Goal: Task Accomplishment & Management: Manage account settings

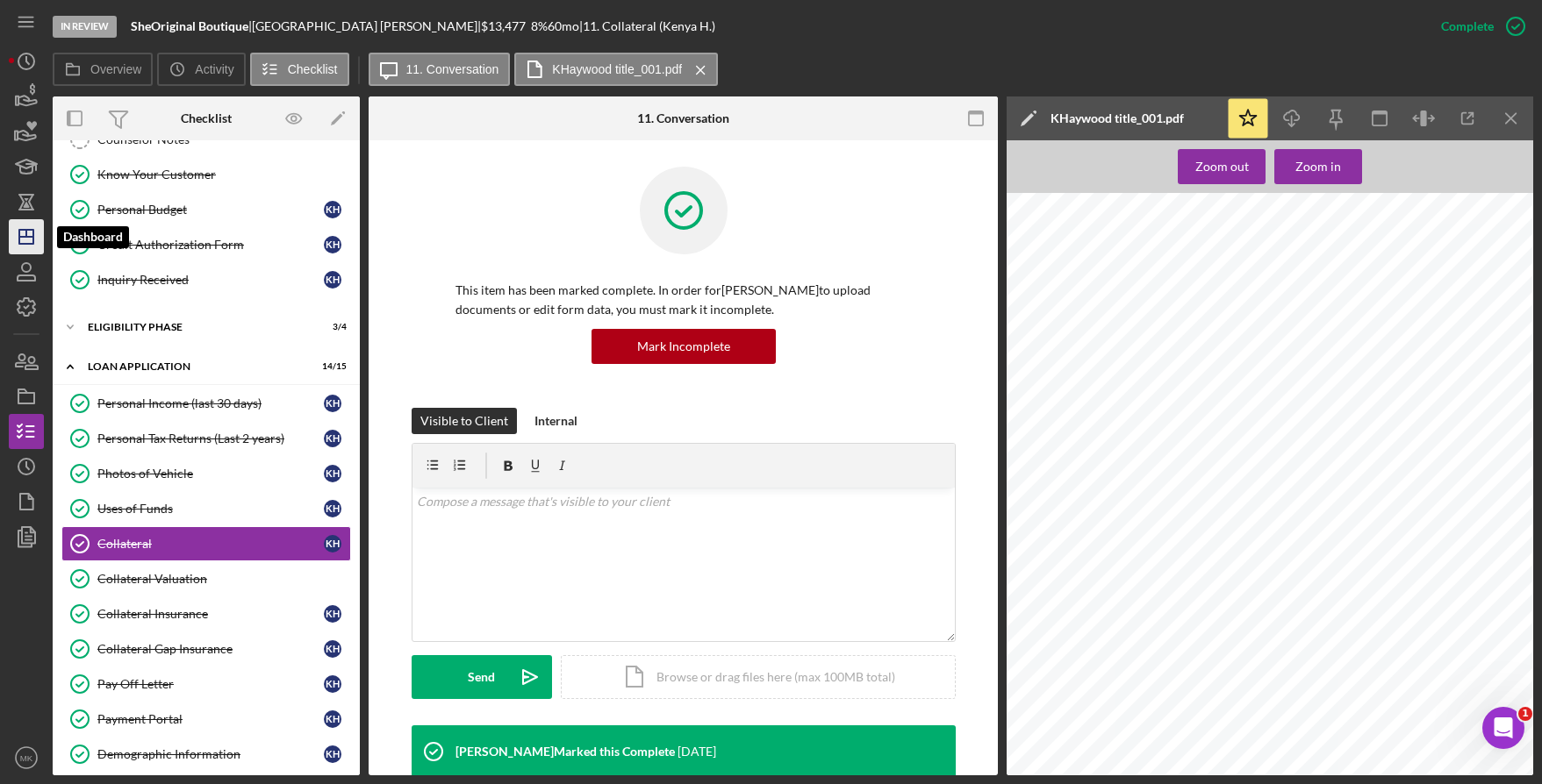
click at [39, 242] on icon "Icon/Dashboard" at bounding box center [27, 237] width 44 height 44
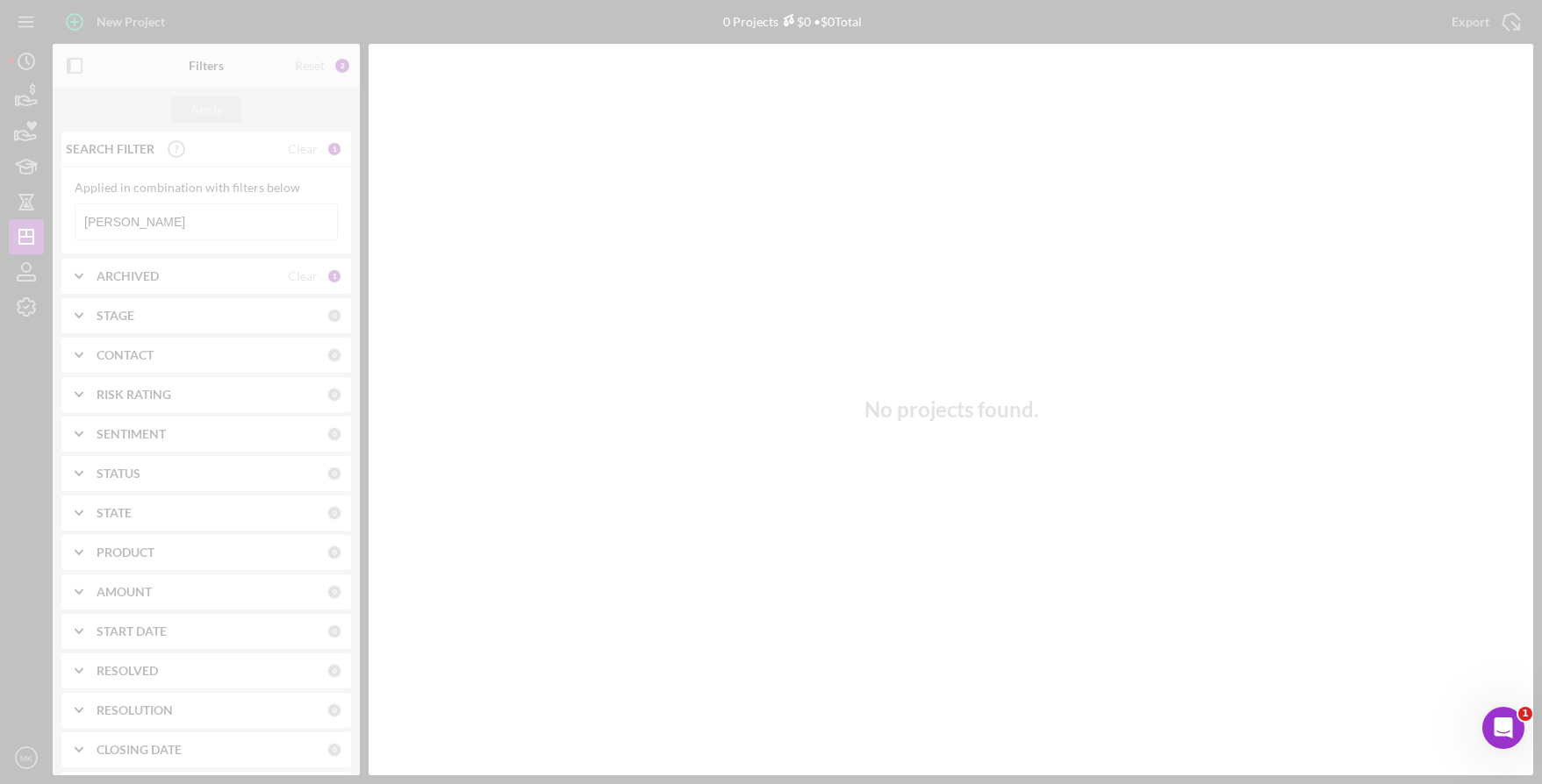
click at [153, 218] on div at bounding box center [771, 392] width 1542 height 784
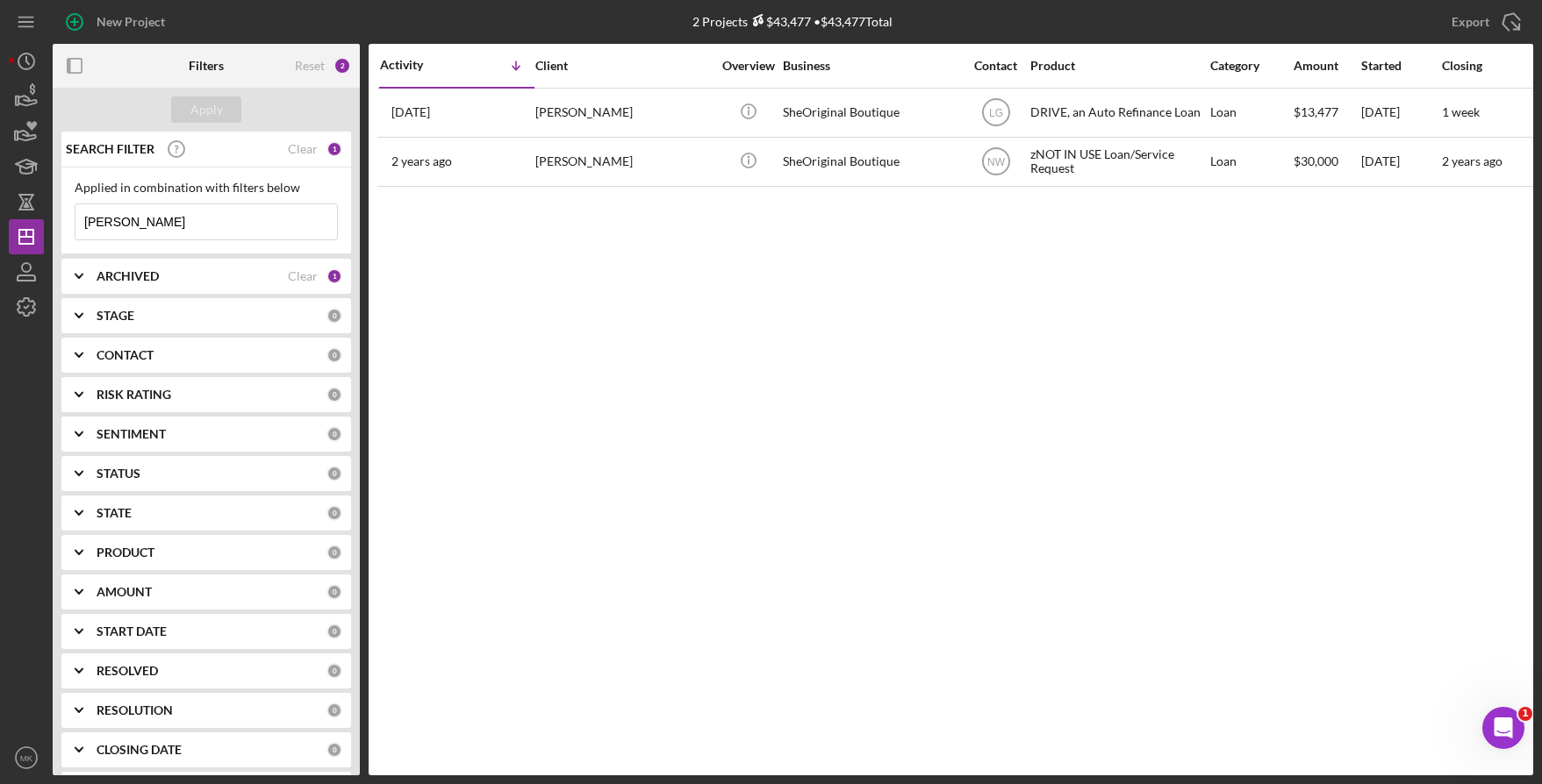
drag, startPoint x: 81, startPoint y: 218, endPoint x: 7, endPoint y: 215, distance: 74.1
click at [7, 215] on div "New Project 2 Projects $43,477 • $43,477 Total Haywood Export Icon/Export Filte…" at bounding box center [771, 392] width 1542 height 784
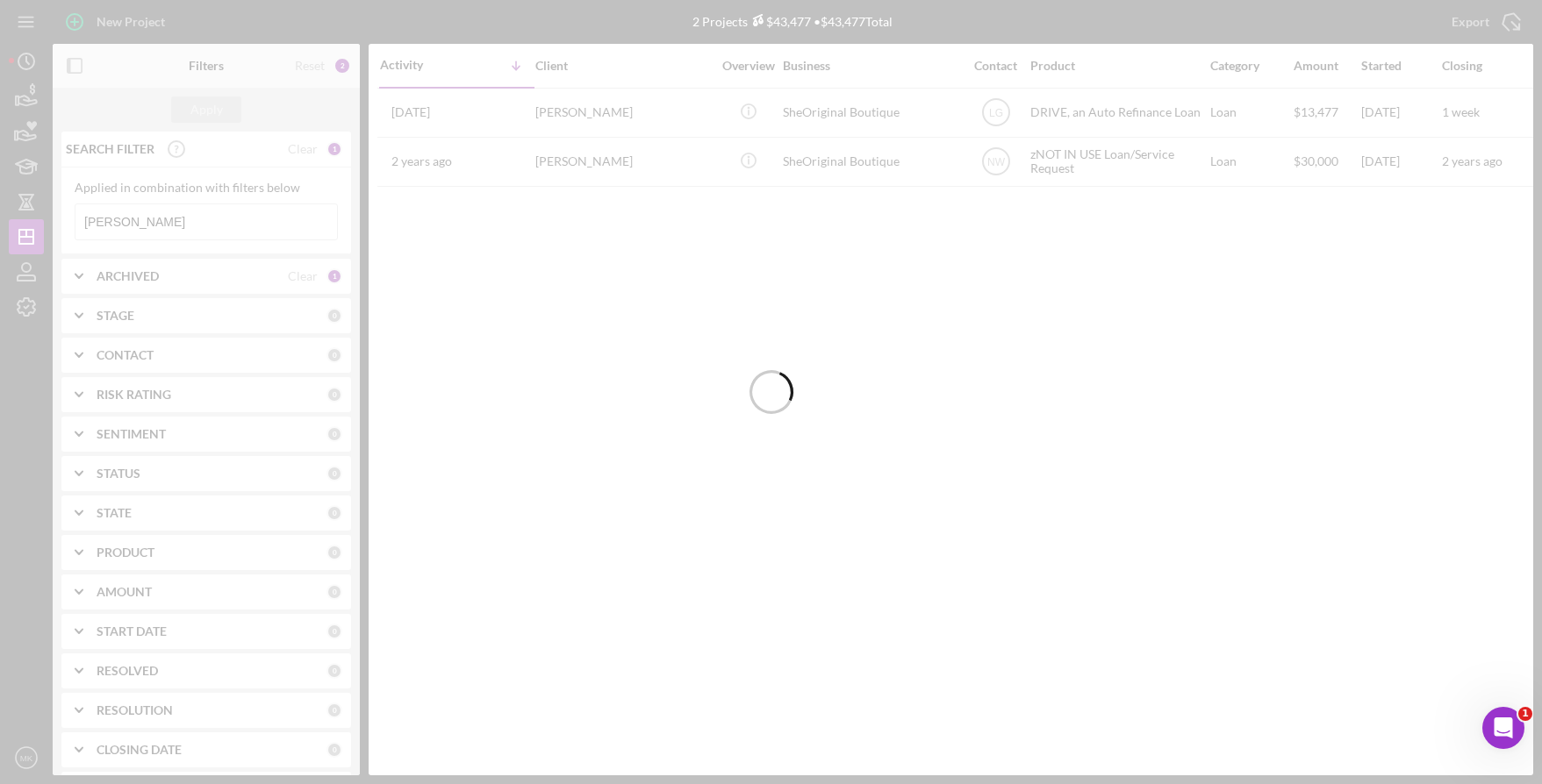
type input "Steward"
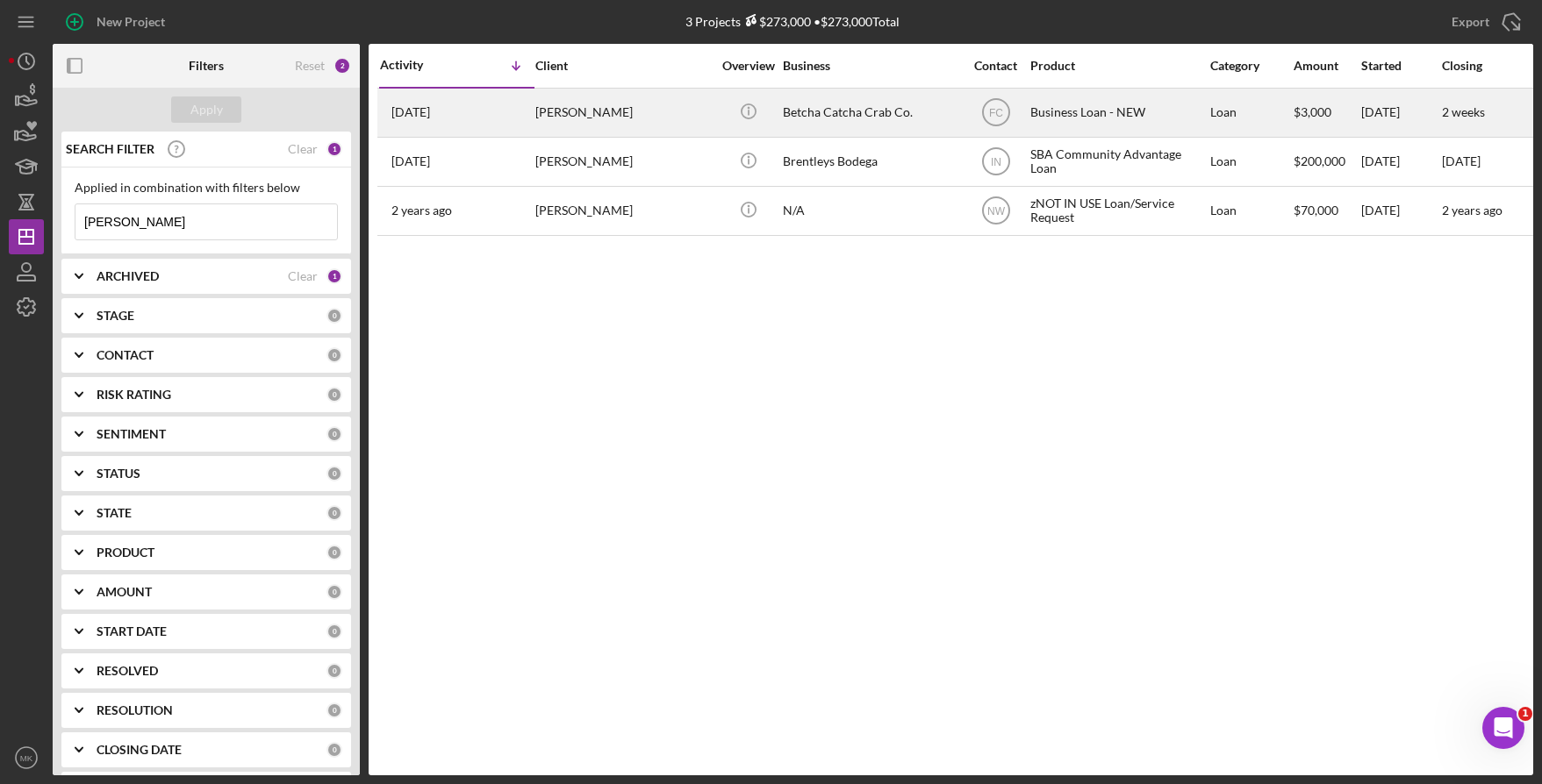
click at [652, 106] on div "Tatoya Steward" at bounding box center [623, 112] width 175 height 47
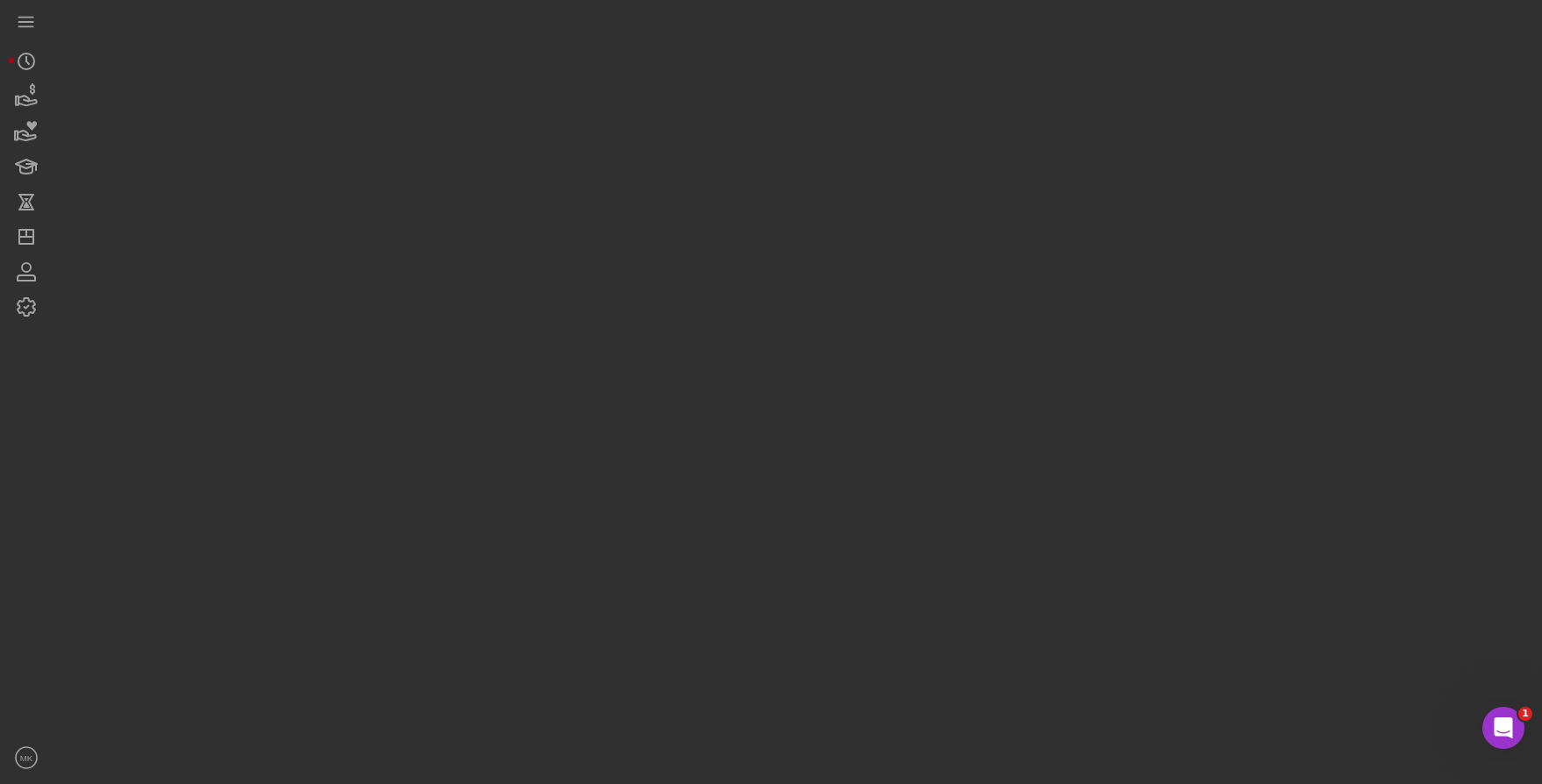
click at [652, 106] on div at bounding box center [793, 387] width 1480 height 776
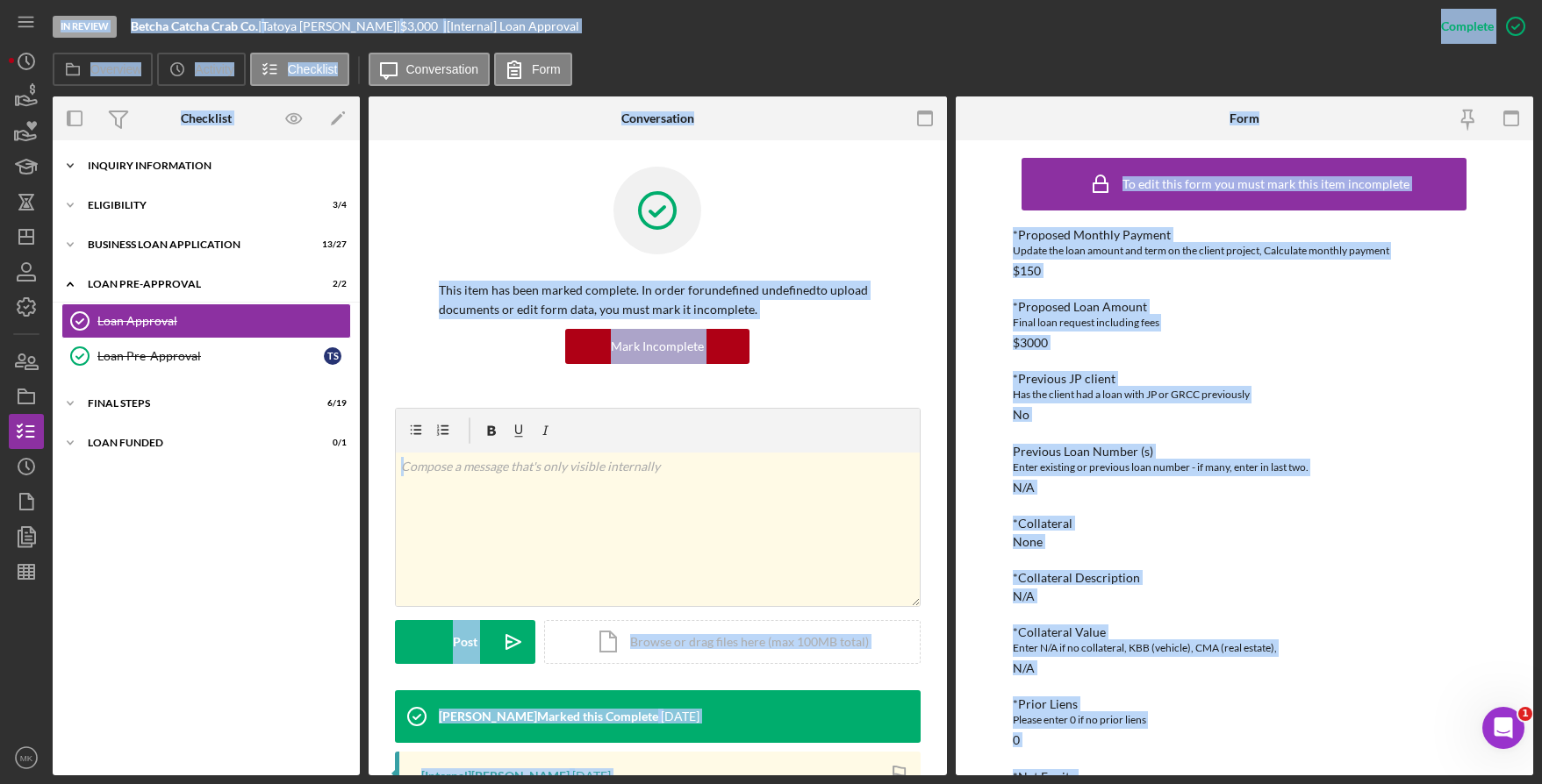
click at [155, 174] on div "Icon/Expander INQUIRY INFORMATION 5 / 11" at bounding box center [206, 165] width 307 height 35
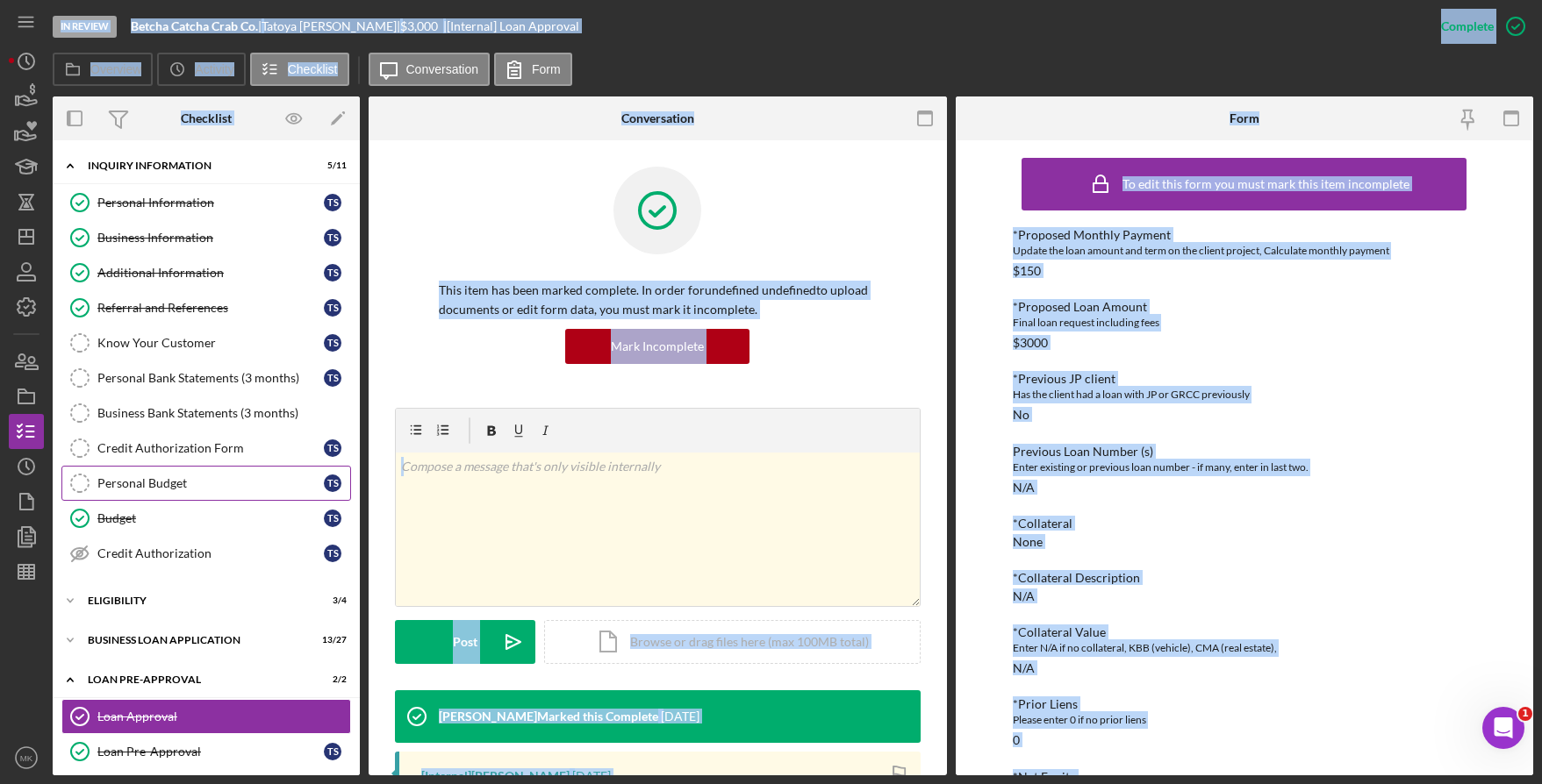
scroll to position [90, 0]
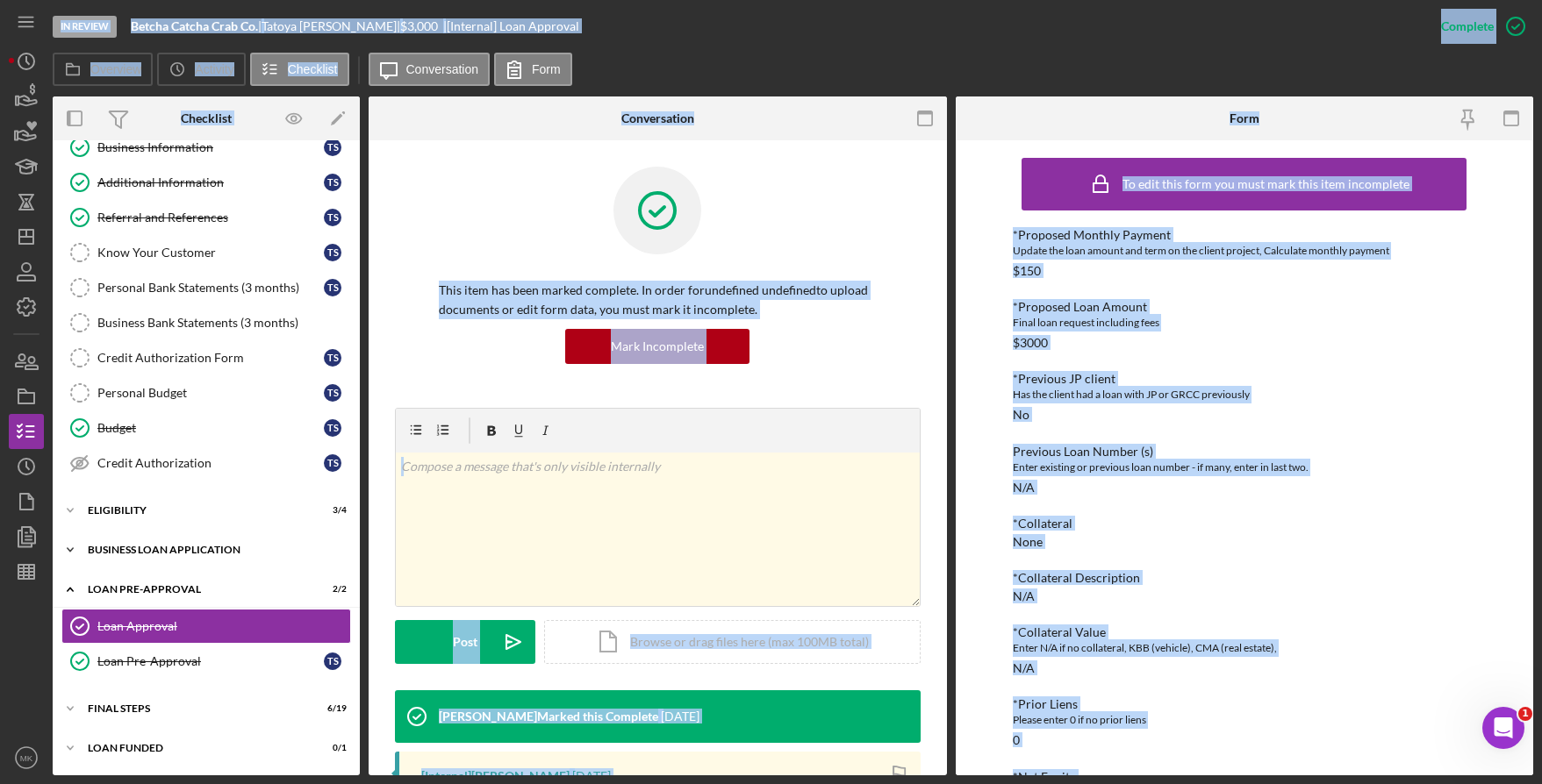
click at [164, 543] on div "Icon/Expander BUSINESS LOAN APPLICATION 13 / 27" at bounding box center [206, 550] width 307 height 35
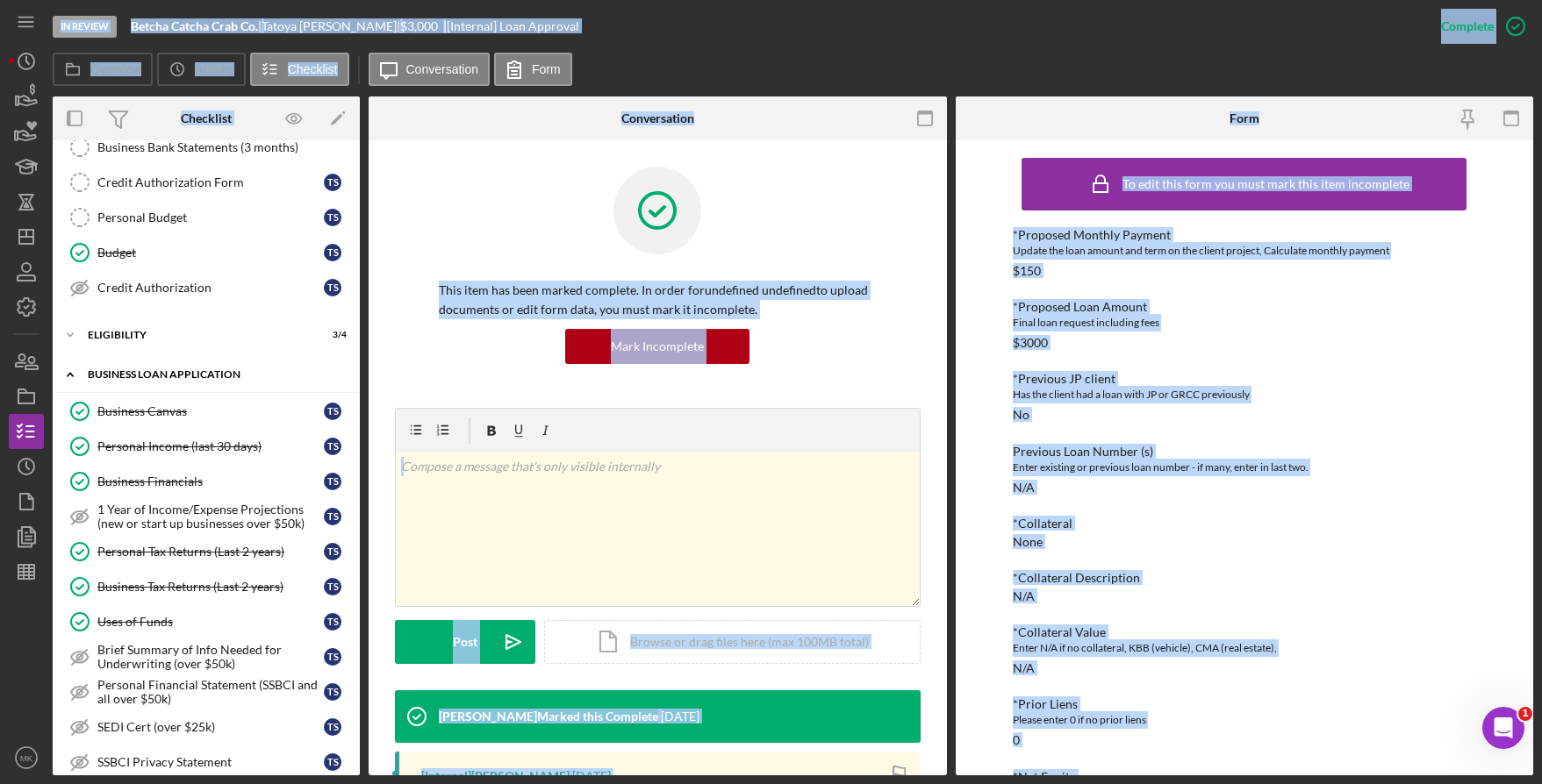
scroll to position [353, 0]
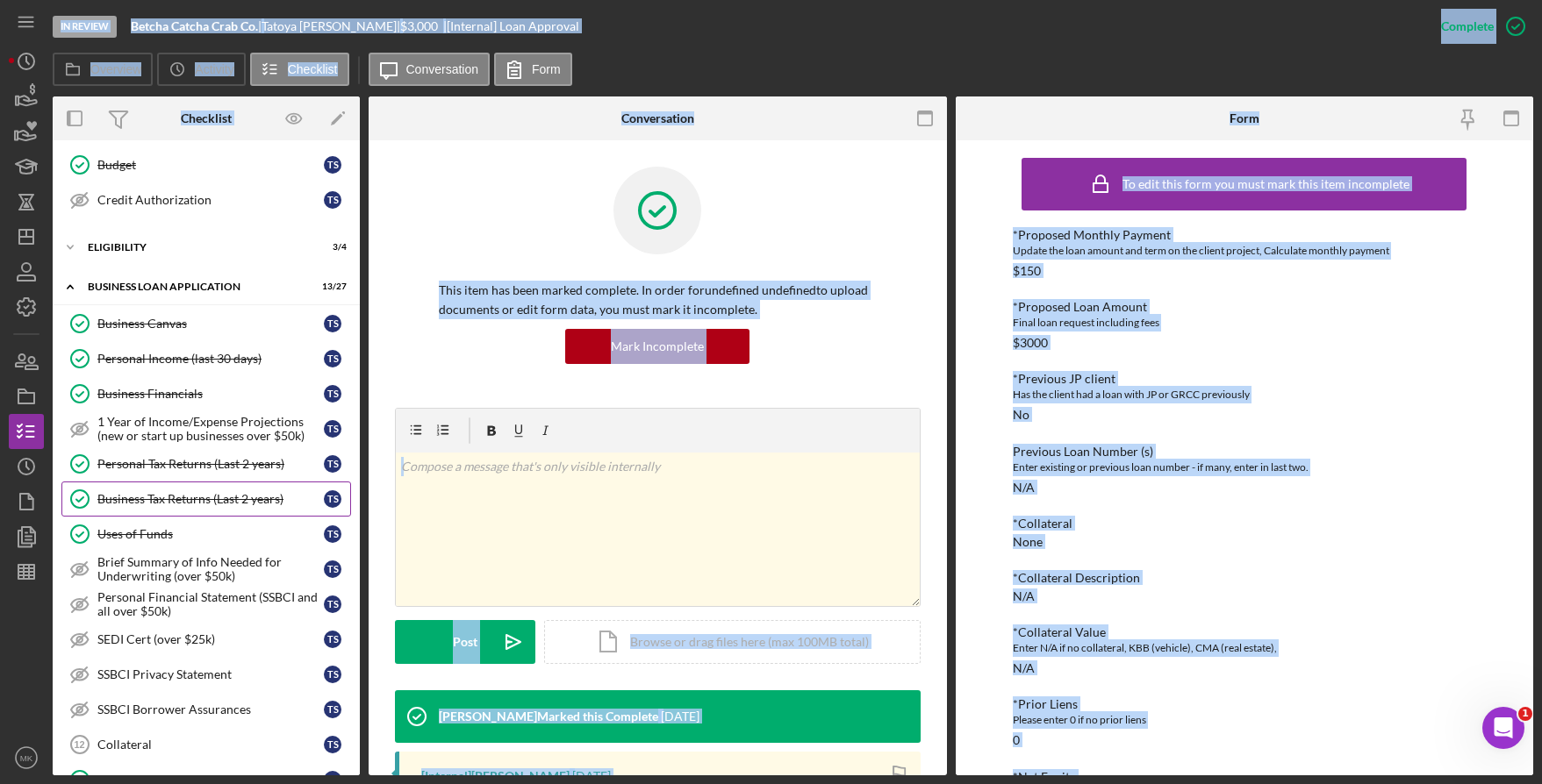
click at [177, 500] on div "Business Tax Returns (Last 2 years)" at bounding box center [210, 498] width 227 height 14
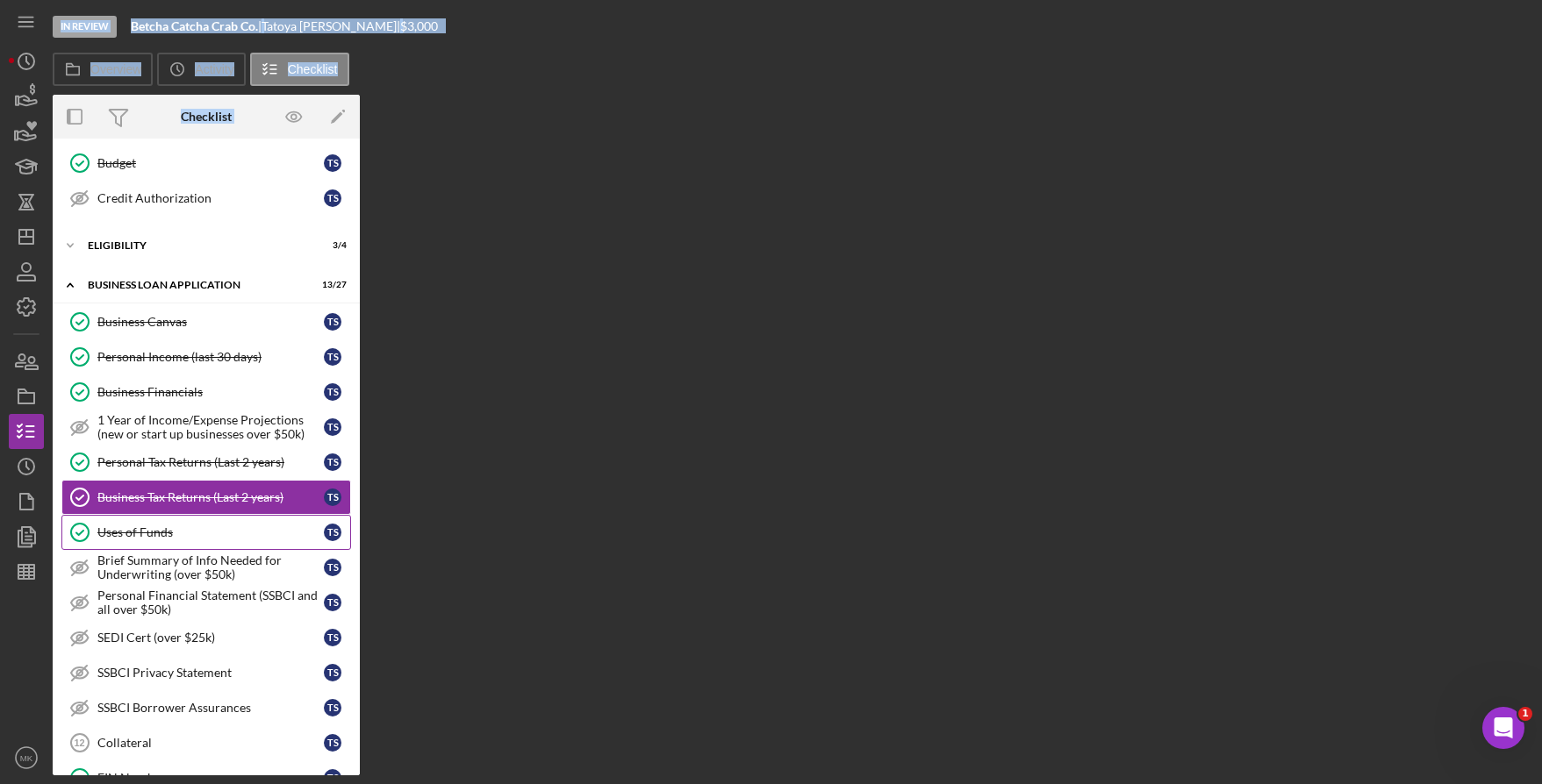
click at [160, 529] on div "Uses of Funds" at bounding box center [210, 532] width 227 height 14
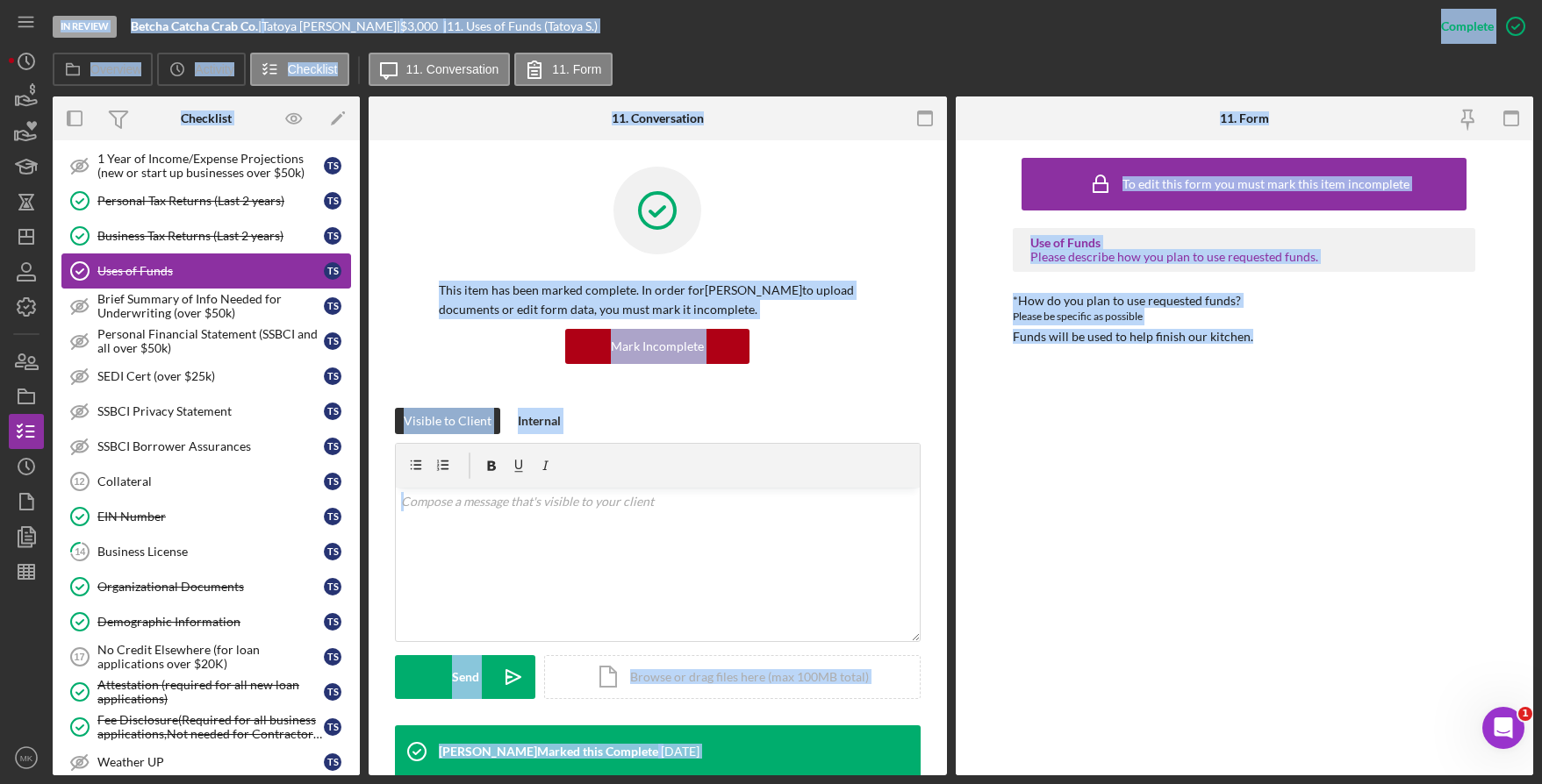
scroll to position [792, 0]
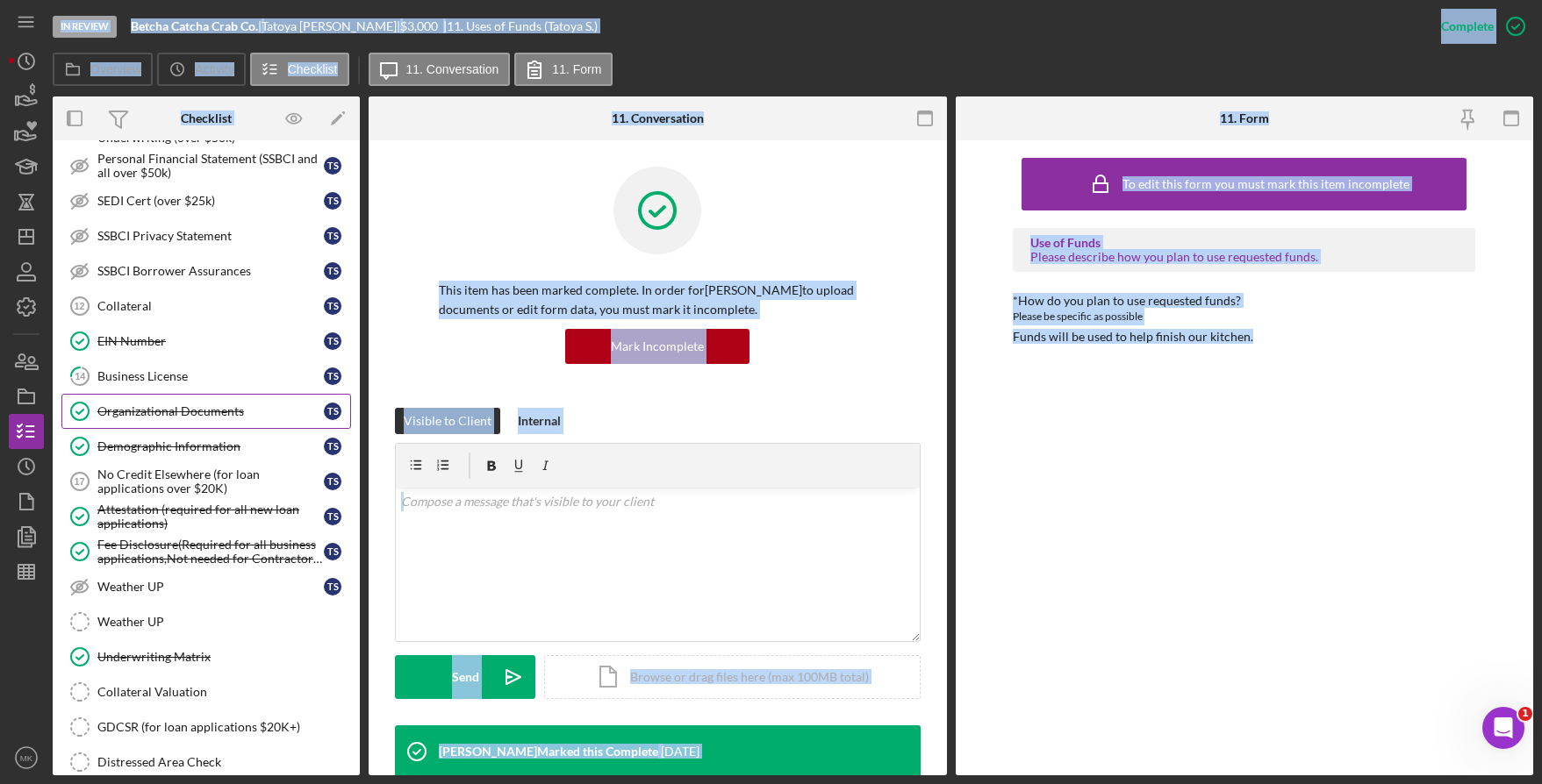
click at [166, 409] on div "Organizational Documents" at bounding box center [210, 411] width 227 height 14
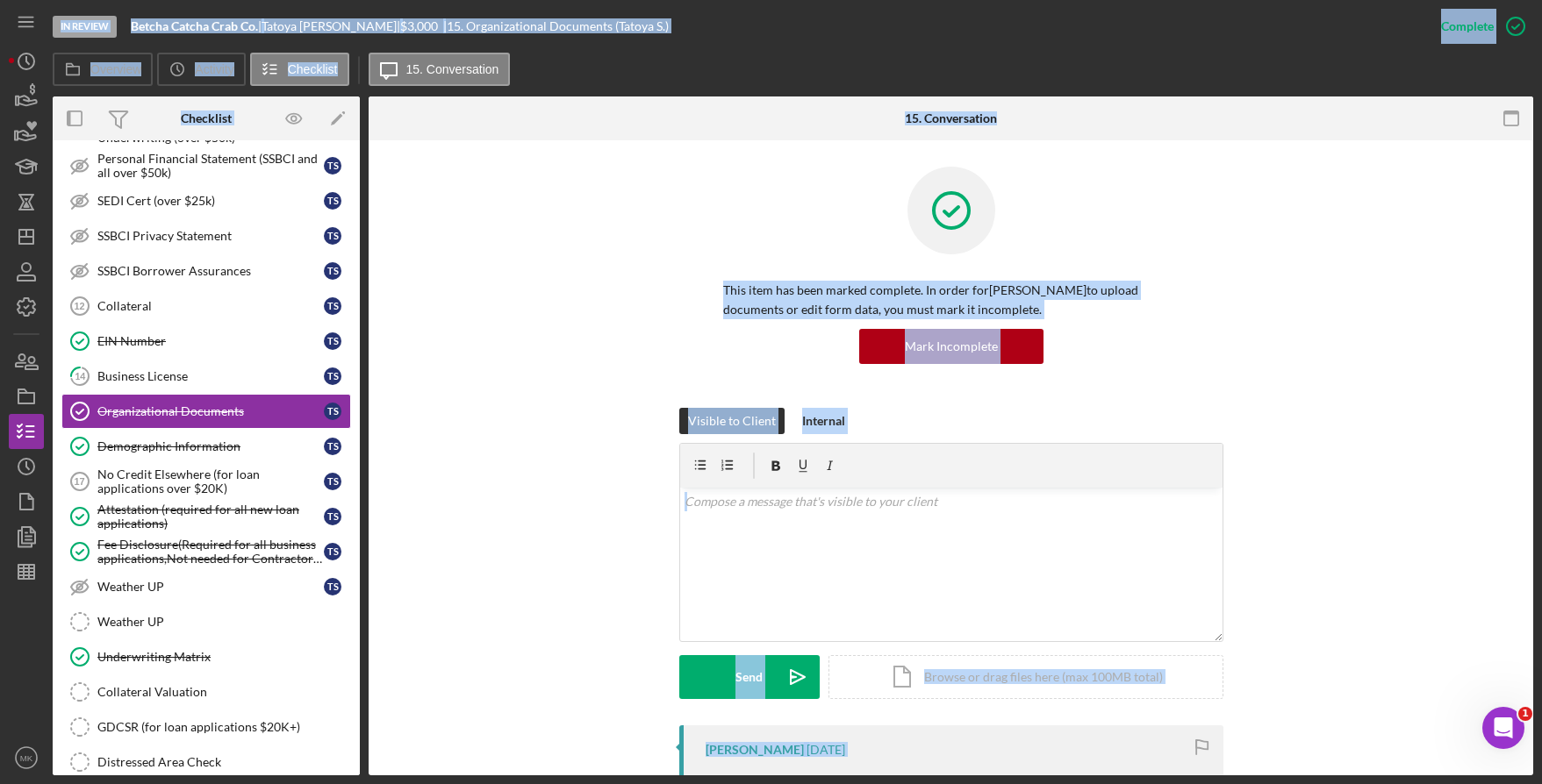
scroll to position [351, 0]
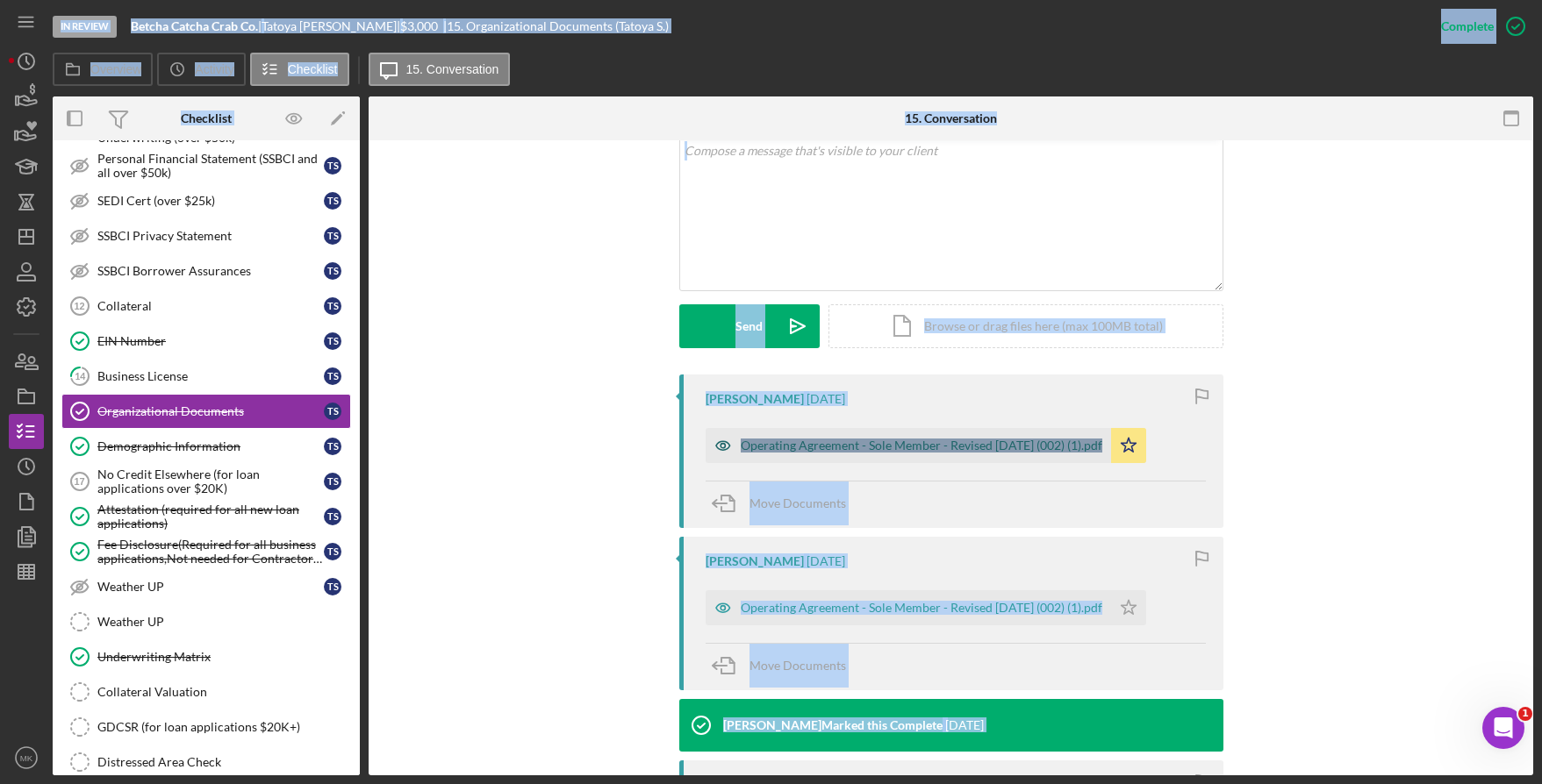
click at [872, 449] on div "Operating Agreement - Sole Member - Revised April 2019 (002) (1).pdf" at bounding box center [922, 445] width 362 height 14
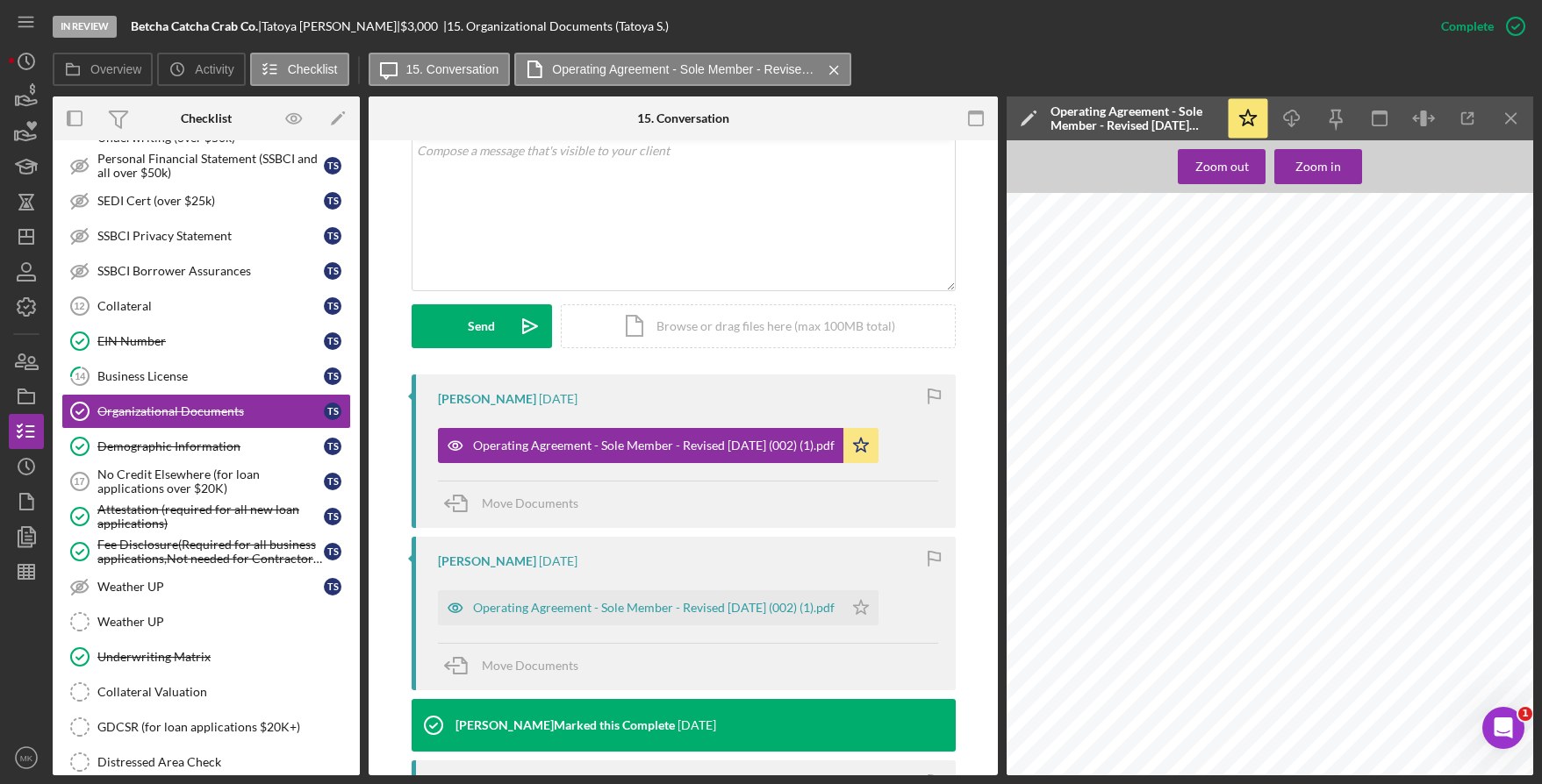
scroll to position [701, 0]
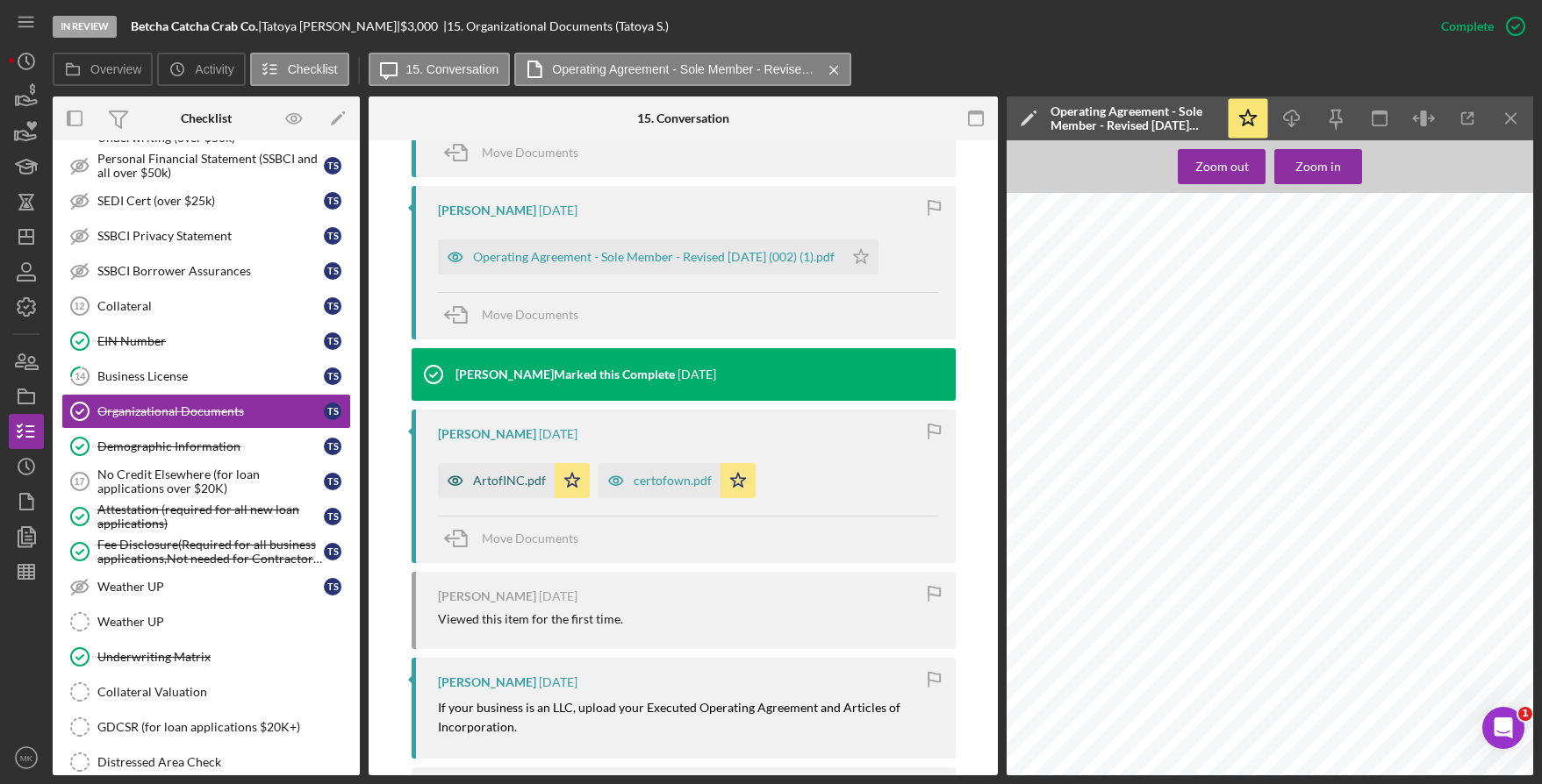
click at [484, 477] on div "ArtofINC.pdf" at bounding box center [509, 480] width 73 height 14
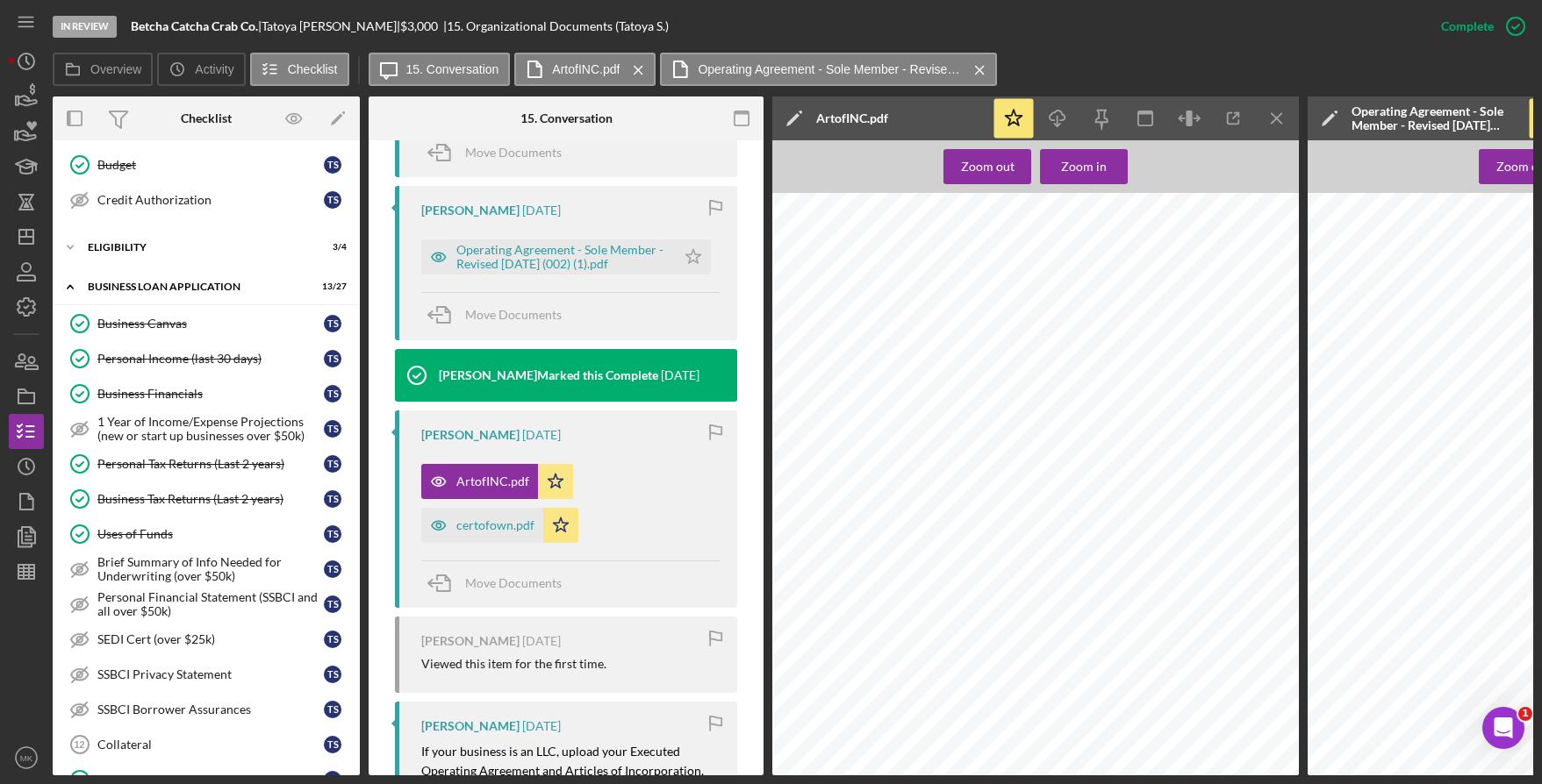
scroll to position [0, 0]
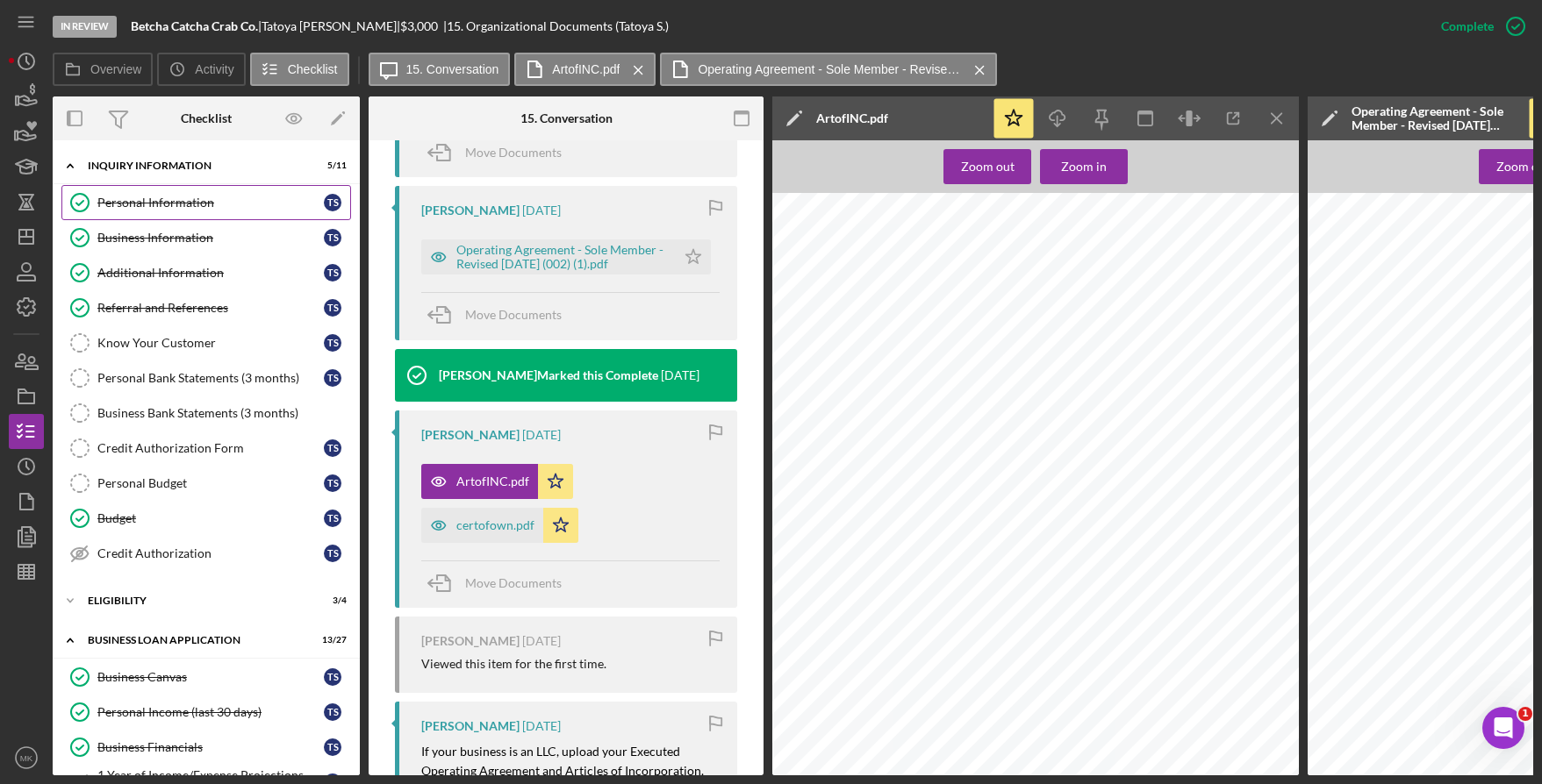
click at [191, 202] on div "Personal Information" at bounding box center [210, 202] width 227 height 14
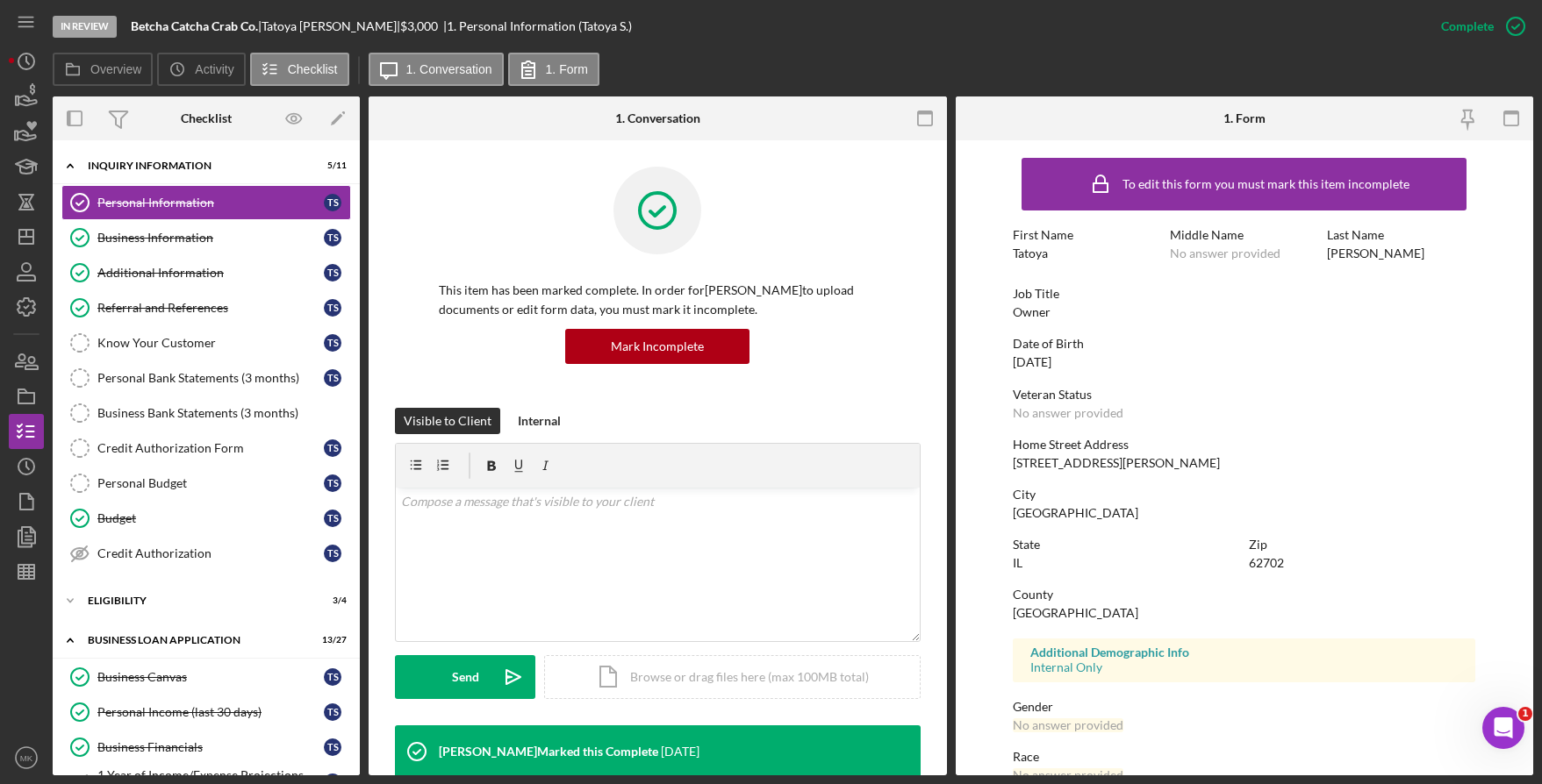
click at [1473, 345] on form "To edit this form you must mark this item incomplete First Name Tatoya Middle N…" at bounding box center [1245, 458] width 579 height 635
drag, startPoint x: 1007, startPoint y: 465, endPoint x: 1120, endPoint y: 466, distance: 113.0
click at [1120, 466] on form "To edit this form you must mark this item incomplete First Name Tatoya Middle N…" at bounding box center [1245, 458] width 579 height 635
copy div "1420 N Milton Ave"
click at [20, 228] on icon "Icon/Dashboard" at bounding box center [27, 237] width 44 height 44
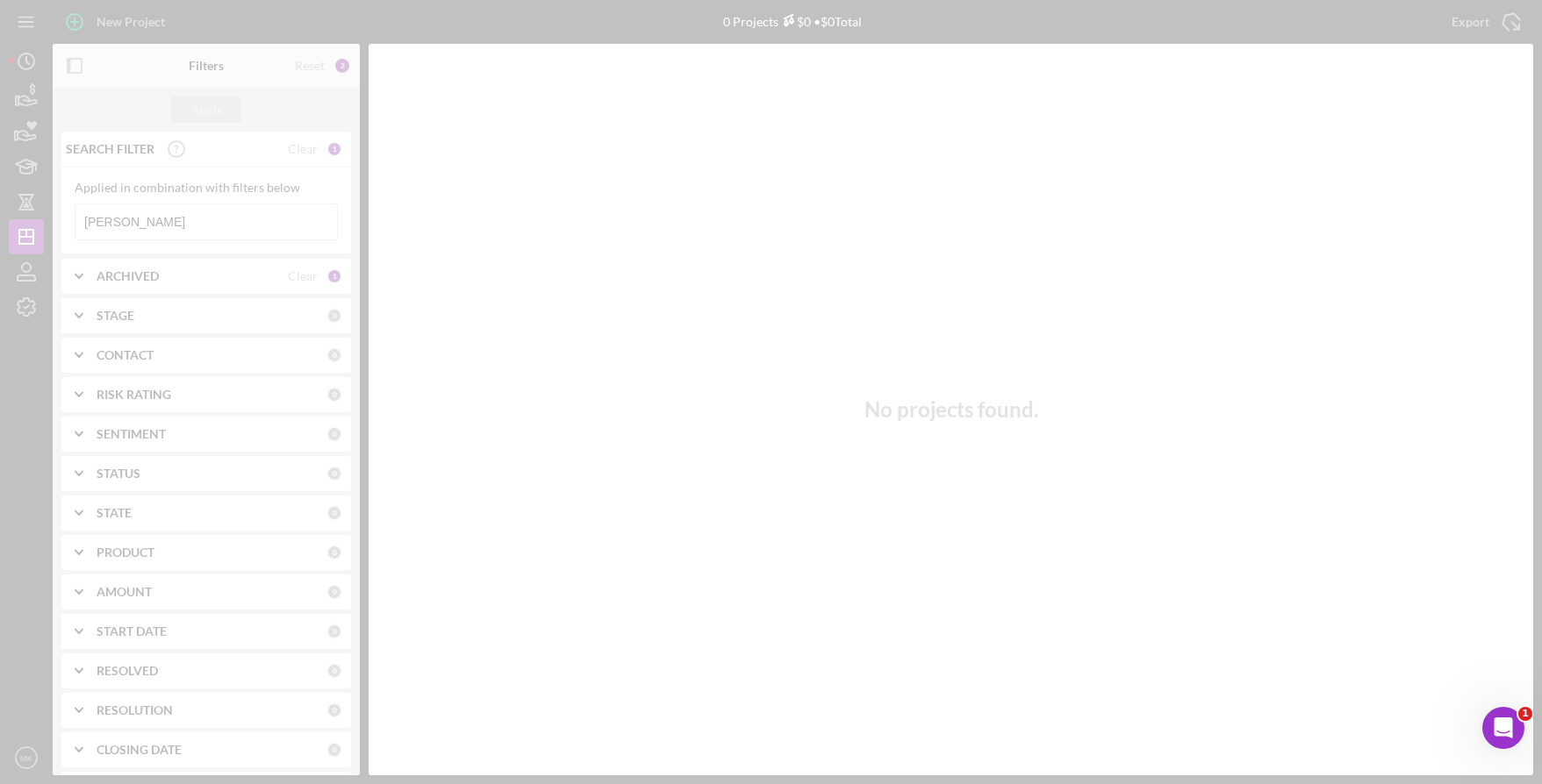
click at [148, 224] on div at bounding box center [771, 392] width 1542 height 784
click at [178, 226] on div at bounding box center [771, 392] width 1542 height 784
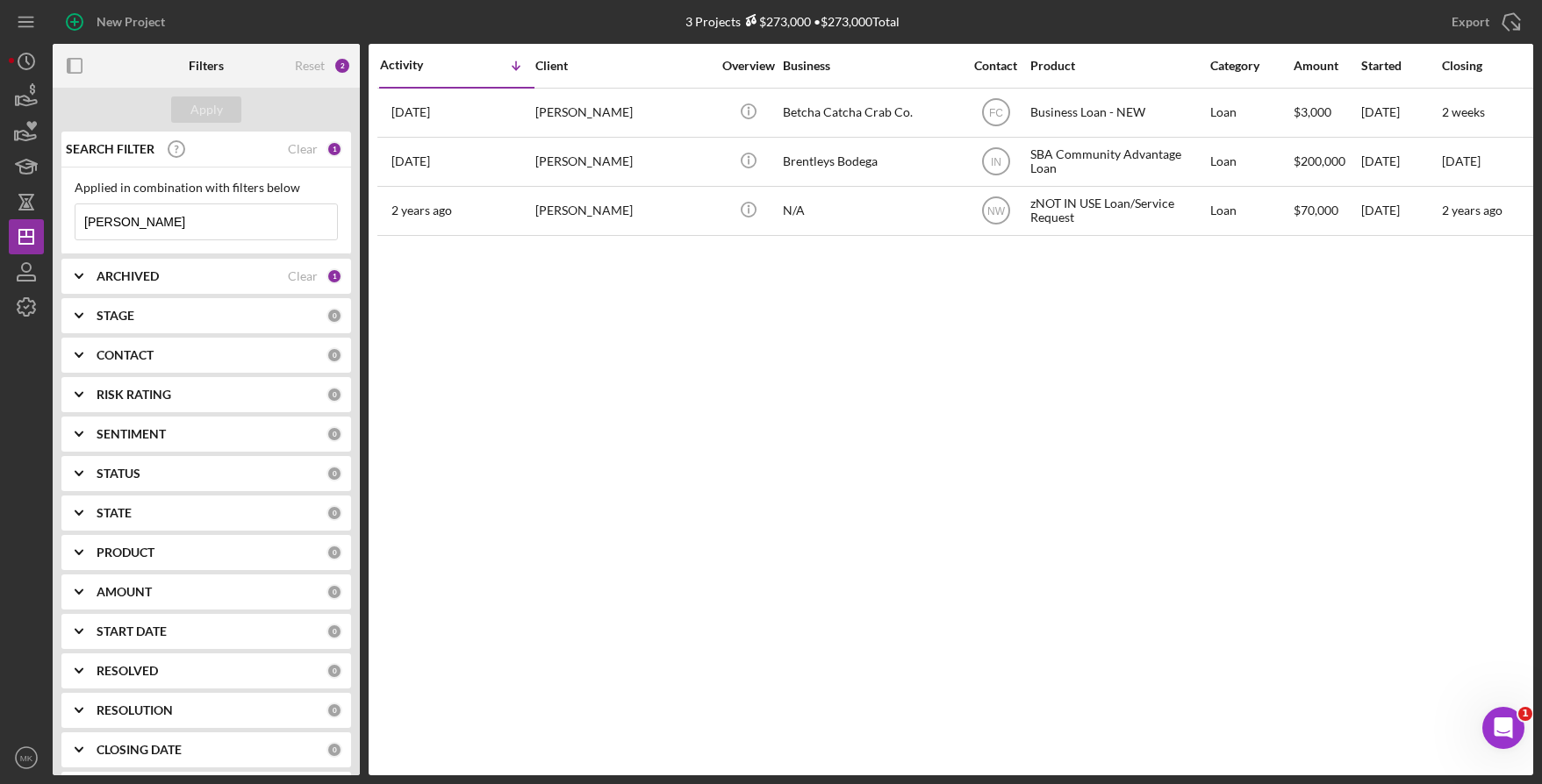
drag, startPoint x: 172, startPoint y: 229, endPoint x: 8, endPoint y: 229, distance: 164.0
click at [8, 229] on div "New Project 3 Projects $273,000 • $273,000 Total Steward Export Icon/Export Fil…" at bounding box center [771, 392] width 1542 height 784
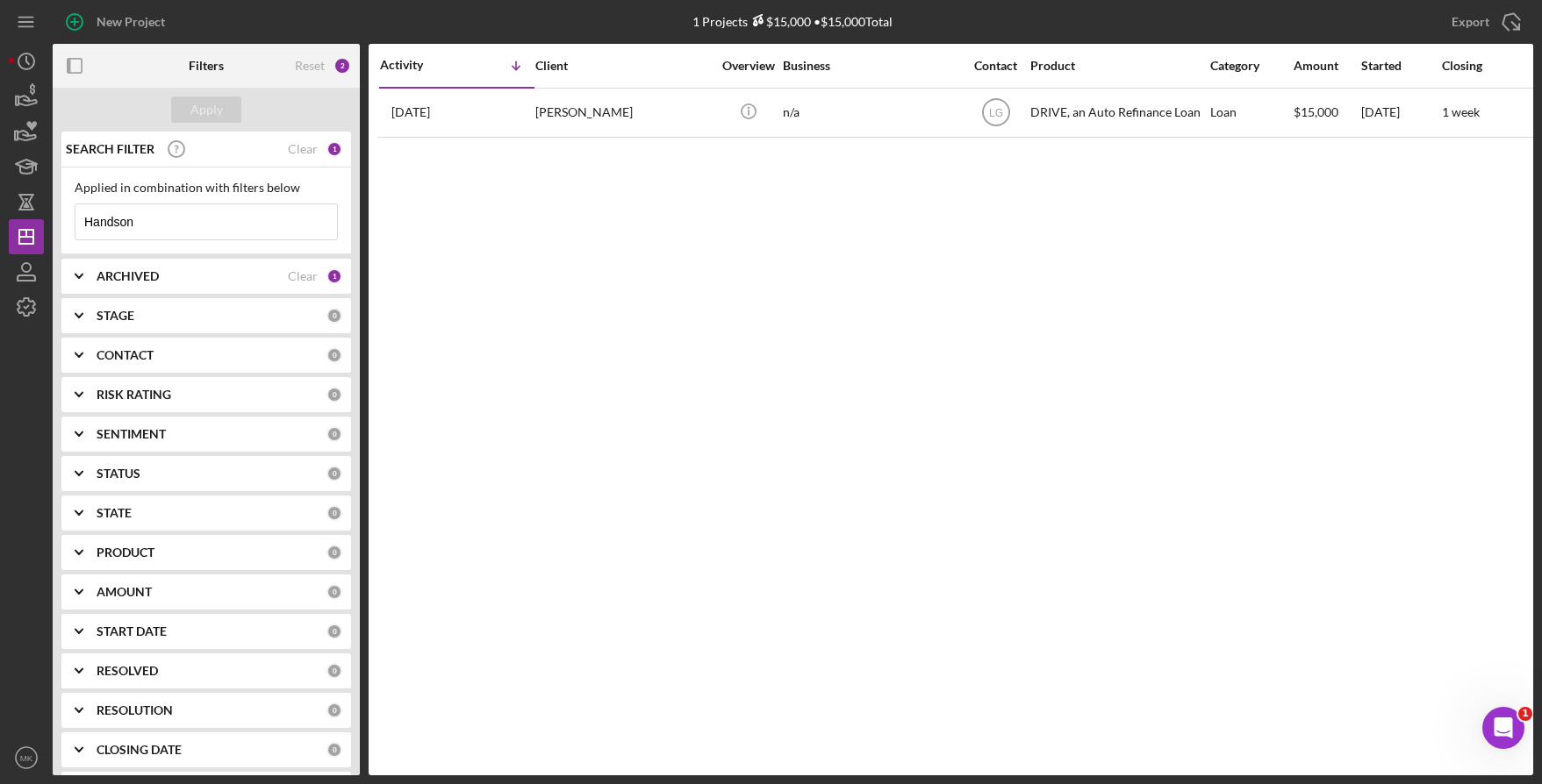
type input "Handson"
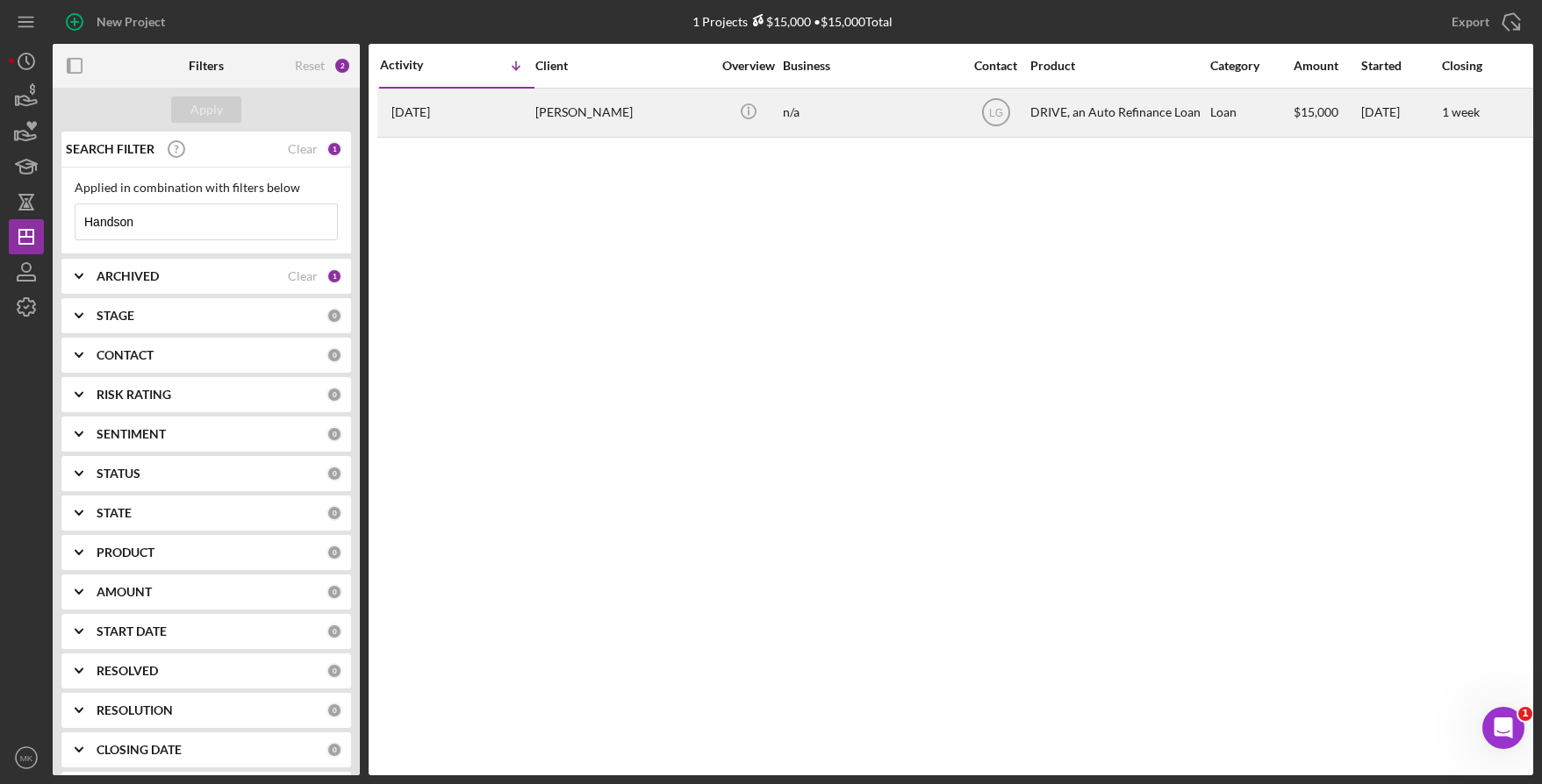
click at [568, 118] on div "Sheila Handson" at bounding box center [623, 112] width 175 height 47
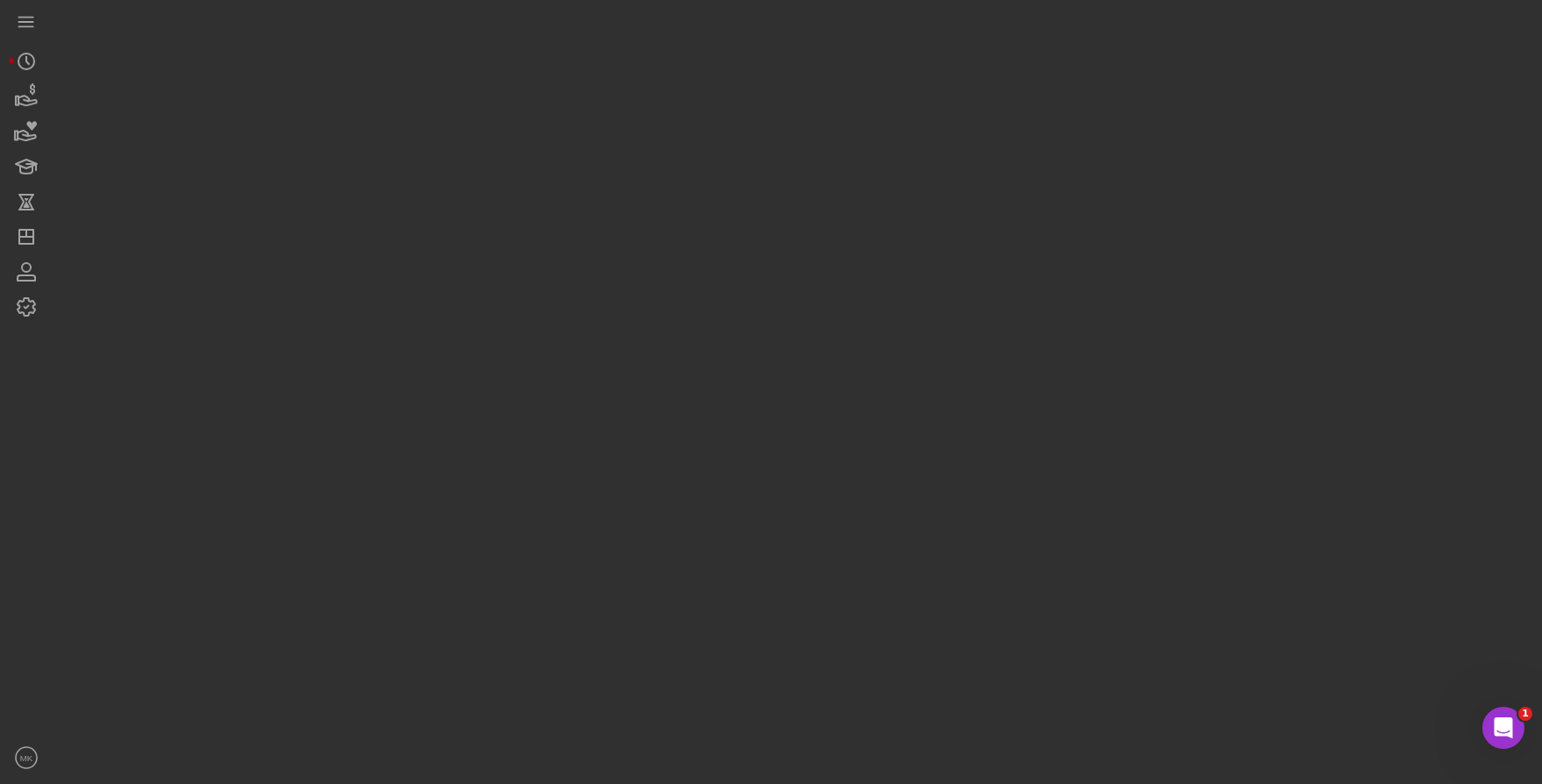
click at [568, 118] on div at bounding box center [793, 387] width 1480 height 776
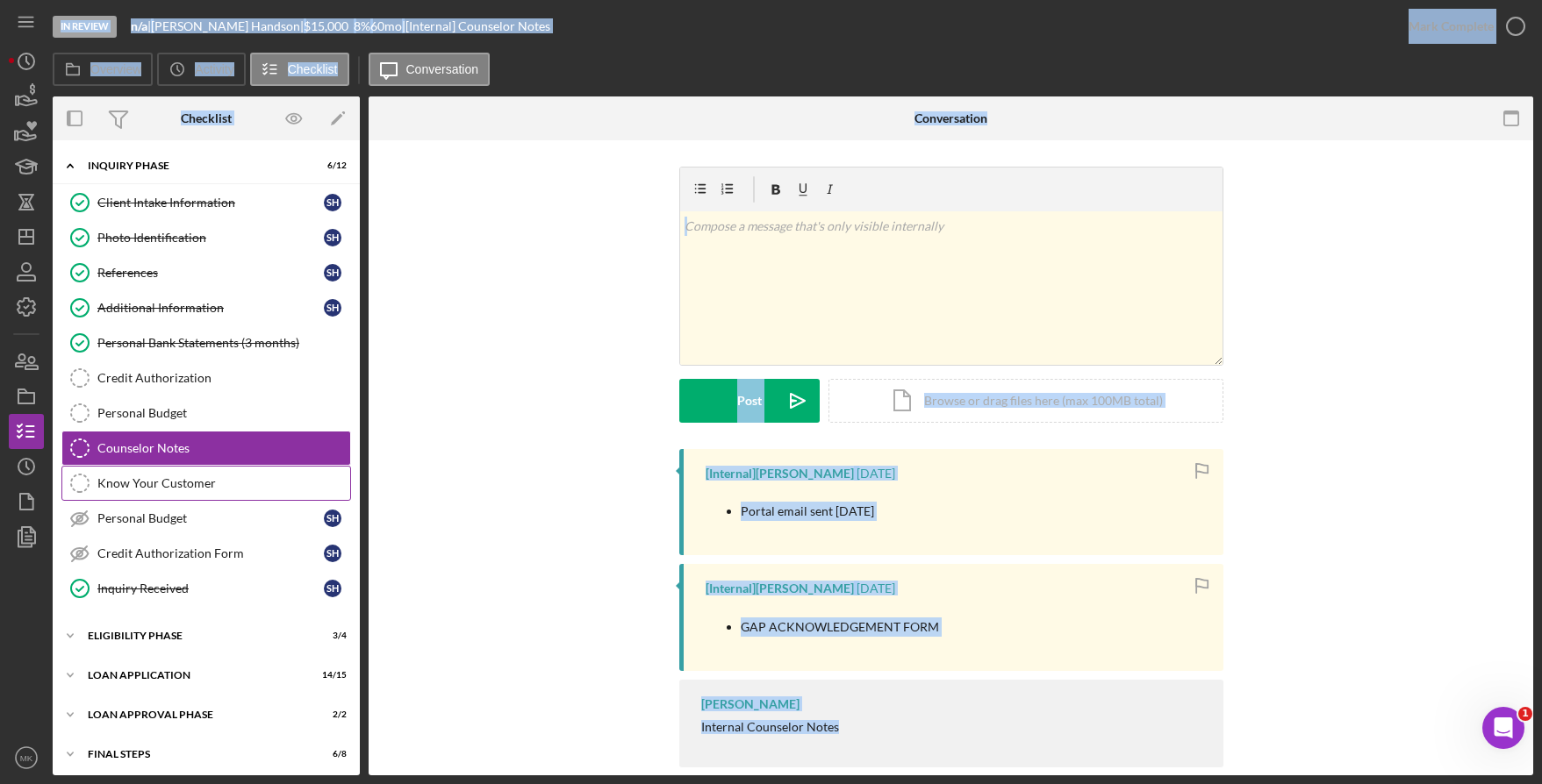
scroll to position [46, 0]
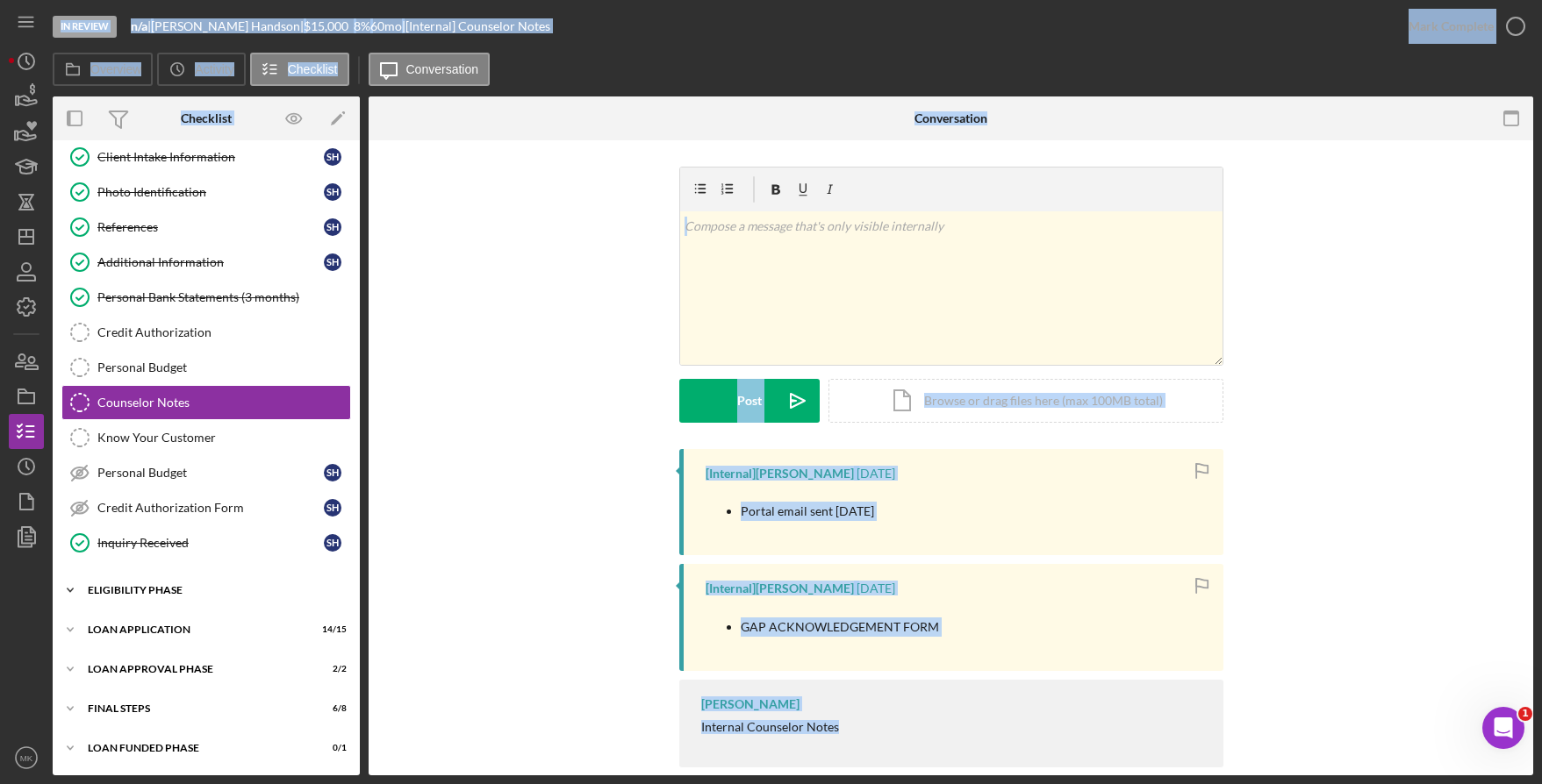
click at [129, 586] on div "Eligibility Phase" at bounding box center [213, 589] width 250 height 10
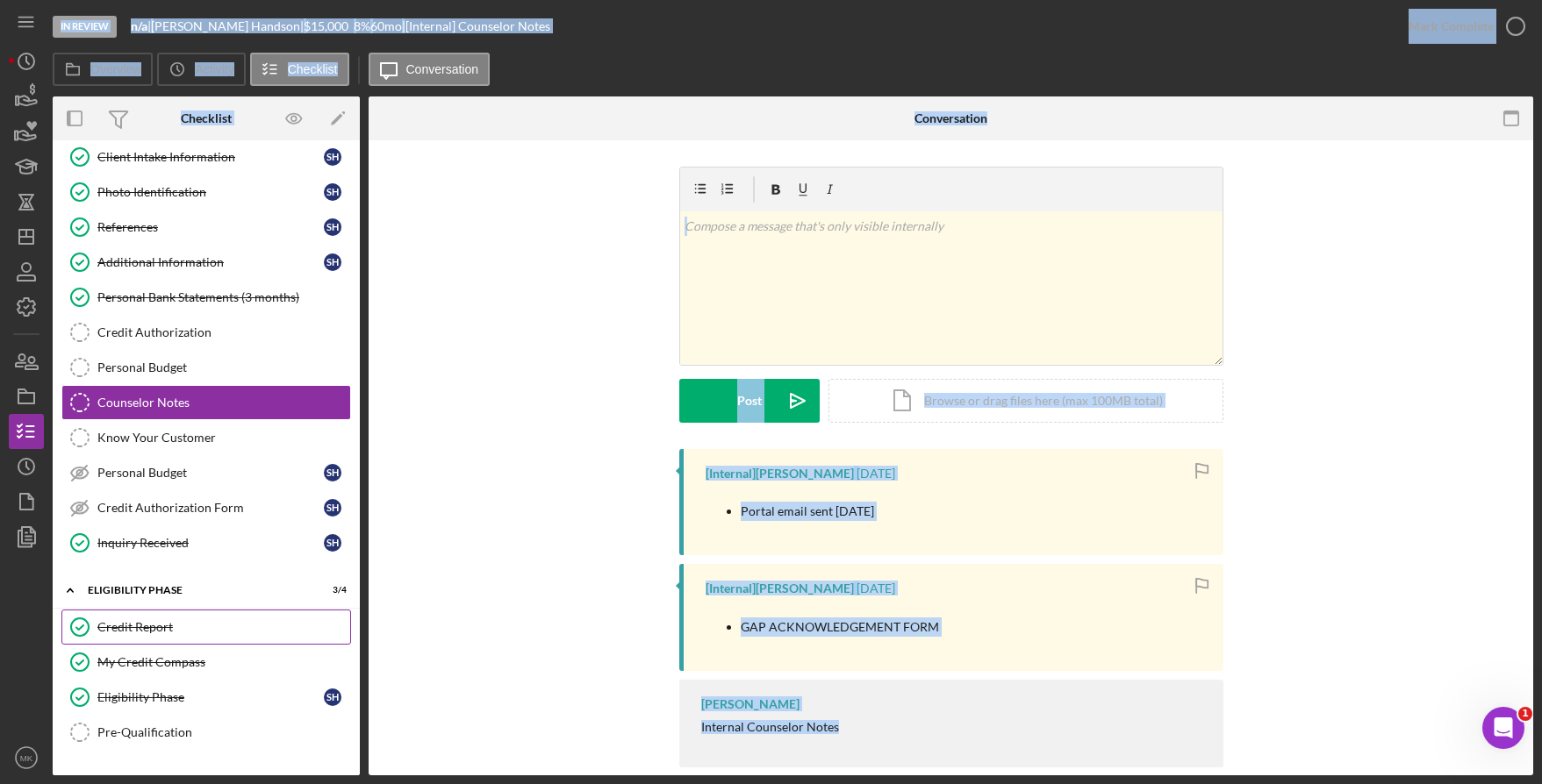
scroll to position [196, 0]
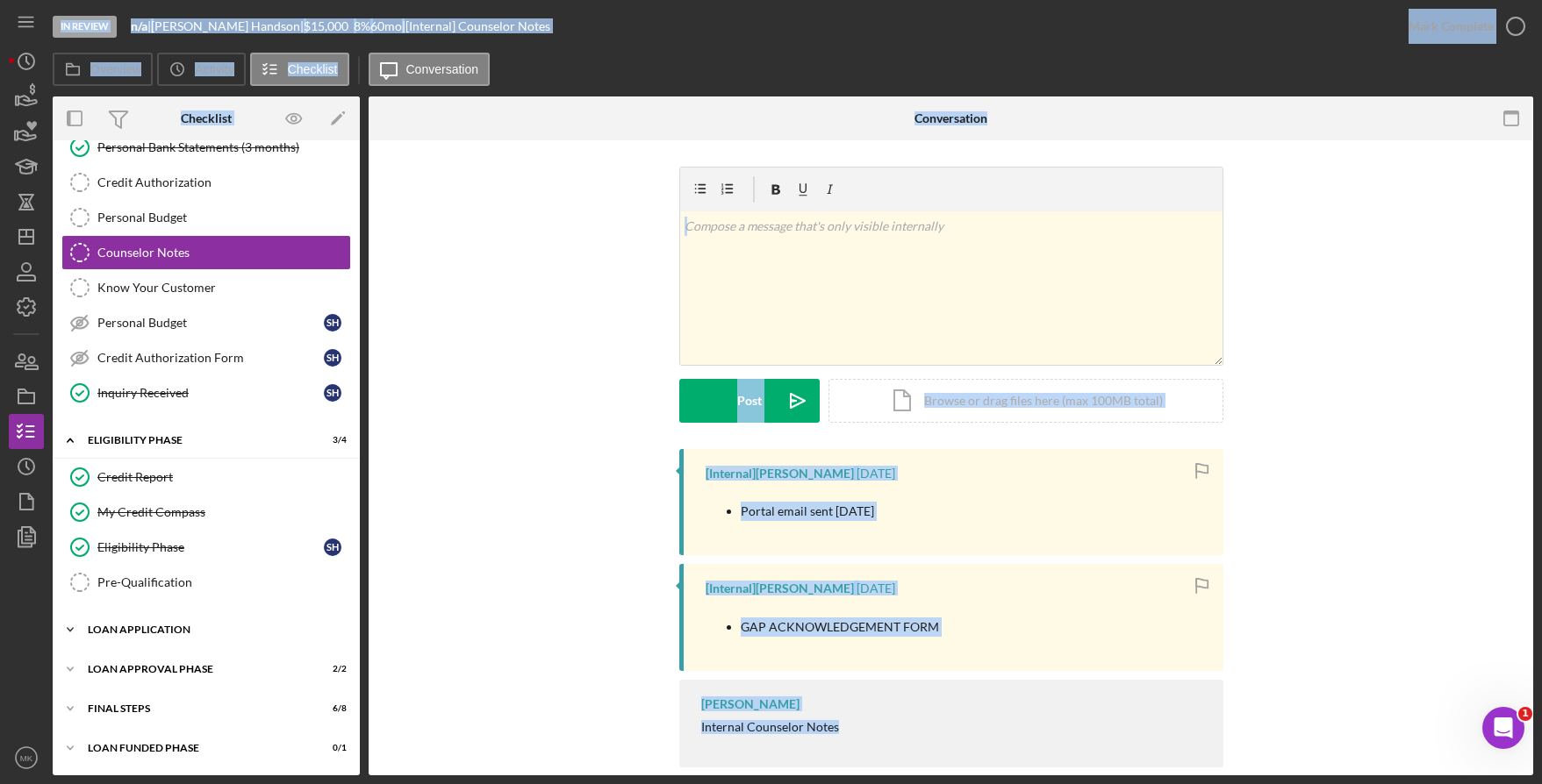
click at [148, 633] on div "Loan Application" at bounding box center [213, 629] width 250 height 10
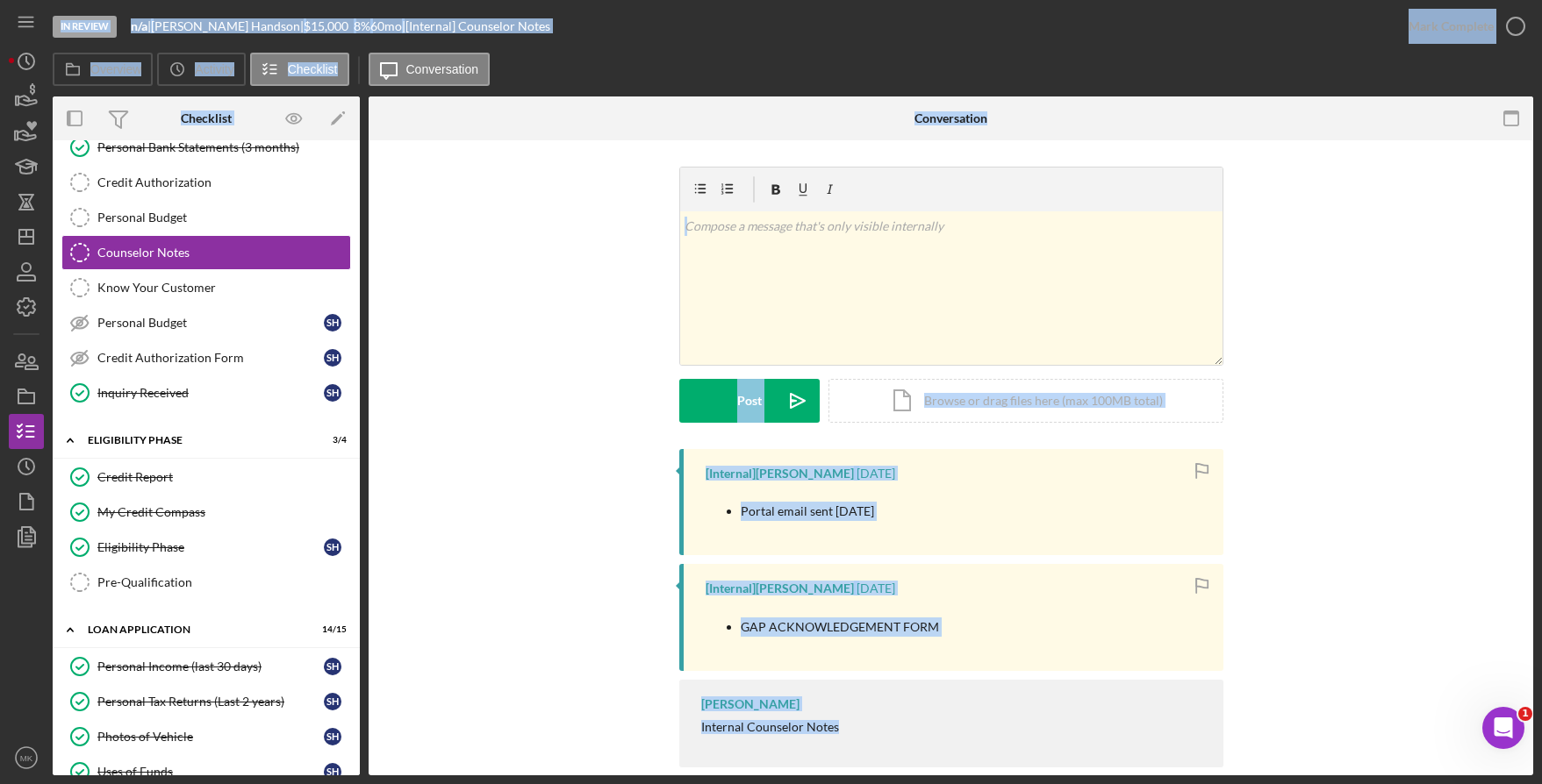
scroll to position [459, 0]
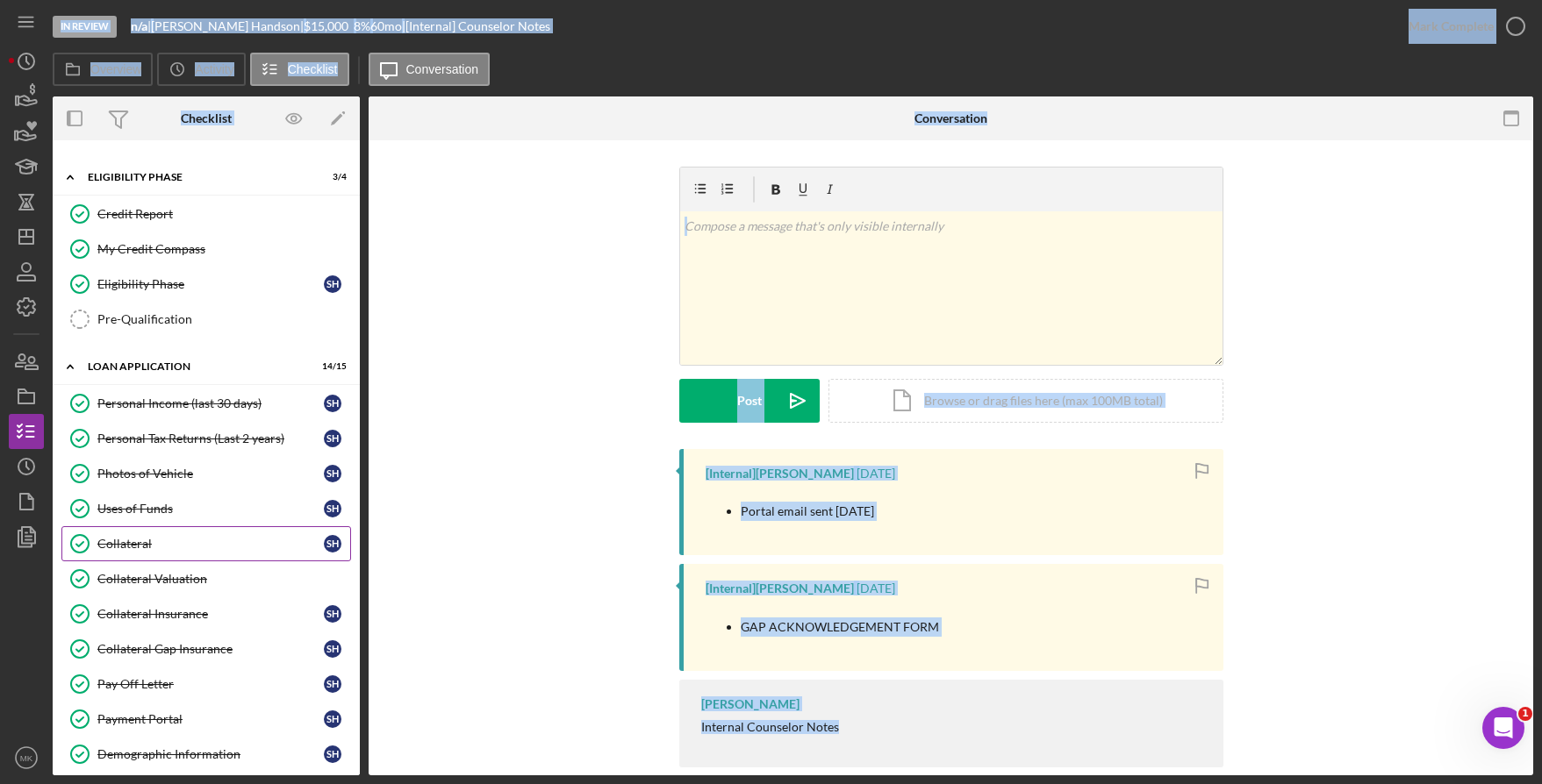
click at [141, 554] on link "Collateral Collateral S H" at bounding box center [206, 543] width 289 height 35
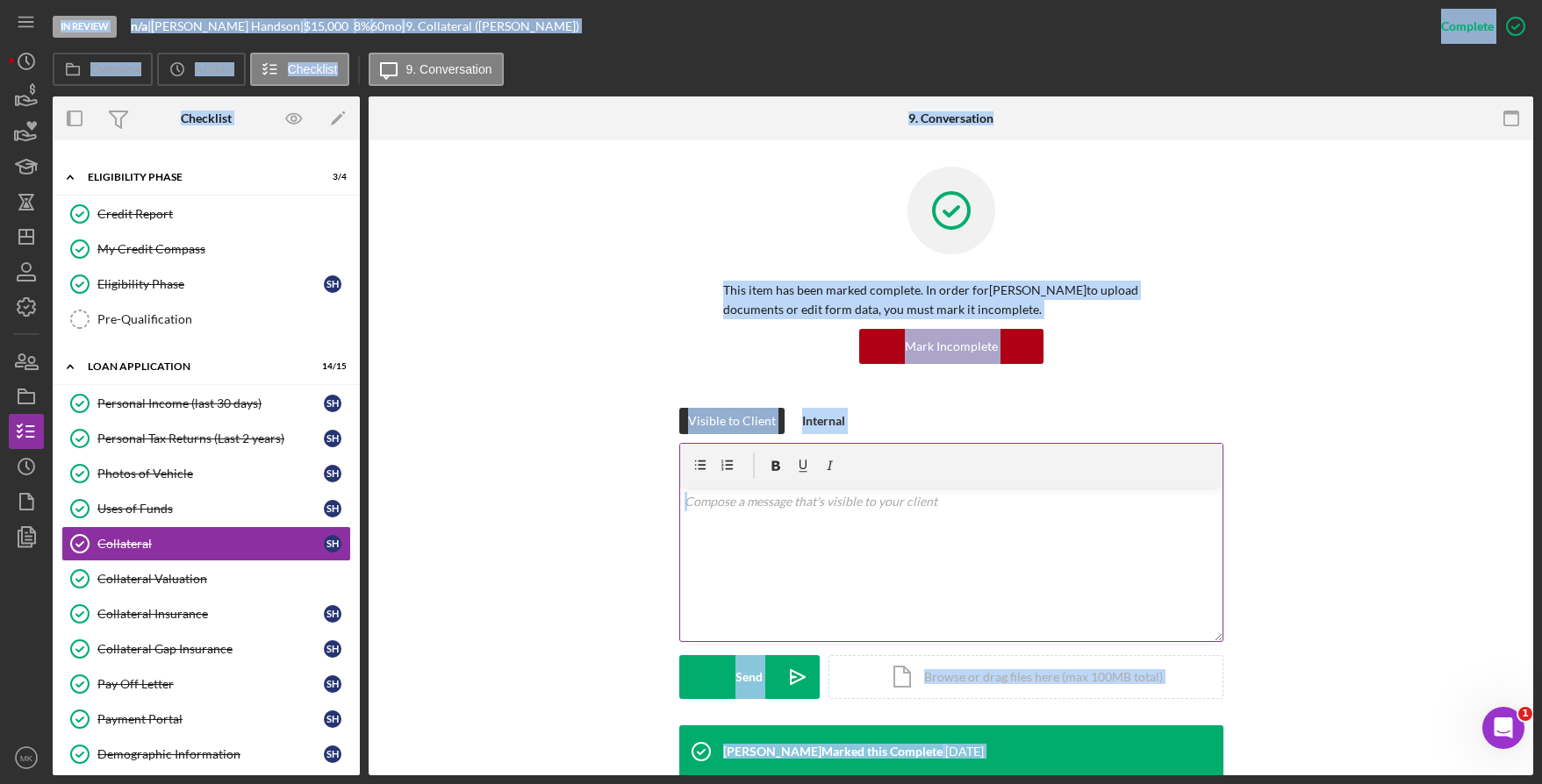
scroll to position [342, 0]
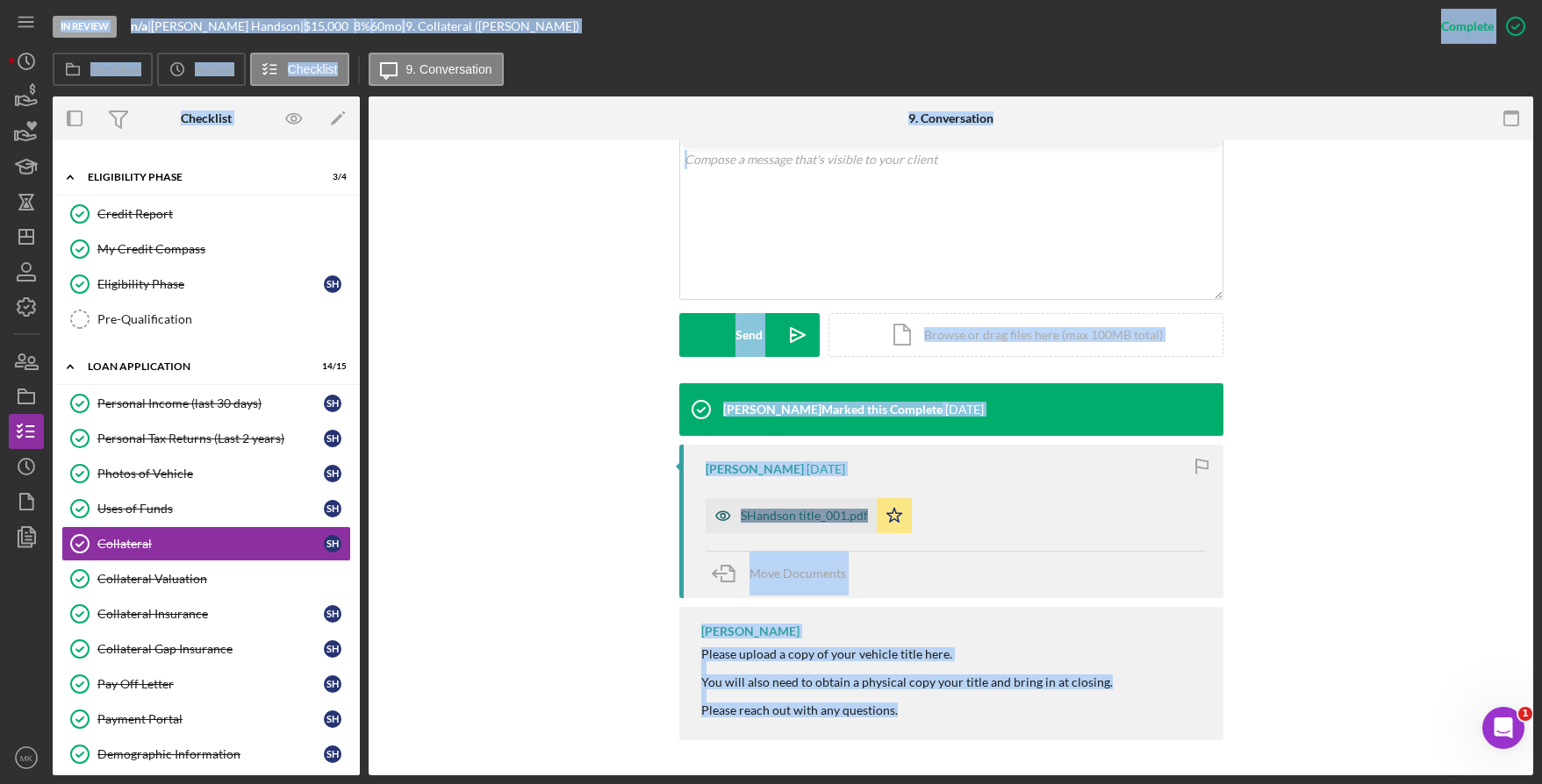
click at [790, 505] on div "SHandson title_001.pdf" at bounding box center [791, 516] width 171 height 35
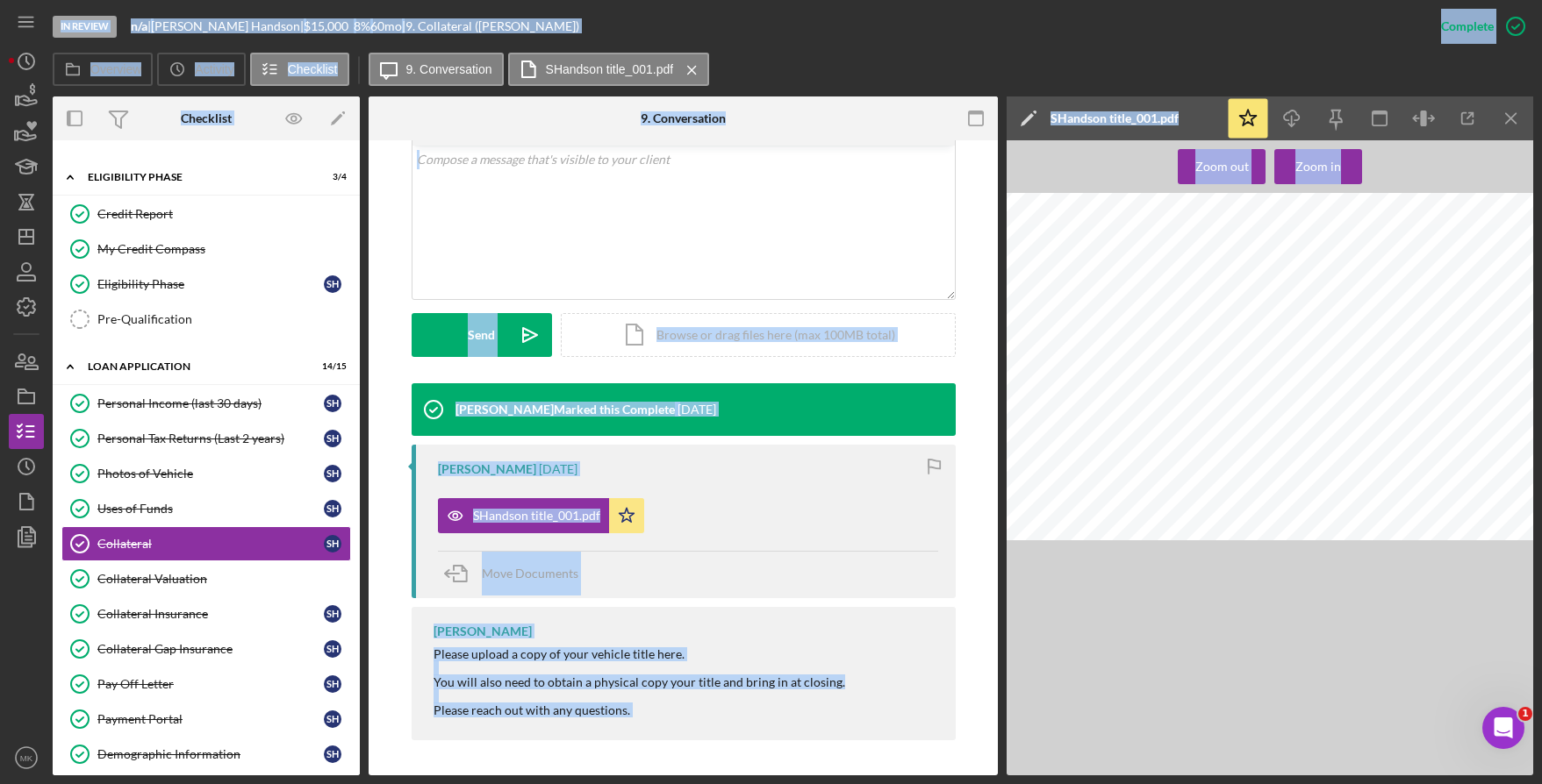
scroll to position [0, 0]
click at [1458, 118] on icon "button" at bounding box center [1468, 118] width 39 height 39
click at [157, 580] on div "Collateral Valuation" at bounding box center [223, 578] width 253 height 14
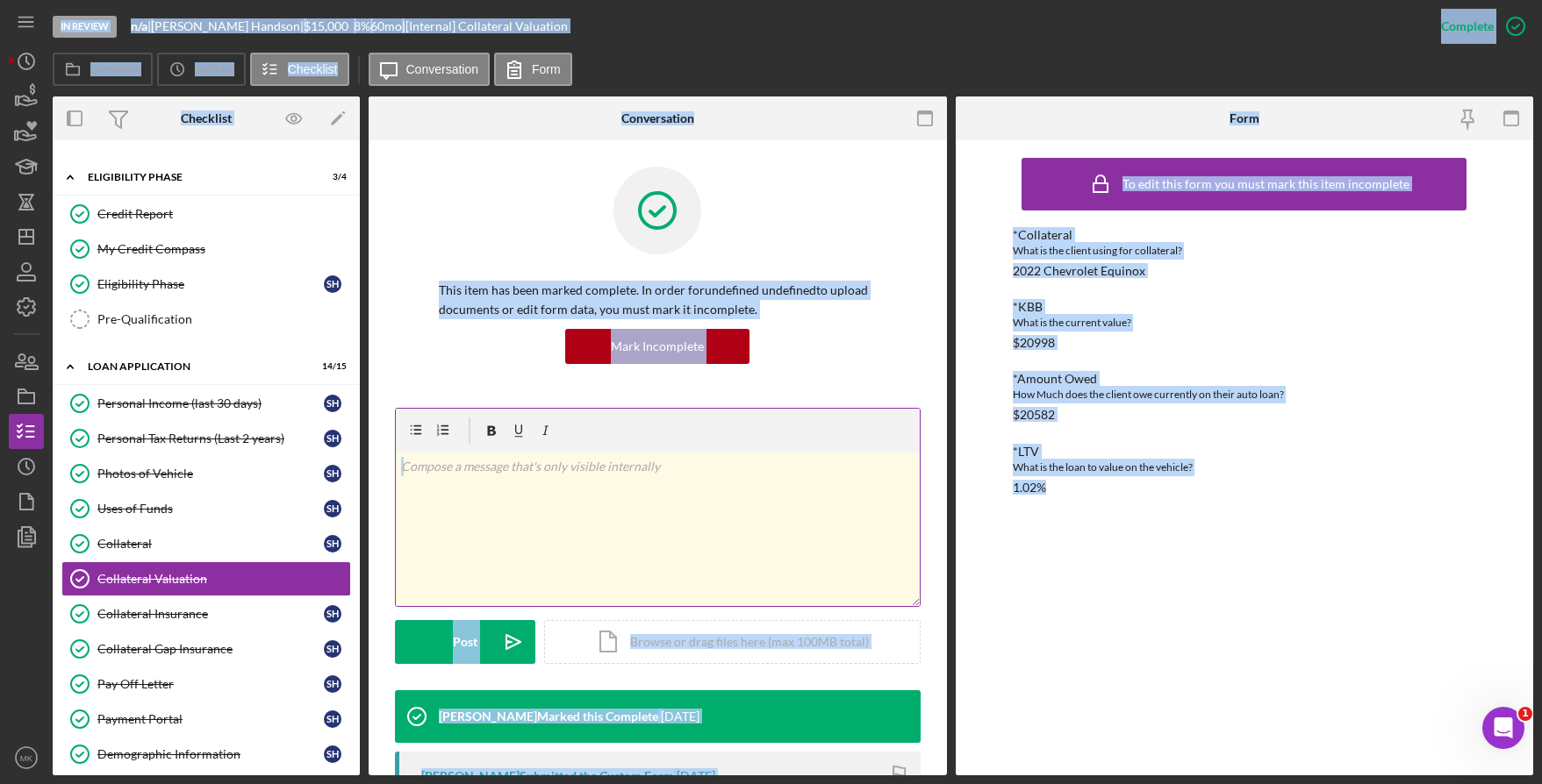
scroll to position [332, 0]
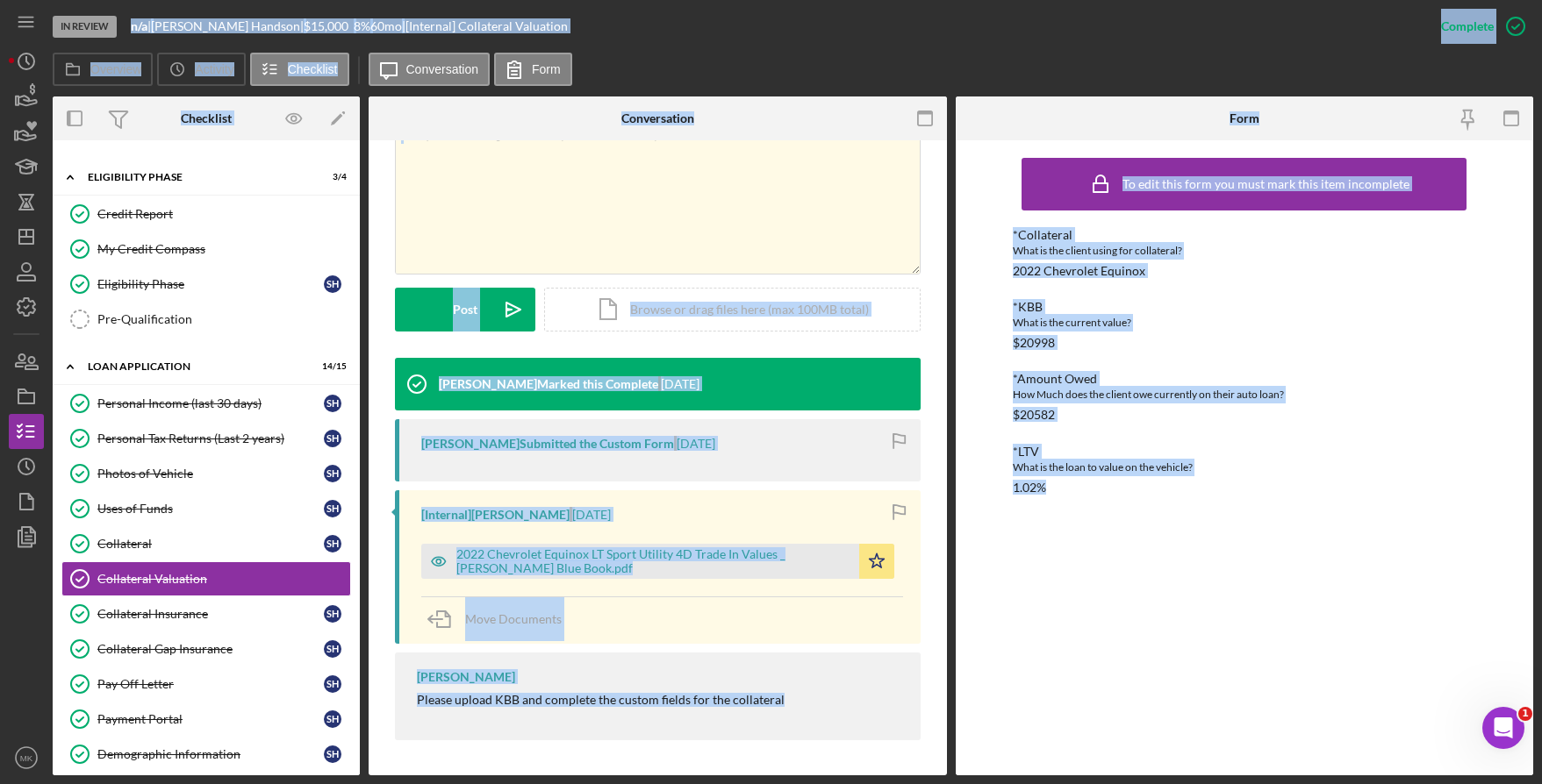
click at [1312, 487] on div "*LTV What is the loan to value on the vehicle? 1.02%" at bounding box center [1244, 469] width 463 height 50
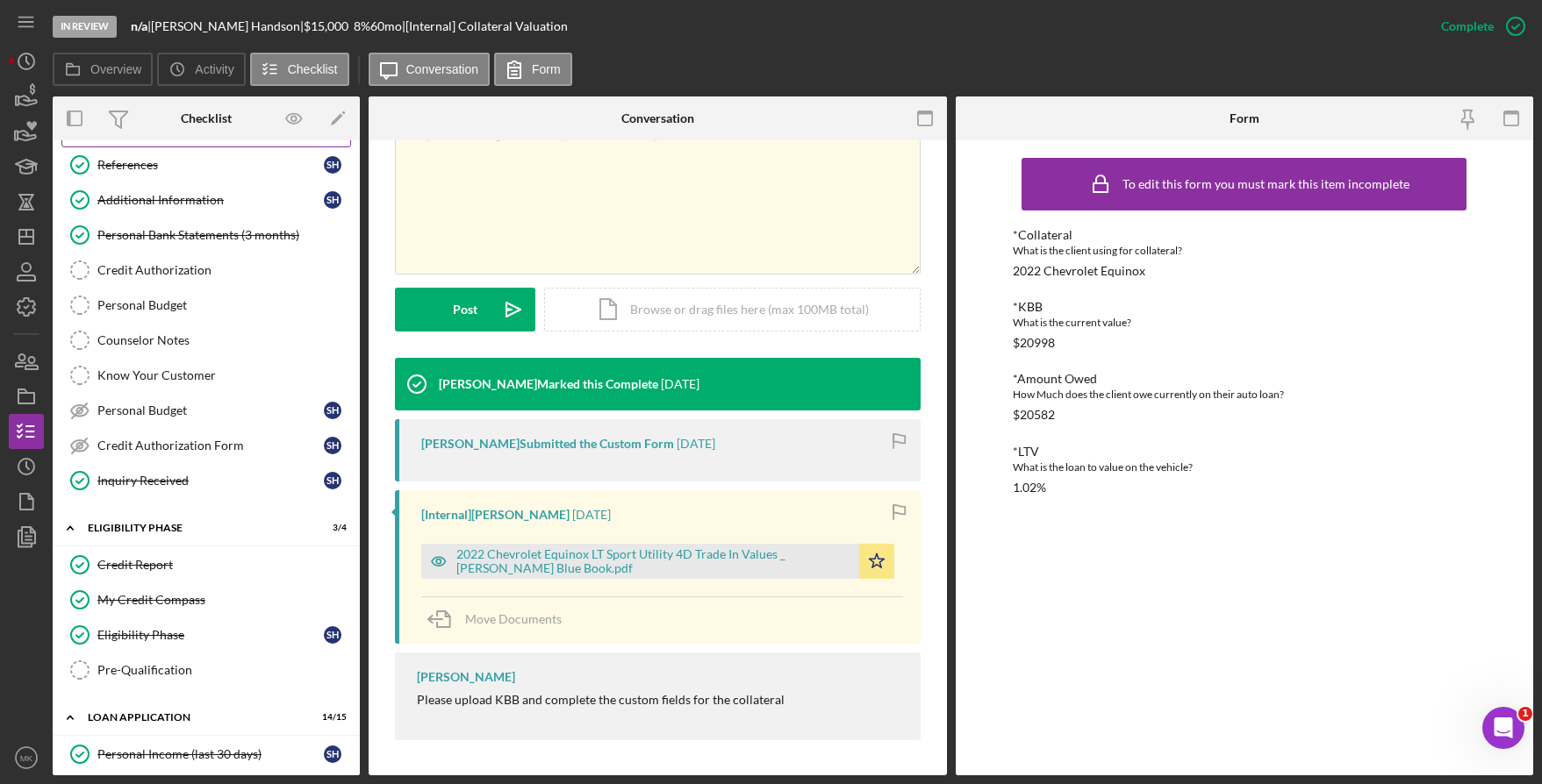
scroll to position [0, 0]
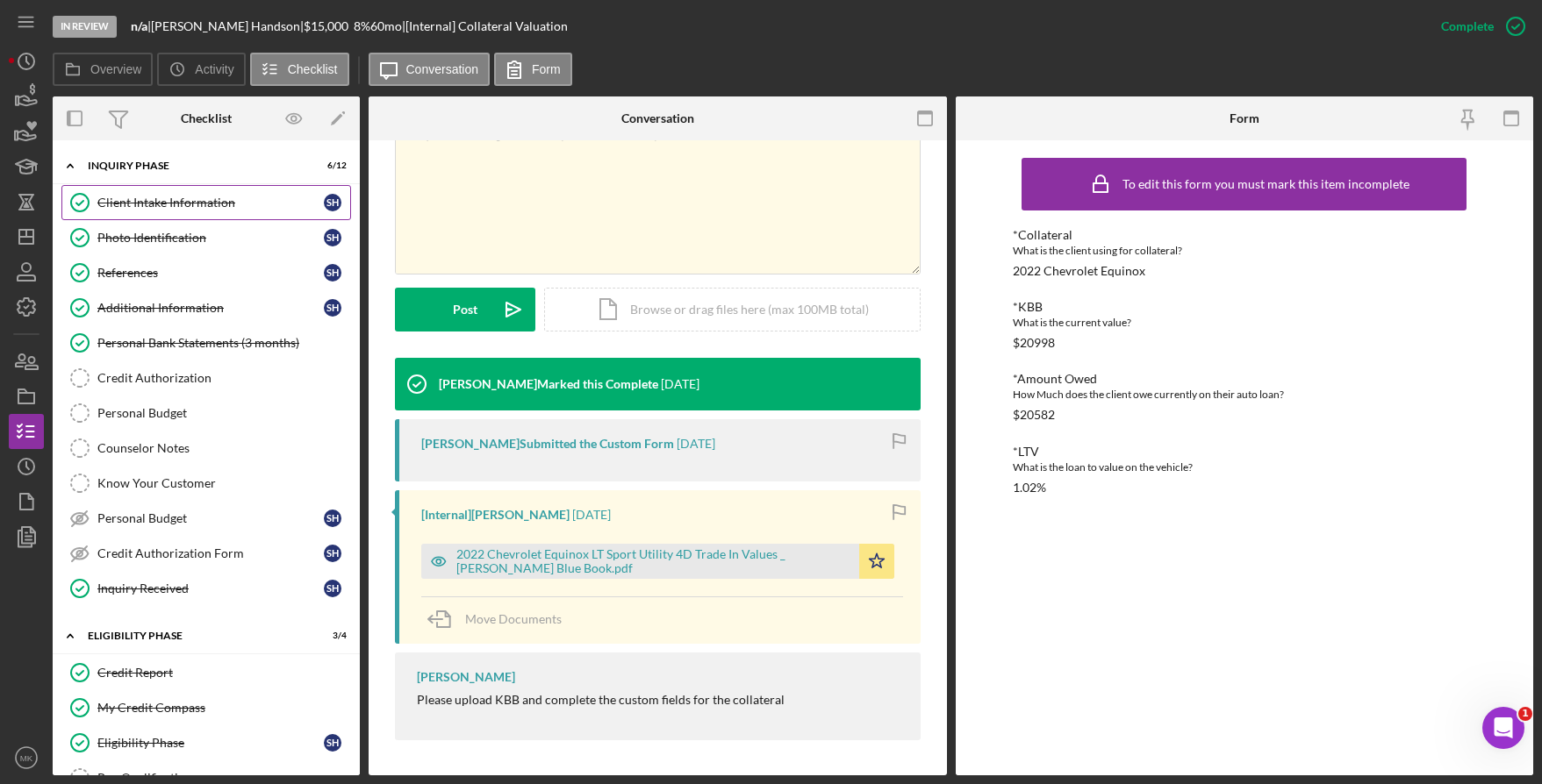
click at [186, 205] on div "Client Intake Information" at bounding box center [210, 202] width 227 height 14
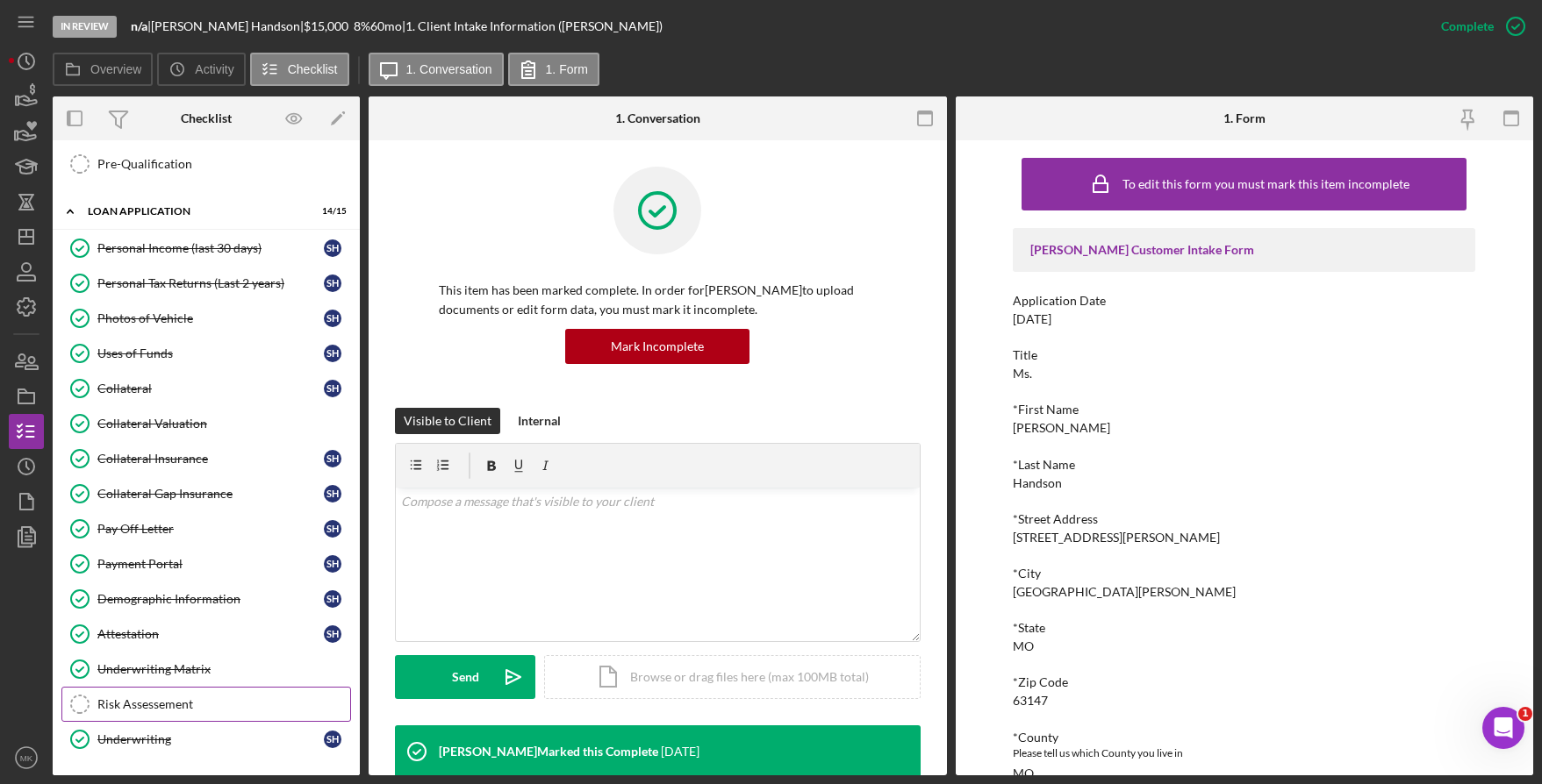
scroll to position [701, 0]
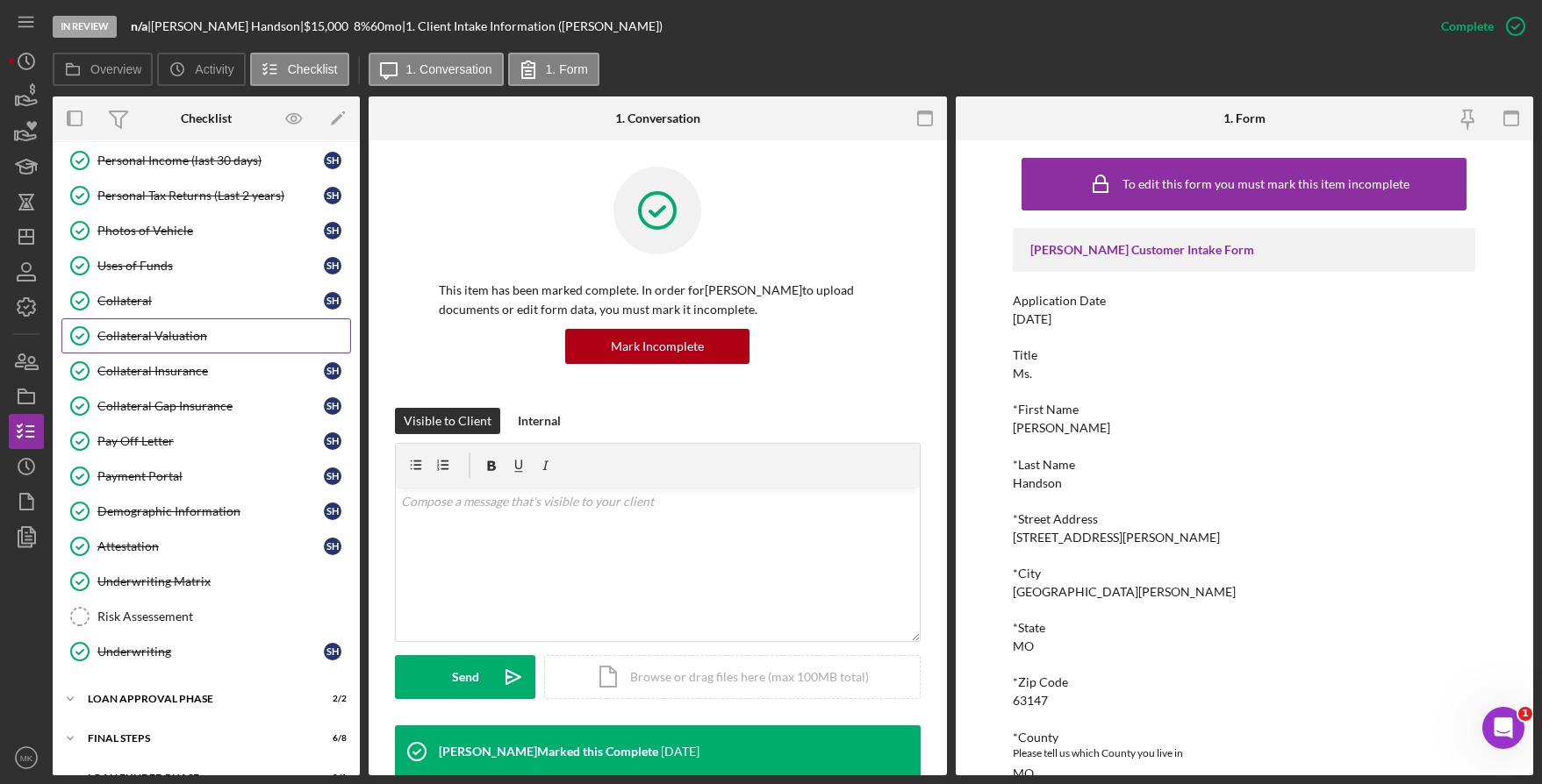
click at [186, 353] on link "Collateral Valuation Collateral Valuation" at bounding box center [206, 336] width 289 height 35
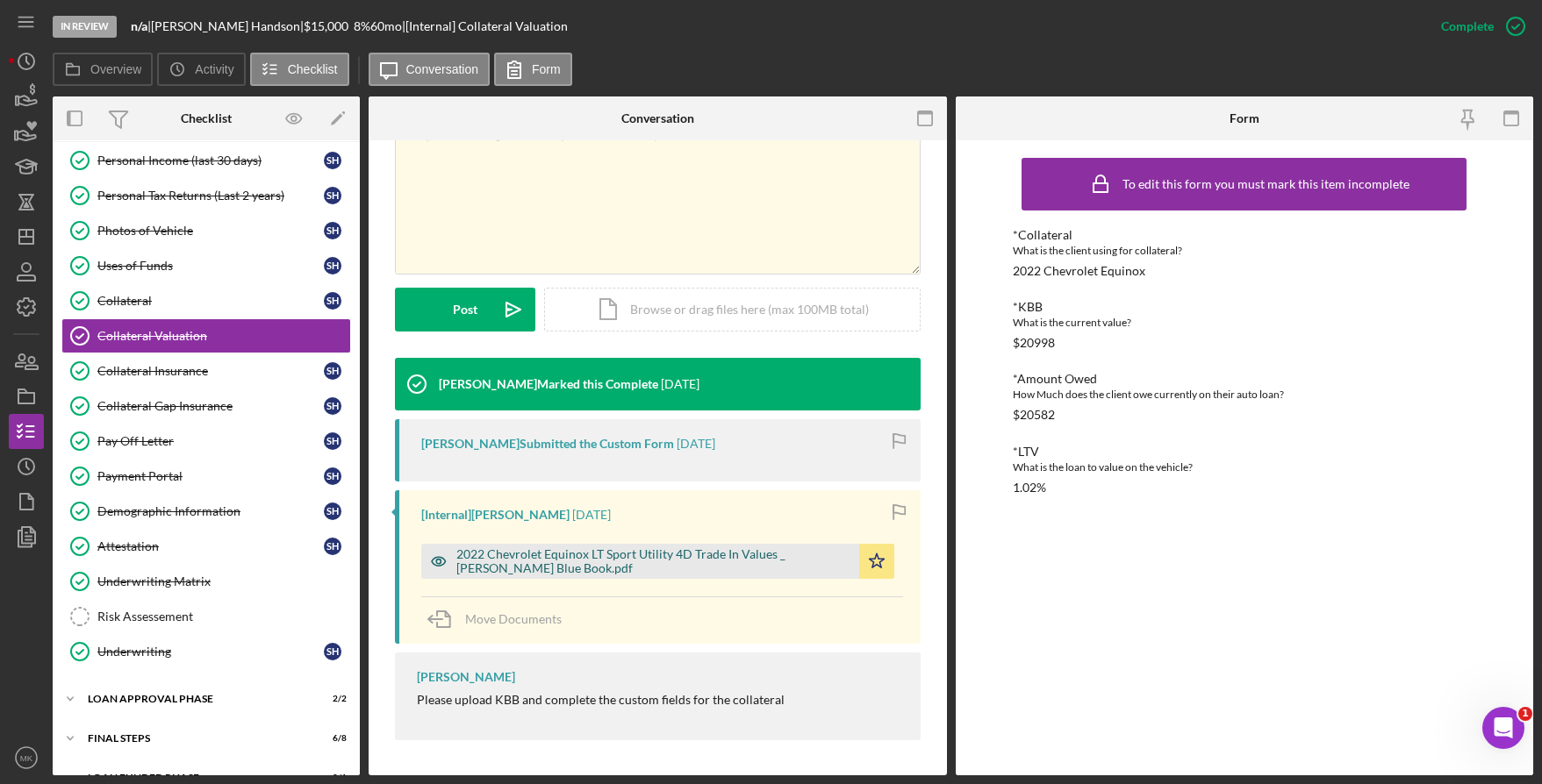
click at [600, 564] on div "2022 Chevrolet Equinox LT Sport Utility 4D Trade In Values _ Kelley Blue Book.p…" at bounding box center [653, 561] width 394 height 28
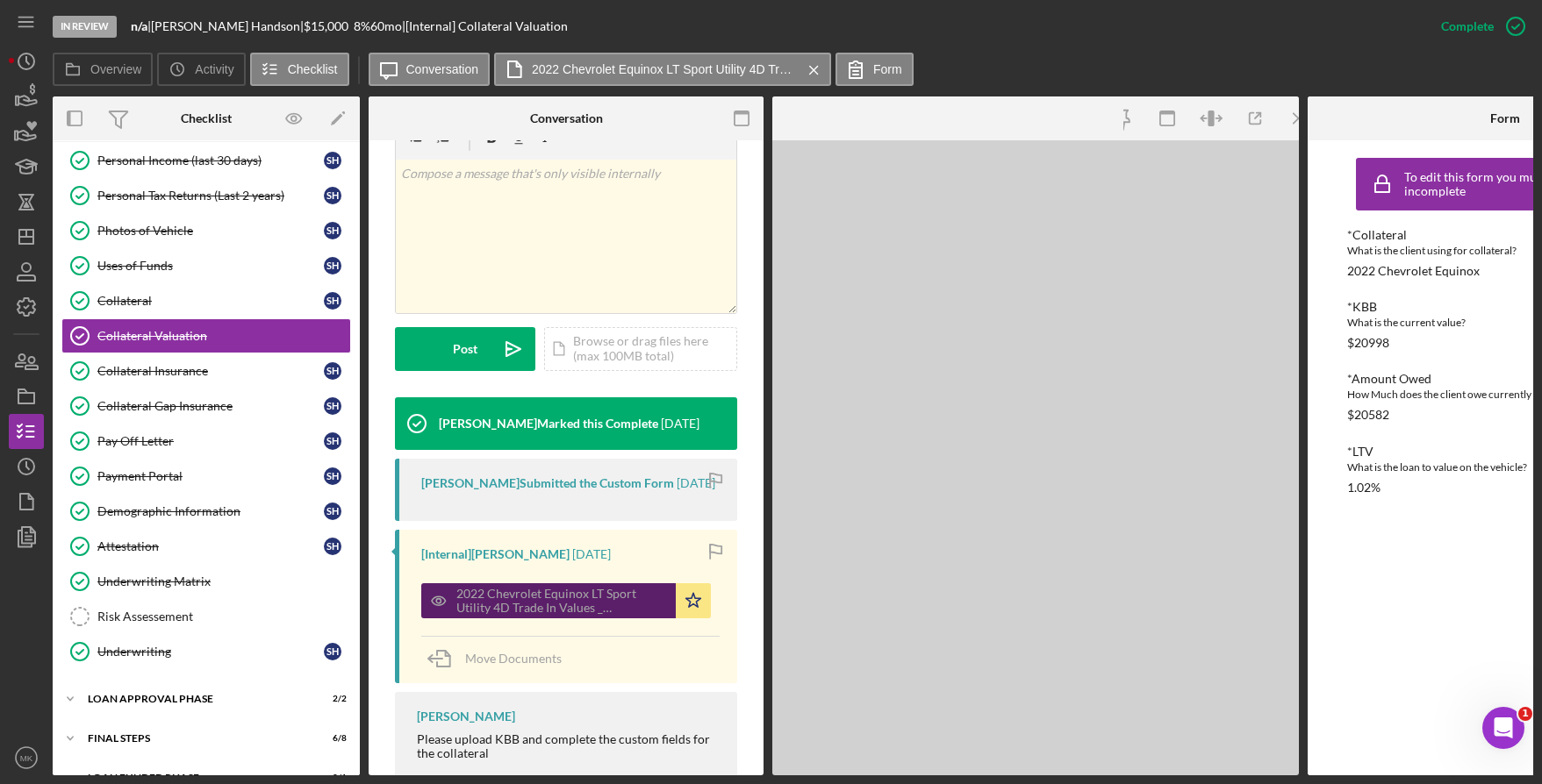
scroll to position [353, 0]
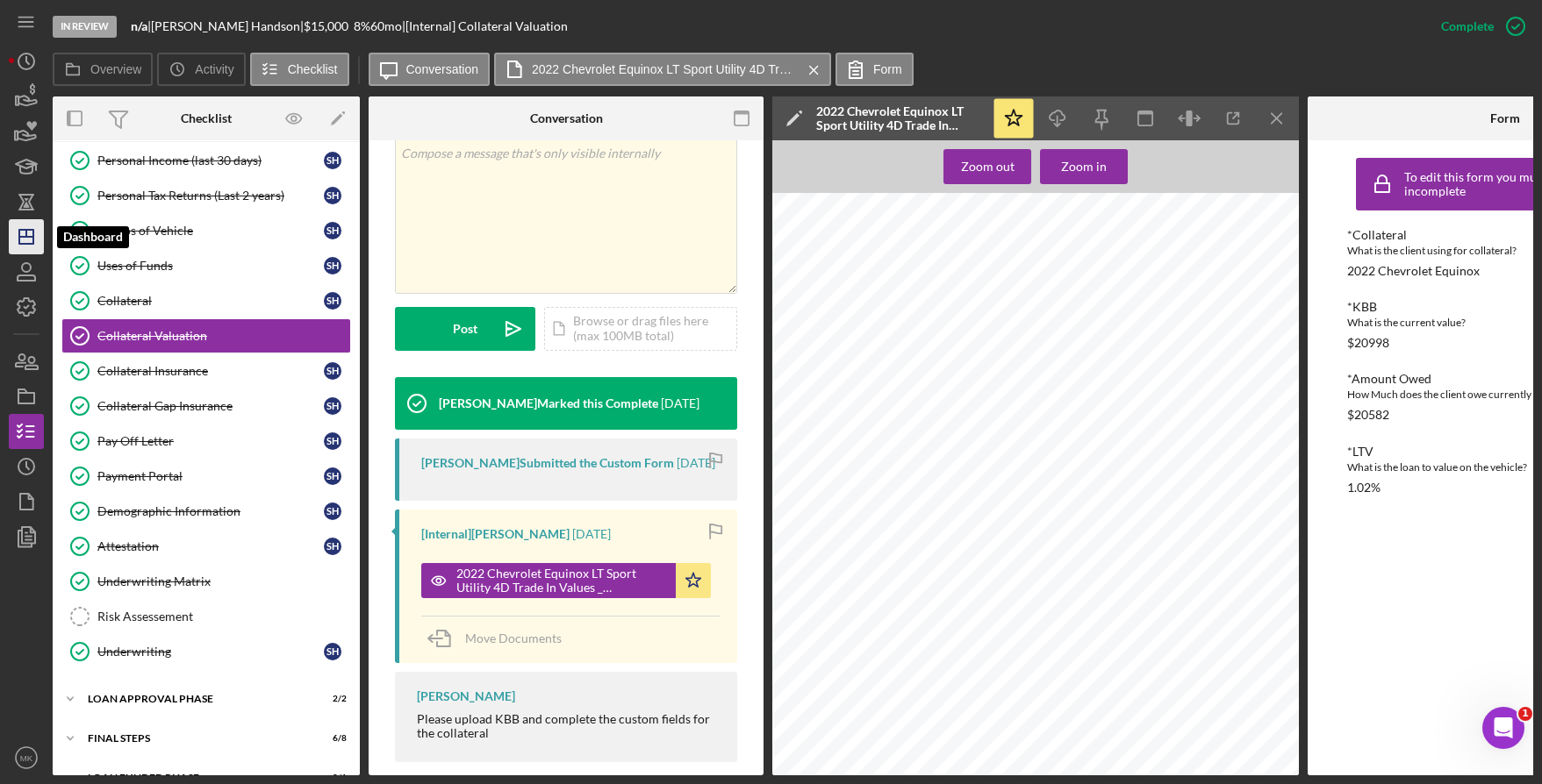
click at [35, 241] on icon "Icon/Dashboard" at bounding box center [27, 237] width 44 height 44
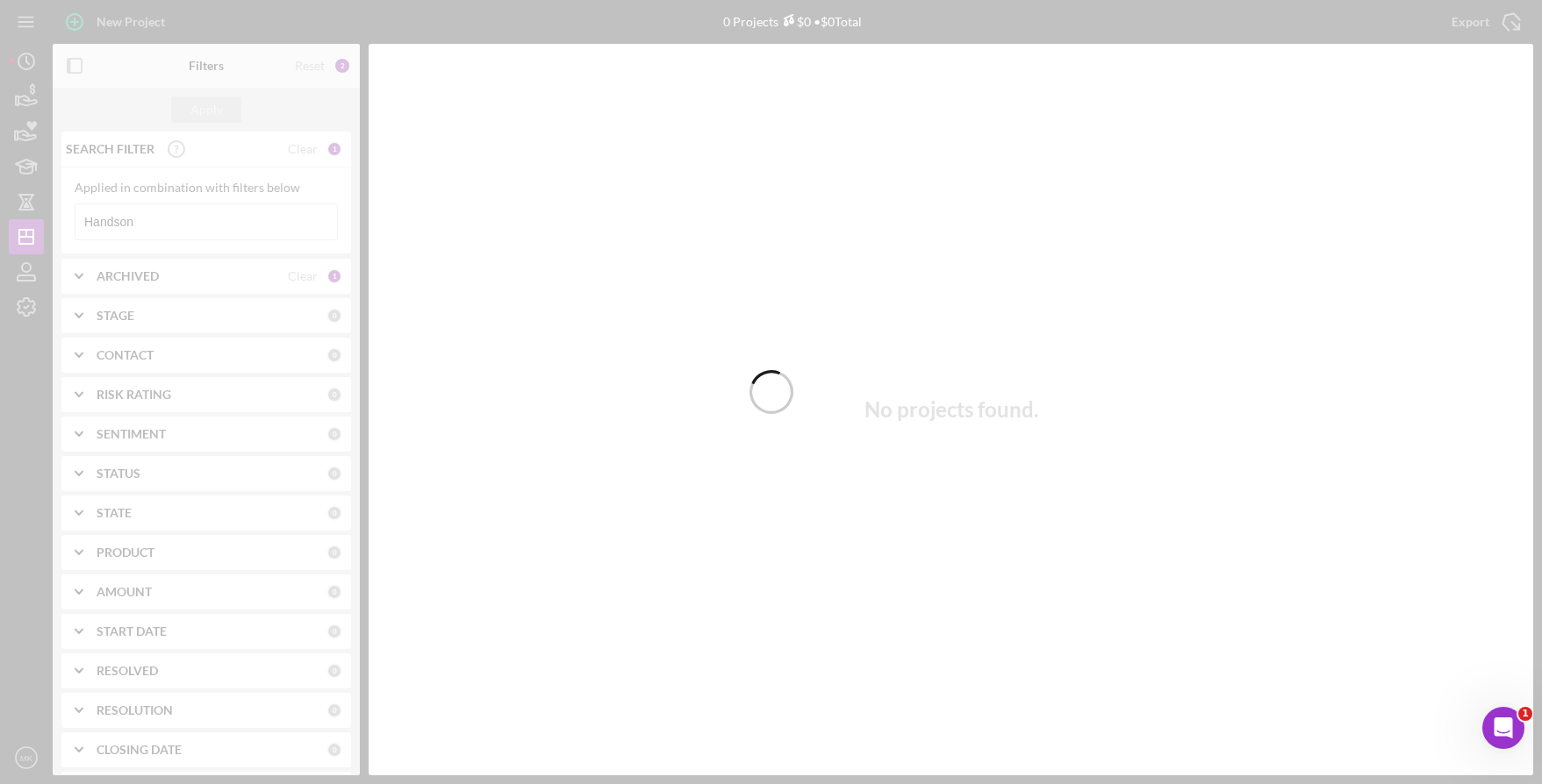
click at [197, 230] on div at bounding box center [771, 392] width 1542 height 784
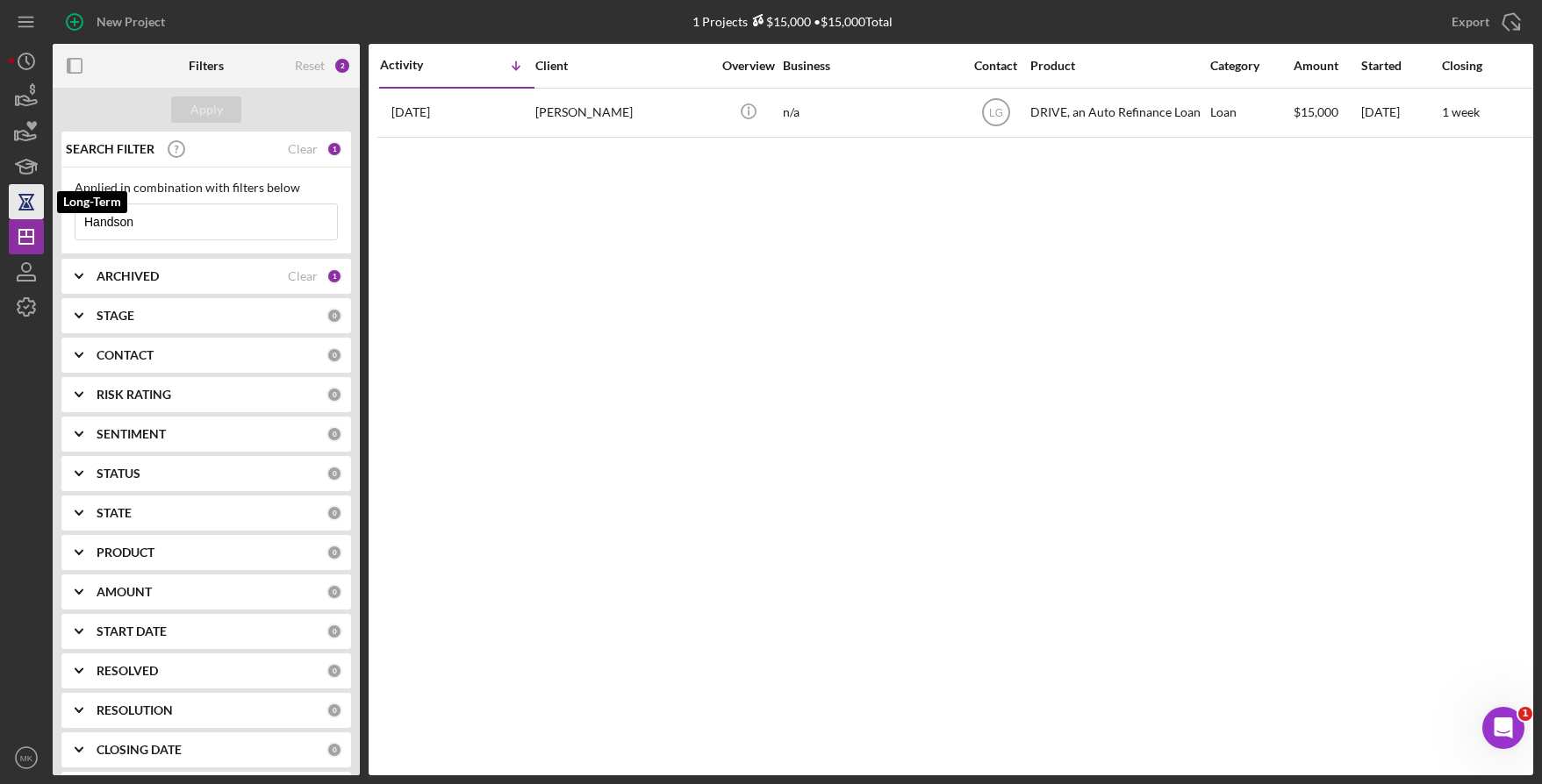
drag, startPoint x: 201, startPoint y: 217, endPoint x: 42, endPoint y: 215, distance: 159.0
click at [42, 215] on div "New Project 1 Projects $15,000 • $15,000 Total Handson Export Icon/Export Filte…" at bounding box center [771, 387] width 1525 height 776
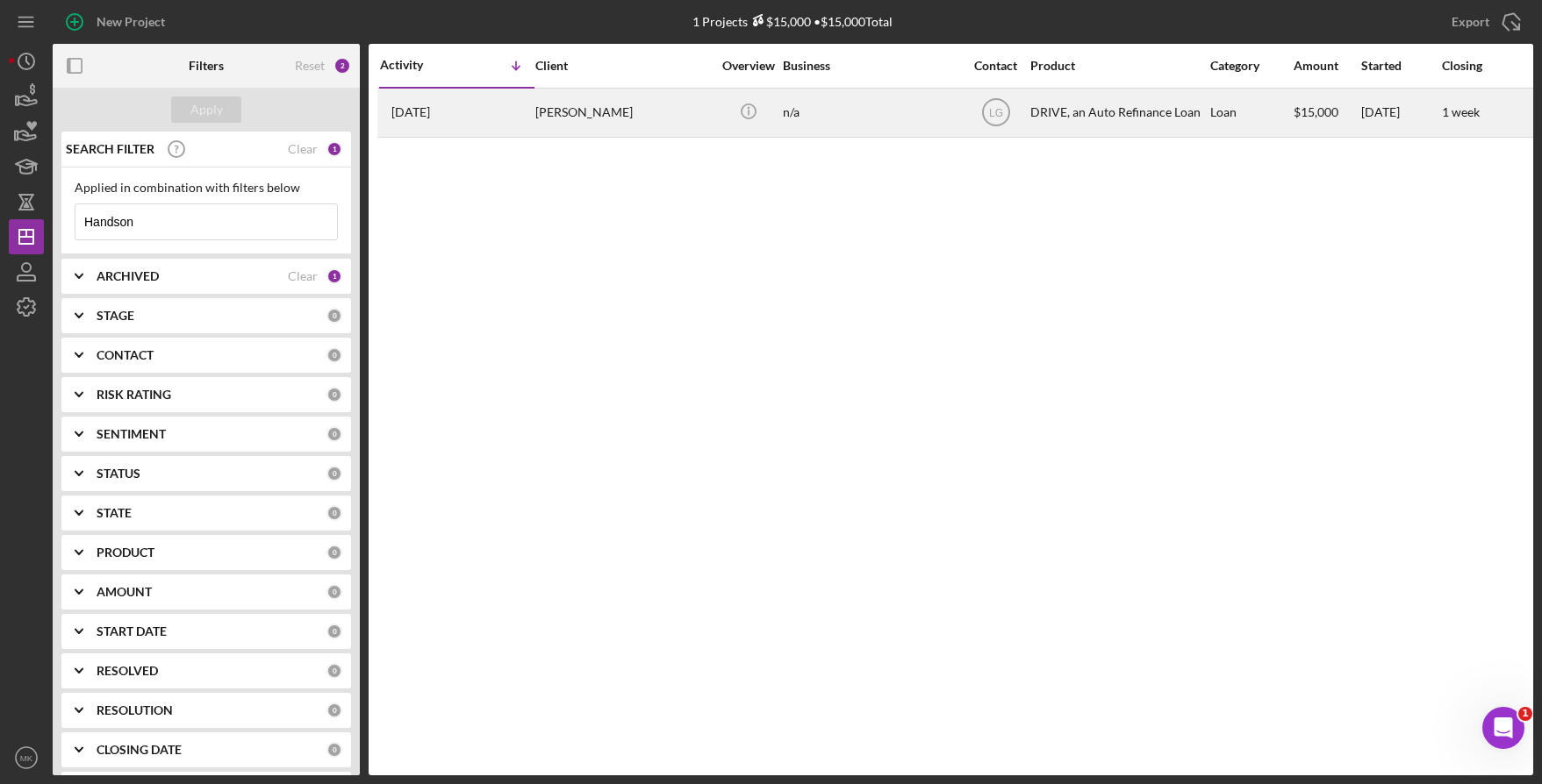
click at [584, 118] on div "Sheila Handson" at bounding box center [623, 112] width 175 height 47
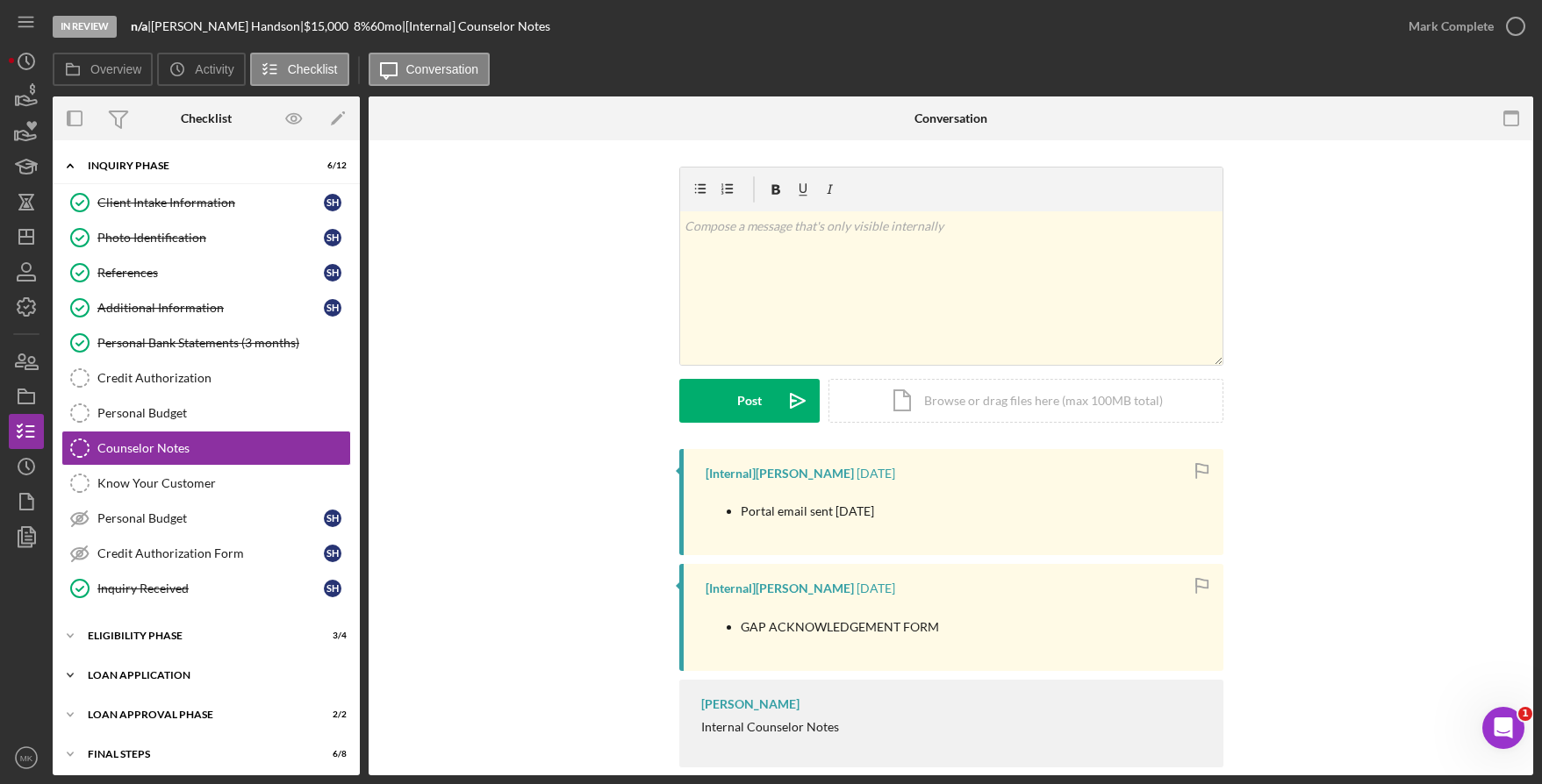
scroll to position [46, 0]
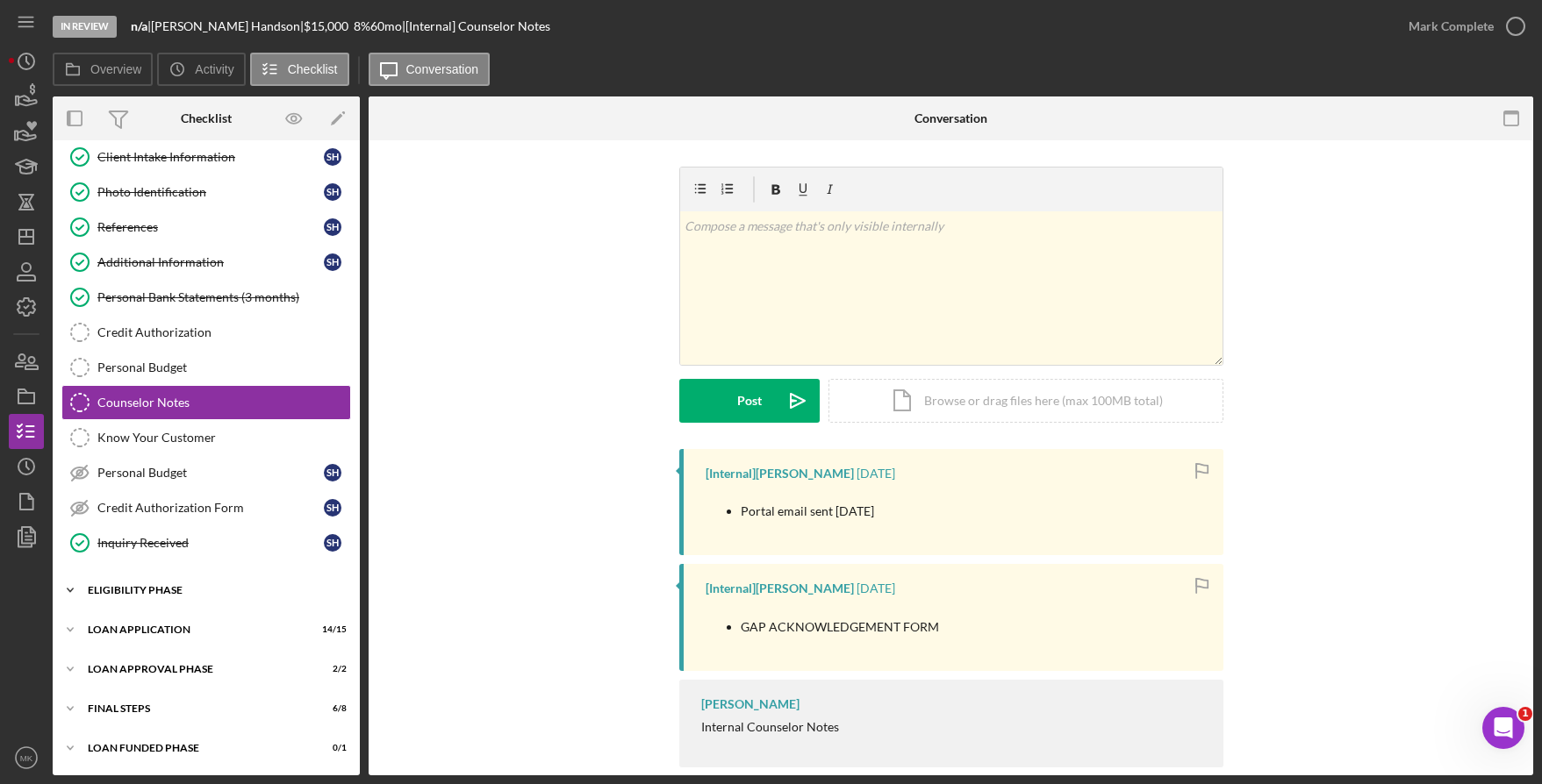
click at [141, 583] on div "Icon/Expander Eligibility Phase 3 / 4" at bounding box center [206, 590] width 307 height 35
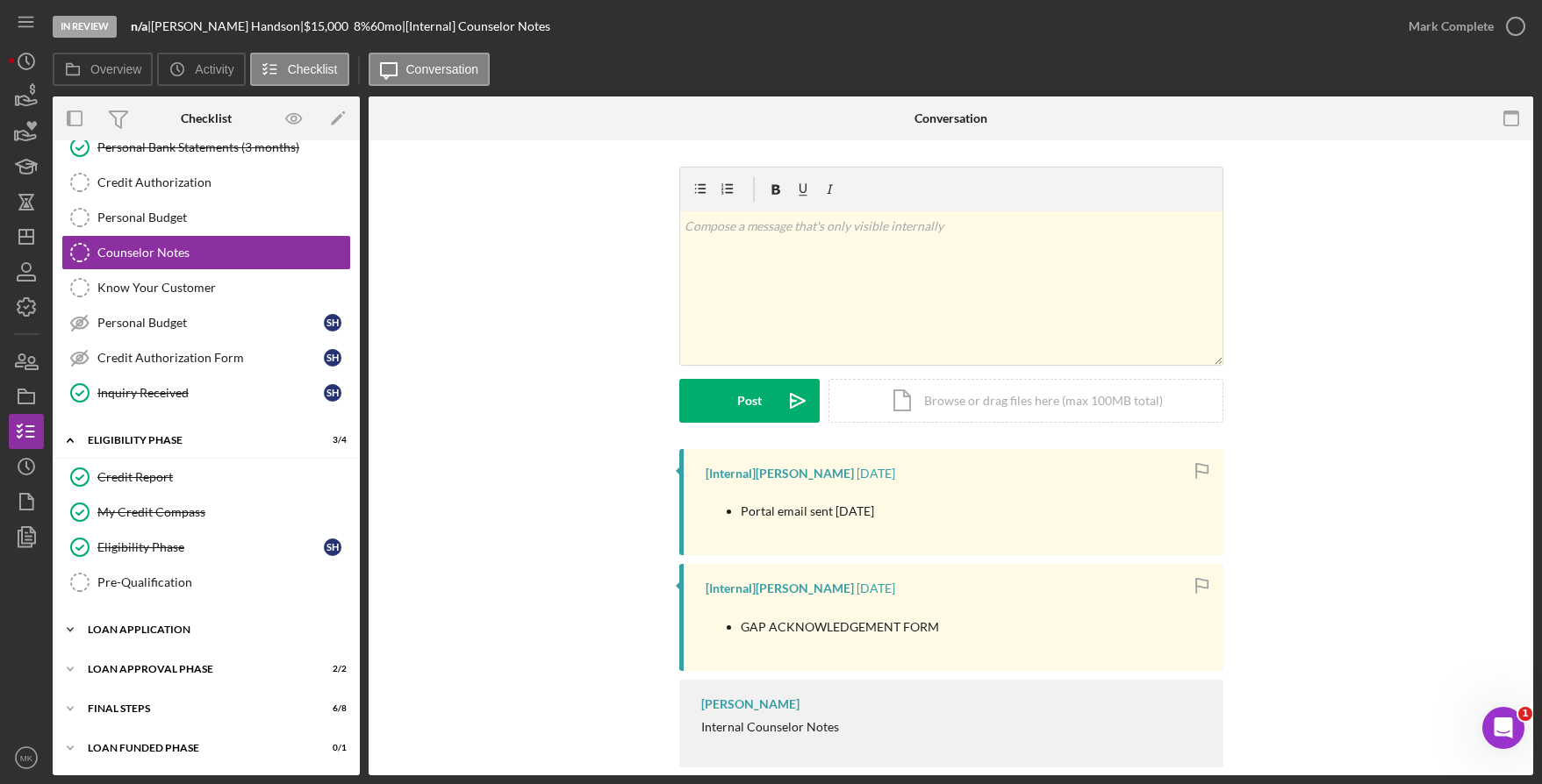
click at [130, 632] on div "Loan Application" at bounding box center [213, 629] width 250 height 10
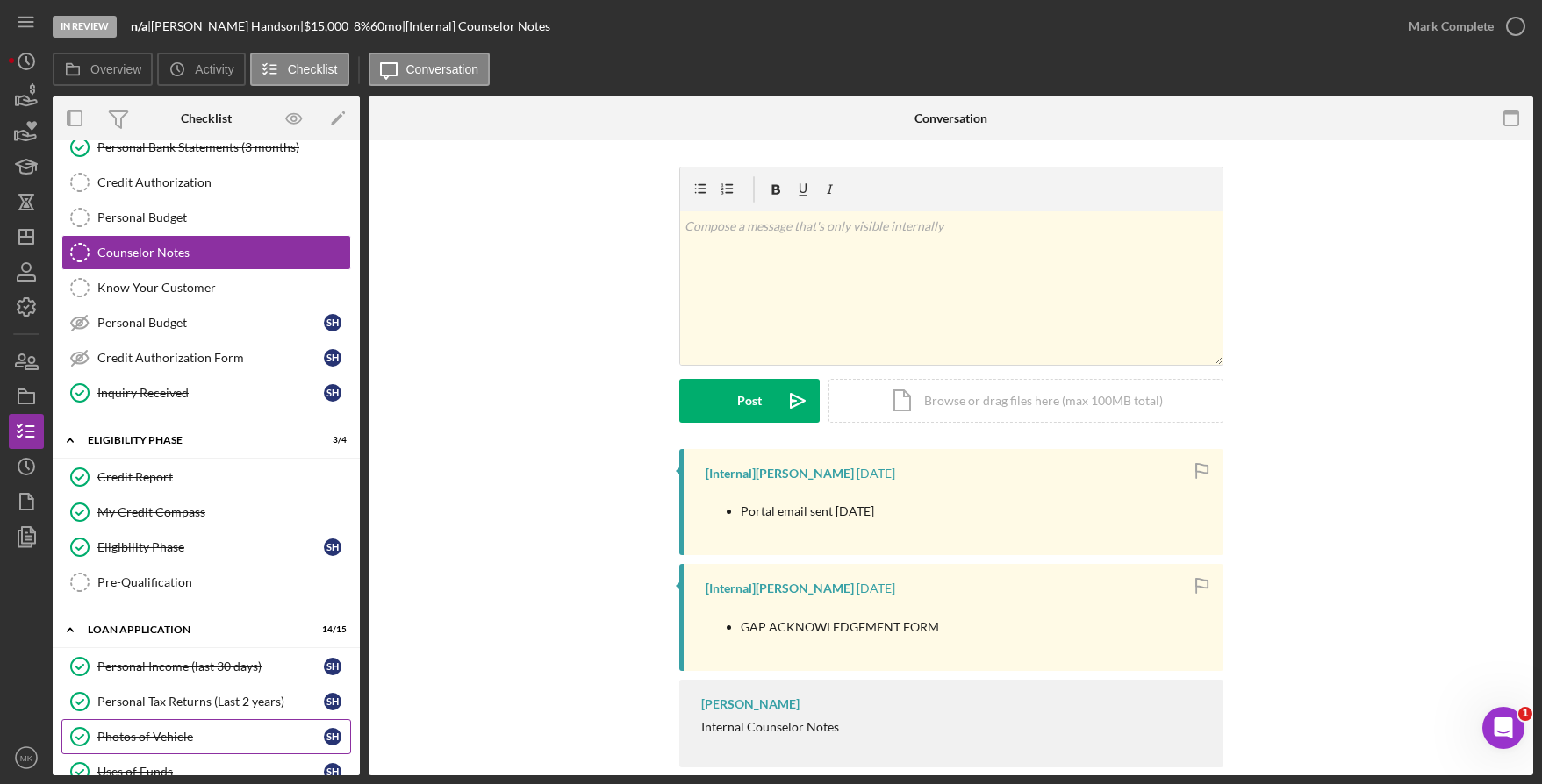
scroll to position [371, 0]
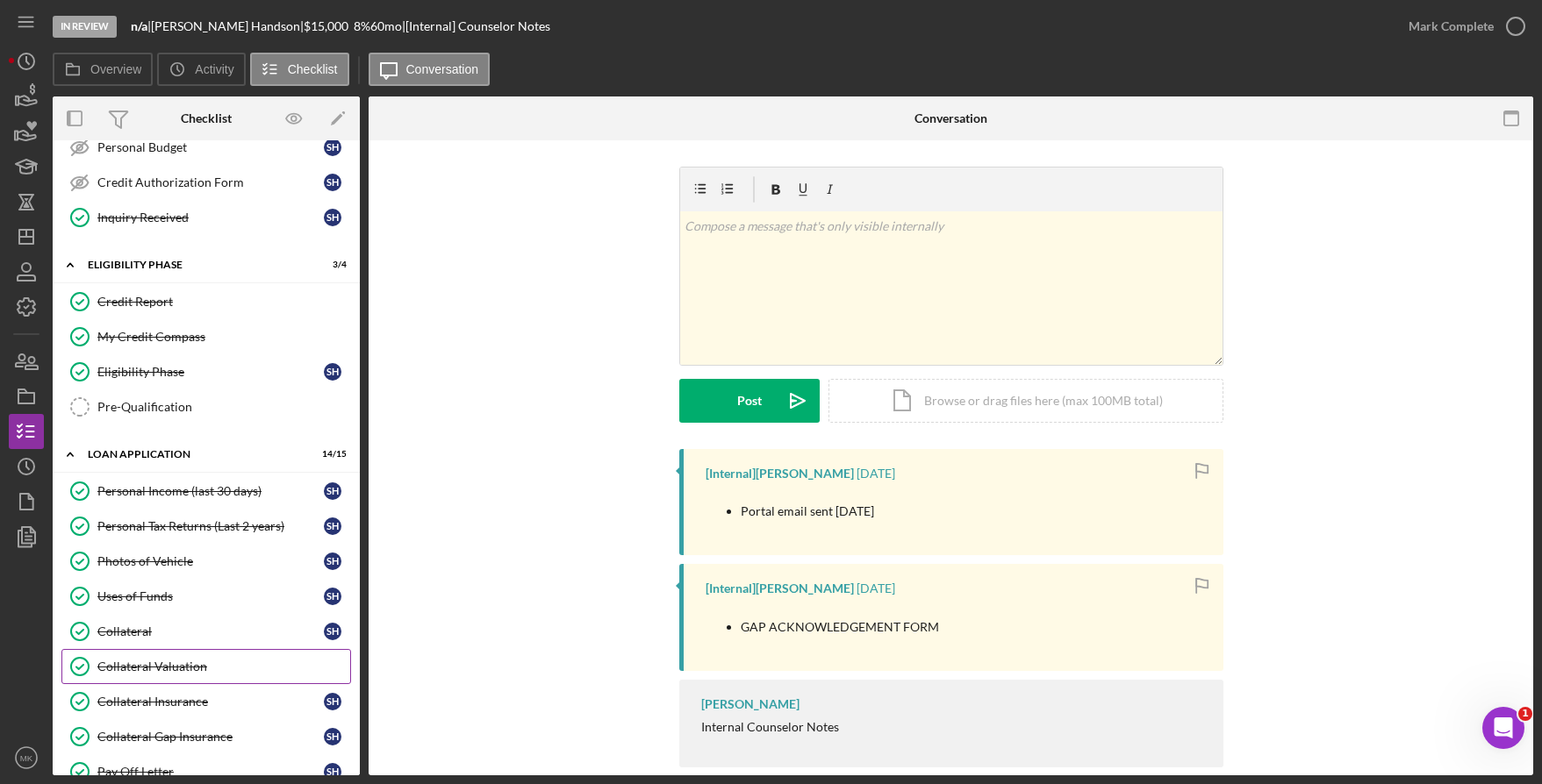
click at [143, 661] on div "Collateral Valuation" at bounding box center [223, 666] width 253 height 14
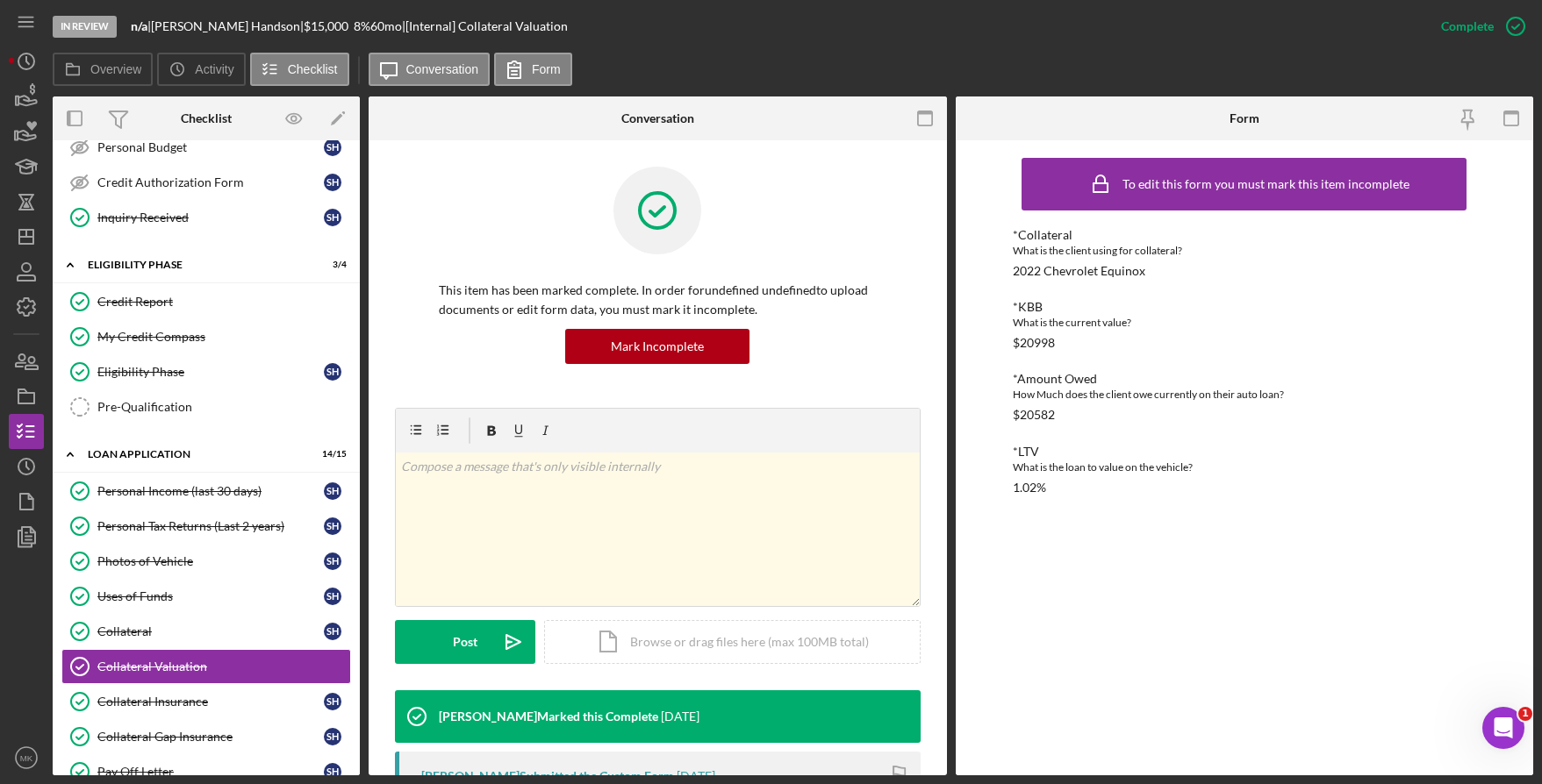
click at [1118, 590] on div "To edit this form you must mark this item incomplete *Collateral What is the cl…" at bounding box center [1244, 457] width 463 height 618
click at [1173, 266] on div "*Collateral What is the client using for collateral? 2022 Chevrolet Equinox" at bounding box center [1244, 252] width 463 height 50
drag, startPoint x: 1159, startPoint y: 267, endPoint x: 1014, endPoint y: 268, distance: 145.0
click at [1014, 268] on div "*Collateral What is the client using for collateral? 2022 Chevrolet Equinox" at bounding box center [1244, 252] width 463 height 50
copy div "2022 Chevrolet Equinox"
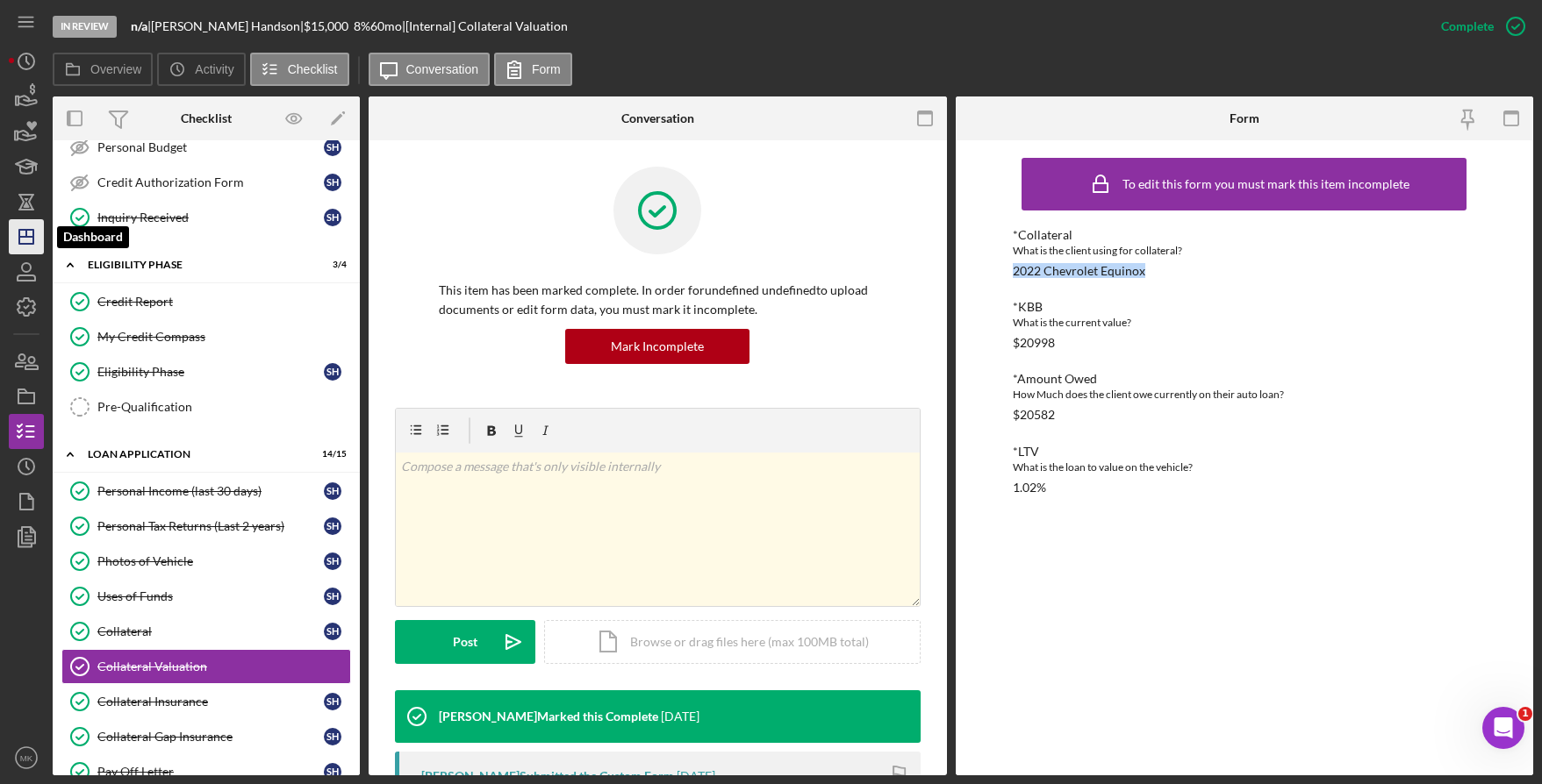
click at [30, 226] on icon "Icon/Dashboard" at bounding box center [27, 237] width 44 height 44
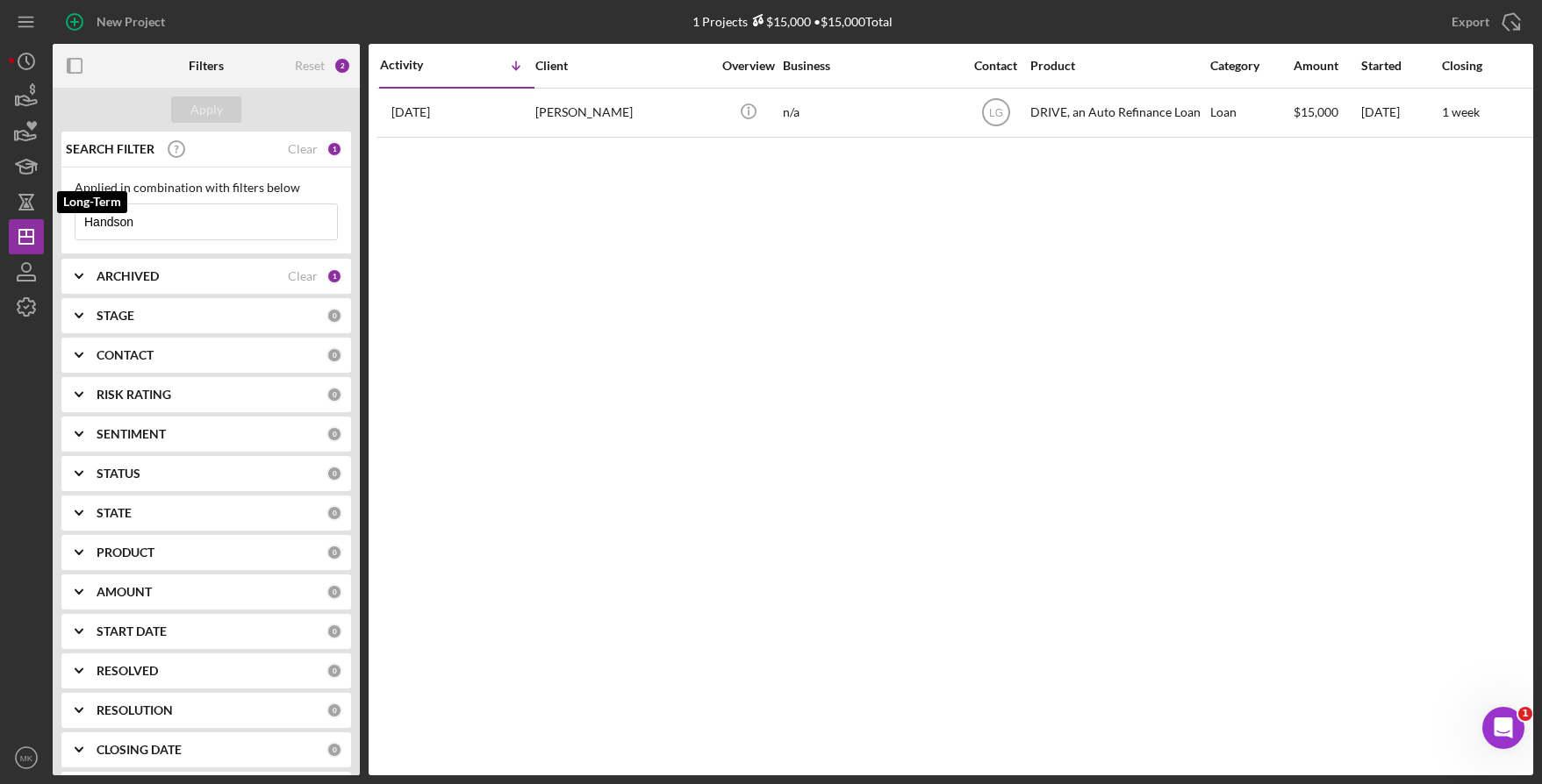
drag, startPoint x: 167, startPoint y: 224, endPoint x: 8, endPoint y: 218, distance: 159.1
click at [9, 218] on div "New Project 1 Projects $15,000 • $15,000 Total Handson Export Icon/Export Filte…" at bounding box center [771, 387] width 1525 height 776
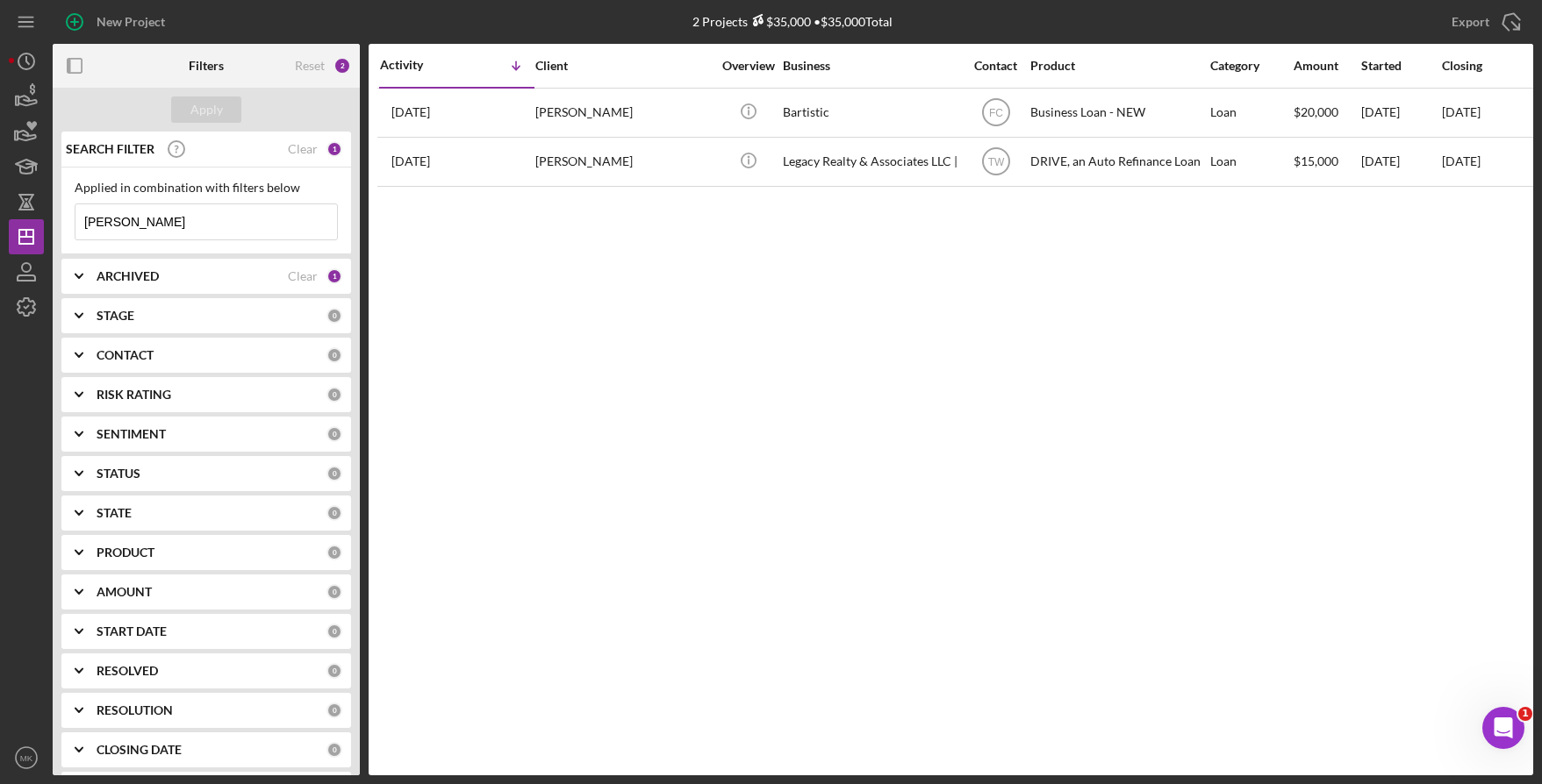
type input "Herron"
click at [616, 133] on div "Emoni Herron" at bounding box center [623, 112] width 175 height 47
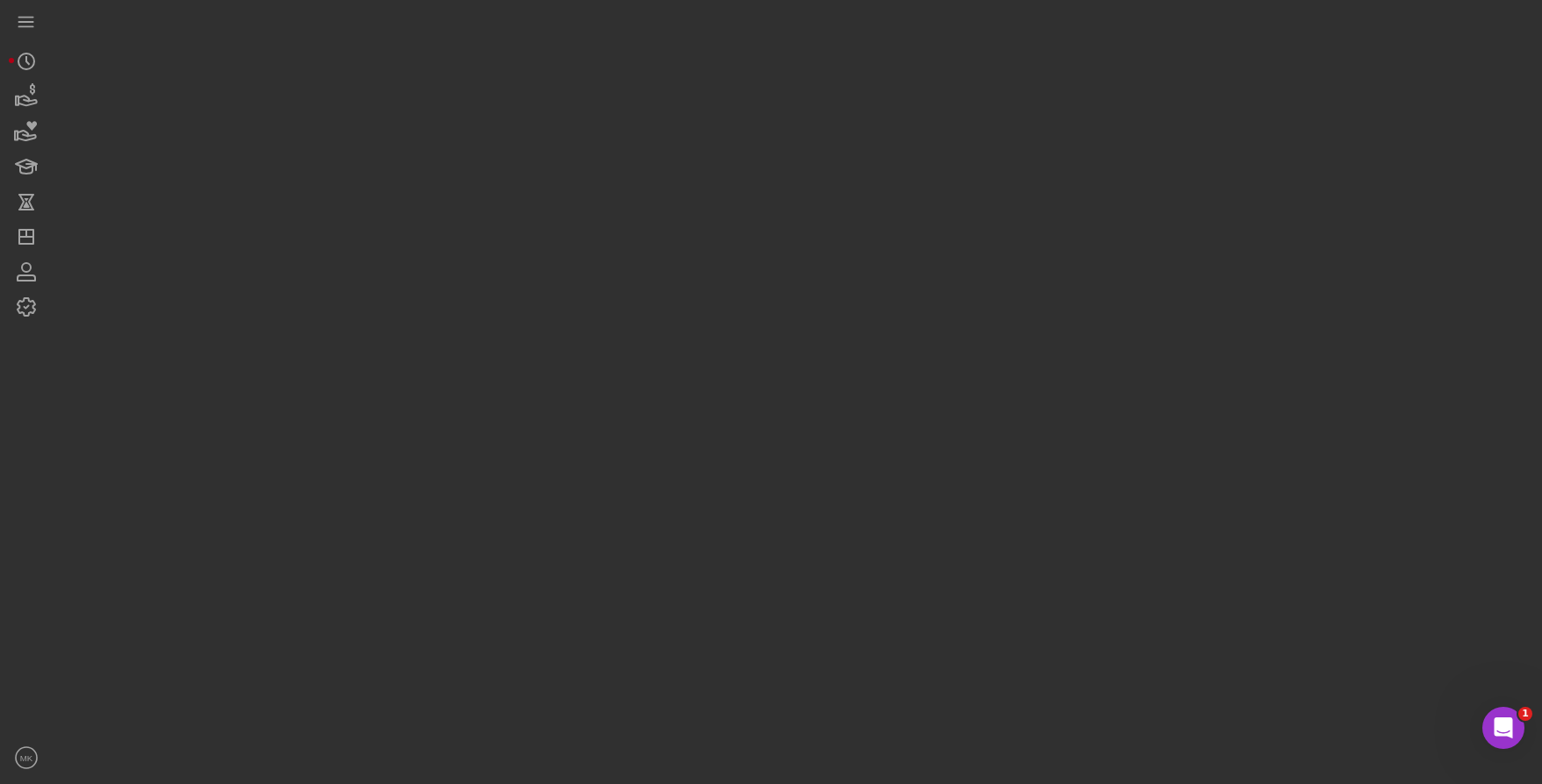
click at [616, 133] on div at bounding box center [793, 387] width 1480 height 776
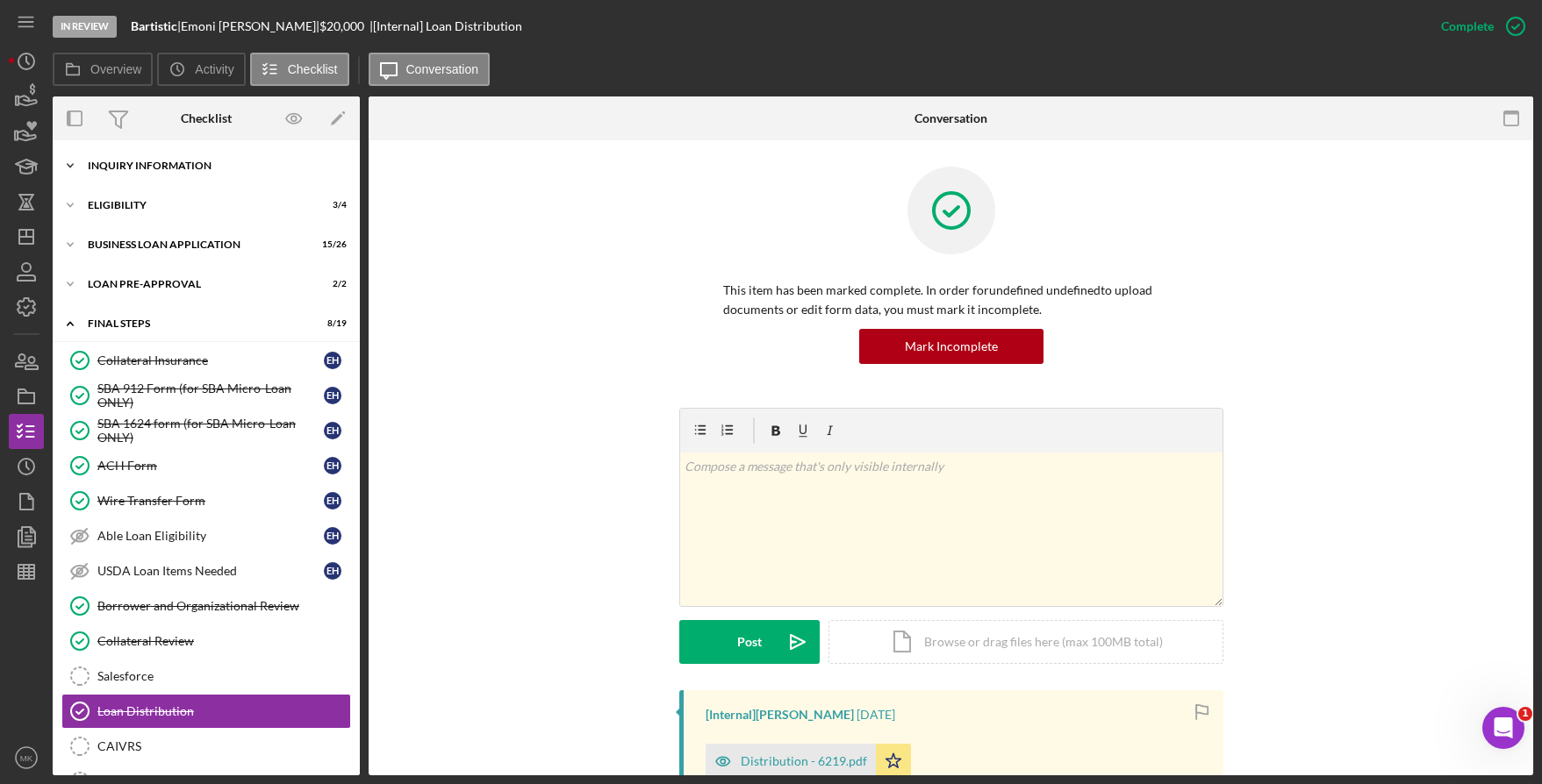
drag, startPoint x: 189, startPoint y: 162, endPoint x: 185, endPoint y: 169, distance: 8.1
click at [189, 162] on div "INQUIRY INFORMATION" at bounding box center [213, 165] width 250 height 10
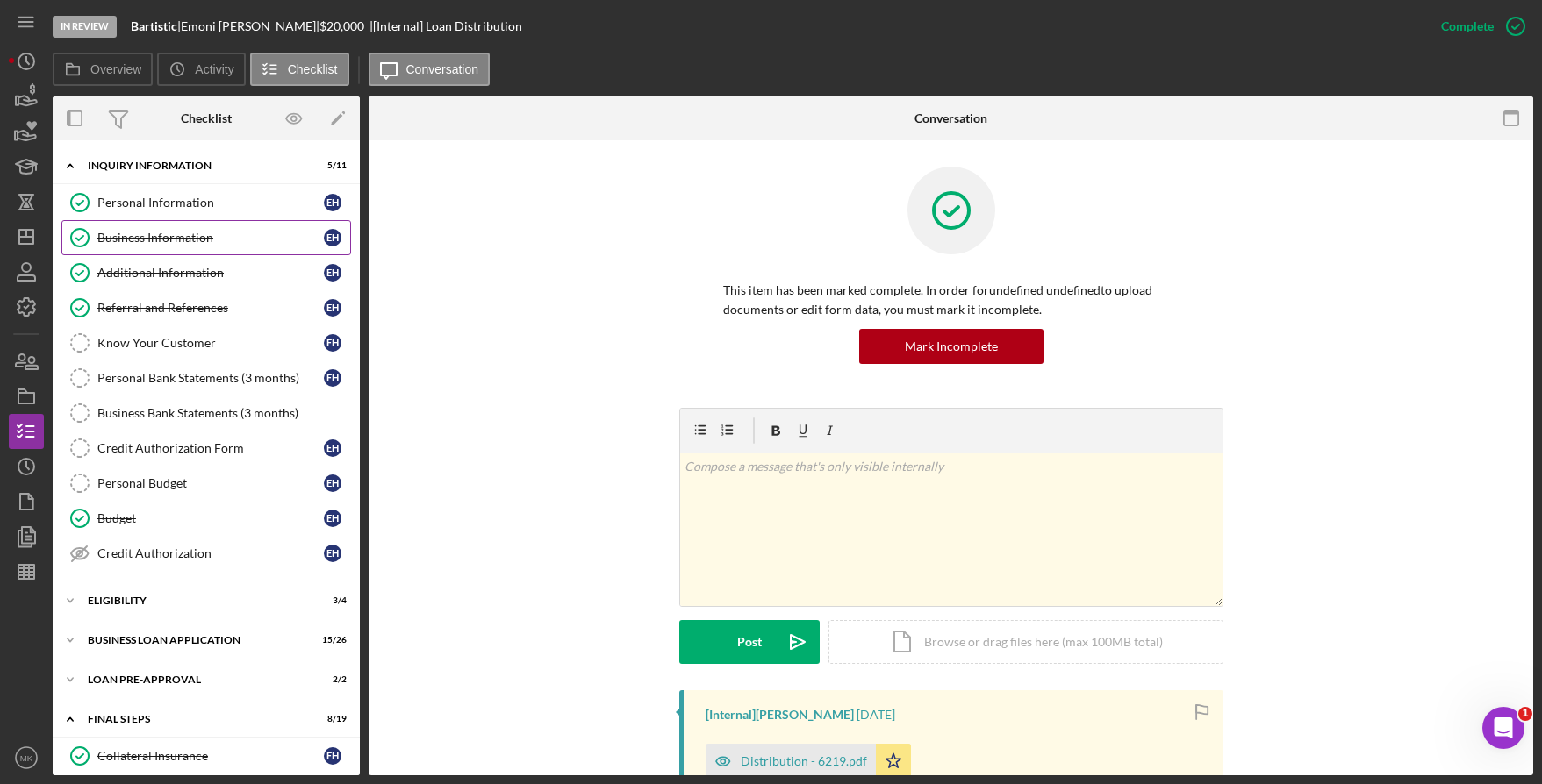
click at [139, 230] on div "Business Information" at bounding box center [210, 237] width 227 height 14
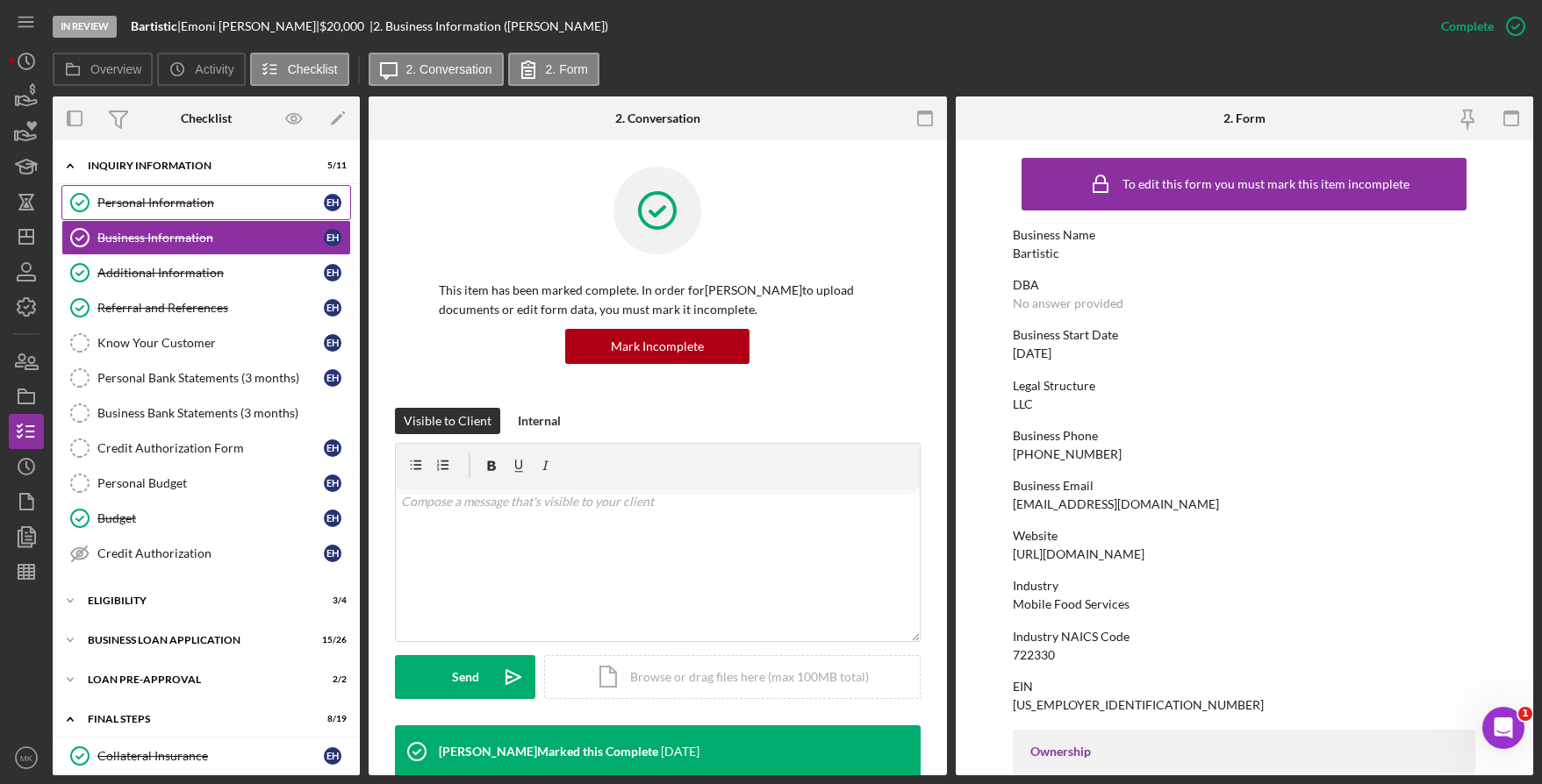
click at [208, 203] on div "Personal Information" at bounding box center [210, 202] width 227 height 14
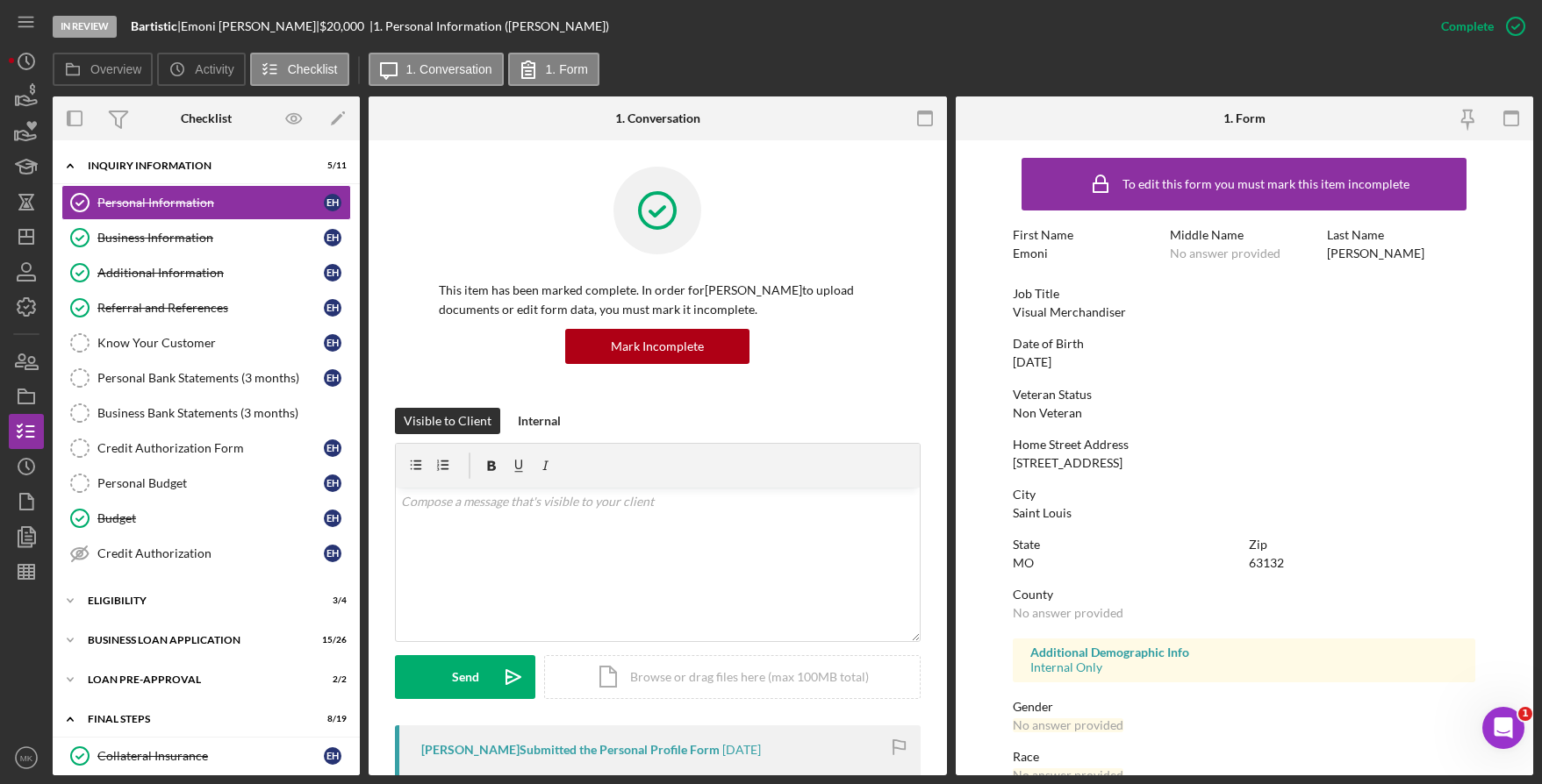
click at [1277, 326] on div "To edit this form you must mark this item incomplete First Name Emoni Middle Na…" at bounding box center [1244, 549] width 463 height 801
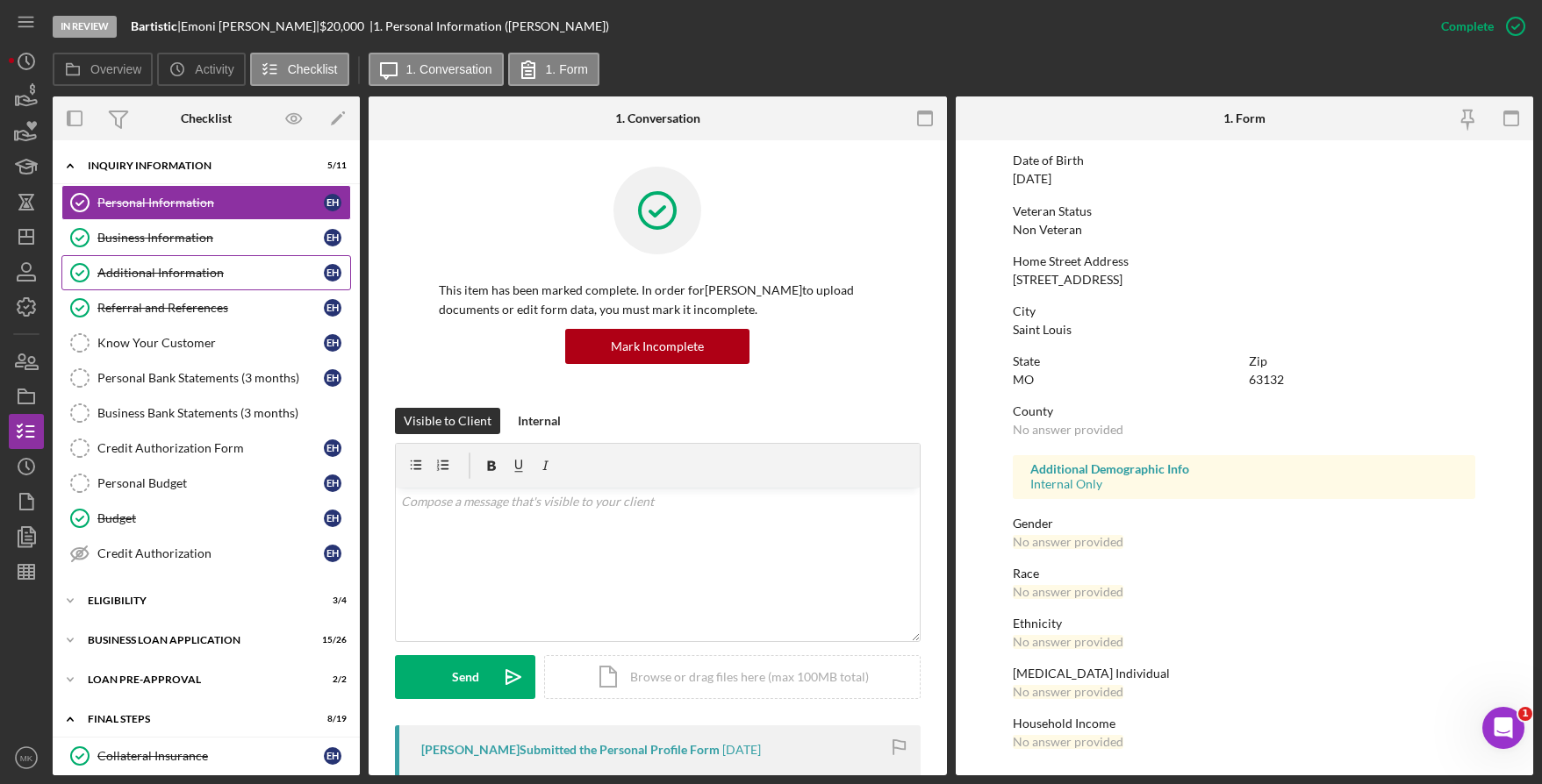
click at [150, 267] on div "Additional Information" at bounding box center [210, 273] width 227 height 14
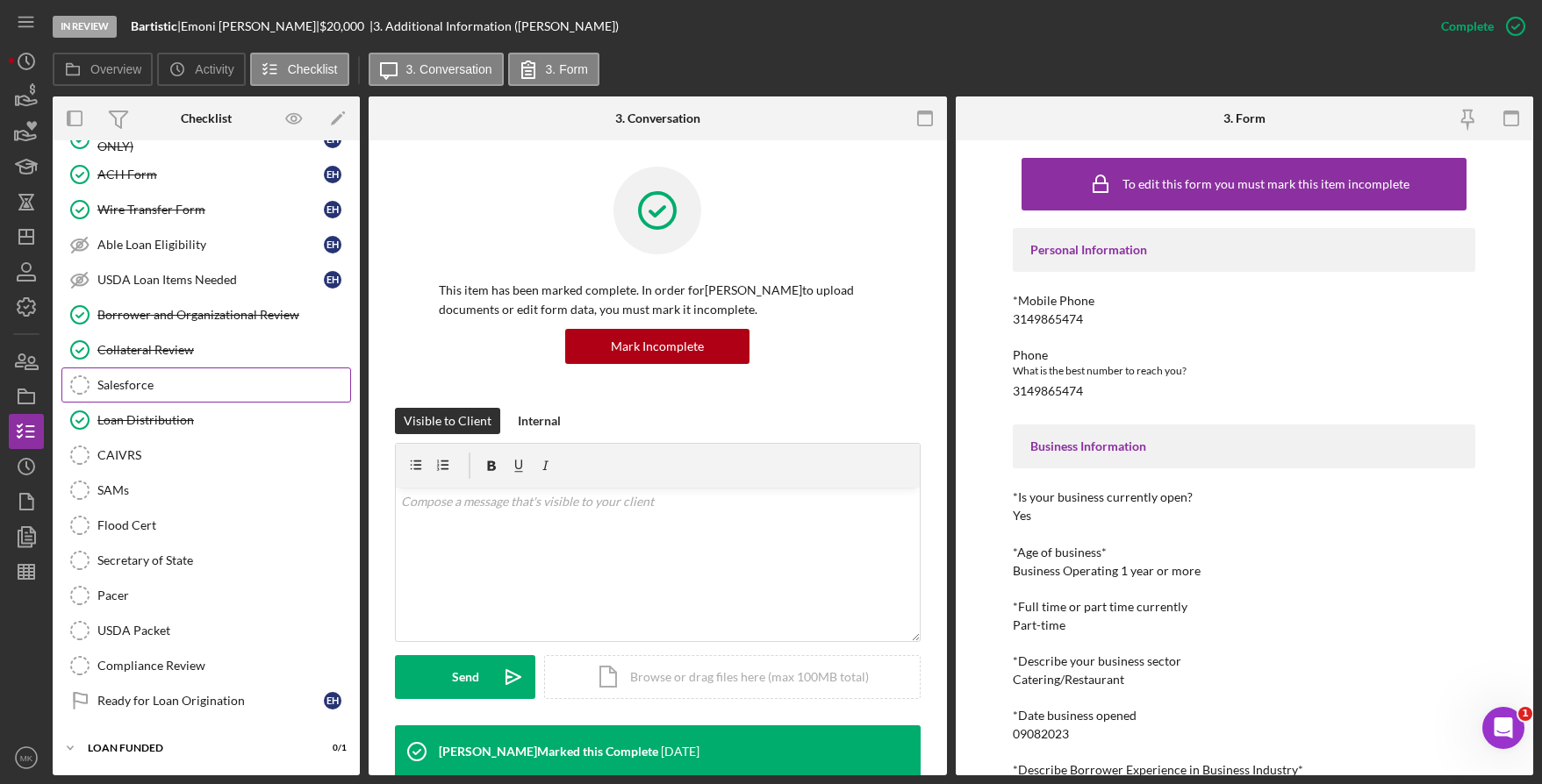
scroll to position [424, 0]
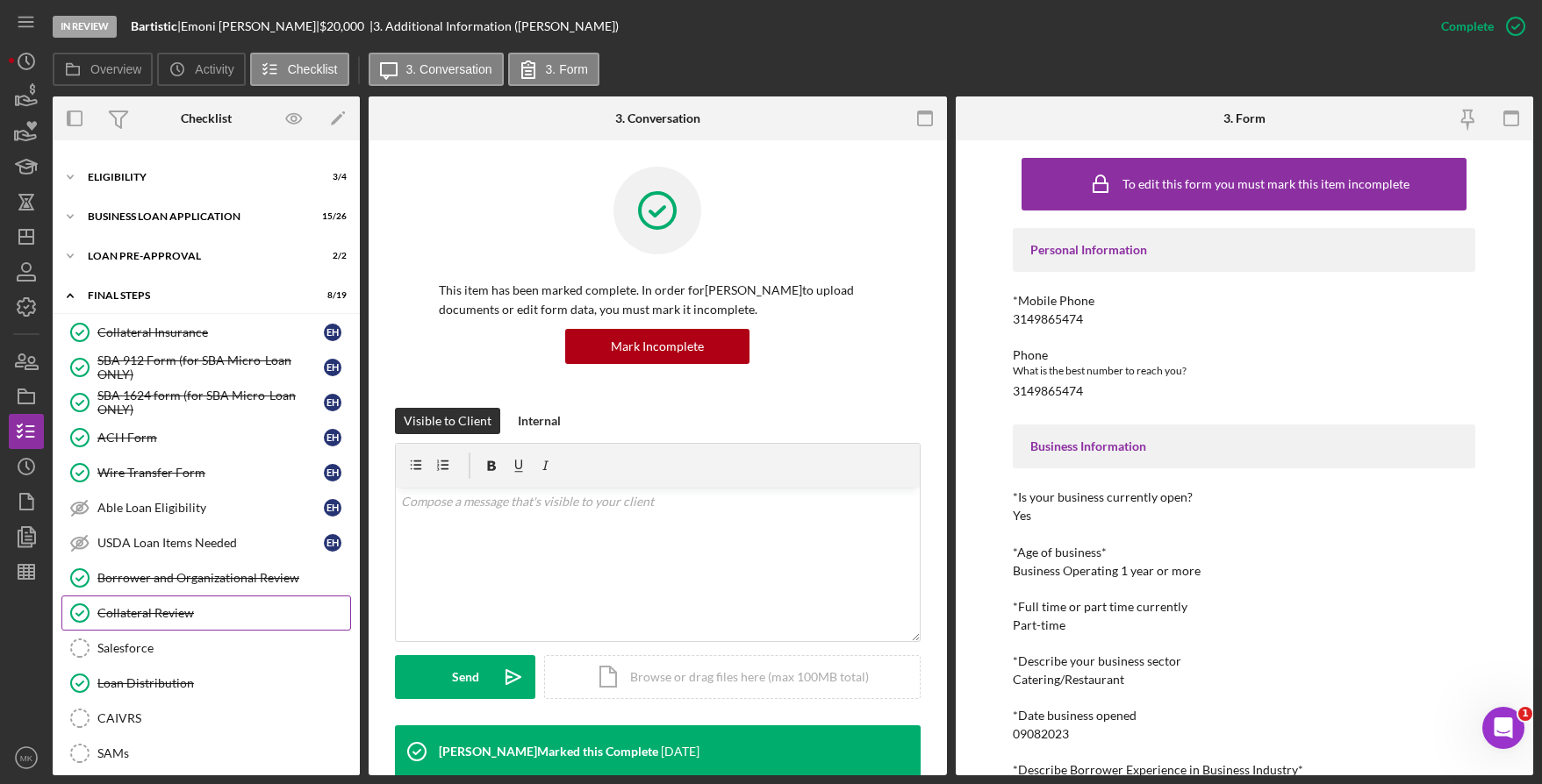
click at [177, 611] on div "Collateral Review" at bounding box center [223, 612] width 253 height 14
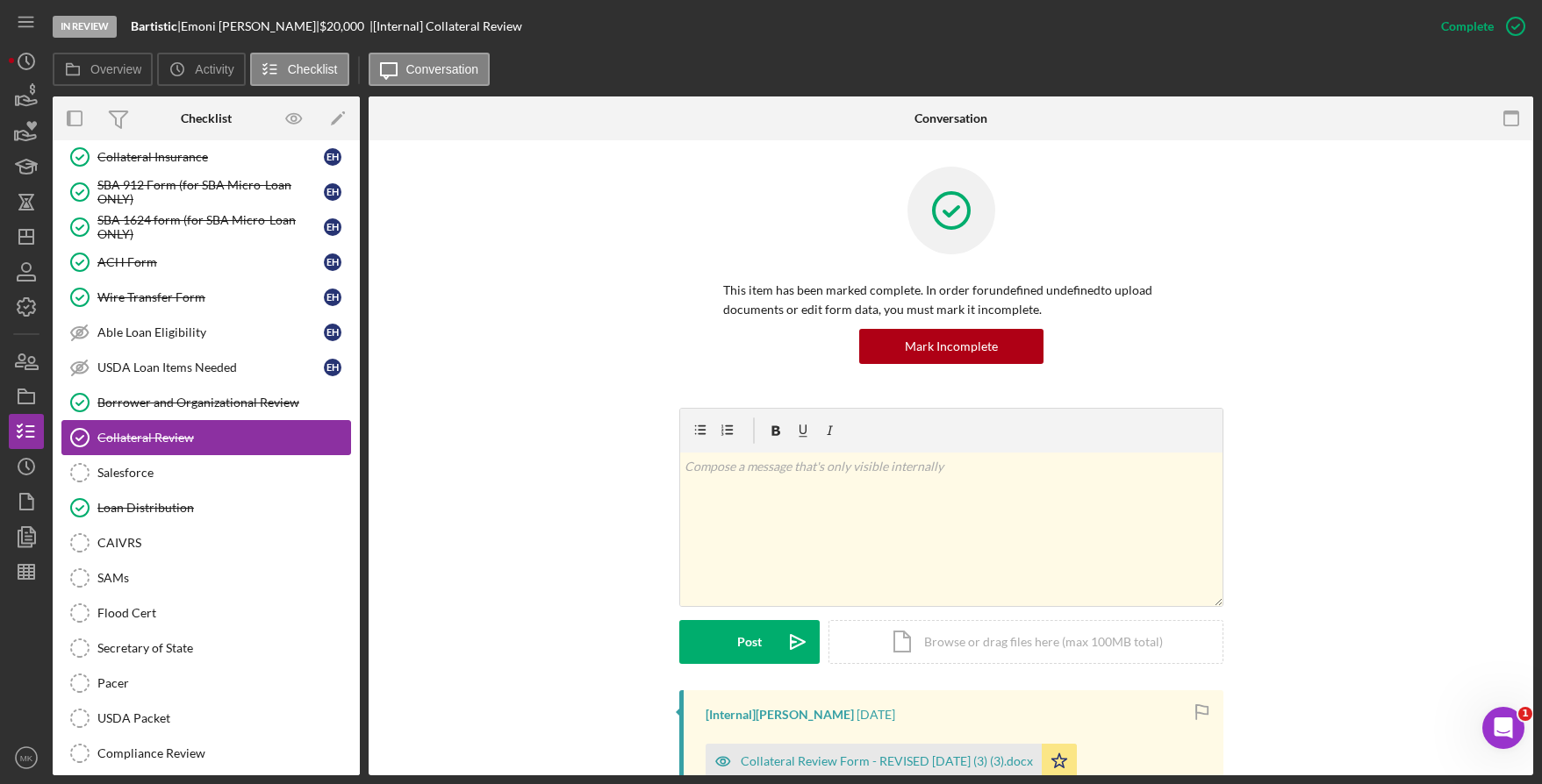
scroll to position [336, 0]
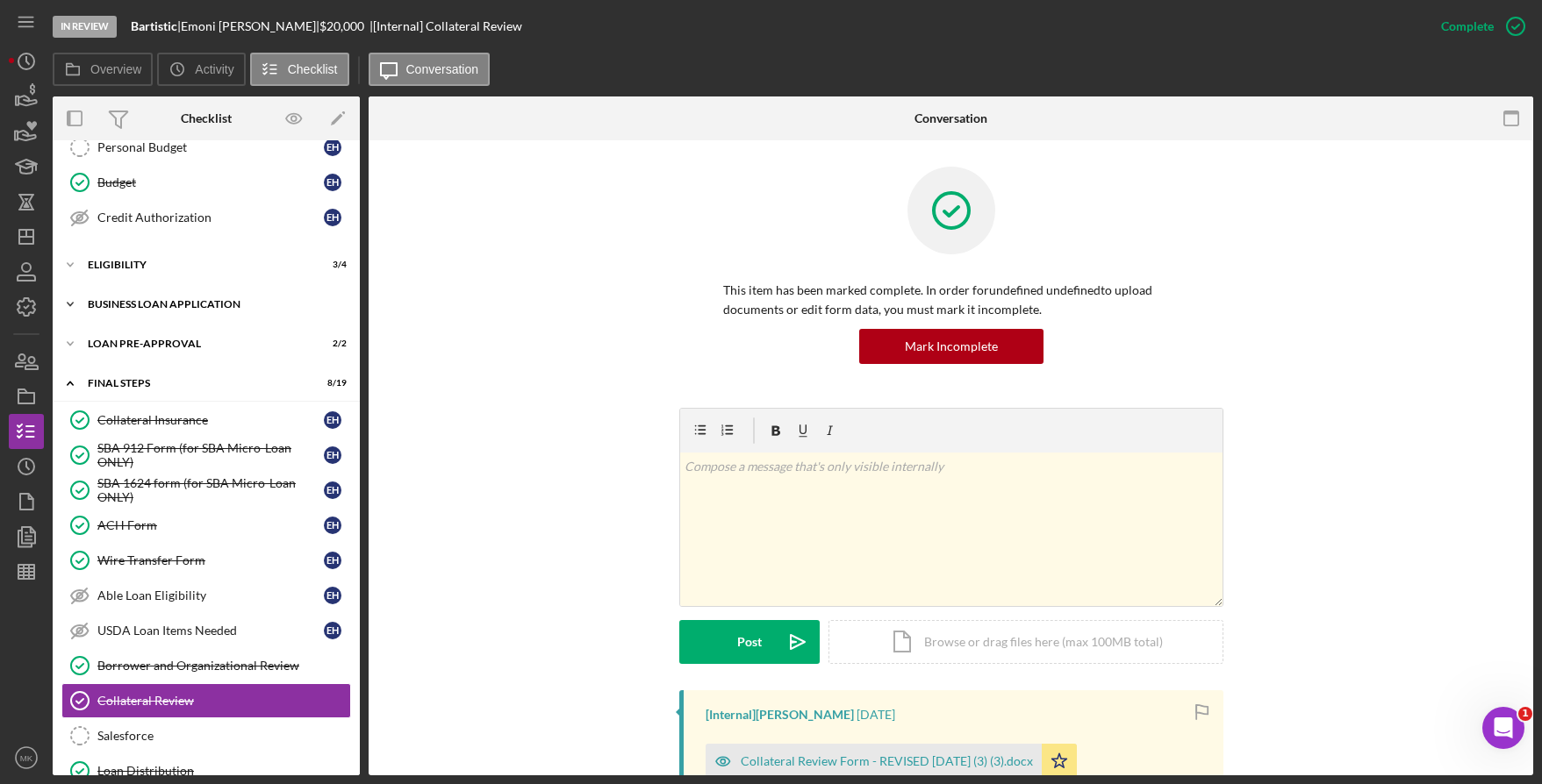
click at [154, 309] on div "Icon/Expander BUSINESS LOAN APPLICATION 15 / 26" at bounding box center [206, 304] width 307 height 35
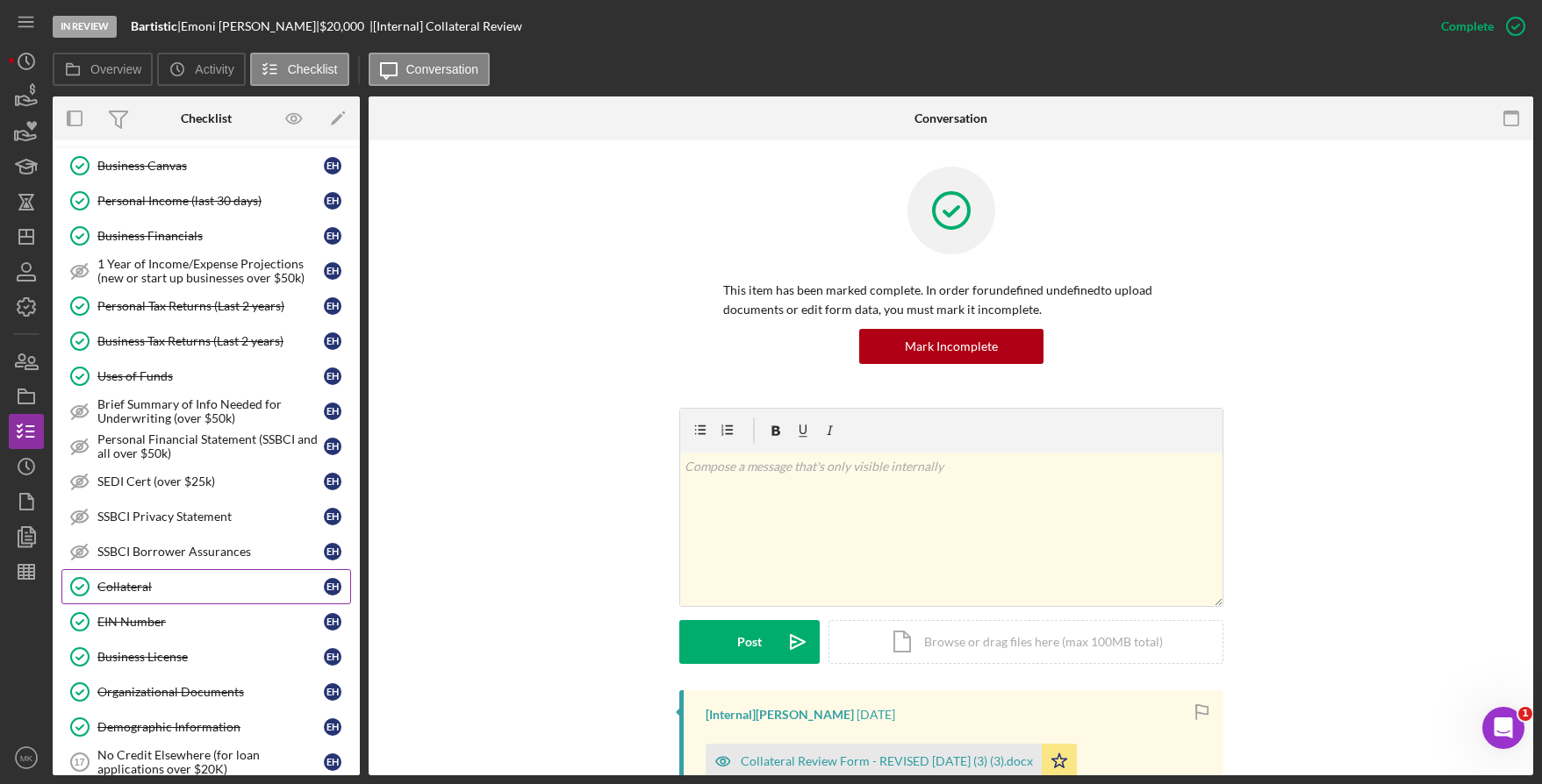
scroll to position [599, 0]
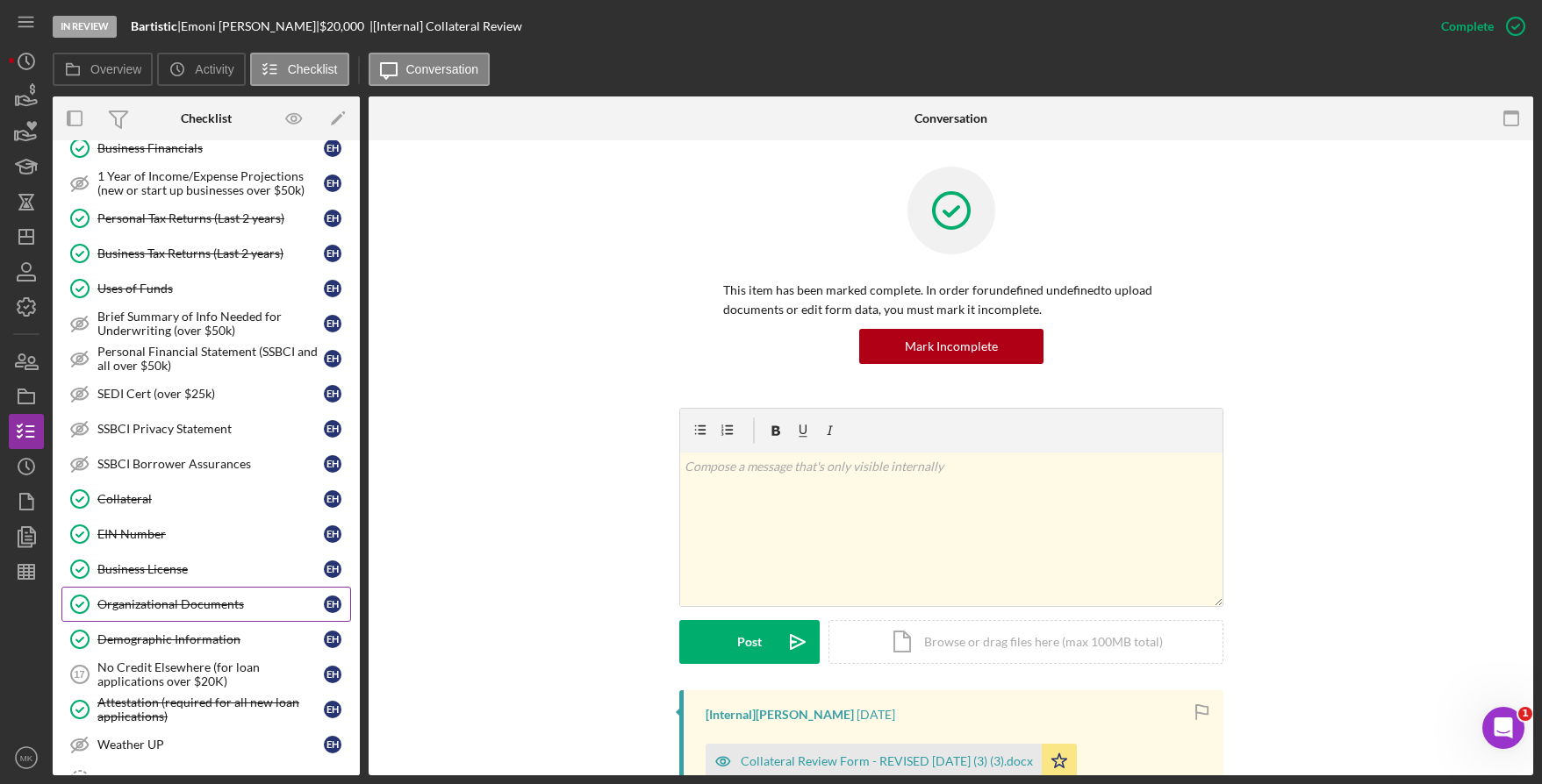
click at [159, 613] on link "Organizational Documents Organizational Documents E H" at bounding box center [206, 604] width 289 height 35
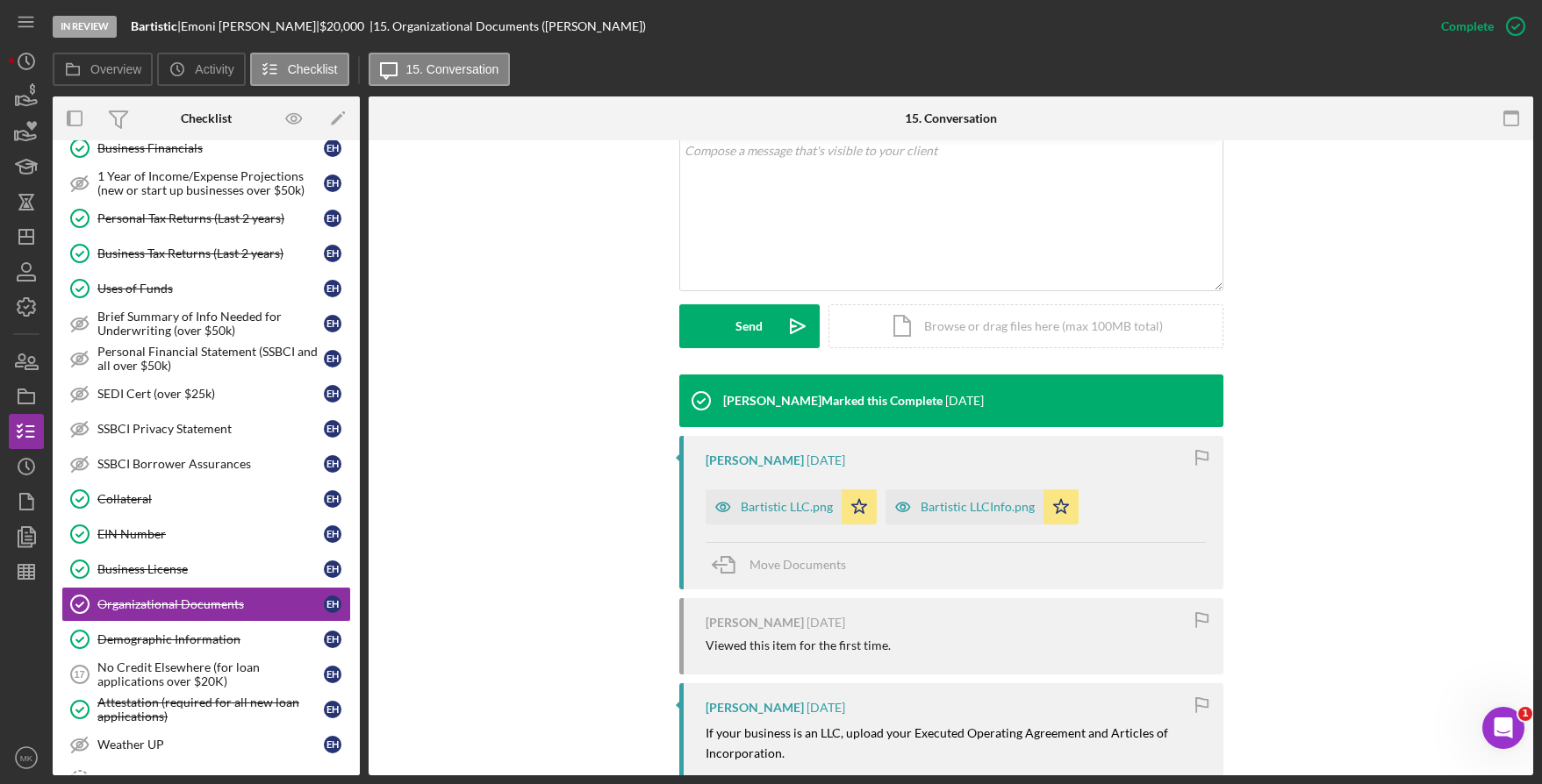
scroll to position [439, 0]
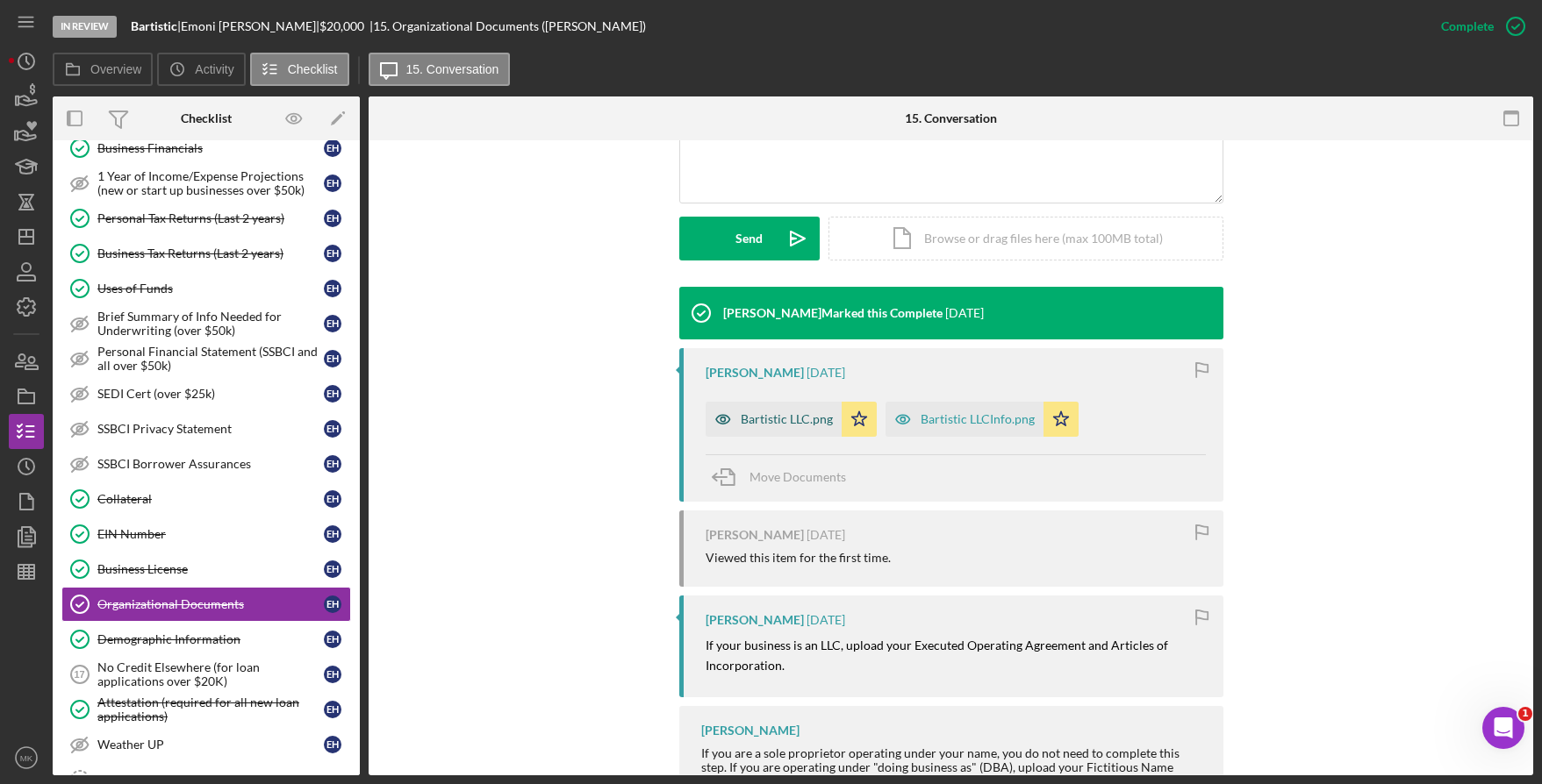
click at [745, 423] on div "Bartistic LLC.png" at bounding box center [787, 419] width 92 height 14
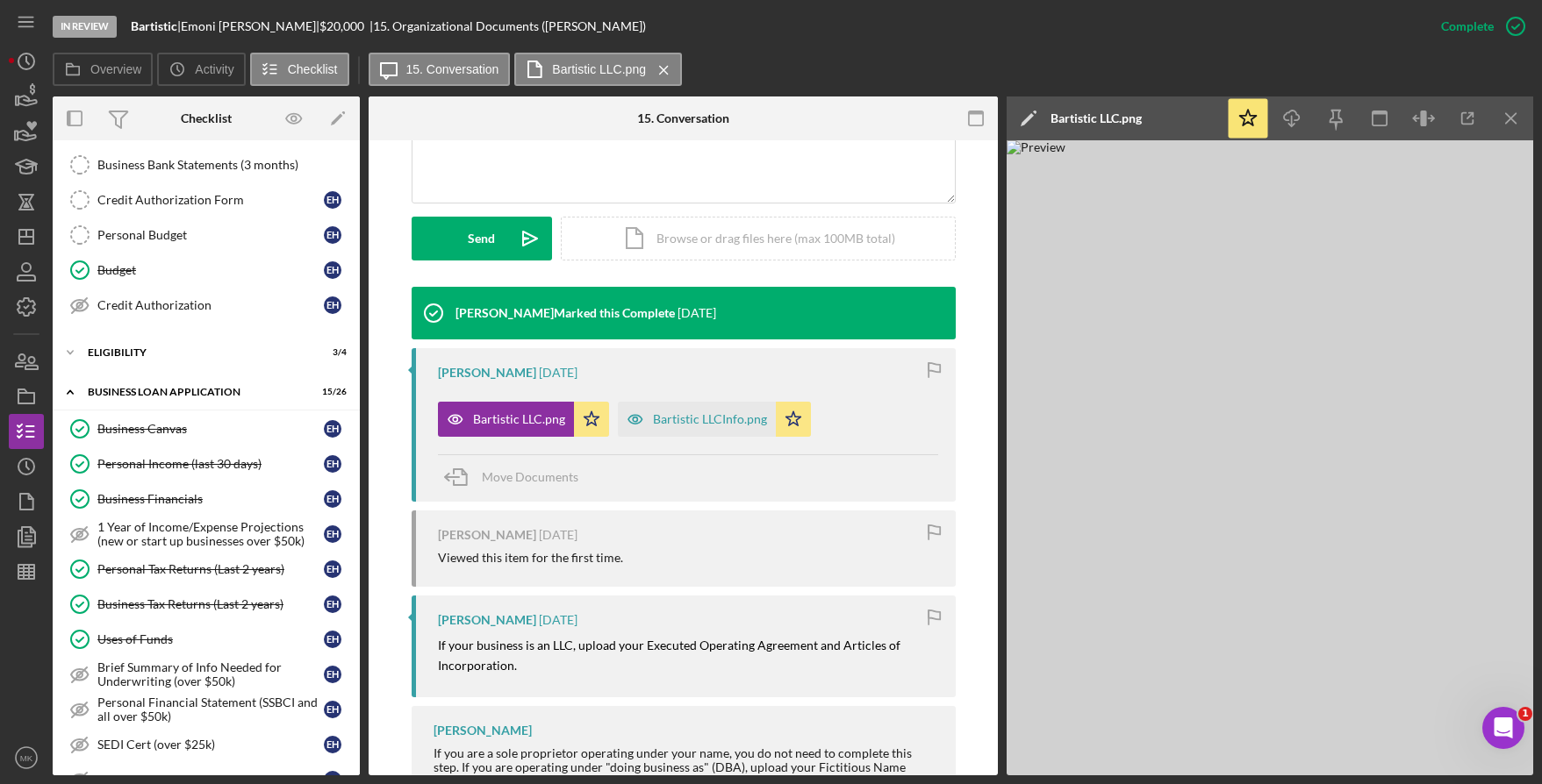
scroll to position [0, 0]
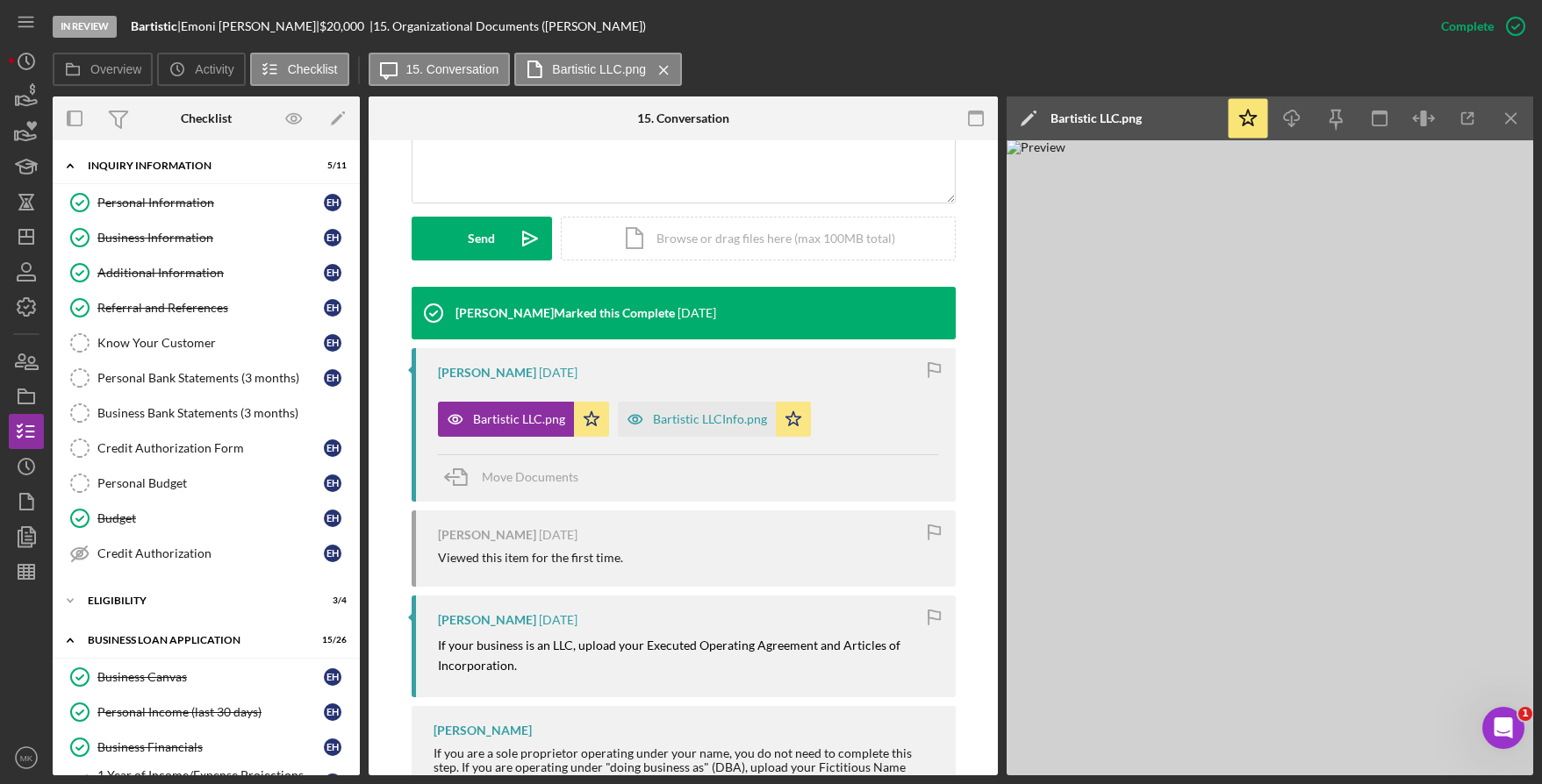
drag, startPoint x: 208, startPoint y: 193, endPoint x: 362, endPoint y: 240, distance: 161.0
click at [208, 193] on link "Personal Information Personal Information E H" at bounding box center [206, 203] width 289 height 35
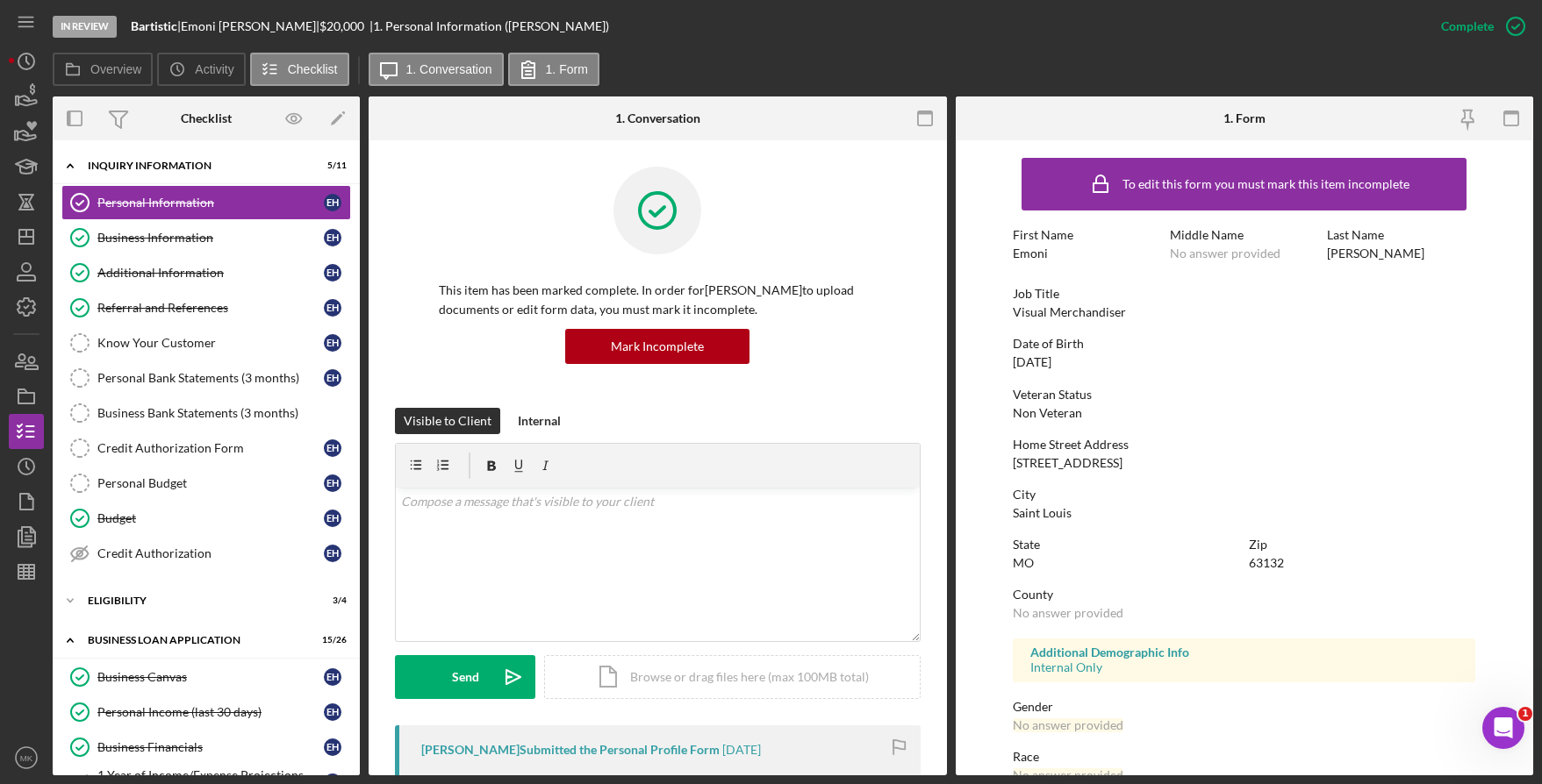
scroll to position [184, 0]
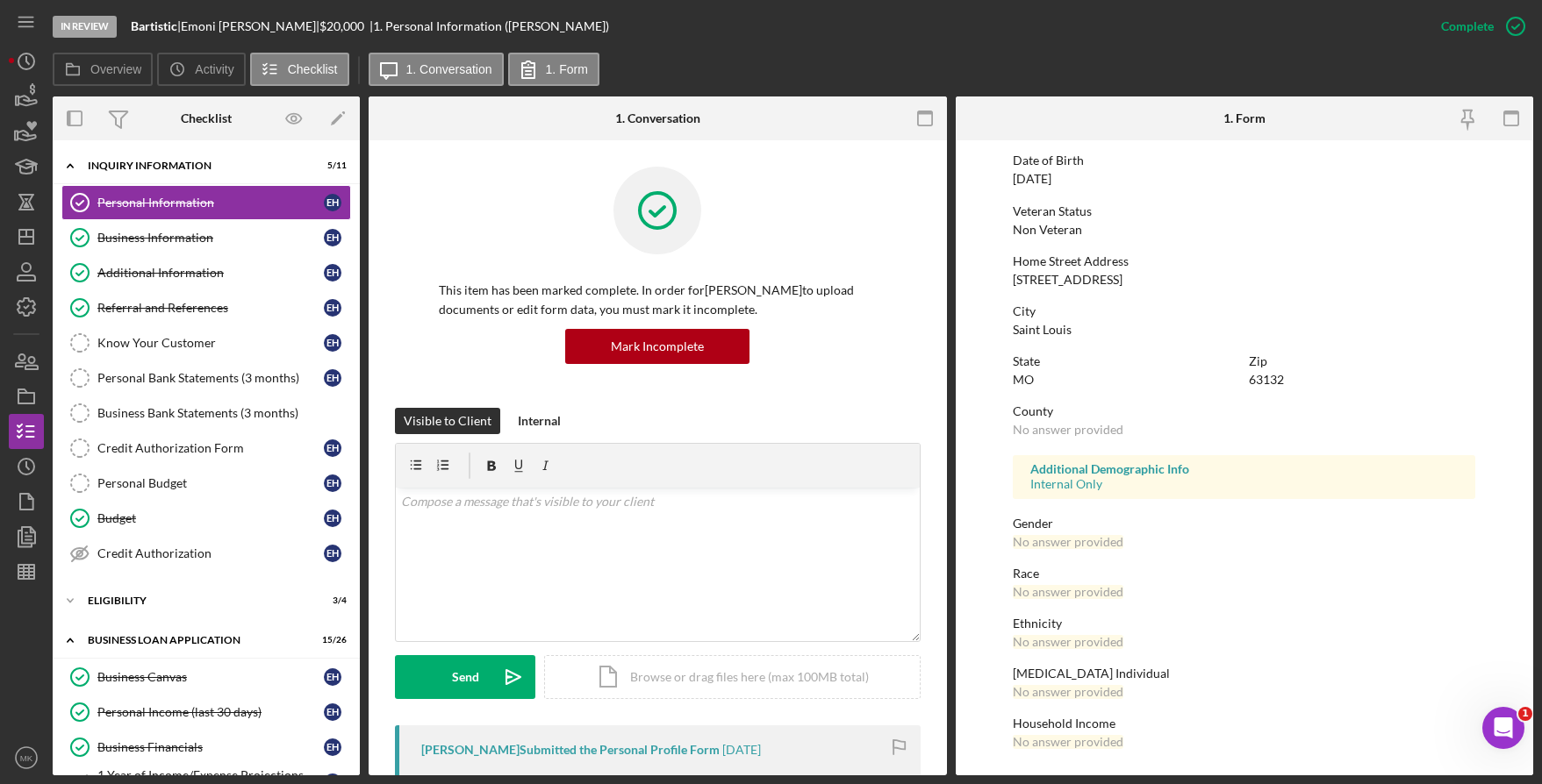
click at [153, 278] on div "Additional Information" at bounding box center [210, 273] width 227 height 14
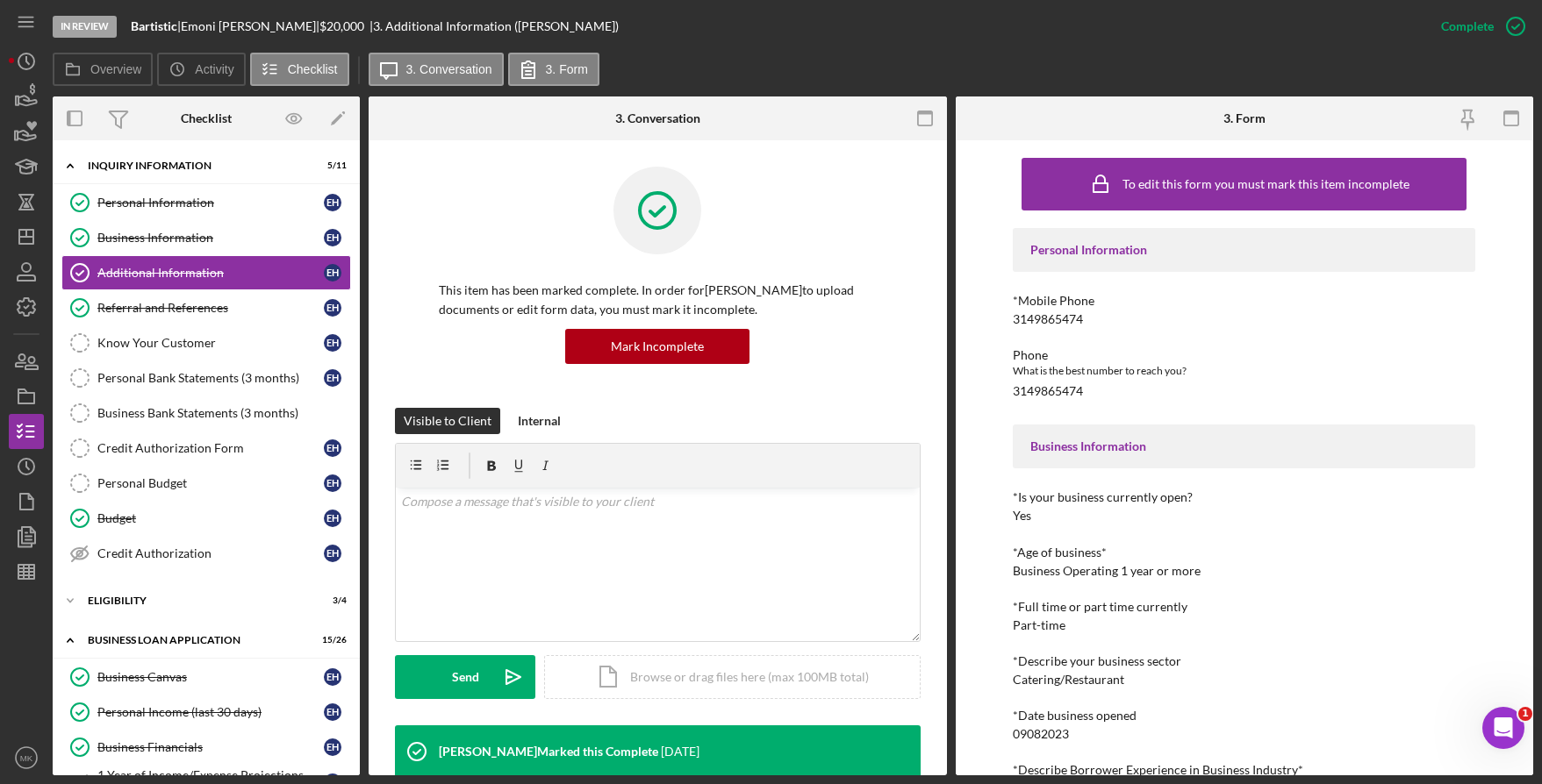
click at [686, 42] on div "In Review Bartistic | Emoni Herron | $20,000 $20,000 | 3. Additional Informatio…" at bounding box center [737, 26] width 1371 height 52
click at [172, 201] on div "Personal Information" at bounding box center [210, 202] width 227 height 14
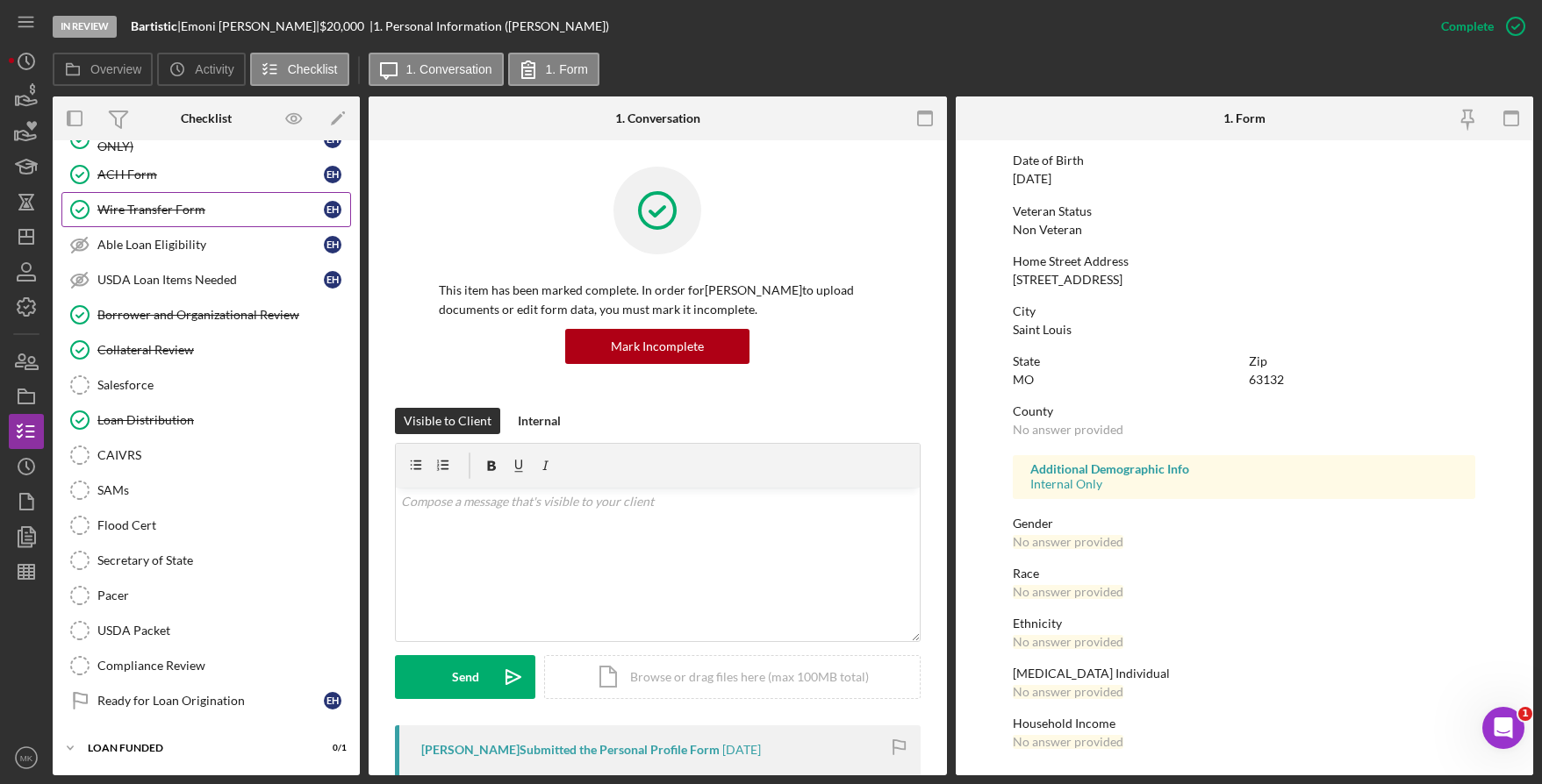
scroll to position [1258, 0]
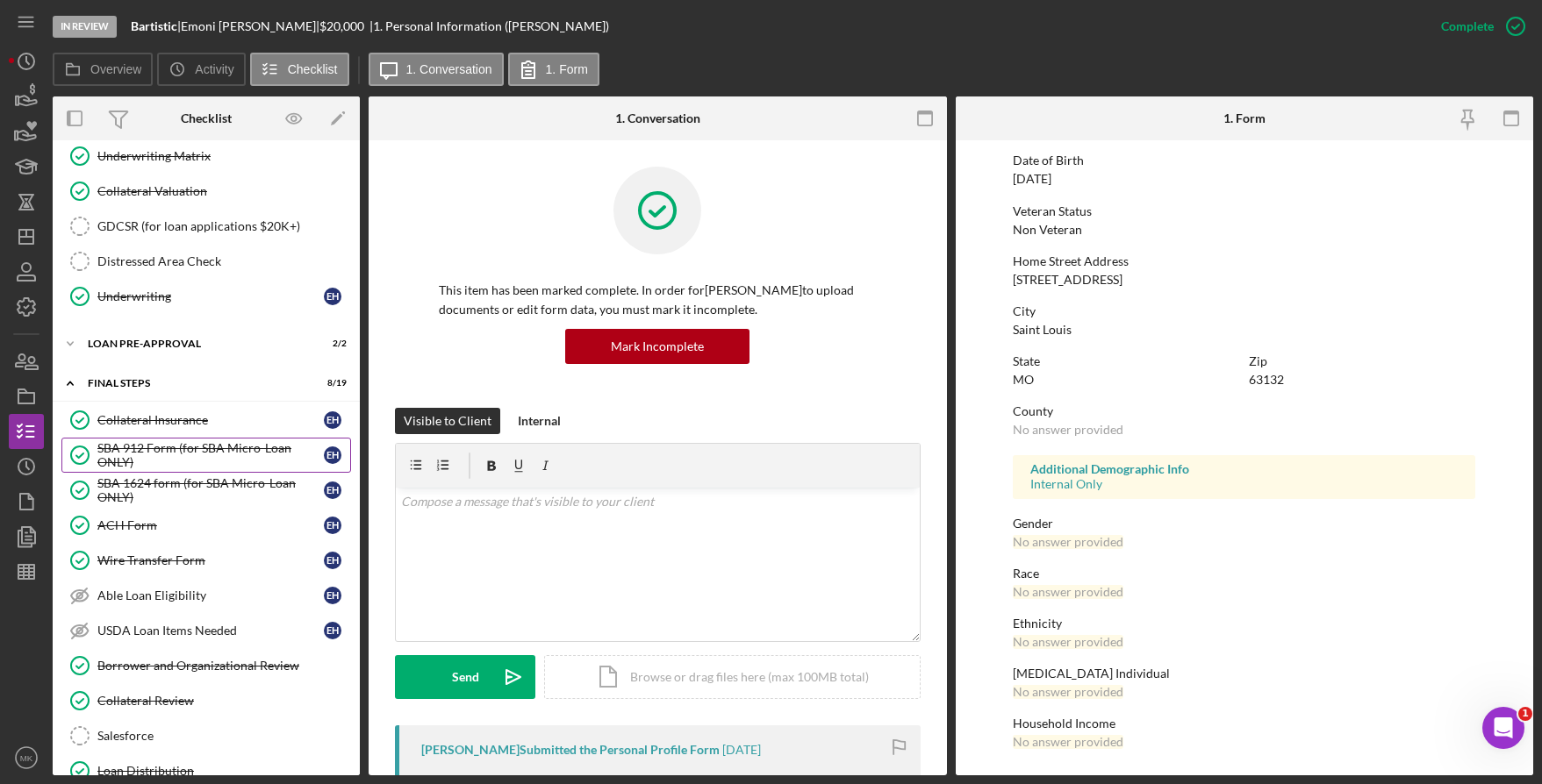
drag, startPoint x: 173, startPoint y: 451, endPoint x: 197, endPoint y: 470, distance: 30.6
click at [173, 451] on div "SBA 912 Form (for SBA Micro-Loan ONLY)" at bounding box center [210, 455] width 227 height 28
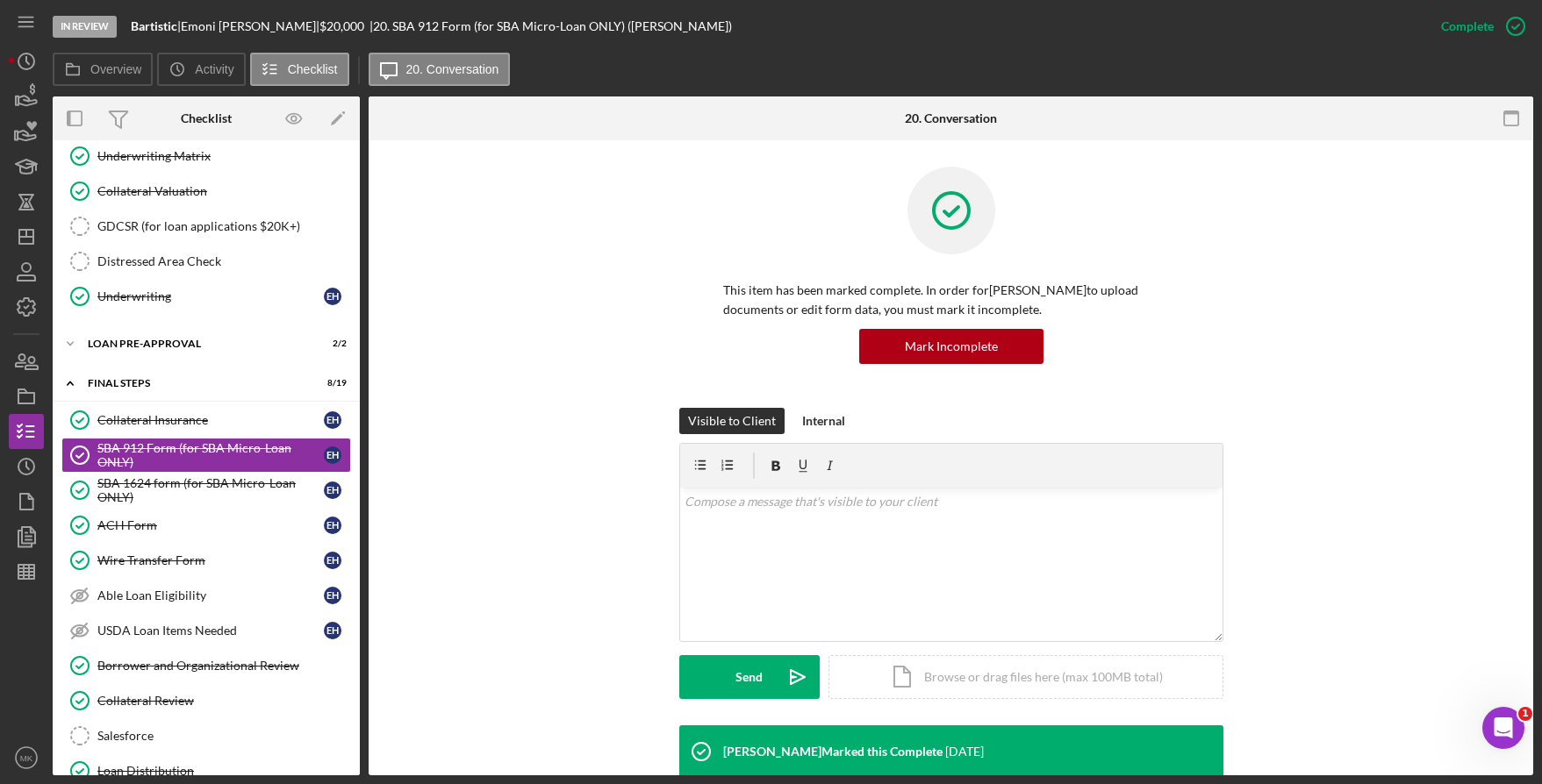
scroll to position [439, 0]
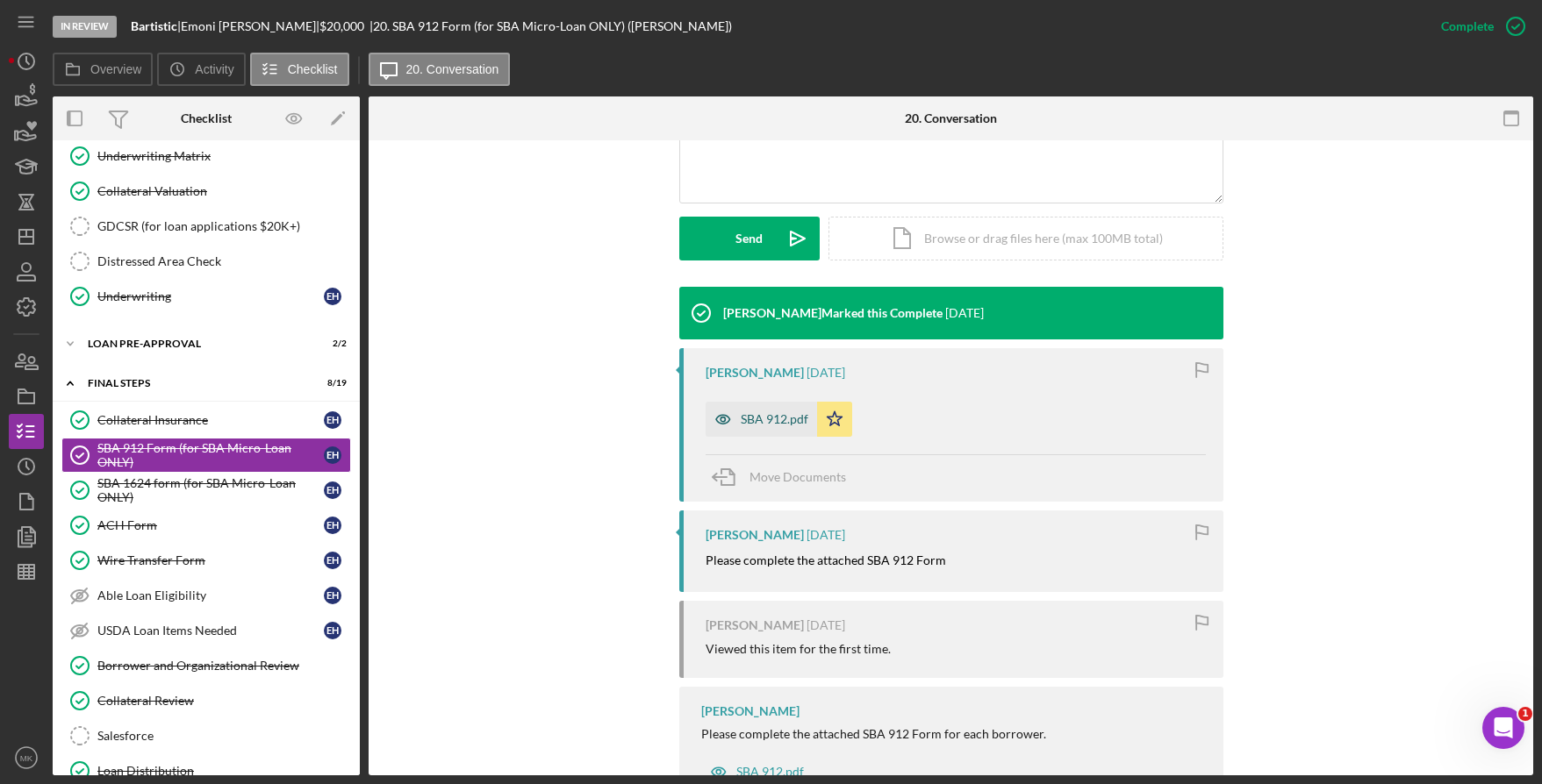
click at [773, 430] on div "SBA 912.pdf" at bounding box center [760, 420] width 111 height 35
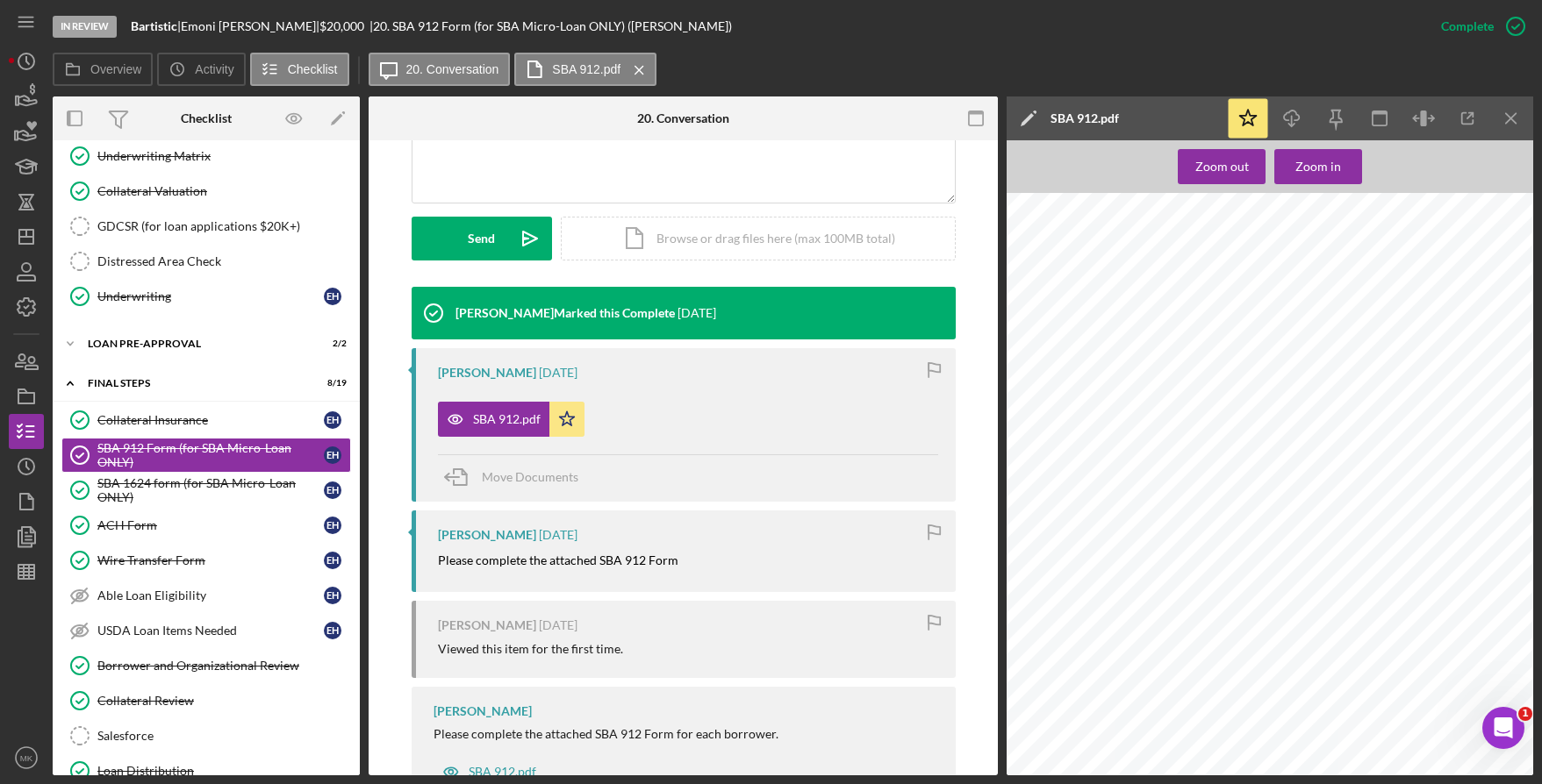
scroll to position [263, 0]
click at [177, 491] on div "SBA 1624 form (for SBA Micro-Loan ONLY)" at bounding box center [210, 490] width 227 height 28
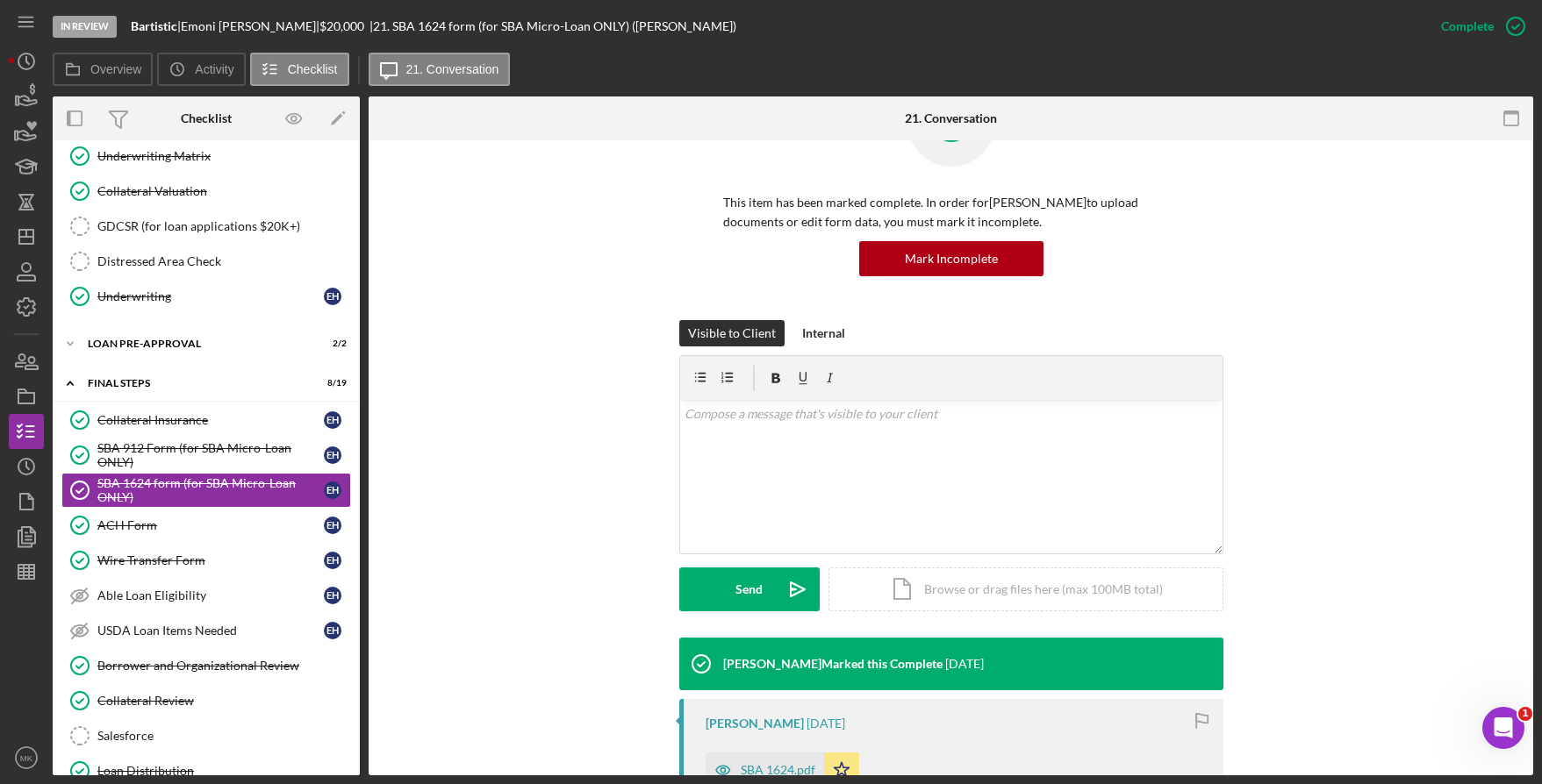
scroll to position [439, 0]
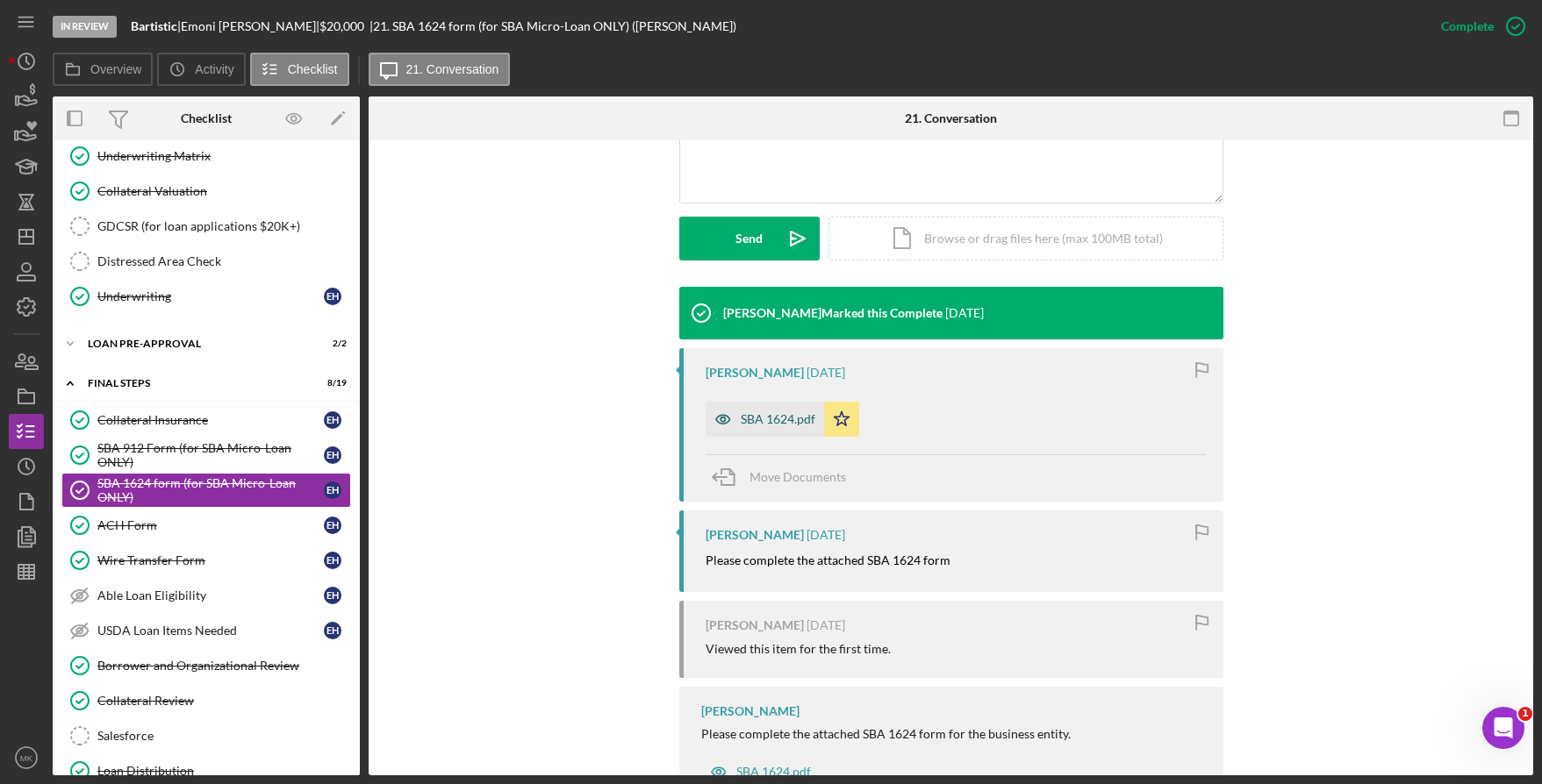
click at [794, 424] on div "SBA 1624.pdf" at bounding box center [778, 419] width 74 height 14
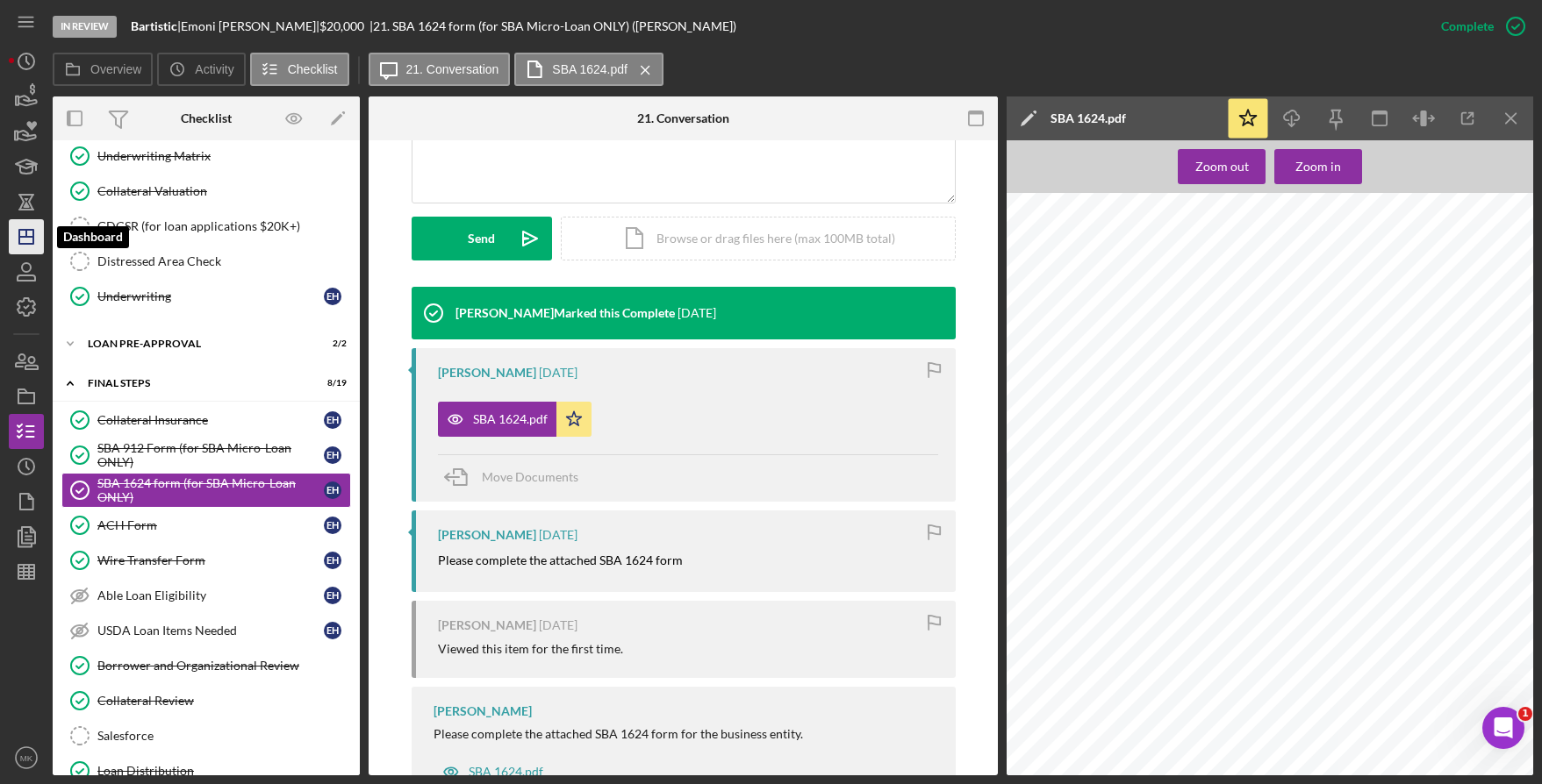
click at [29, 246] on icon "Icon/Dashboard" at bounding box center [27, 237] width 44 height 44
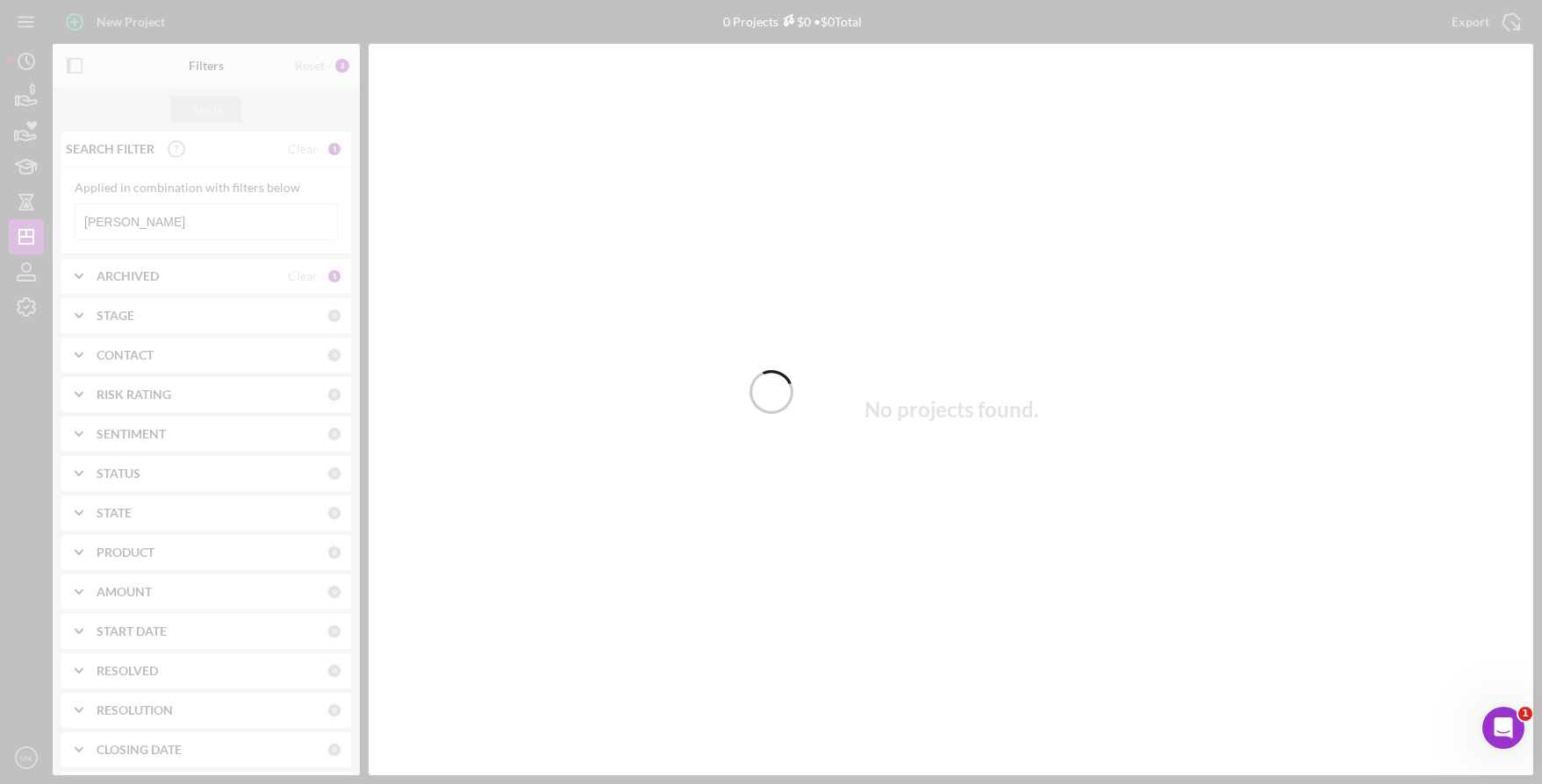
click at [182, 223] on div at bounding box center [771, 392] width 1542 height 784
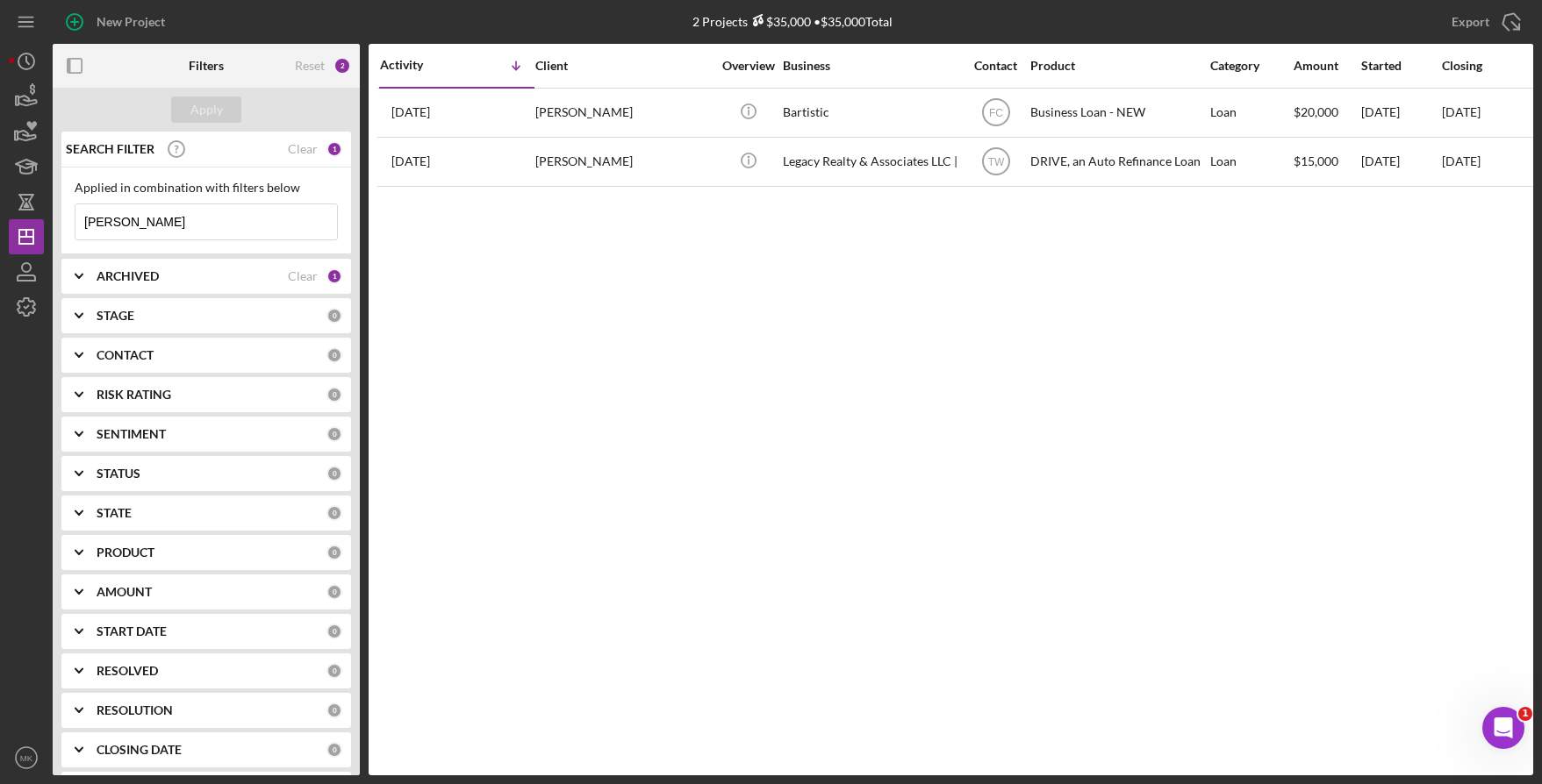
drag, startPoint x: 85, startPoint y: 225, endPoint x: 61, endPoint y: 224, distance: 24.0
click at [61, 224] on div "SEARCH FILTER Clear 1 Applied in combination with filters below Herron Icon/Men…" at bounding box center [206, 453] width 307 height 644
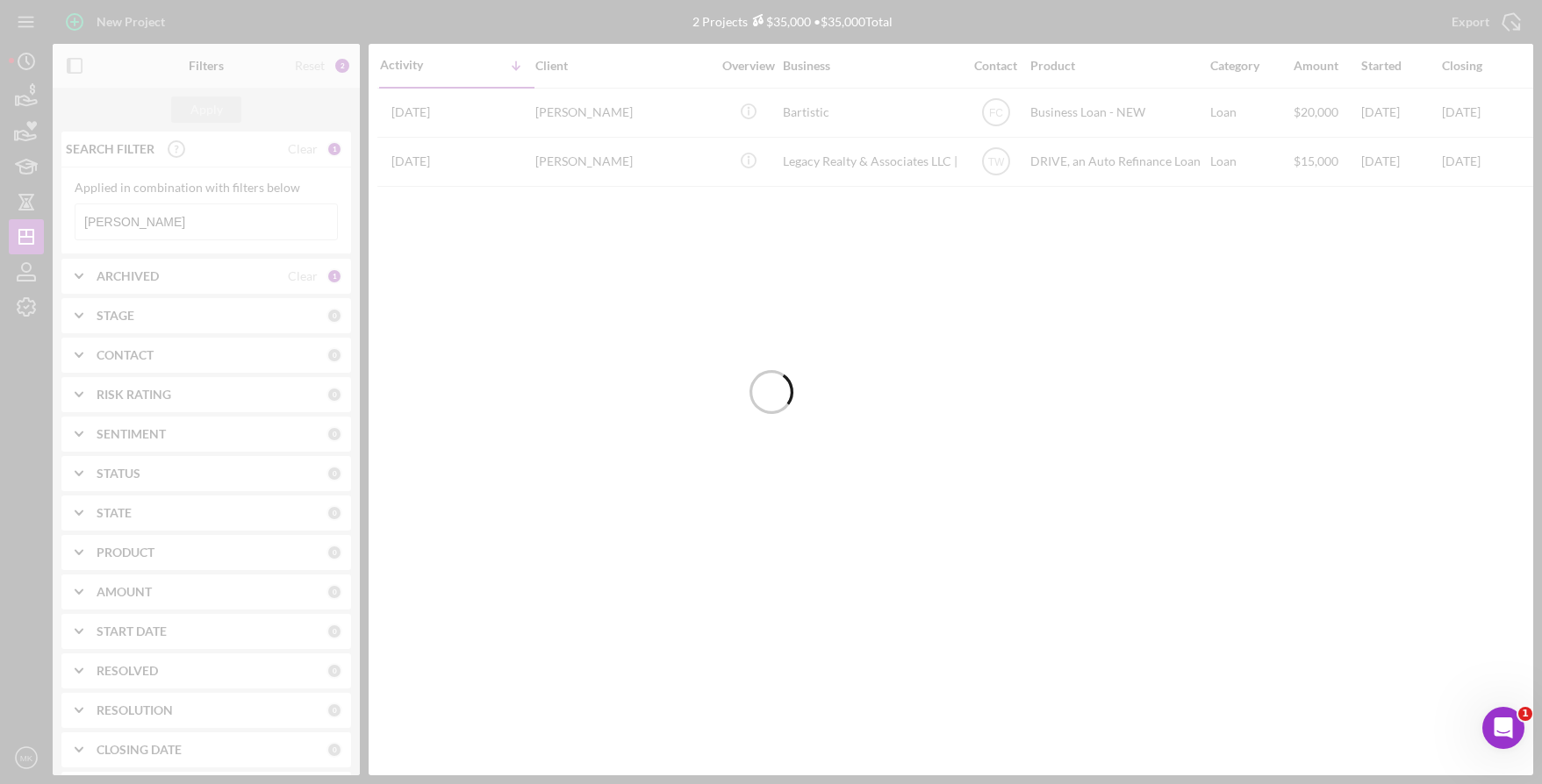
type input "Rustad"
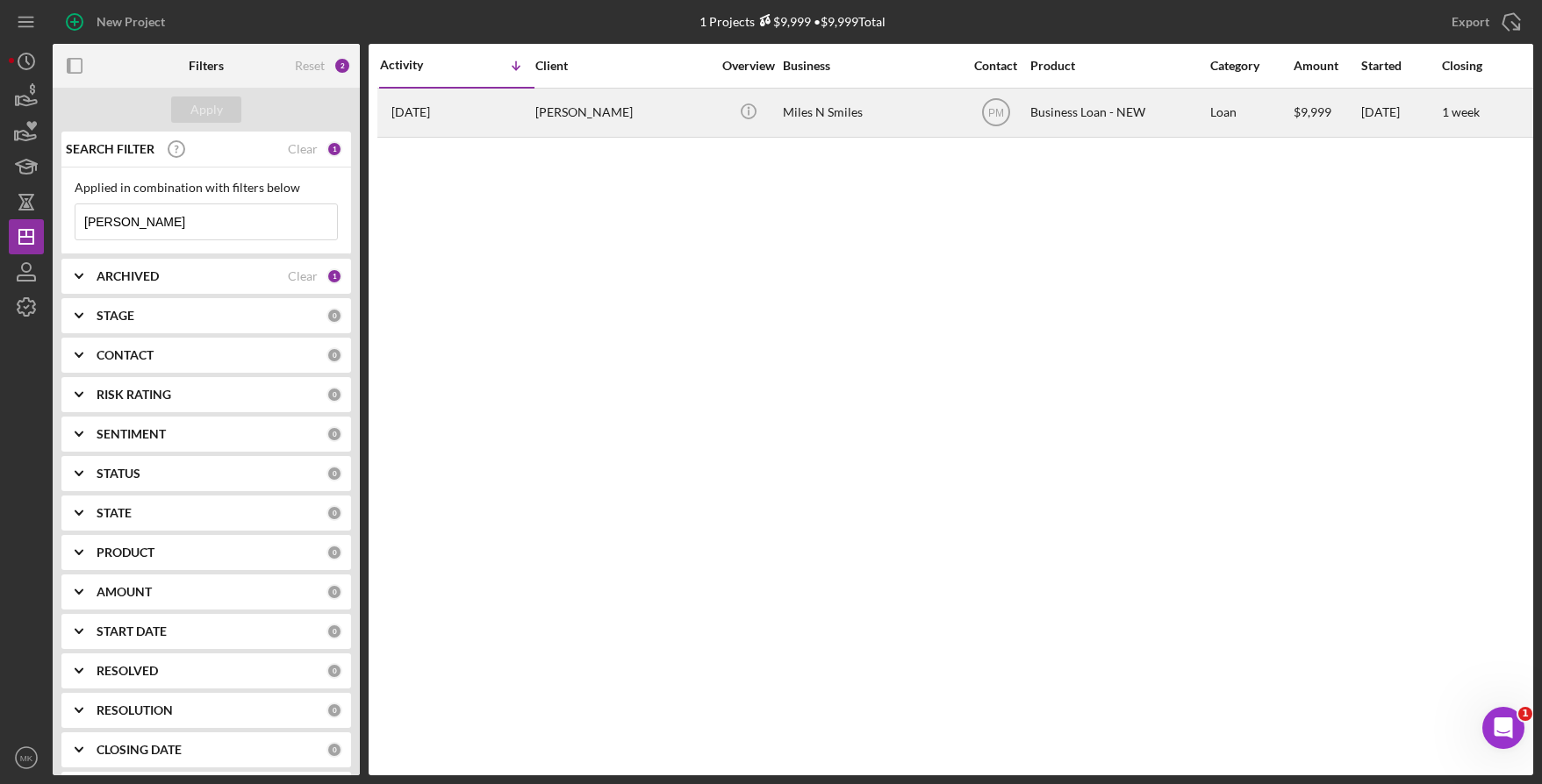
click at [692, 117] on div "Yolanda Rustad" at bounding box center [623, 112] width 175 height 47
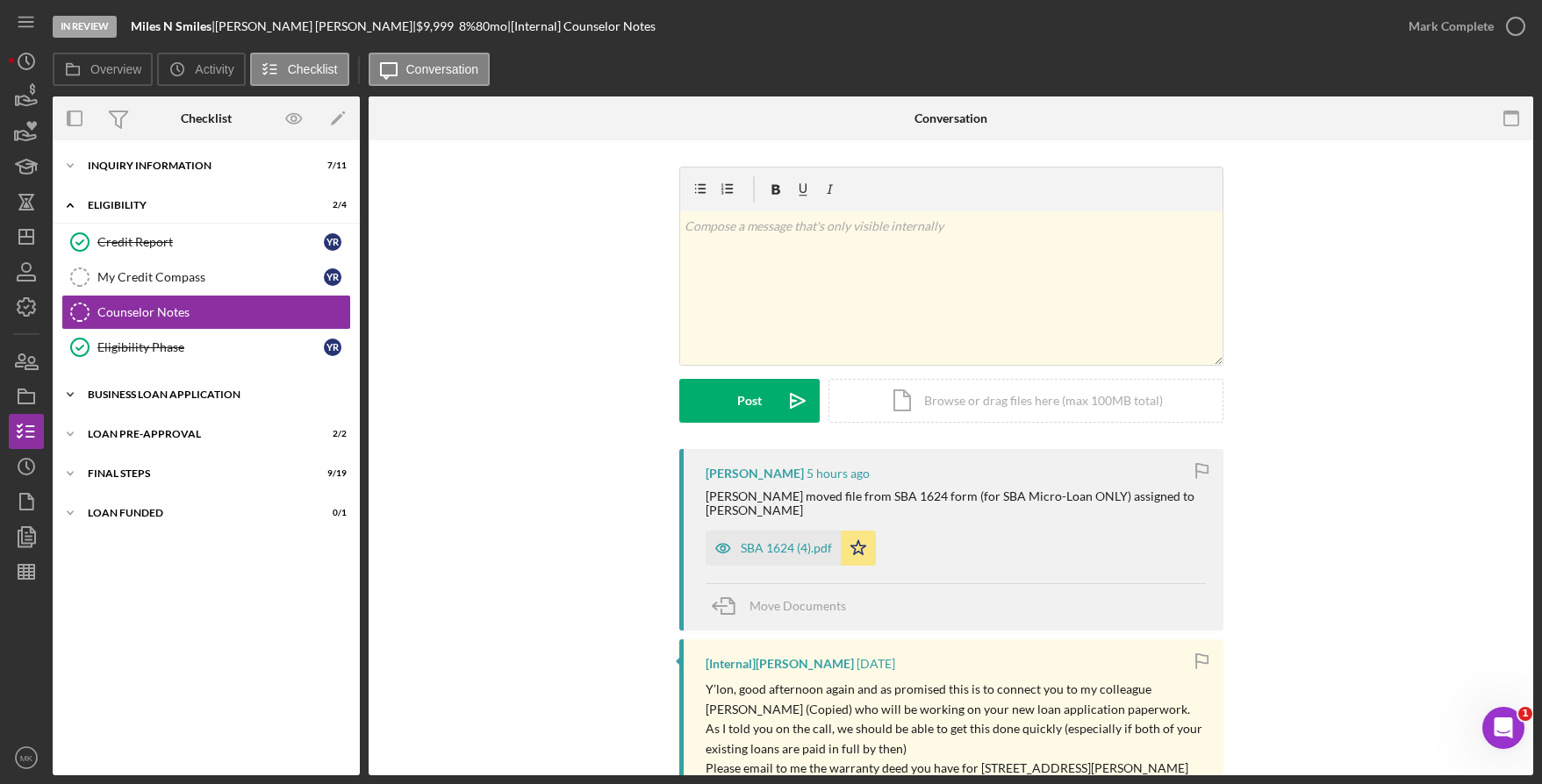
click at [147, 387] on div "Icon/Expander BUSINESS LOAN APPLICATION 16 / 27" at bounding box center [206, 395] width 307 height 35
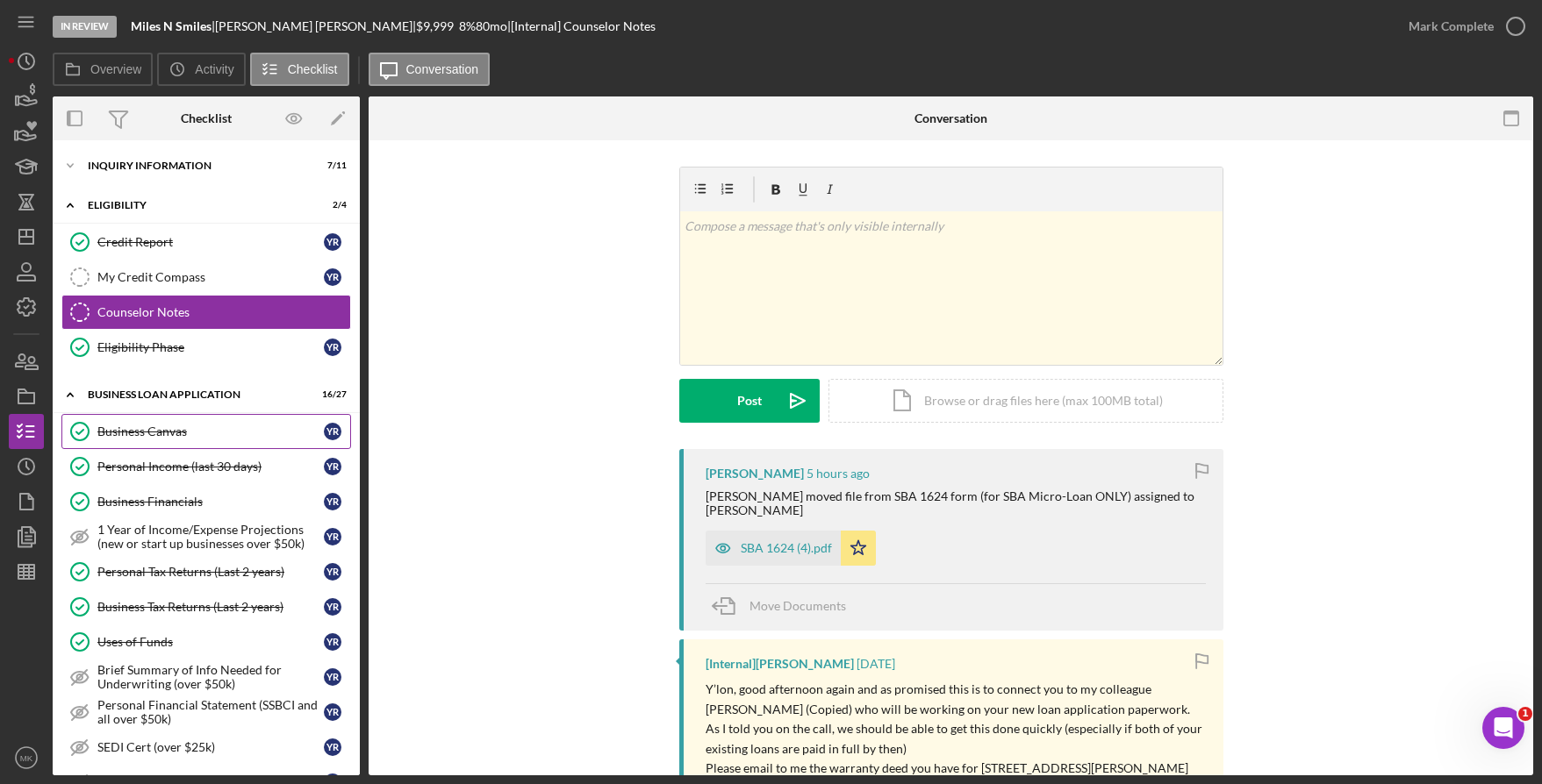
click at [145, 431] on div "Business Canvas" at bounding box center [210, 431] width 227 height 14
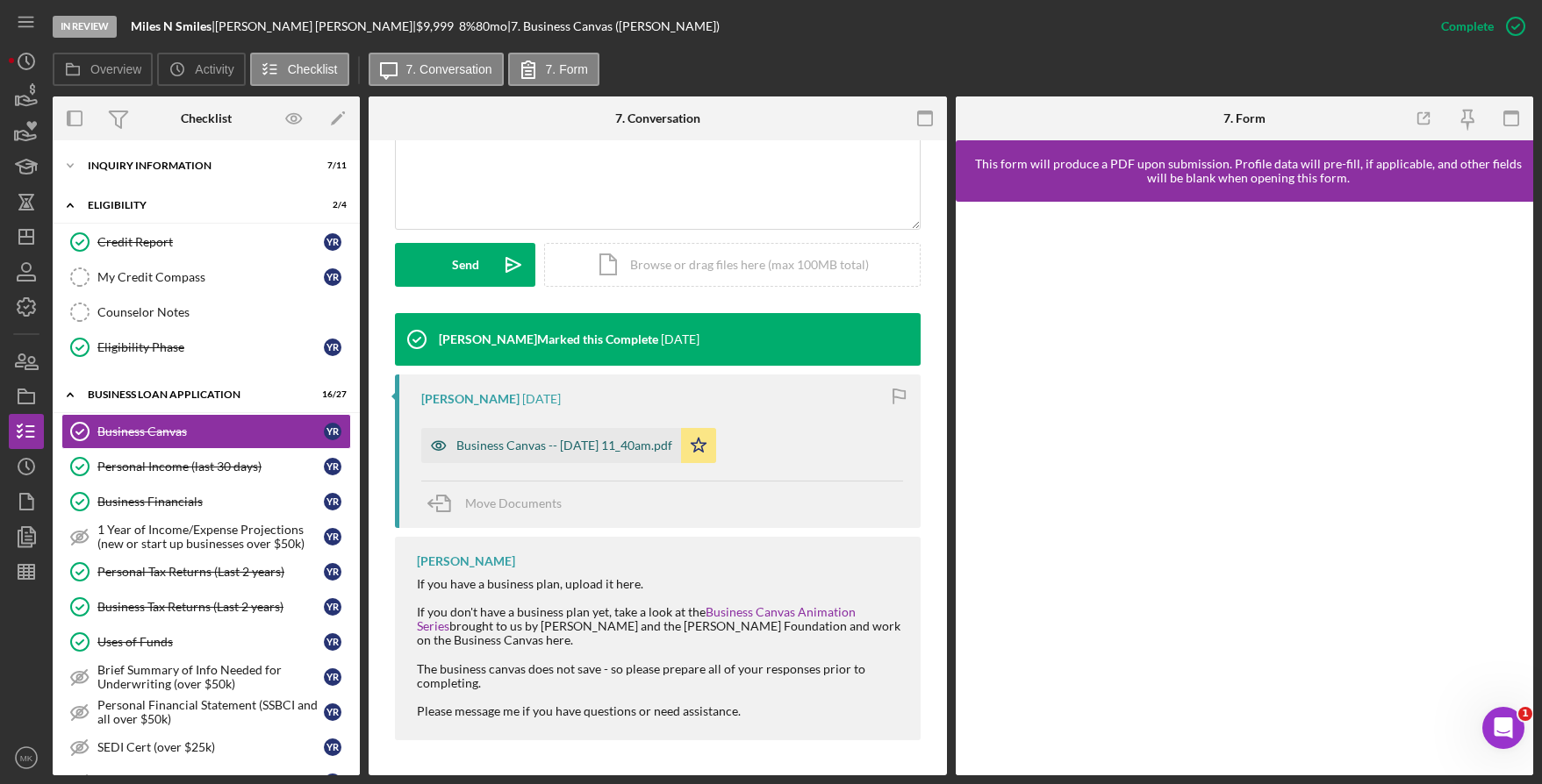
click at [547, 441] on div "Business Canvas -- 2024-09-24 11_40am.pdf" at bounding box center [564, 445] width 216 height 14
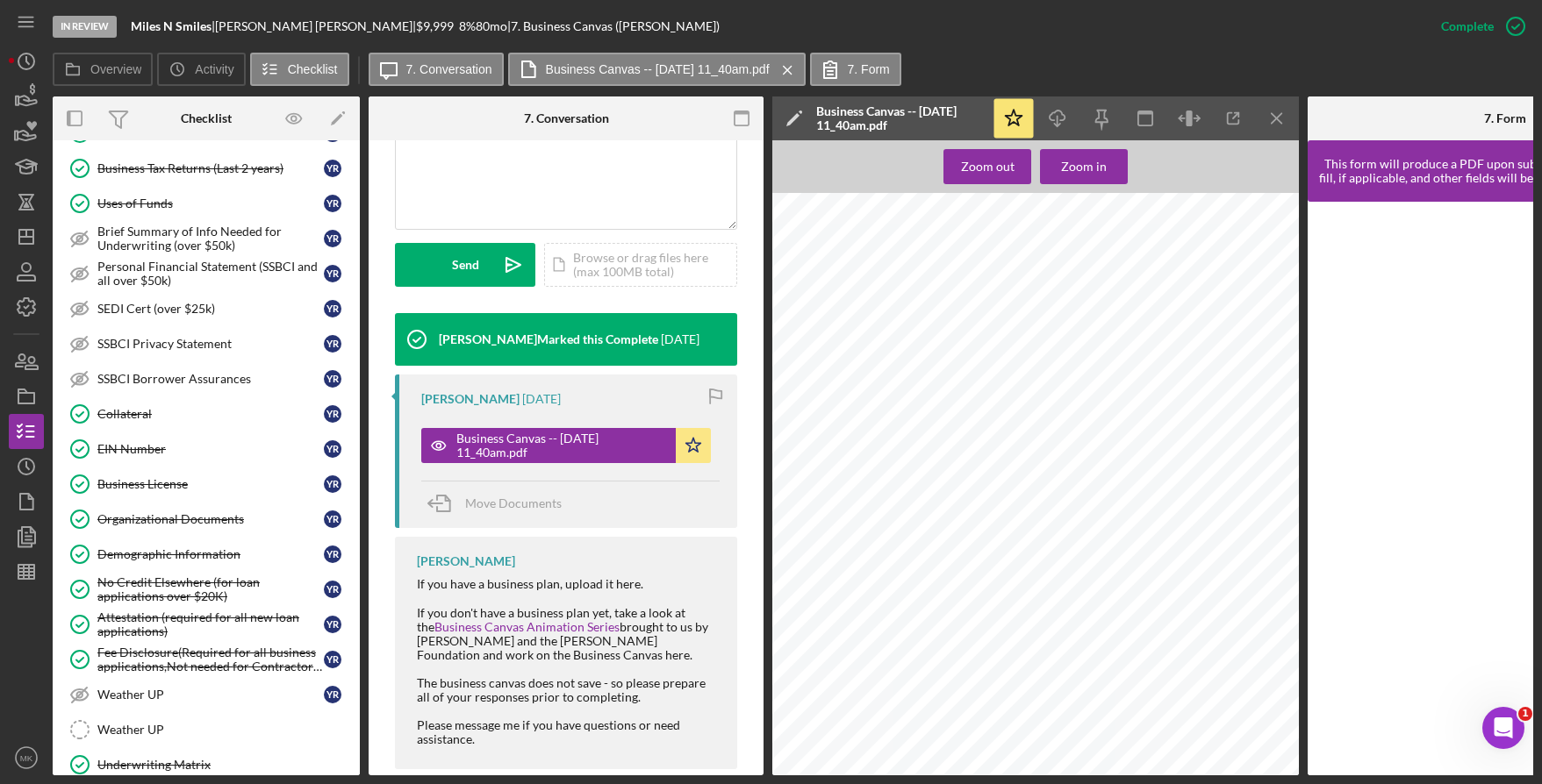
scroll to position [614, 0]
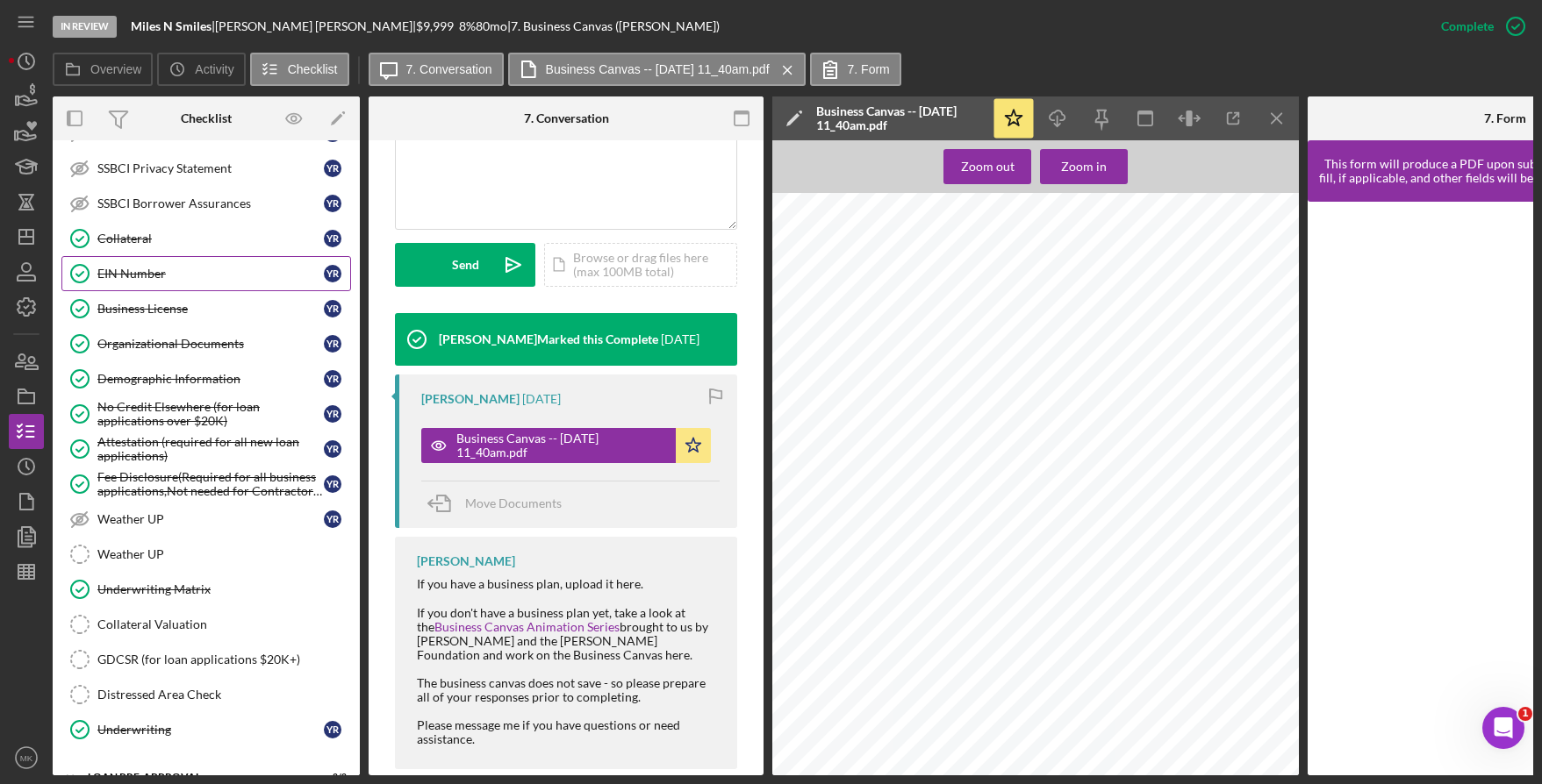
drag, startPoint x: 163, startPoint y: 274, endPoint x: 152, endPoint y: 280, distance: 12.5
click at [163, 274] on div "EIN Number" at bounding box center [210, 274] width 227 height 14
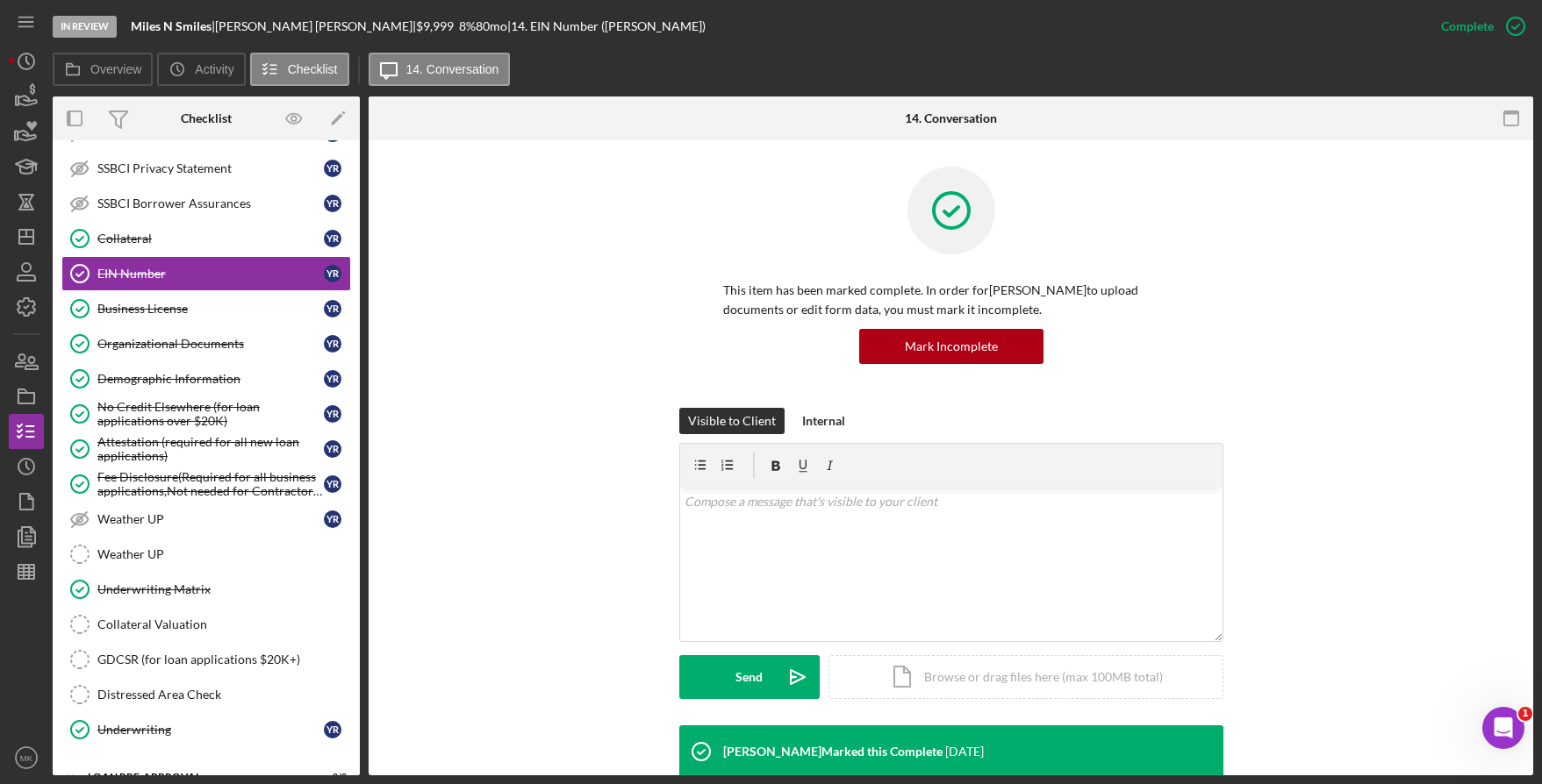
scroll to position [299, 0]
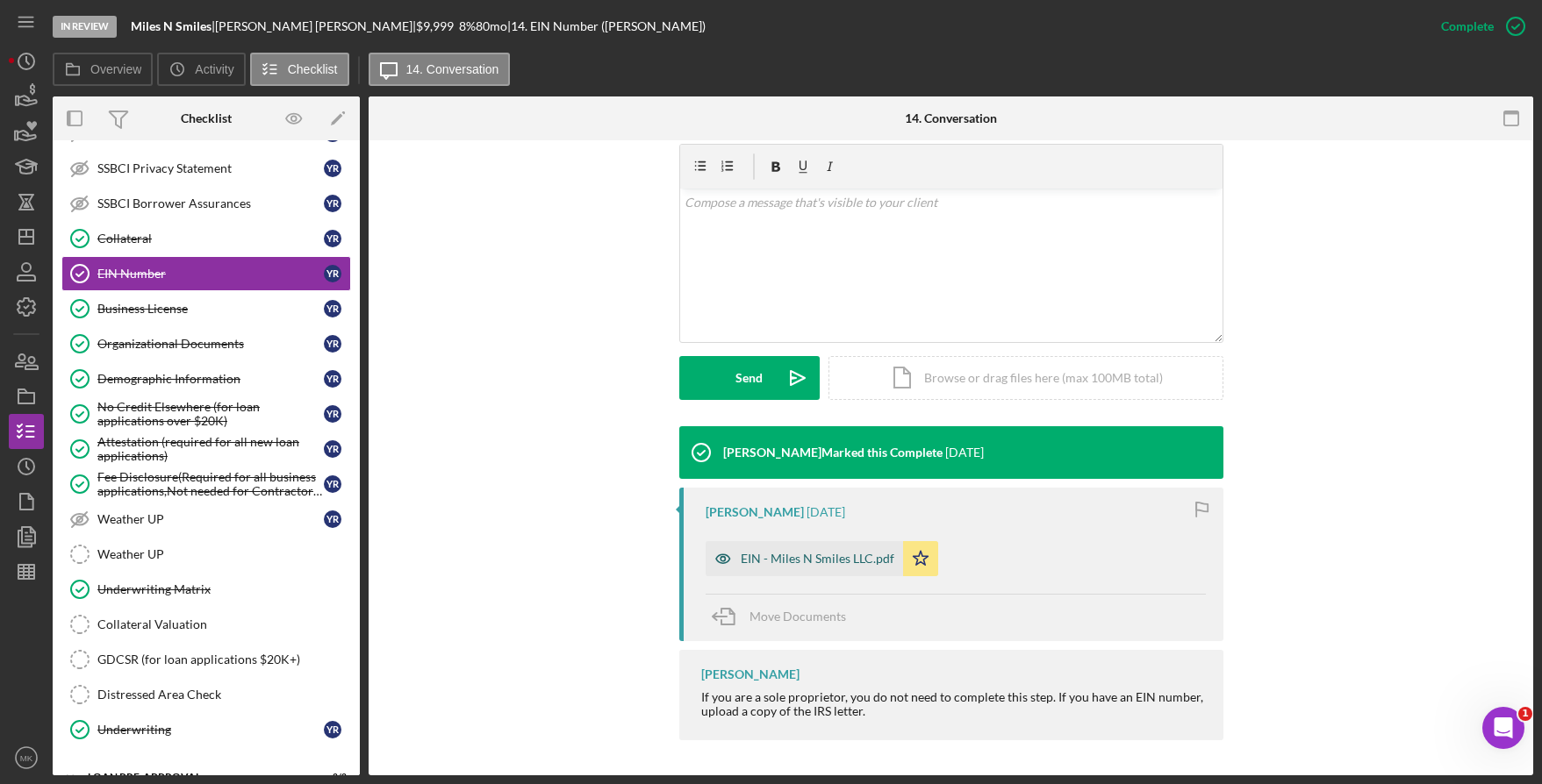
click at [827, 554] on div "EIN - Miles N Smiles LLC.pdf" at bounding box center [817, 558] width 153 height 14
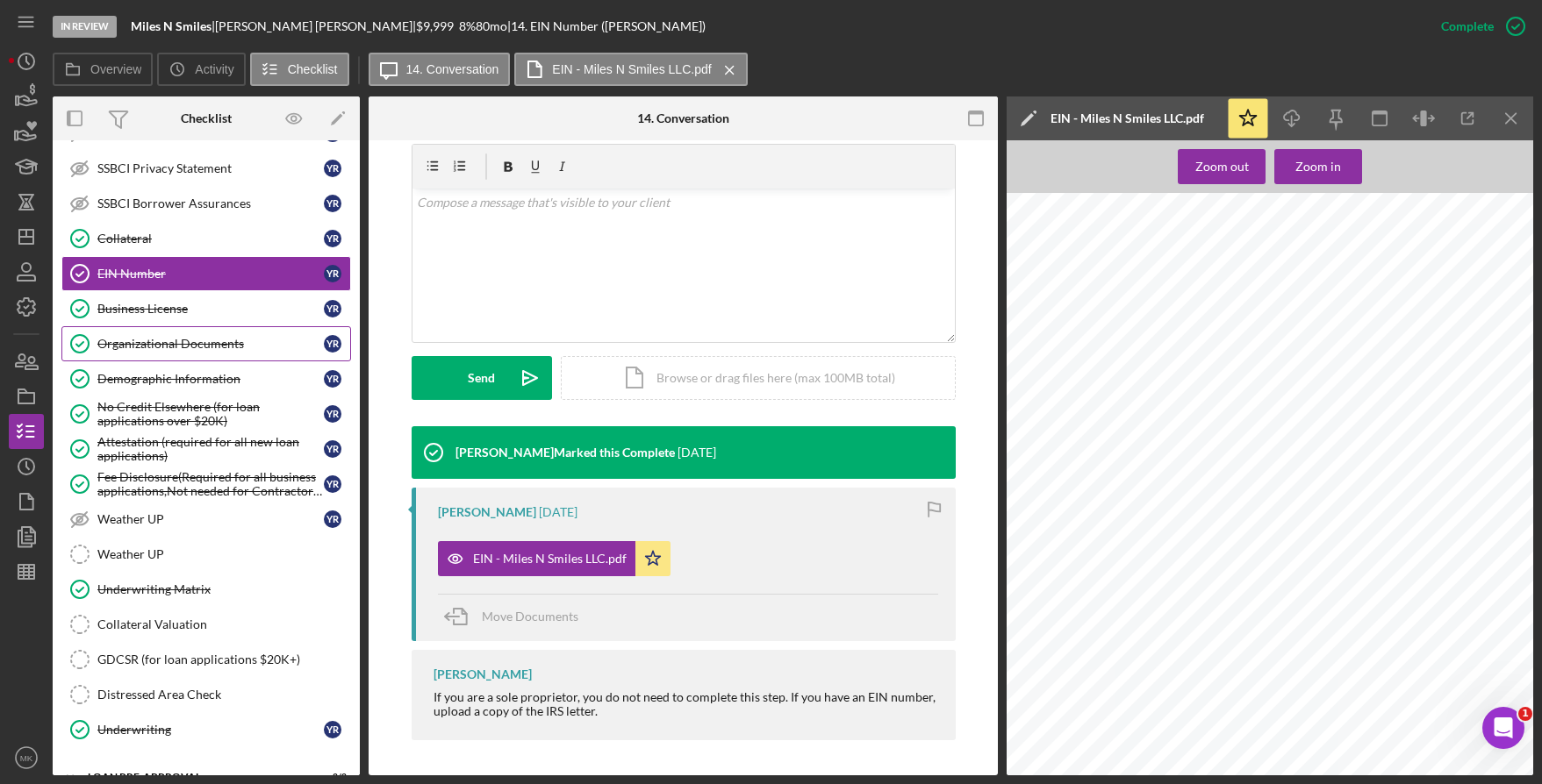
click at [156, 345] on div "Organizational Documents" at bounding box center [210, 343] width 227 height 14
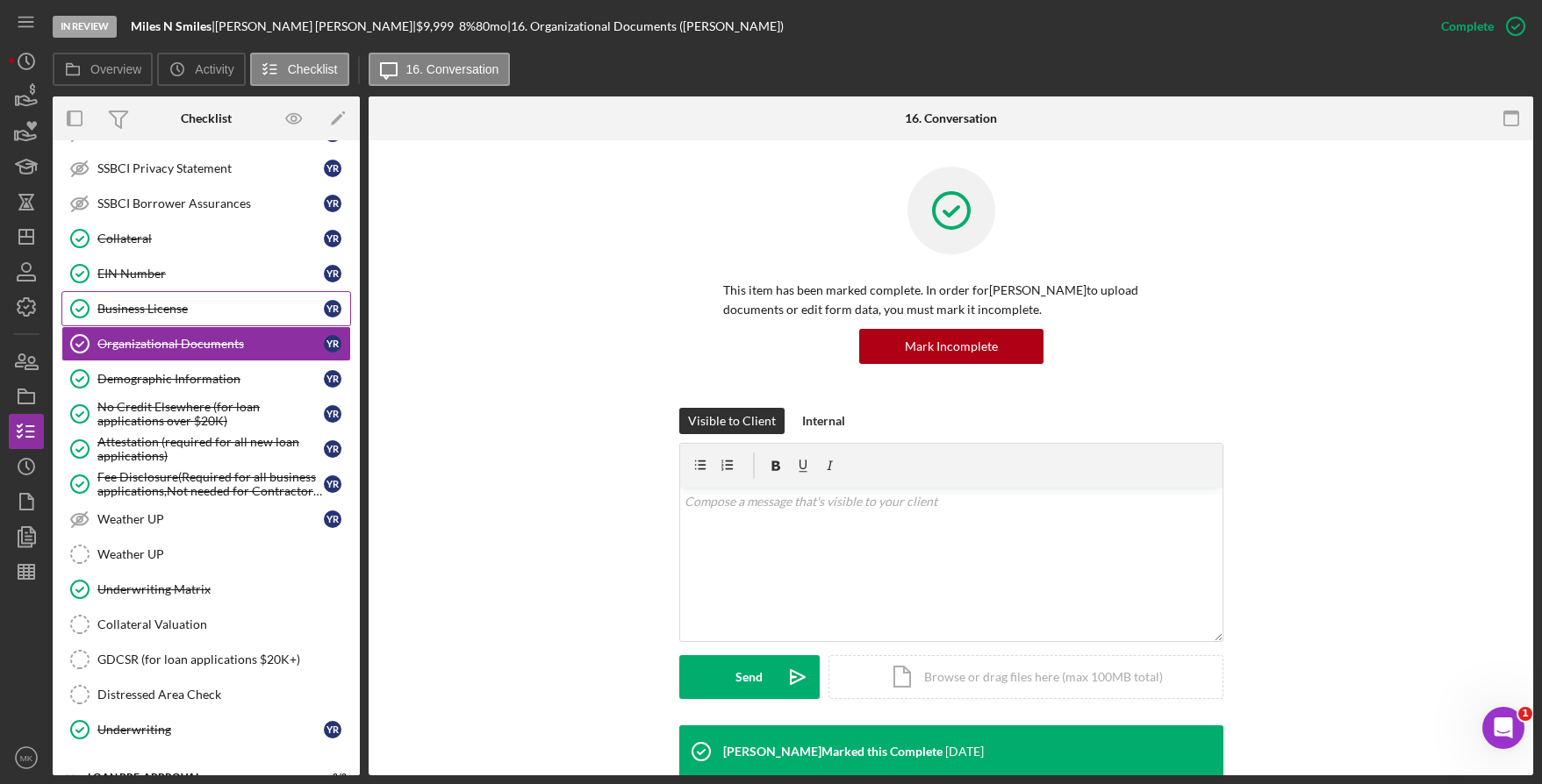
click at [216, 308] on div "Business License" at bounding box center [210, 308] width 227 height 14
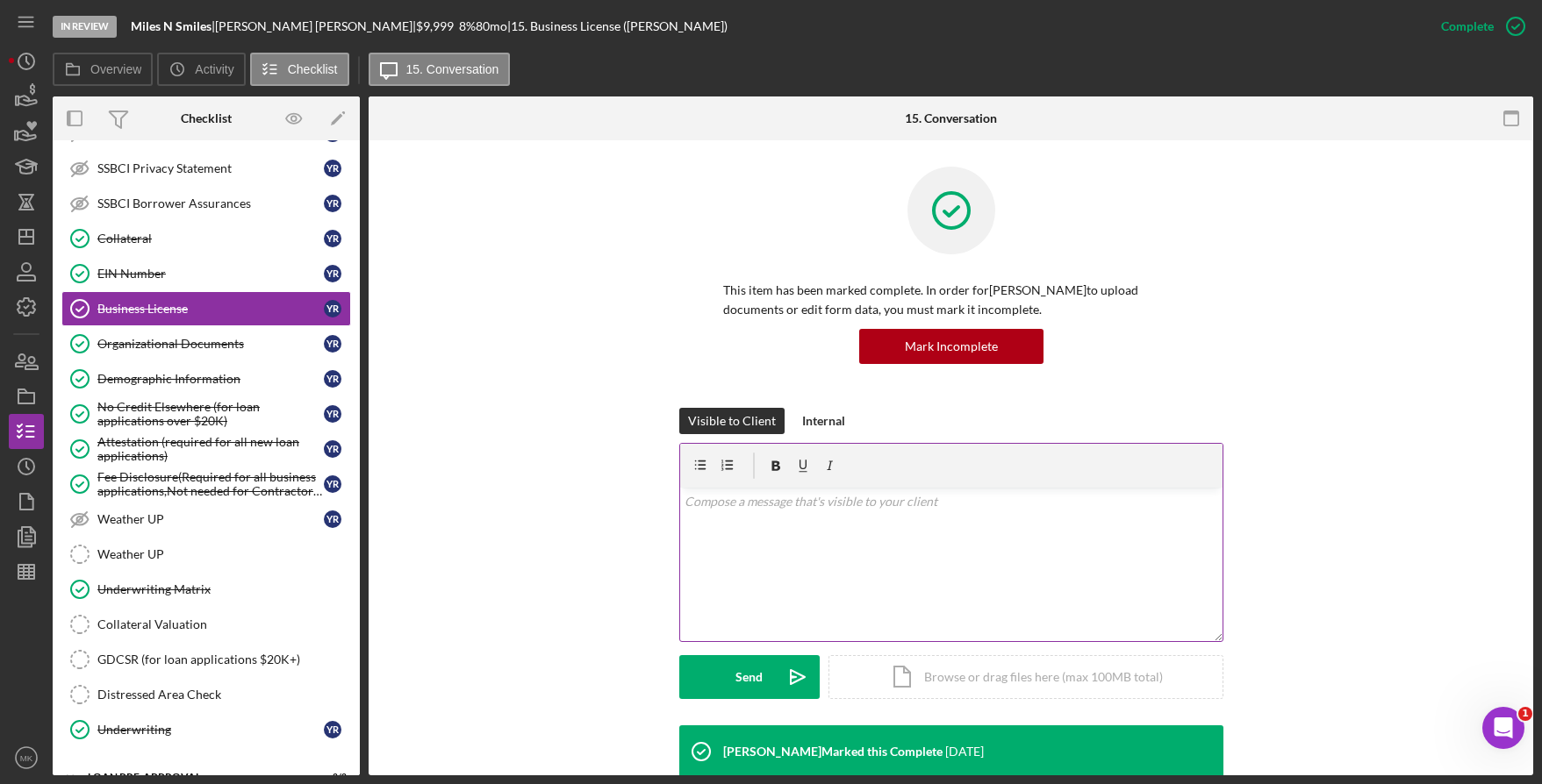
scroll to position [134, 0]
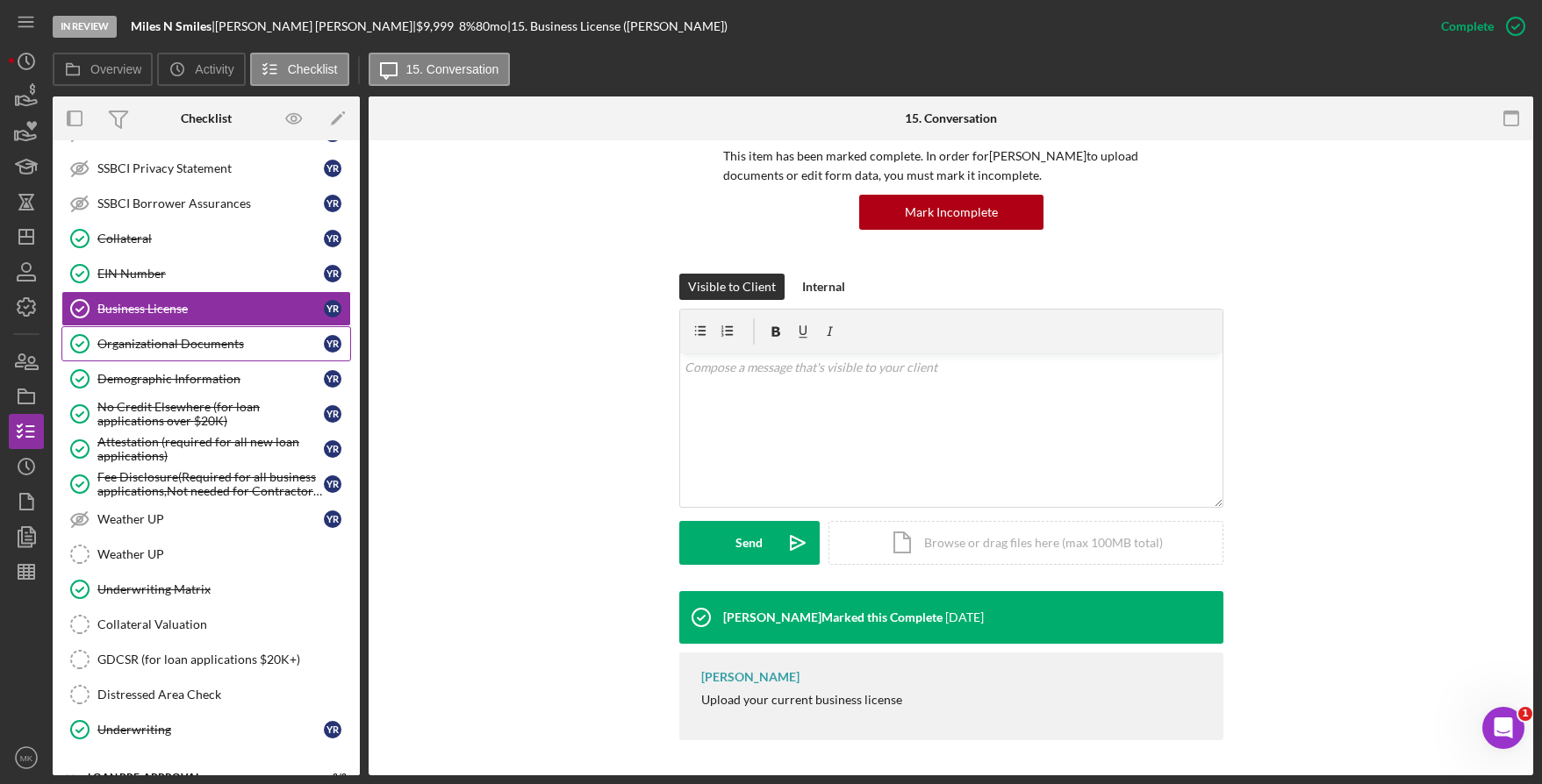
click at [176, 348] on div "Organizational Documents" at bounding box center [210, 343] width 227 height 14
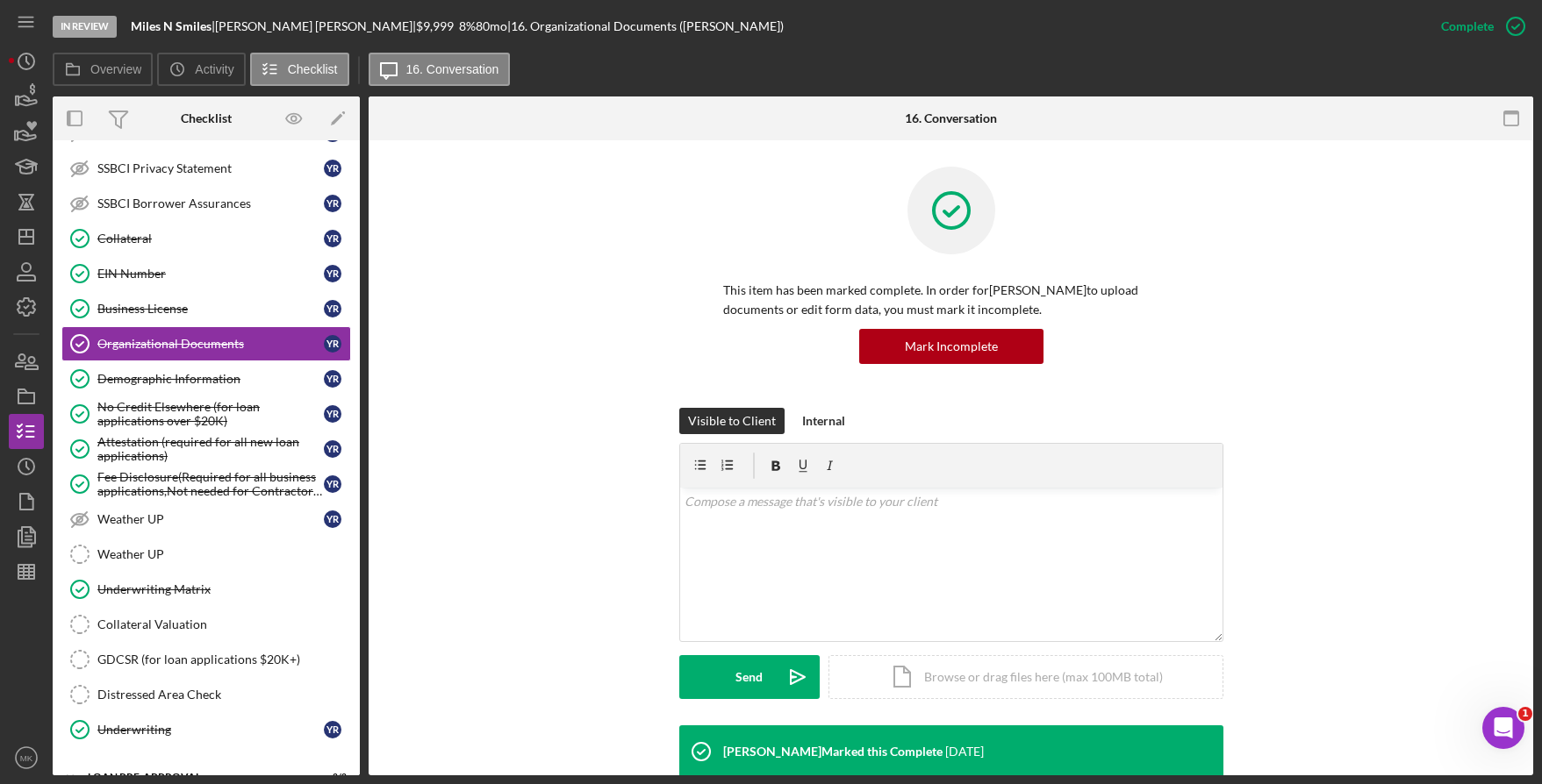
scroll to position [356, 0]
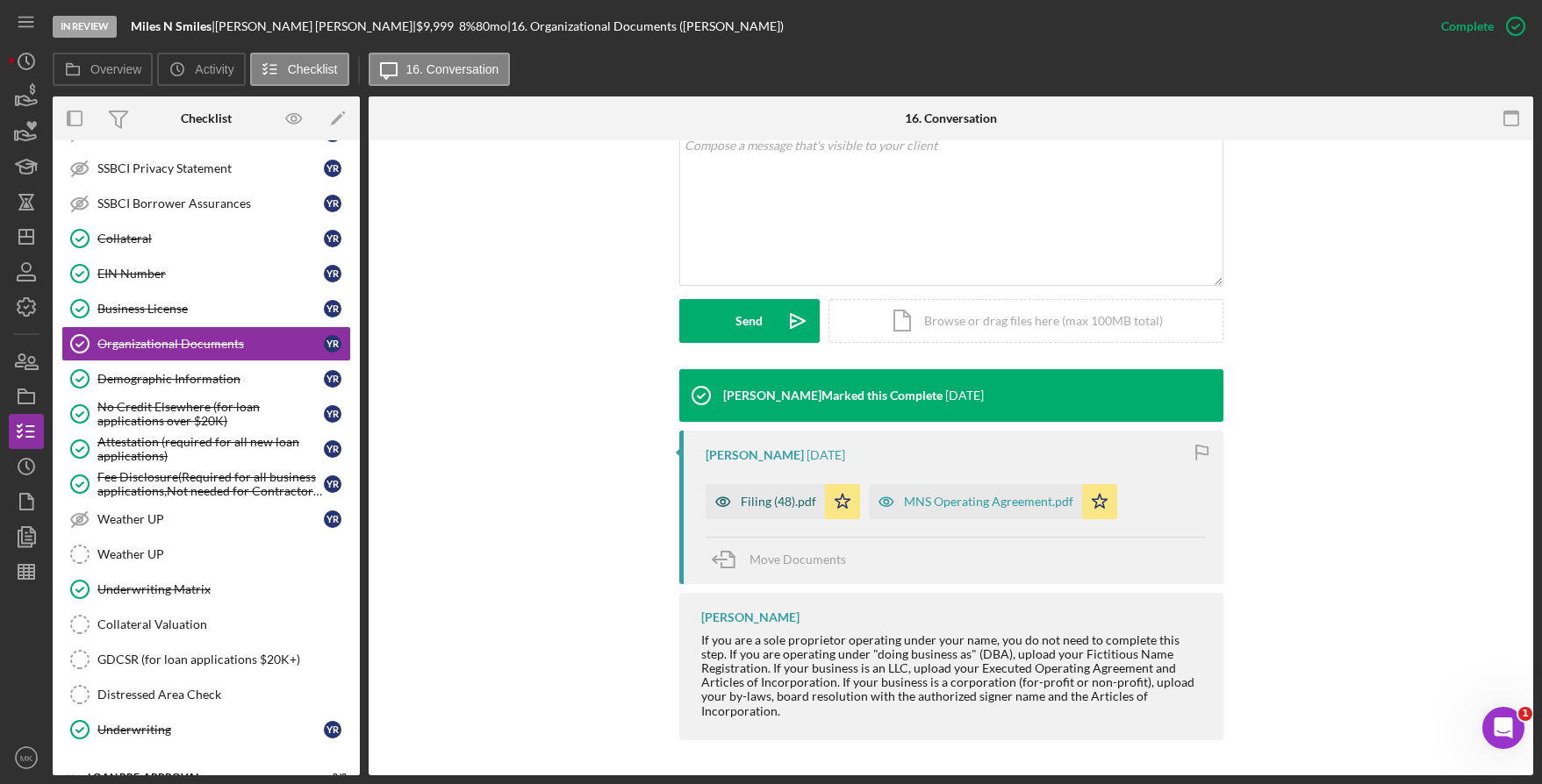
click at [782, 503] on div "Filing (48).pdf" at bounding box center [779, 501] width 75 height 14
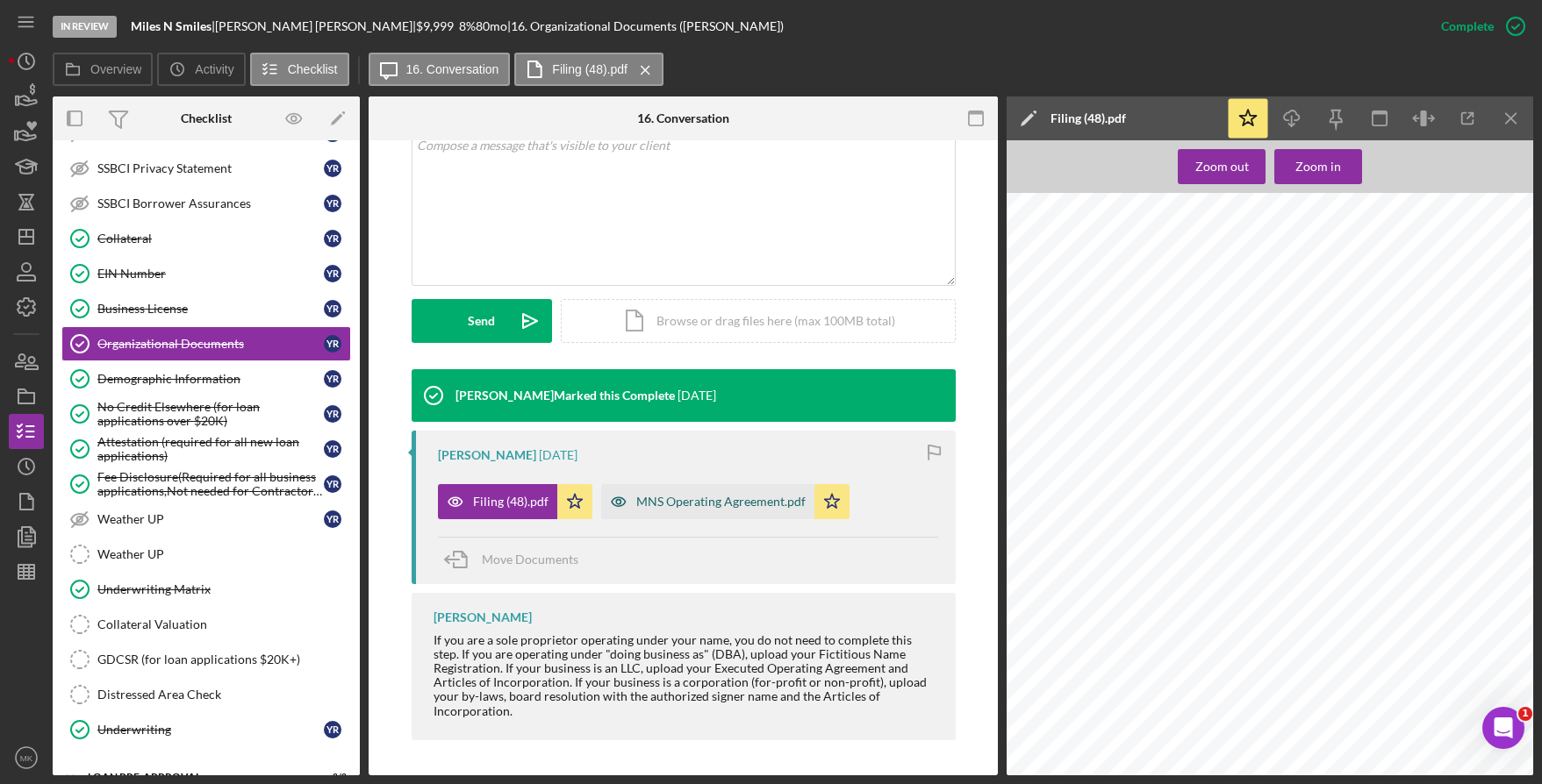
click at [761, 500] on div "MNS Operating Agreement.pdf" at bounding box center [721, 501] width 169 height 14
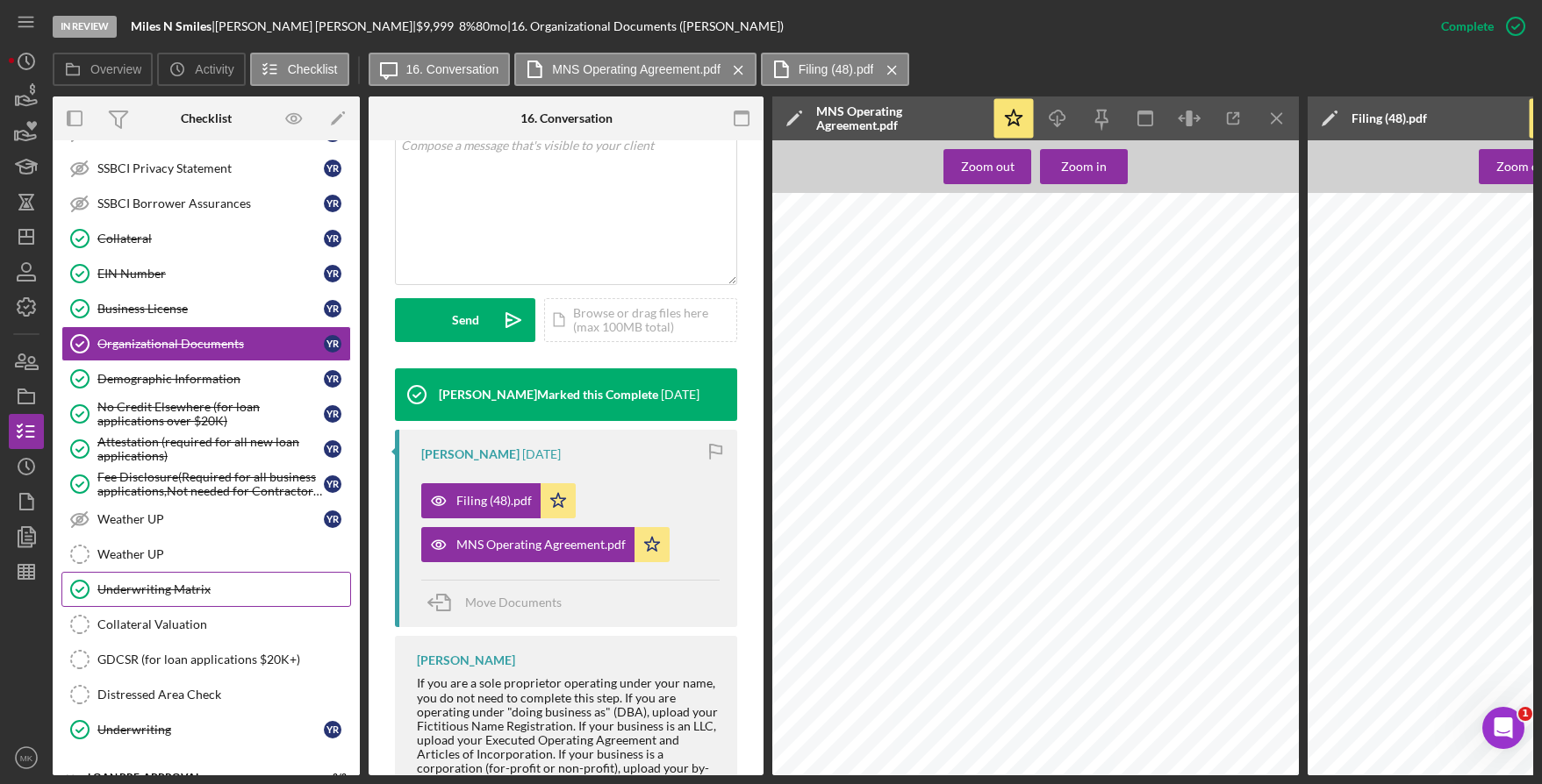
scroll to position [727, 0]
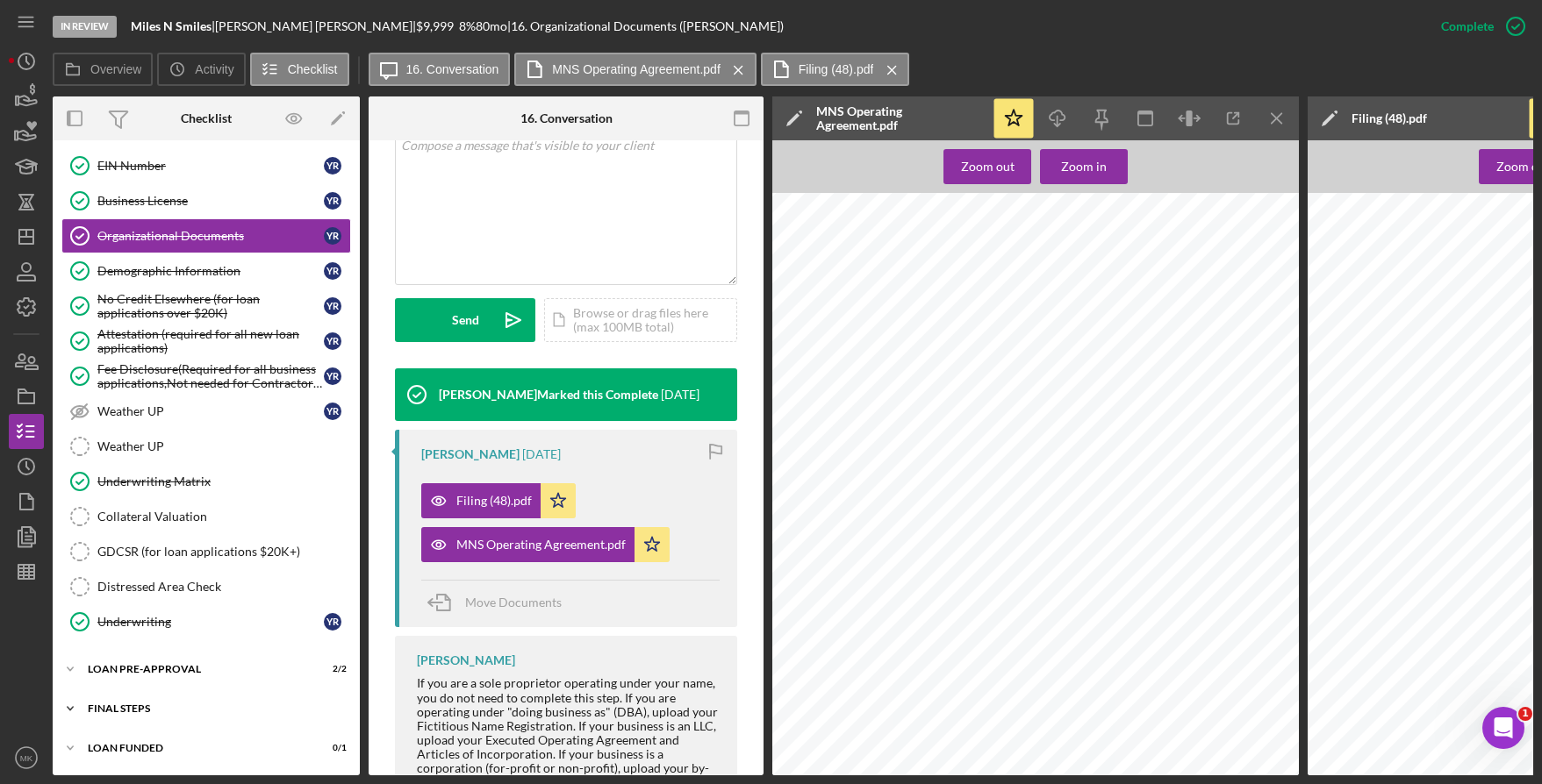
click at [141, 703] on div "FINAL STEPS" at bounding box center [213, 708] width 250 height 10
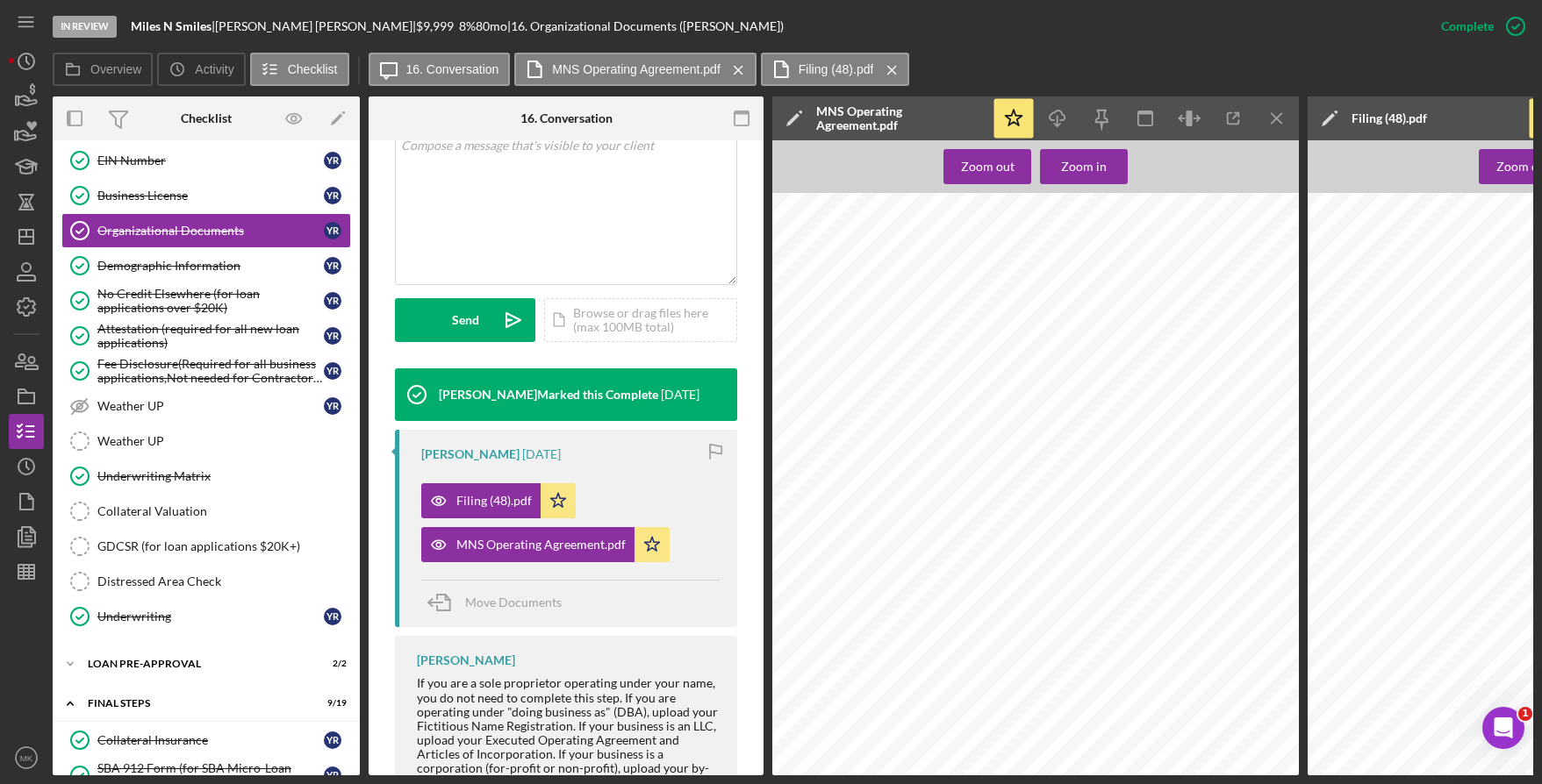
scroll to position [1404, 0]
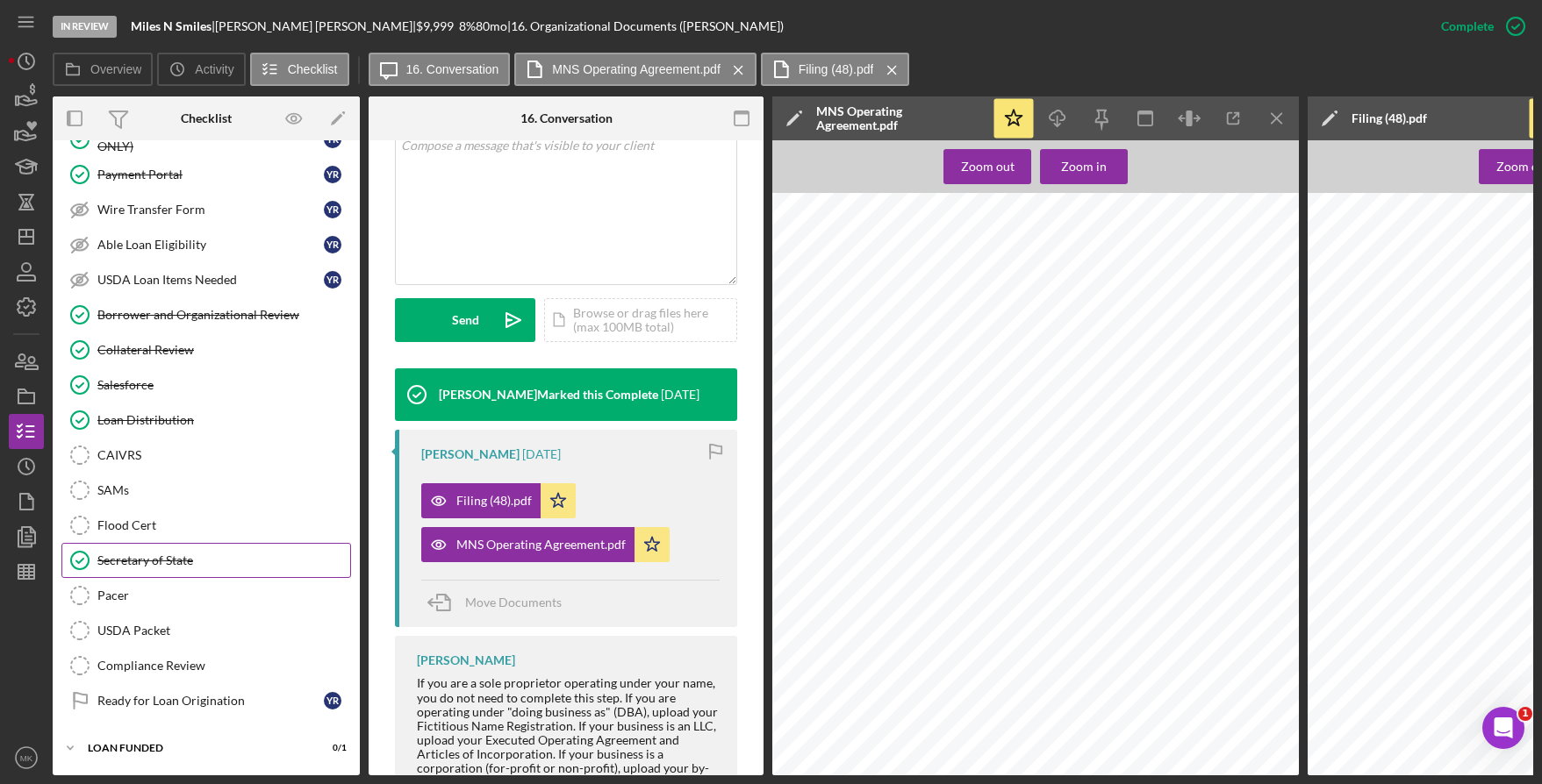
click at [196, 554] on div "Secretary of State" at bounding box center [223, 560] width 253 height 14
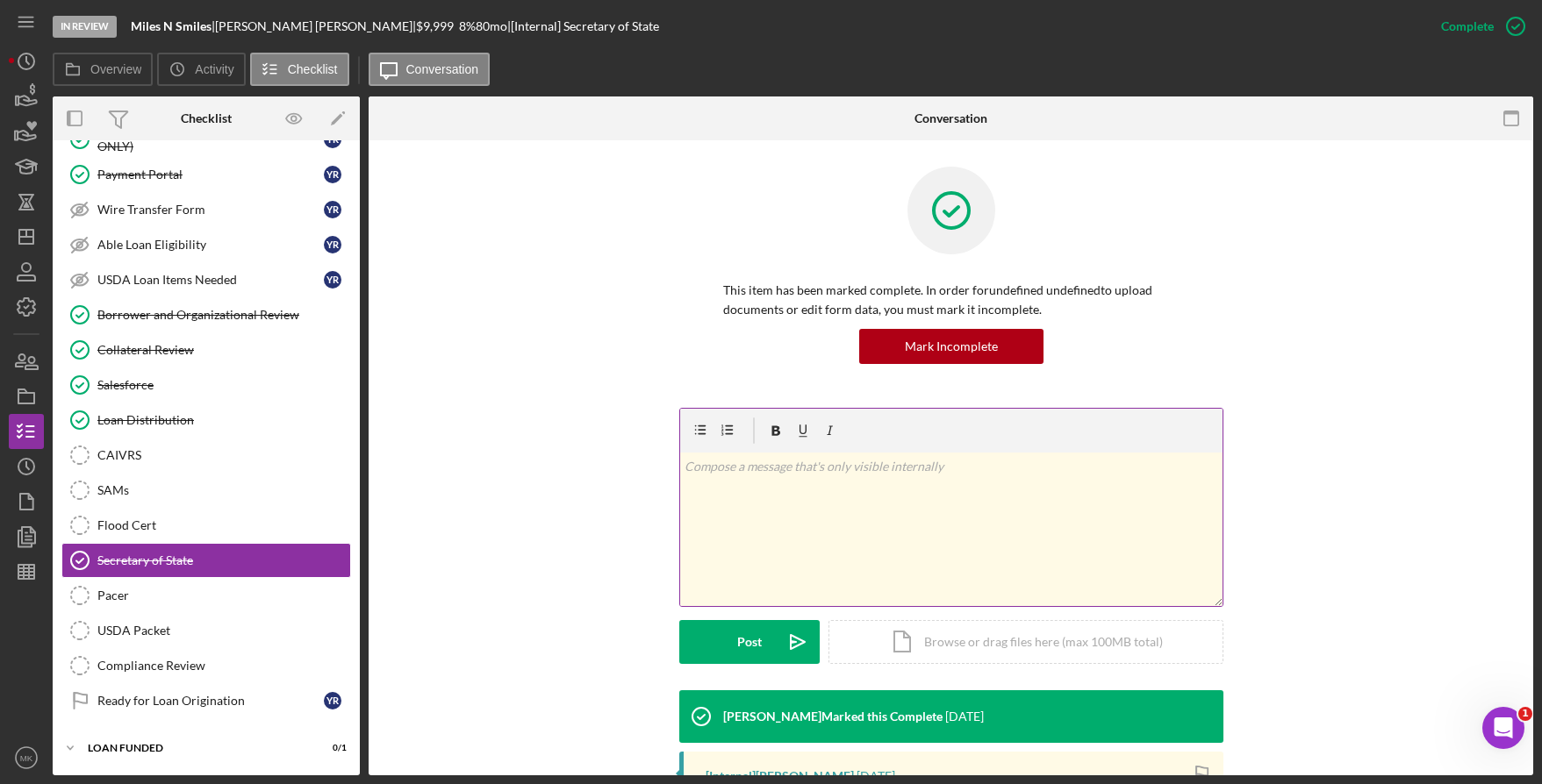
scroll to position [275, 0]
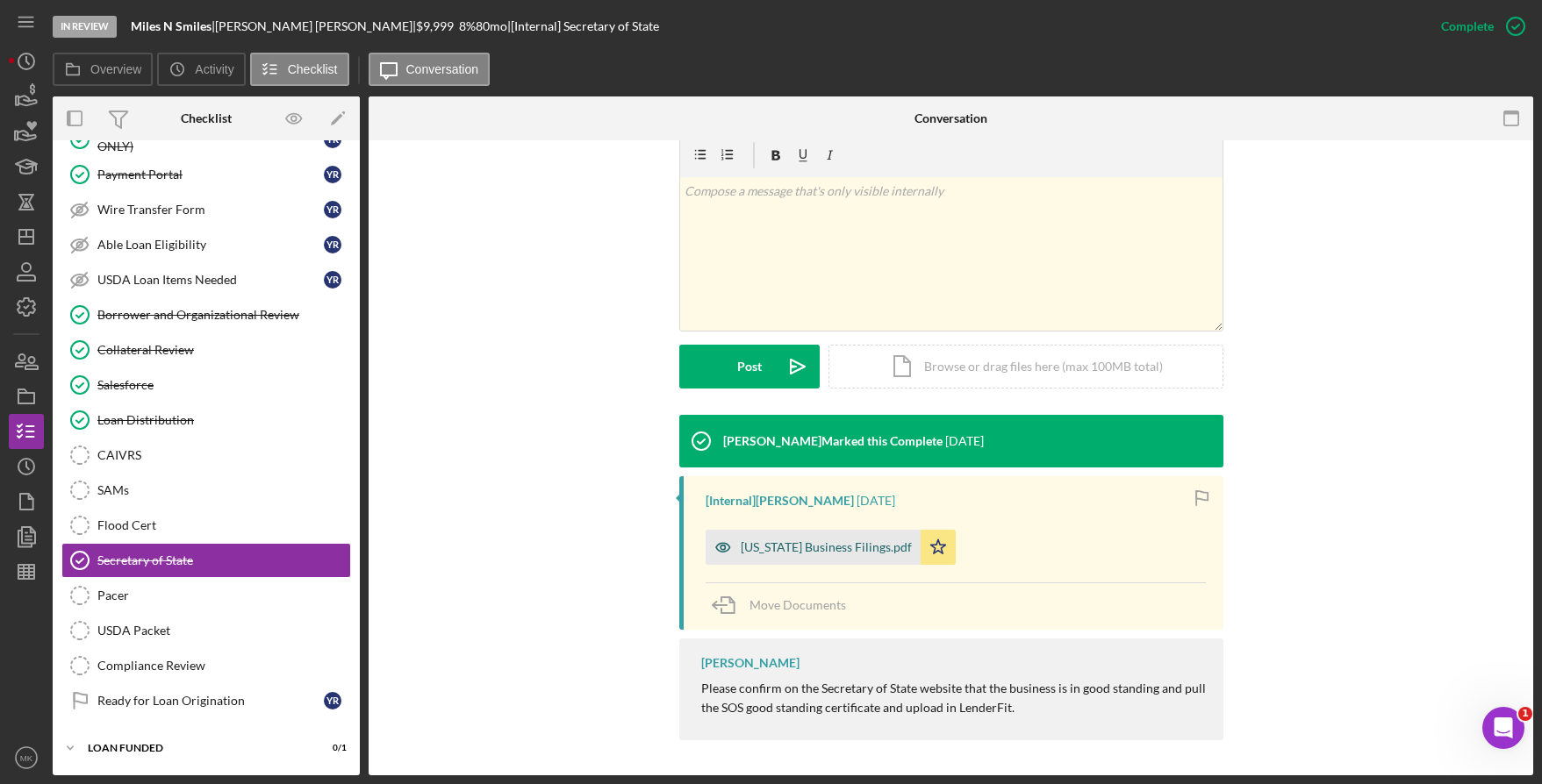
click at [805, 545] on div "Missouri Business Filings.pdf" at bounding box center [827, 547] width 171 height 14
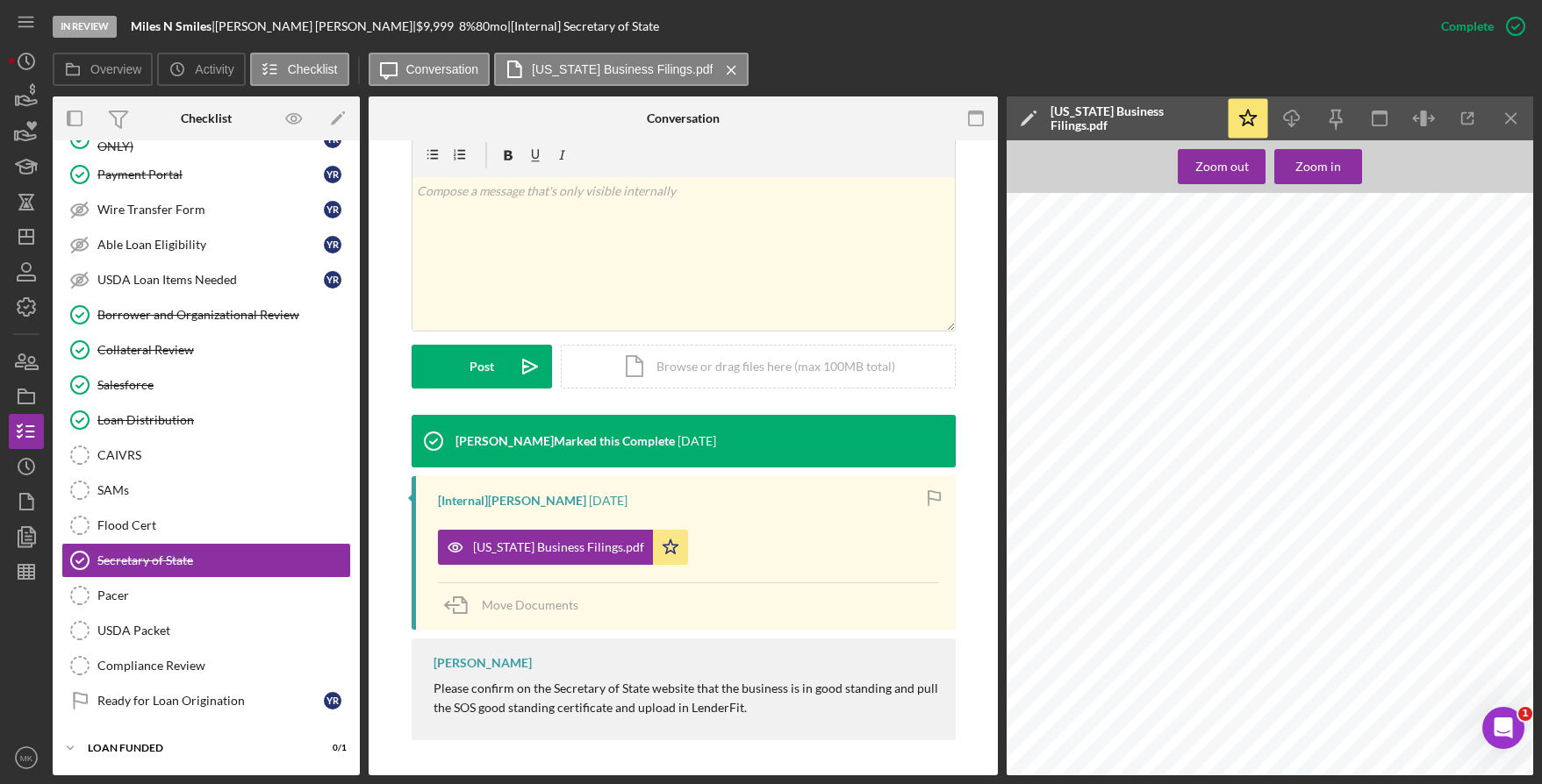
scroll to position [175, 0]
drag, startPoint x: 1197, startPoint y: 761, endPoint x: 1286, endPoint y: 756, distance: 89.1
click at [1286, 756] on div "MY ACCOUNT HOME SEARCH MISC INFO UCC FILING  Help Limited Liability Company De…" at bounding box center [1376, 540] width 739 height 1045
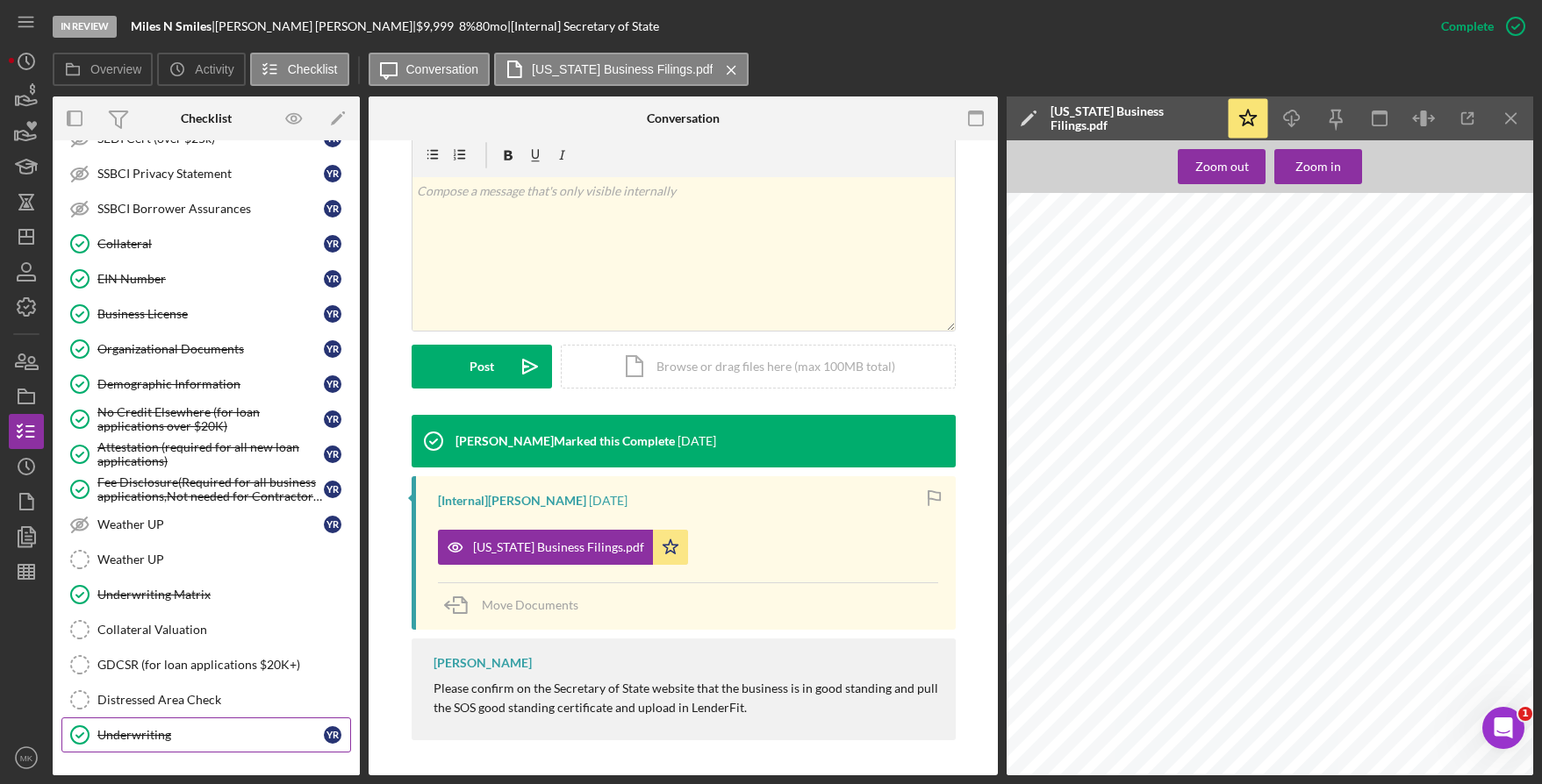
scroll to position [433, 0]
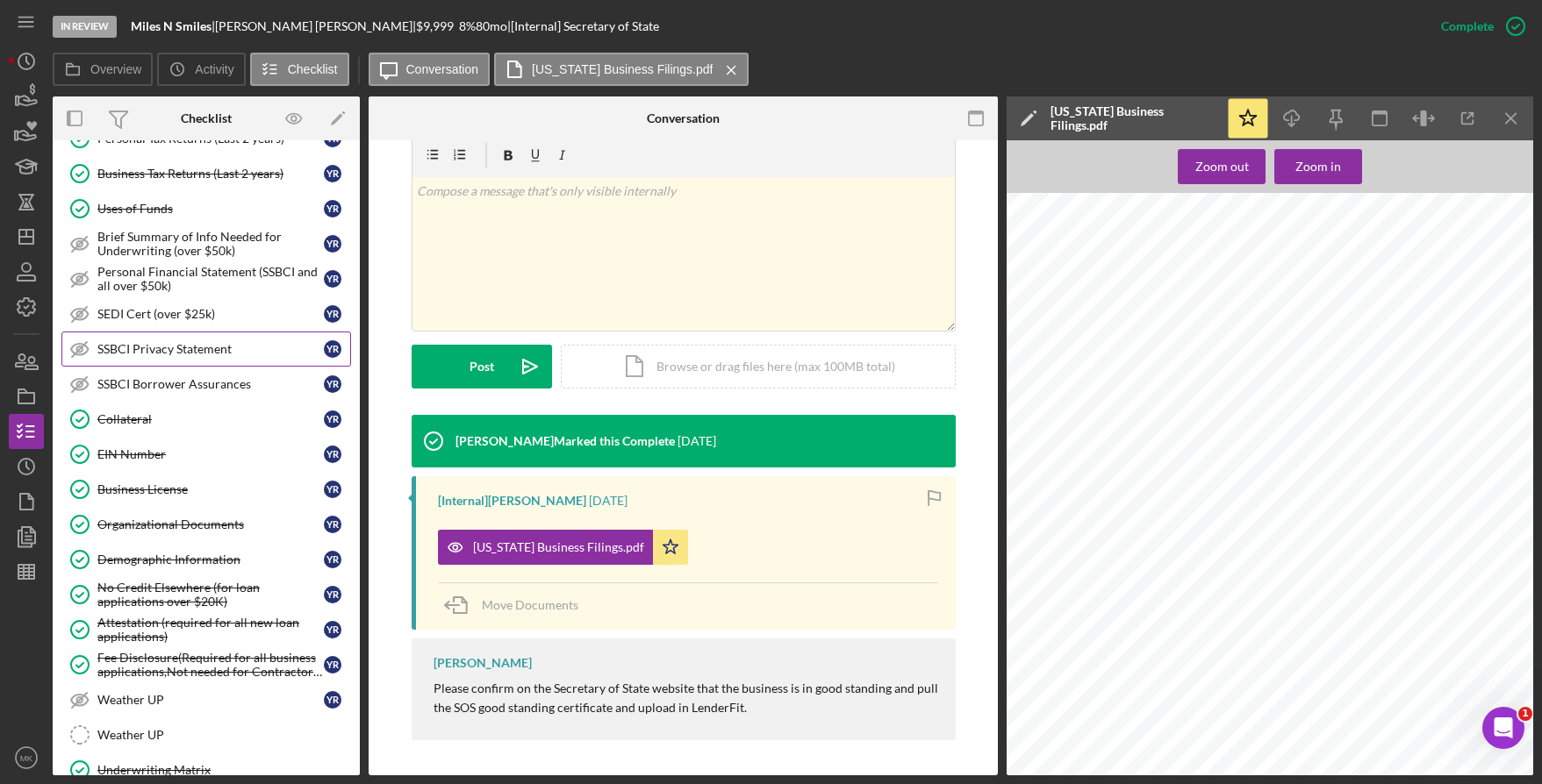
click at [168, 346] on div "SSBCI Privacy Statement" at bounding box center [210, 349] width 227 height 14
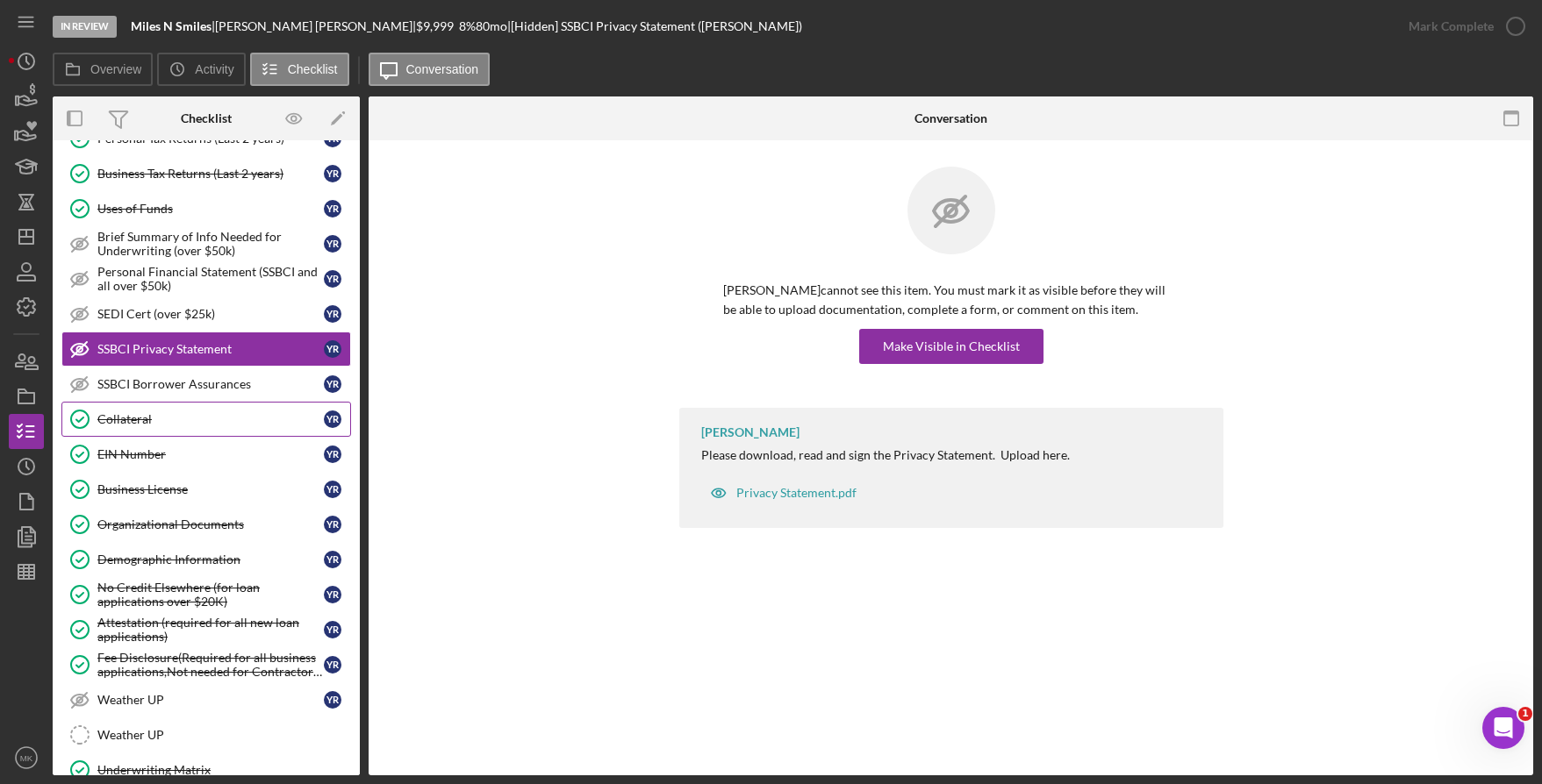
click at [149, 420] on div "Collateral" at bounding box center [210, 419] width 227 height 14
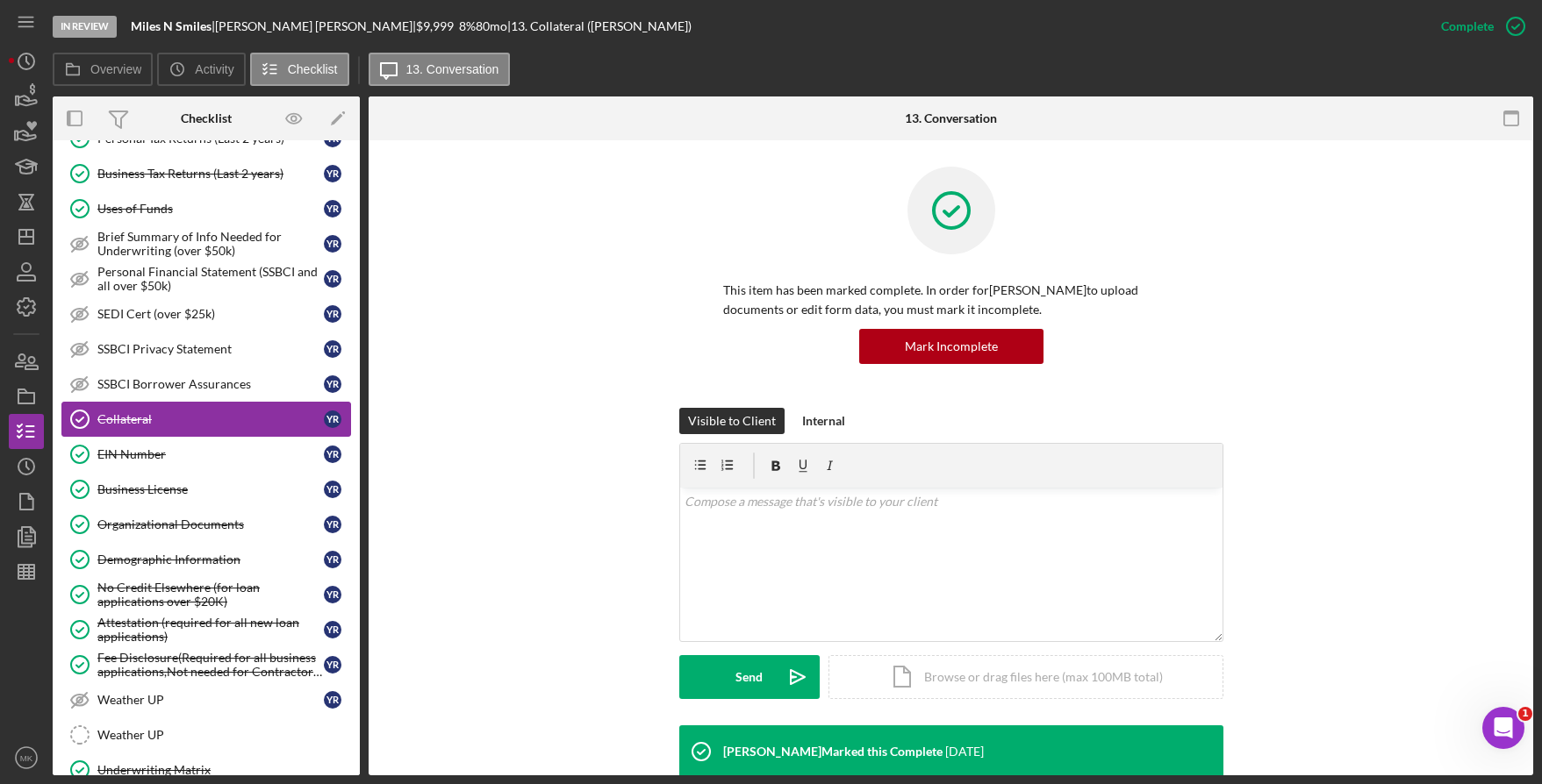
scroll to position [439, 0]
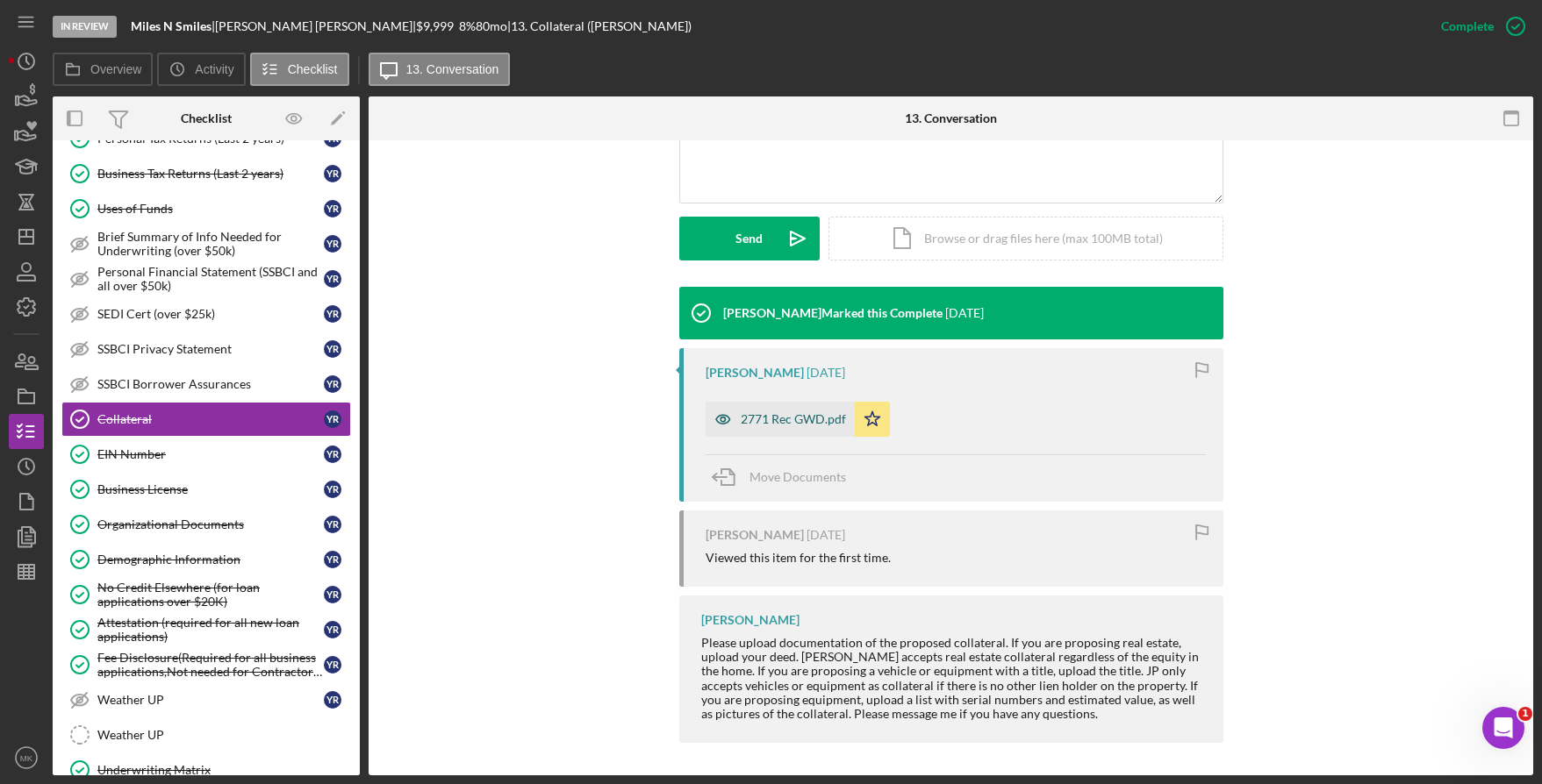
click at [817, 419] on div "2771 Rec GWD.pdf" at bounding box center [794, 419] width 106 height 14
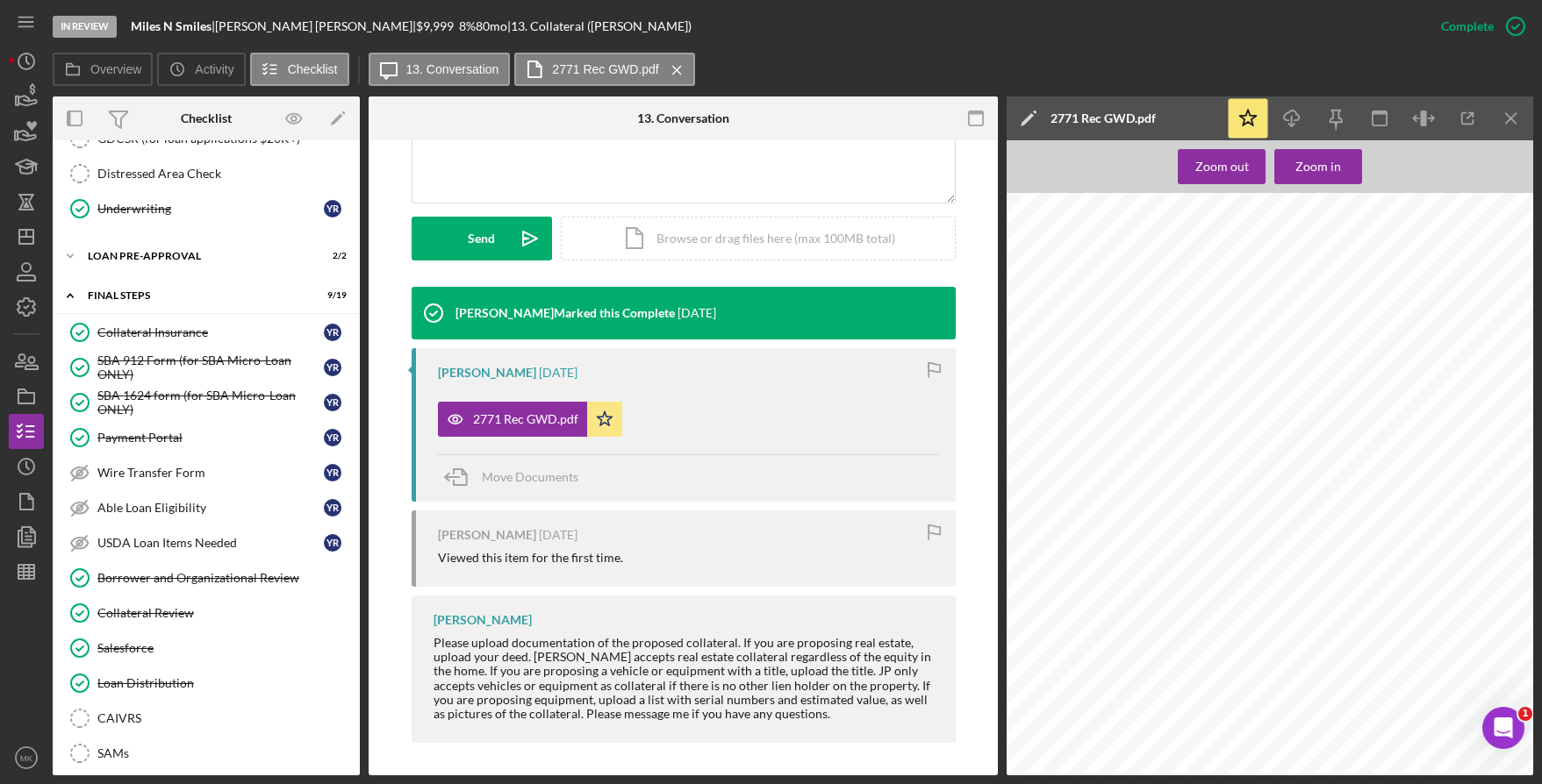
scroll to position [1223, 0]
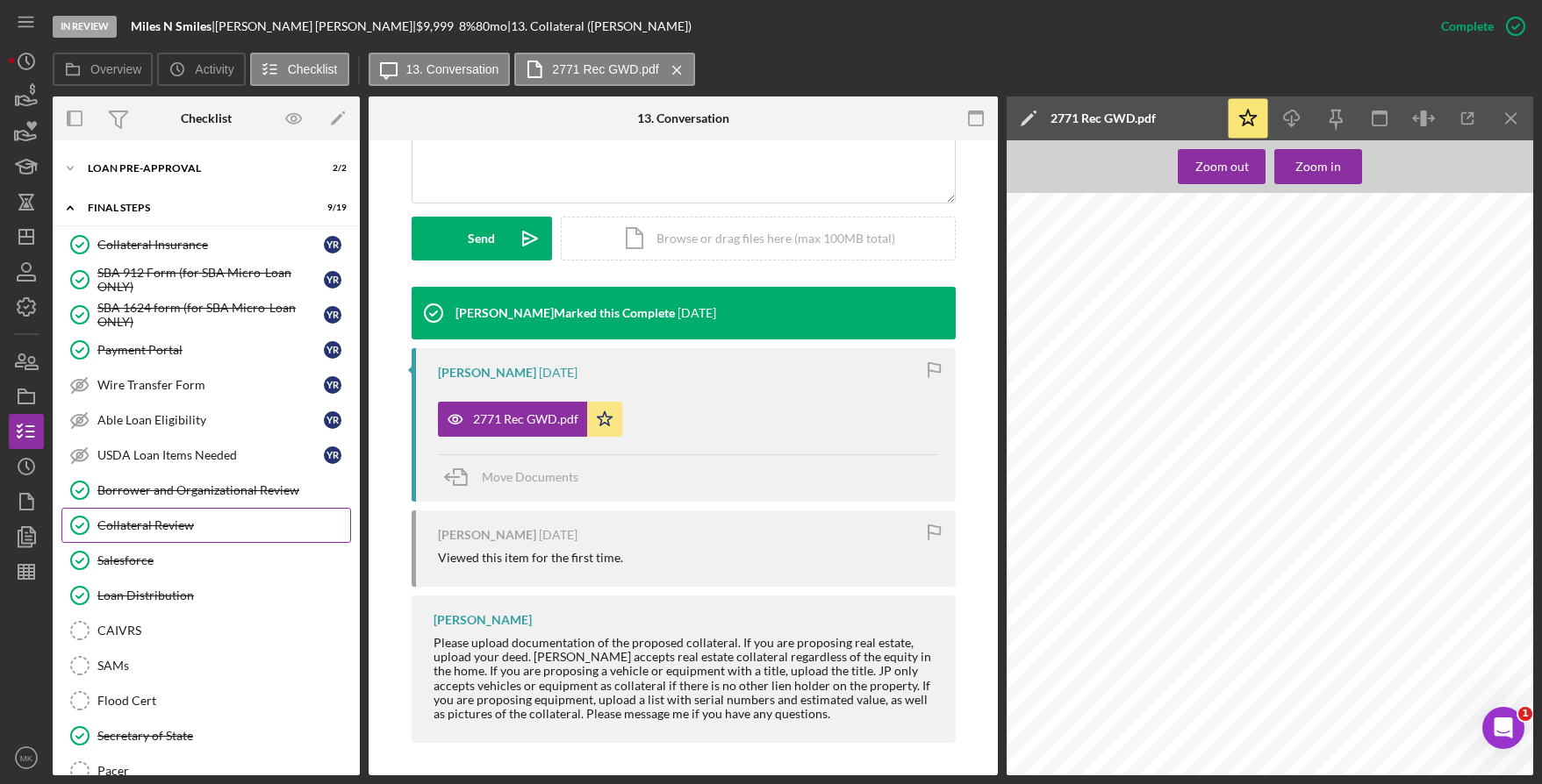
click at [178, 525] on div "Collateral Review" at bounding box center [223, 525] width 253 height 14
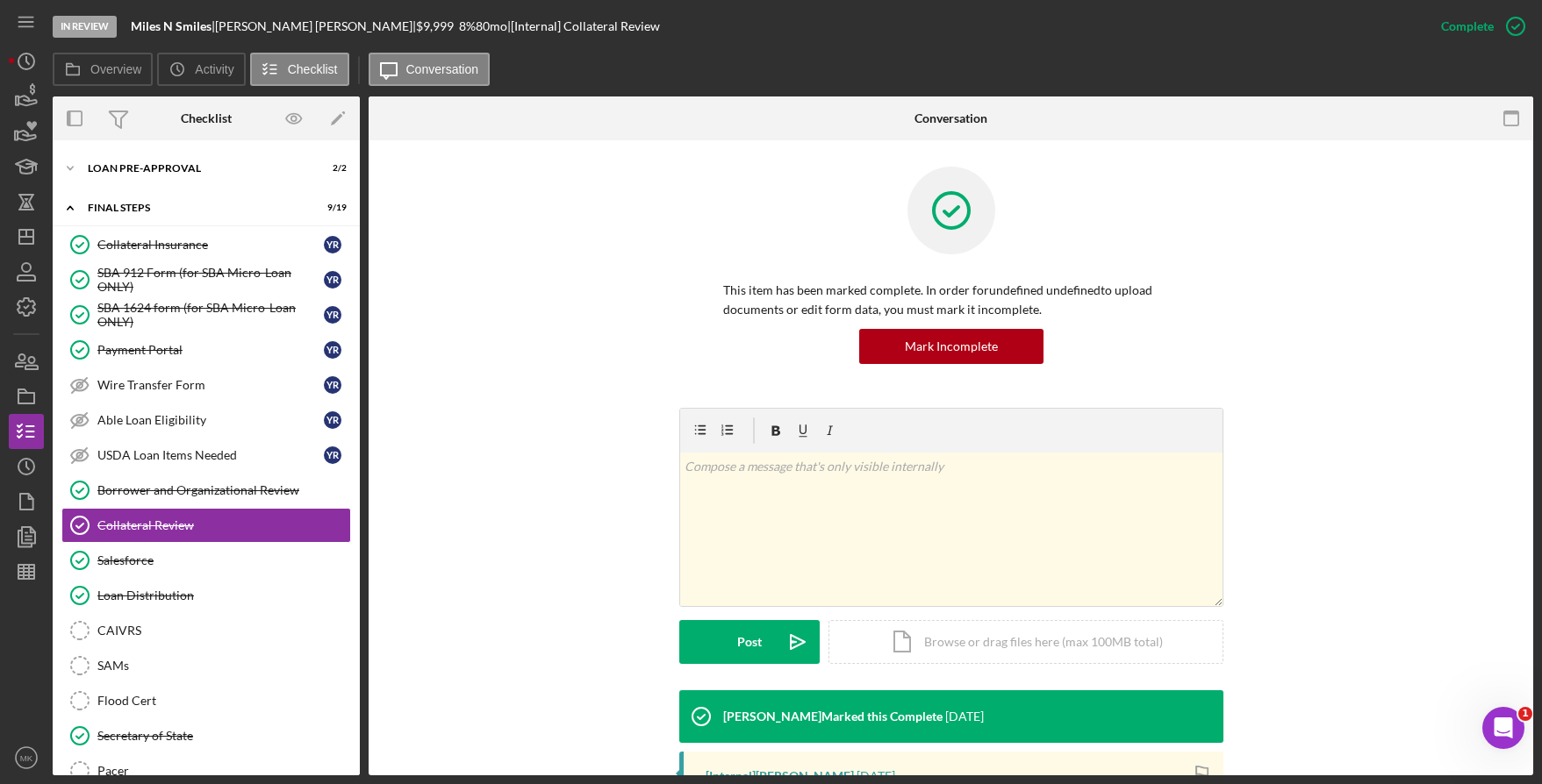
scroll to position [294, 0]
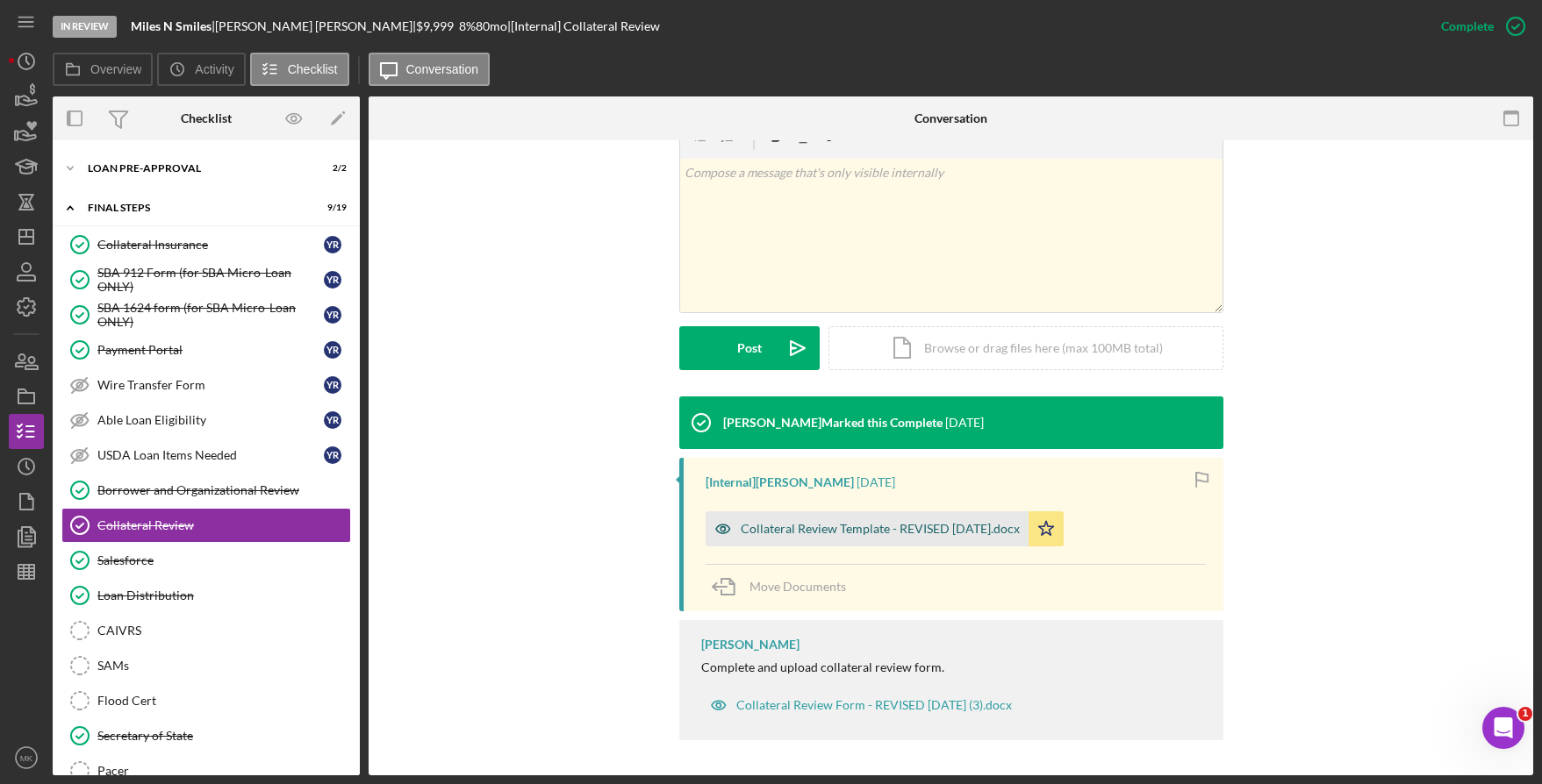
click at [867, 519] on div "Collateral Review Template - REVISED 02-08-24.docx" at bounding box center [867, 529] width 323 height 35
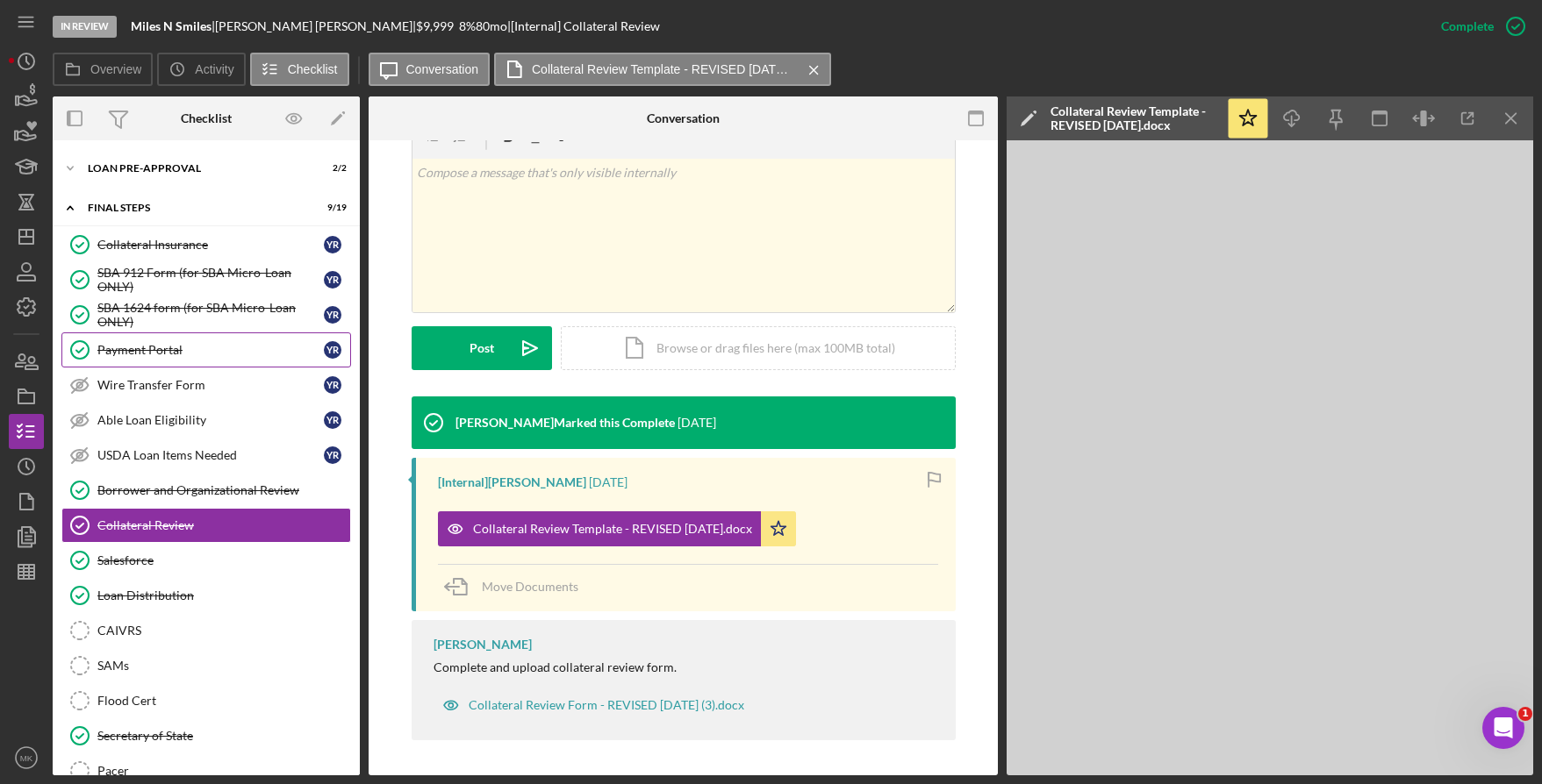
scroll to position [872, 0]
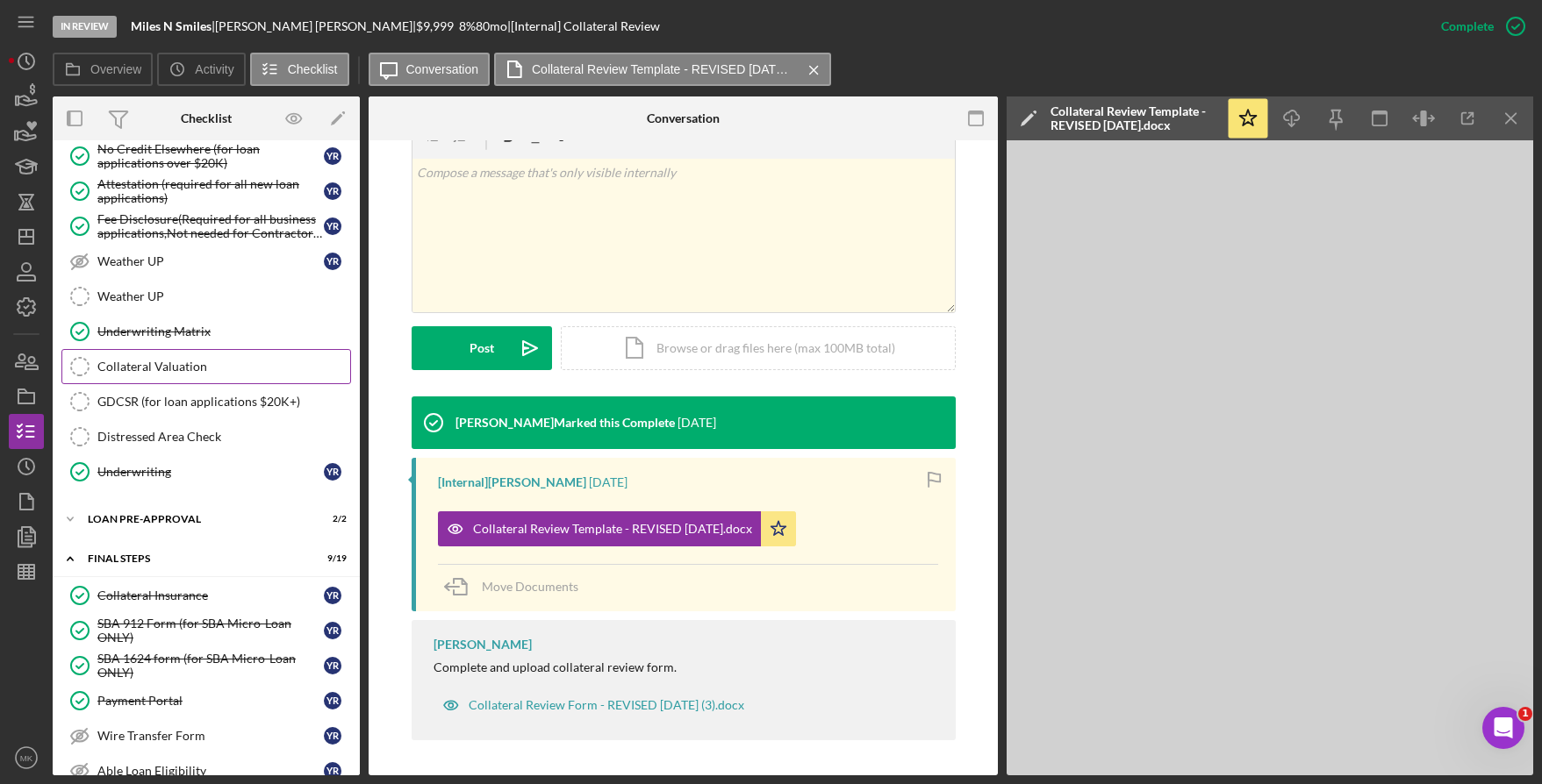
click at [154, 360] on div "Collateral Valuation" at bounding box center [223, 366] width 253 height 14
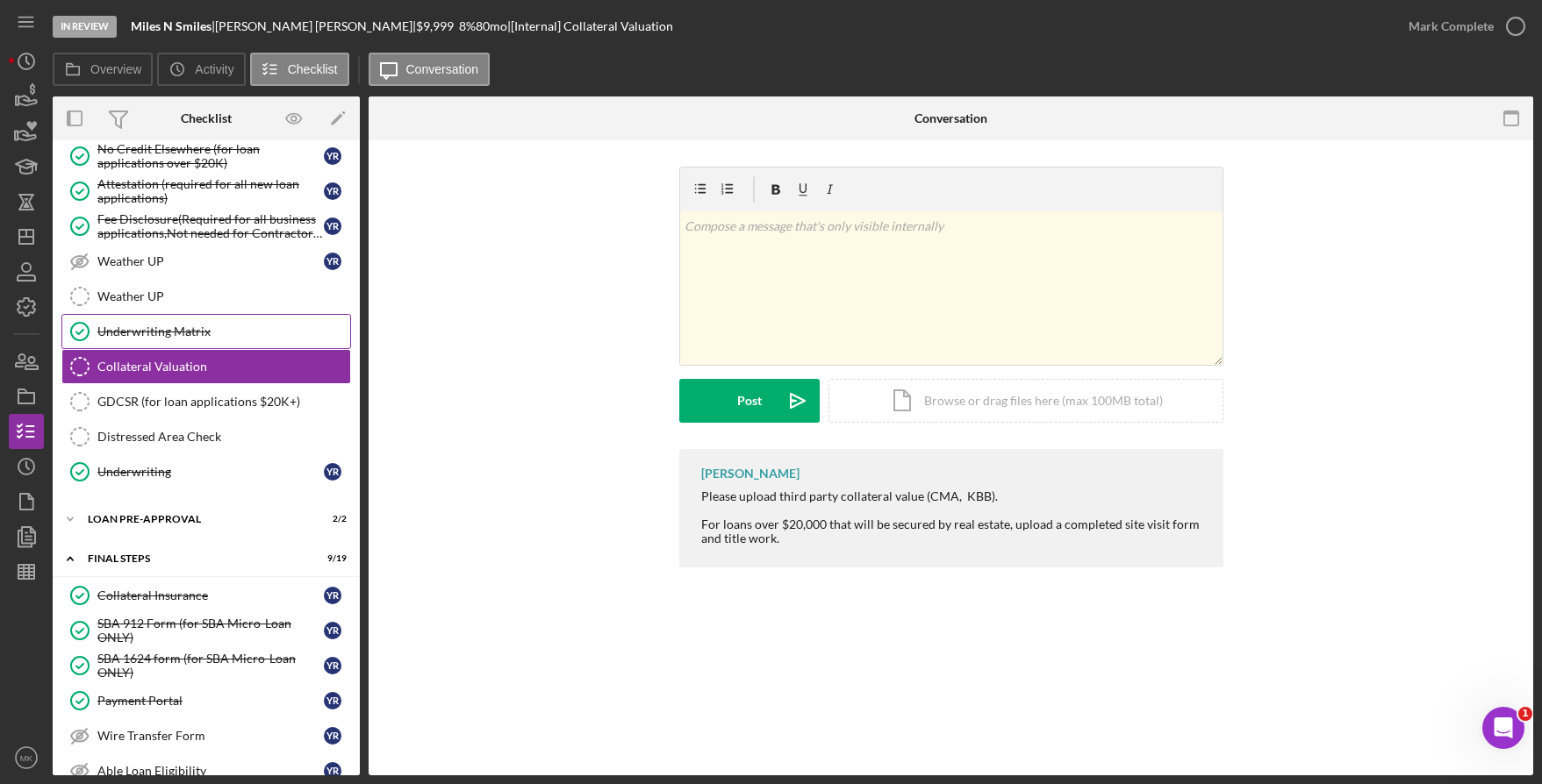
scroll to position [609, 0]
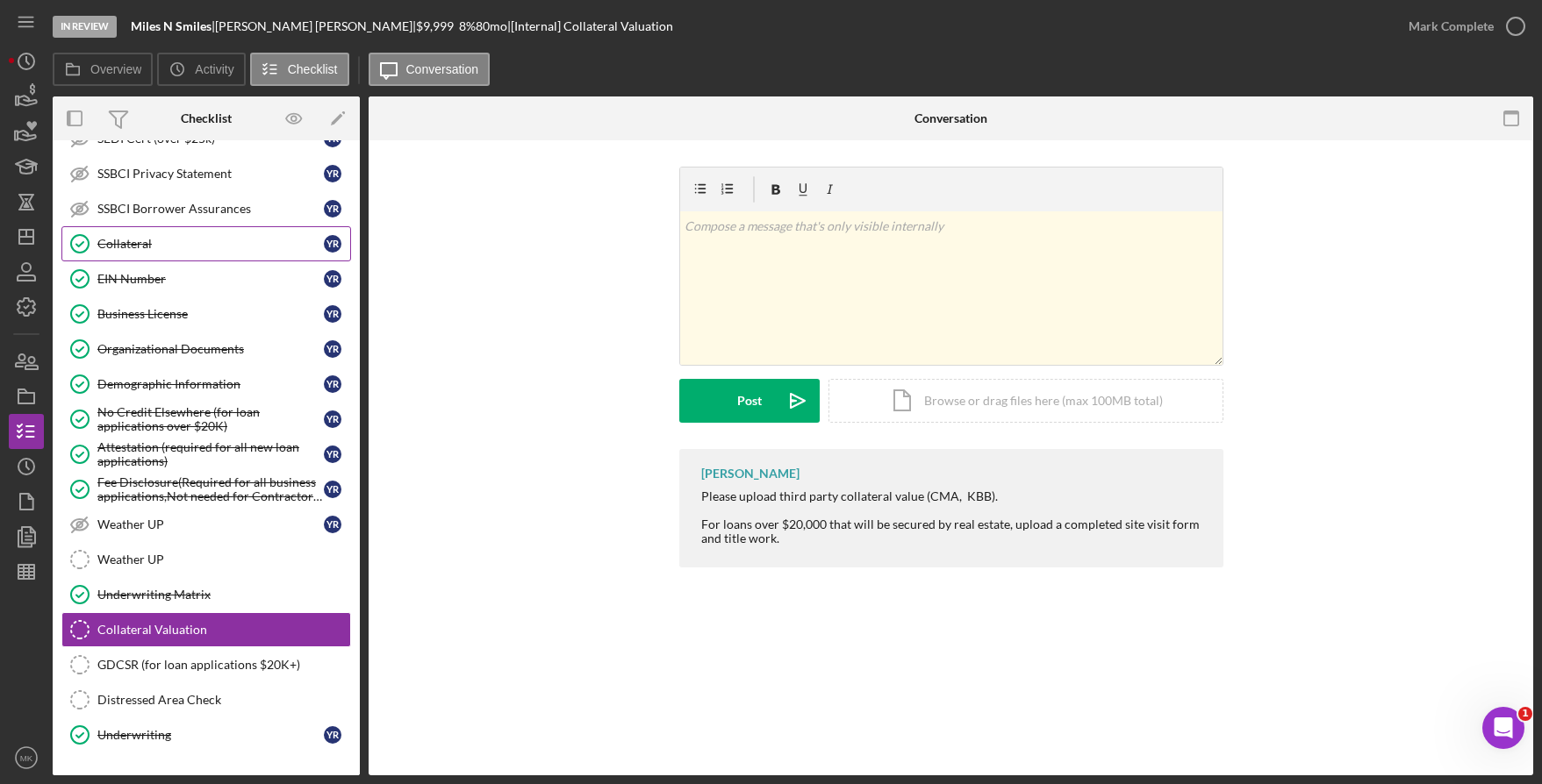
click at [175, 247] on div "Collateral" at bounding box center [210, 243] width 227 height 14
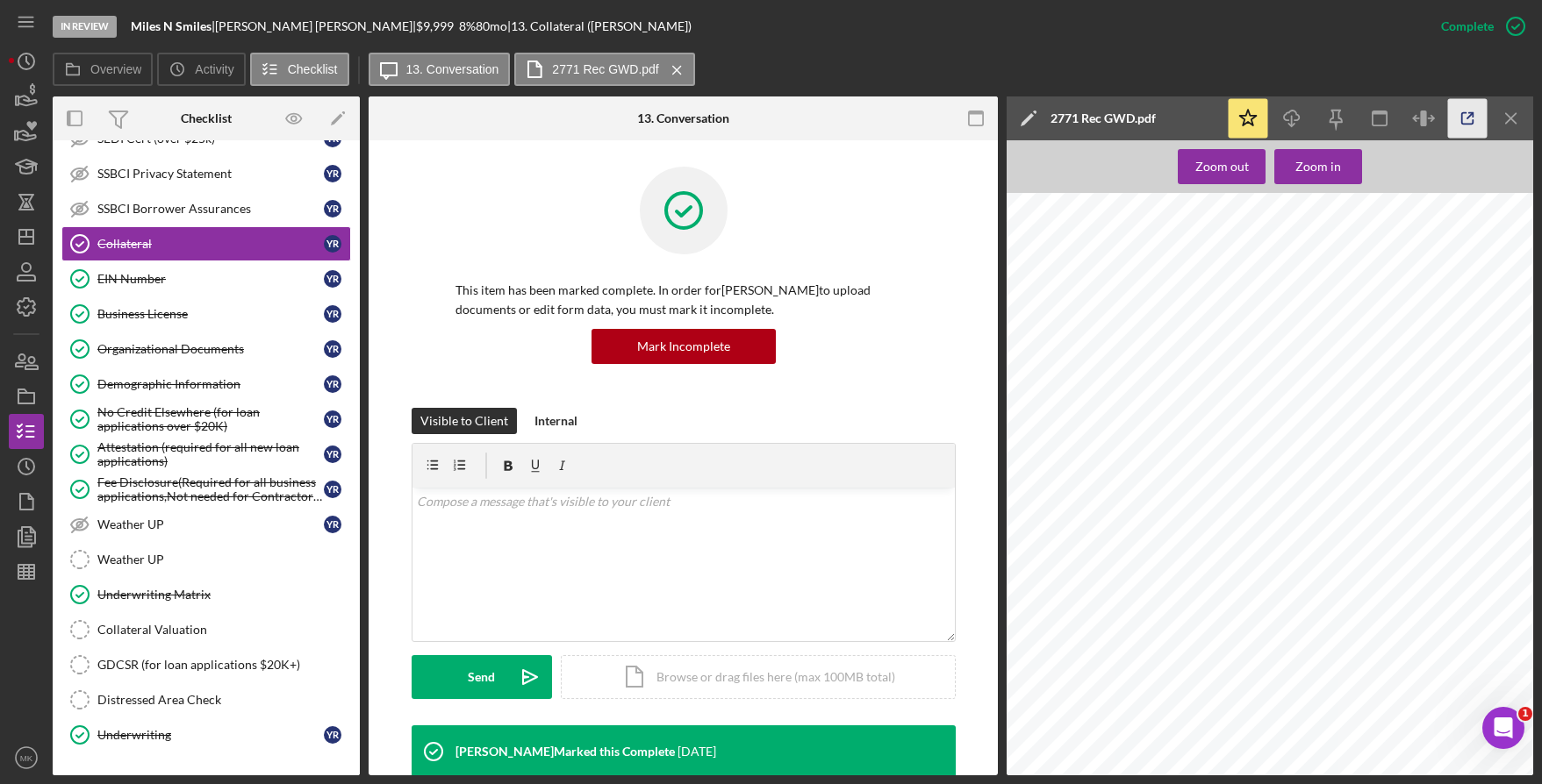
click at [1459, 112] on icon "button" at bounding box center [1468, 118] width 39 height 39
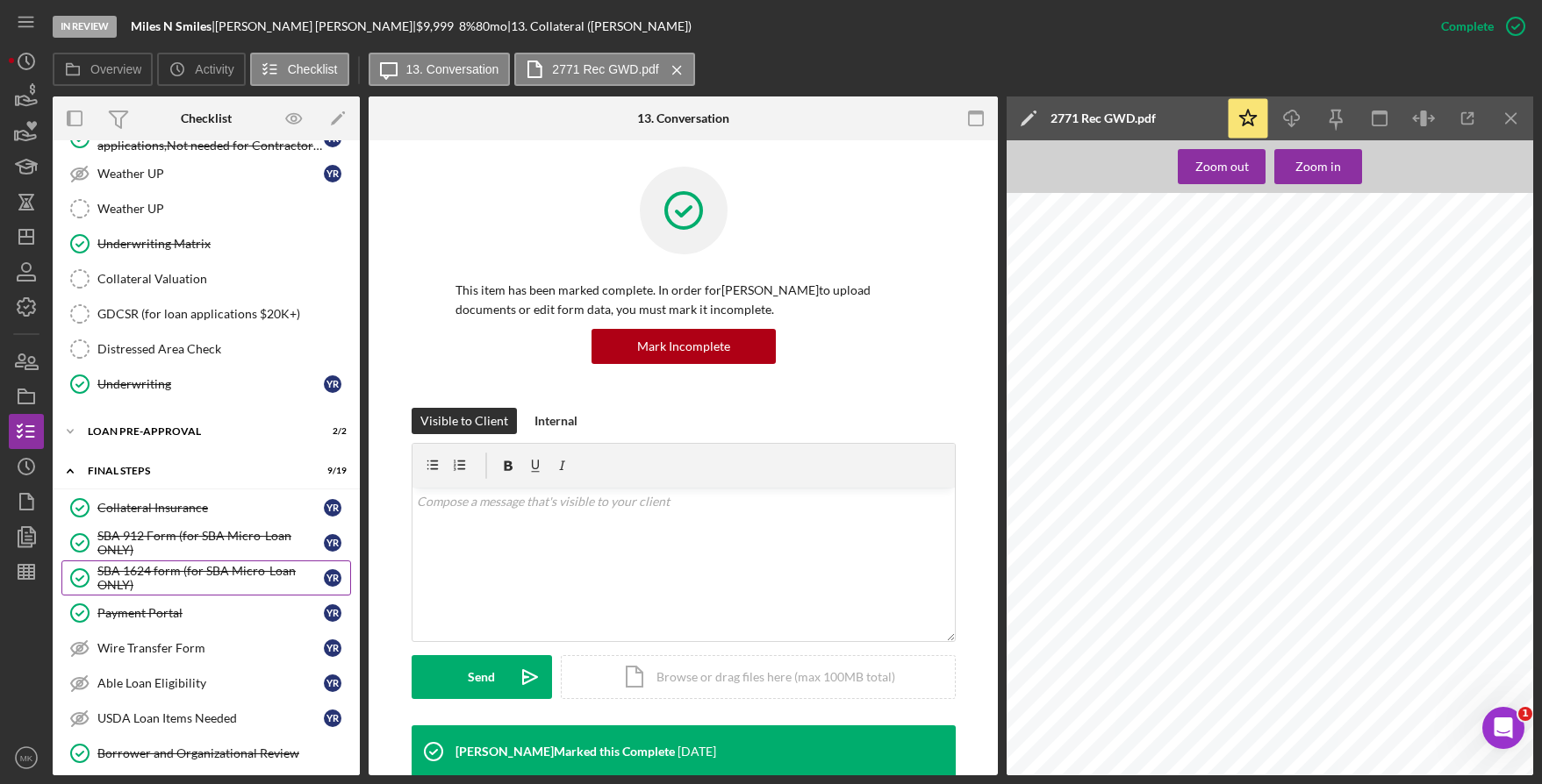
scroll to position [1136, 0]
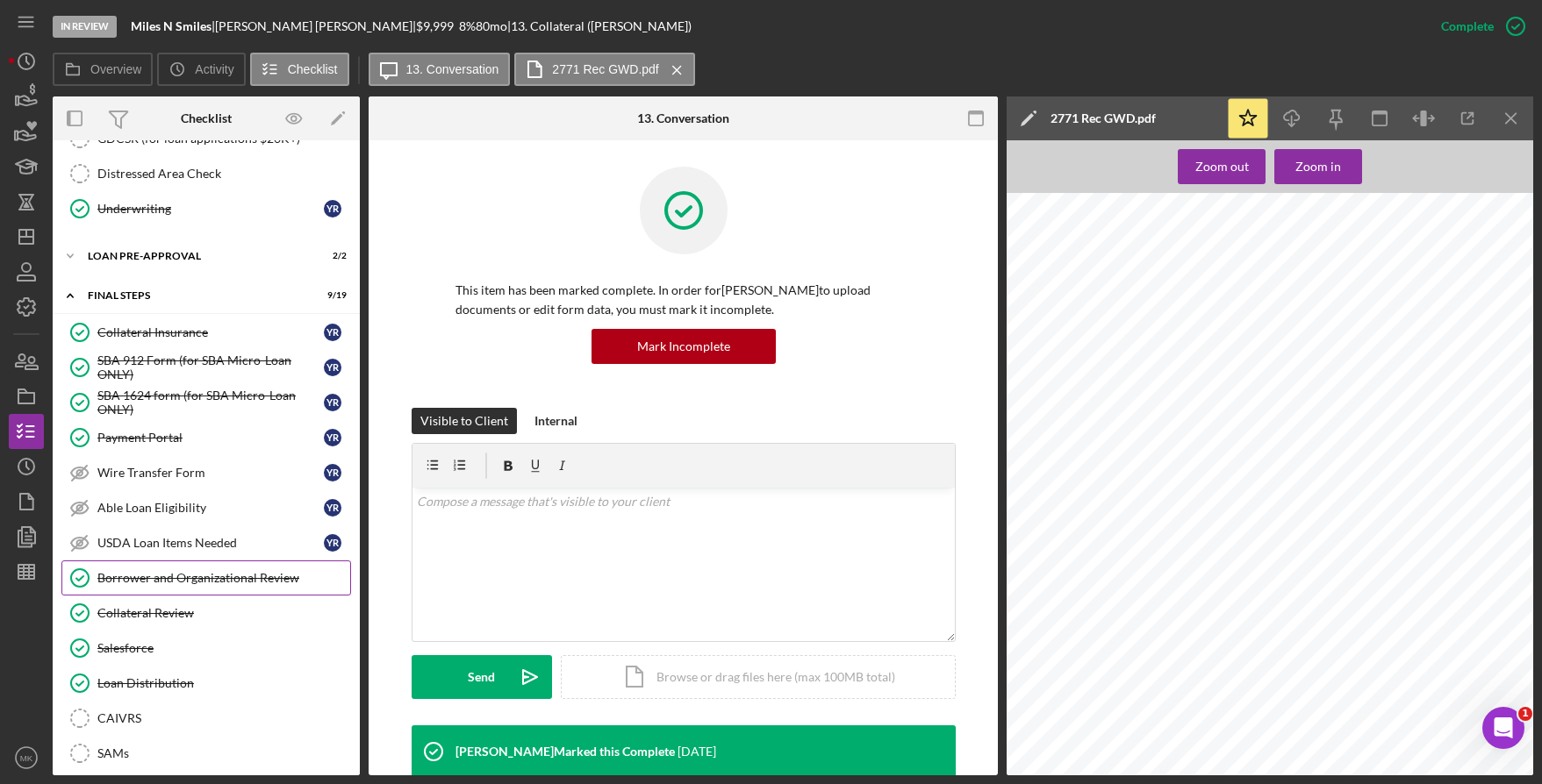
click at [211, 569] on link "Borrower and Organizational Review Borrower and Organizational Review" at bounding box center [206, 578] width 289 height 35
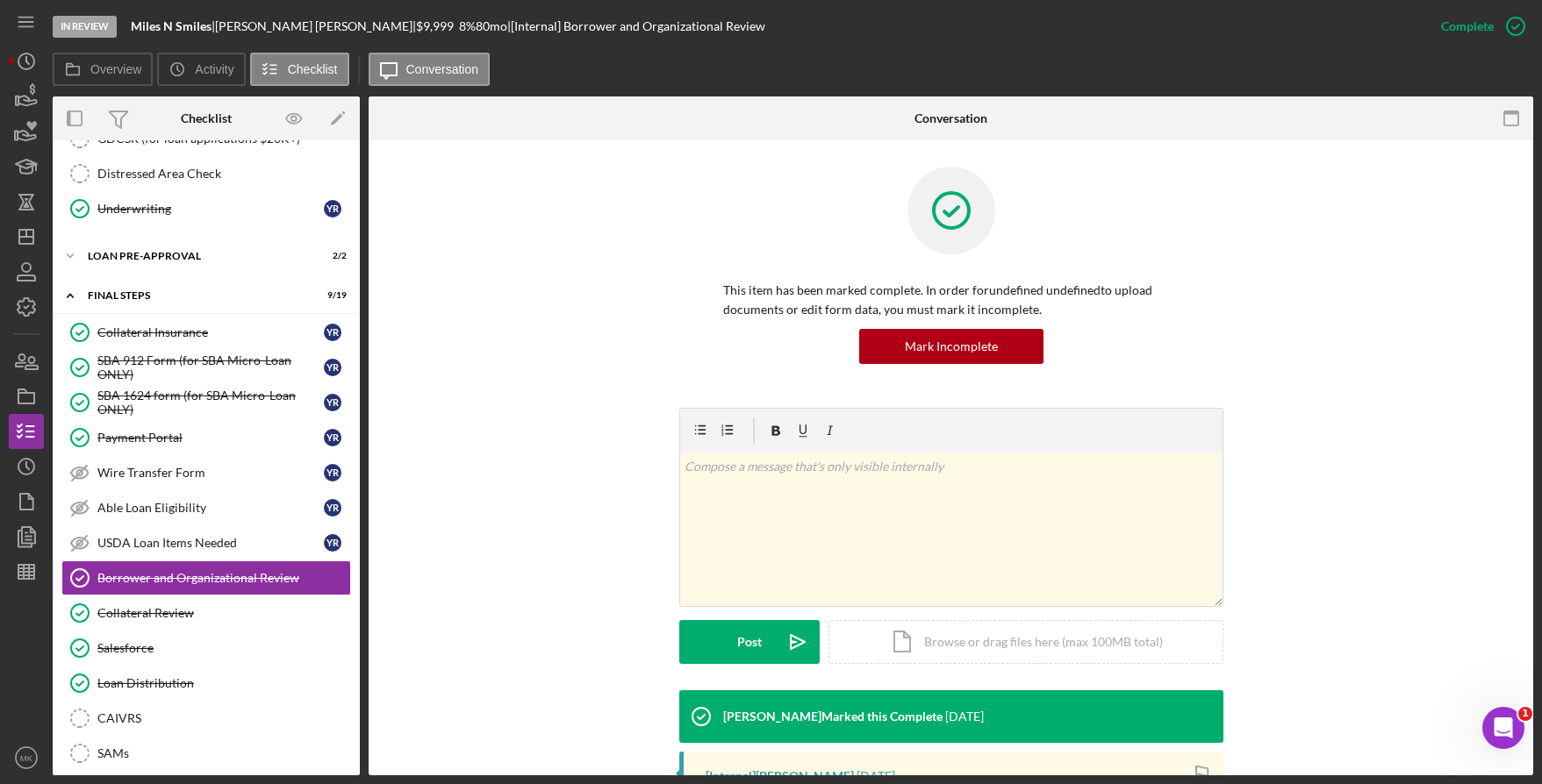
scroll to position [336, 0]
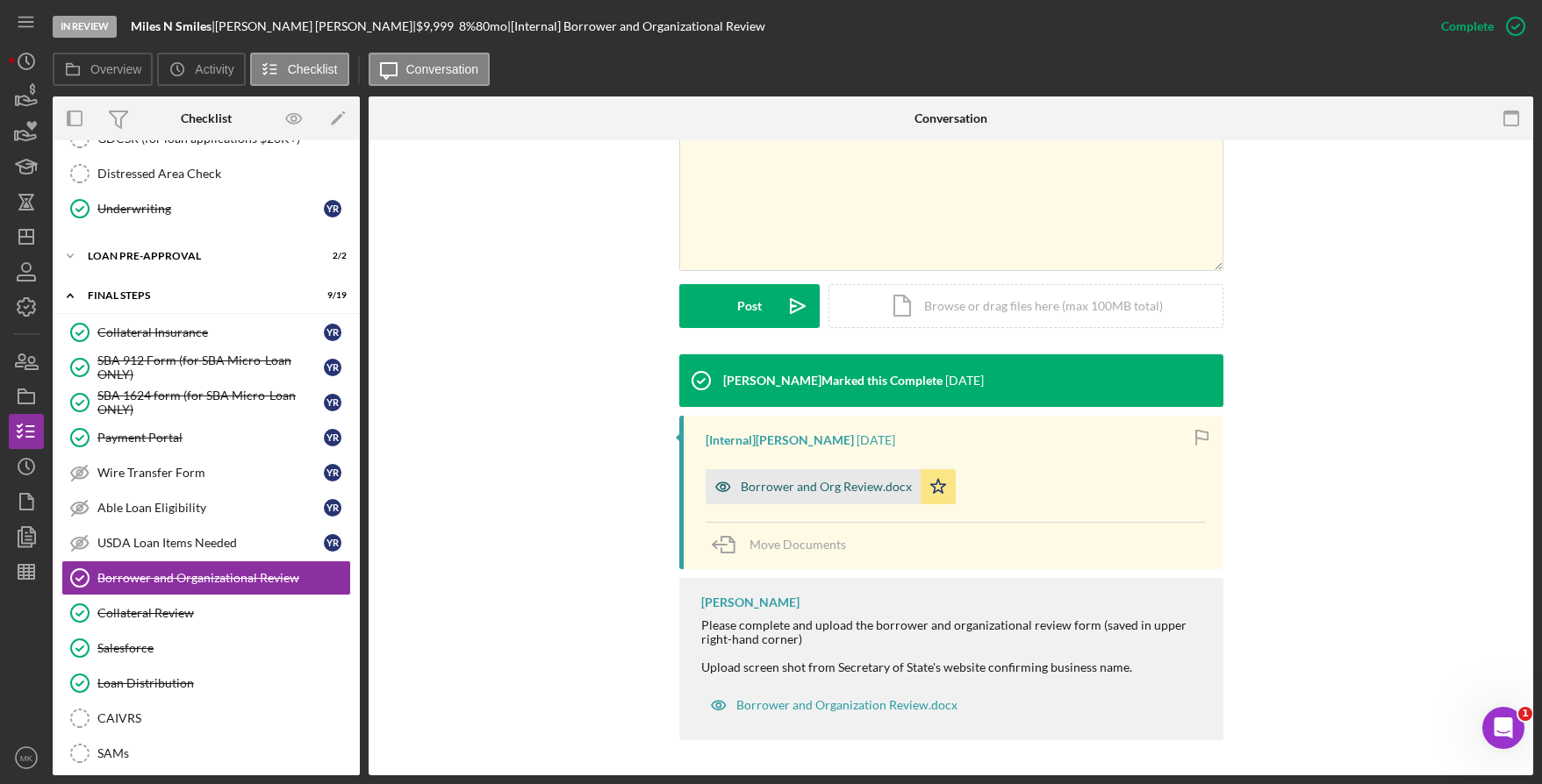
click at [844, 487] on div "Borrower and Org Review.docx" at bounding box center [827, 487] width 171 height 14
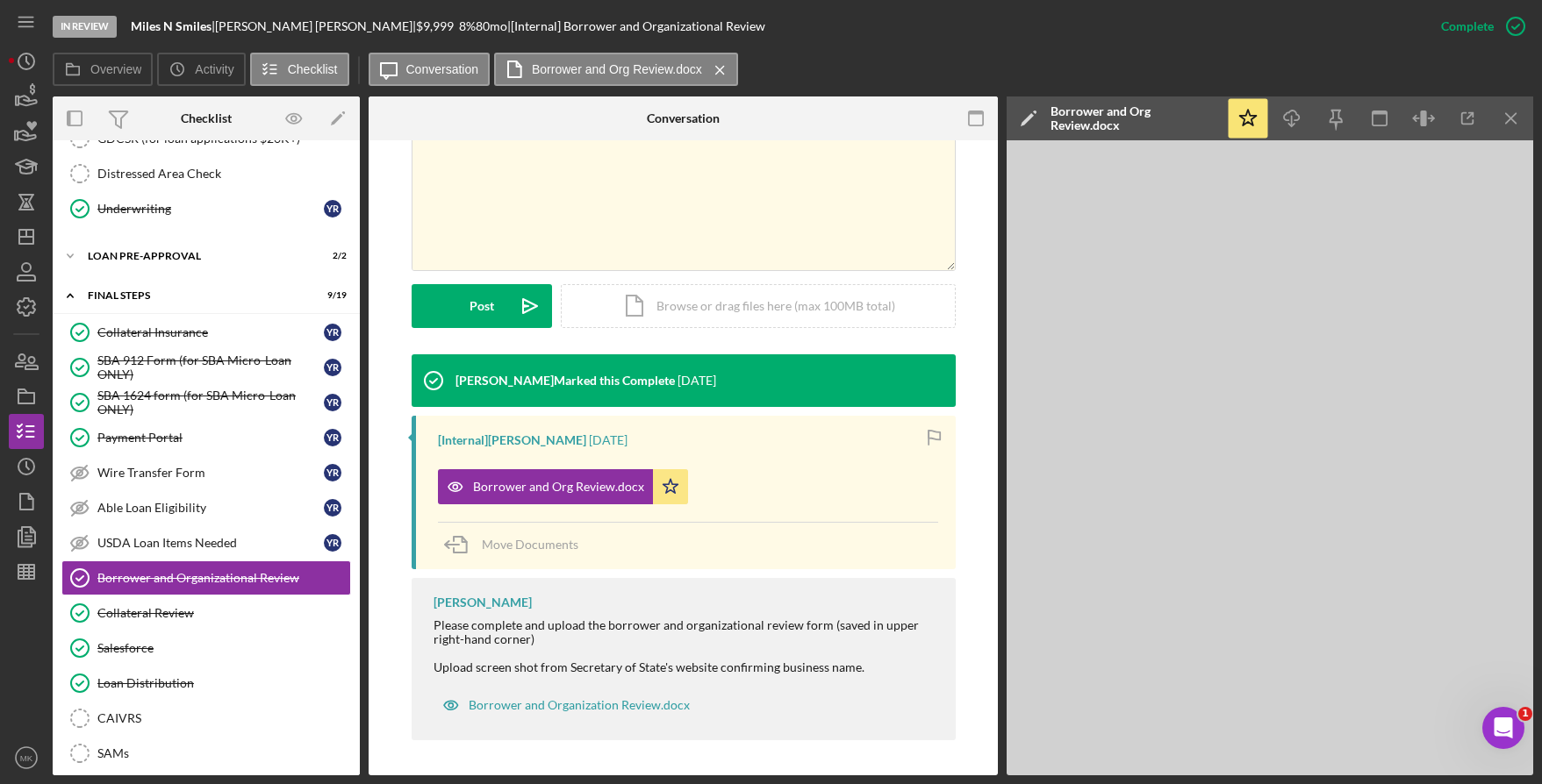
scroll to position [1398, 0]
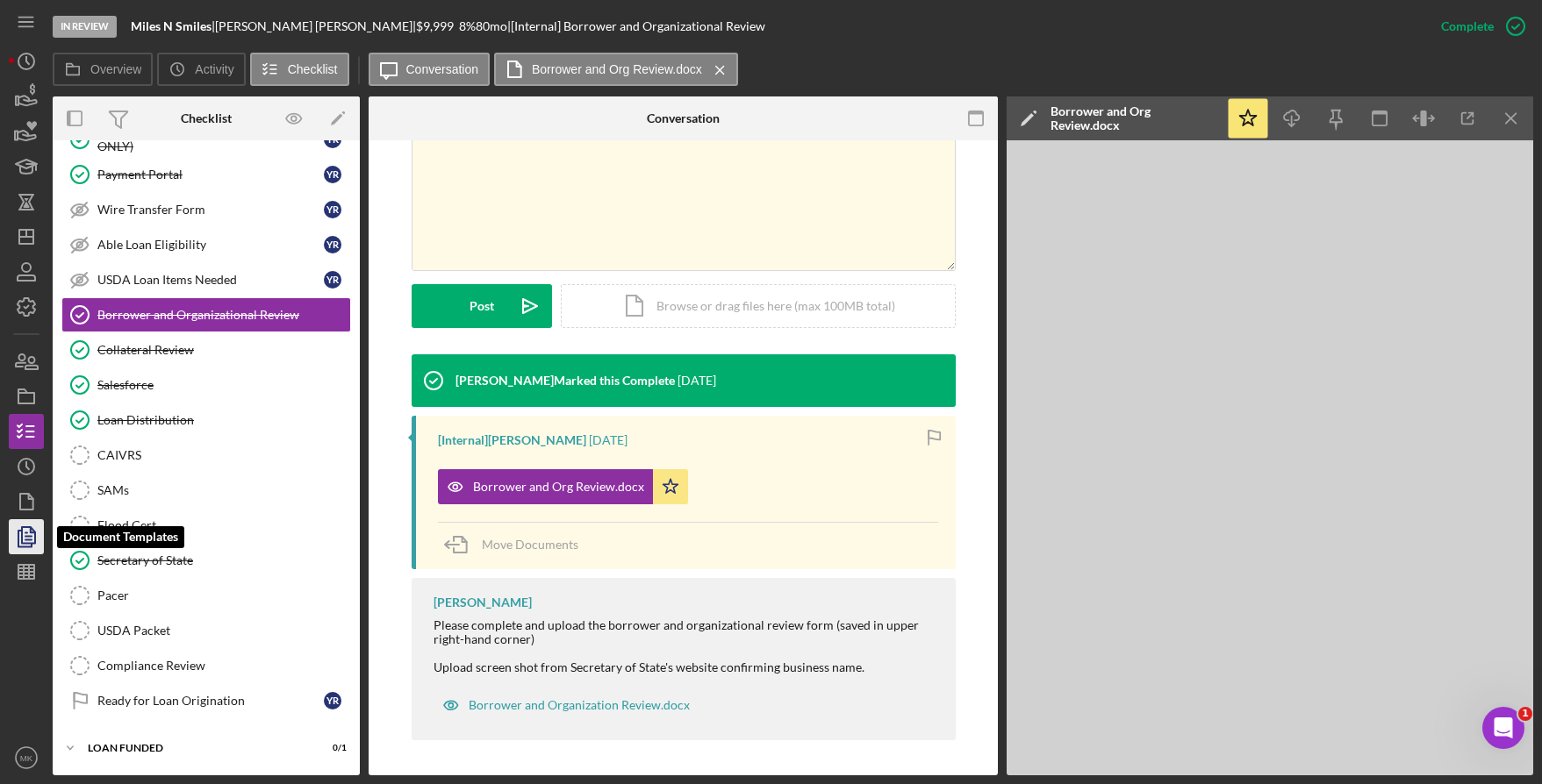
click at [35, 553] on icon "button" at bounding box center [27, 537] width 44 height 44
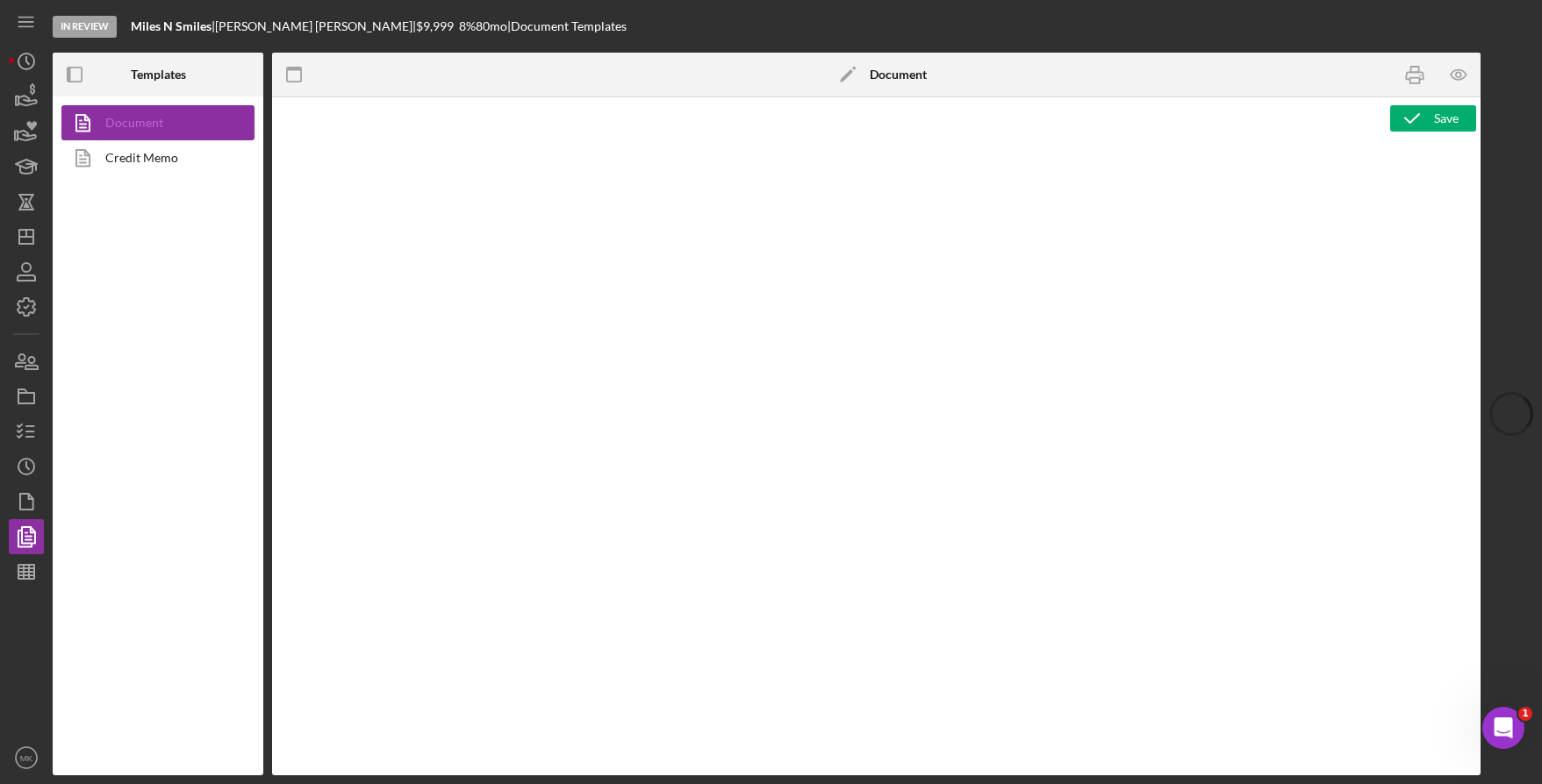
type textarea "Copy and paste, or create, your document template here."
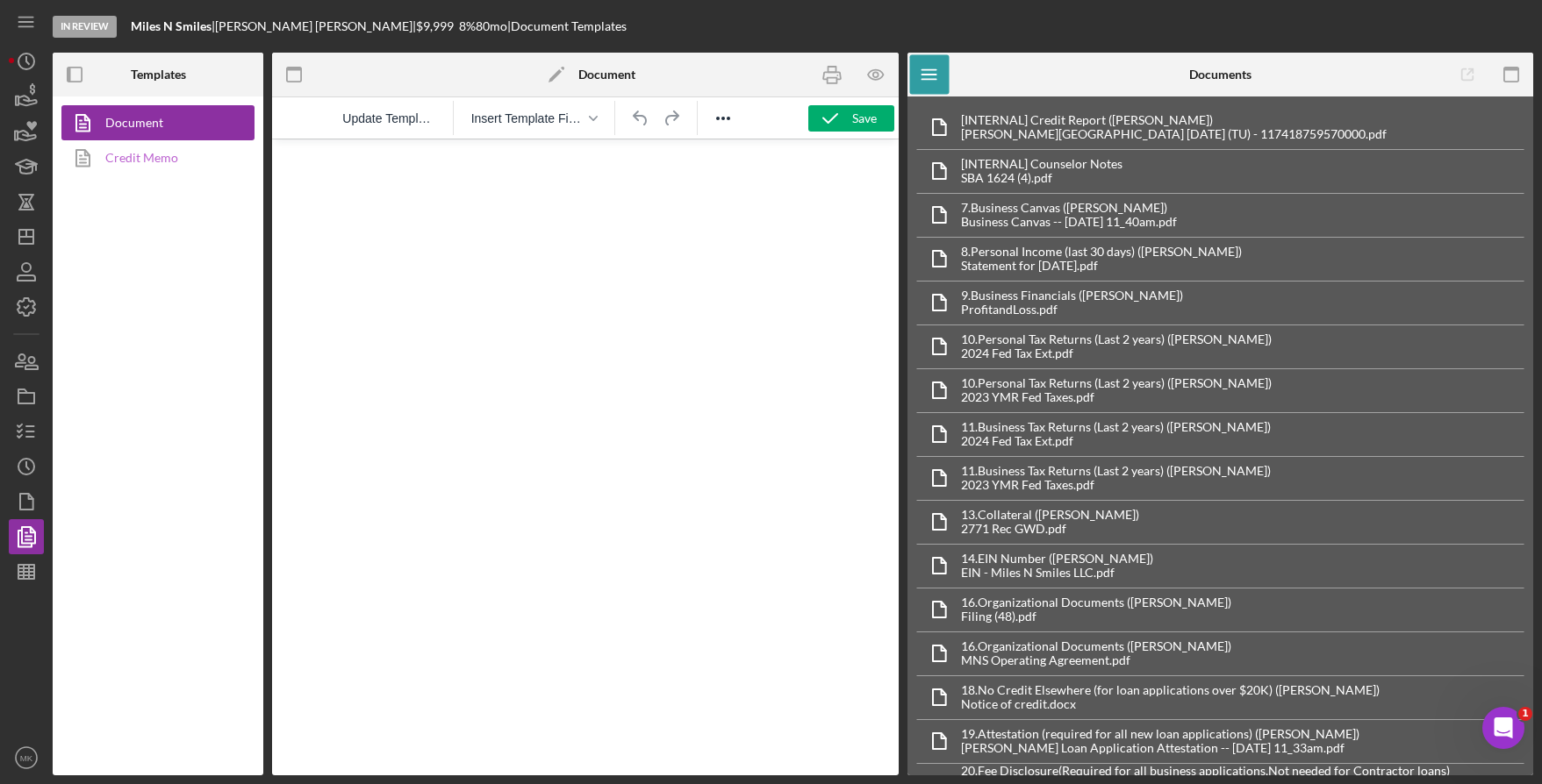
click at [145, 159] on link "Credit Memo" at bounding box center [153, 158] width 185 height 35
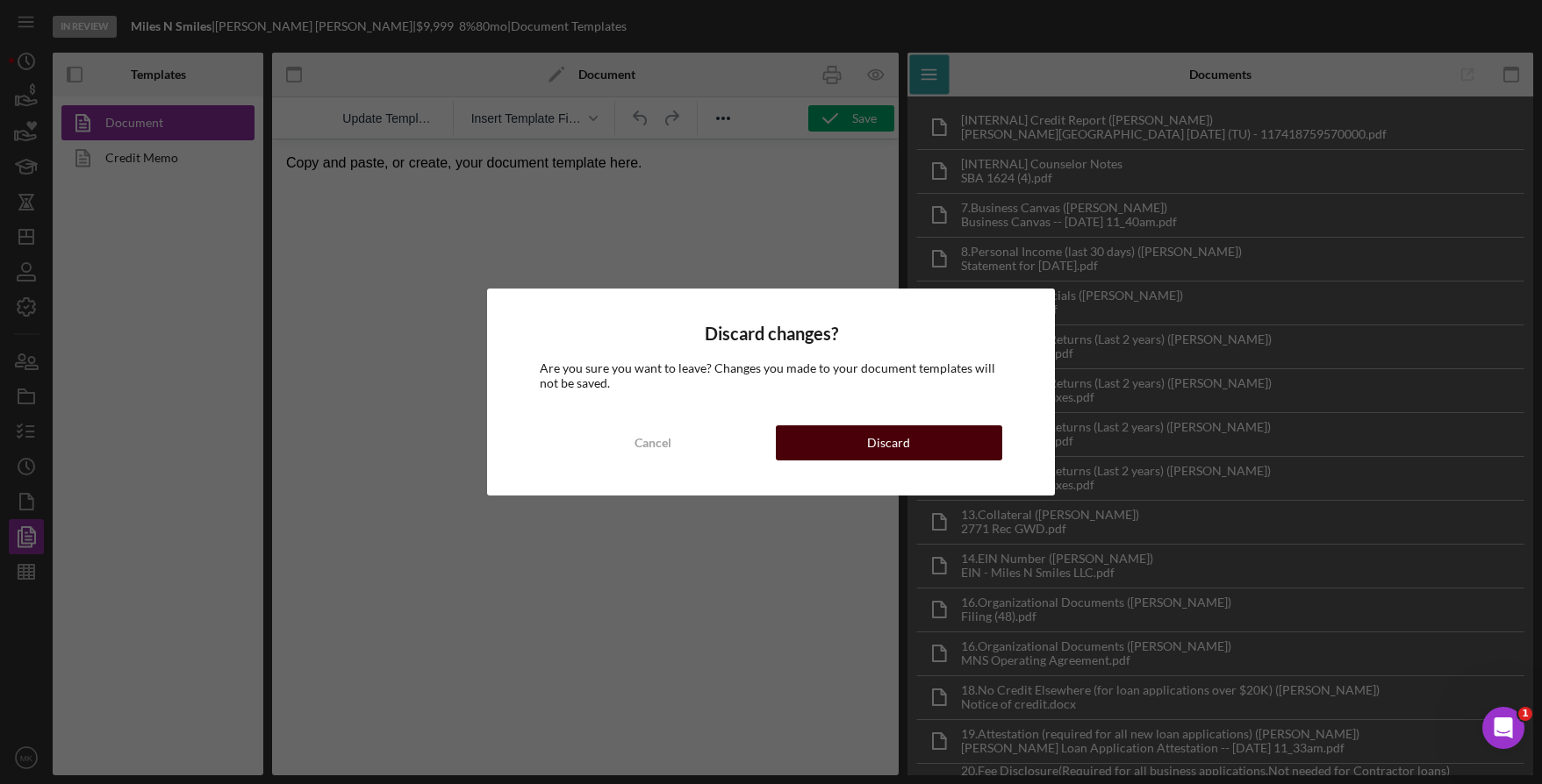
click at [857, 454] on button "Discard" at bounding box center [890, 442] width 228 height 35
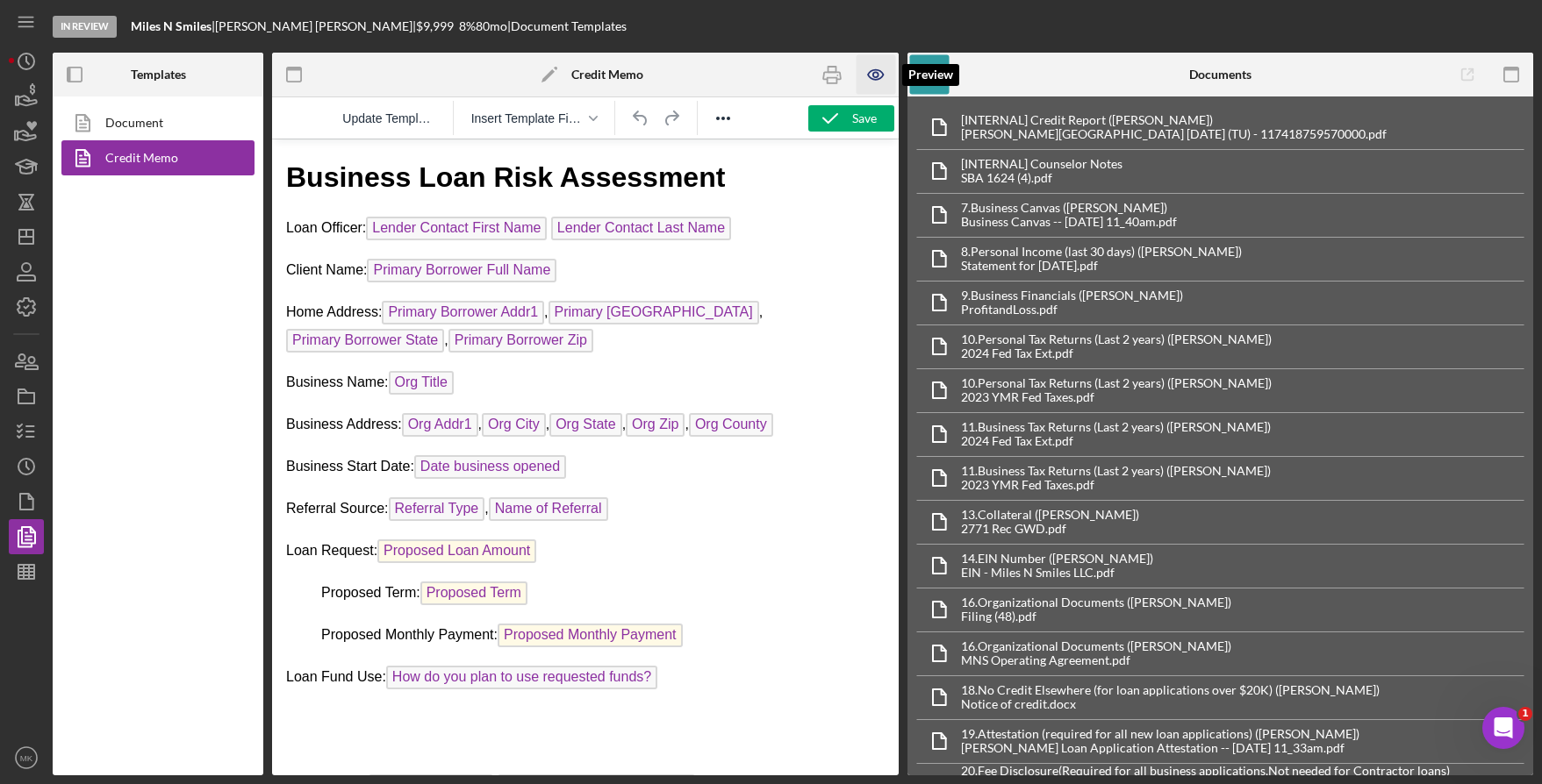
click at [874, 79] on icon "button" at bounding box center [876, 74] width 39 height 39
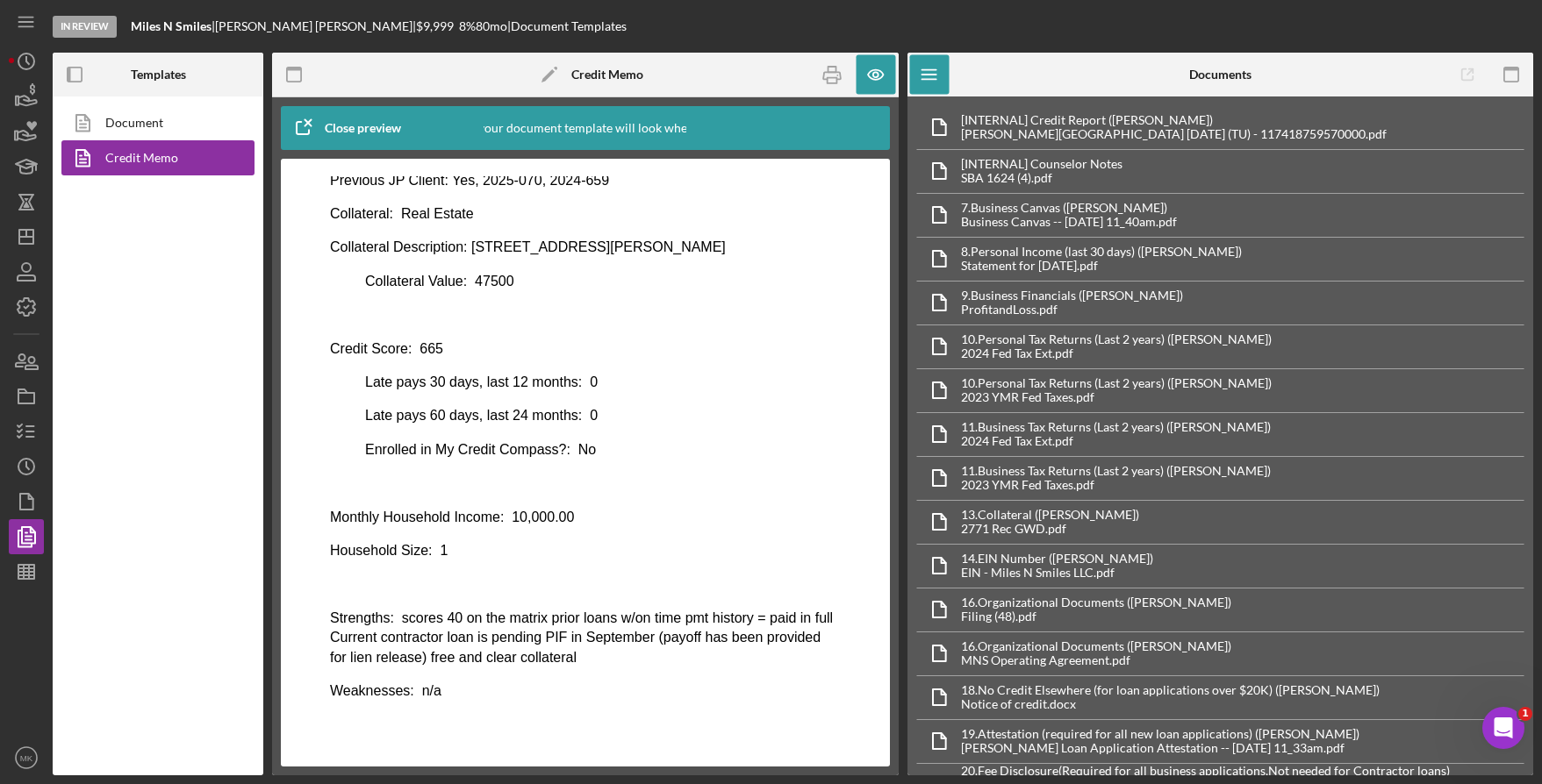
scroll to position [419, 0]
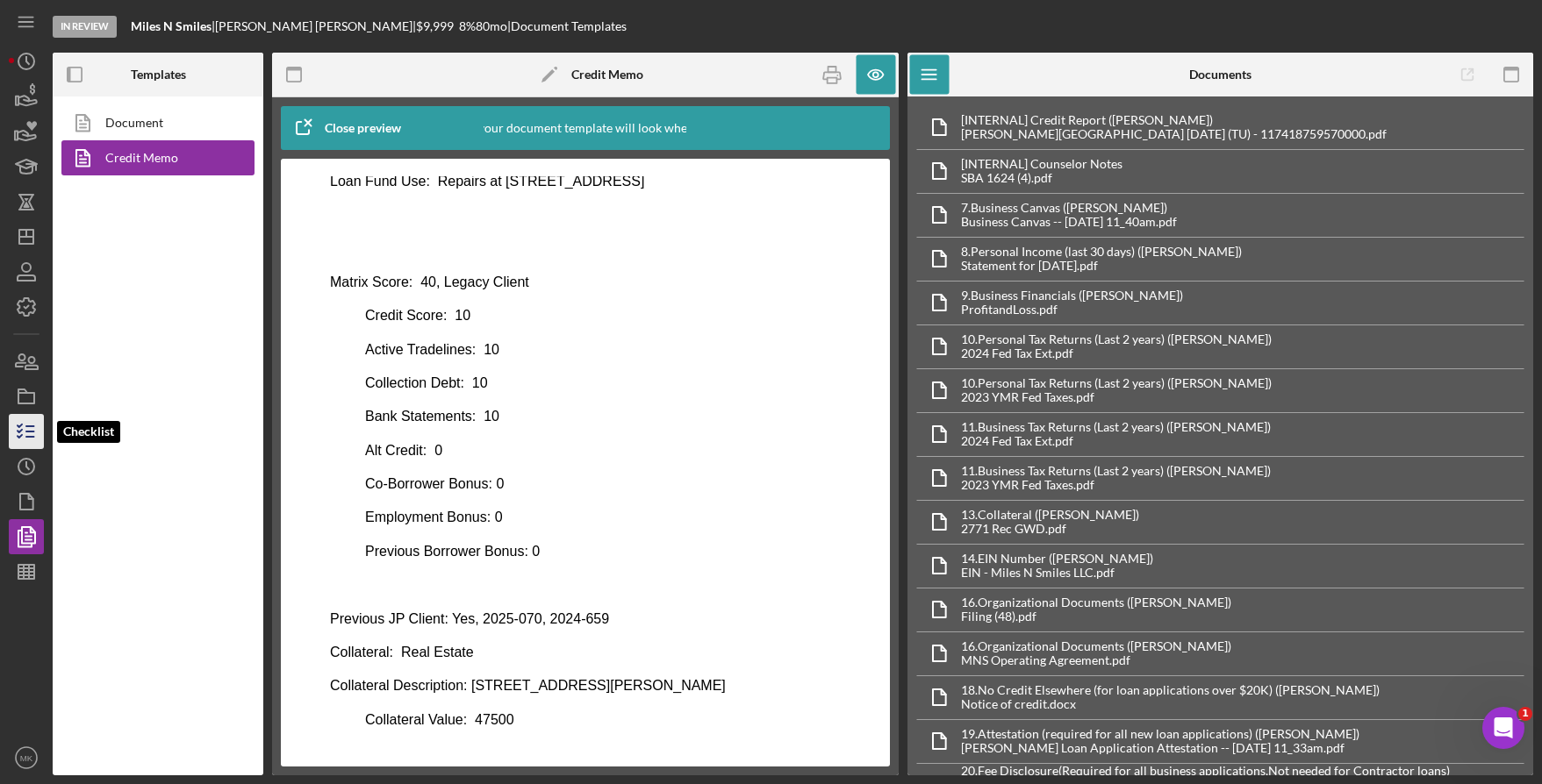
click at [19, 426] on polyline "button" at bounding box center [19, 426] width 5 height 3
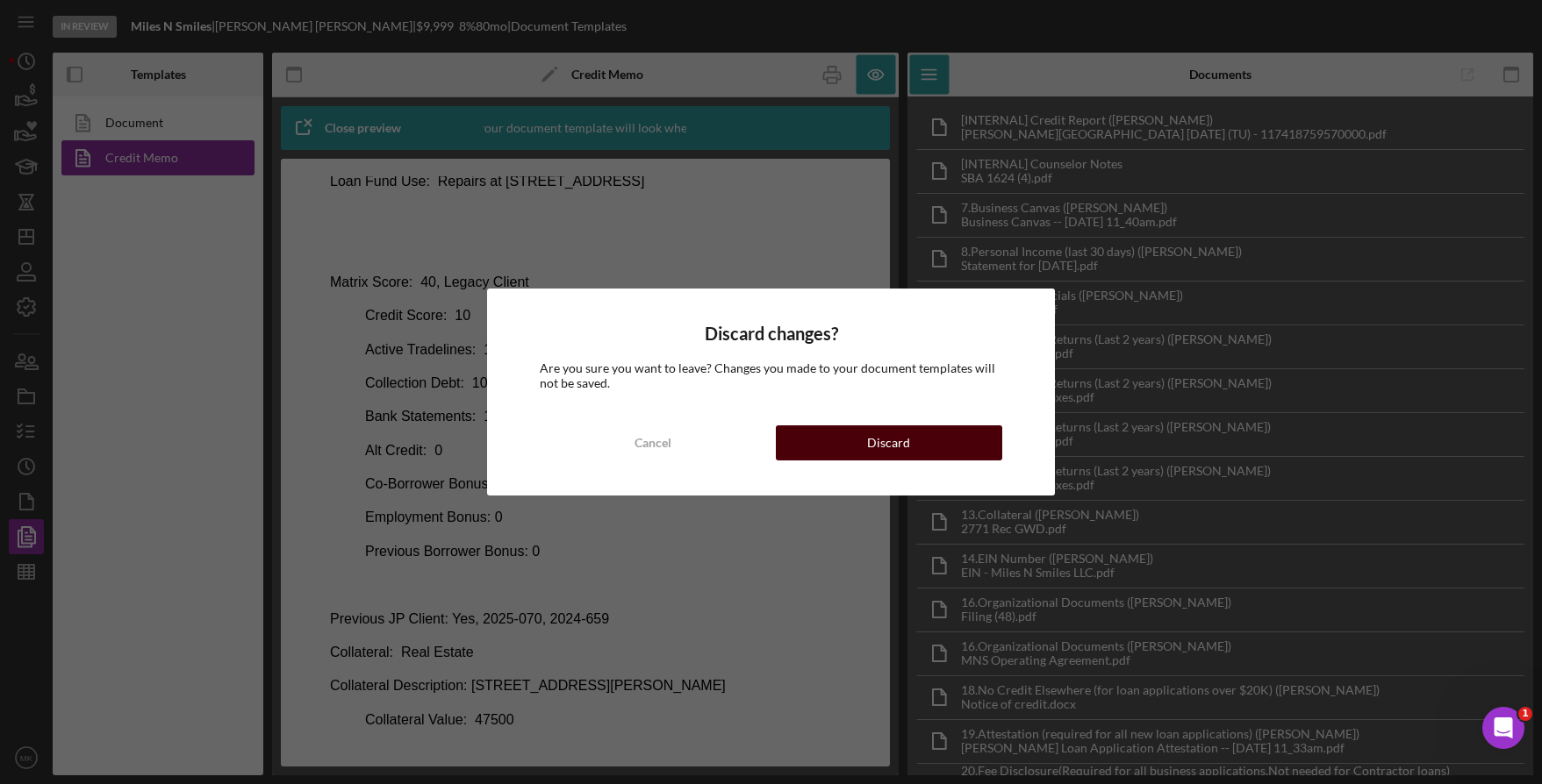
click at [874, 442] on div "Discard" at bounding box center [888, 442] width 43 height 35
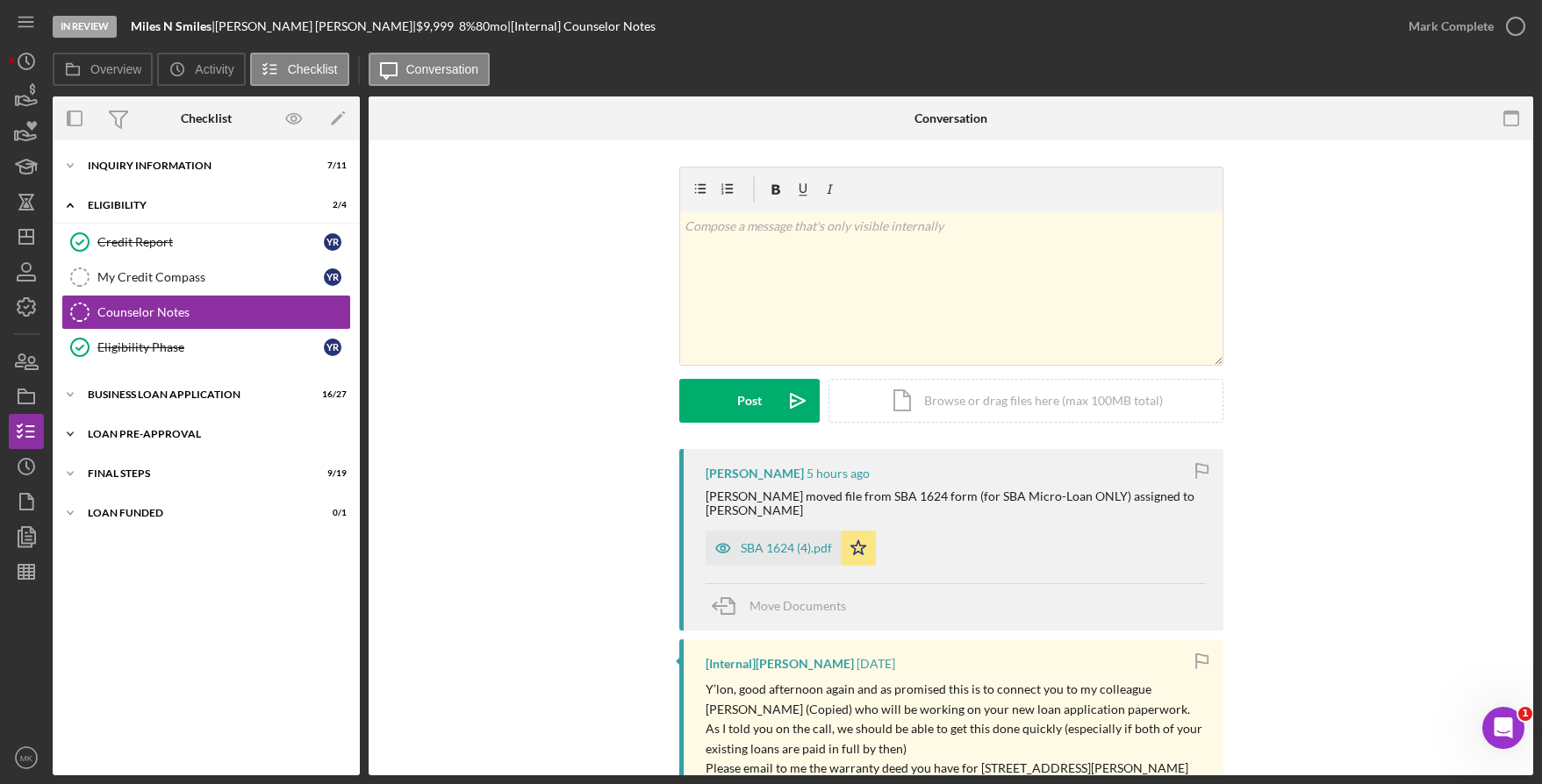
click at [140, 436] on div "LOAN PRE-APPROVAL" at bounding box center [213, 433] width 250 height 10
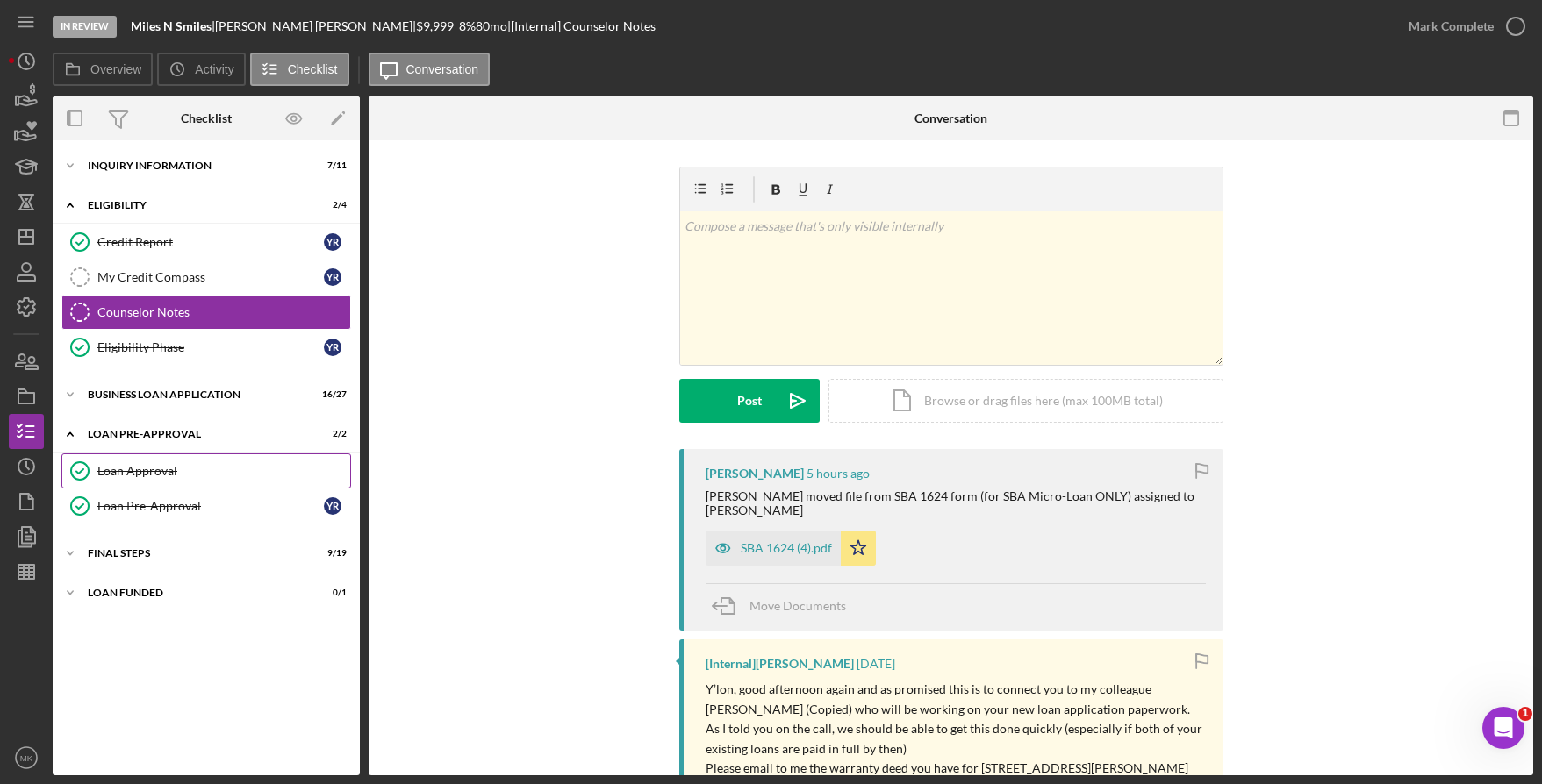
click at [168, 470] on div "Loan Approval" at bounding box center [223, 471] width 253 height 14
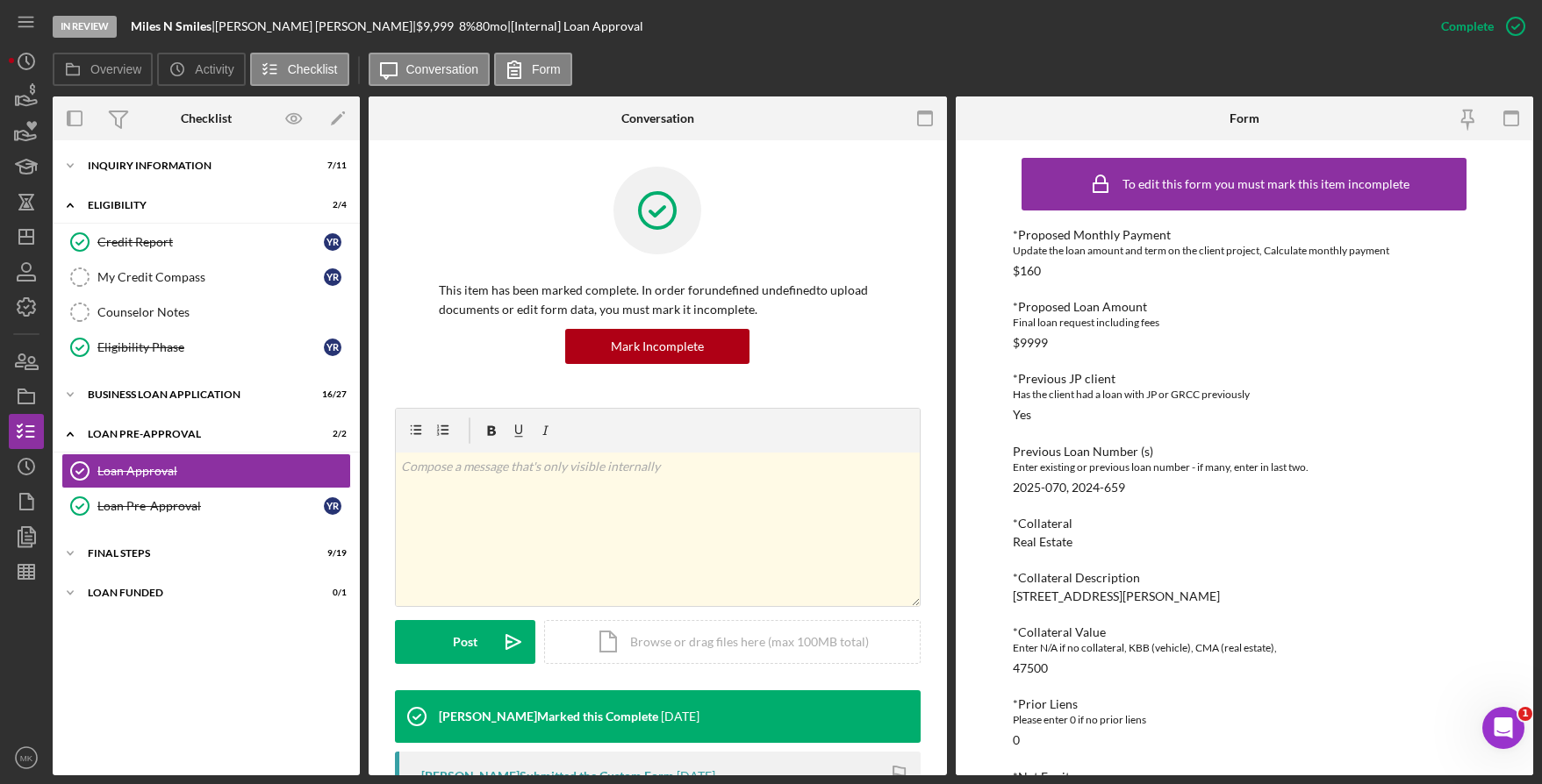
scroll to position [439, 0]
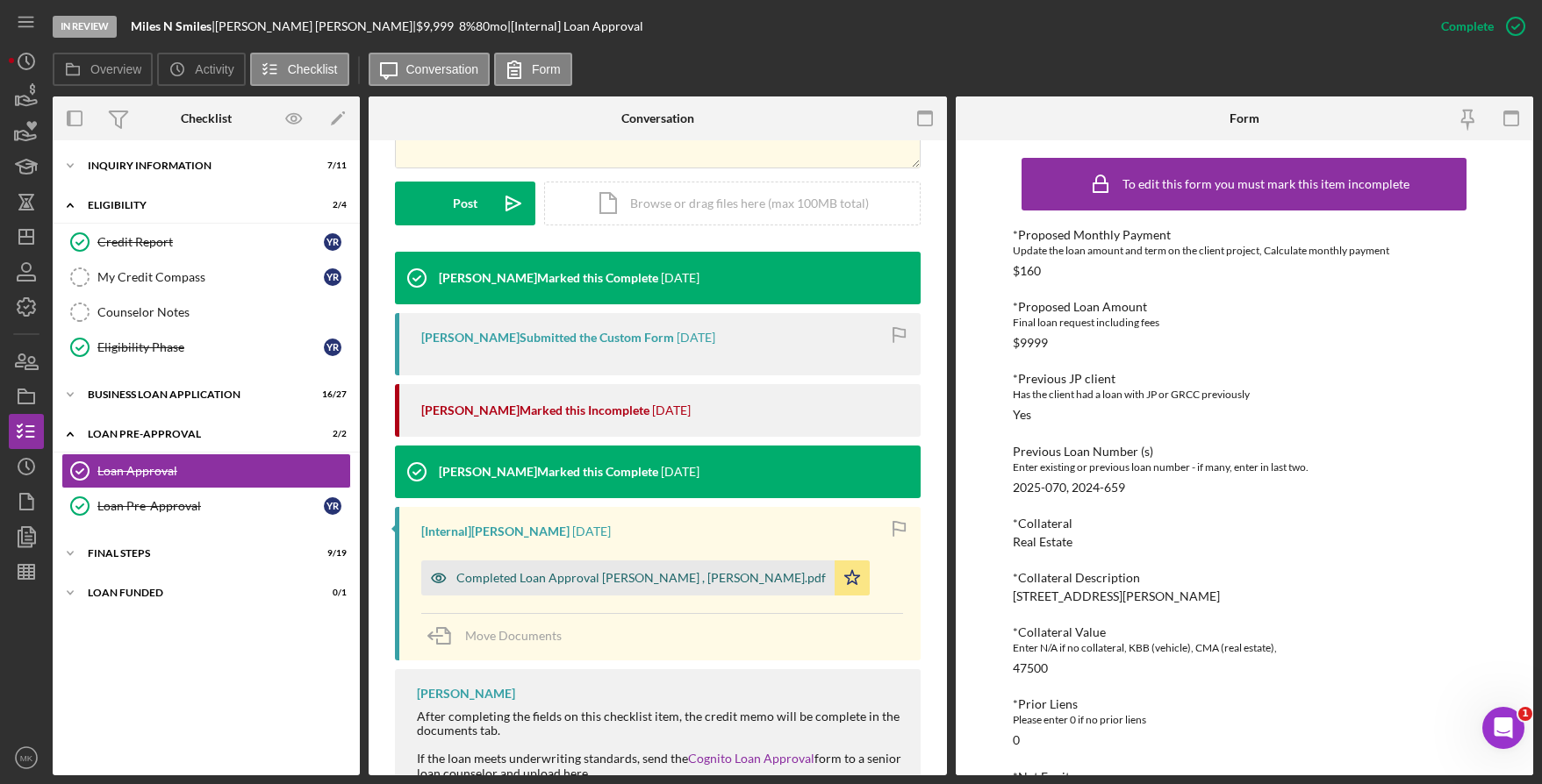
click at [535, 579] on div "Completed Loan Approval Richardson, Aida , Yolanda Rustad.pdf" at bounding box center [641, 577] width 369 height 14
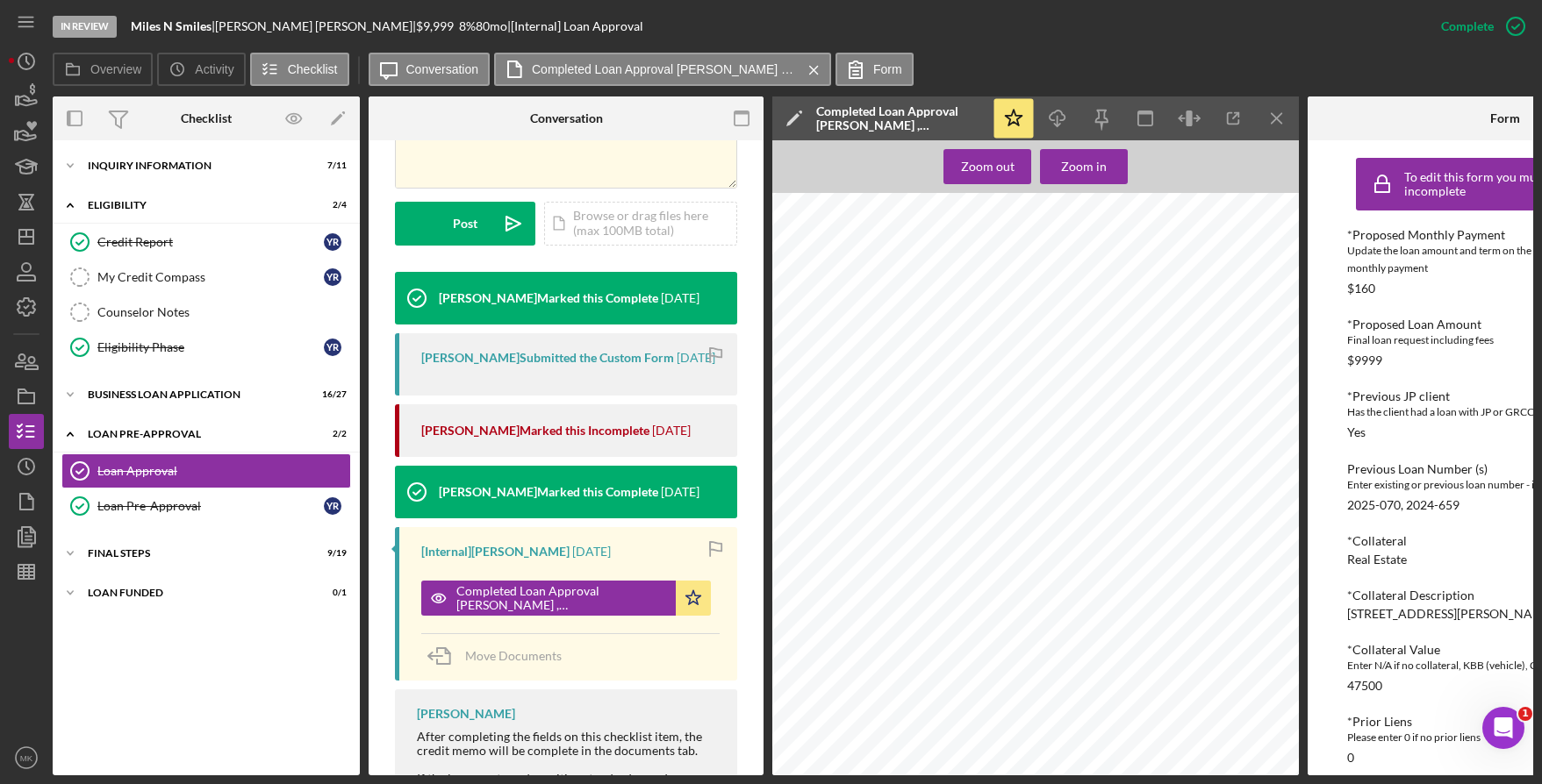
scroll to position [994, 0]
click at [186, 162] on div "INQUIRY INFORMATION" at bounding box center [213, 165] width 250 height 10
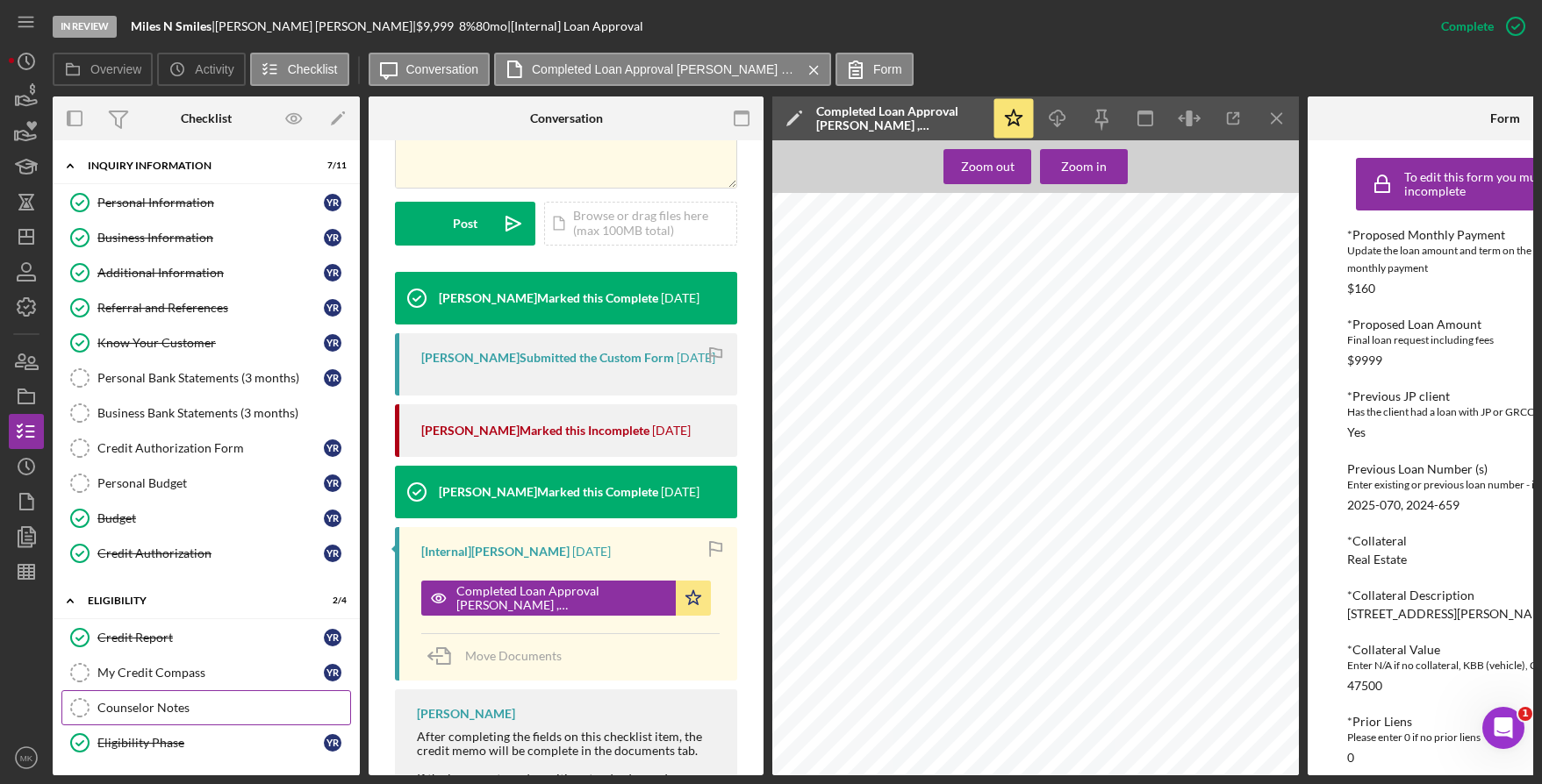
scroll to position [246, 0]
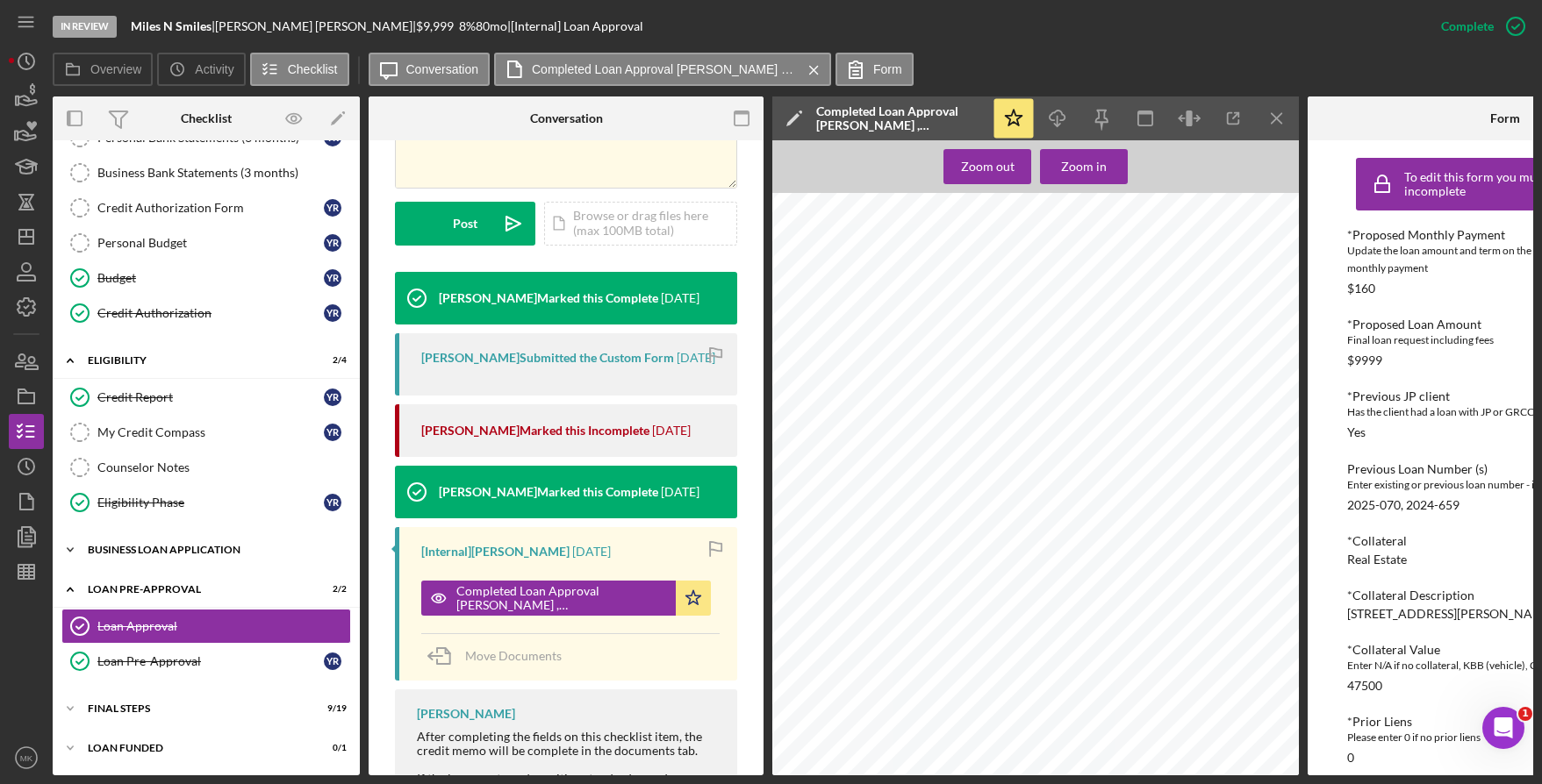
click at [124, 539] on div "Icon/Expander BUSINESS LOAN APPLICATION 16 / 27" at bounding box center [206, 550] width 307 height 35
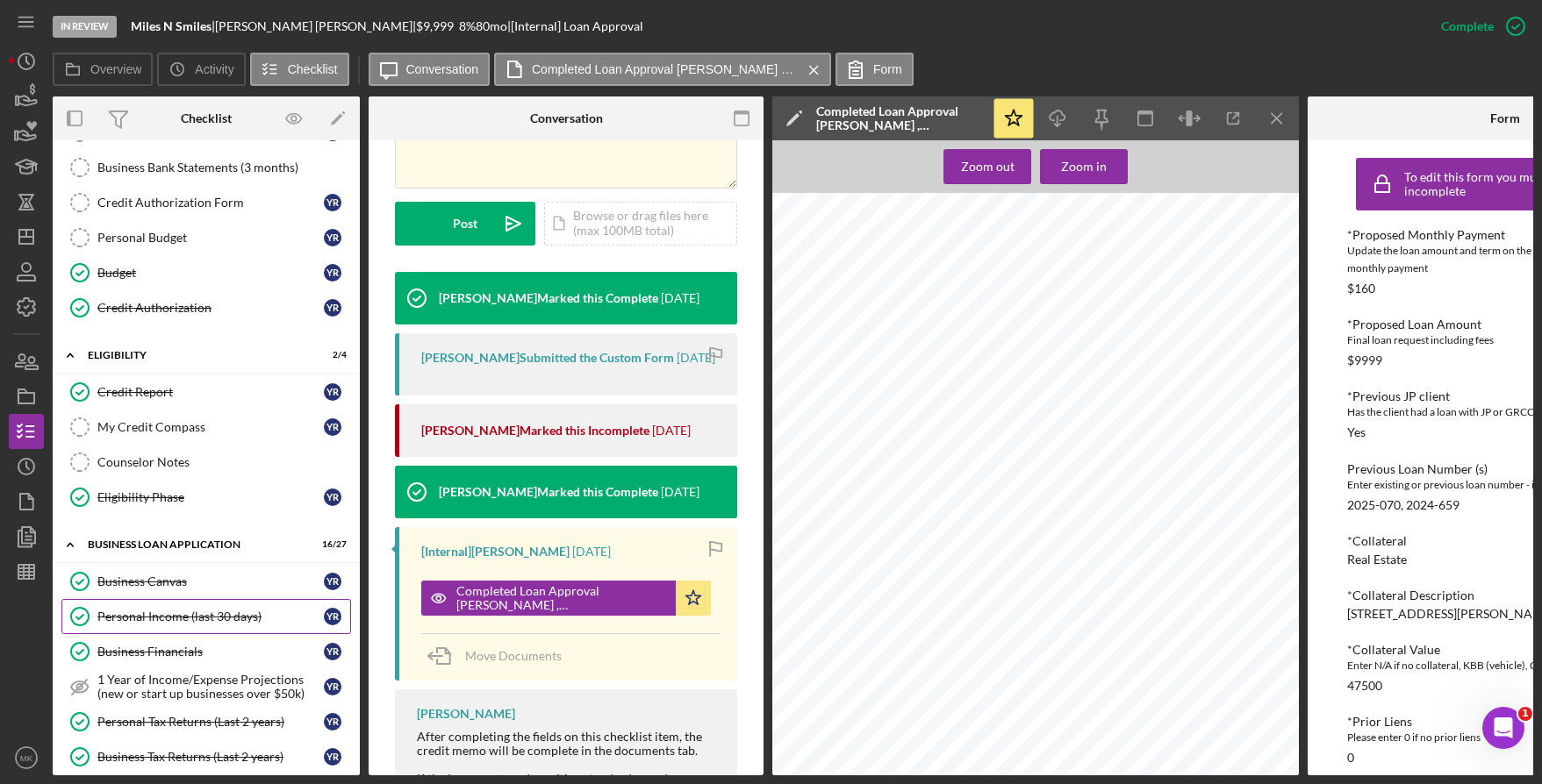
click at [174, 622] on div "Personal Income (last 30 days)" at bounding box center [210, 616] width 227 height 14
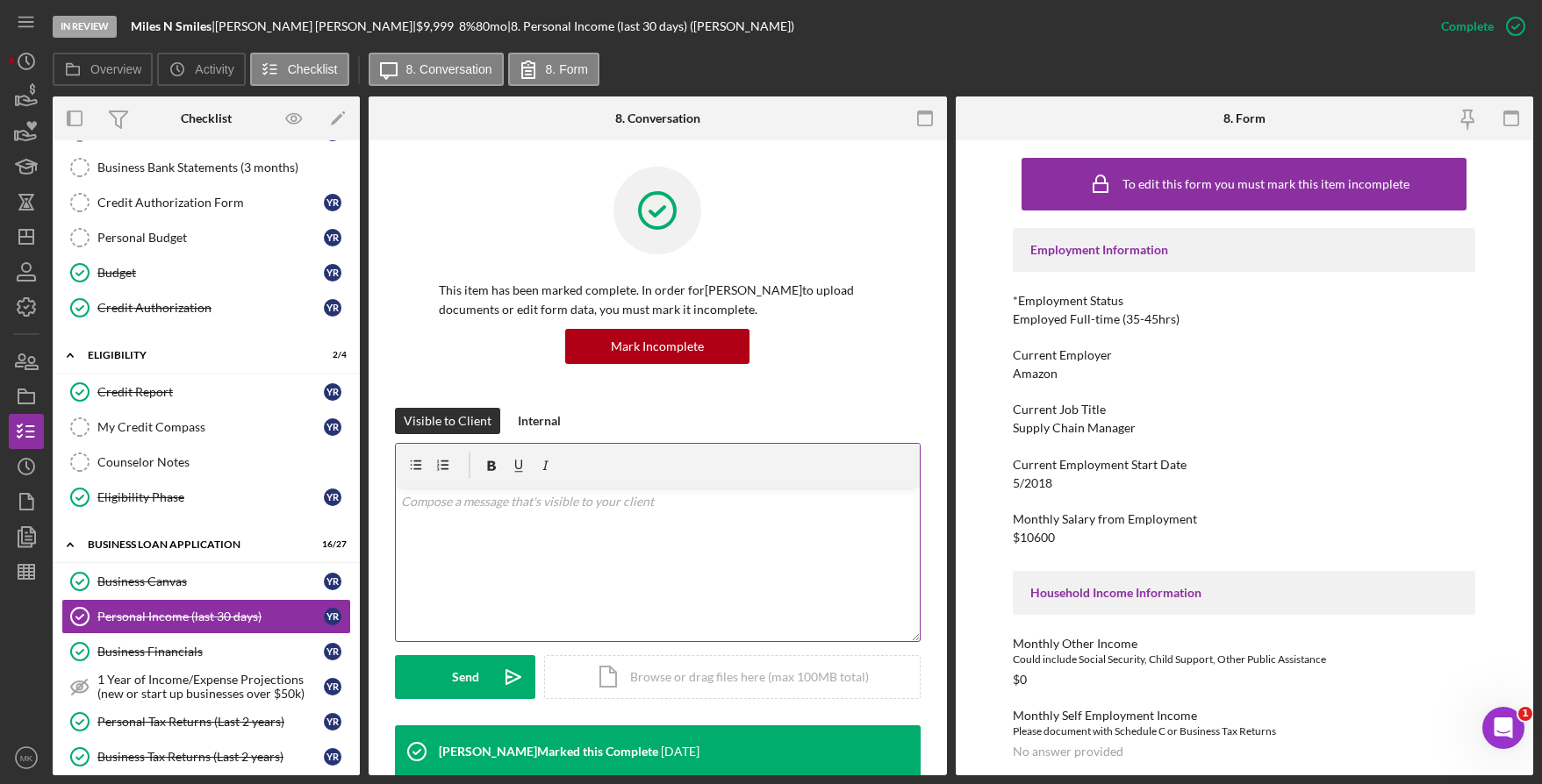
scroll to position [614, 0]
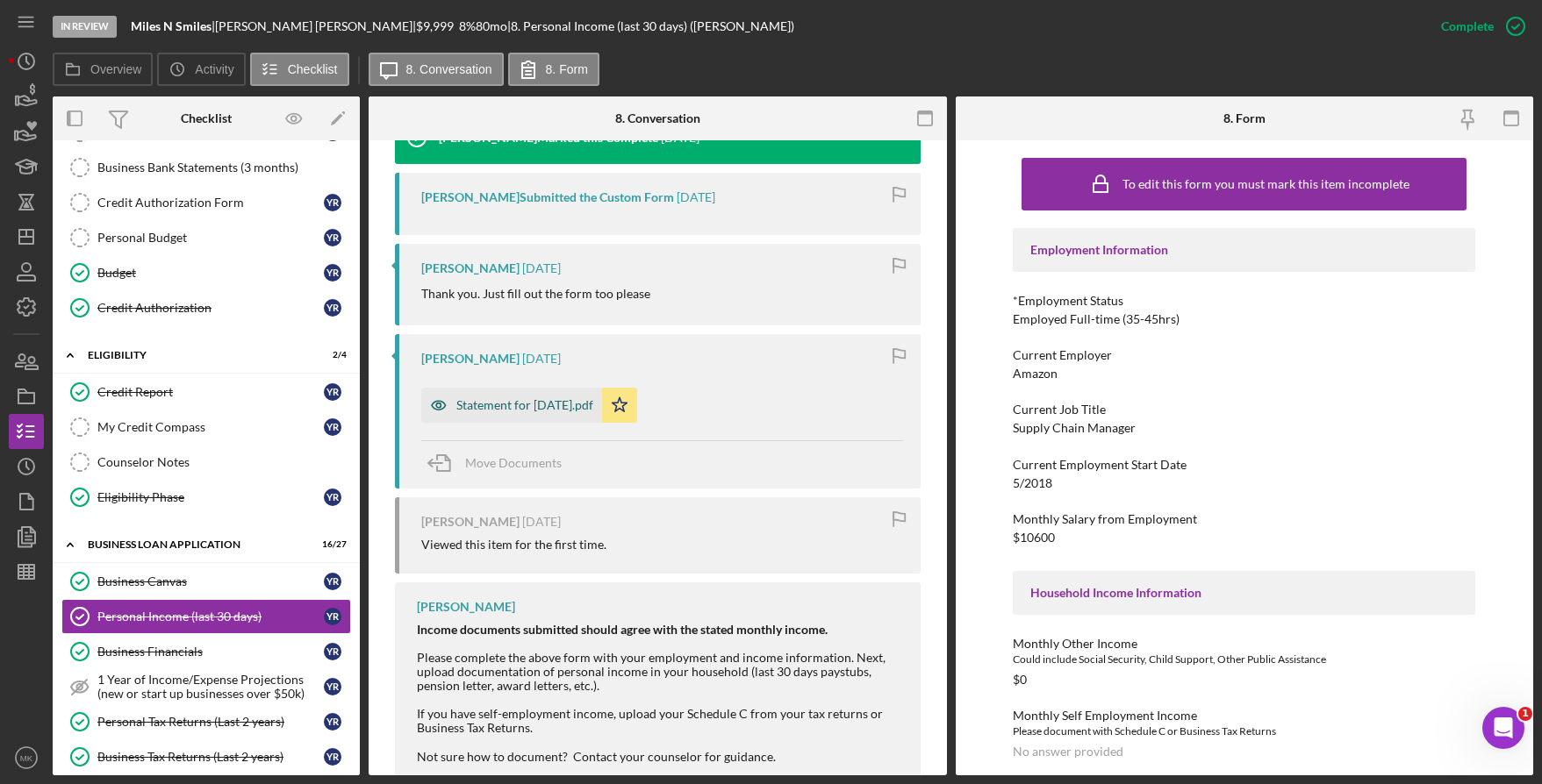
click at [526, 402] on div "Statement for Jul 31, 2025.pdf" at bounding box center [524, 405] width 137 height 14
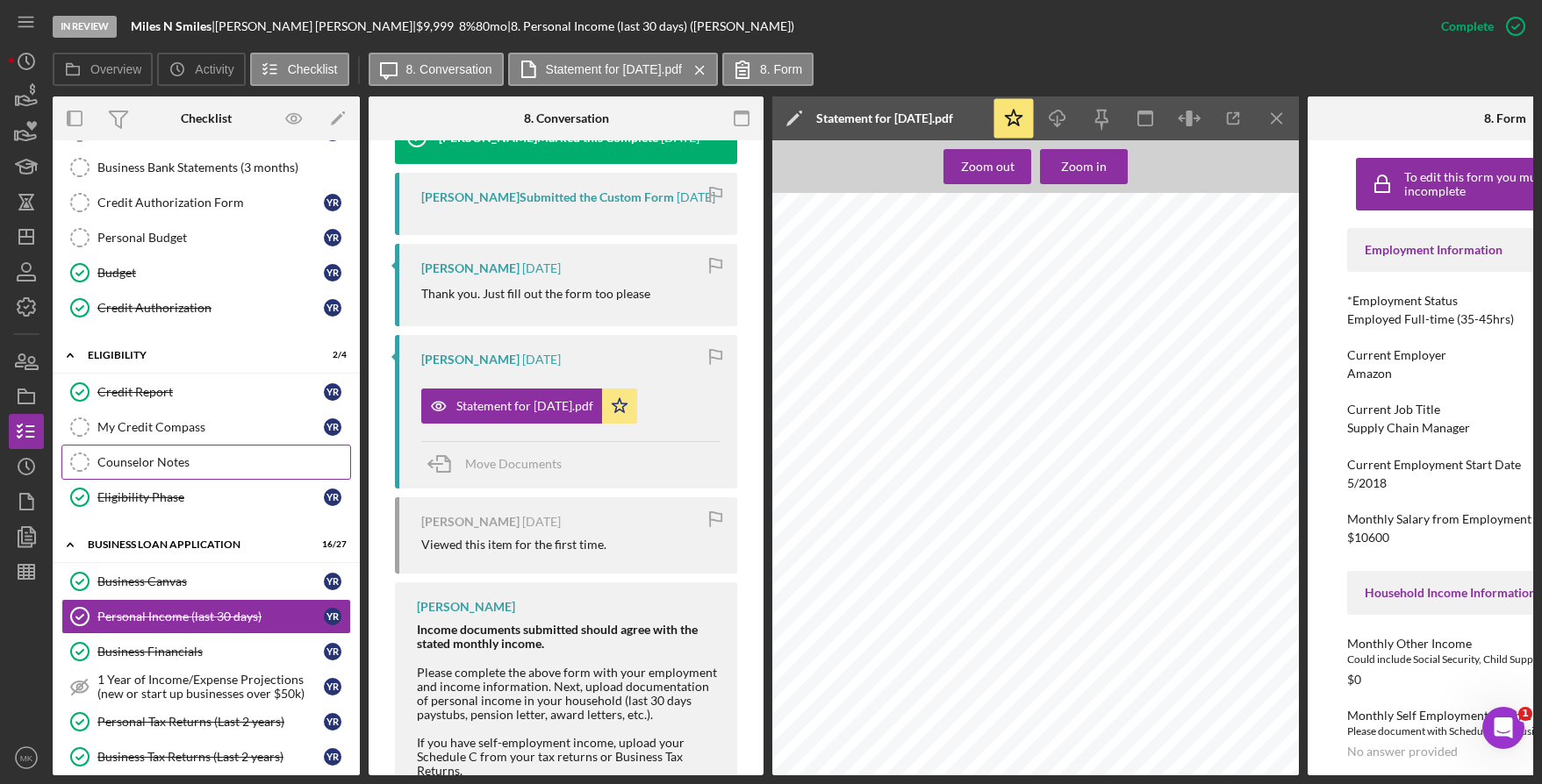
scroll to position [0, 0]
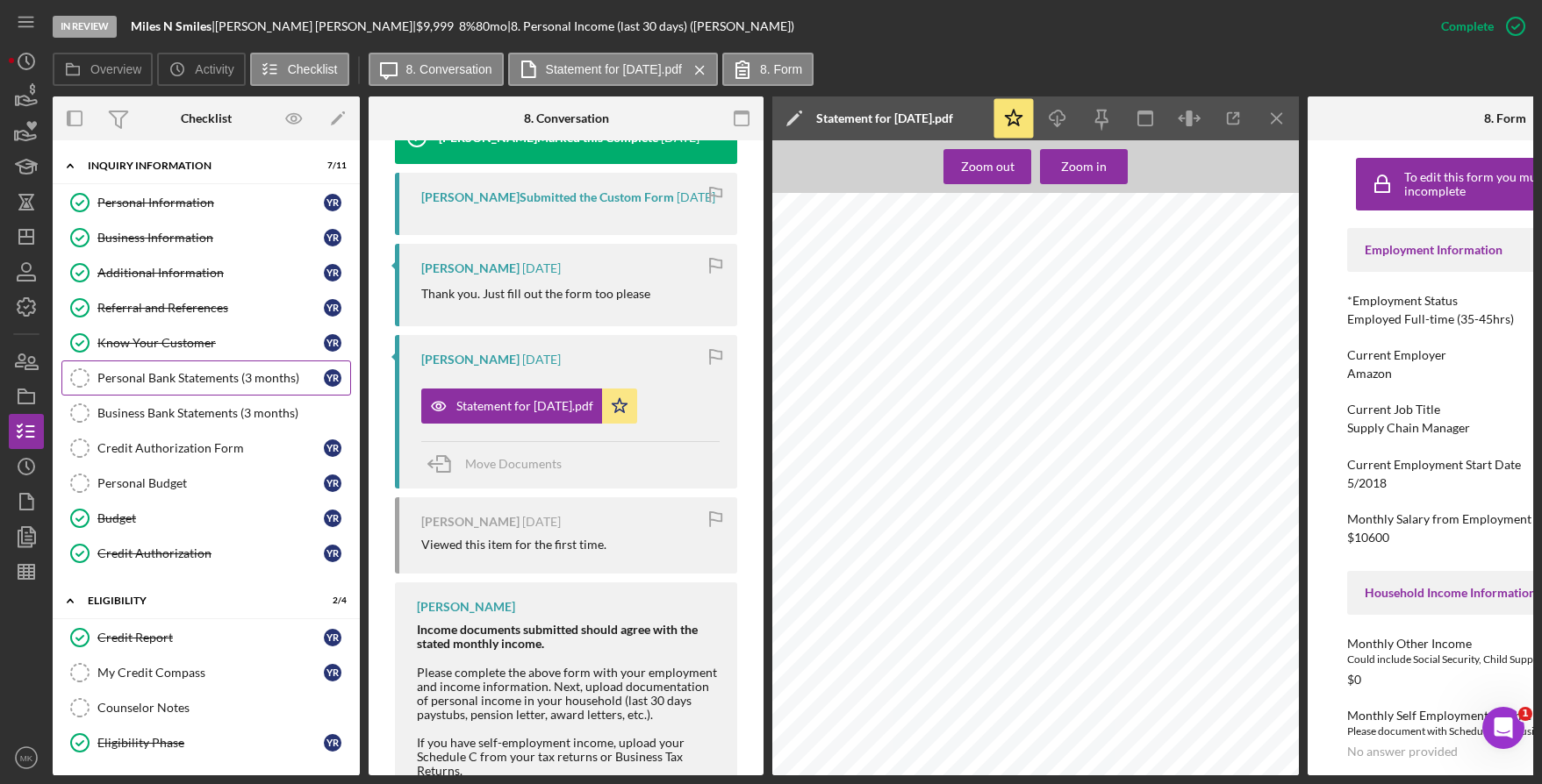
drag, startPoint x: 195, startPoint y: 387, endPoint x: 208, endPoint y: 386, distance: 13.0
click at [195, 387] on link "Personal Bank Statements (3 months) Personal Bank Statements (3 months) Y R" at bounding box center [206, 378] width 289 height 35
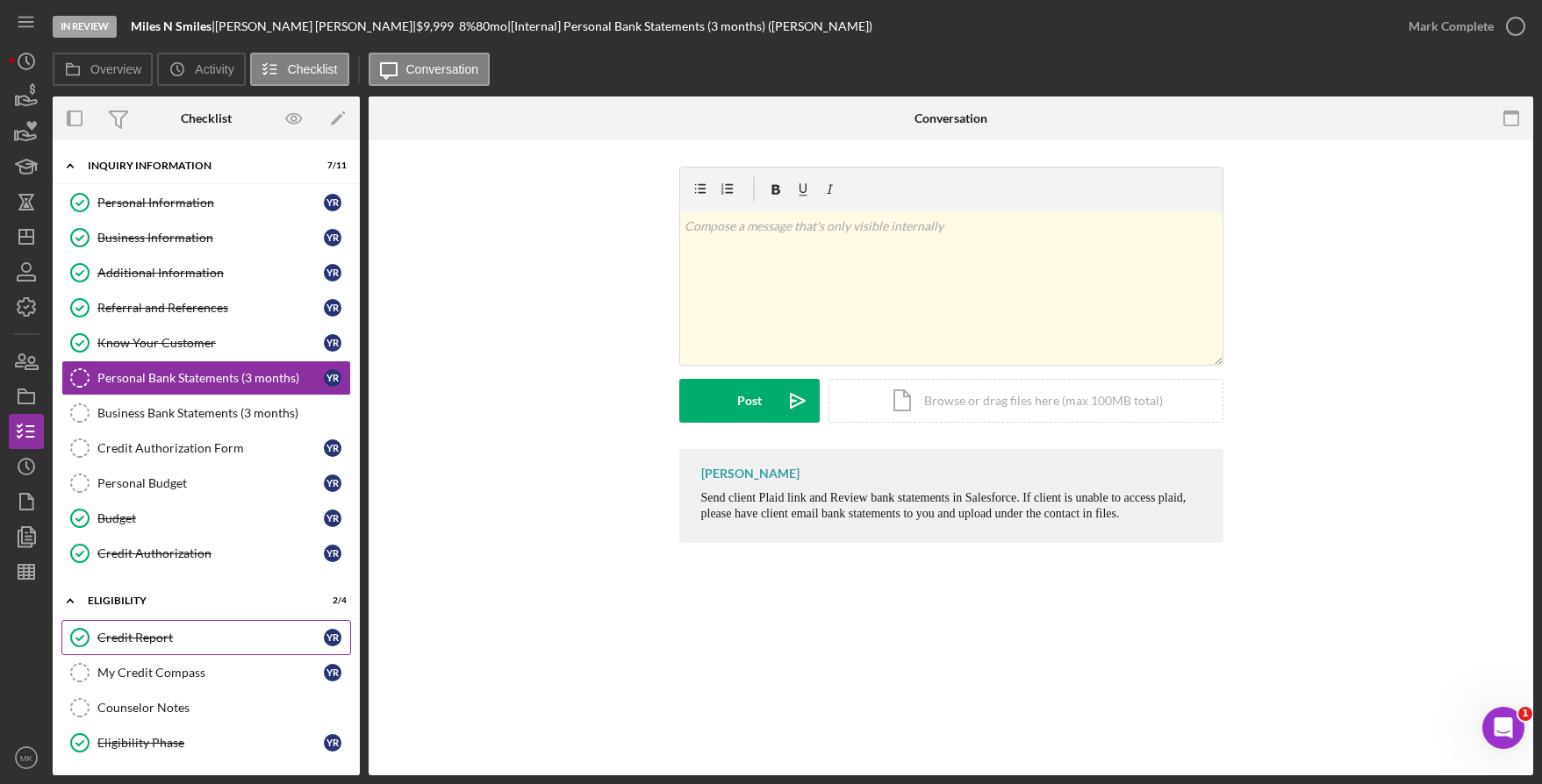
click at [146, 624] on link "Credit Report Credit Report Y R" at bounding box center [206, 638] width 289 height 35
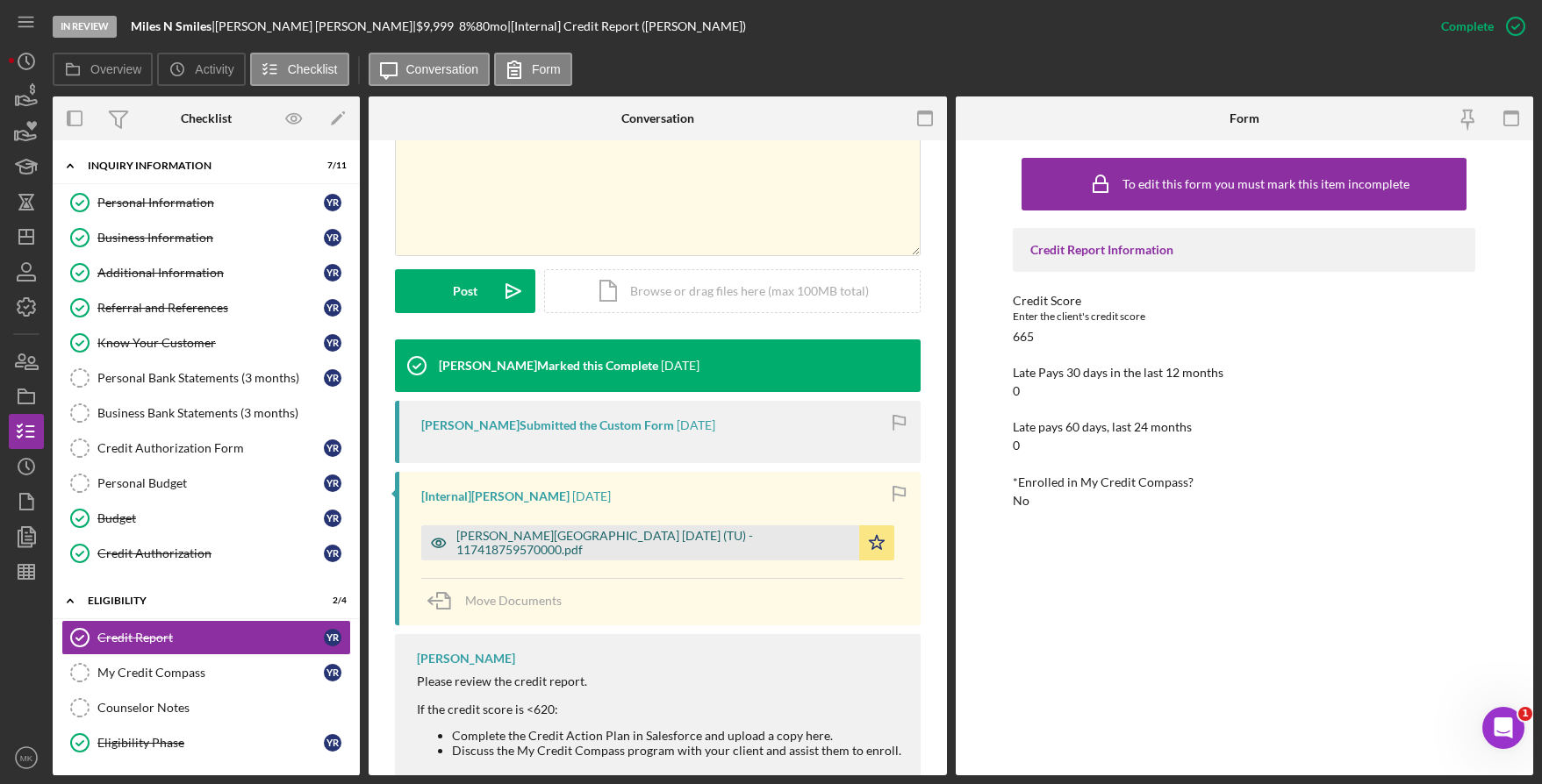
click at [562, 539] on div "Rustad, Yolanda 2025-08-28 (TU) - 117418759570000.pdf" at bounding box center [653, 543] width 394 height 28
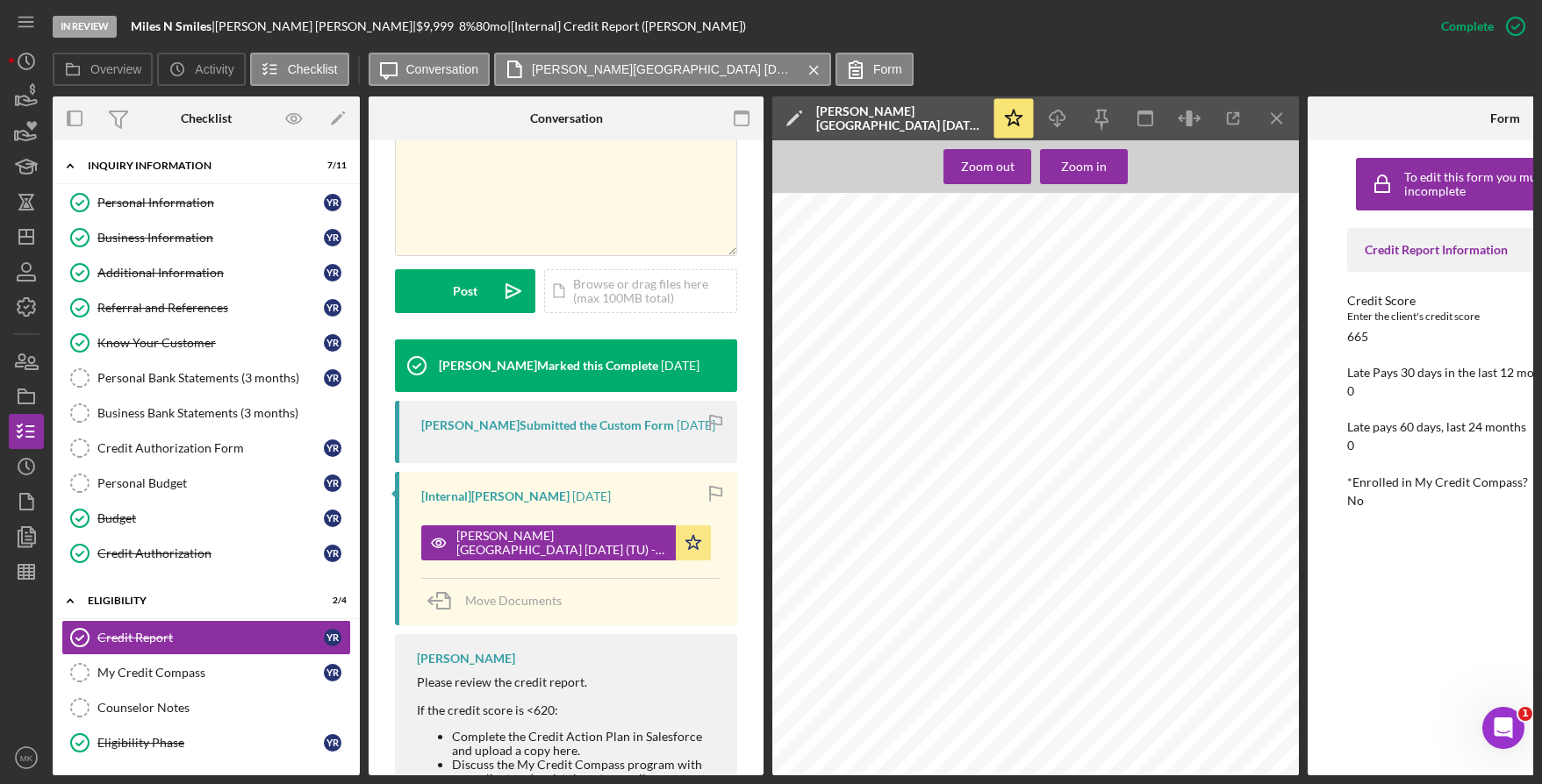
scroll to position [9826, 0]
click at [156, 550] on div "Credit Authorization" at bounding box center [210, 553] width 227 height 14
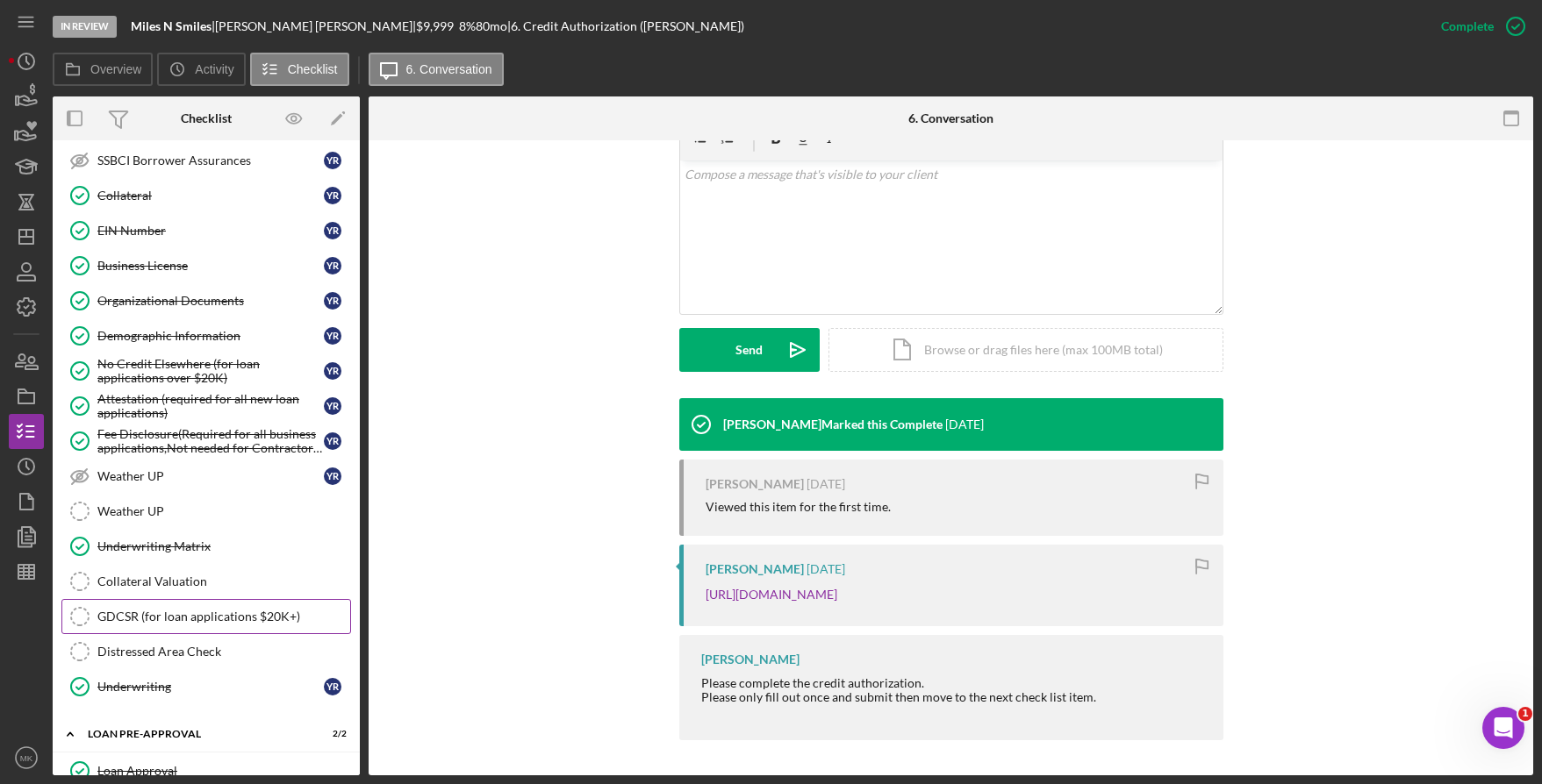
scroll to position [1197, 0]
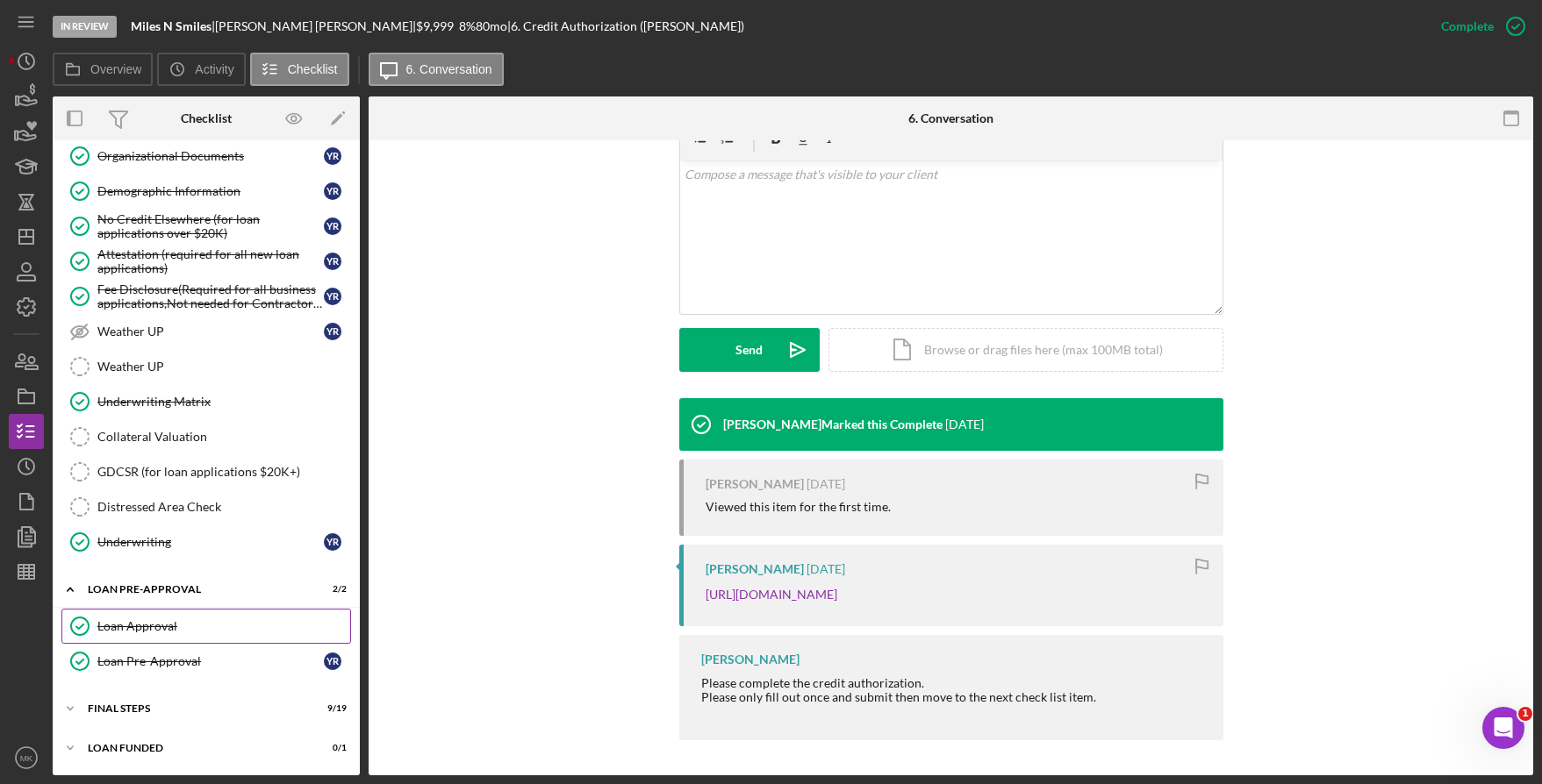
click at [168, 631] on div "Loan Approval" at bounding box center [223, 626] width 253 height 14
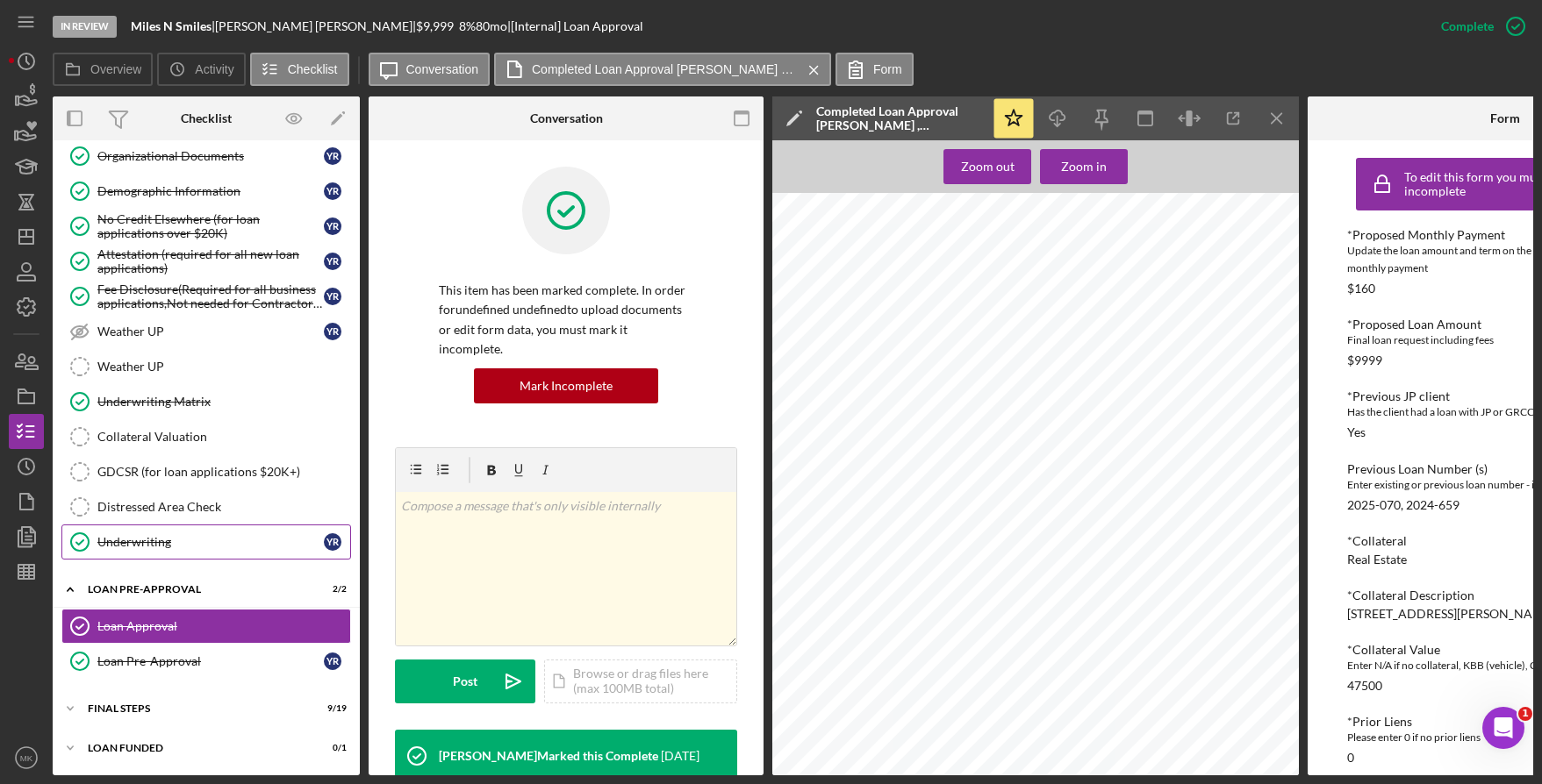
click at [222, 535] on div "Underwriting" at bounding box center [210, 542] width 227 height 14
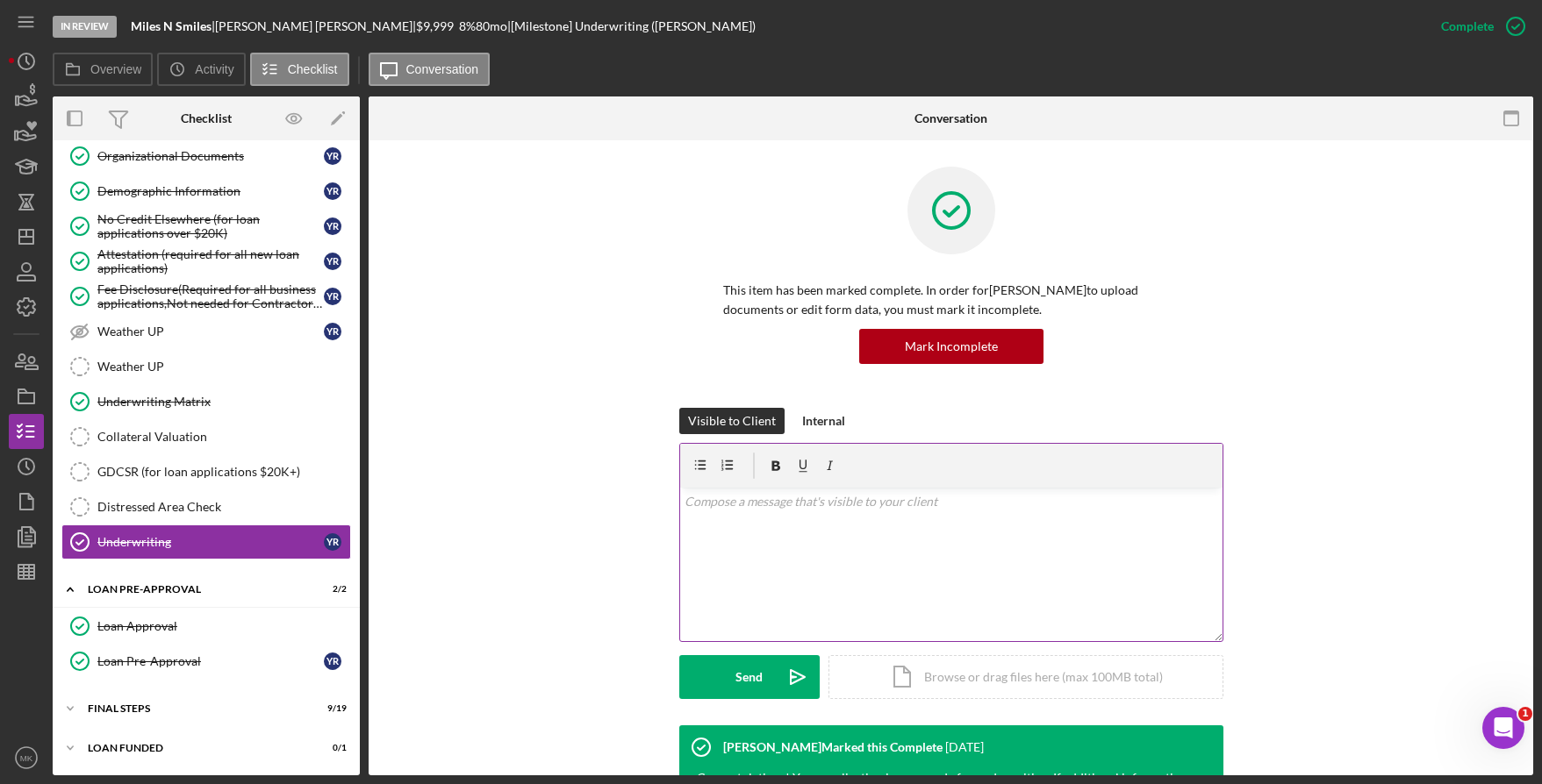
scroll to position [225, 0]
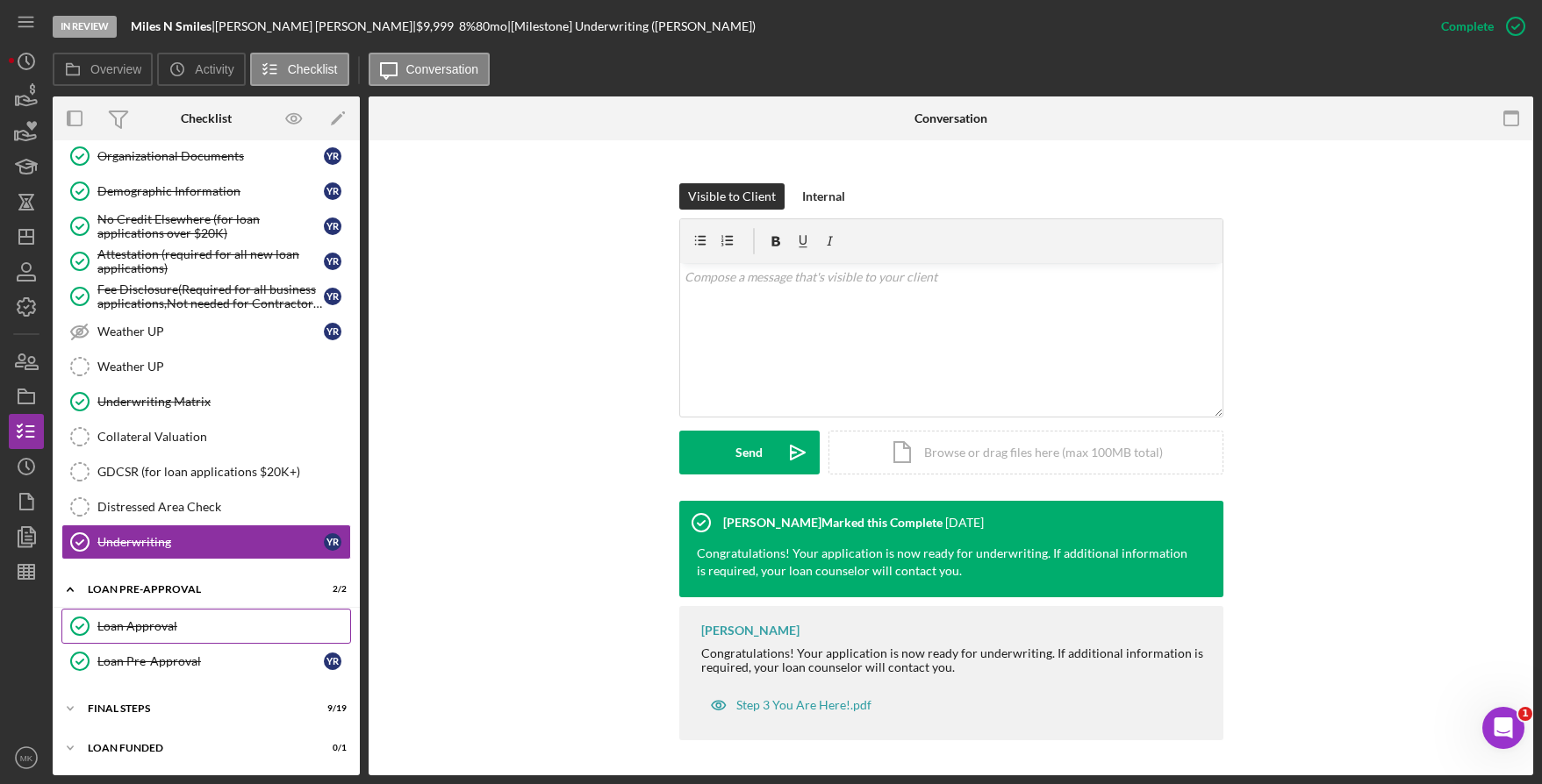
click at [184, 631] on div "Loan Approval" at bounding box center [223, 626] width 253 height 14
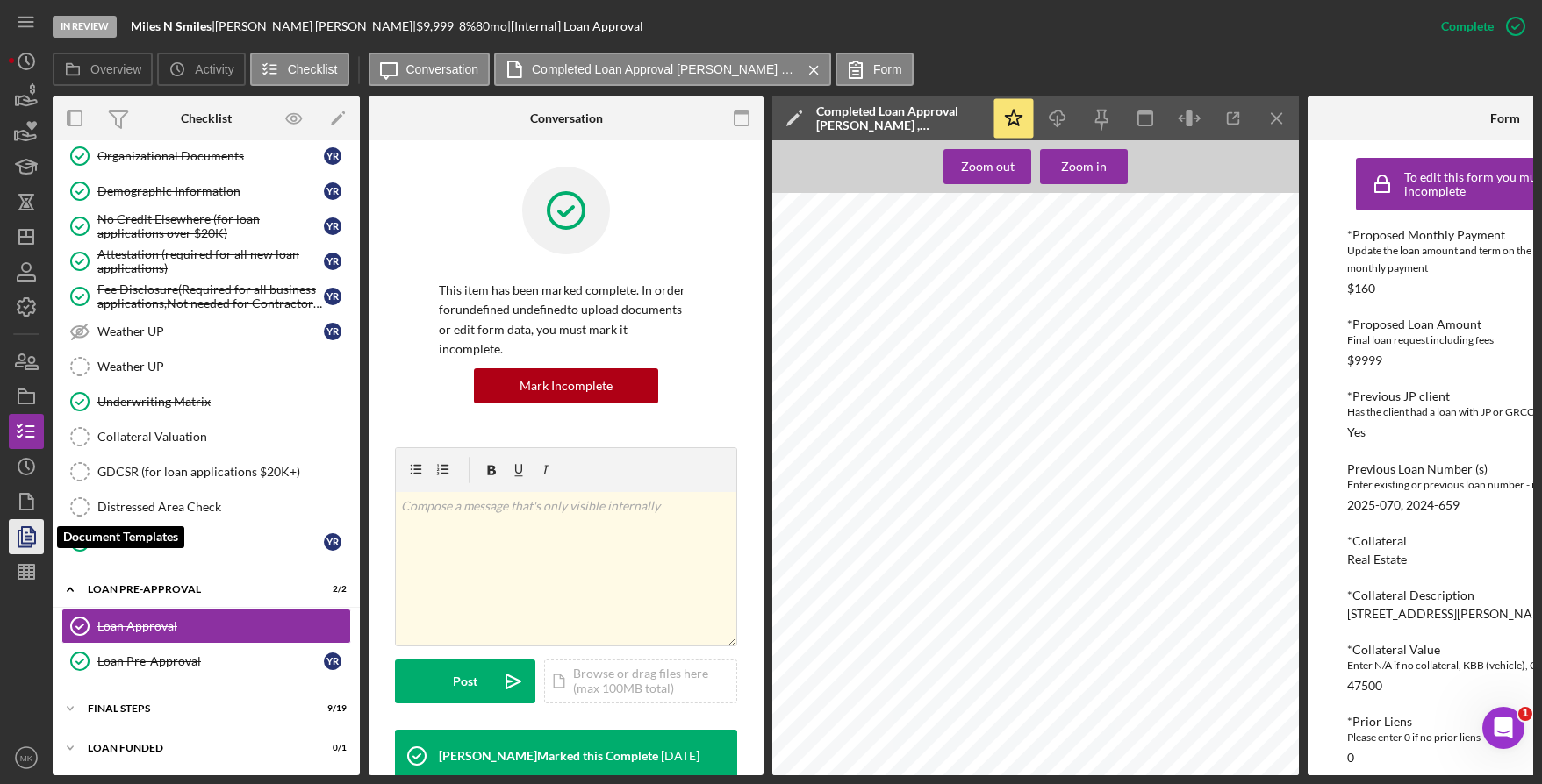
click at [32, 534] on icon "button" at bounding box center [27, 537] width 44 height 44
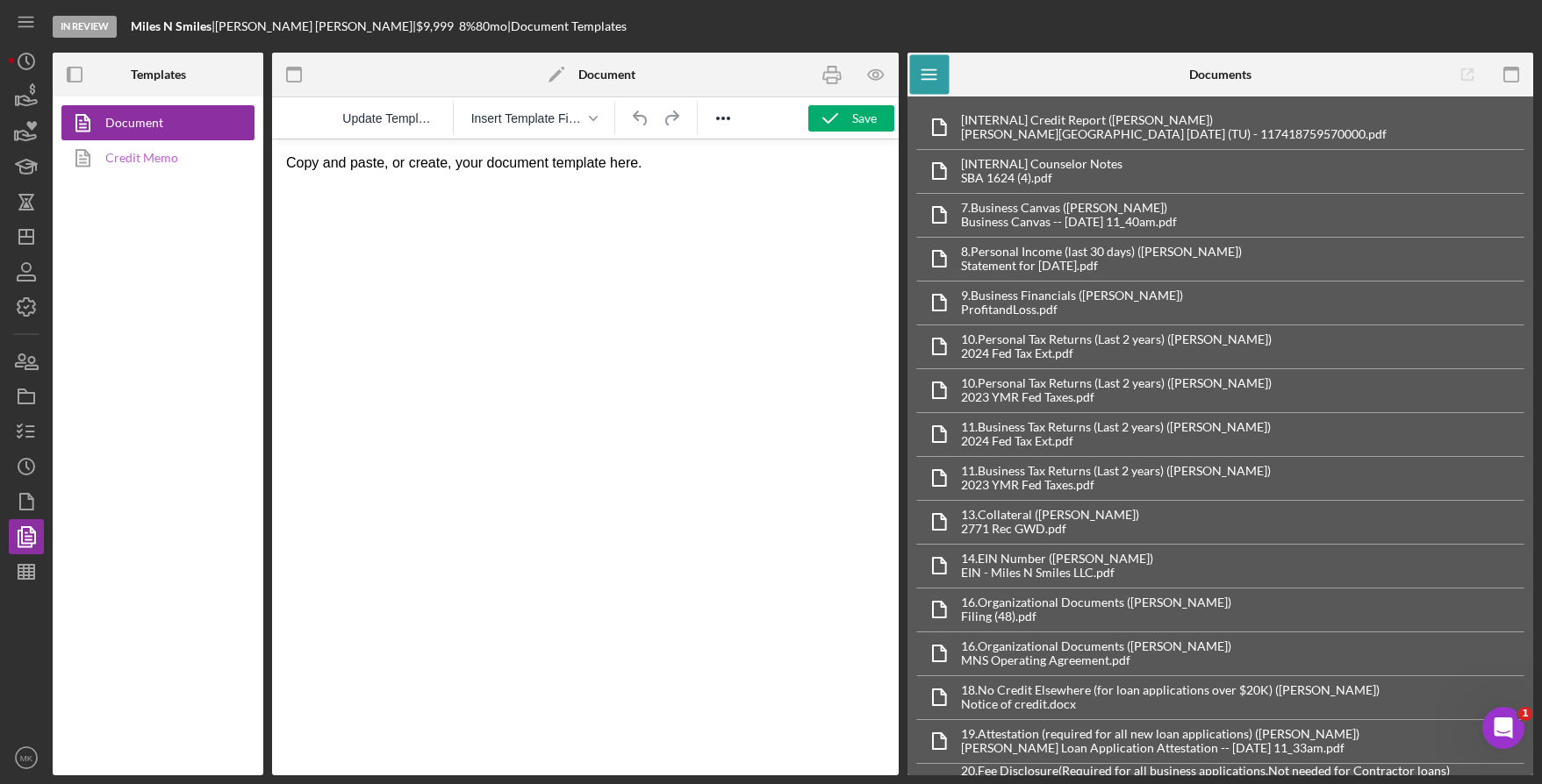
click at [139, 158] on link "Credit Memo" at bounding box center [153, 158] width 185 height 35
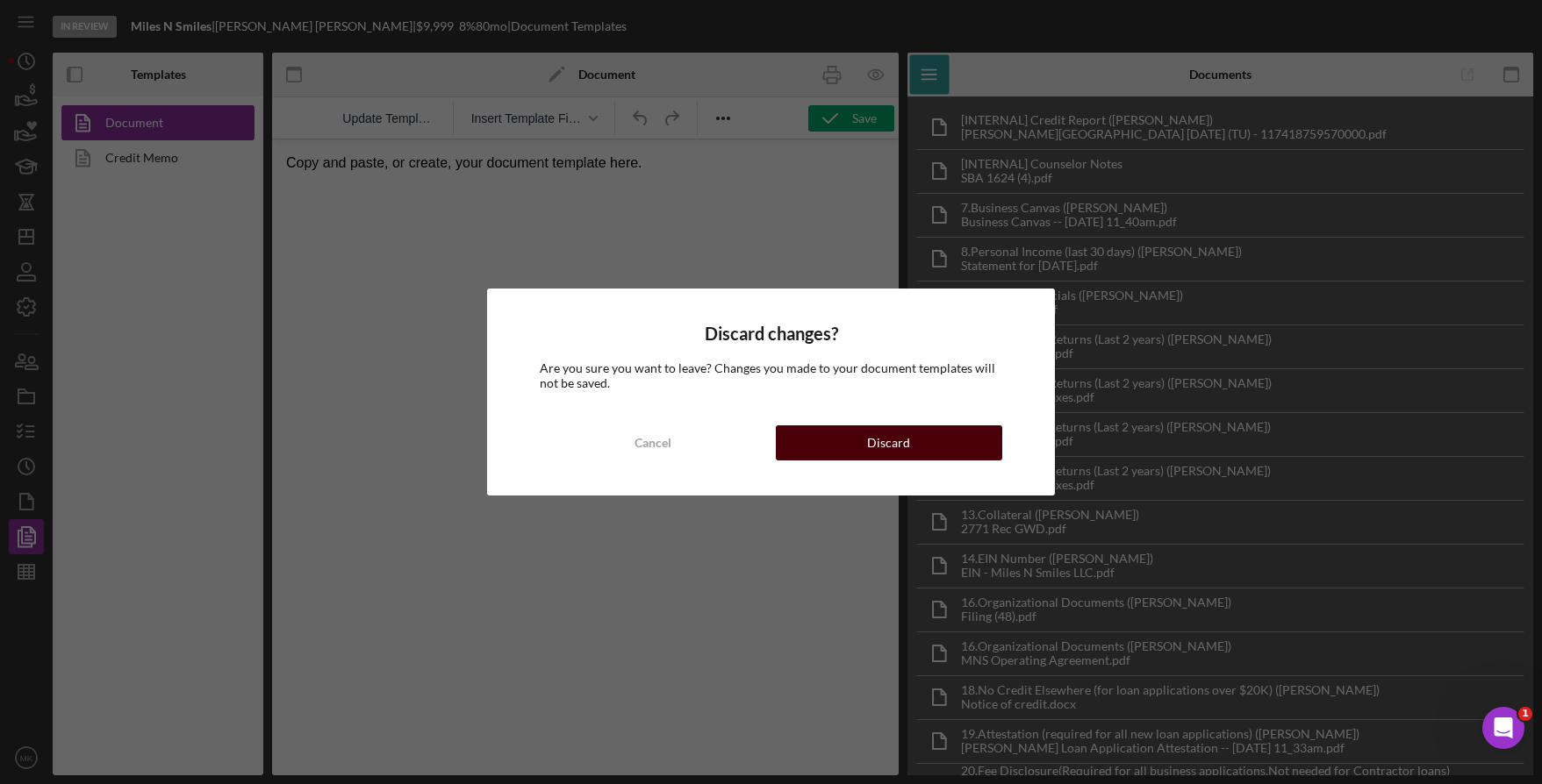
click at [881, 432] on div "Discard" at bounding box center [888, 442] width 43 height 35
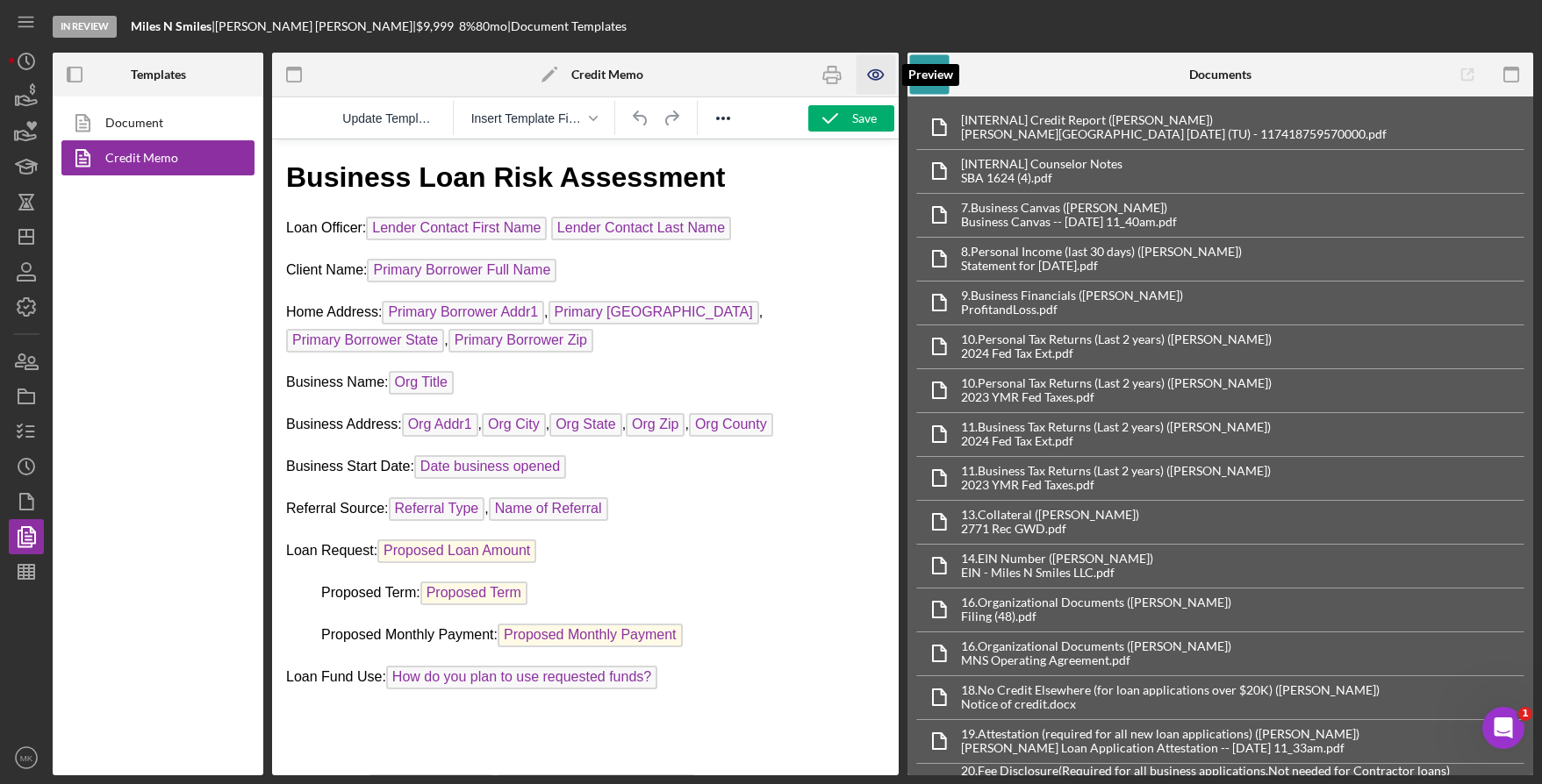
click at [869, 84] on icon "button" at bounding box center [876, 74] width 39 height 39
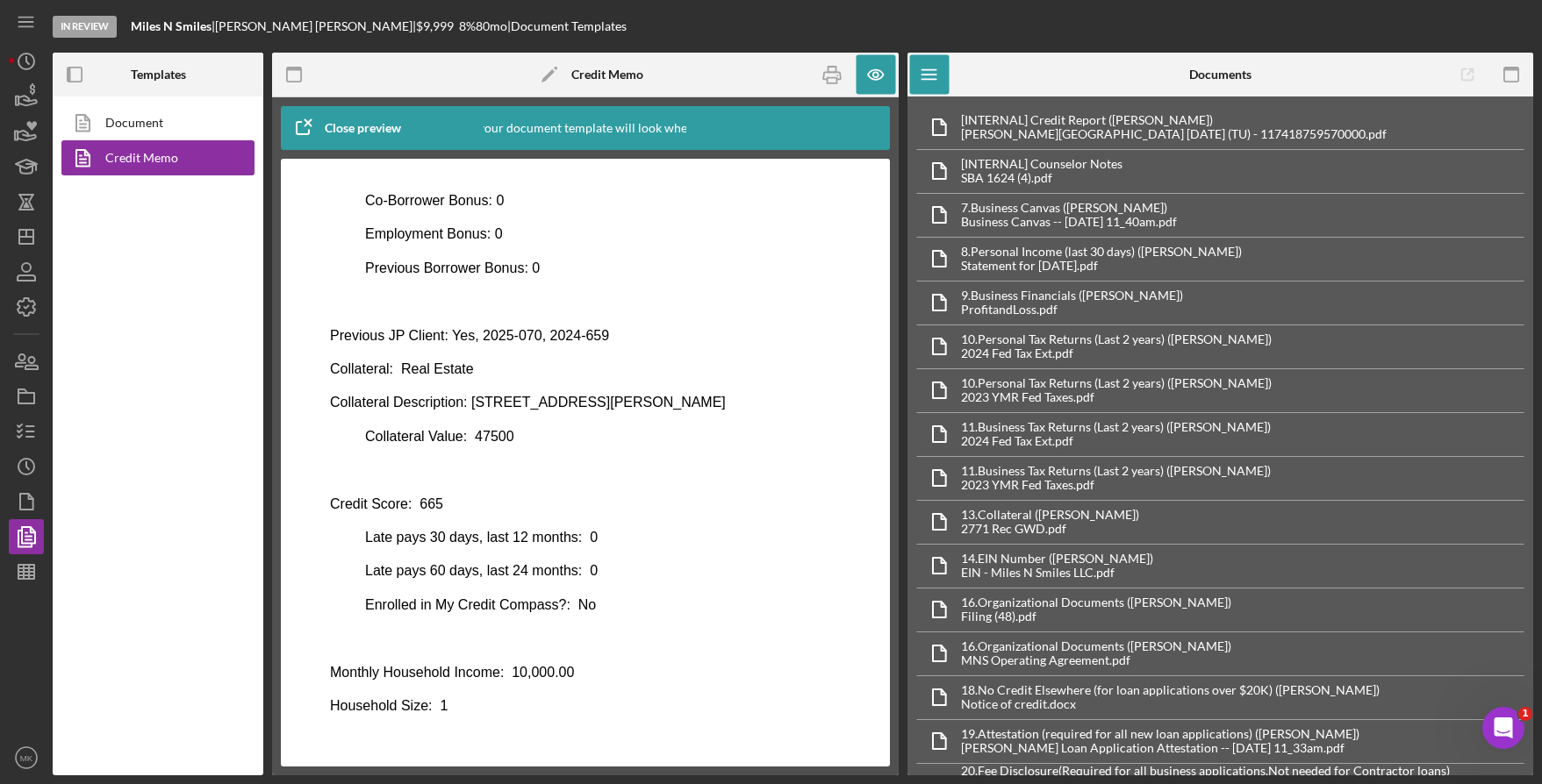
scroll to position [857, 0]
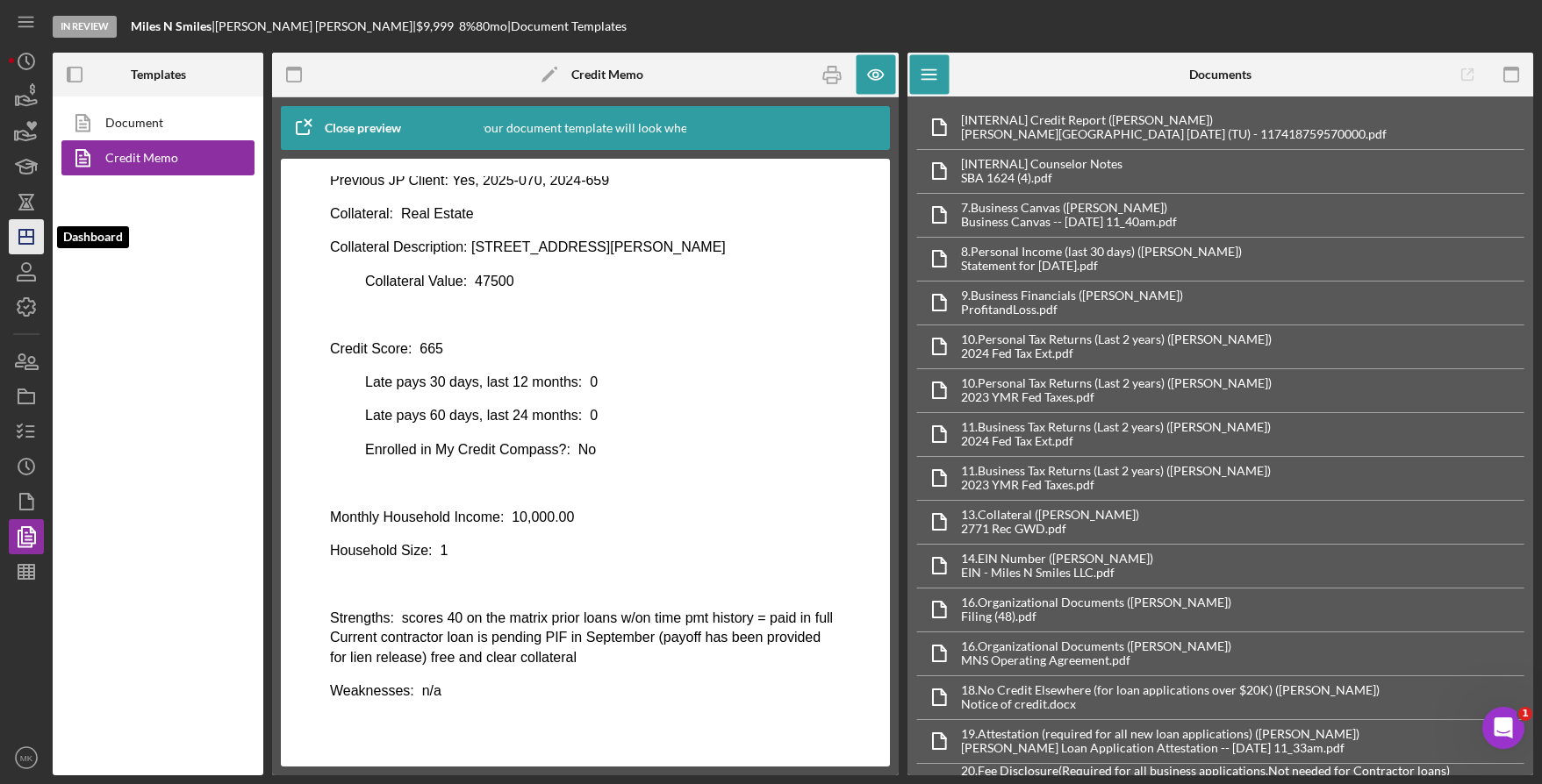
click at [29, 241] on icon "Icon/Dashboard" at bounding box center [27, 237] width 44 height 44
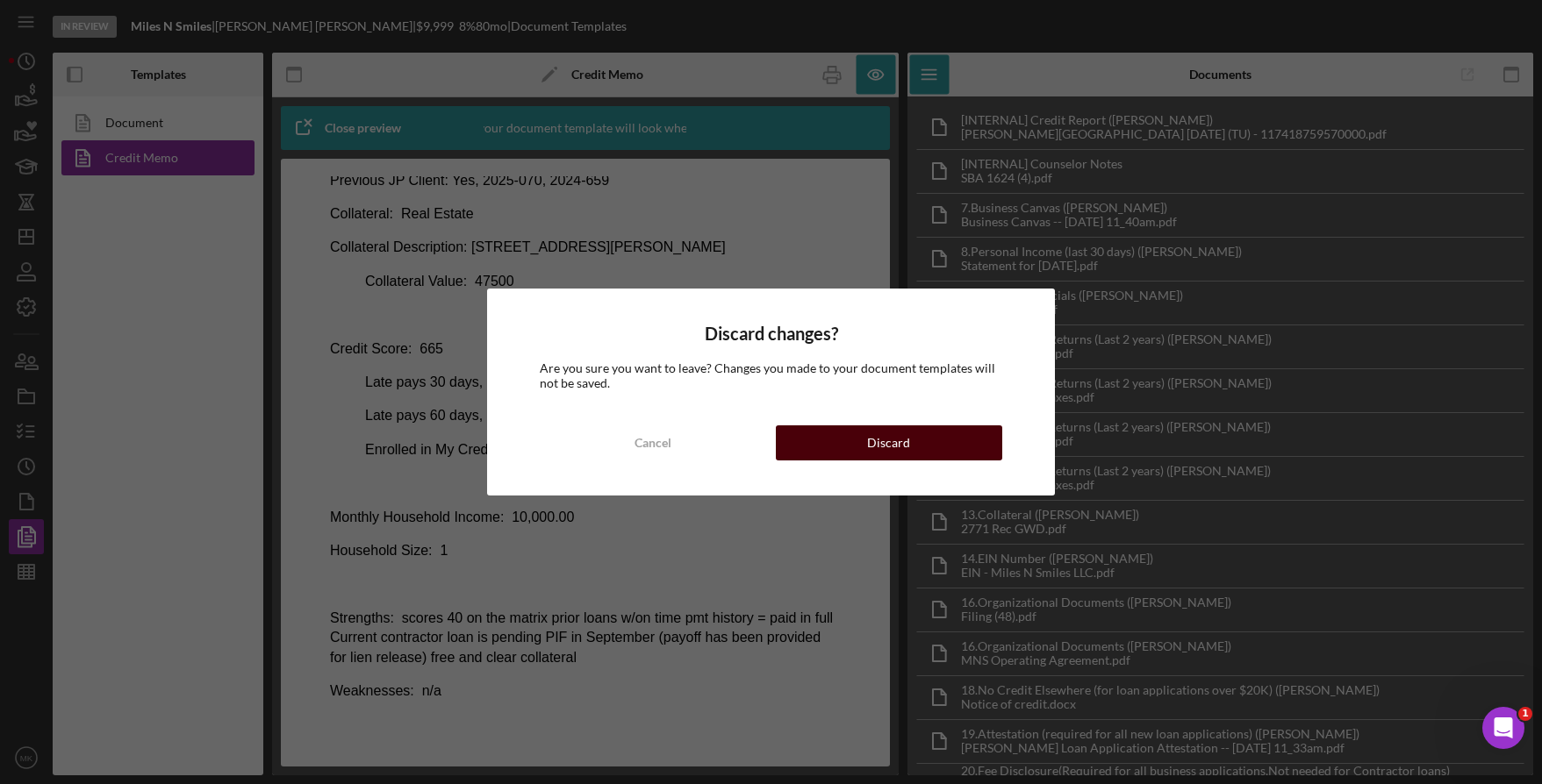
click at [906, 454] on div "Discard" at bounding box center [888, 442] width 43 height 35
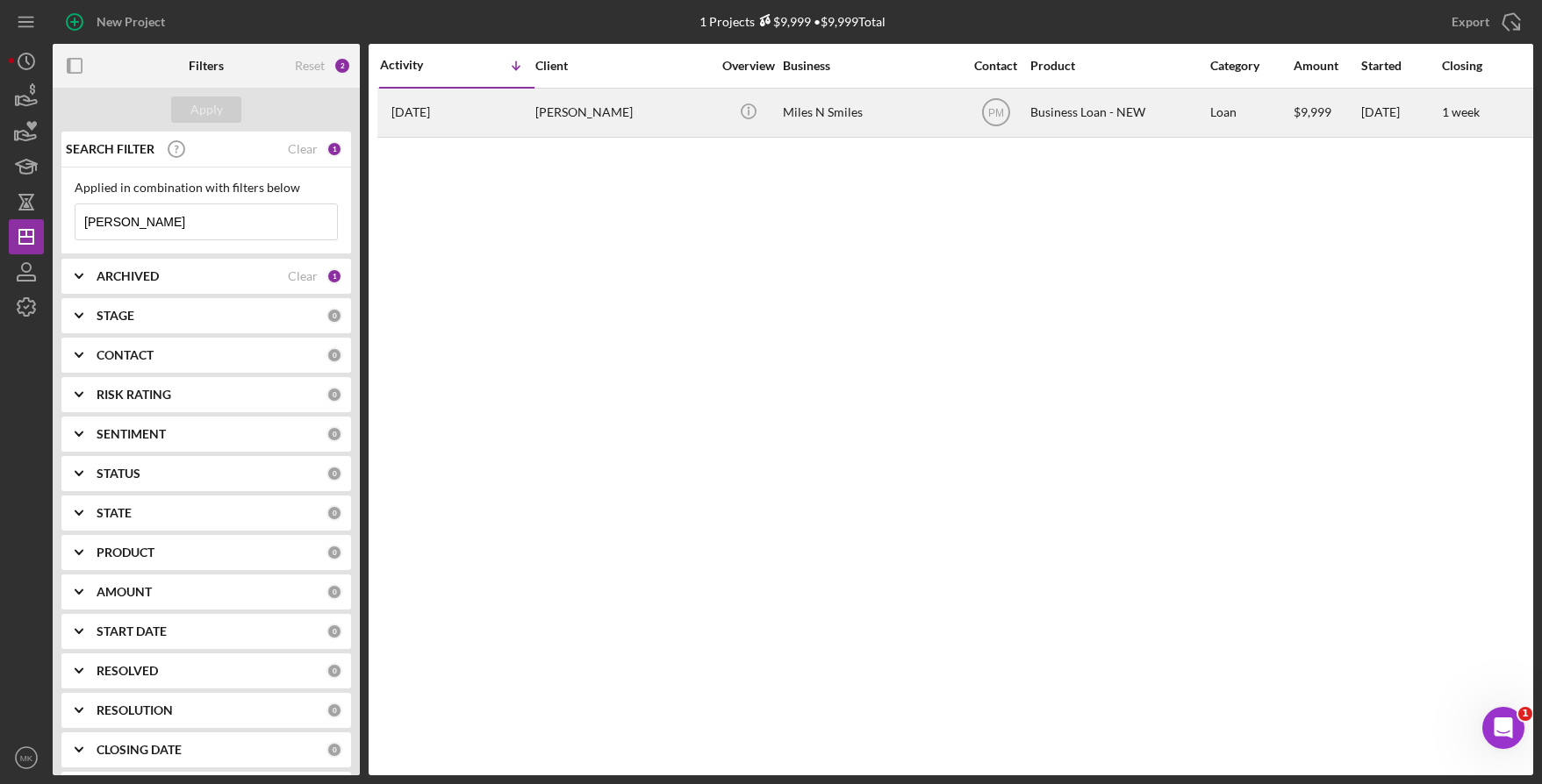
click at [608, 128] on div "Yolanda Rustad" at bounding box center [623, 112] width 175 height 47
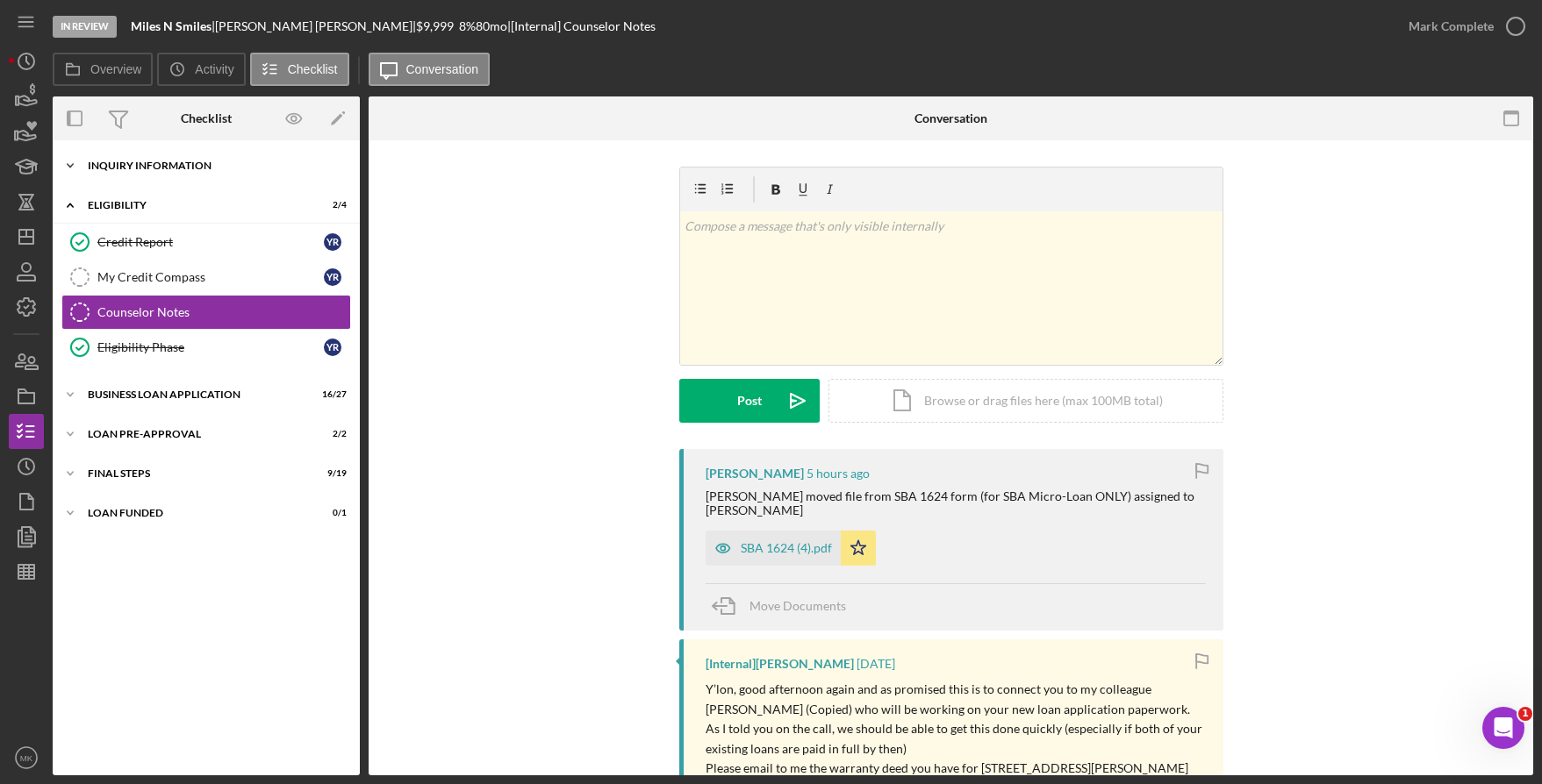
click at [143, 172] on div "Icon/Expander INQUIRY INFORMATION 7 / 11" at bounding box center [206, 165] width 307 height 35
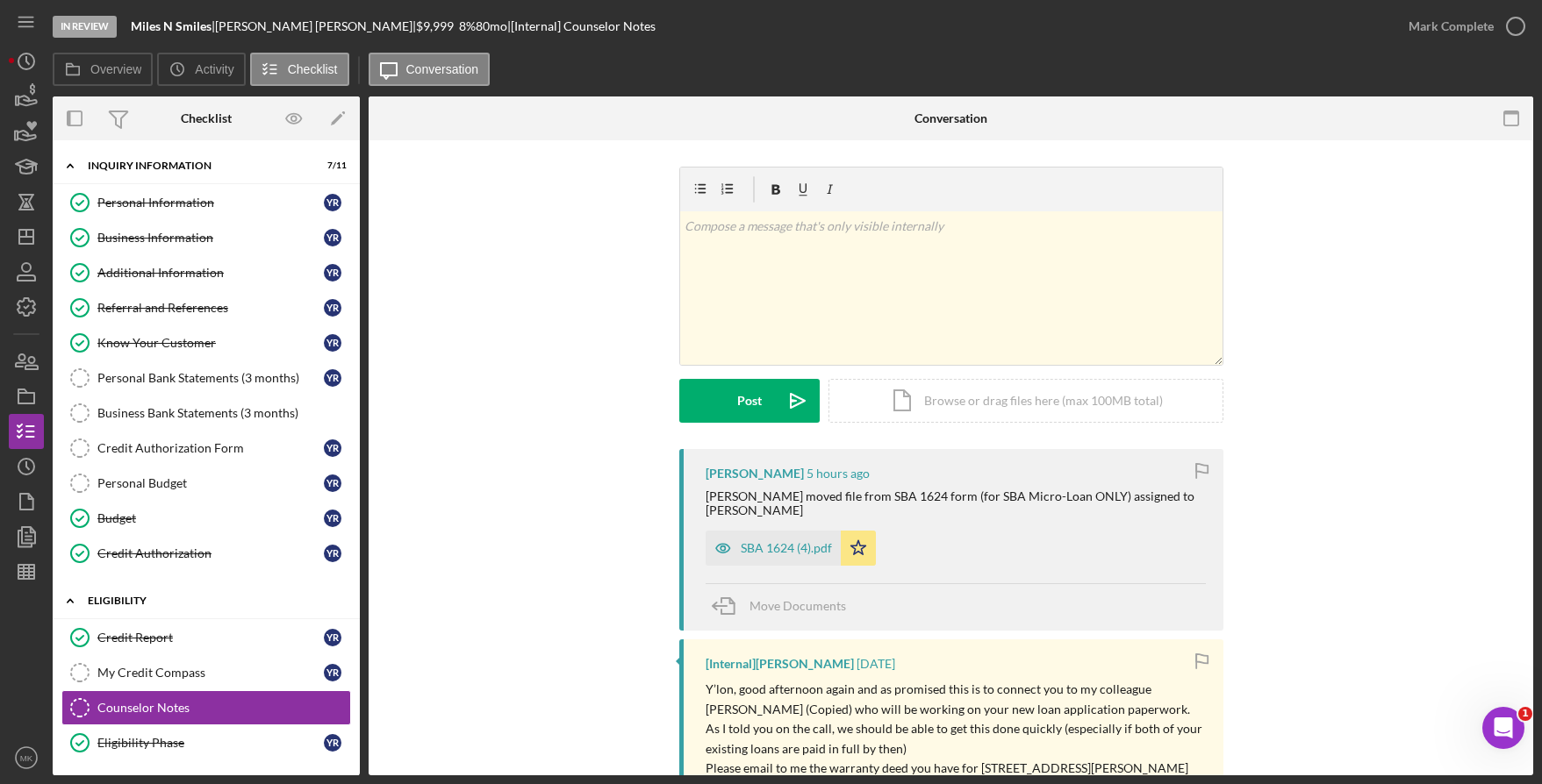
scroll to position [161, 0]
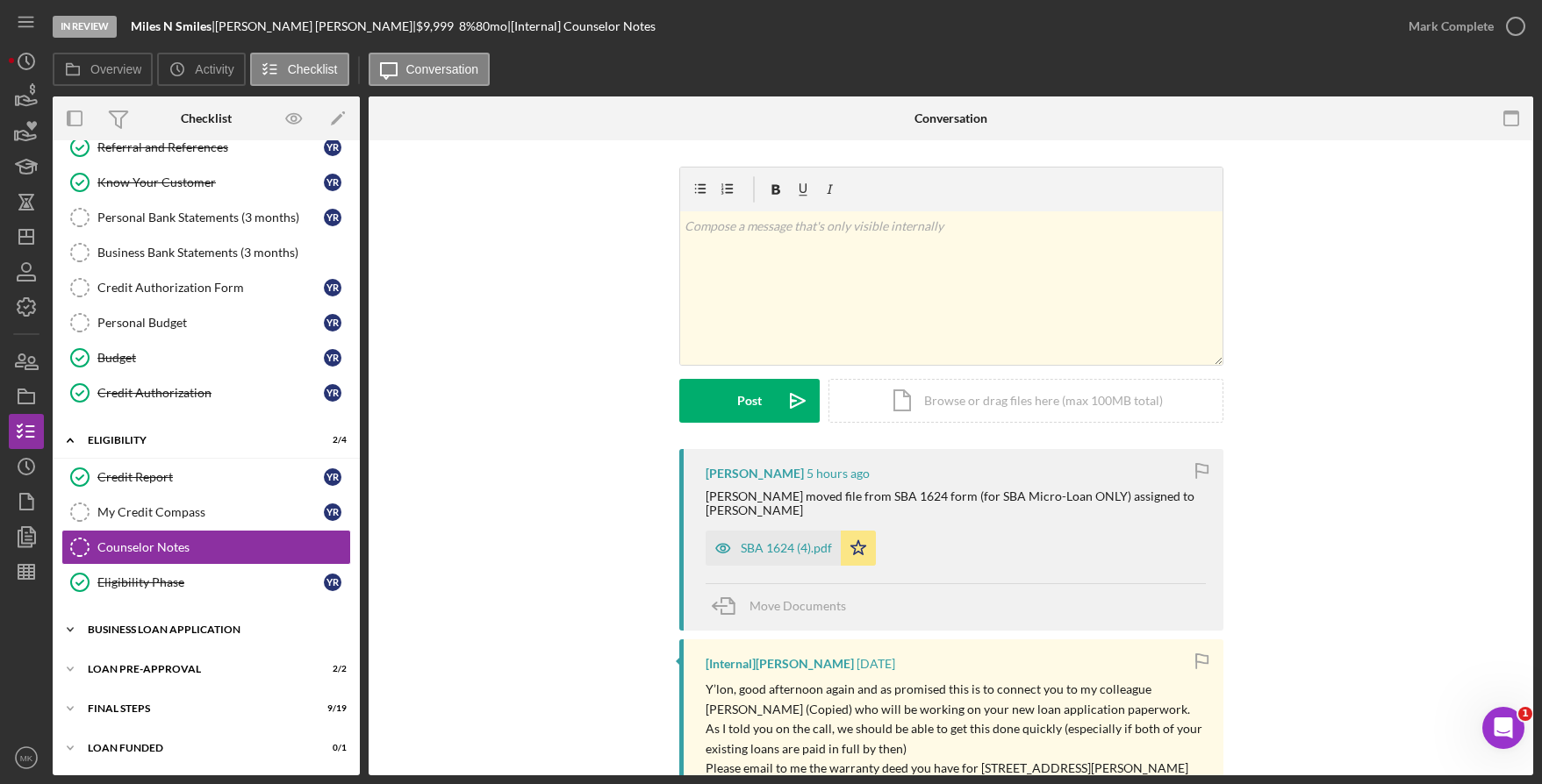
click at [188, 622] on div "Icon/Expander BUSINESS LOAN APPLICATION 16 / 27" at bounding box center [206, 630] width 307 height 35
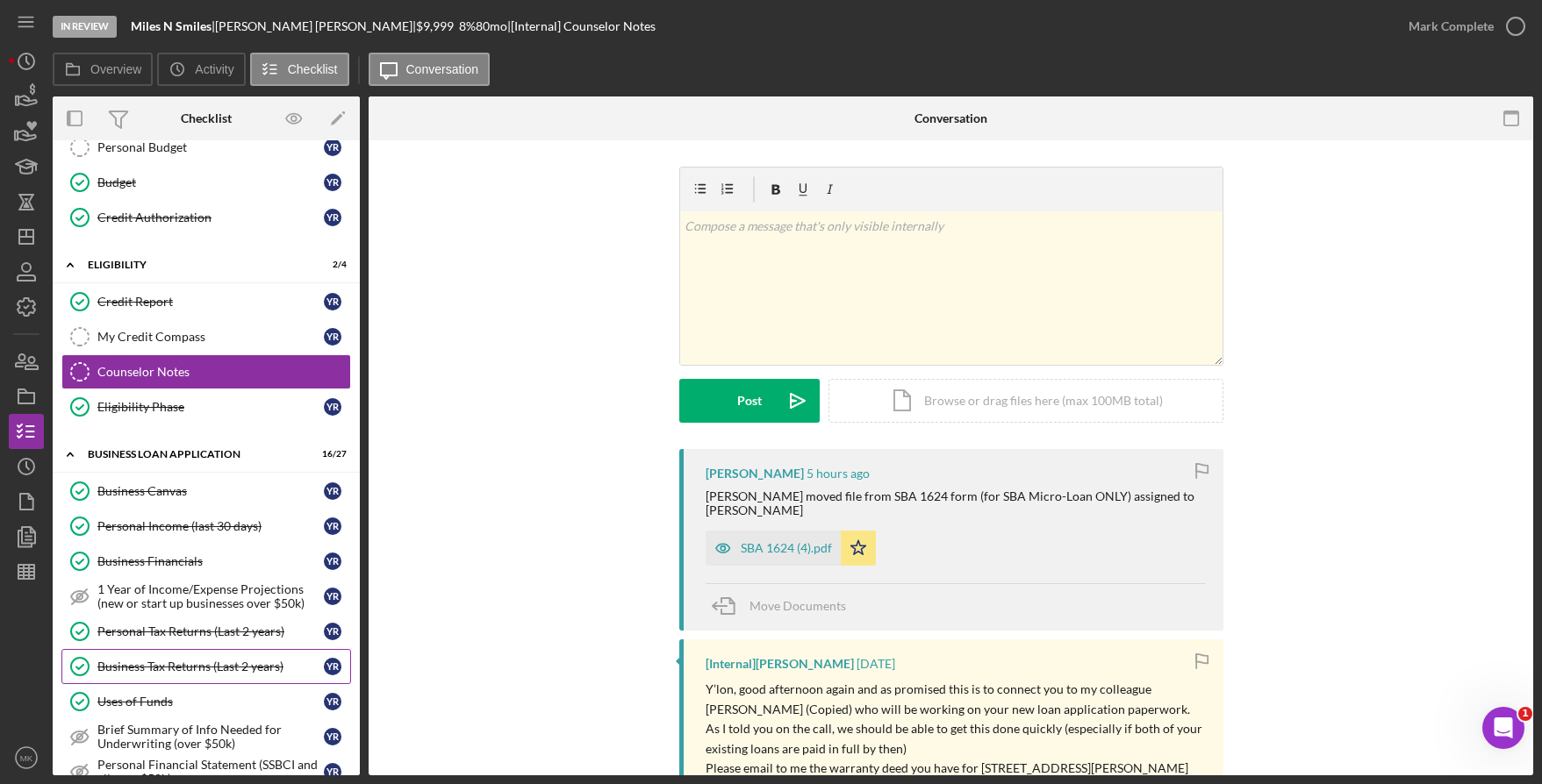
scroll to position [424, 0]
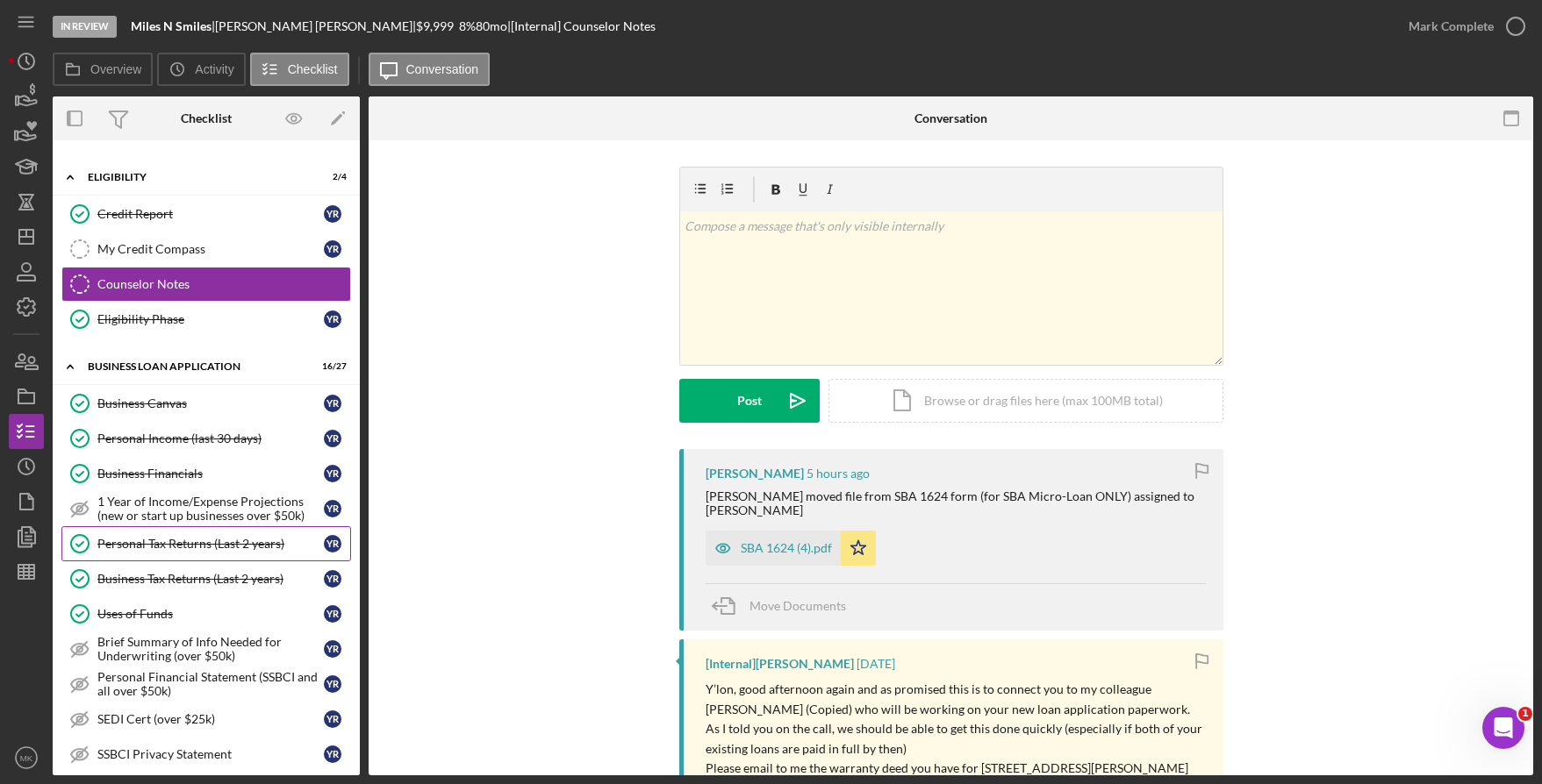
click at [212, 542] on div "Personal Tax Returns (Last 2 years)" at bounding box center [210, 543] width 227 height 14
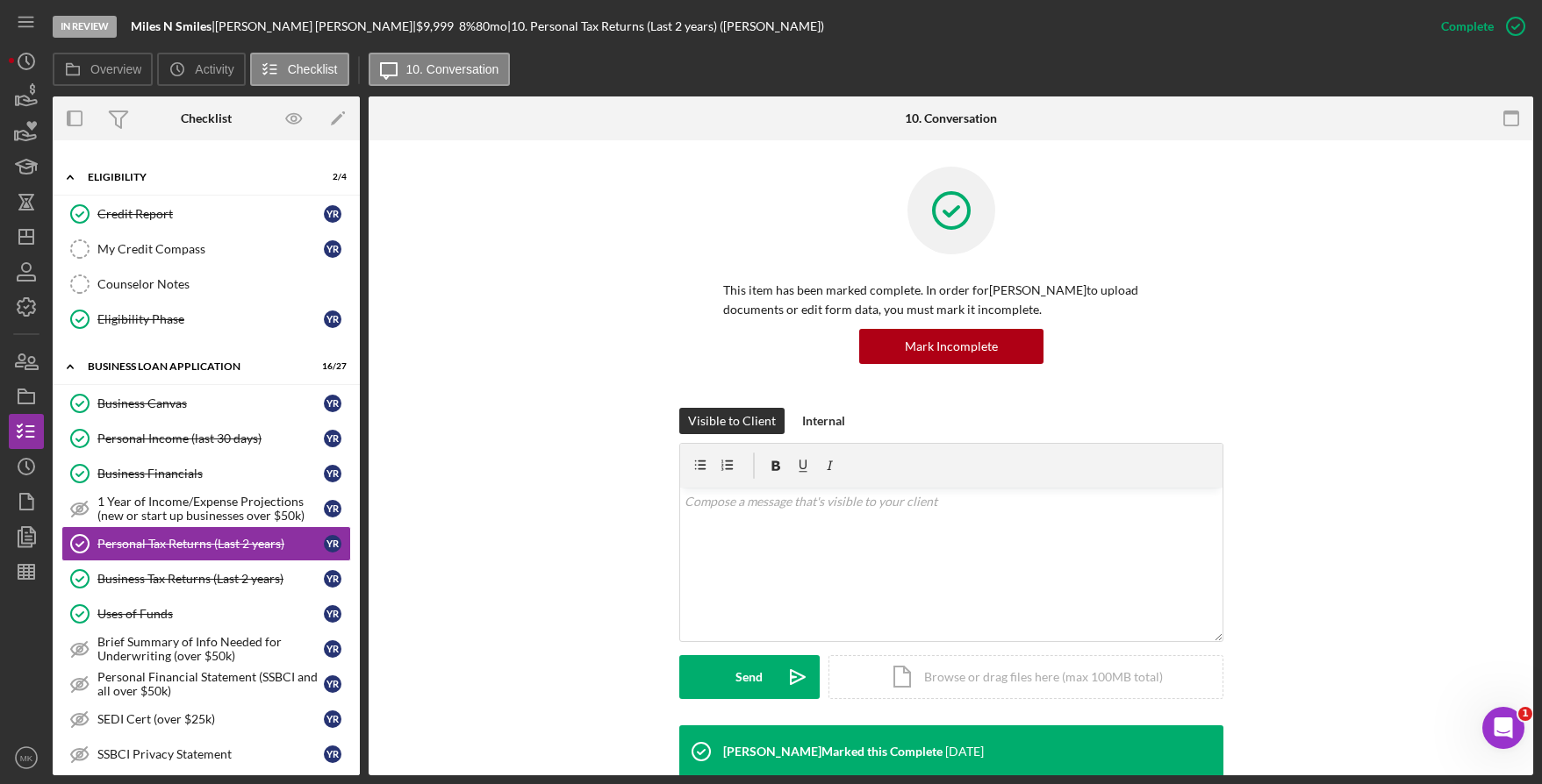
scroll to position [351, 0]
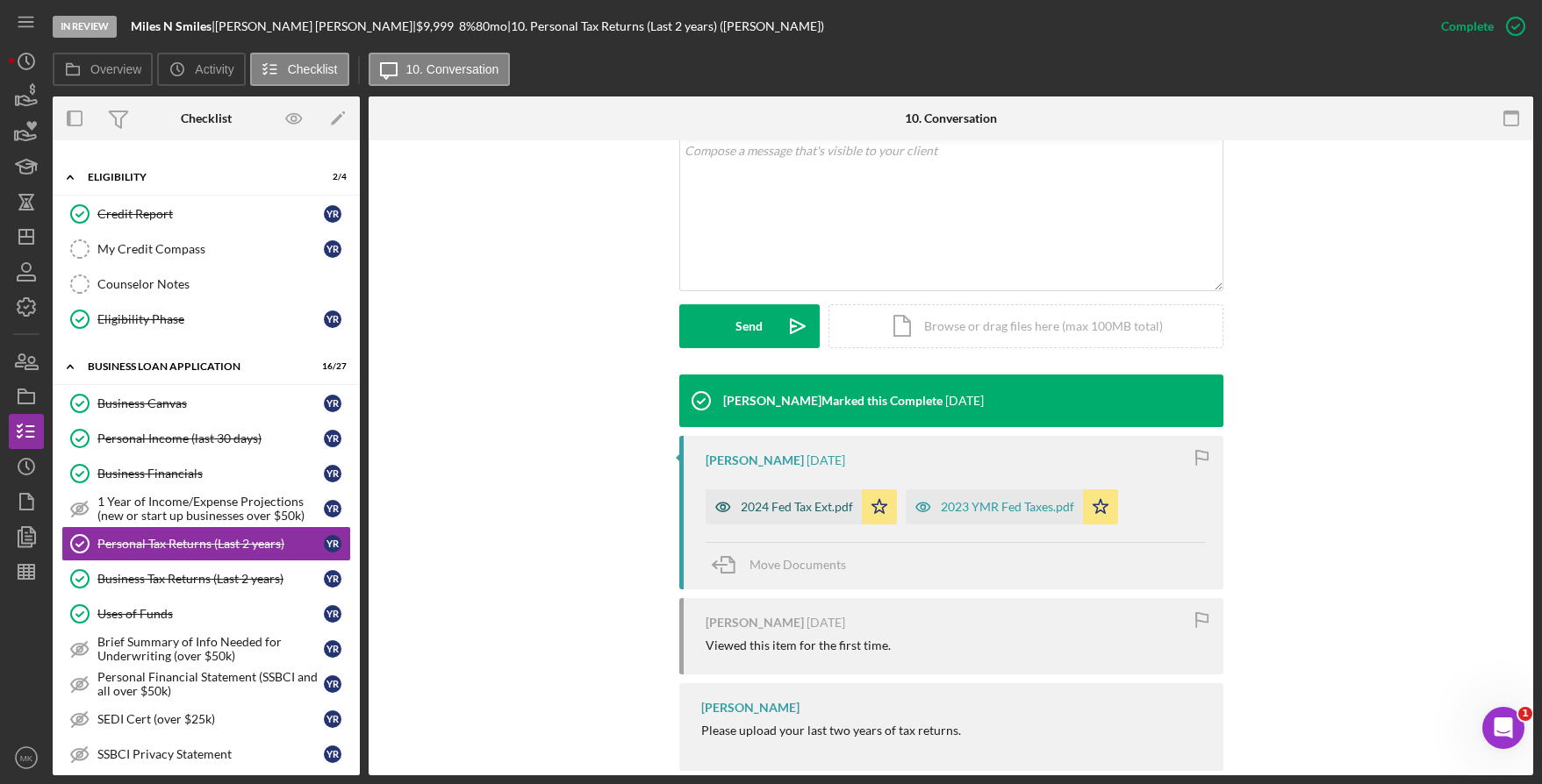
click at [744, 504] on div "2024 Fed Tax Ext.pdf" at bounding box center [797, 507] width 112 height 14
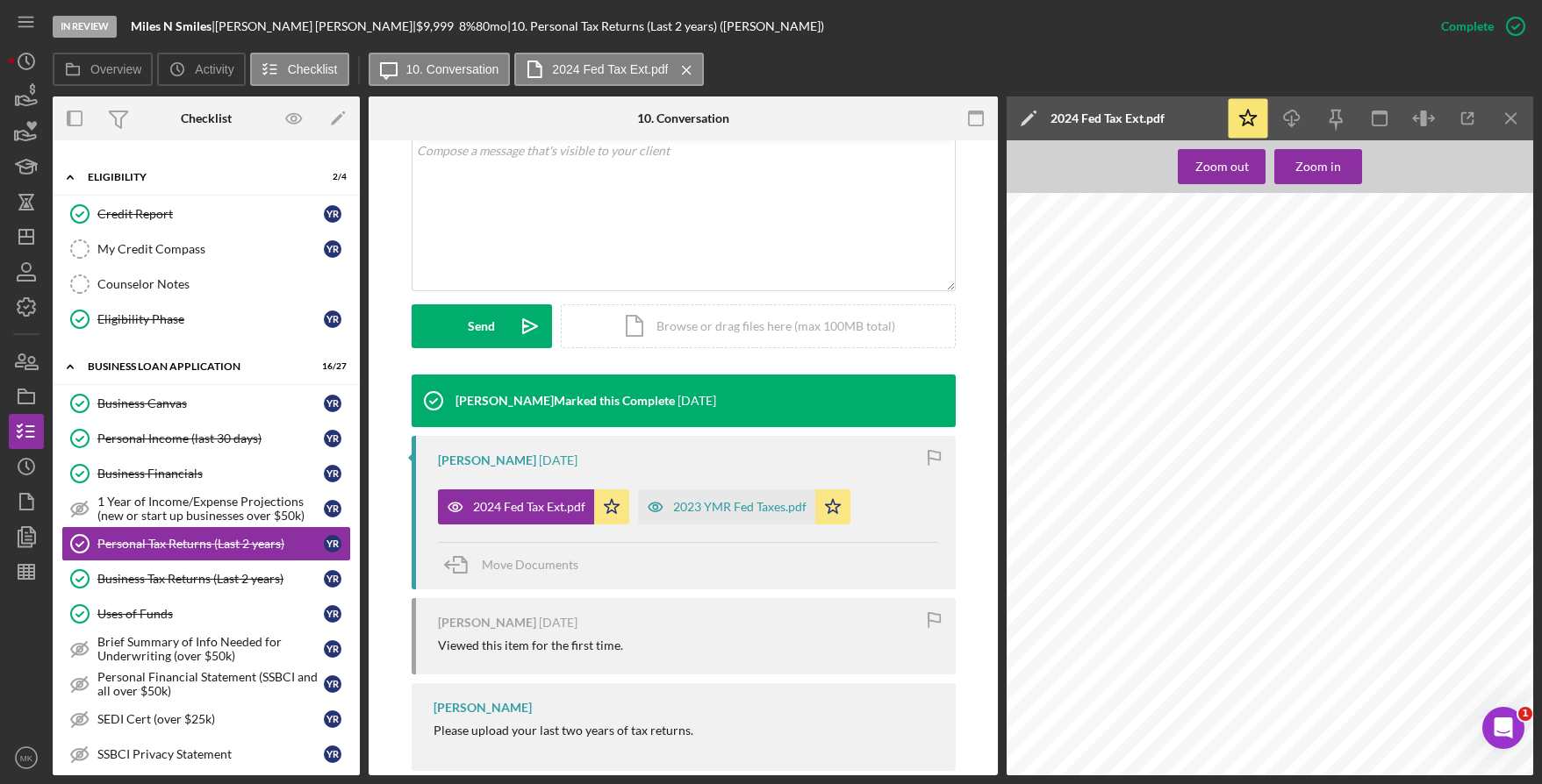
click at [1236, 532] on div "2024 Federal Extension Accepted Your federal extension was accepted! The IRS ac…" at bounding box center [1275, 540] width 537 height 695
click at [684, 511] on div "2023 YMR Fed Taxes.pdf" at bounding box center [739, 507] width 133 height 14
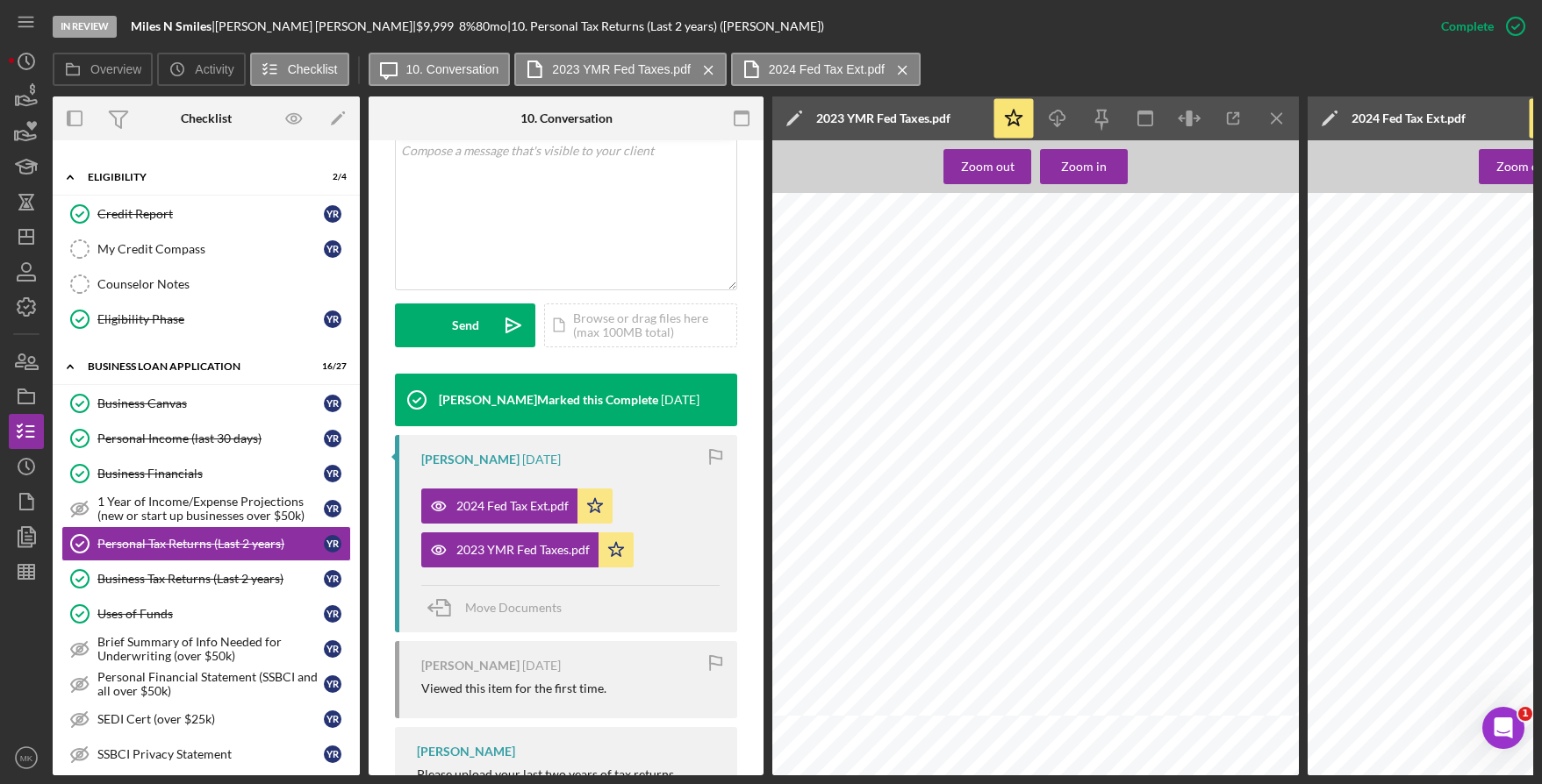
scroll to position [1930, 0]
click at [1279, 122] on line "button" at bounding box center [1277, 118] width 10 height 10
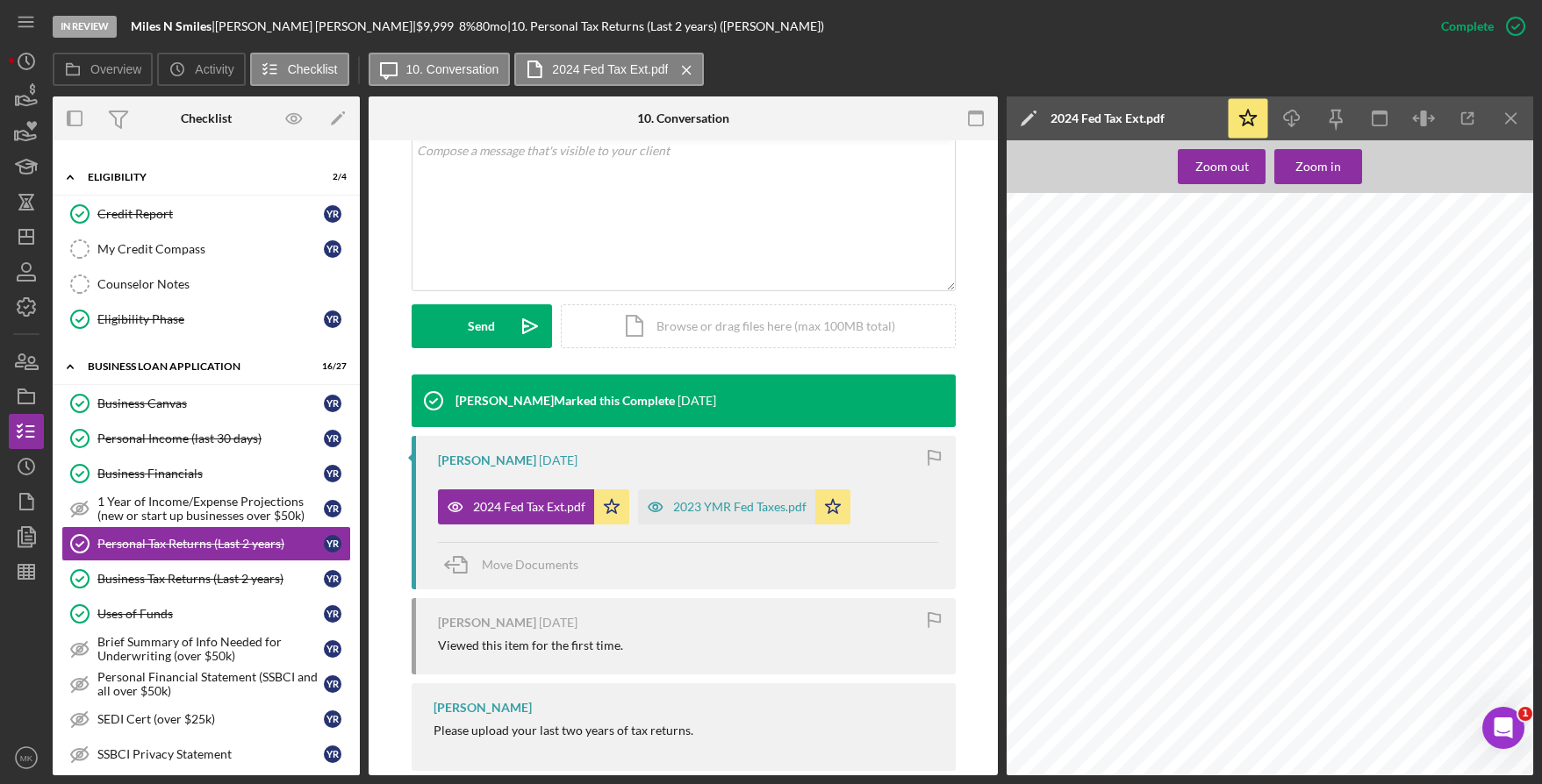
scroll to position [821, 0]
click at [196, 576] on div "Business Tax Returns (Last 2 years)" at bounding box center [210, 578] width 227 height 14
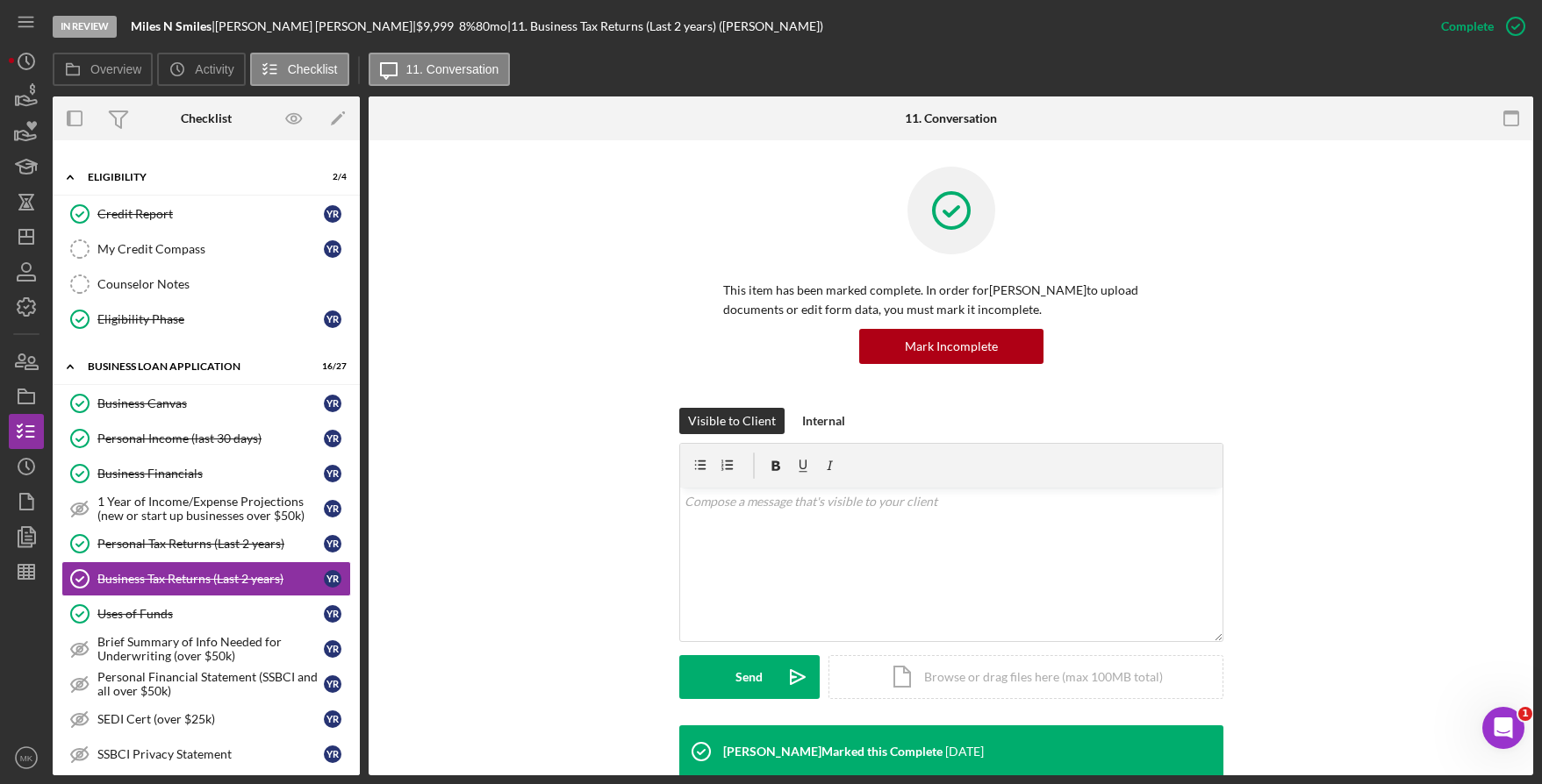
scroll to position [351, 0]
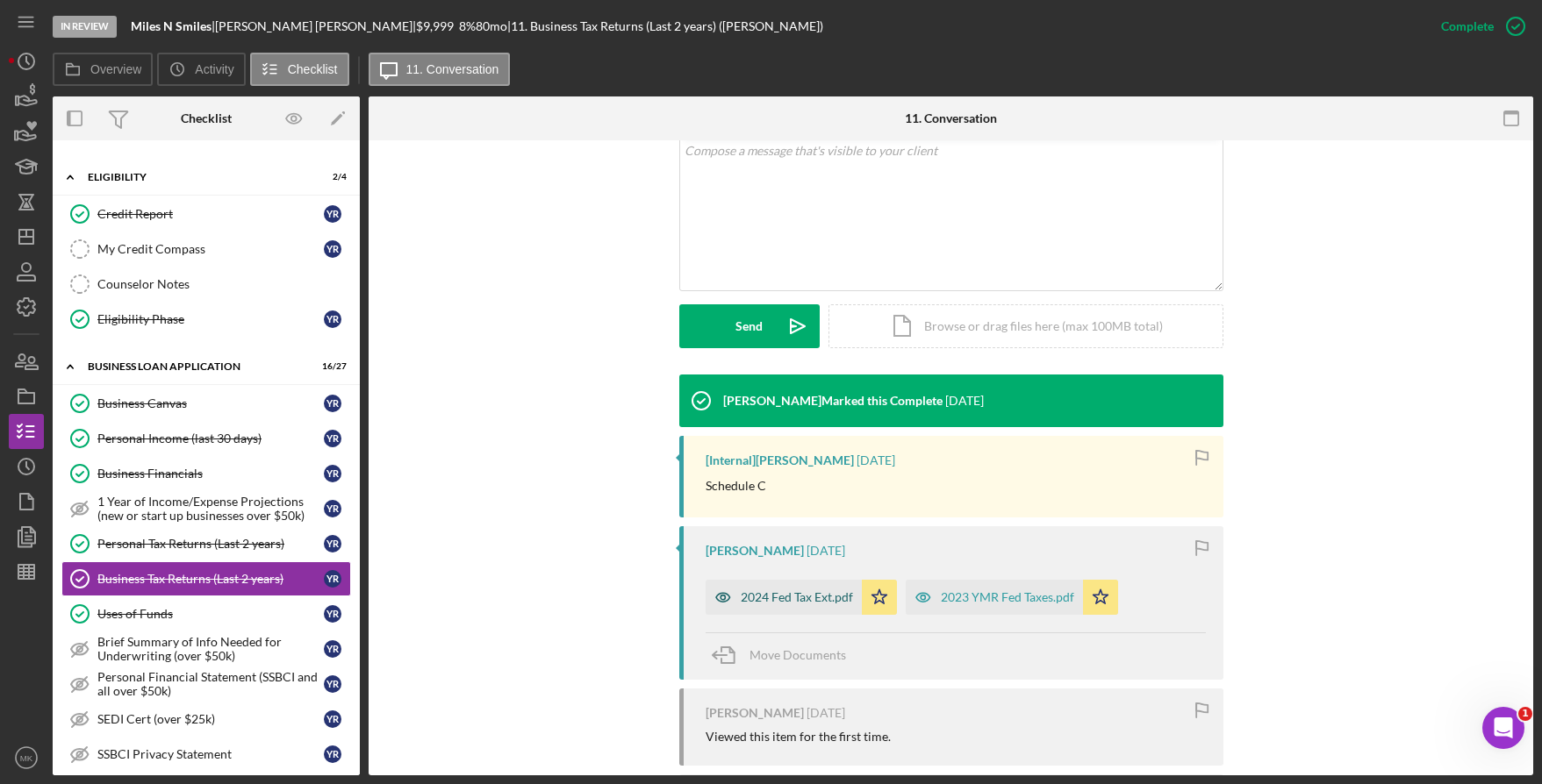
click at [798, 586] on div "2024 Fed Tax Ext.pdf" at bounding box center [783, 598] width 156 height 35
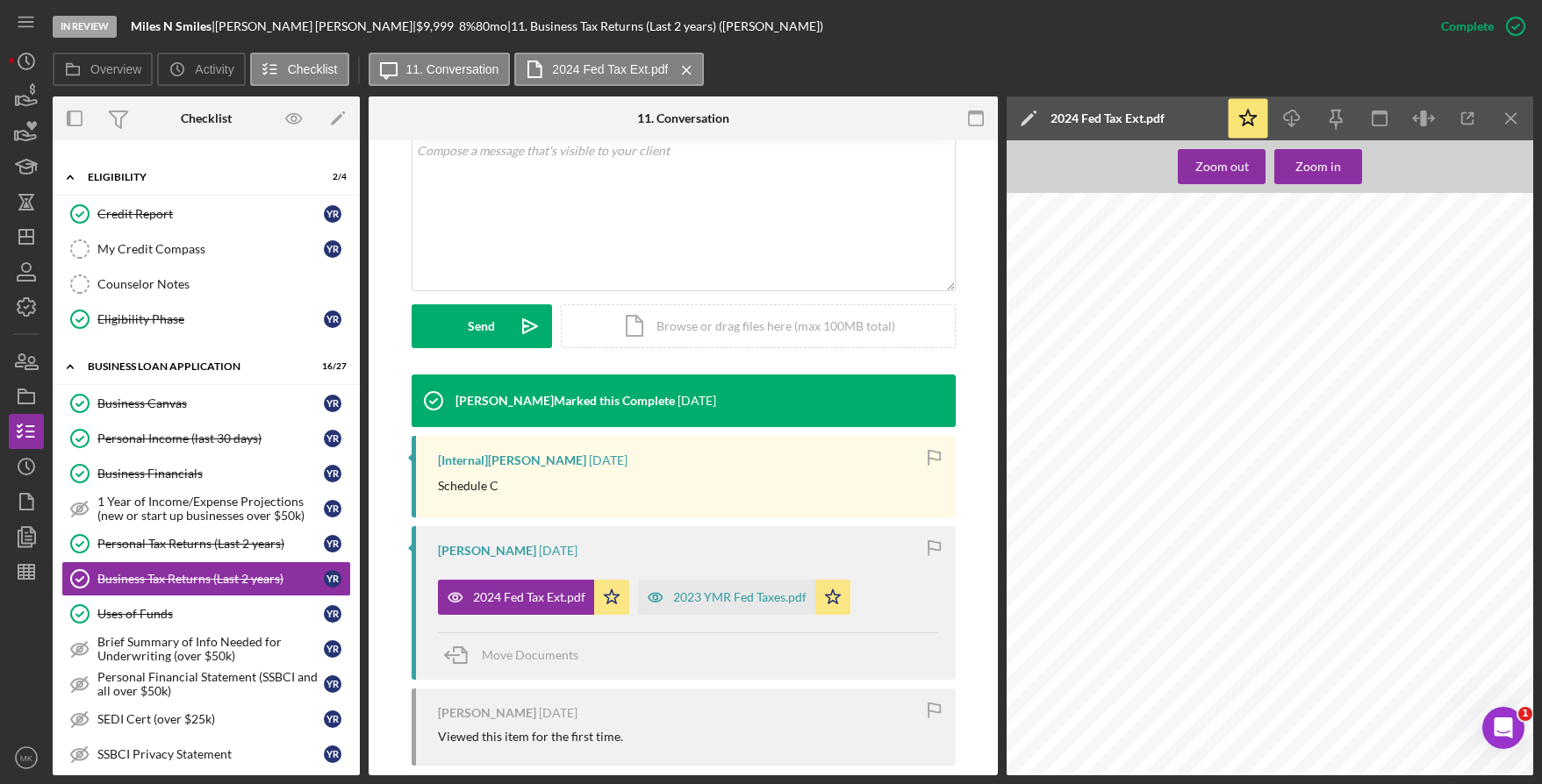
scroll to position [821, 0]
click at [771, 588] on div "2023 YMR Fed Taxes.pdf" at bounding box center [726, 598] width 177 height 35
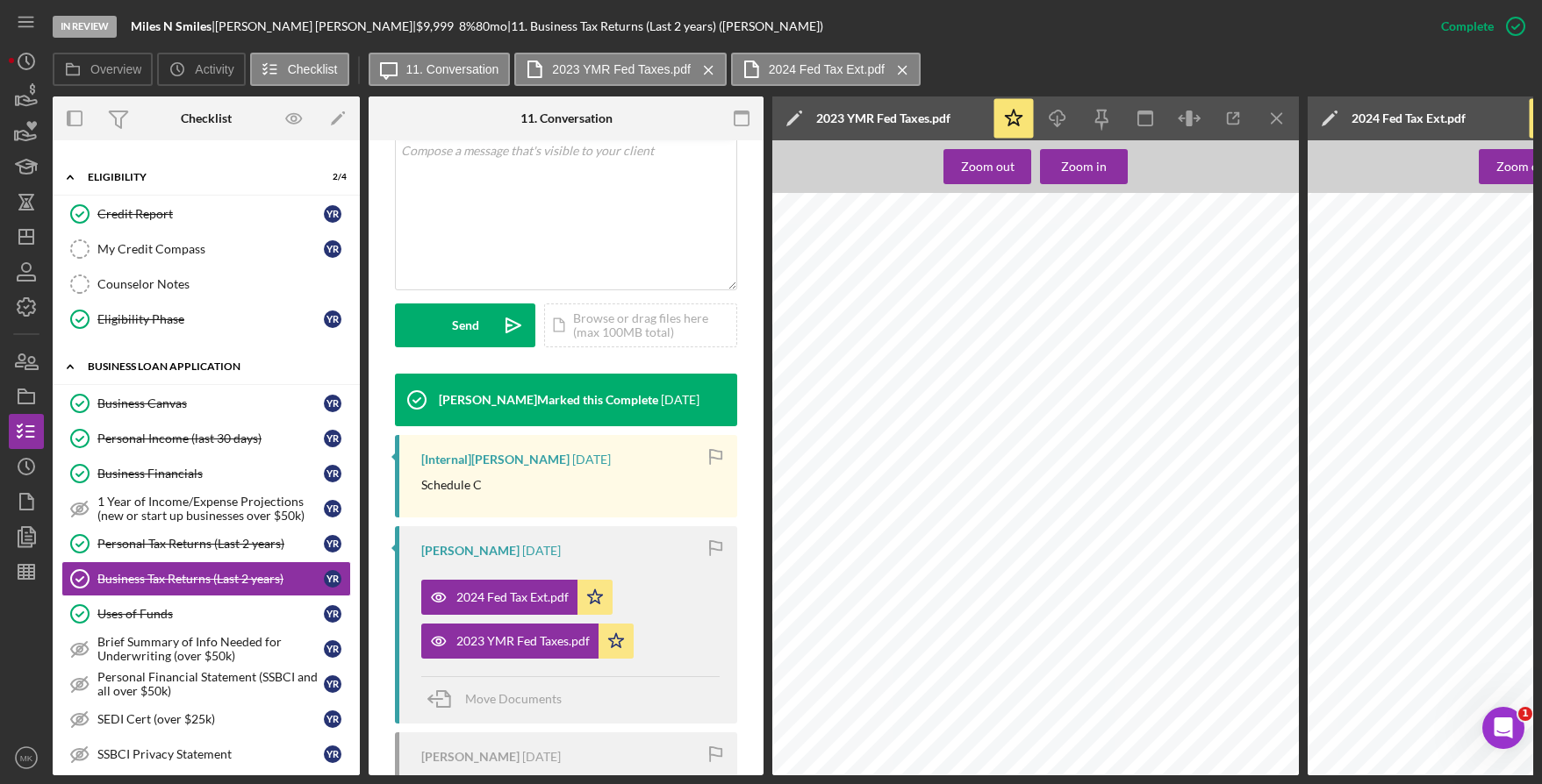
scroll to position [0, 0]
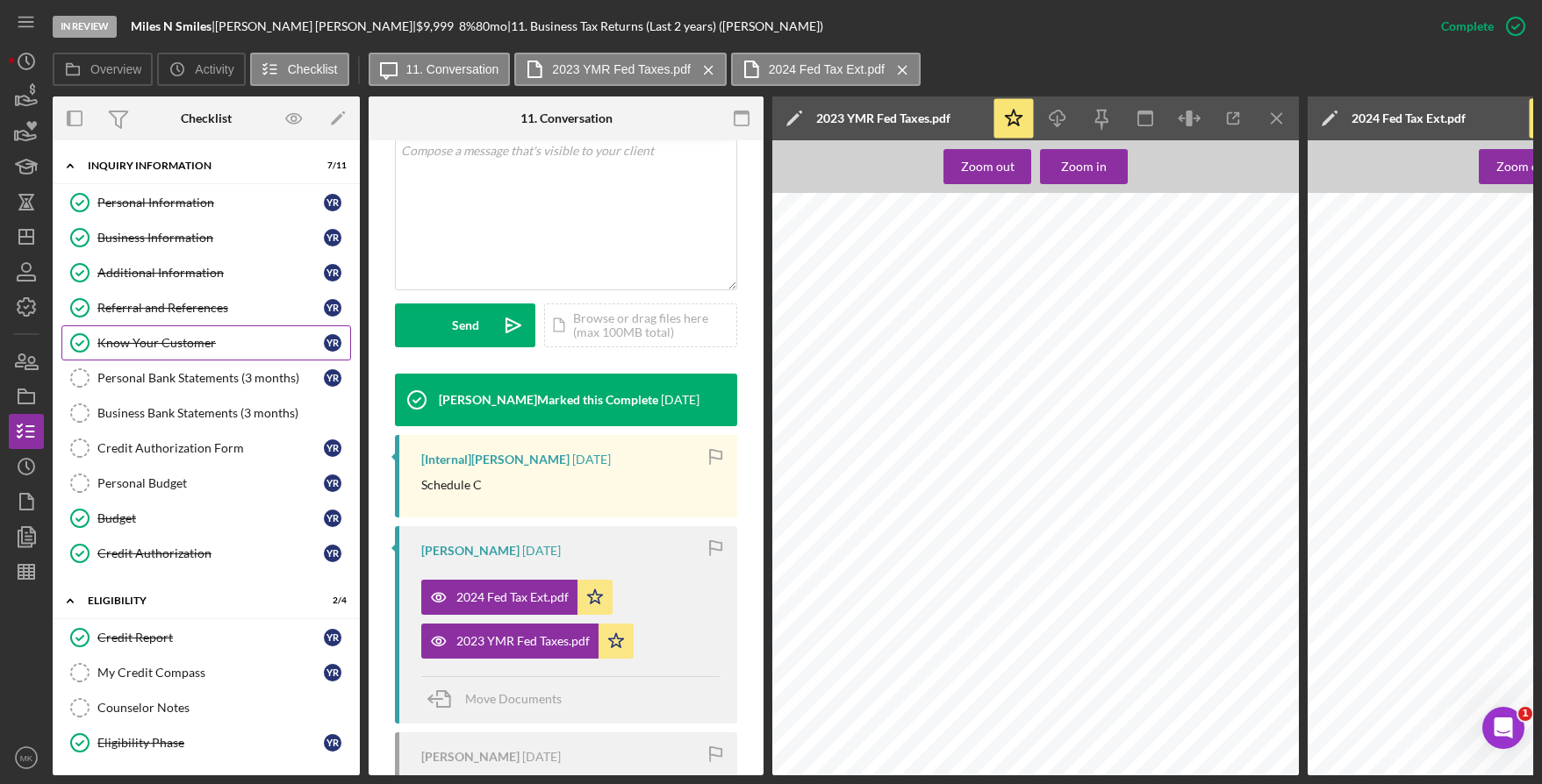
click at [188, 329] on link "Know Your Customer Know Your Customer Y R" at bounding box center [206, 343] width 289 height 35
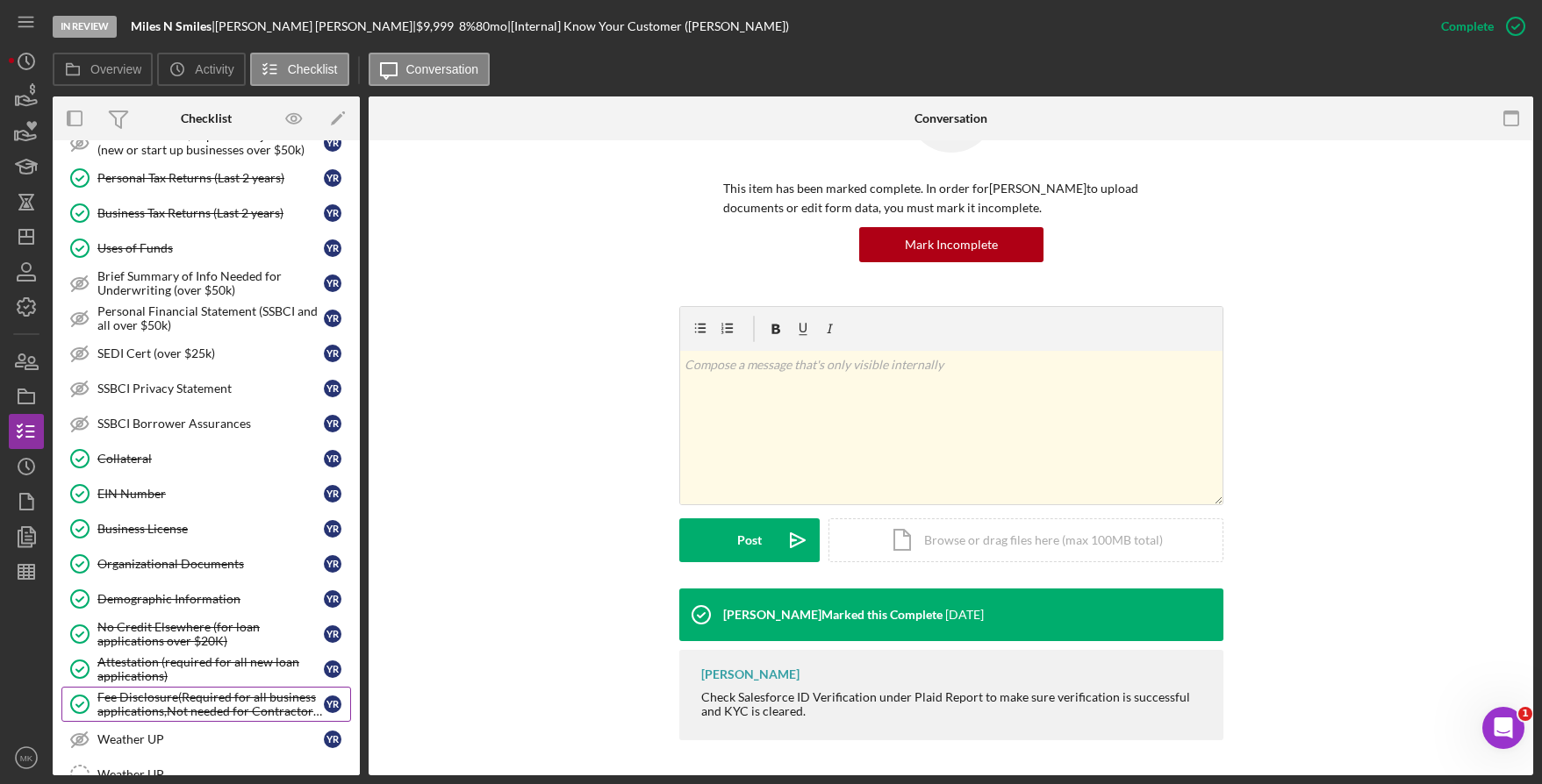
scroll to position [878, 0]
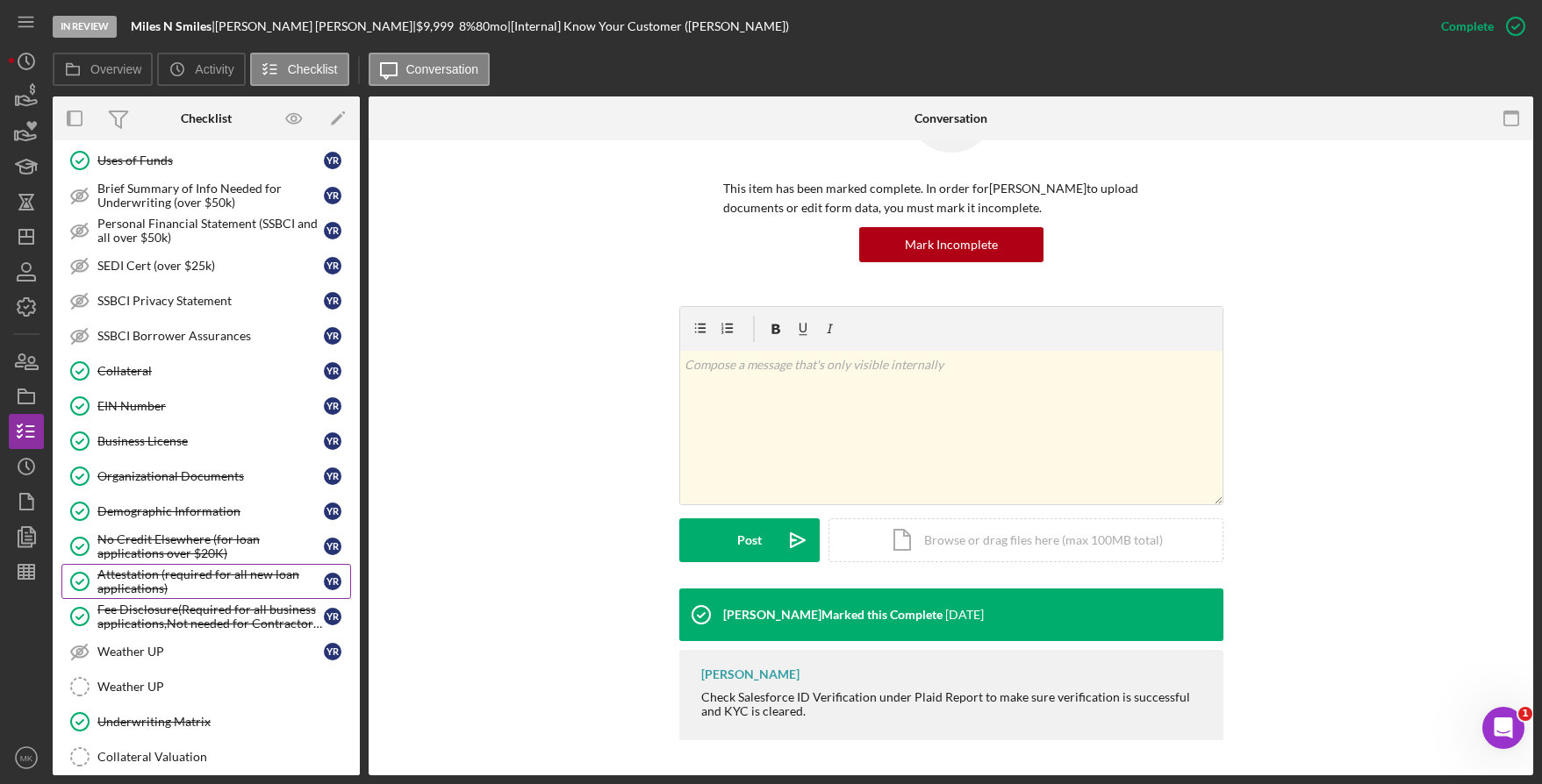
click at [152, 577] on div "Attestation (required for all new loan applications)" at bounding box center [210, 581] width 227 height 28
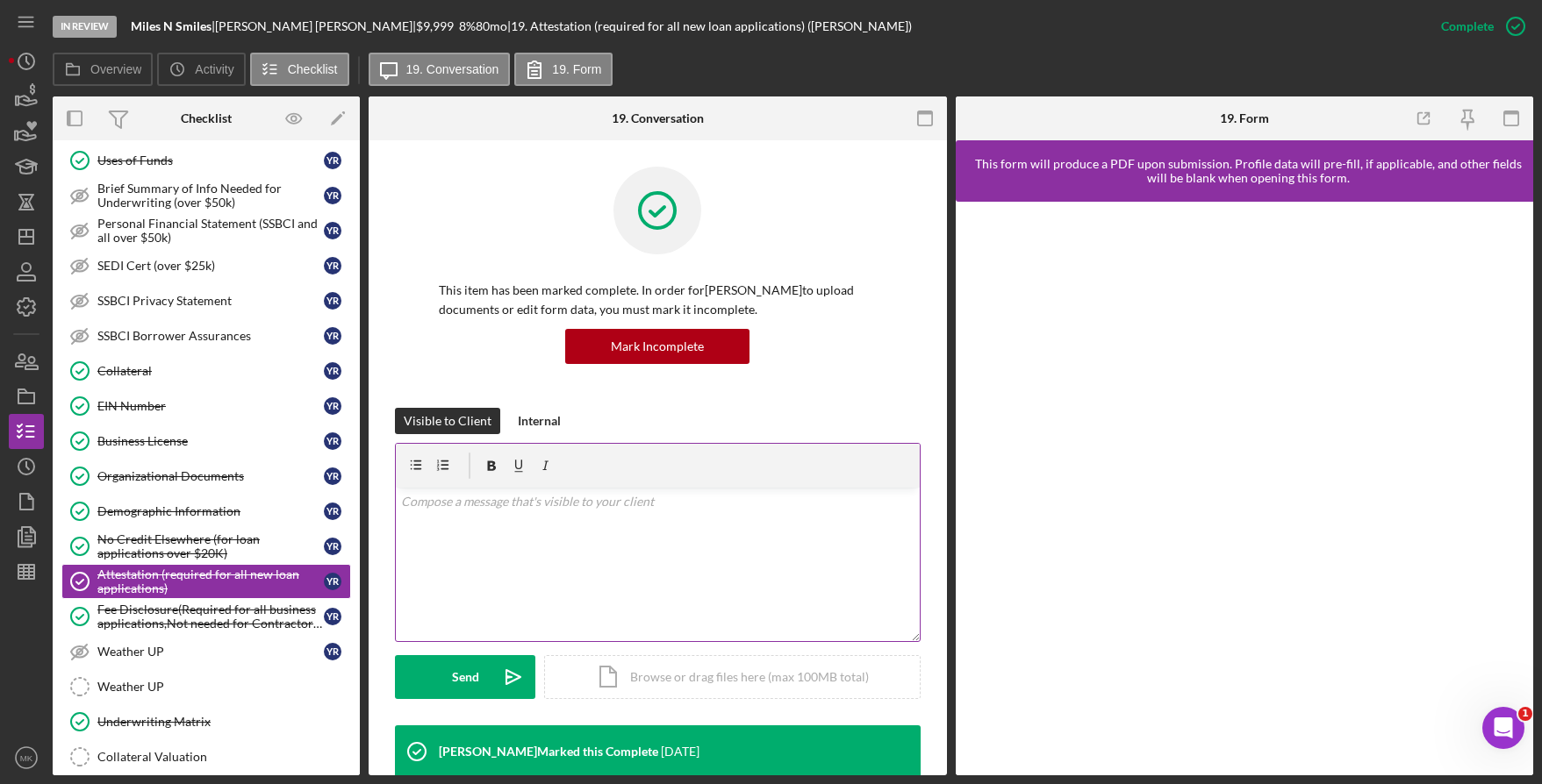
scroll to position [439, 0]
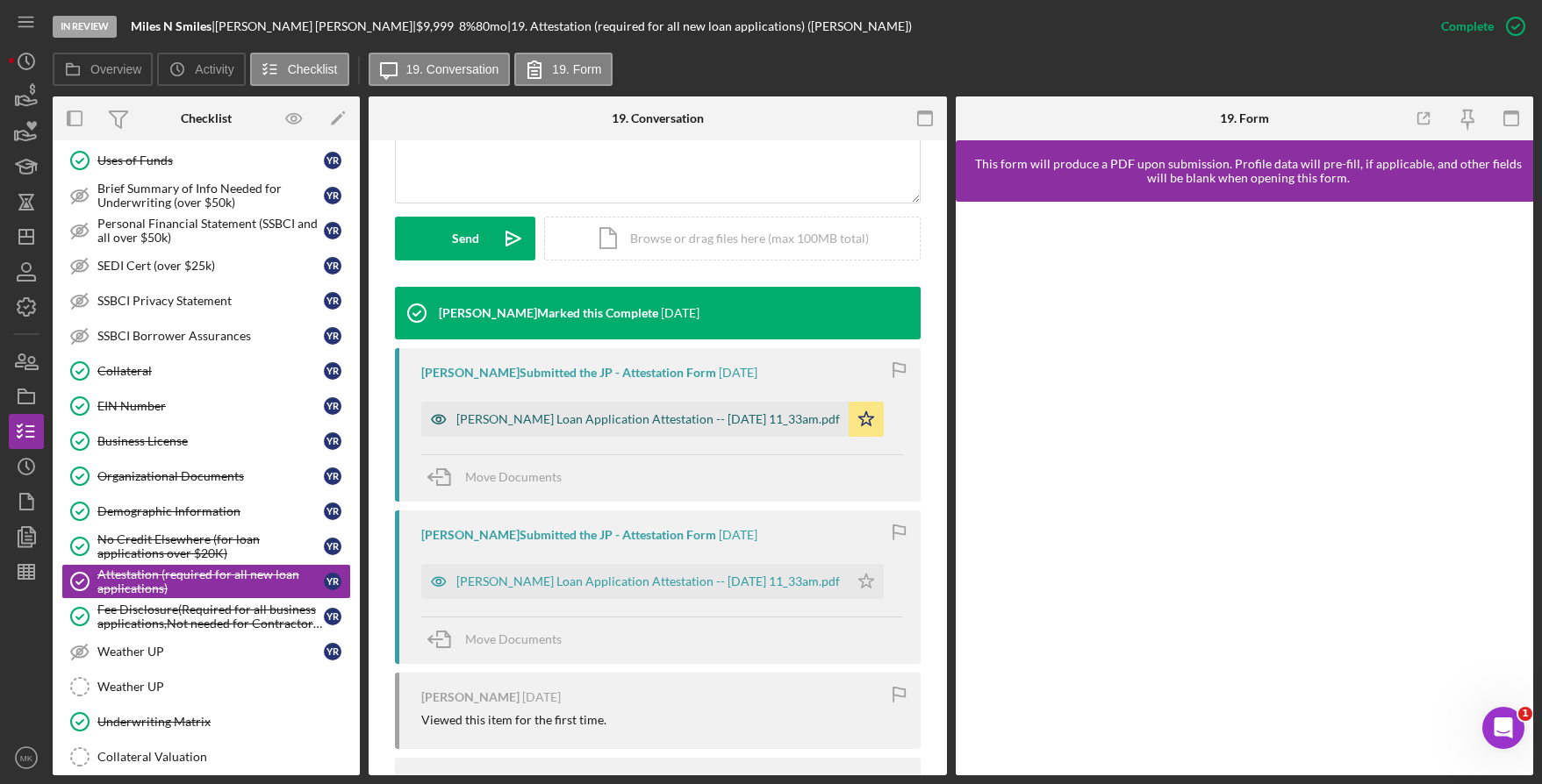
click at [609, 412] on div "Justine Petersen Loan Application Attestation -- 2025-08-01 11_33am.pdf" at bounding box center [648, 419] width 384 height 14
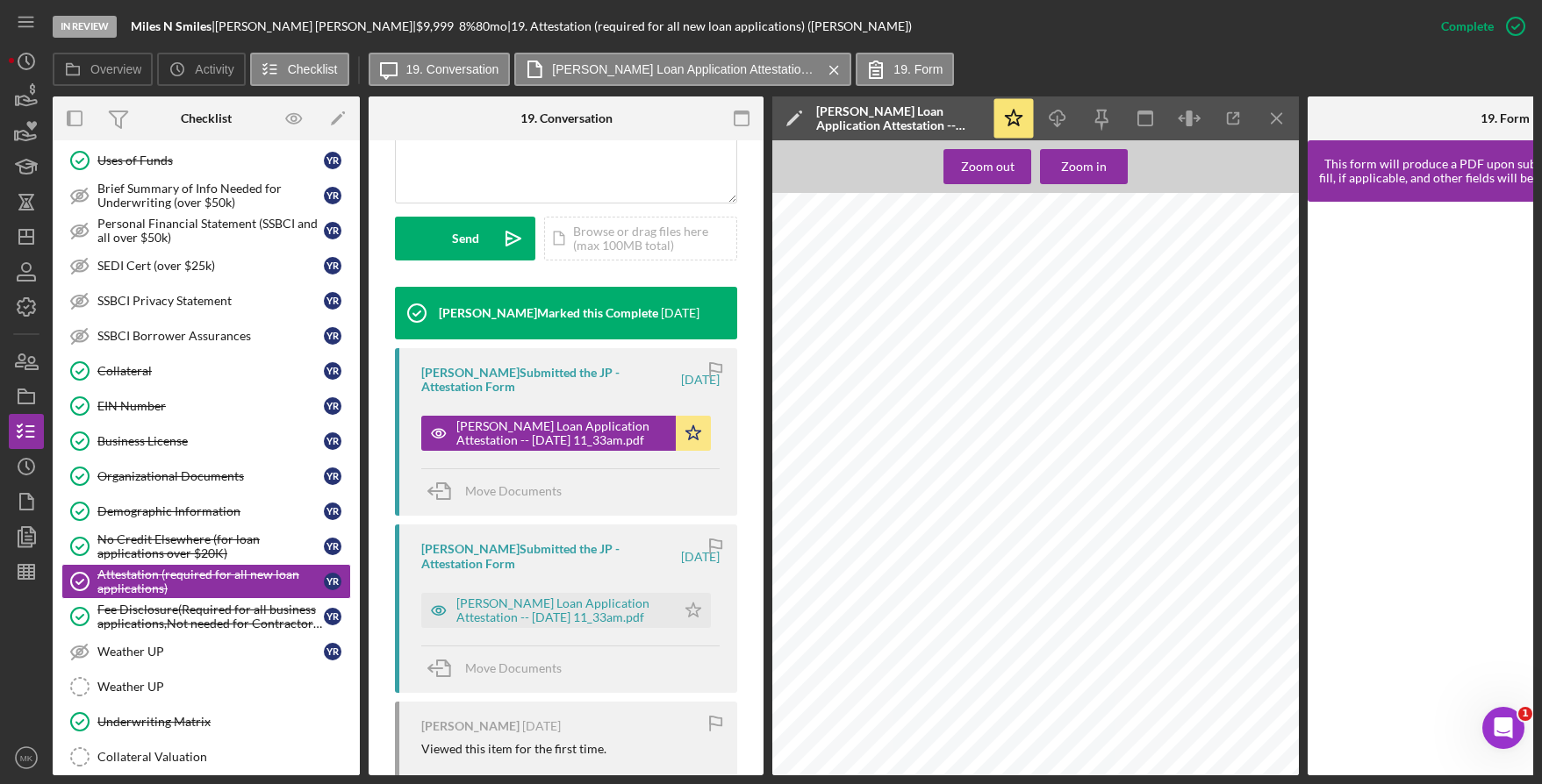
scroll to position [1123, 0]
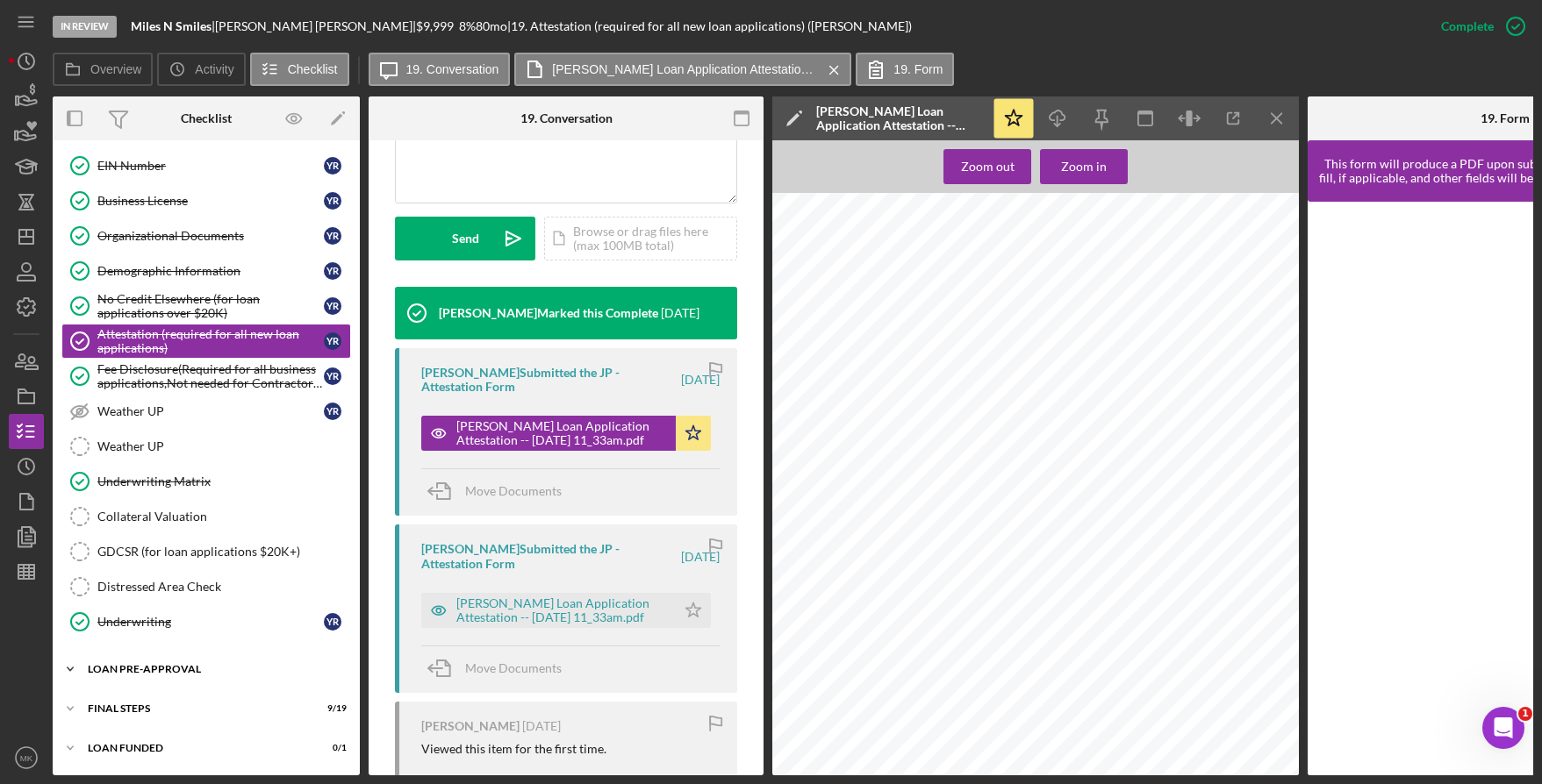
click at [155, 664] on div "LOAN PRE-APPROVAL" at bounding box center [213, 668] width 250 height 10
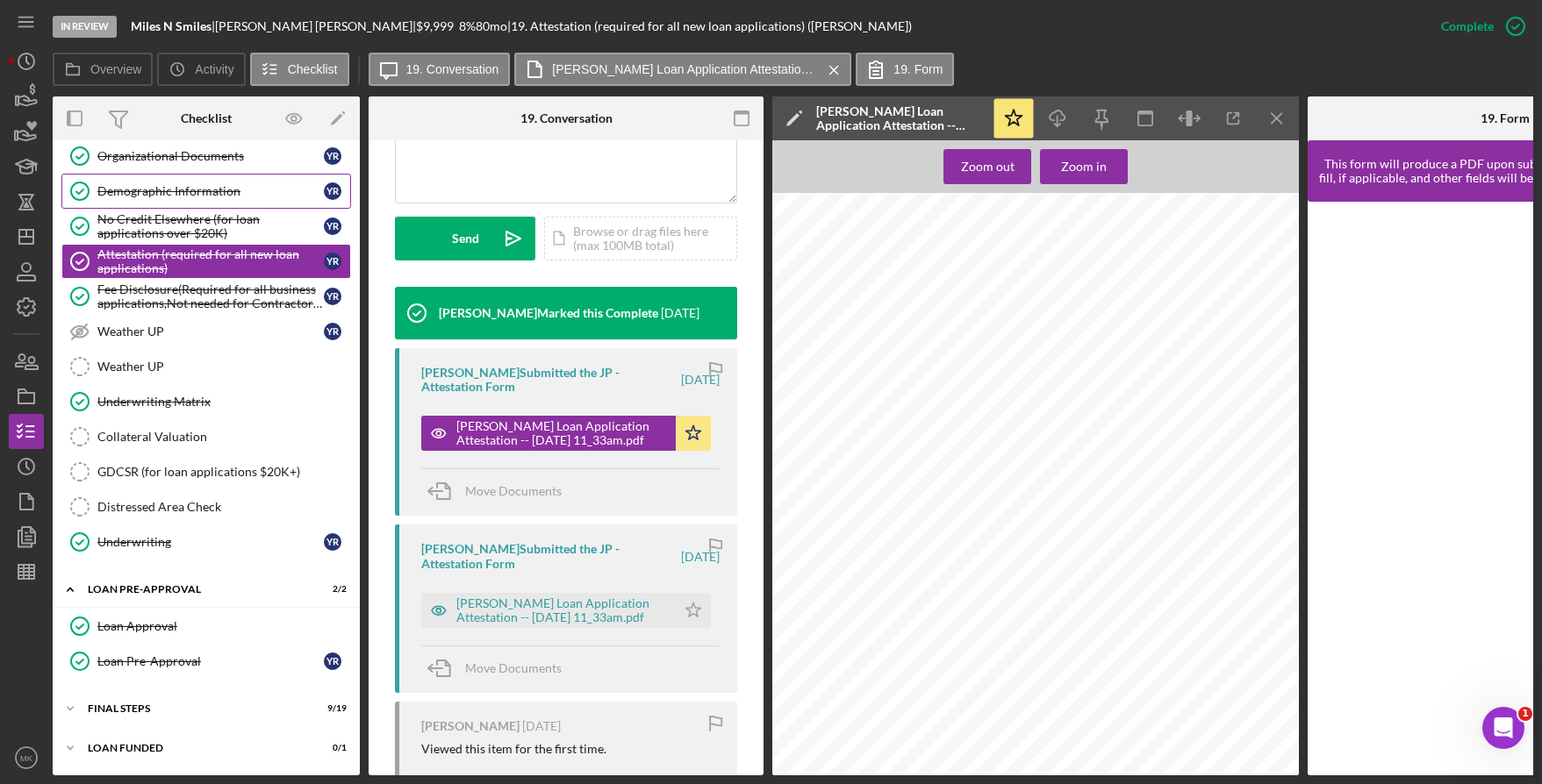
scroll to position [764, 0]
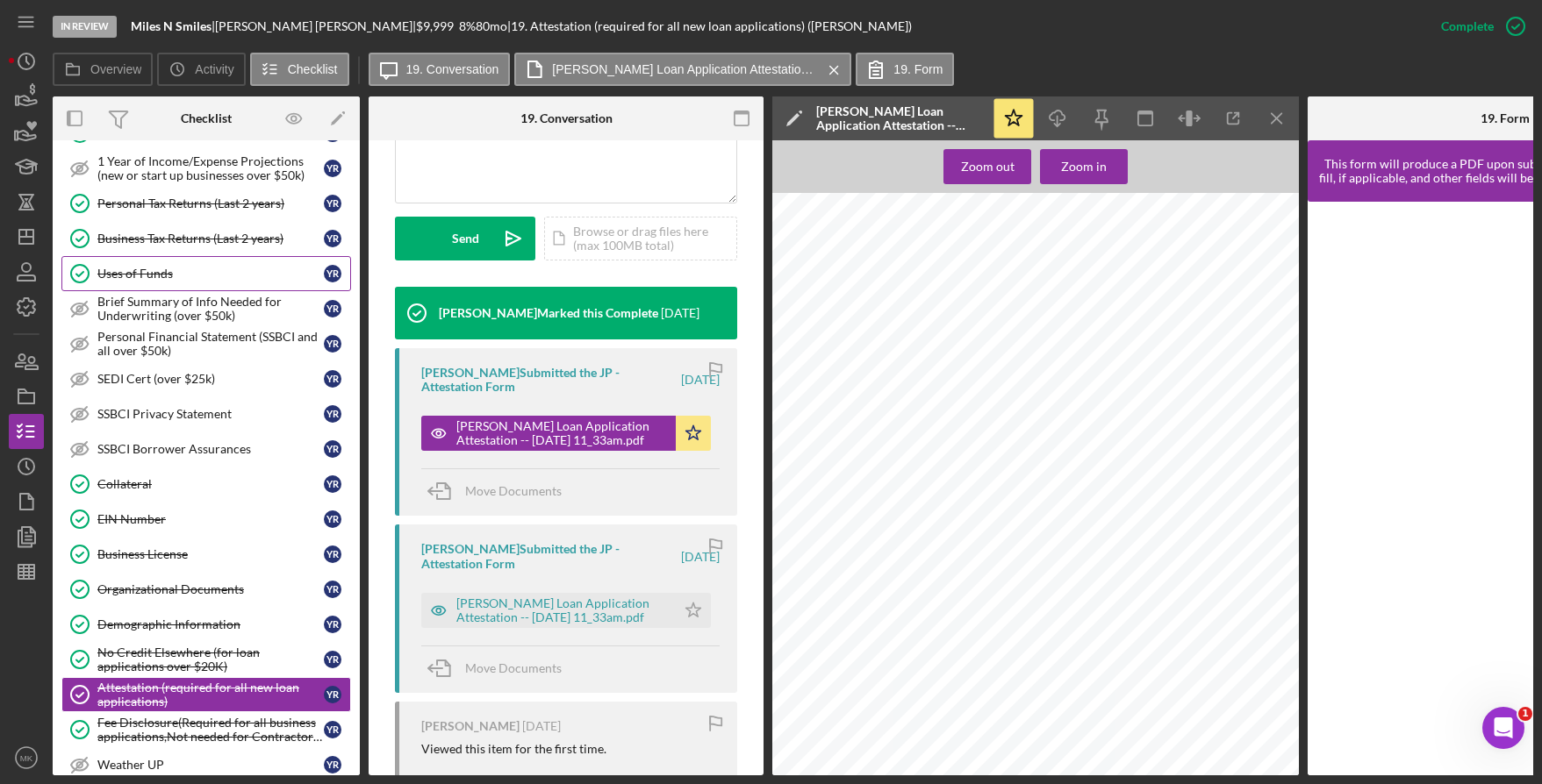
click at [163, 273] on div "Uses of Funds" at bounding box center [210, 274] width 227 height 14
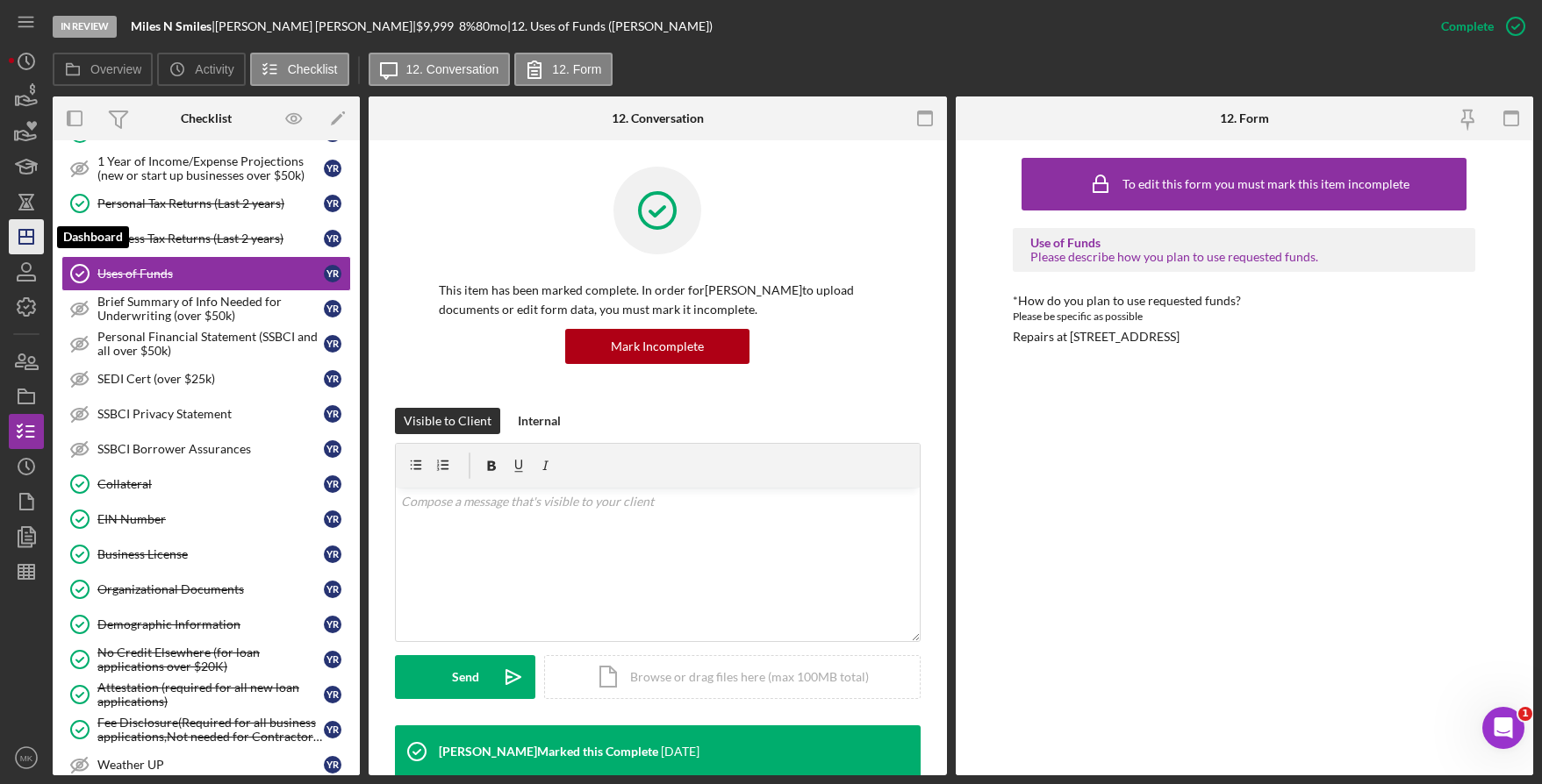
click at [31, 220] on icon "Icon/Dashboard" at bounding box center [27, 237] width 44 height 44
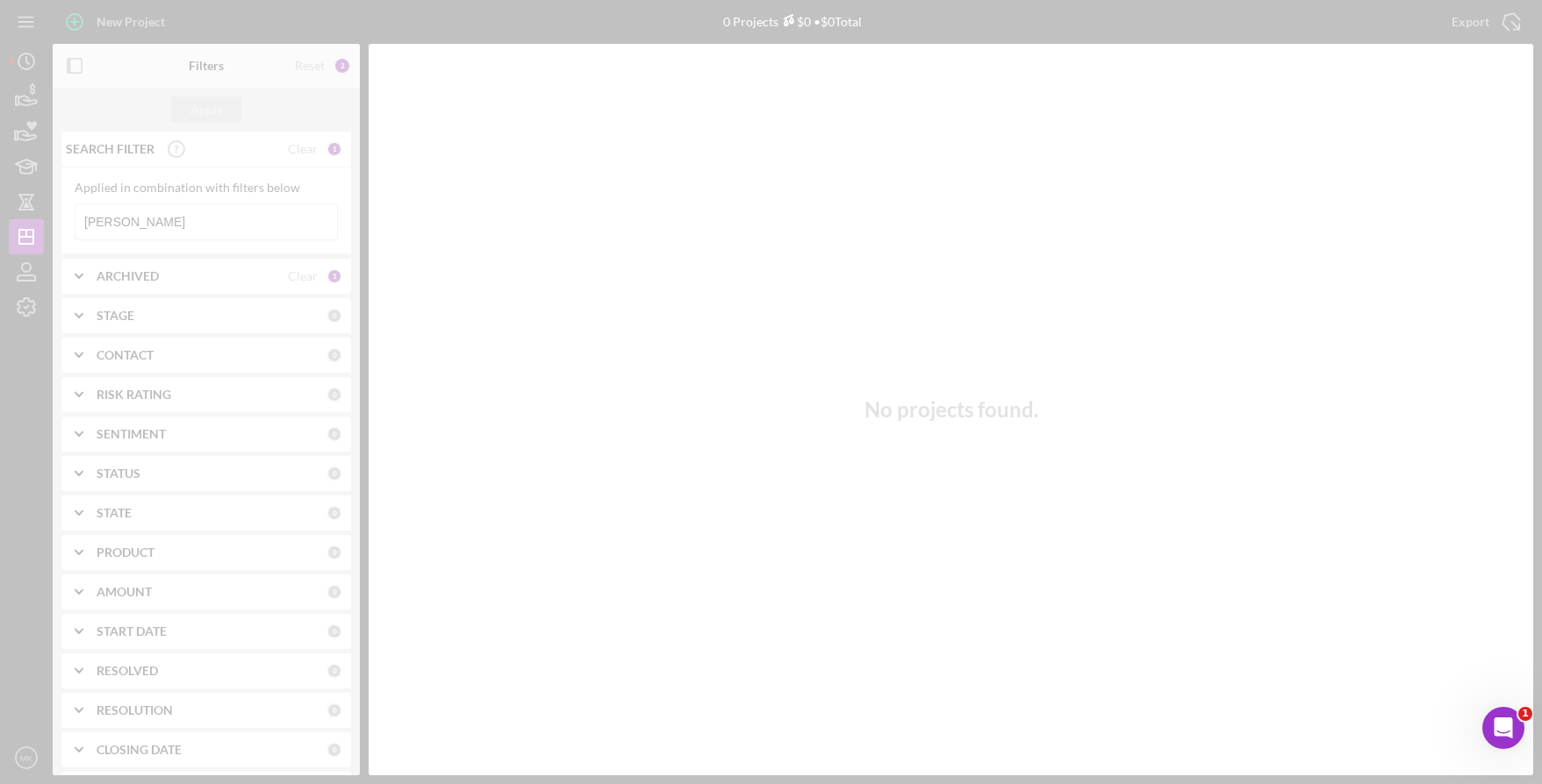
click at [129, 230] on div at bounding box center [771, 392] width 1542 height 784
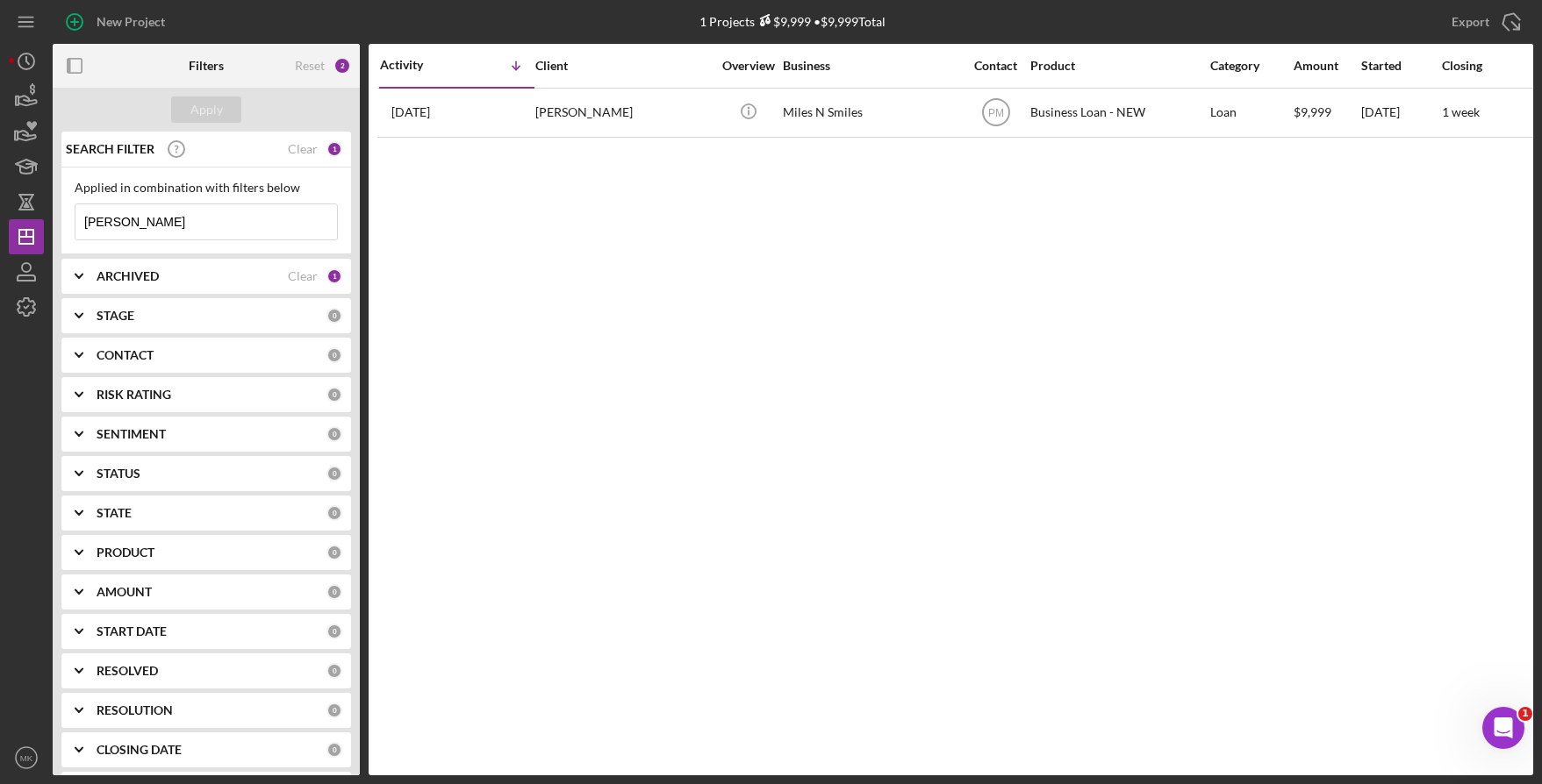
drag, startPoint x: 166, startPoint y: 219, endPoint x: -252, endPoint y: 171, distance: 420.7
click at [0, 171] on html "New Project 1 Projects $9,999 • $9,999 Total Rustad Export Icon/Export Filters …" at bounding box center [771, 392] width 1542 height 784
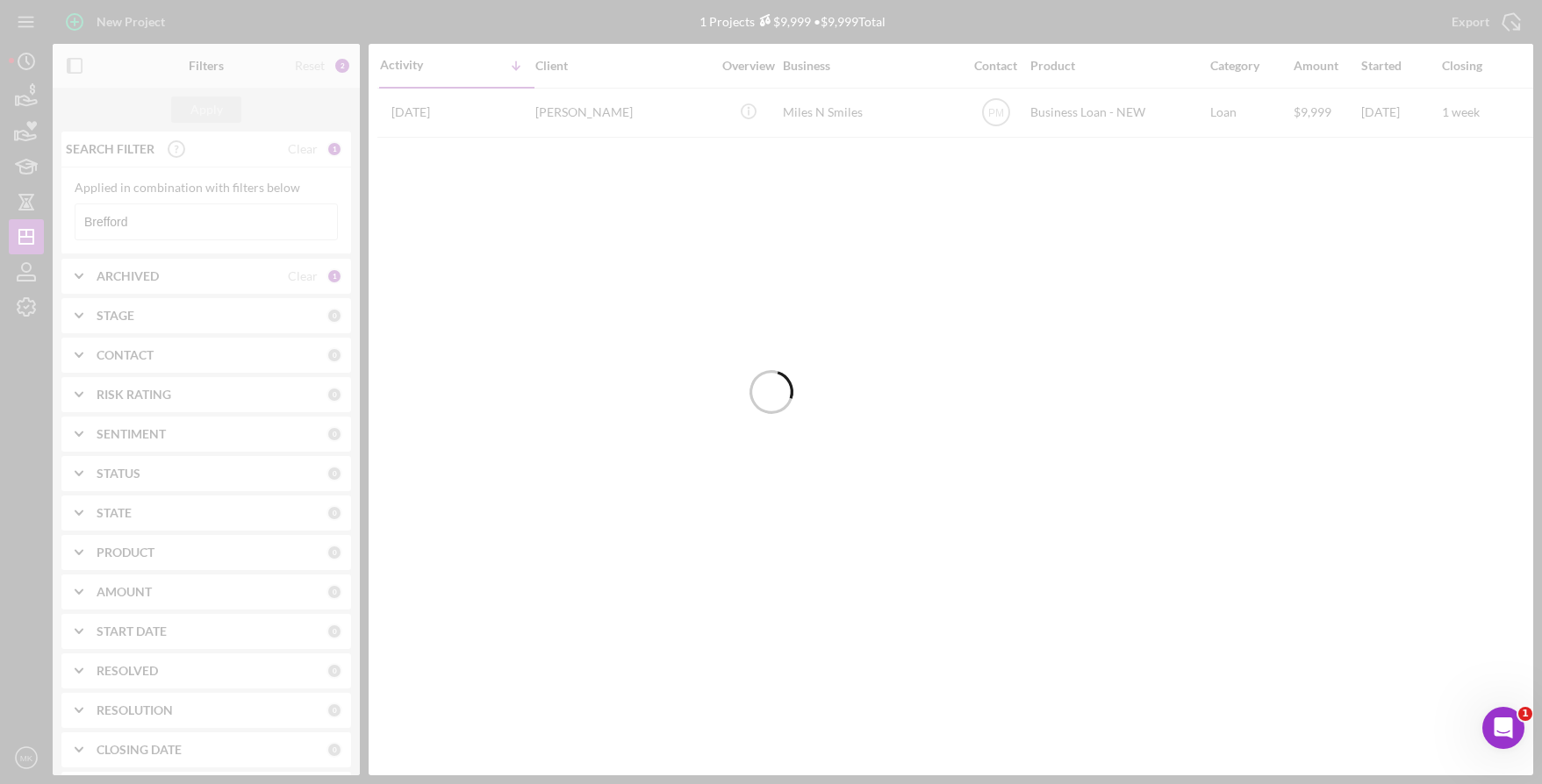
type input "Brefford"
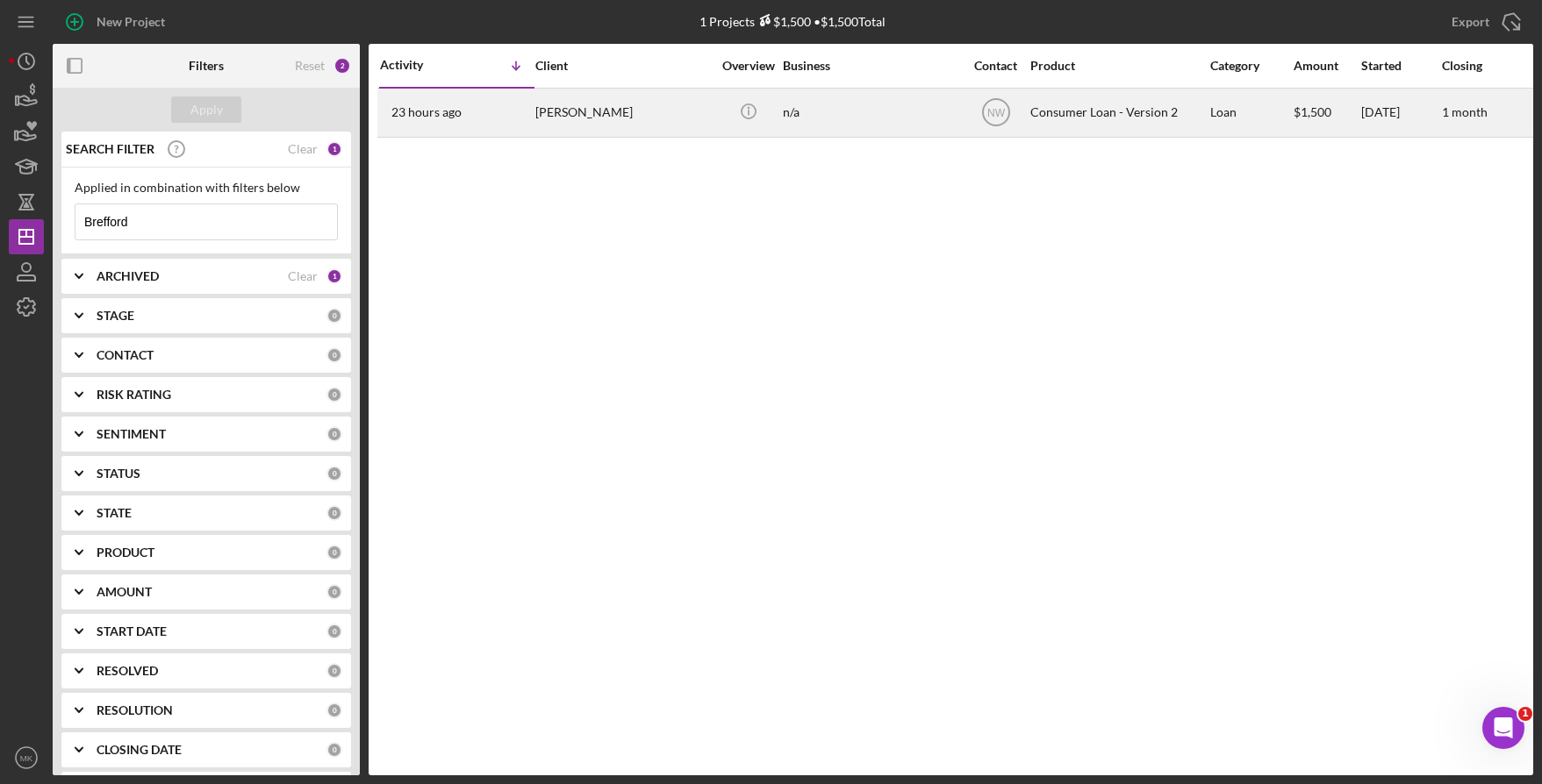
click at [586, 124] on div "[PERSON_NAME]" at bounding box center [623, 112] width 175 height 47
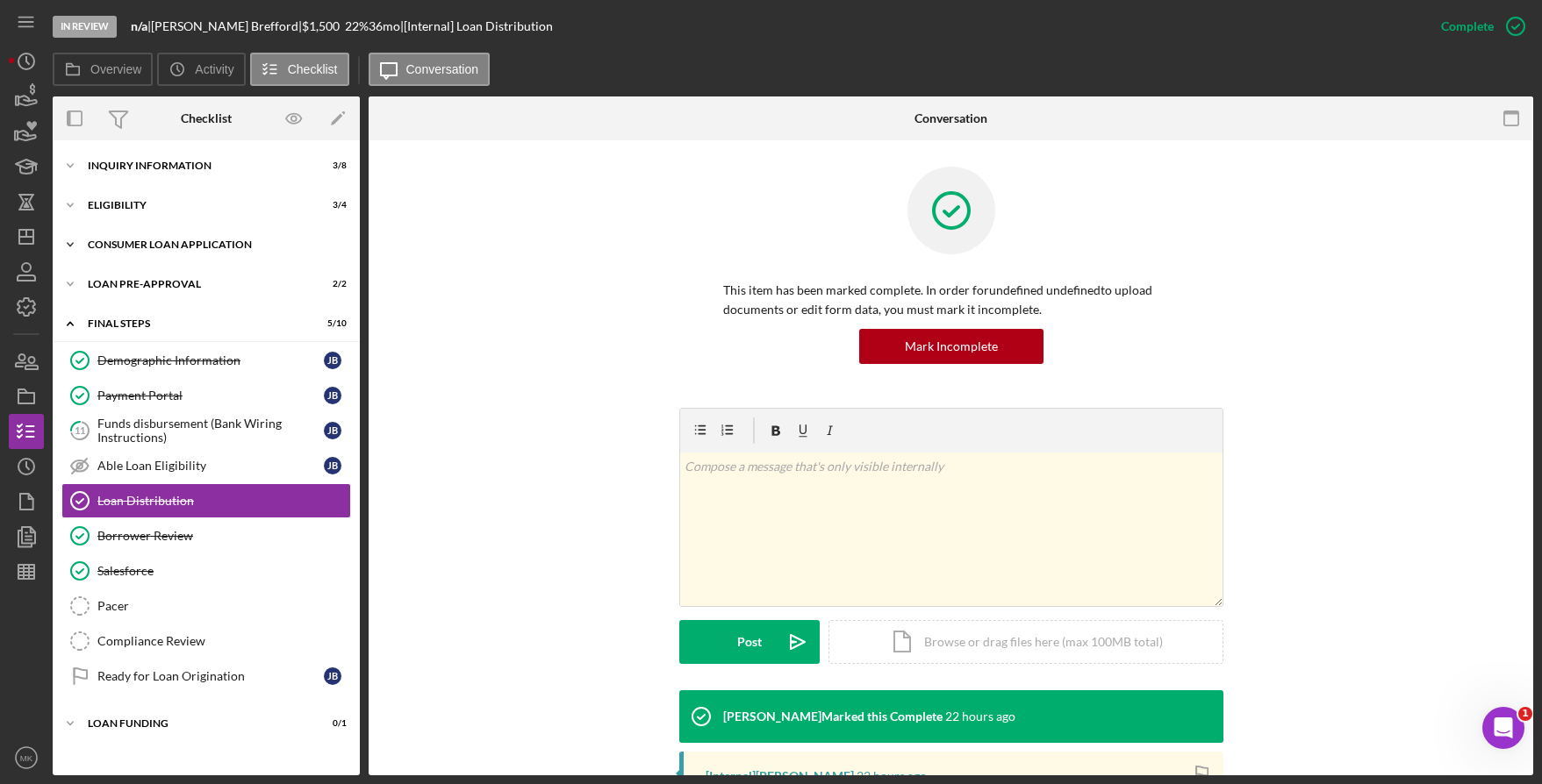
click at [168, 230] on div "Icon/Expander Consumer Loan Application 7 / 9" at bounding box center [206, 245] width 307 height 35
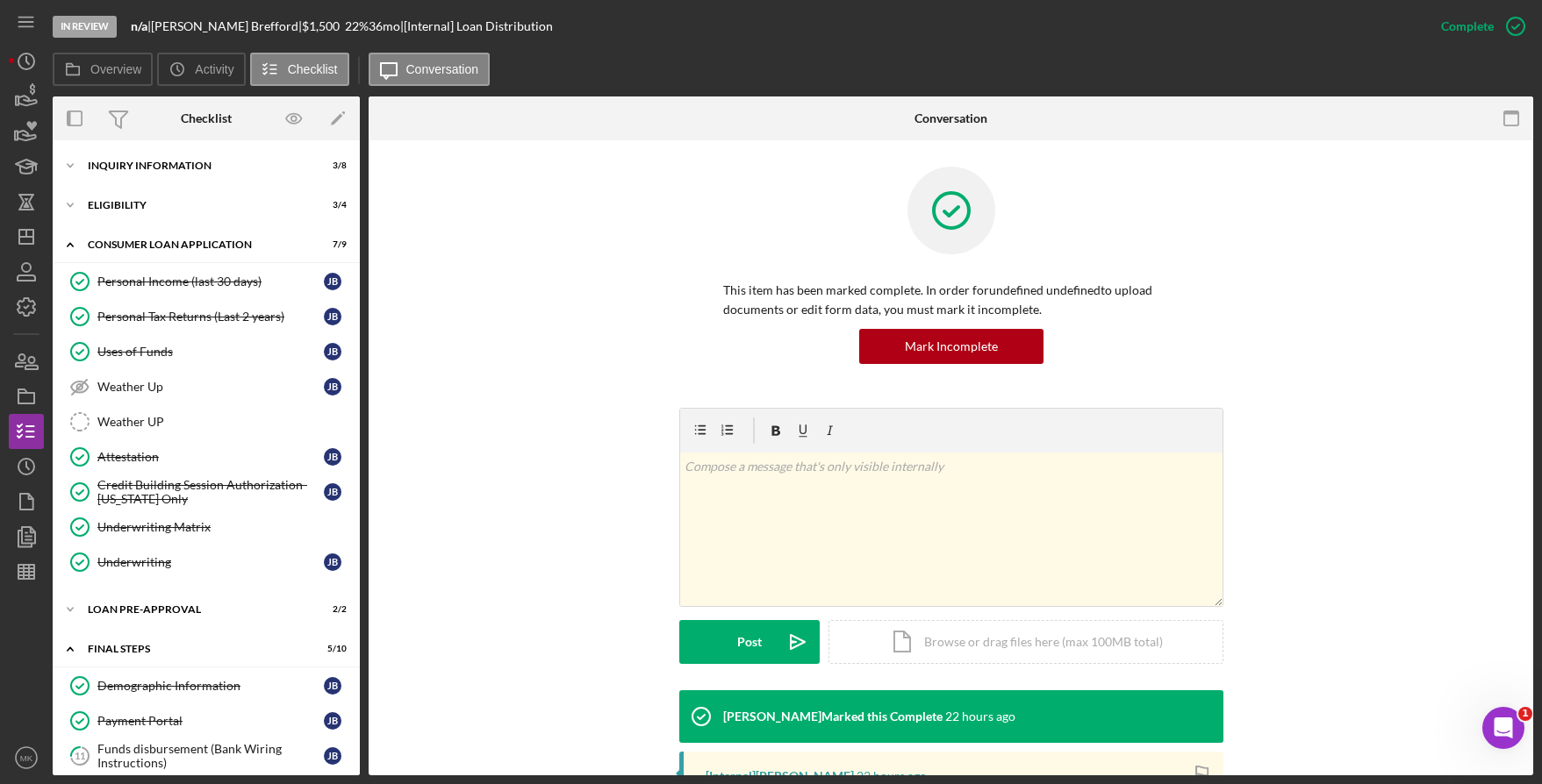
scroll to position [301, 0]
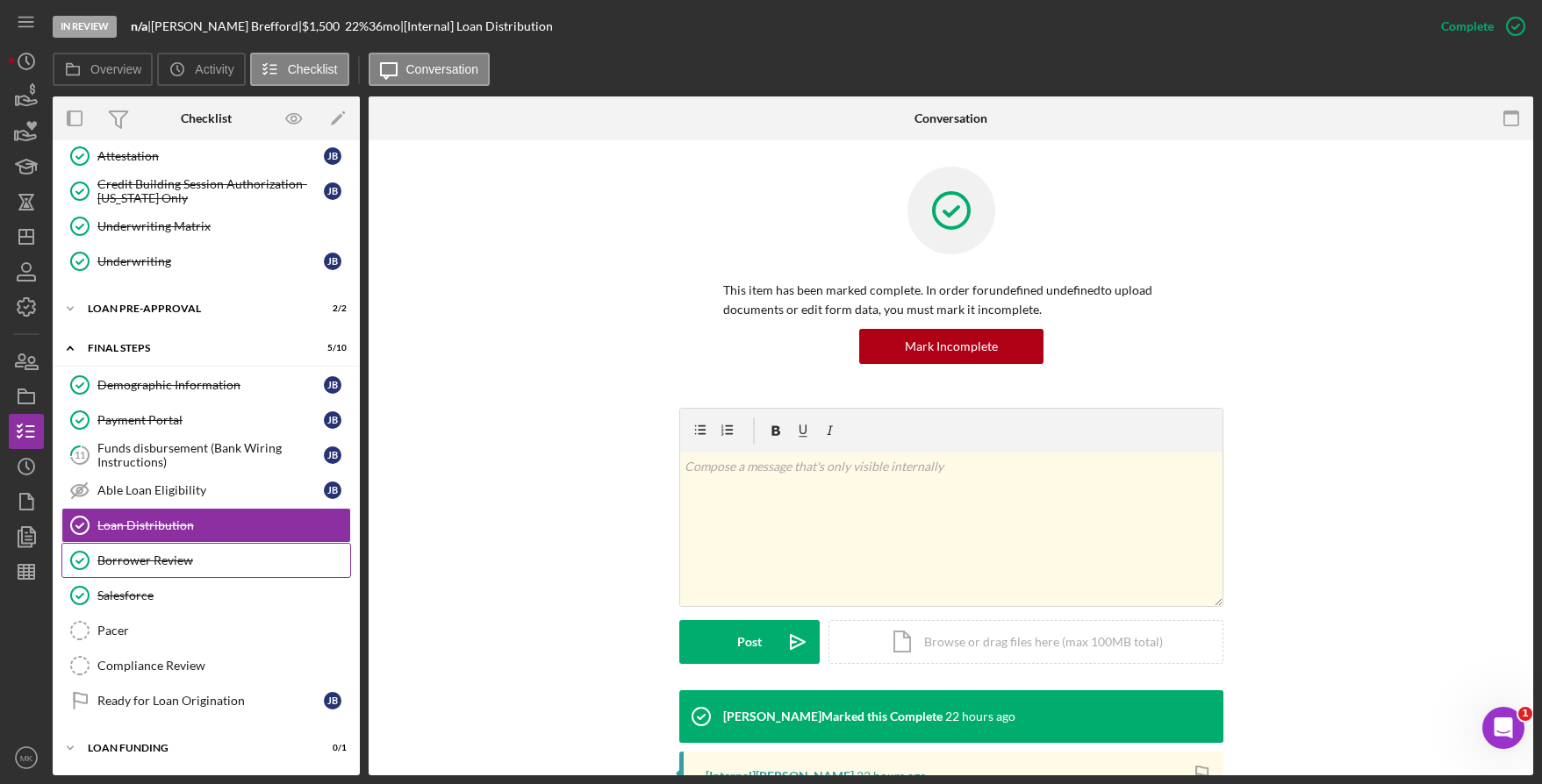
click at [148, 569] on link "Borrower Review Borrower Review" at bounding box center [206, 561] width 289 height 35
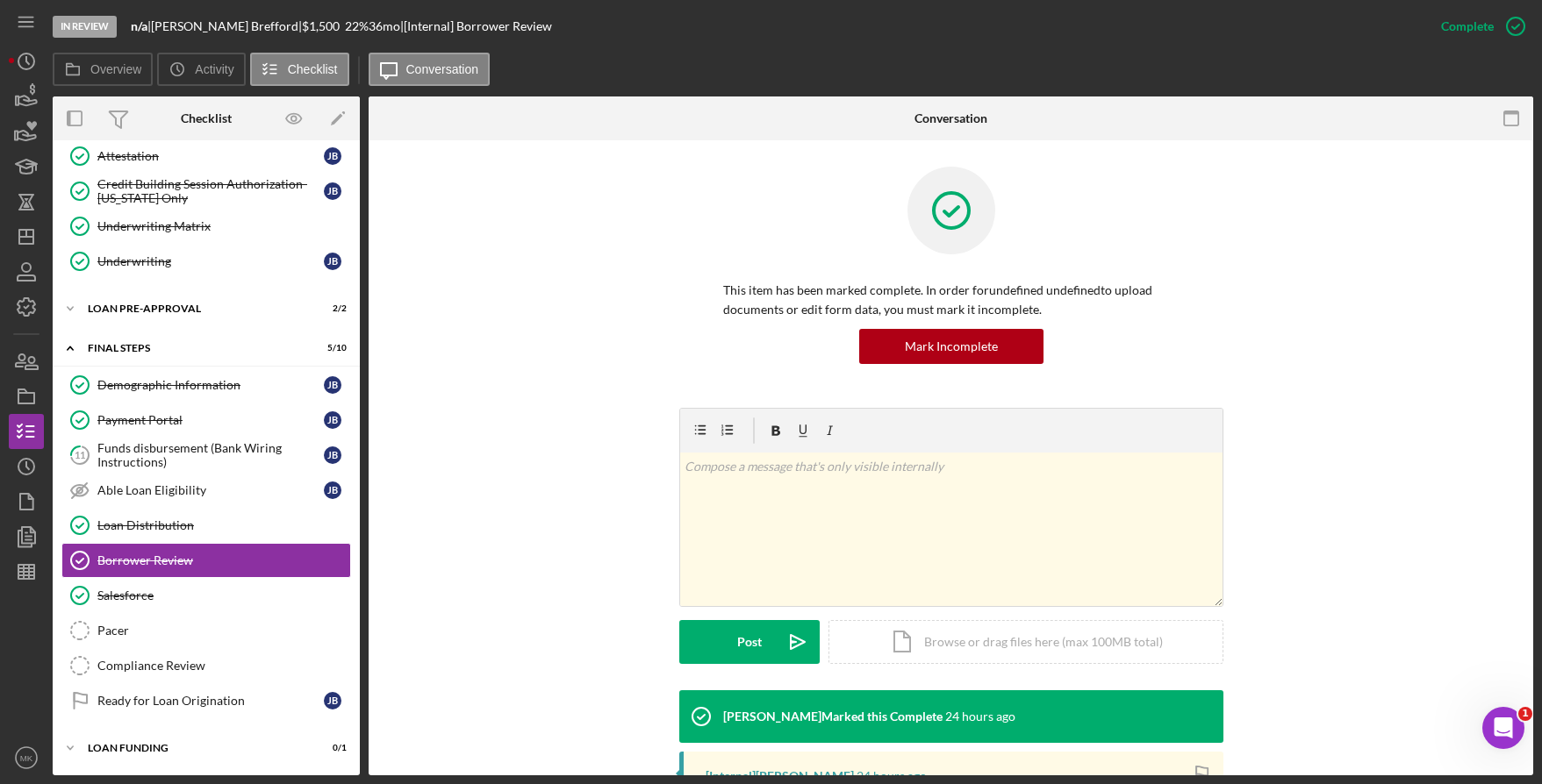
scroll to position [294, 0]
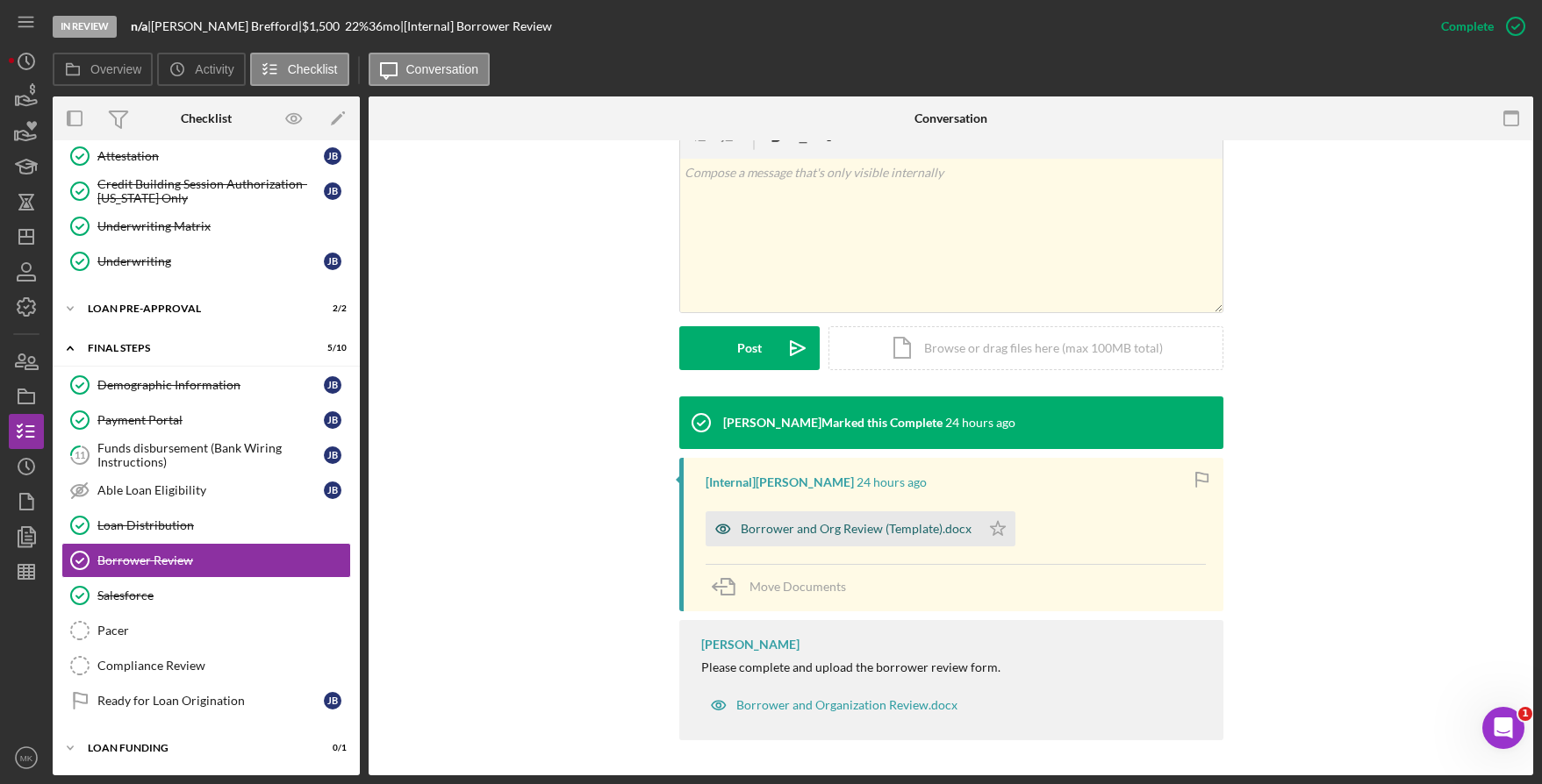
click at [850, 518] on div "Borrower and Org Review (Template).docx" at bounding box center [842, 529] width 275 height 35
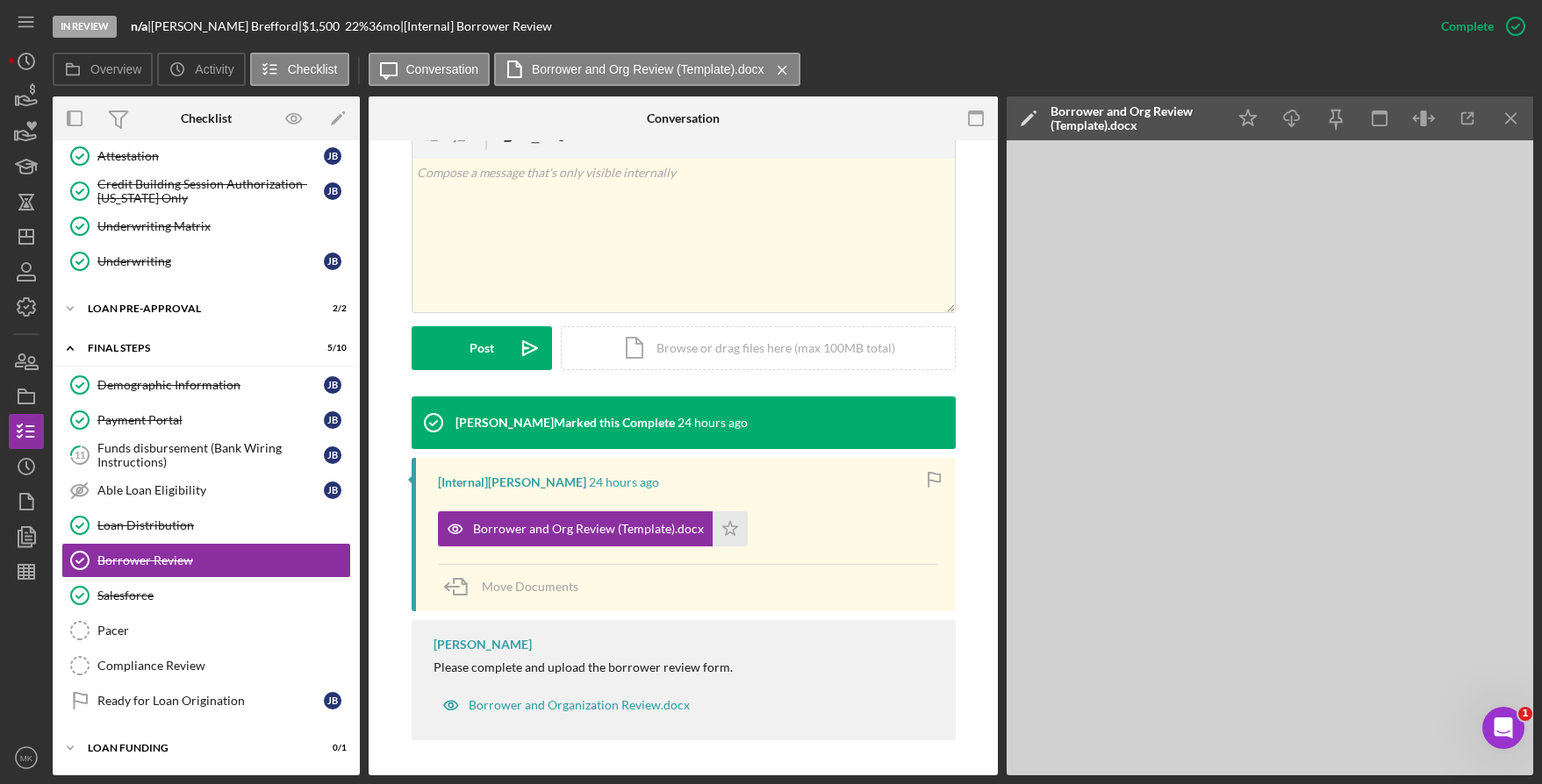
click at [932, 525] on div "Borrower and Org Review (Template).docx Icon/Star" at bounding box center [688, 525] width 501 height 44
click at [185, 306] on div "Loan Pre-Approval" at bounding box center [213, 308] width 250 height 10
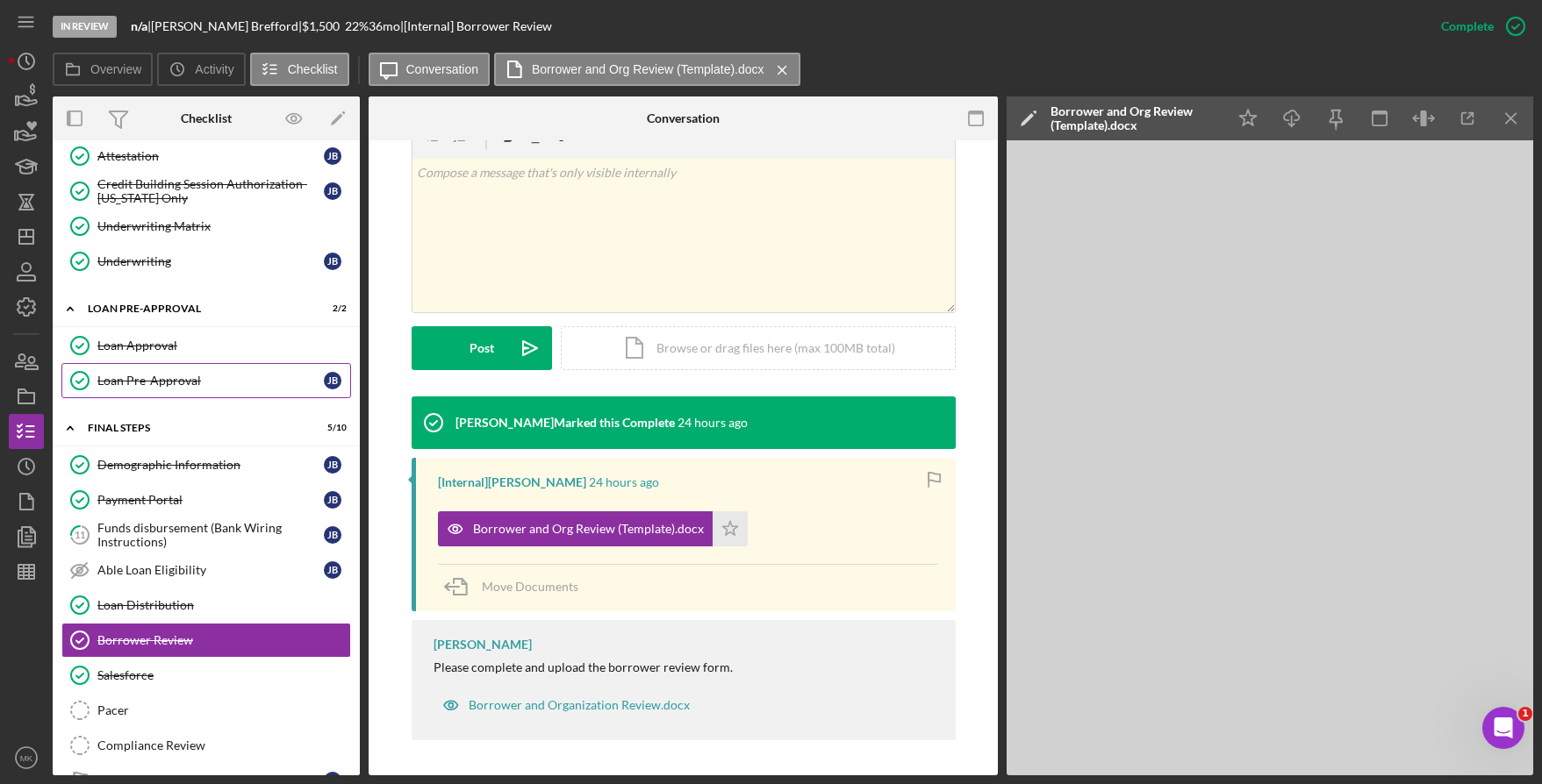
click at [166, 379] on div "Loan Pre-Approval" at bounding box center [210, 380] width 227 height 14
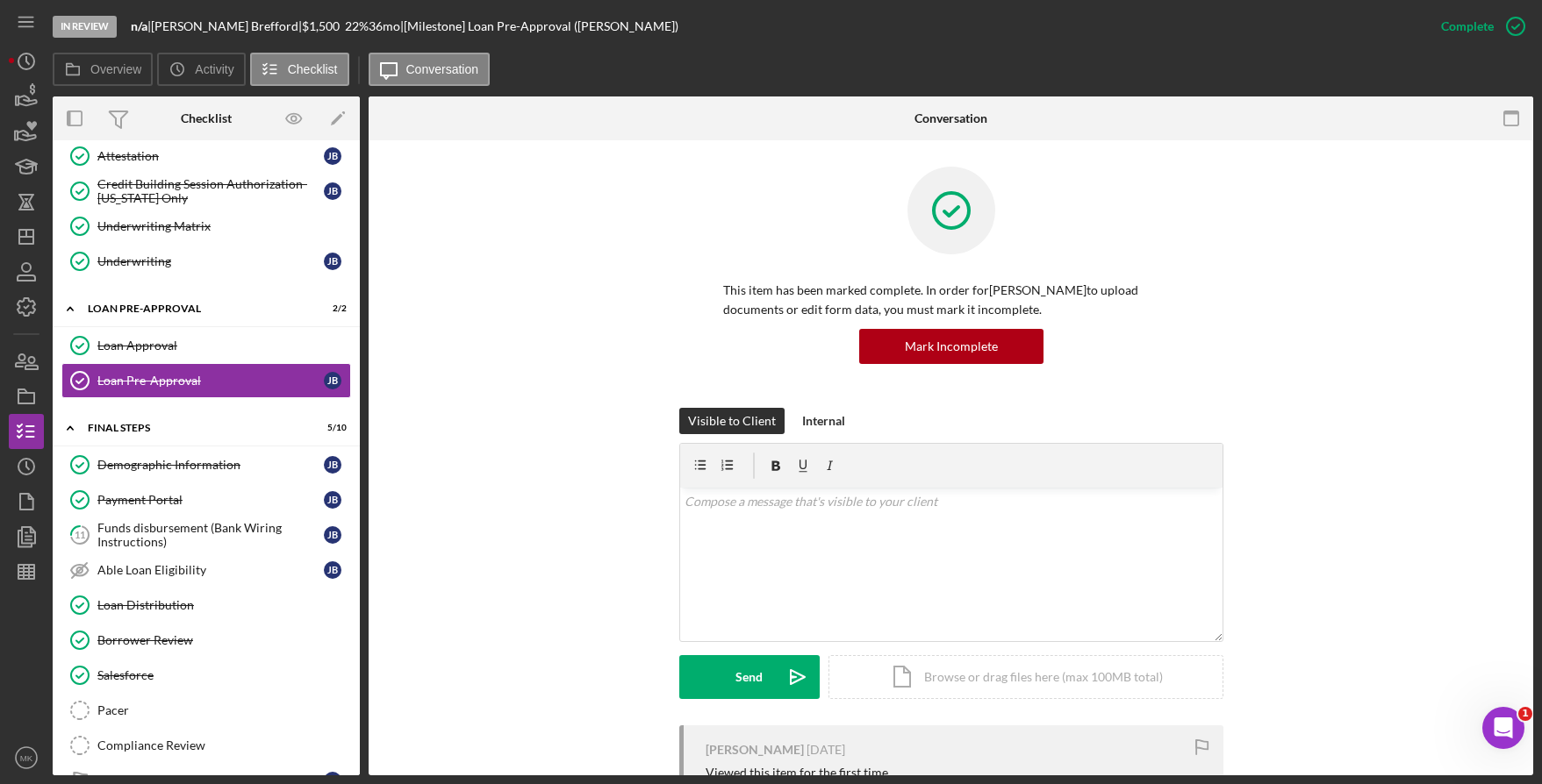
scroll to position [266, 0]
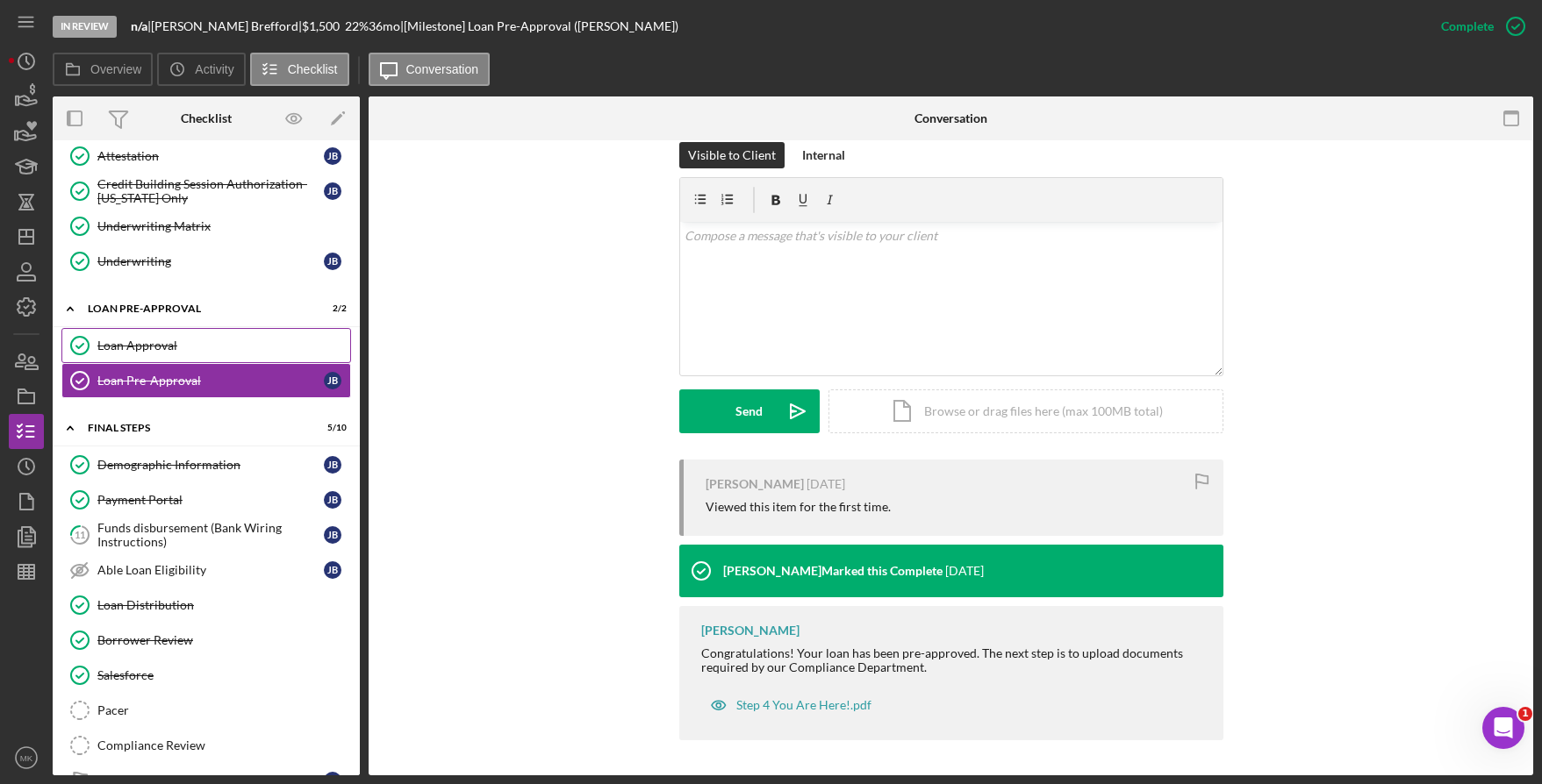
click at [135, 355] on link "Loan Approval Loan Approval" at bounding box center [206, 345] width 289 height 35
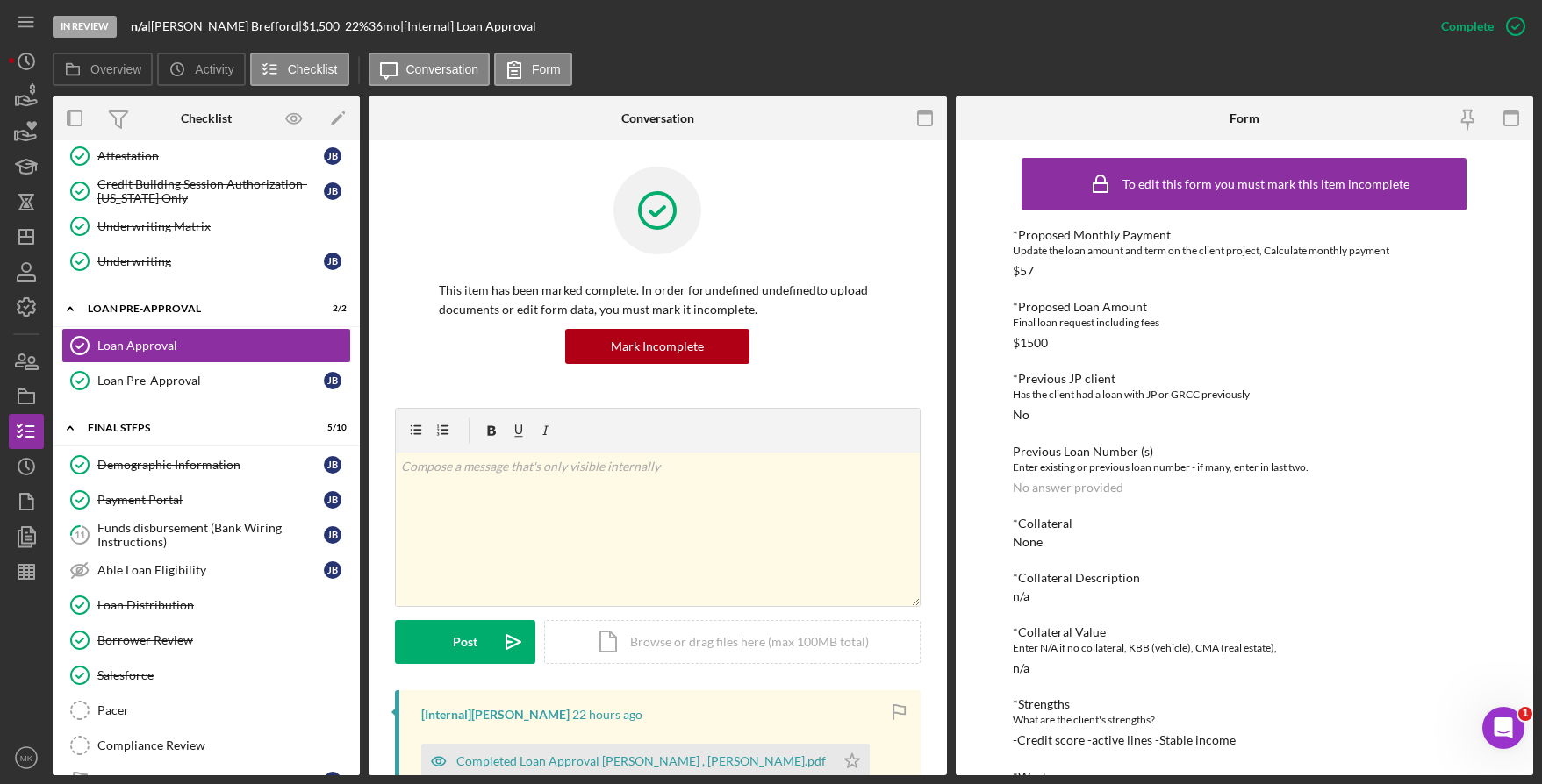
scroll to position [492, 0]
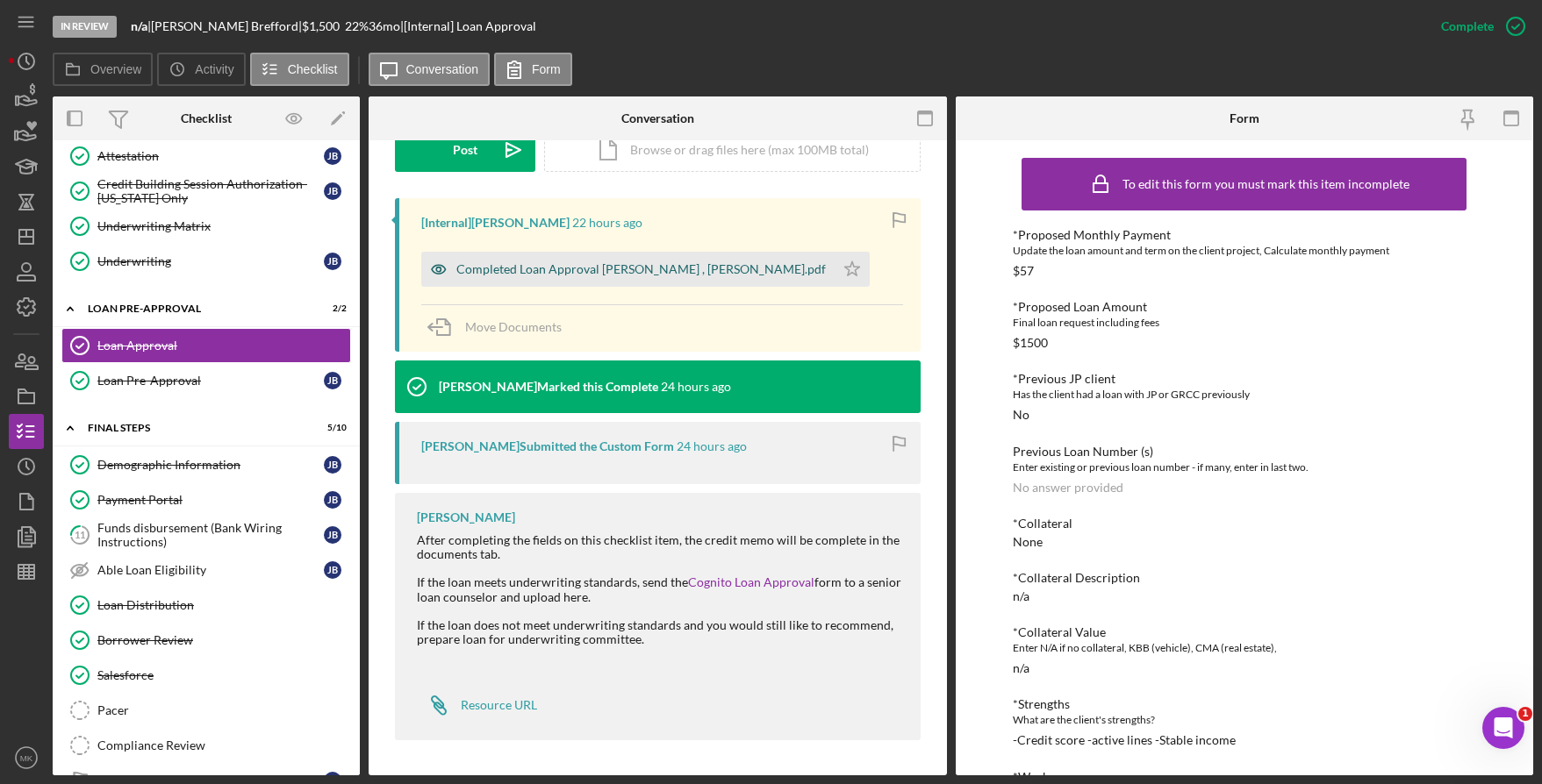
click at [618, 263] on div "Completed Loan Approval Wilson, Nikki , Janeice Brefford.pdf" at bounding box center [641, 269] width 369 height 14
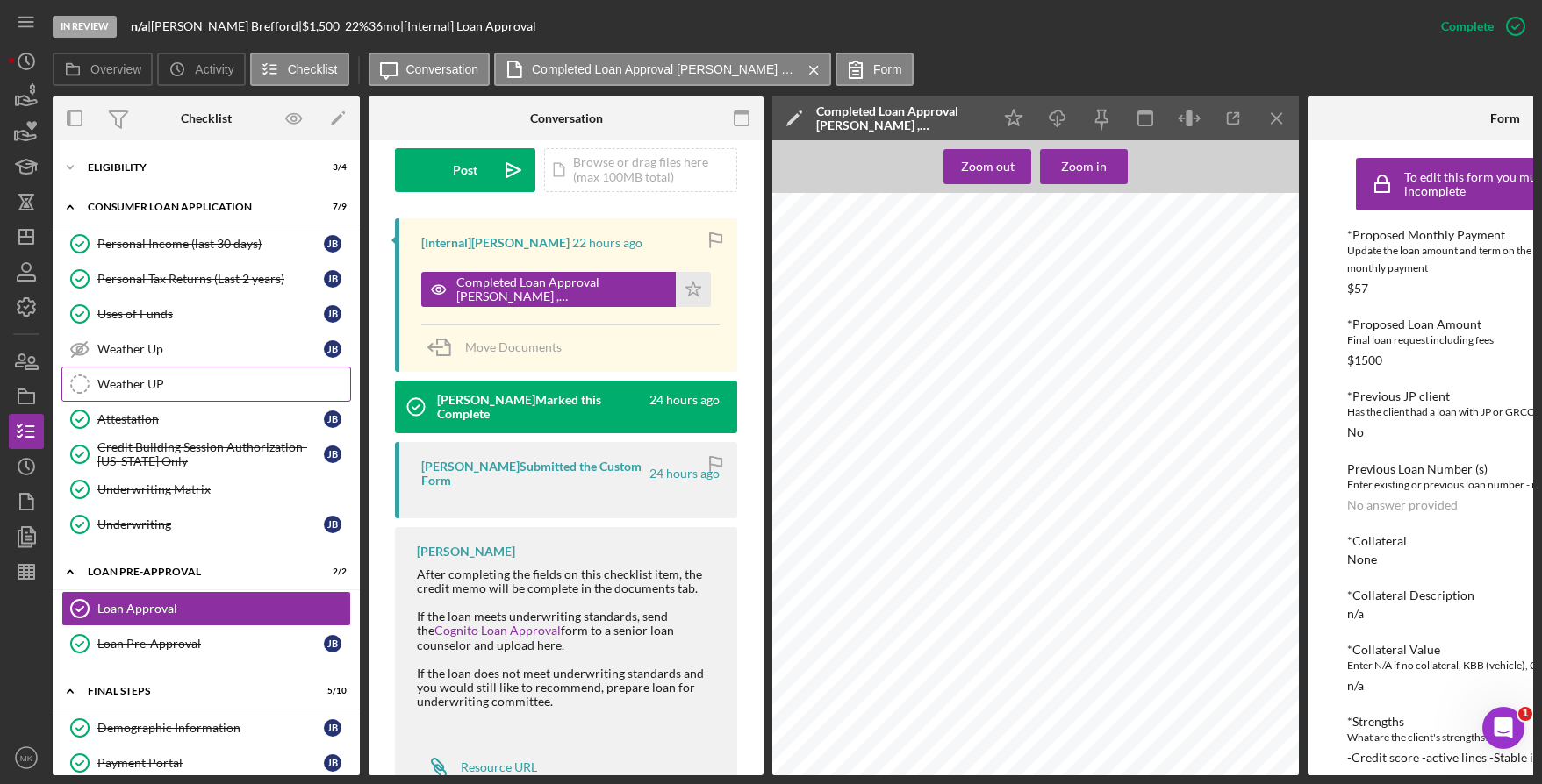
scroll to position [0, 0]
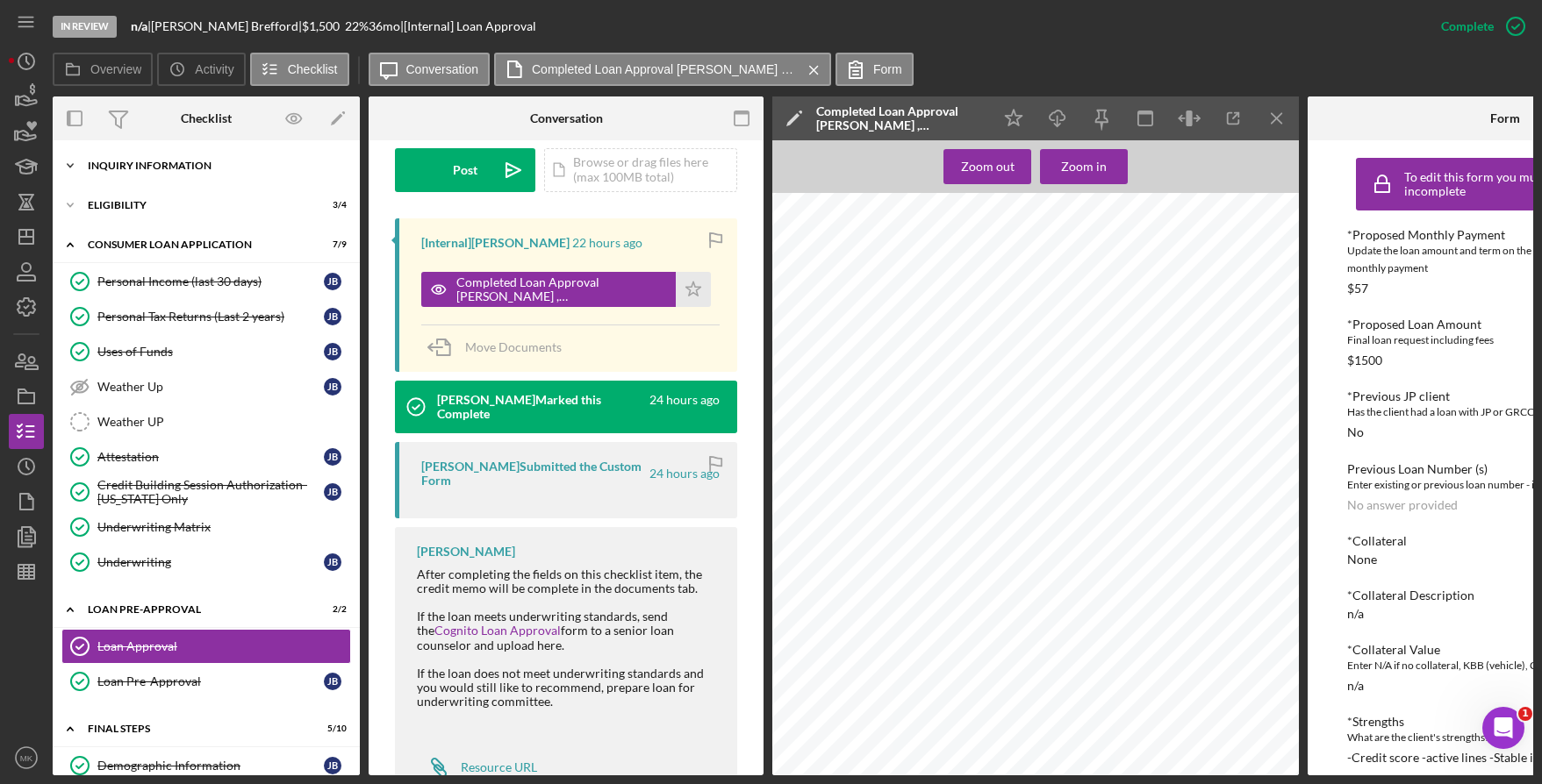
click at [146, 160] on div "Icon/Expander Inquiry Information 3 / 8" at bounding box center [206, 165] width 307 height 35
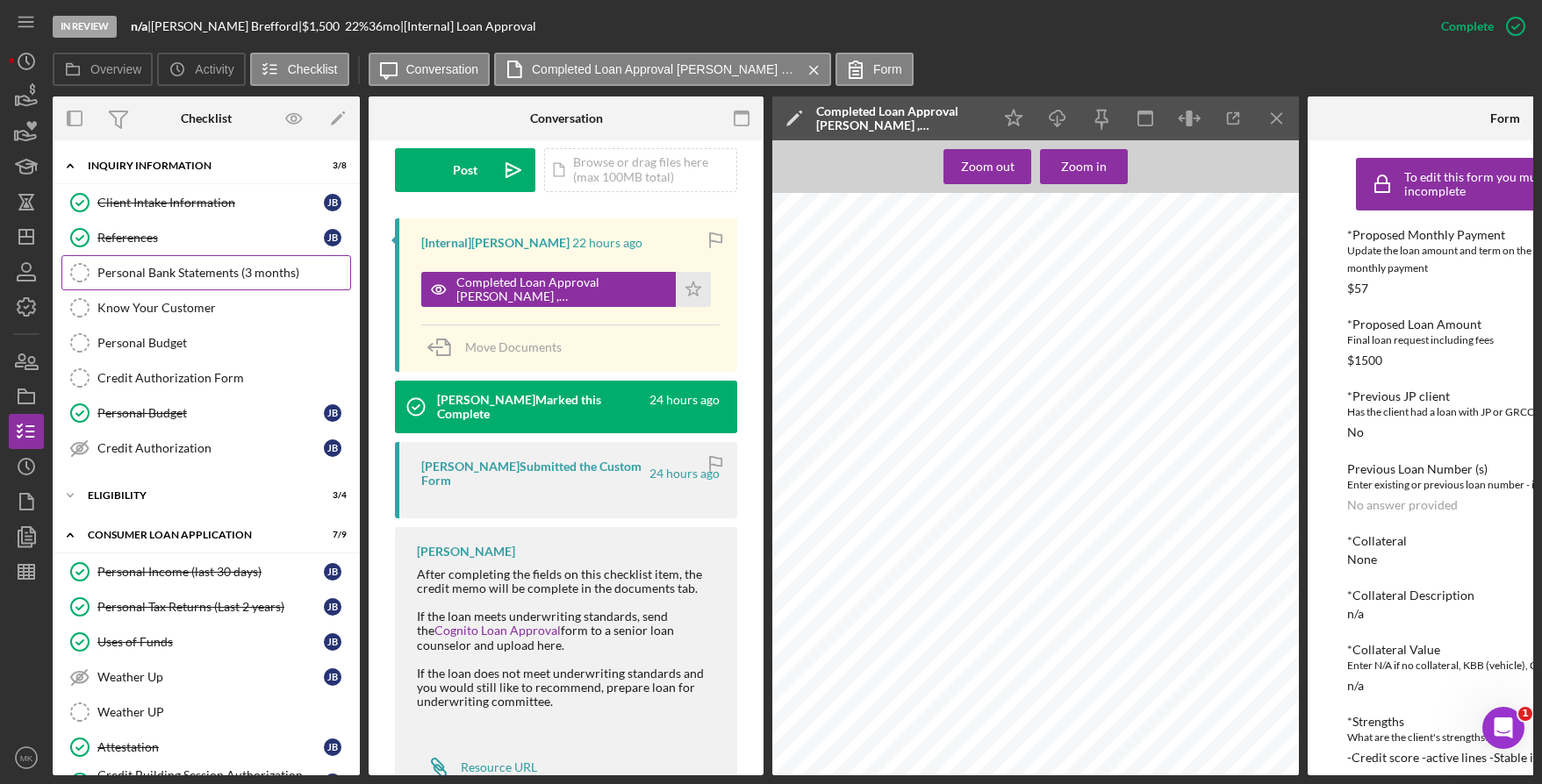
click at [192, 286] on link "Personal Bank Statements (3 months) Personal Bank Statements (3 months)" at bounding box center [206, 273] width 289 height 35
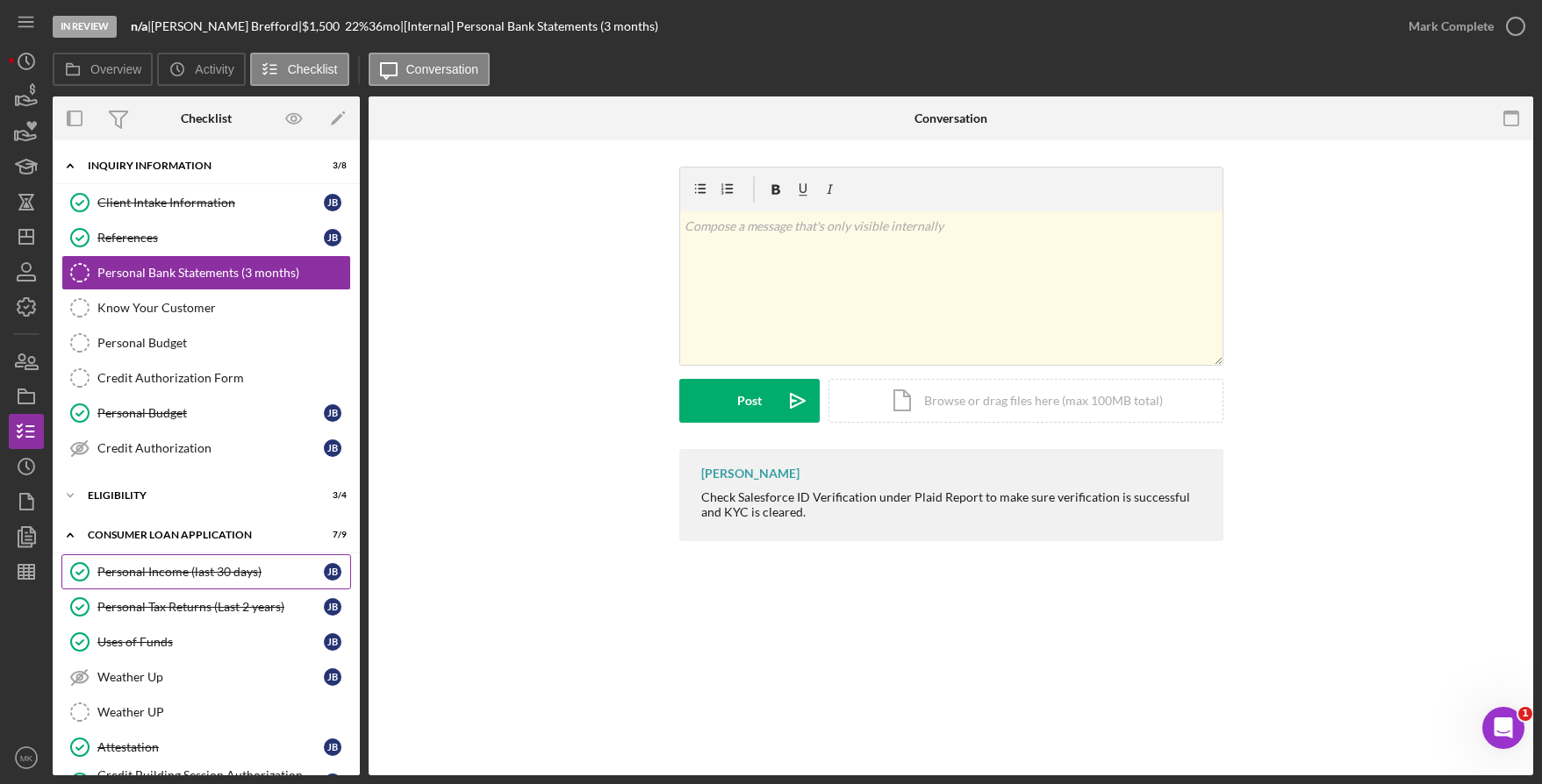
click at [174, 570] on div "Personal Income (last 30 days)" at bounding box center [210, 571] width 227 height 14
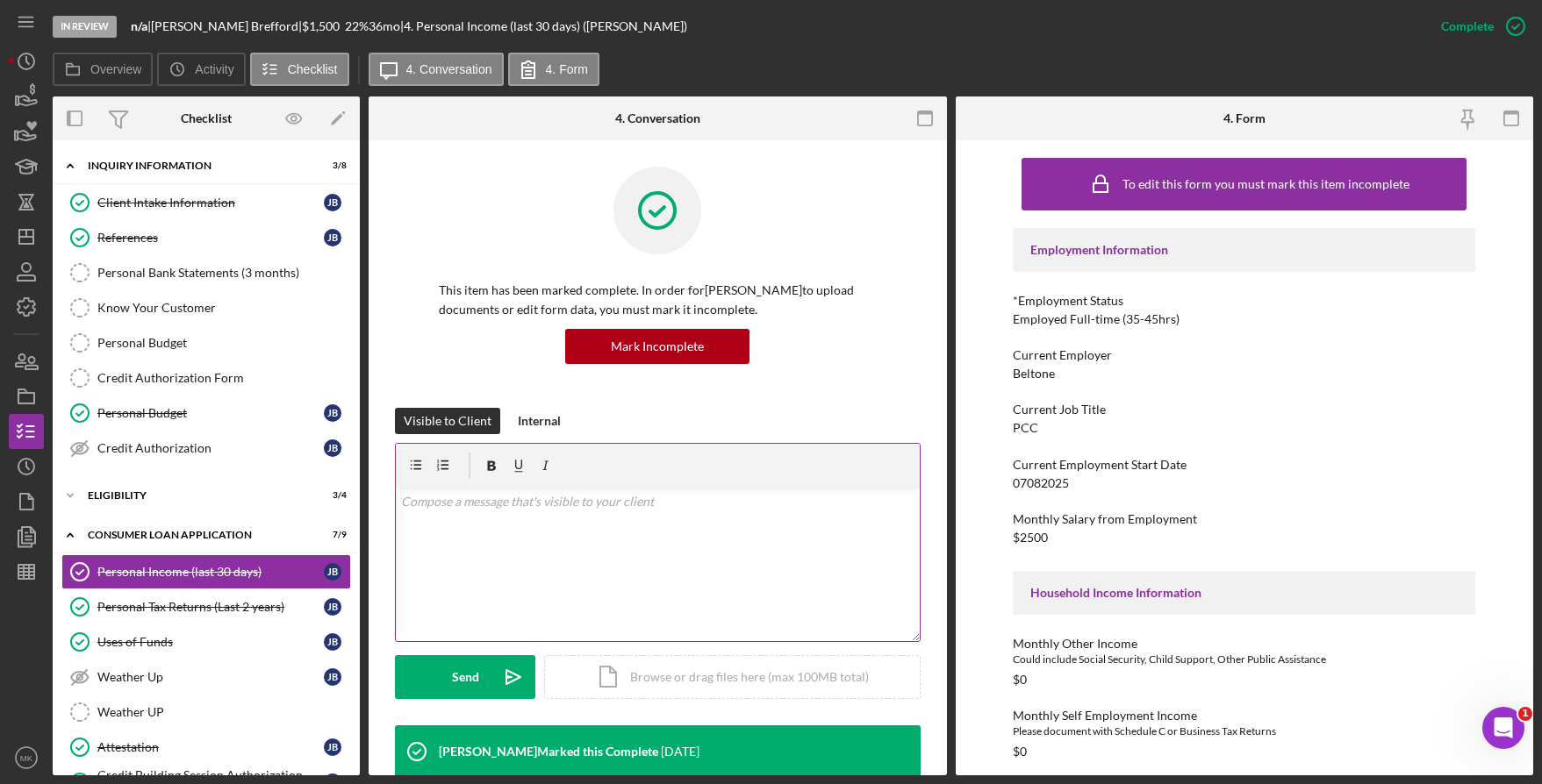
scroll to position [526, 0]
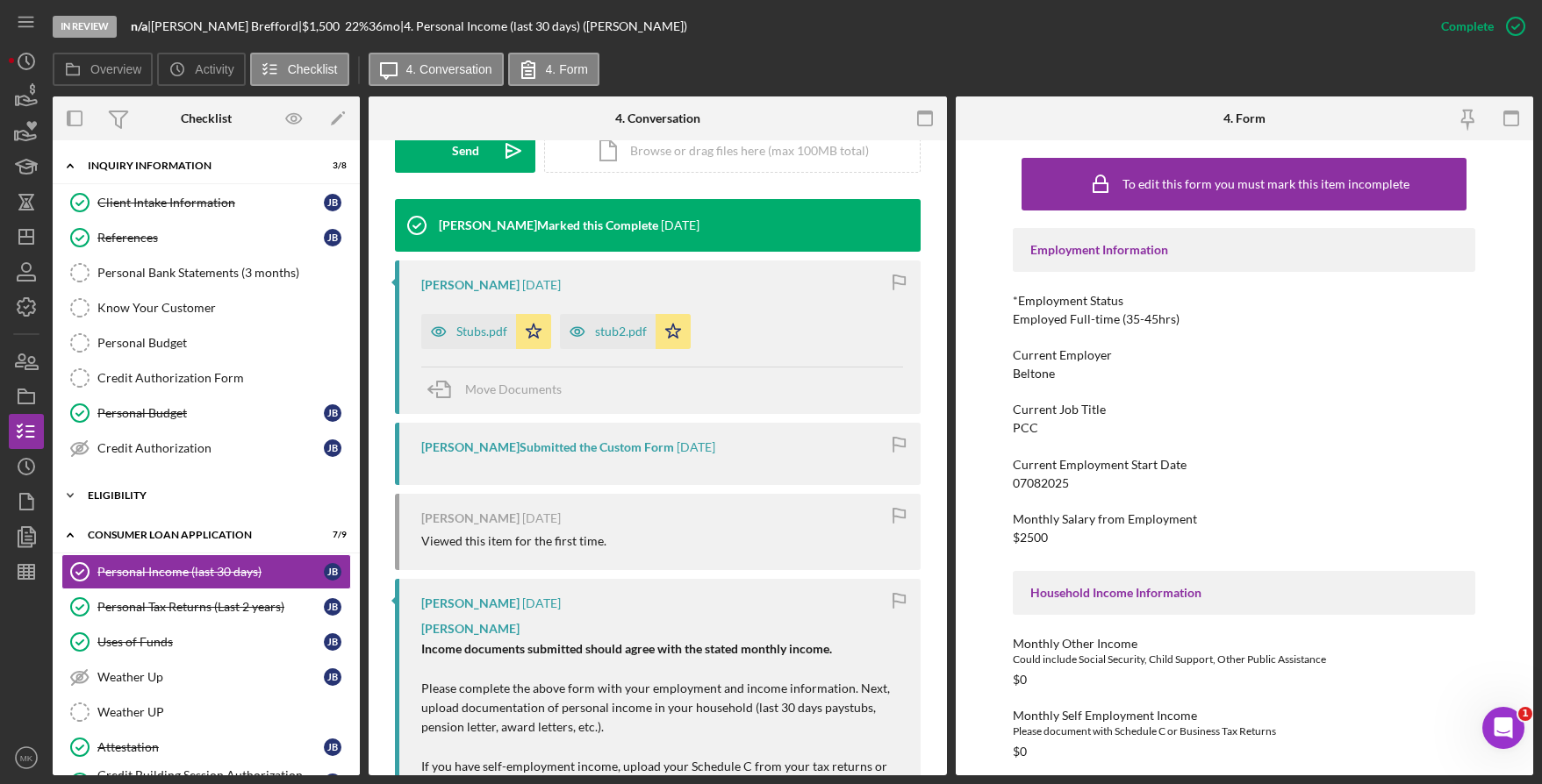
click at [157, 502] on div "Icon/Expander Eligibility 3 / 4" at bounding box center [206, 496] width 307 height 35
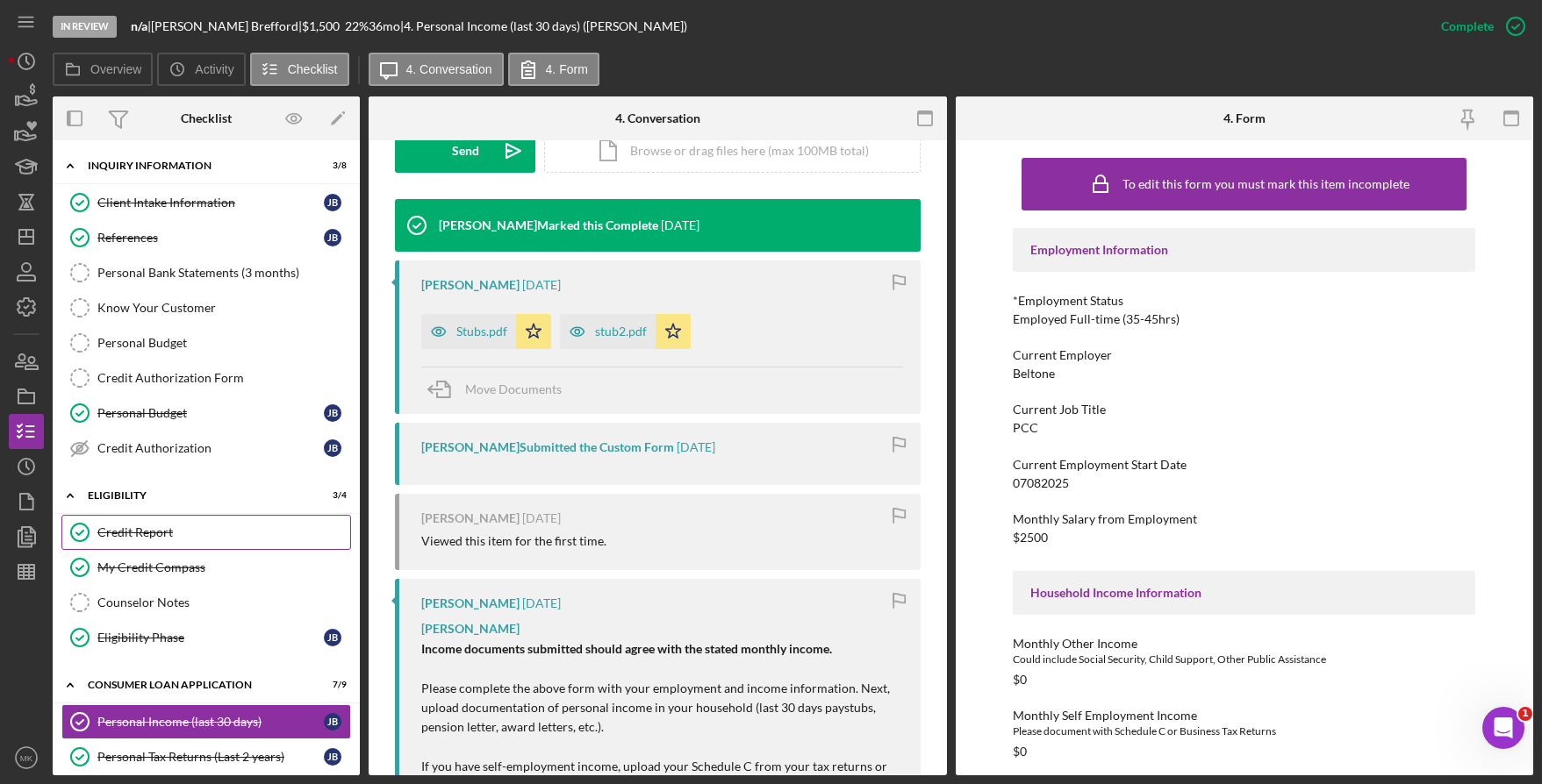
click at [142, 531] on div "Credit Report" at bounding box center [223, 532] width 253 height 14
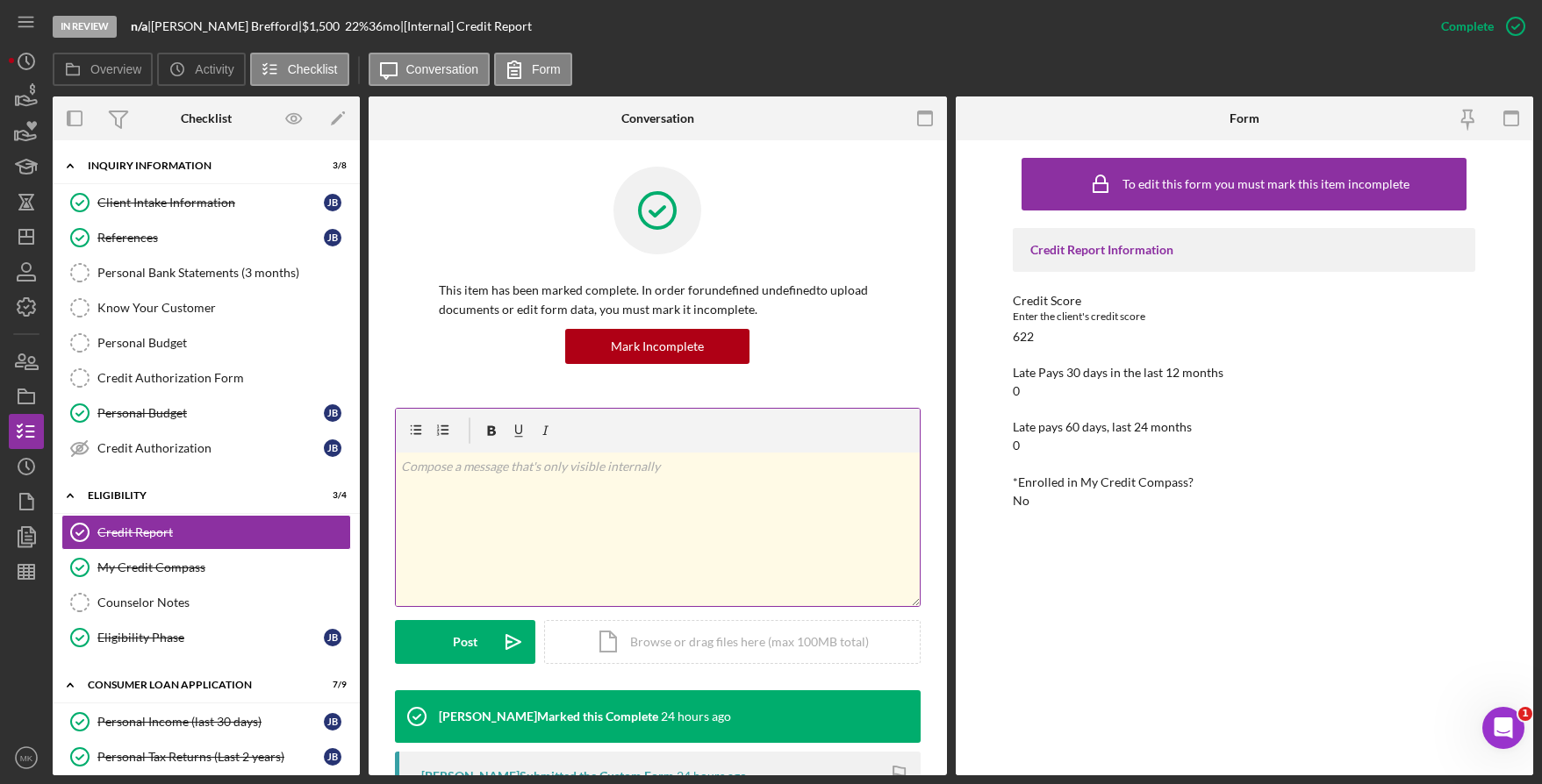
scroll to position [240, 0]
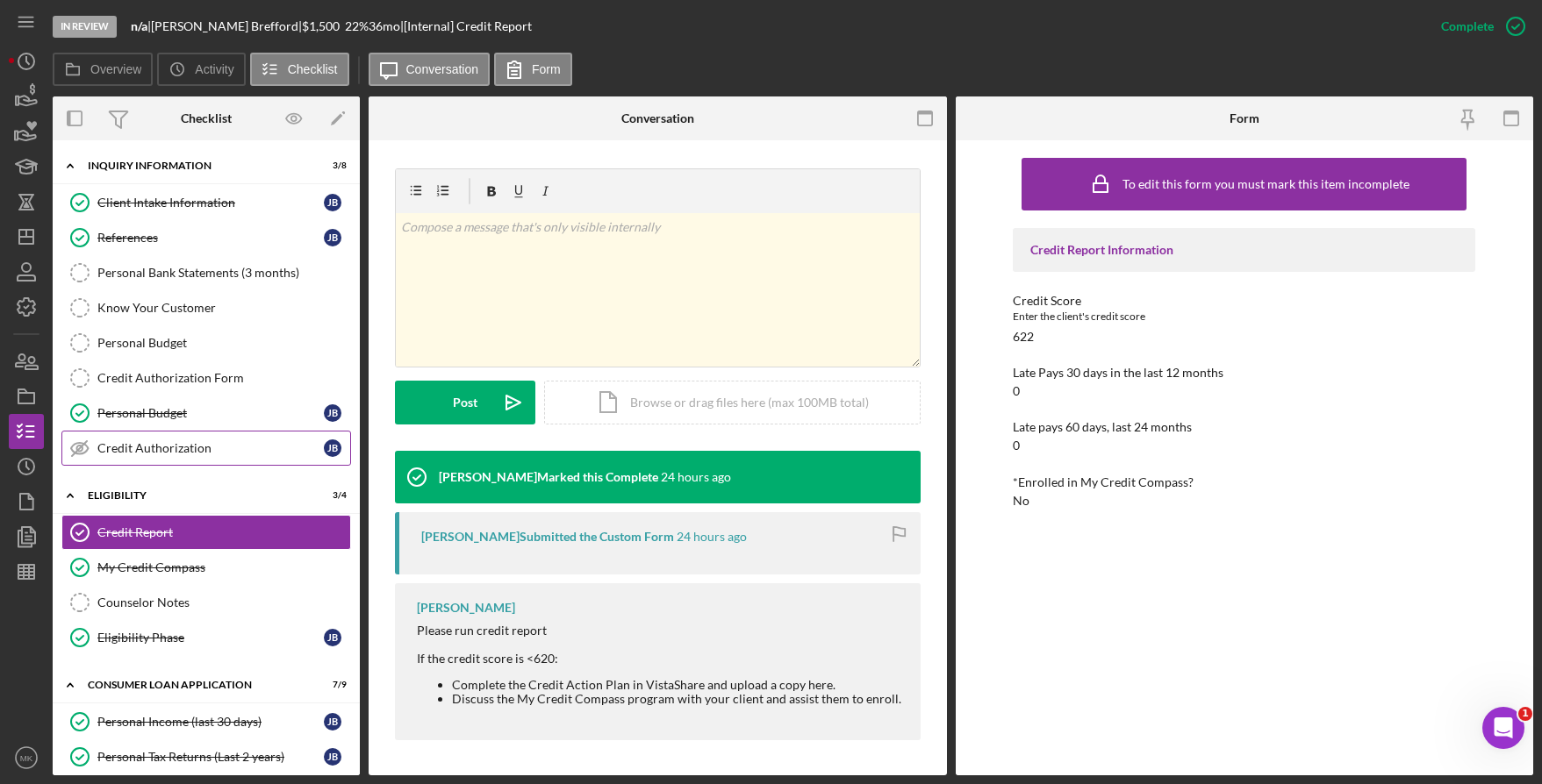
click at [166, 438] on link "Credit Authorization Credit Authorization J B" at bounding box center [206, 448] width 289 height 35
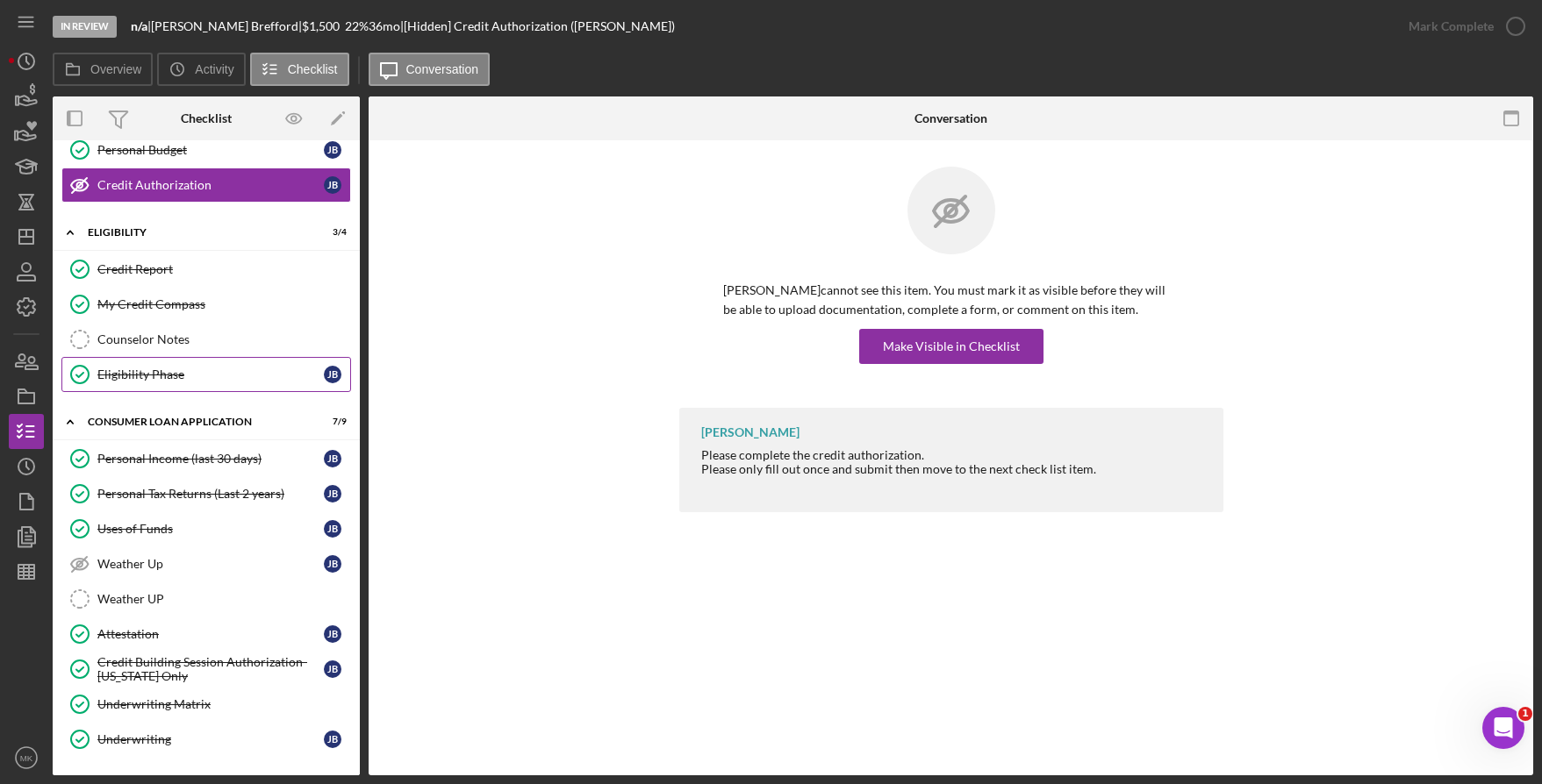
scroll to position [351, 0]
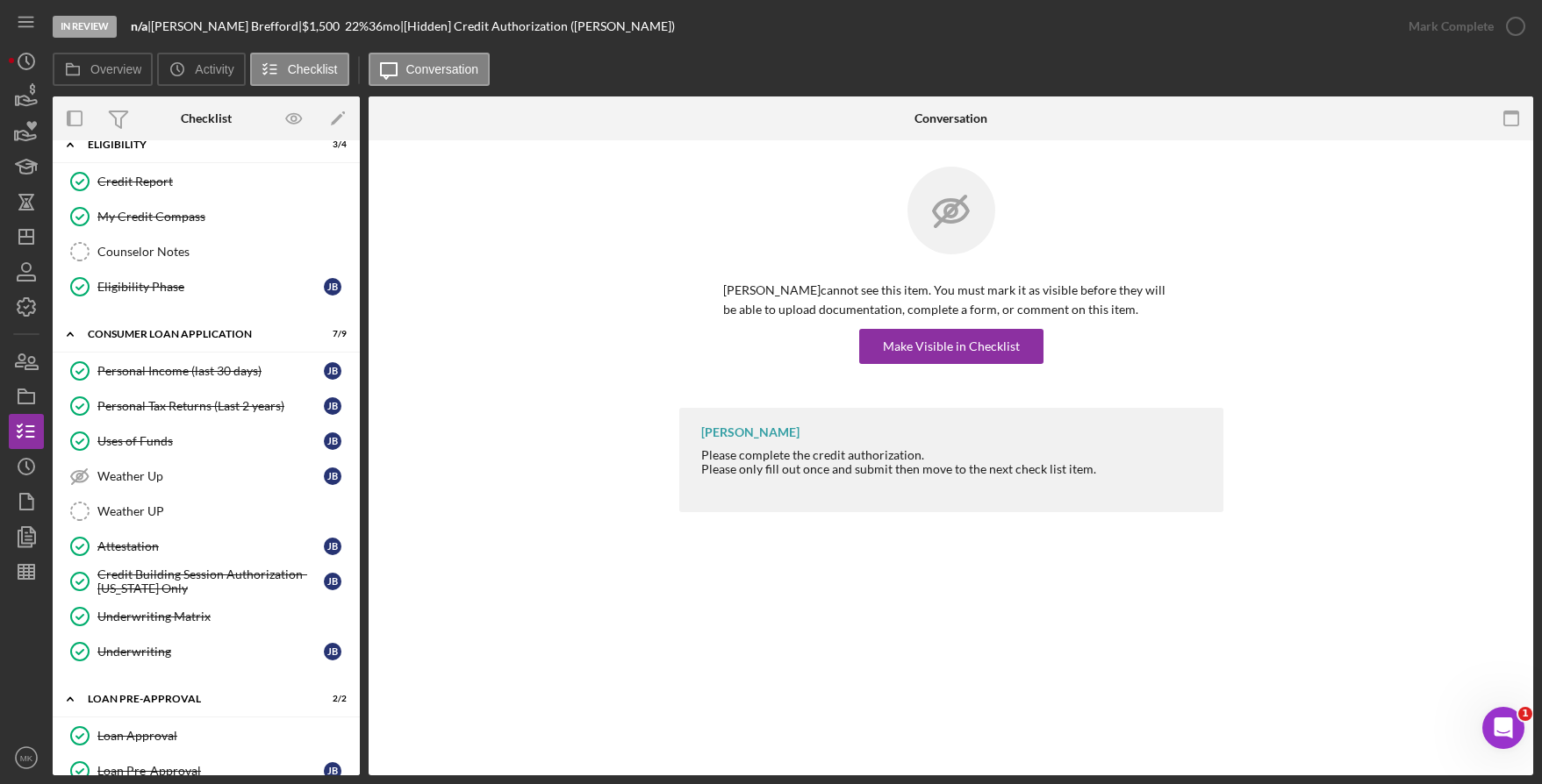
drag, startPoint x: 174, startPoint y: 369, endPoint x: 514, endPoint y: 390, distance: 340.6
click at [174, 369] on div "Personal Income (last 30 days)" at bounding box center [210, 371] width 227 height 14
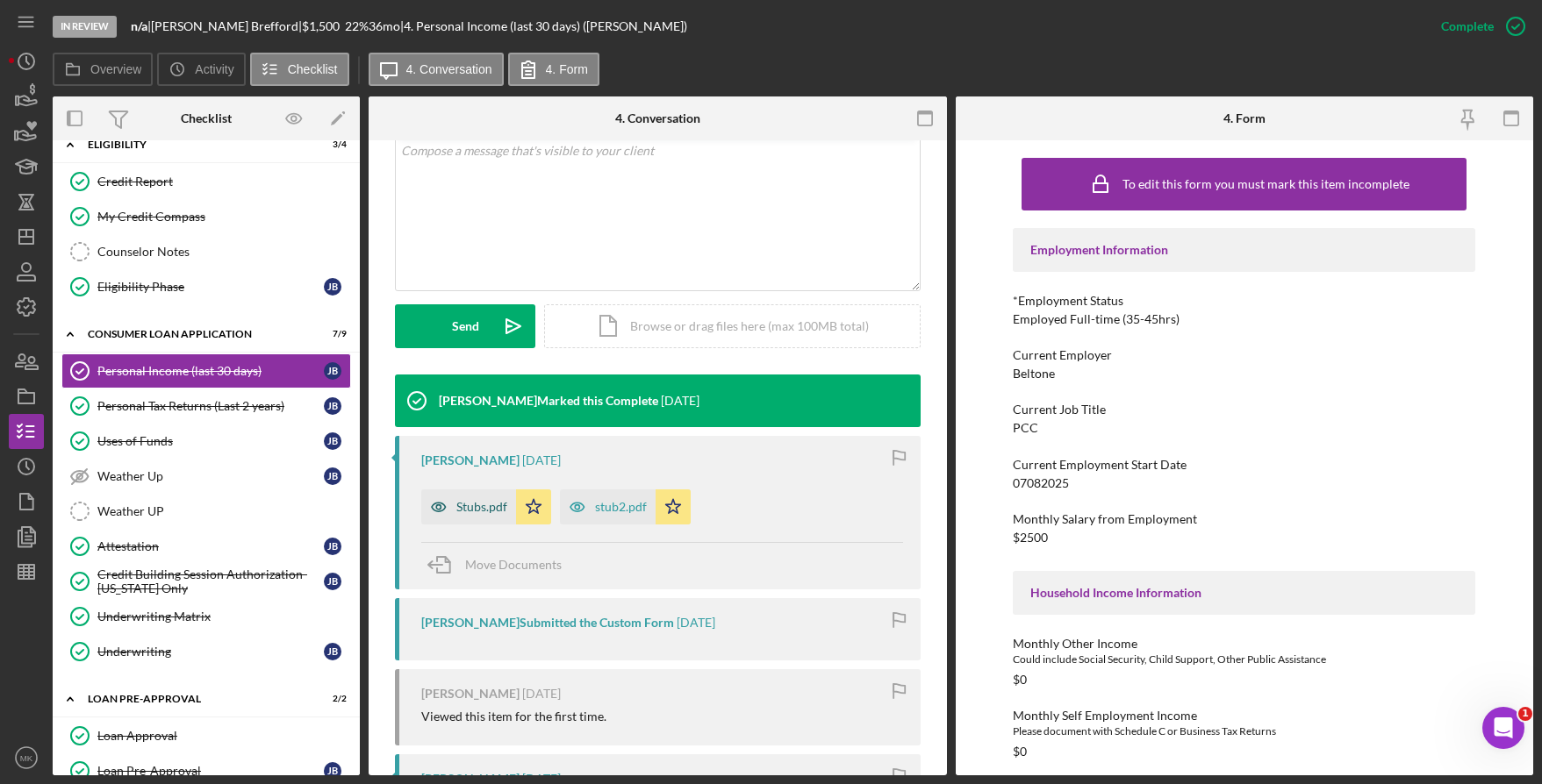
click at [452, 504] on icon "button" at bounding box center [439, 507] width 35 height 35
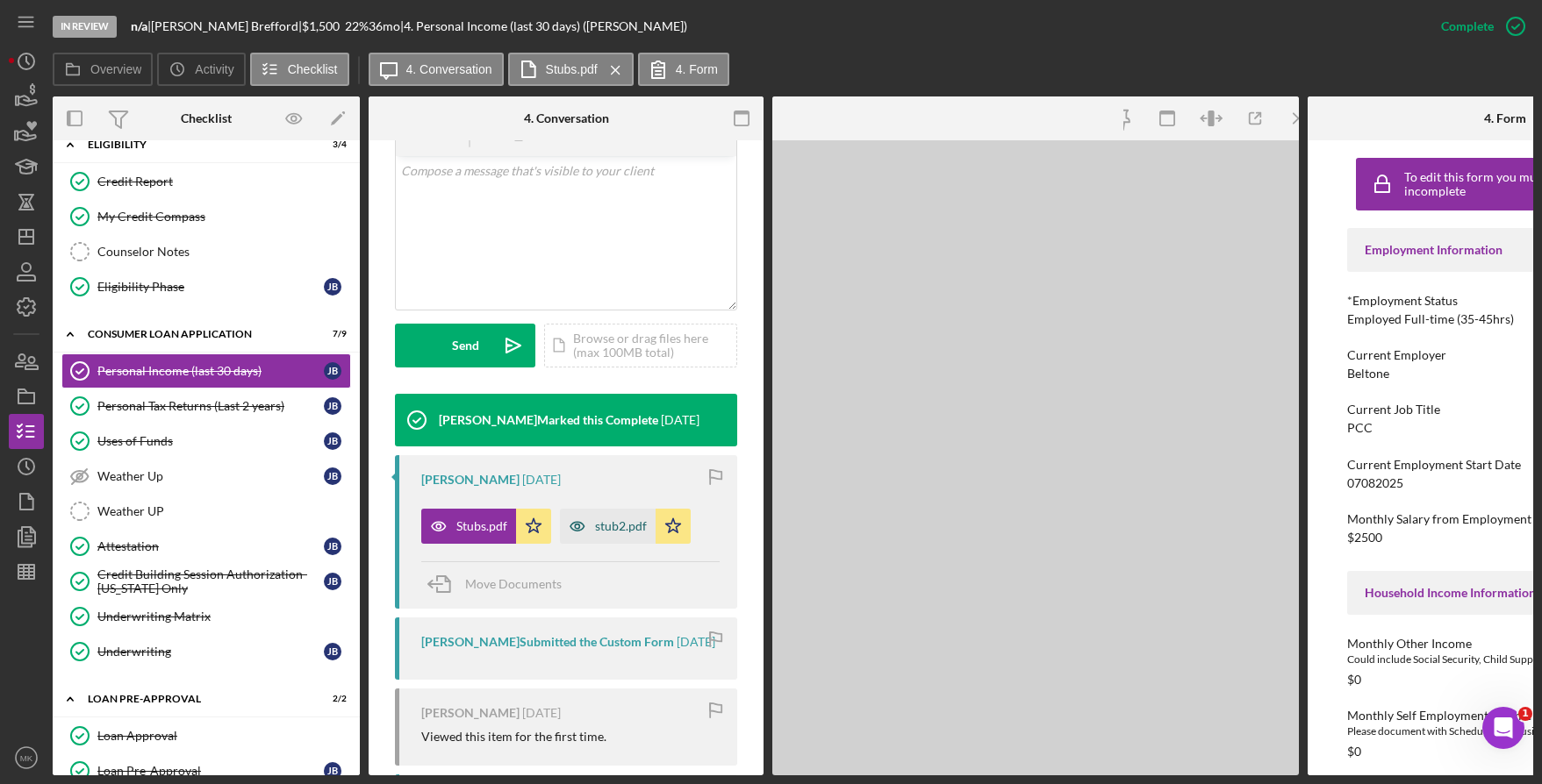
scroll to position [371, 0]
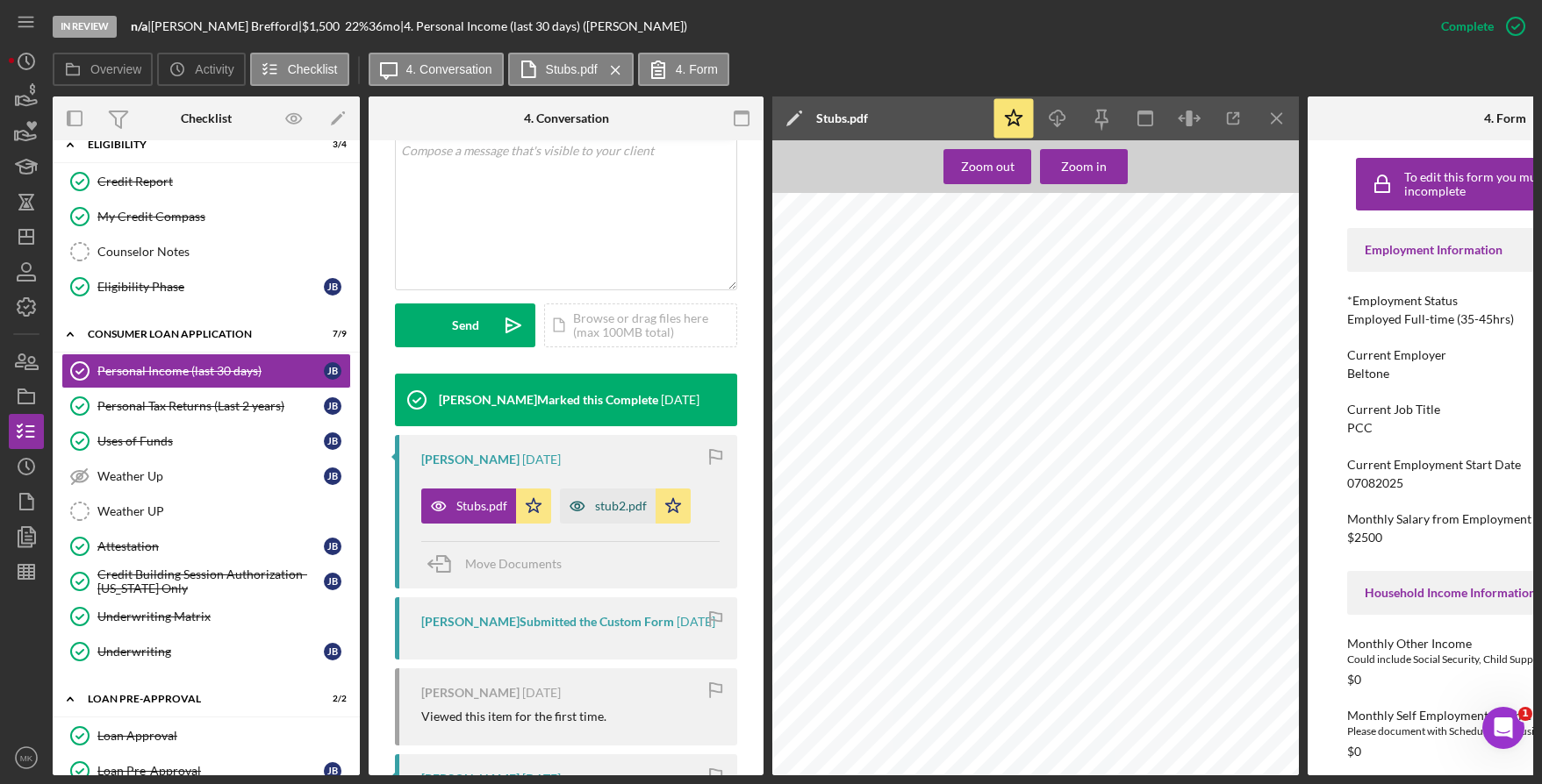
click at [620, 501] on div "stub2.pdf" at bounding box center [621, 506] width 51 height 14
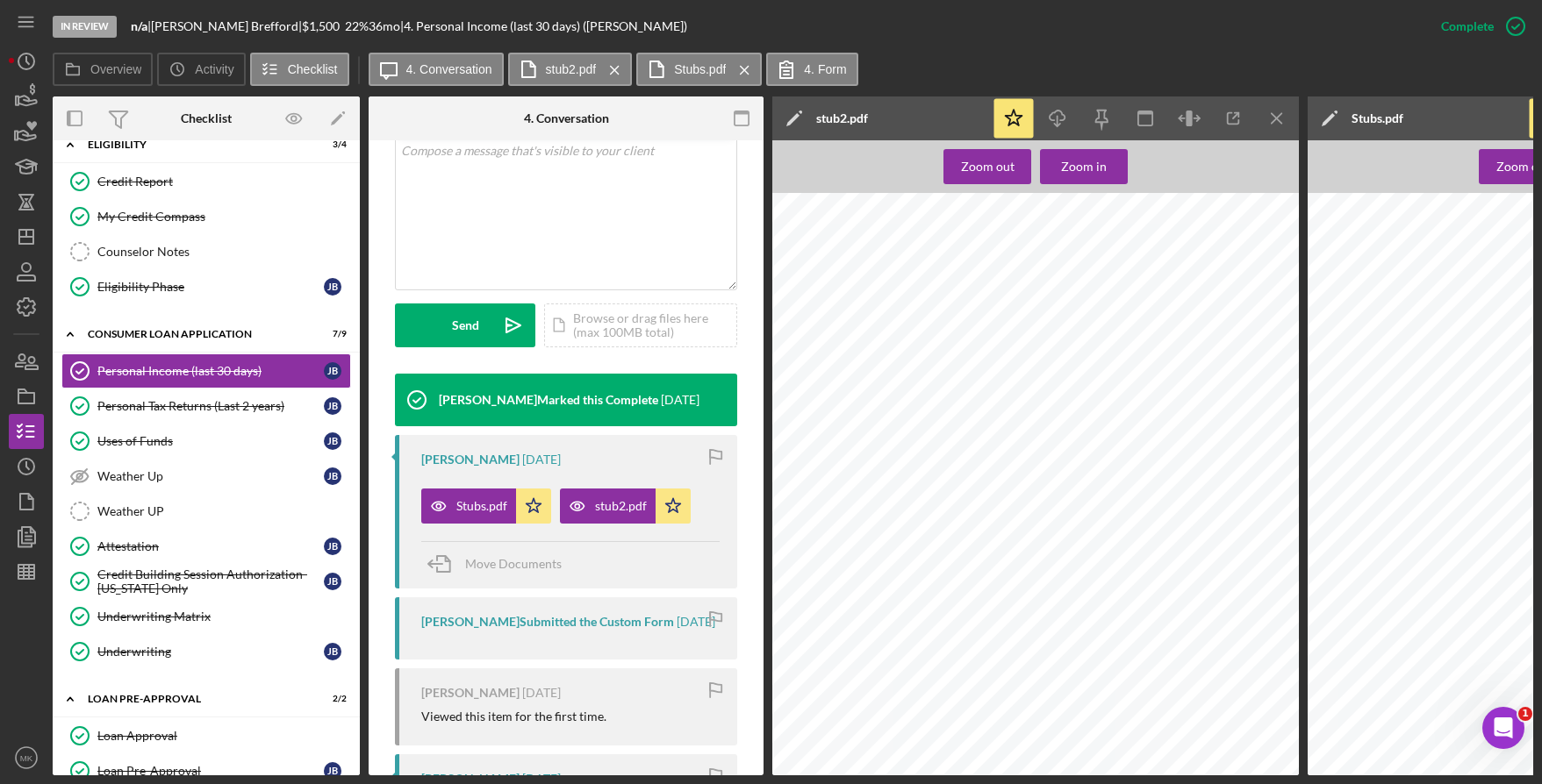
drag, startPoint x: 149, startPoint y: 405, endPoint x: 381, endPoint y: 390, distance: 232.5
click at [148, 405] on div "Personal Tax Returns (Last 2 years)" at bounding box center [210, 406] width 227 height 14
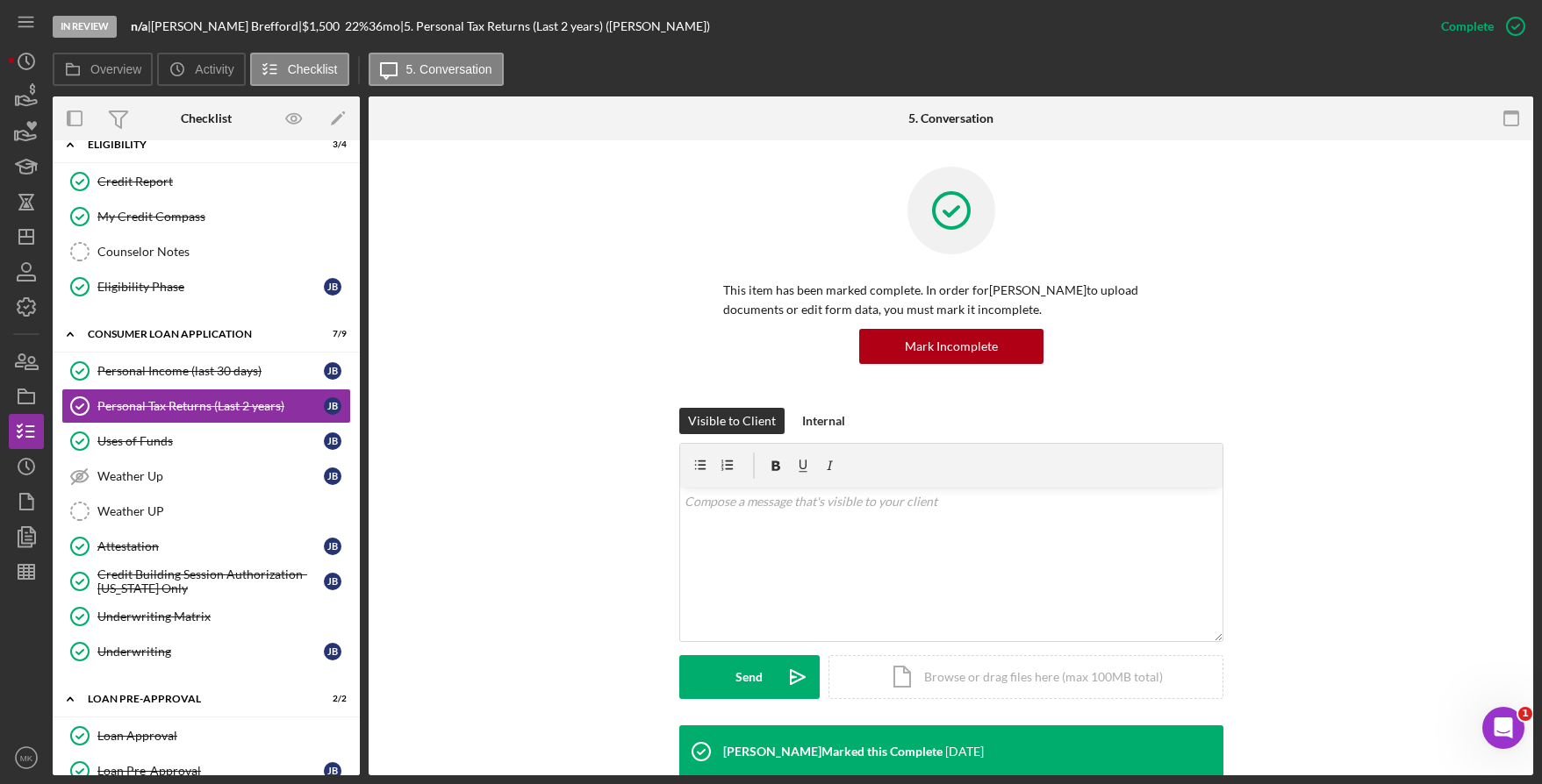
scroll to position [614, 0]
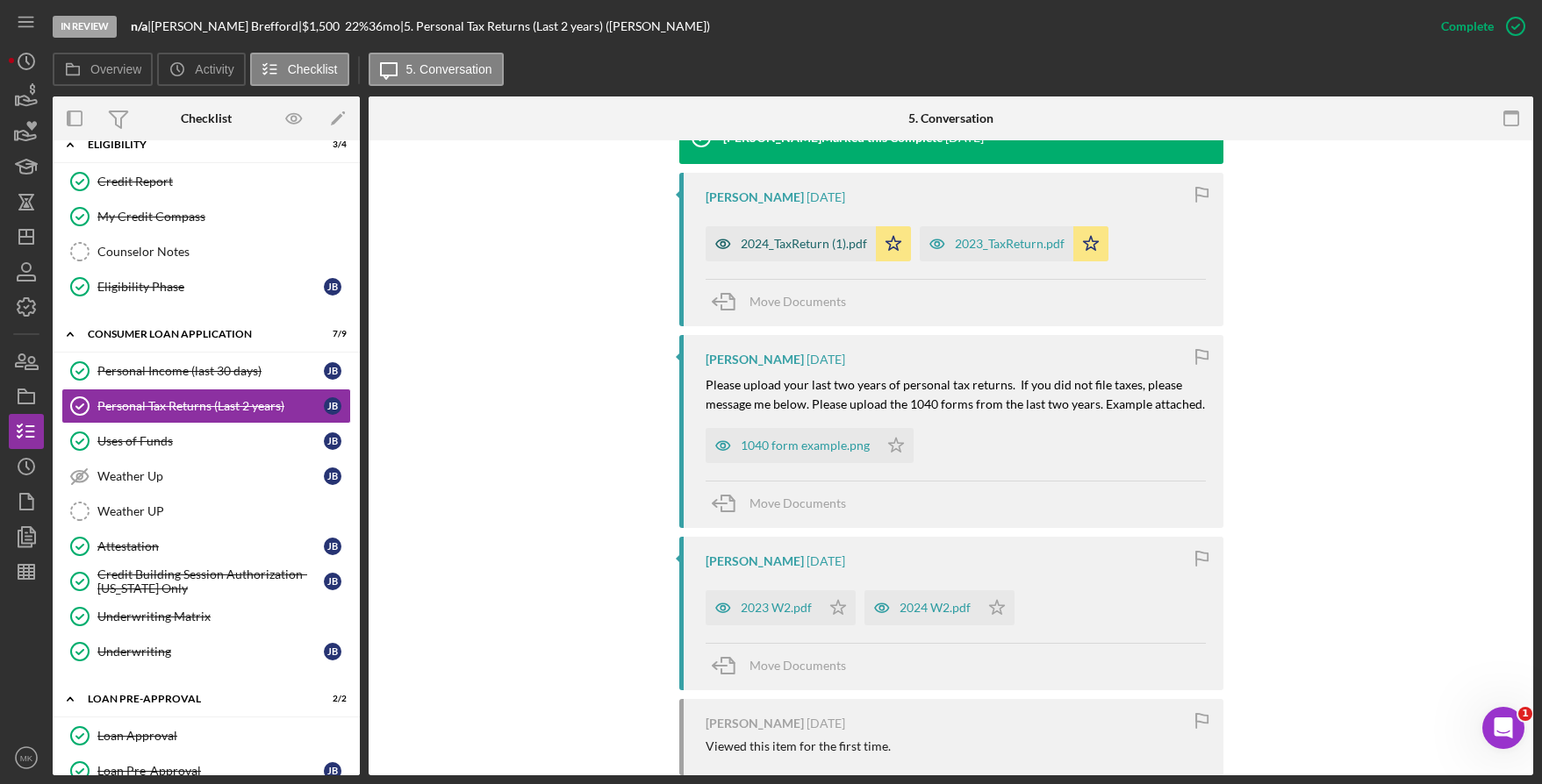
click at [765, 238] on div "2024_TaxReturn (1).pdf" at bounding box center [805, 243] width 127 height 14
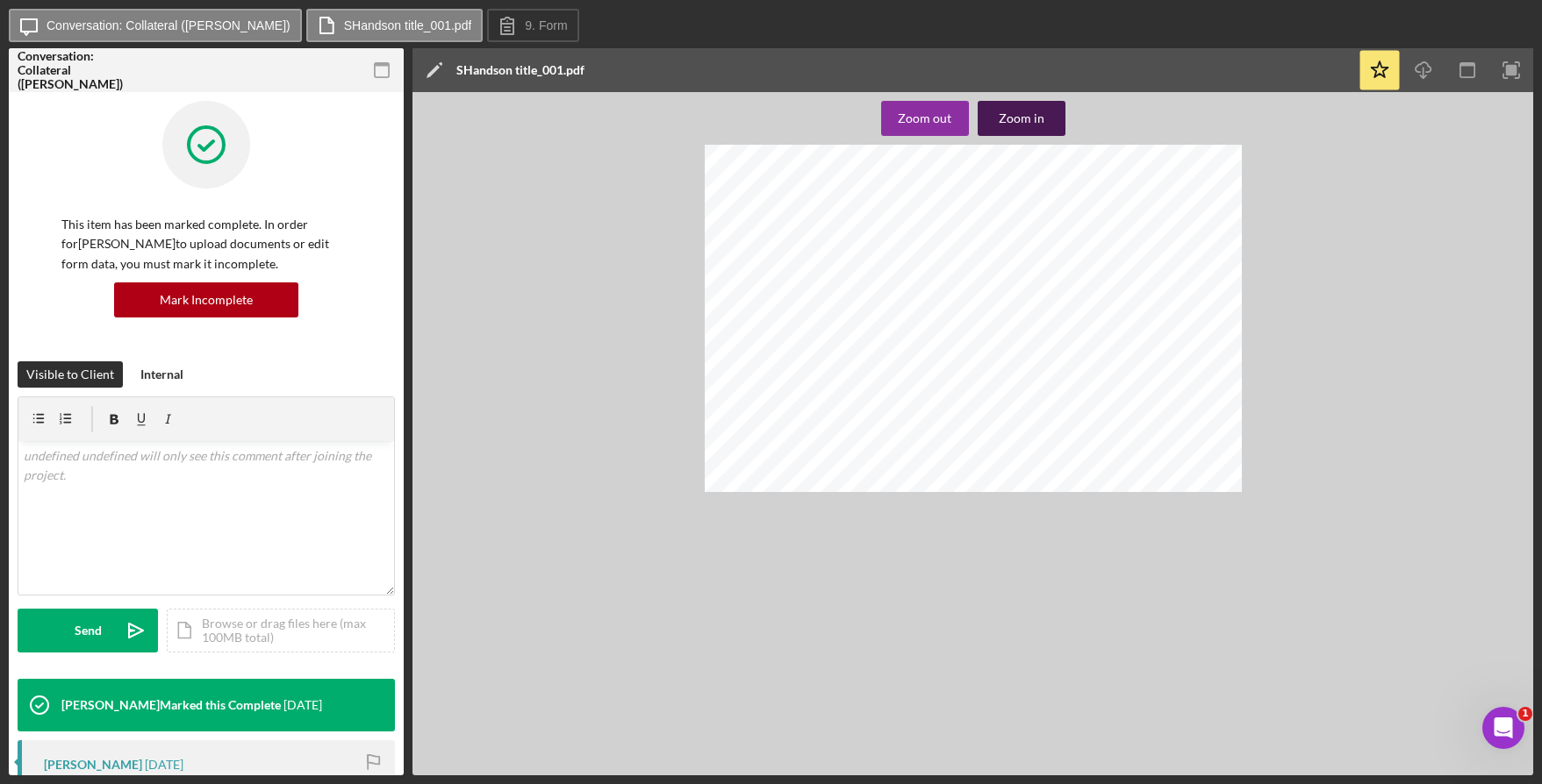
click at [1007, 126] on div "Zoom in" at bounding box center [1021, 118] width 46 height 35
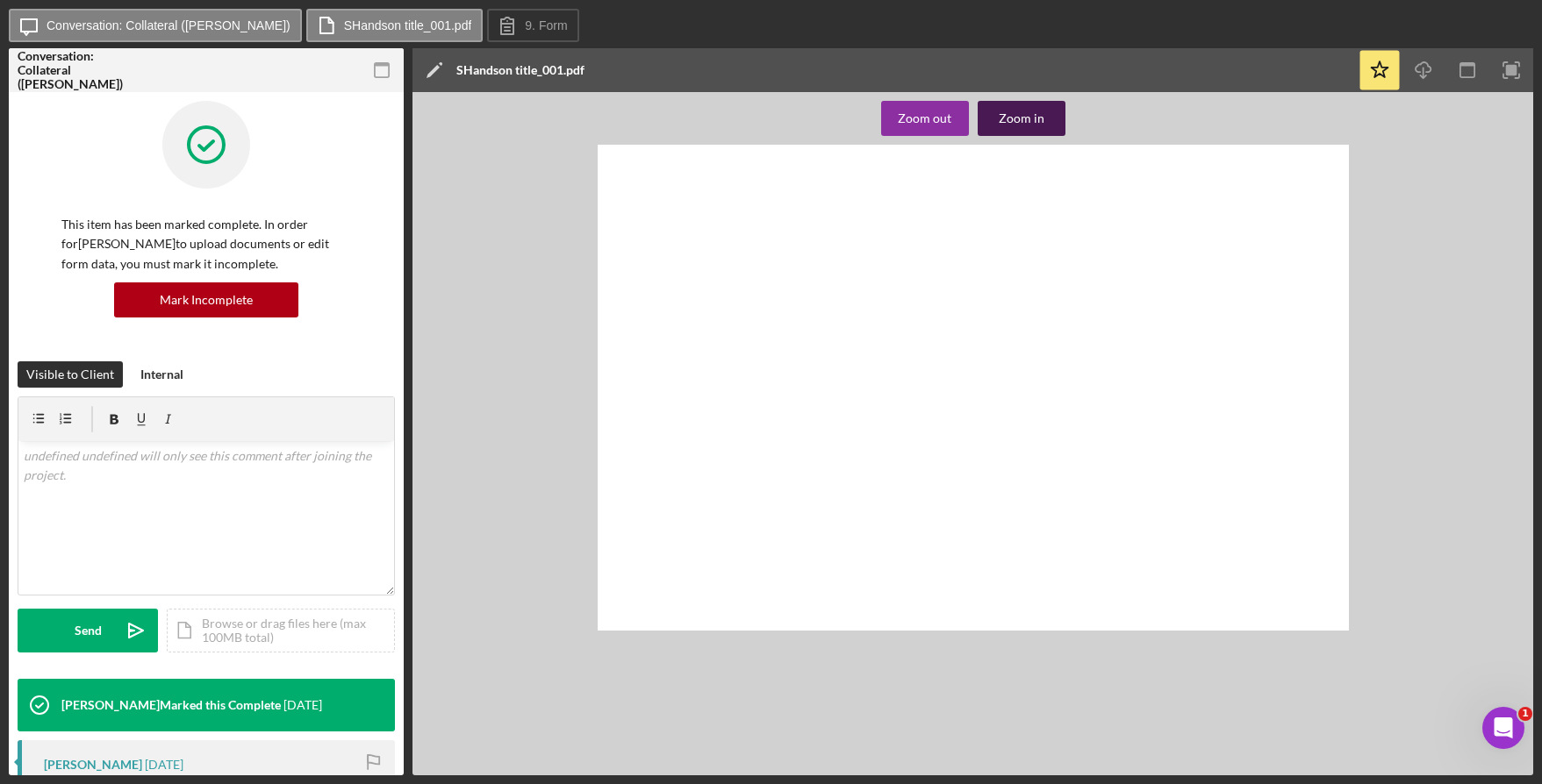
click at [1007, 126] on div "Zoom in" at bounding box center [1021, 118] width 46 height 35
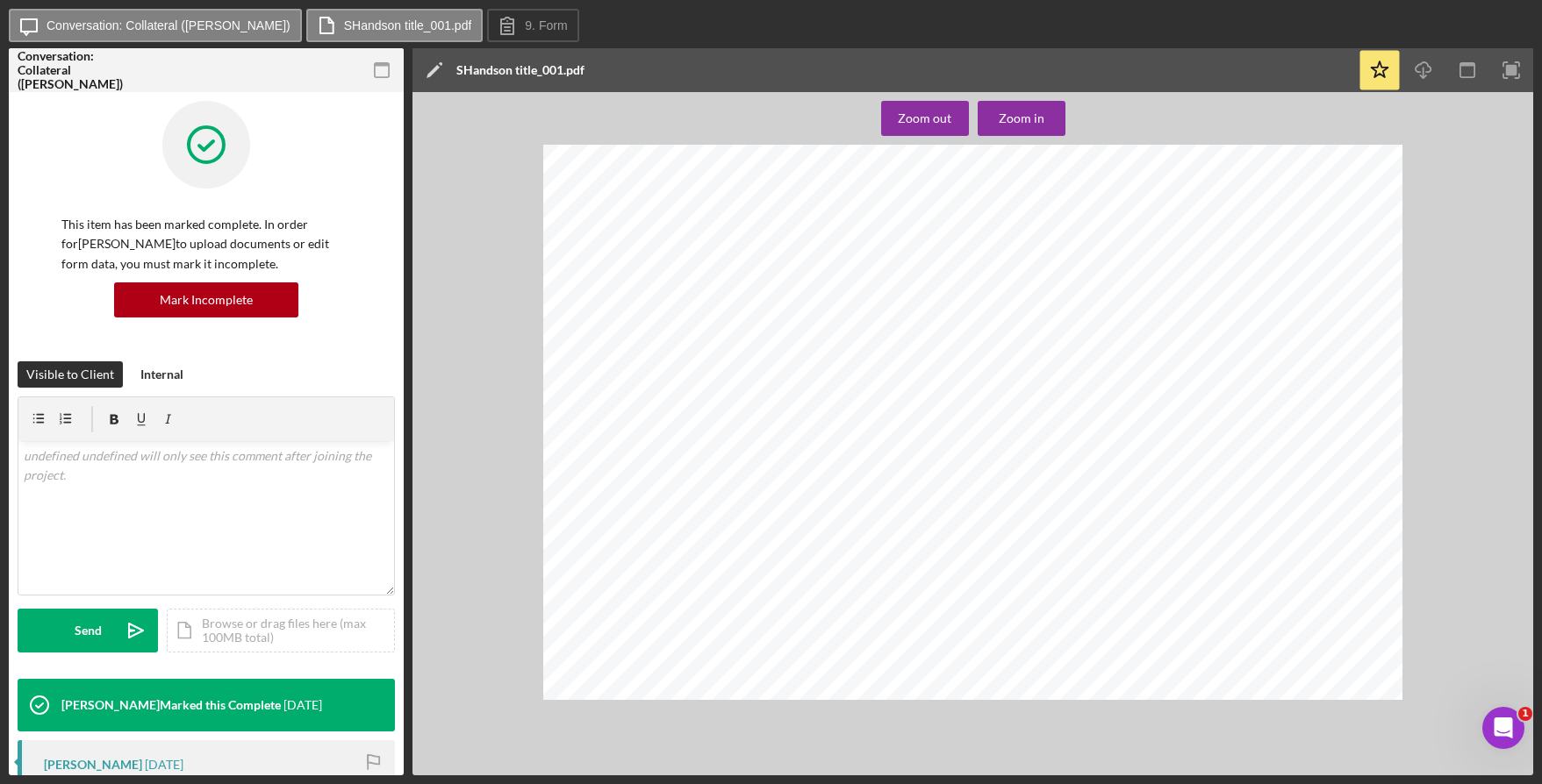
scroll to position [292, 0]
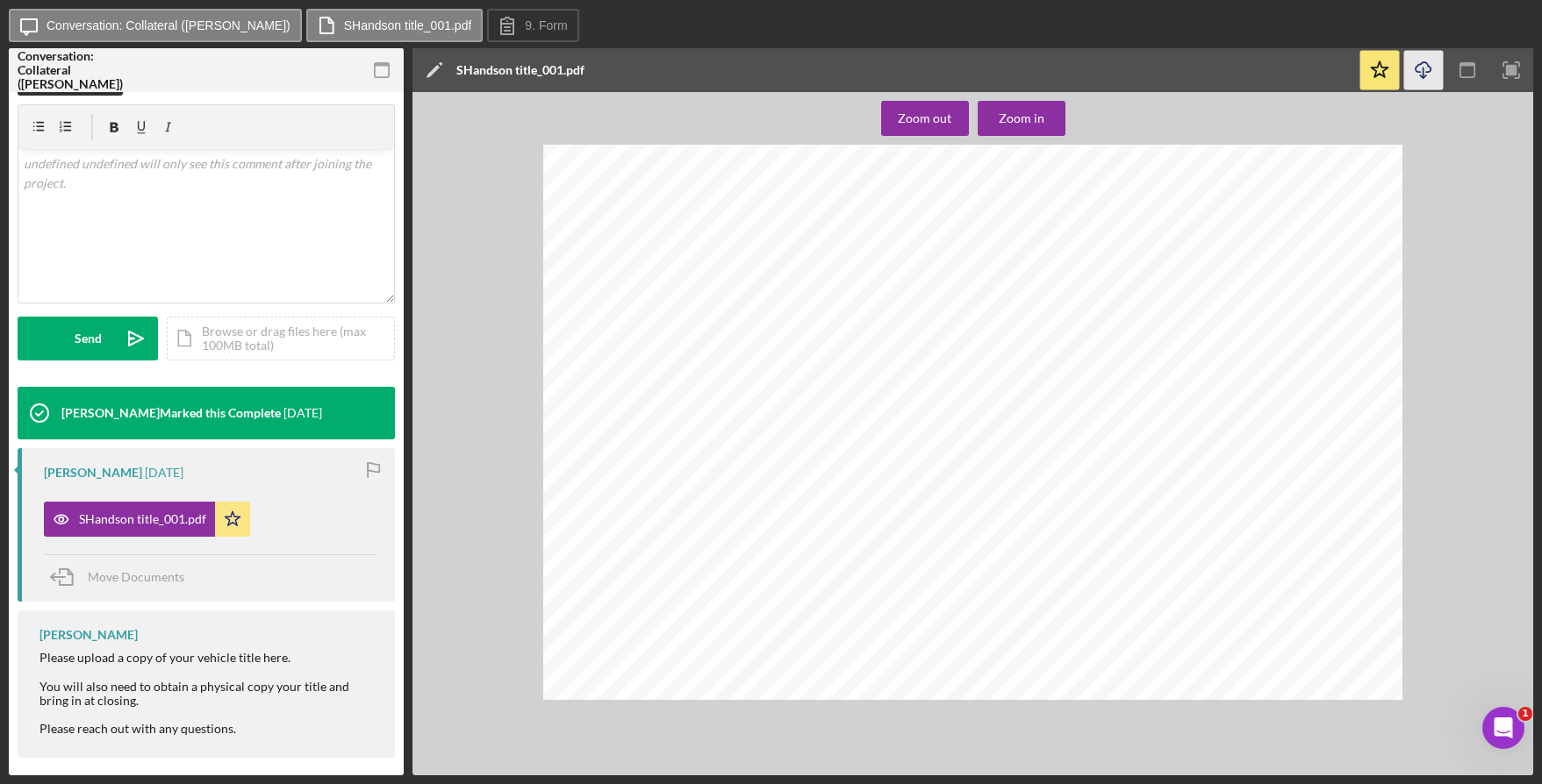
click at [1413, 69] on icon "Icon/Download" at bounding box center [1424, 70] width 39 height 39
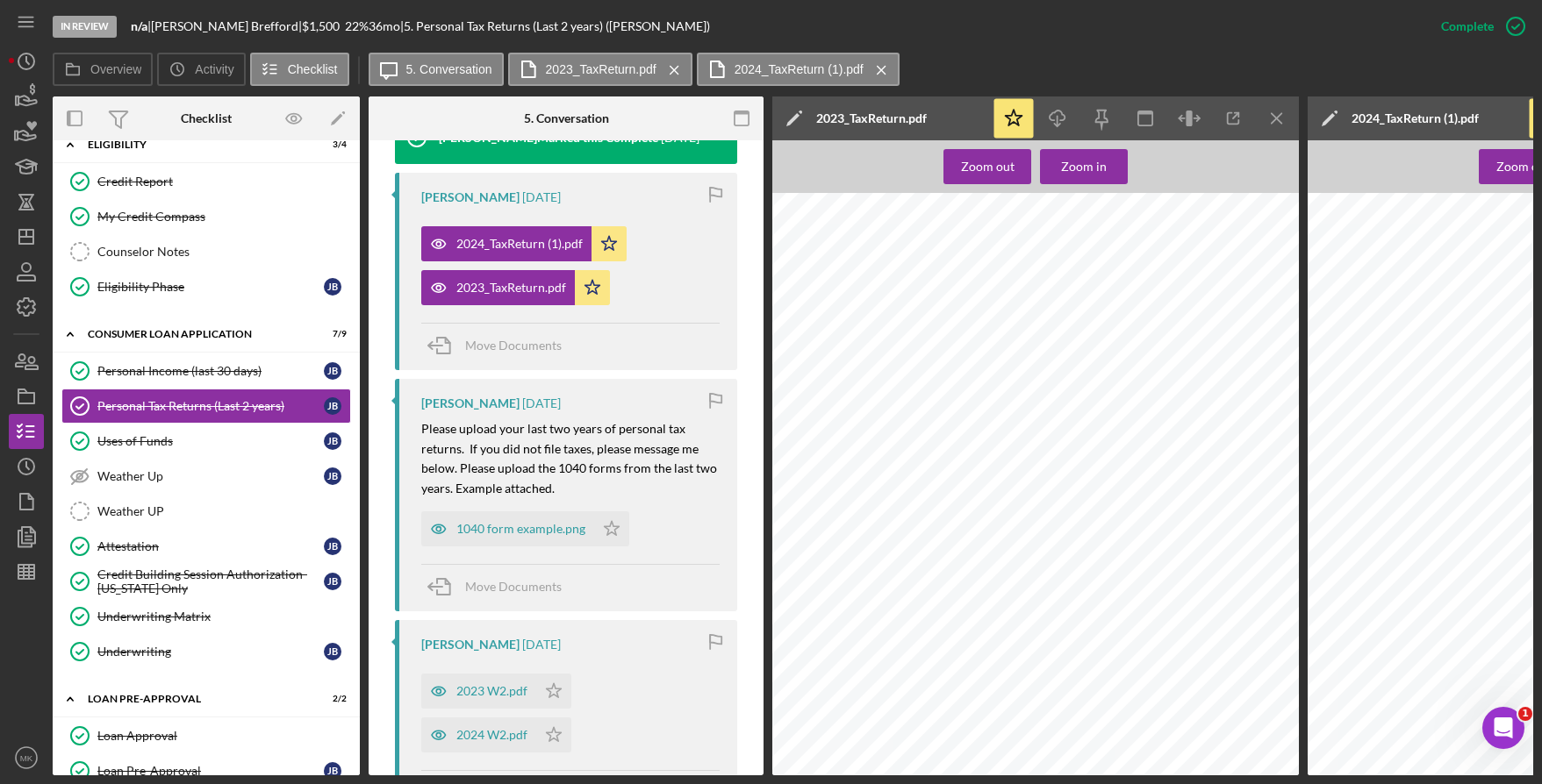
scroll to position [14212, 0]
drag, startPoint x: 249, startPoint y: 573, endPoint x: 761, endPoint y: 522, distance: 514.5
click at [249, 573] on div "Credit Building Session Authorization- [US_STATE] Only" at bounding box center [210, 581] width 227 height 28
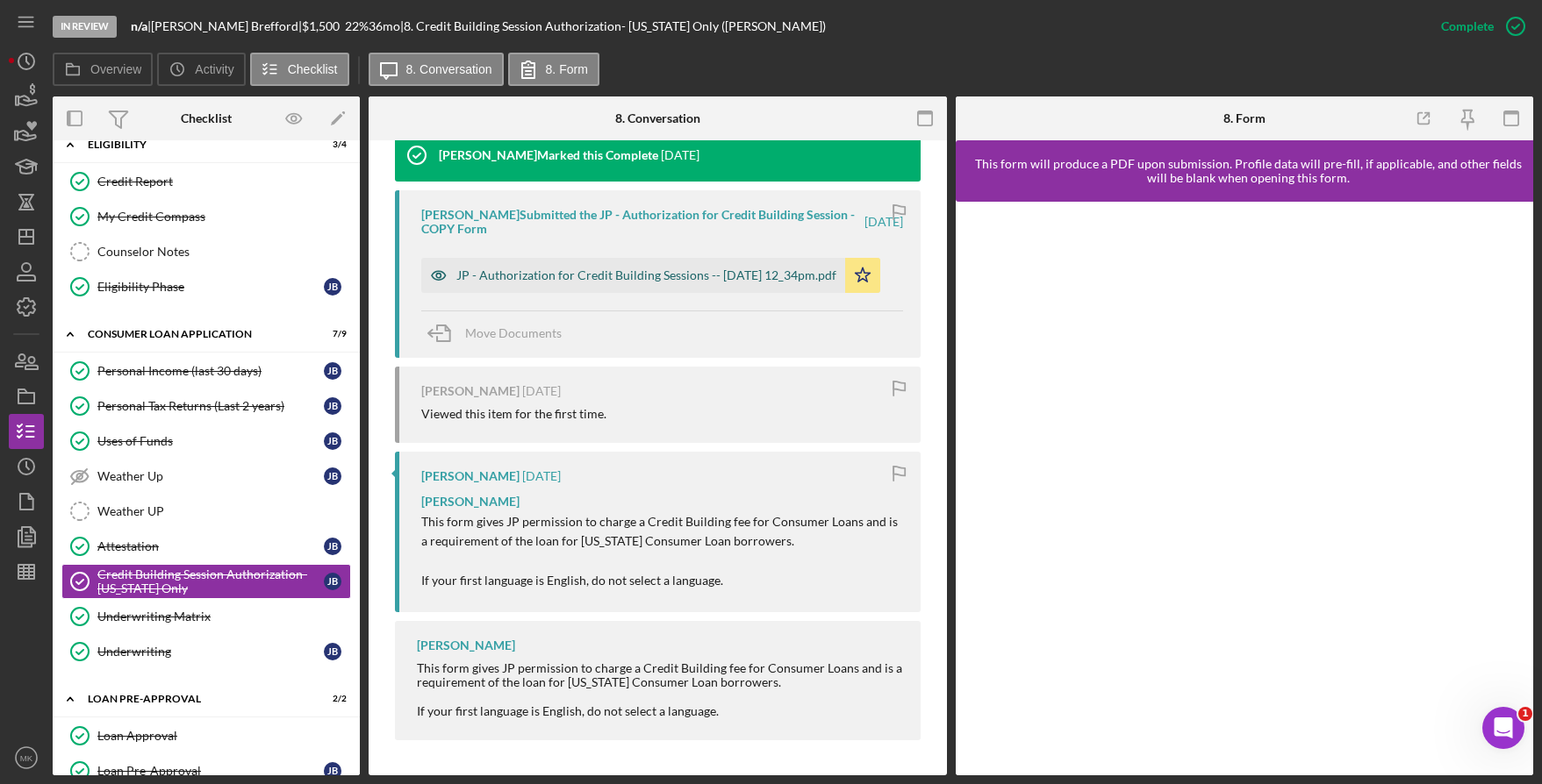
click at [617, 274] on div "JP - Authorization for Credit Building Sessions -- [DATE] 12_34pm.pdf" at bounding box center [647, 274] width 380 height 14
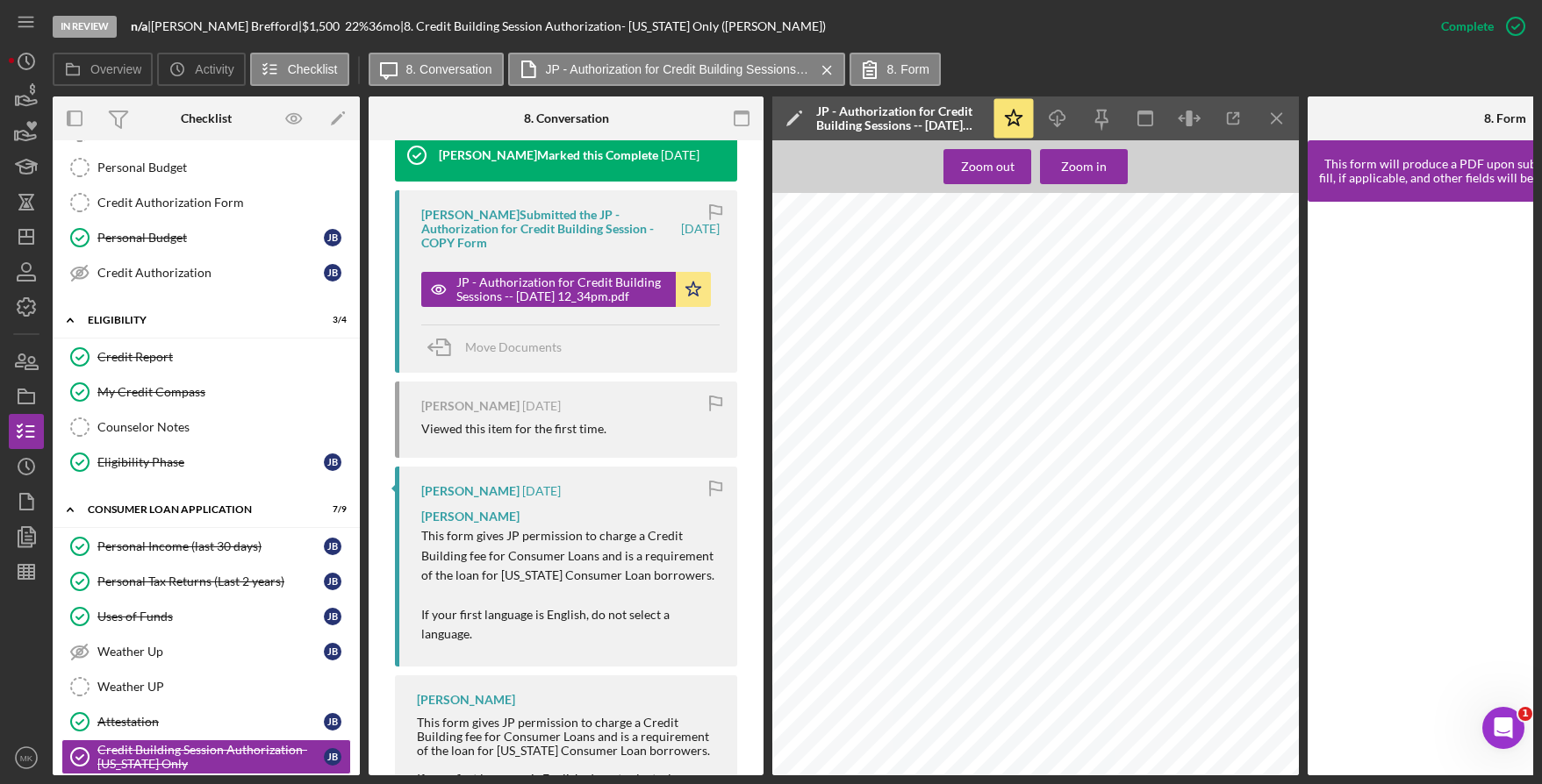
scroll to position [351, 0]
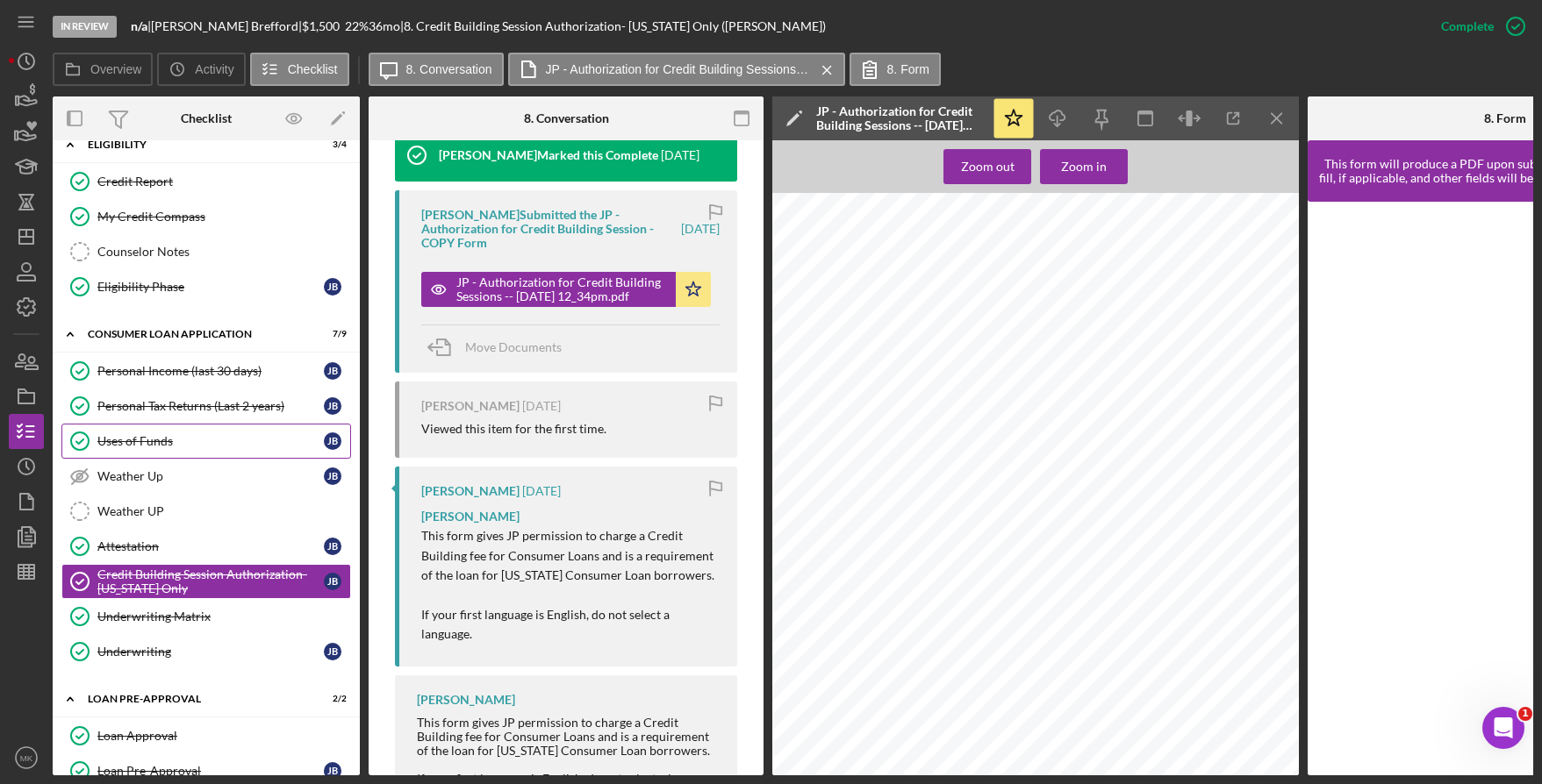
click at [152, 447] on div "Uses of Funds" at bounding box center [210, 441] width 227 height 14
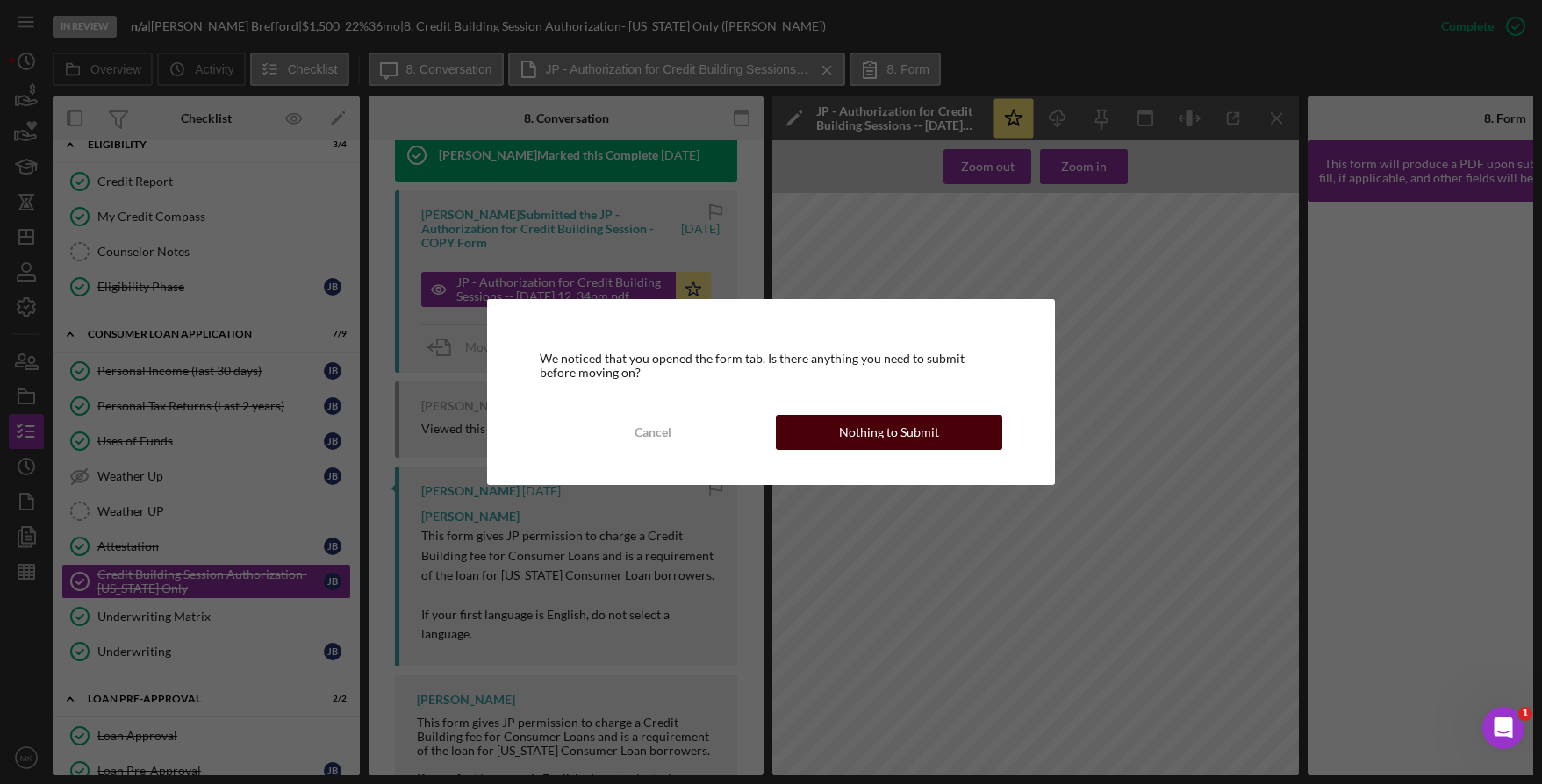
click at [886, 441] on div "Nothing to Submit" at bounding box center [889, 432] width 100 height 35
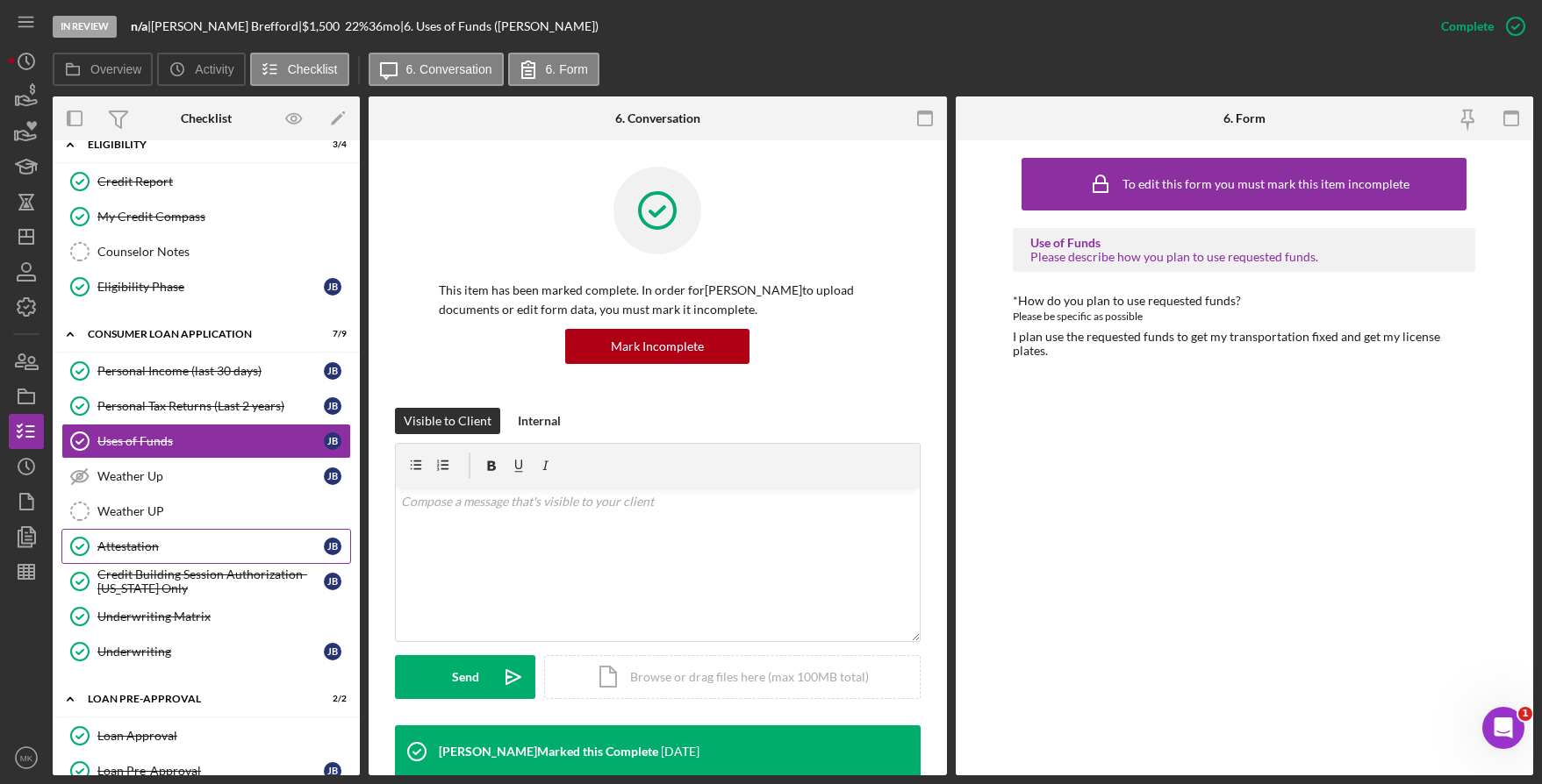
click at [175, 546] on div "Attestation" at bounding box center [210, 546] width 227 height 14
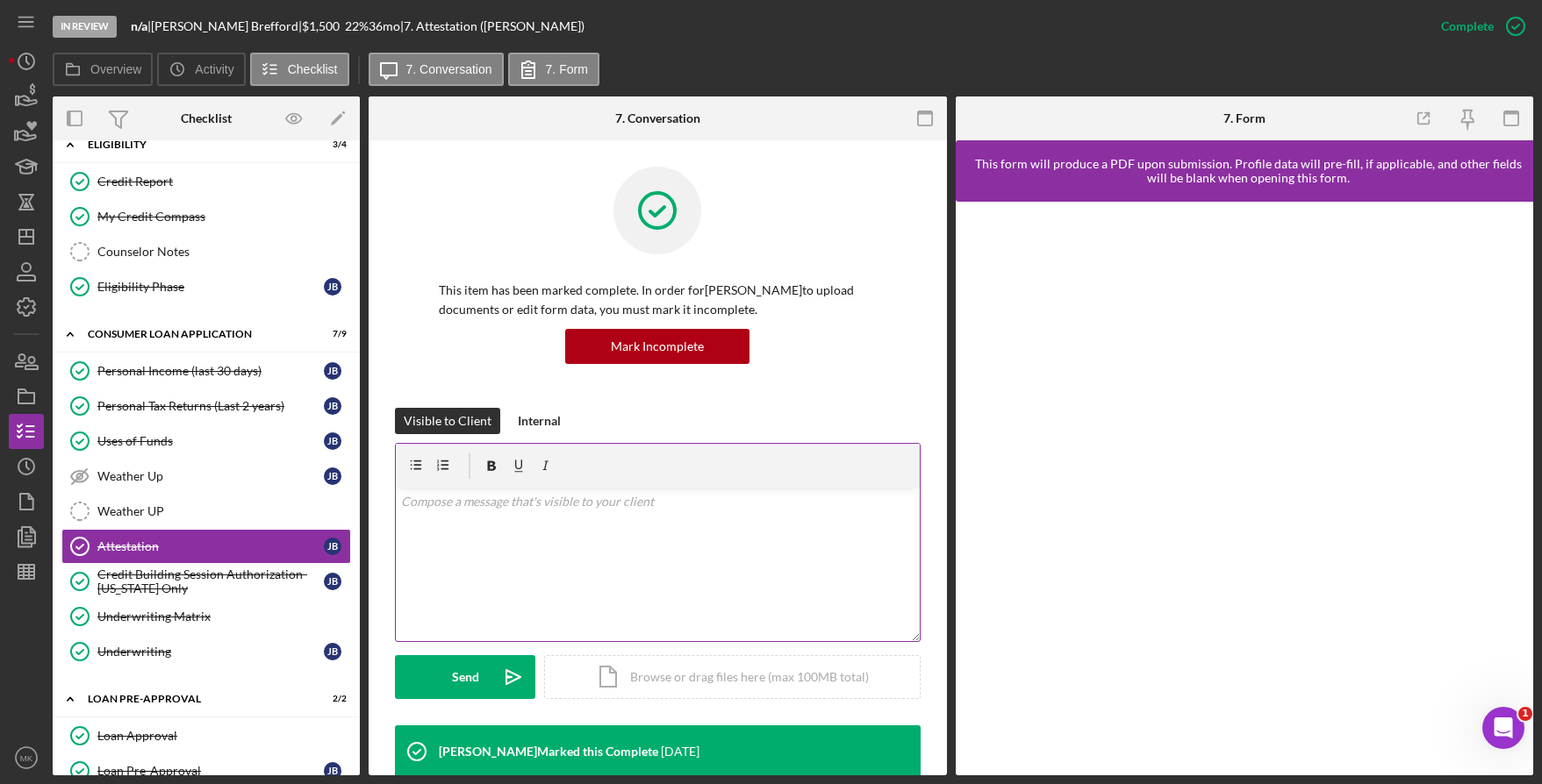
scroll to position [526, 0]
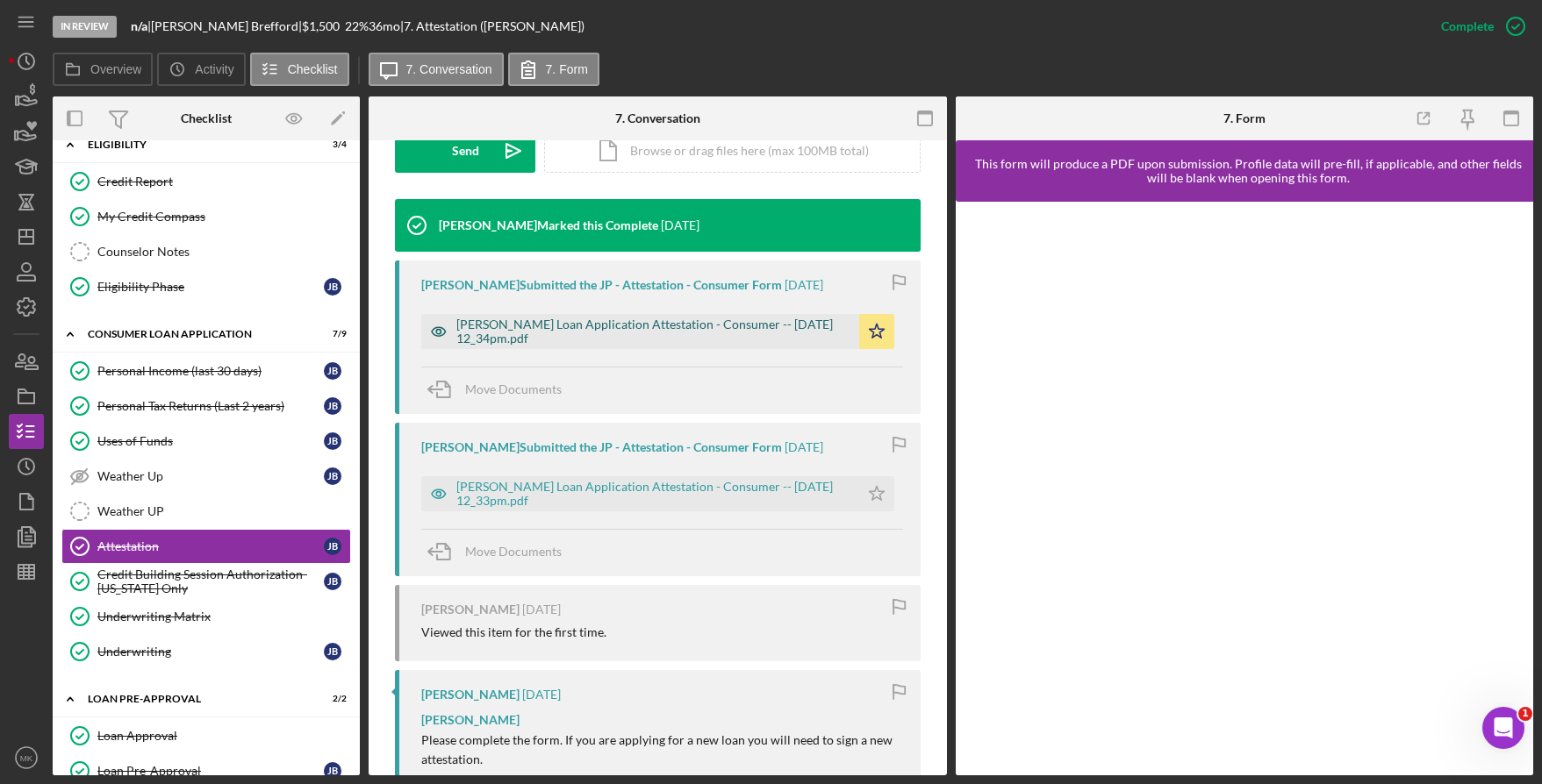
click at [587, 327] on div "[PERSON_NAME] Loan Application Attestation - Consumer -- [DATE] 12_34pm.pdf" at bounding box center [653, 331] width 394 height 28
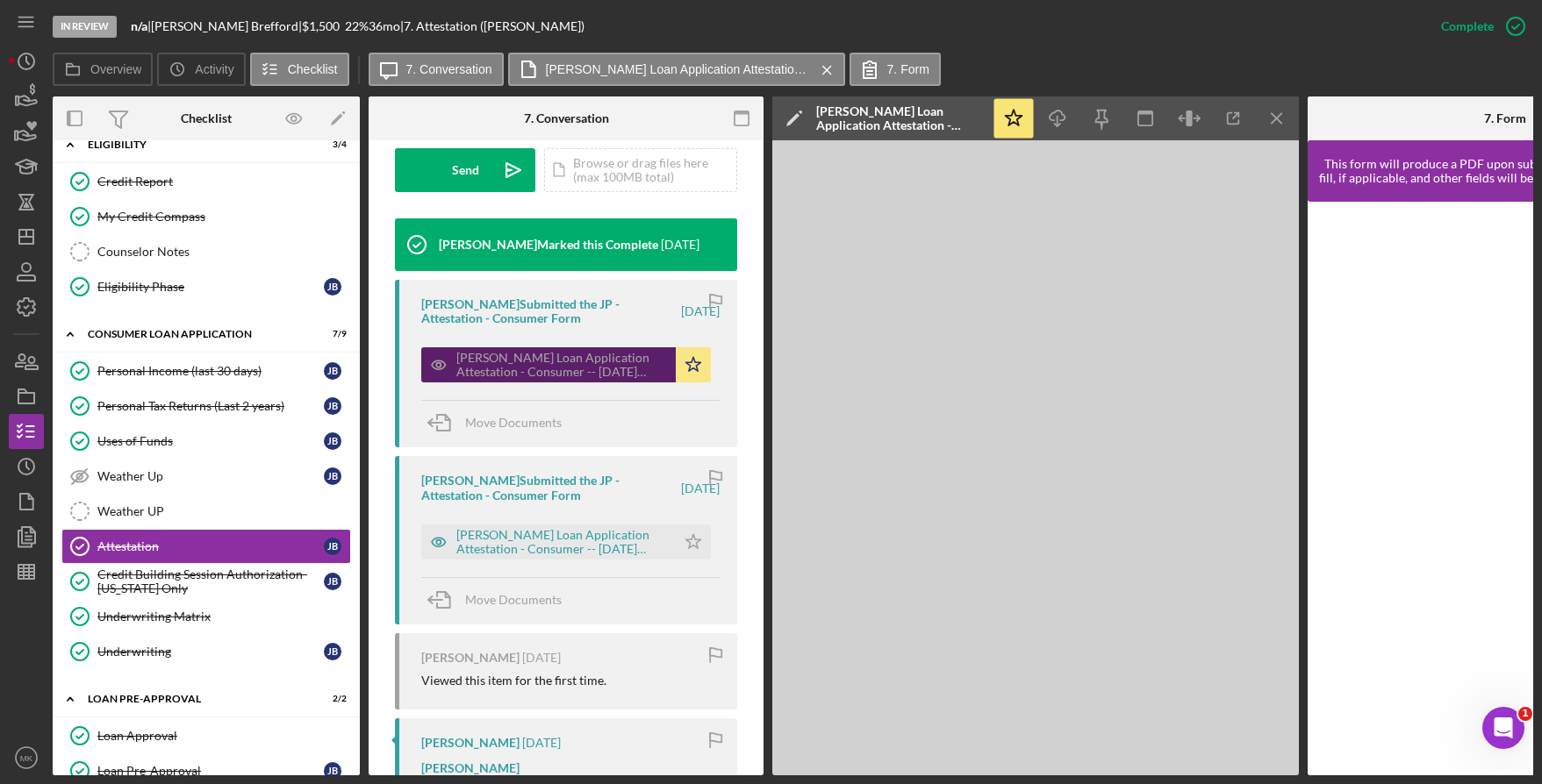
scroll to position [545, 0]
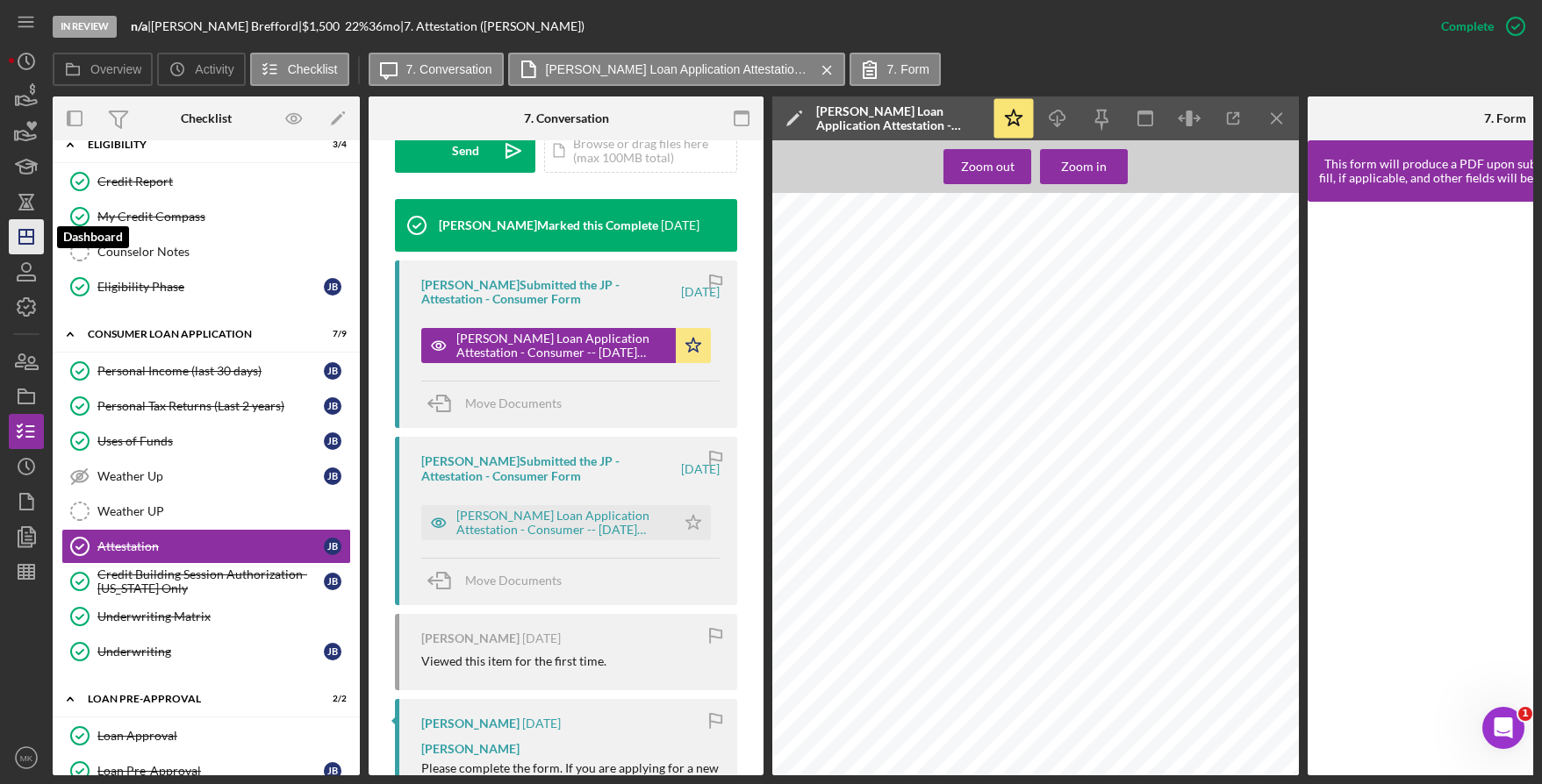
click at [23, 242] on icon "Icon/Dashboard" at bounding box center [27, 237] width 44 height 44
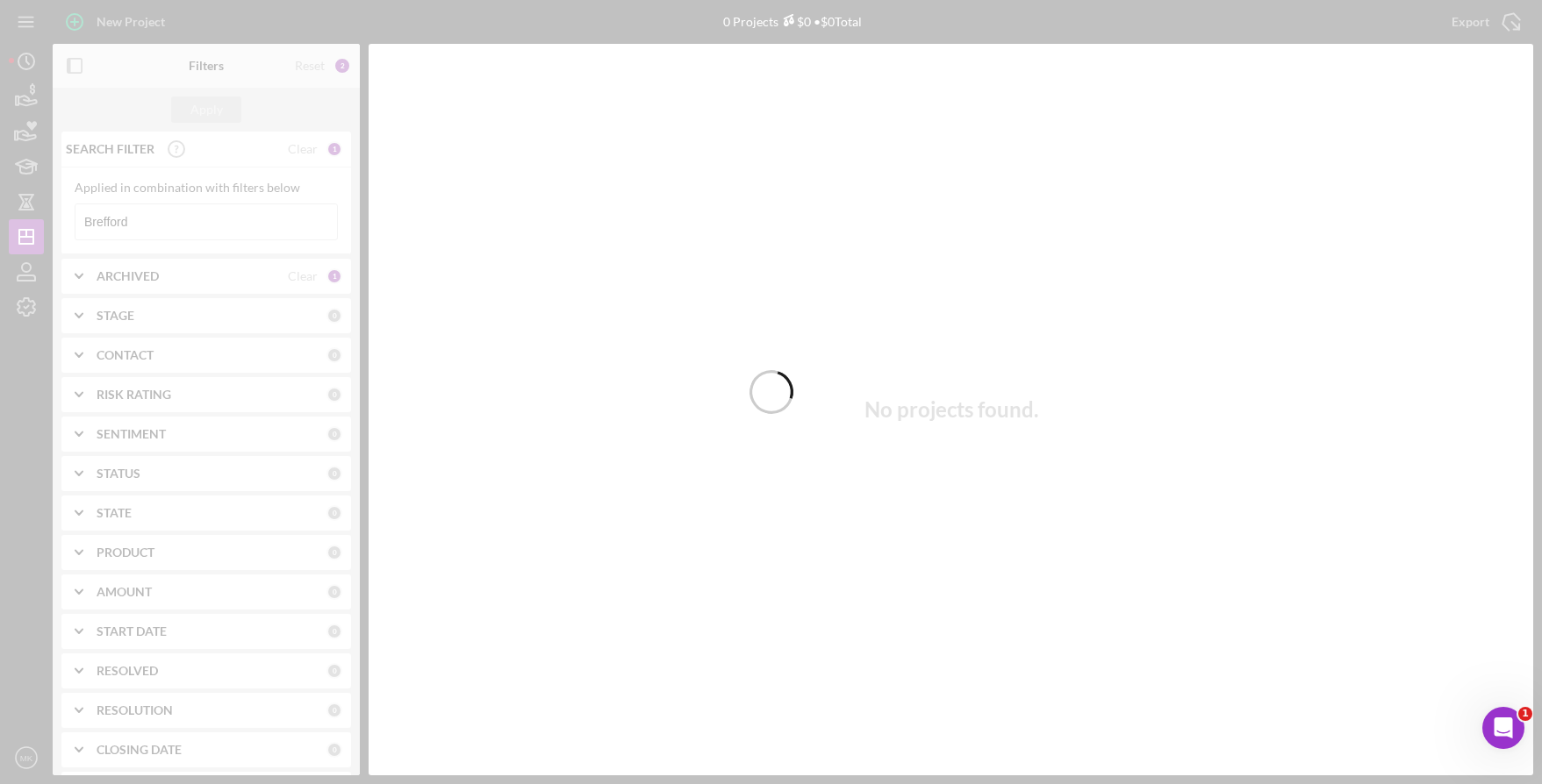
click at [135, 225] on div at bounding box center [771, 392] width 1542 height 784
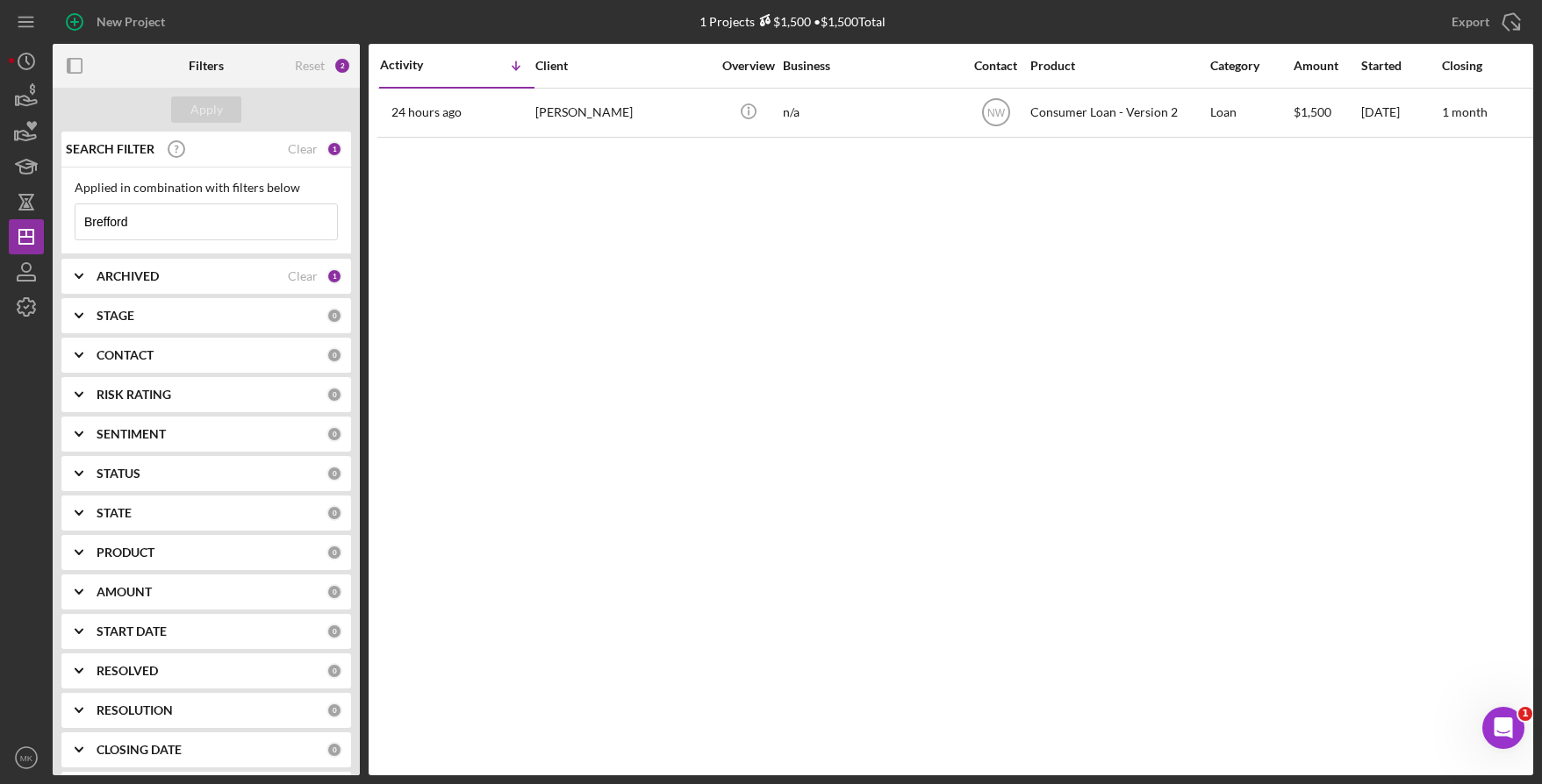
drag, startPoint x: 143, startPoint y: 223, endPoint x: 55, endPoint y: 220, distance: 88.1
click at [55, 220] on div "SEARCH FILTER Clear 1 Applied in combination with filters below Brefford Icon/M…" at bounding box center [206, 453] width 307 height 644
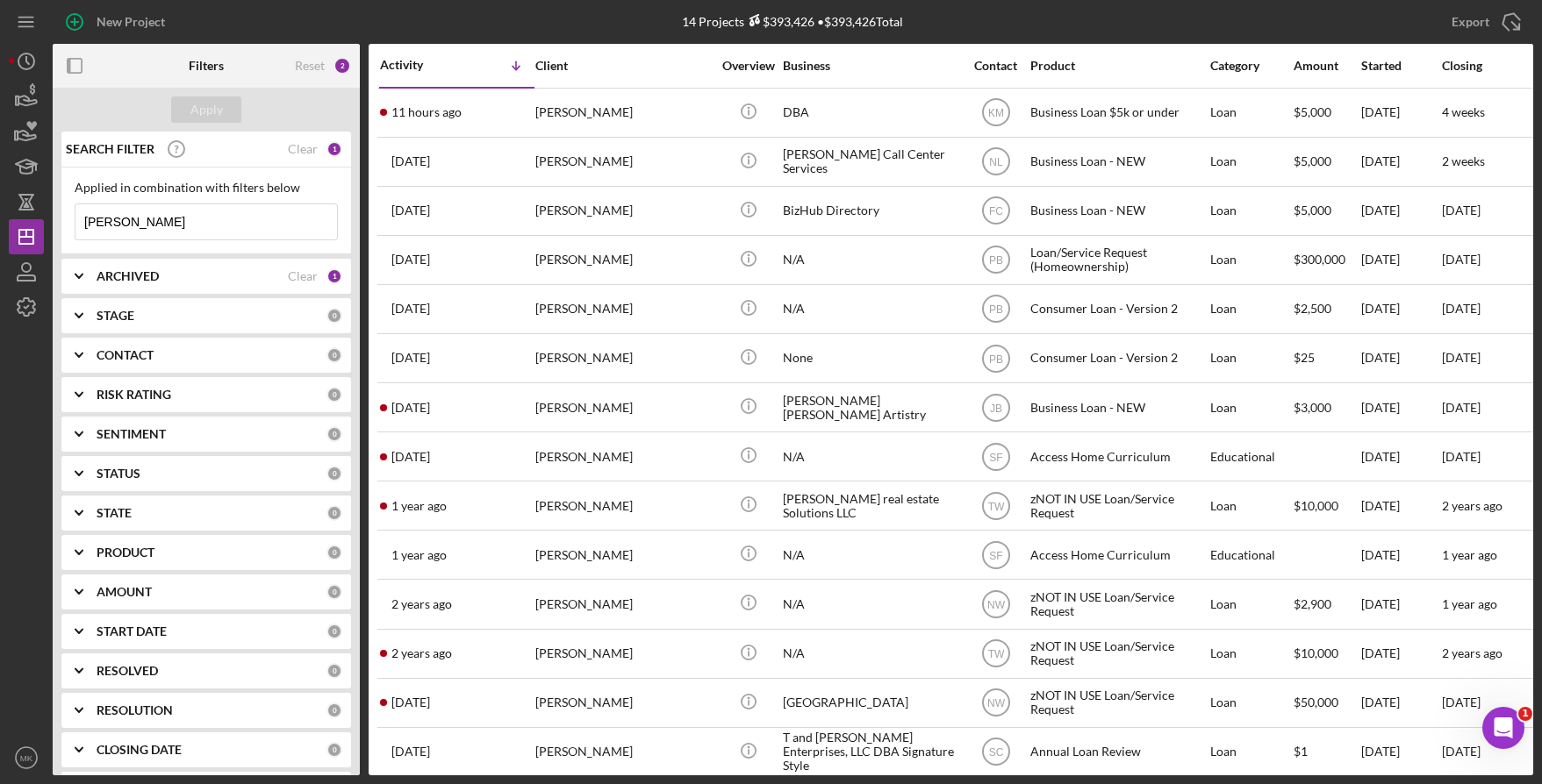
type input "[PERSON_NAME]"
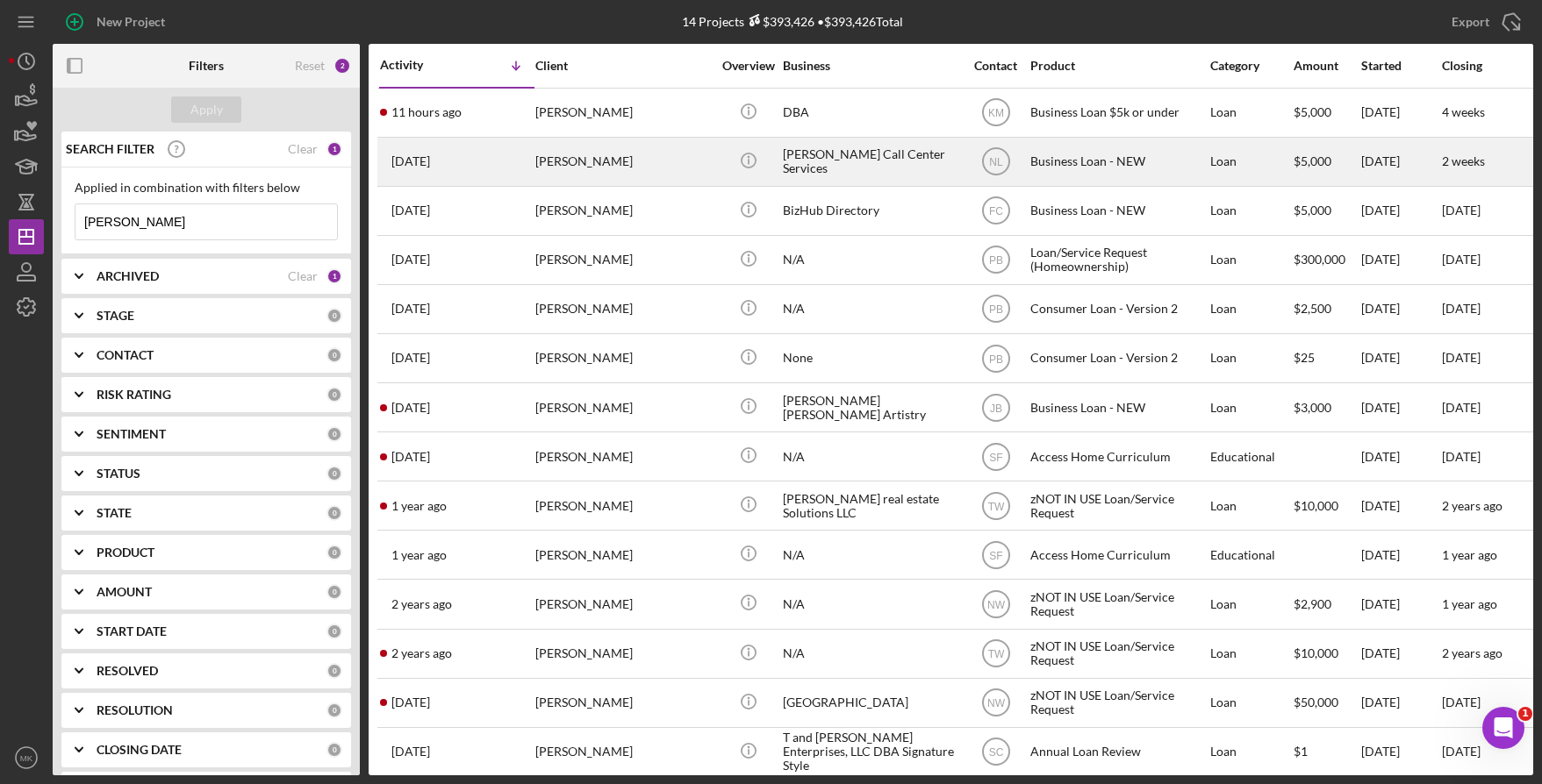
click at [632, 177] on div "[PERSON_NAME]" at bounding box center [623, 162] width 175 height 47
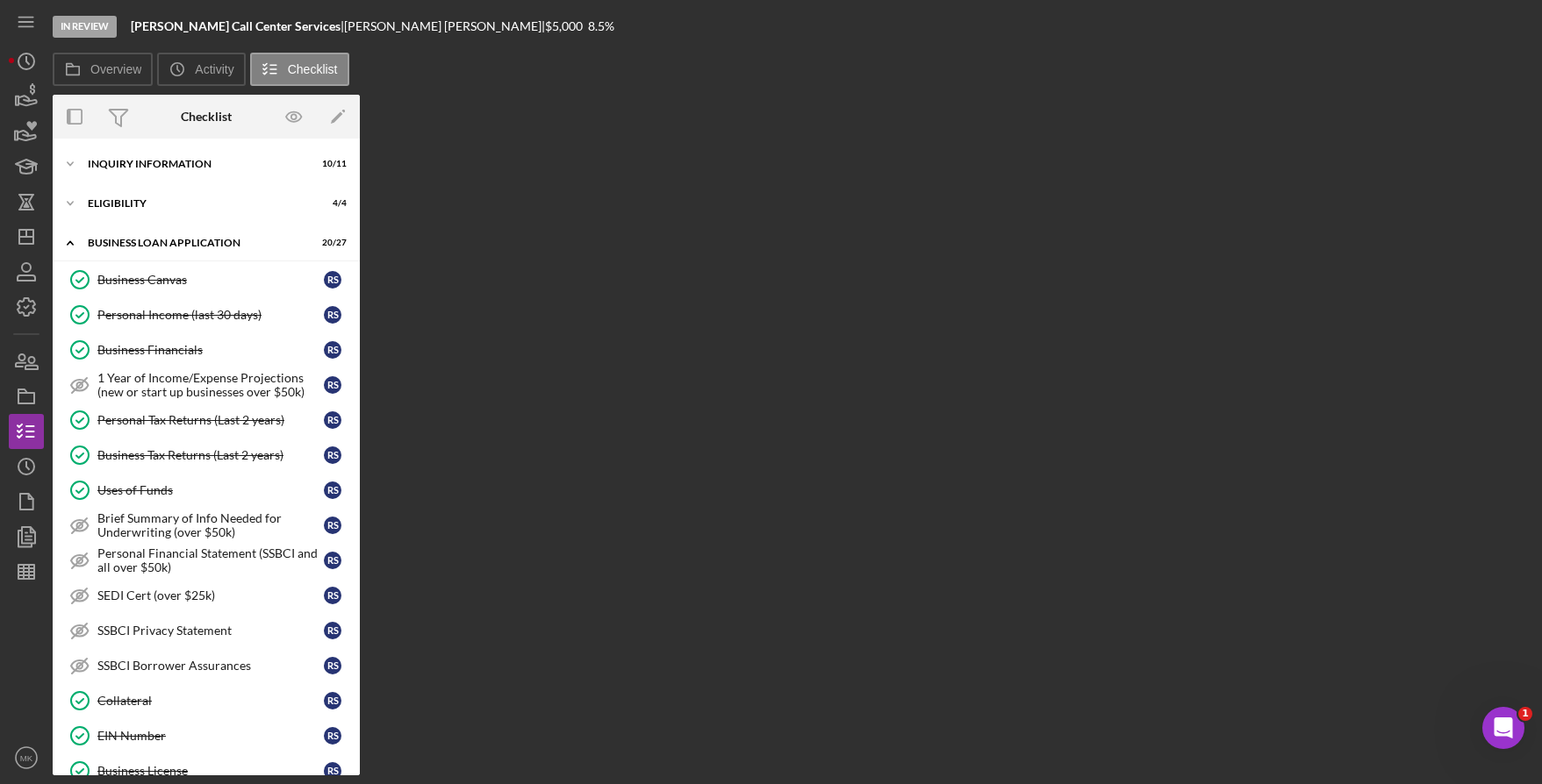
scroll to position [349, 0]
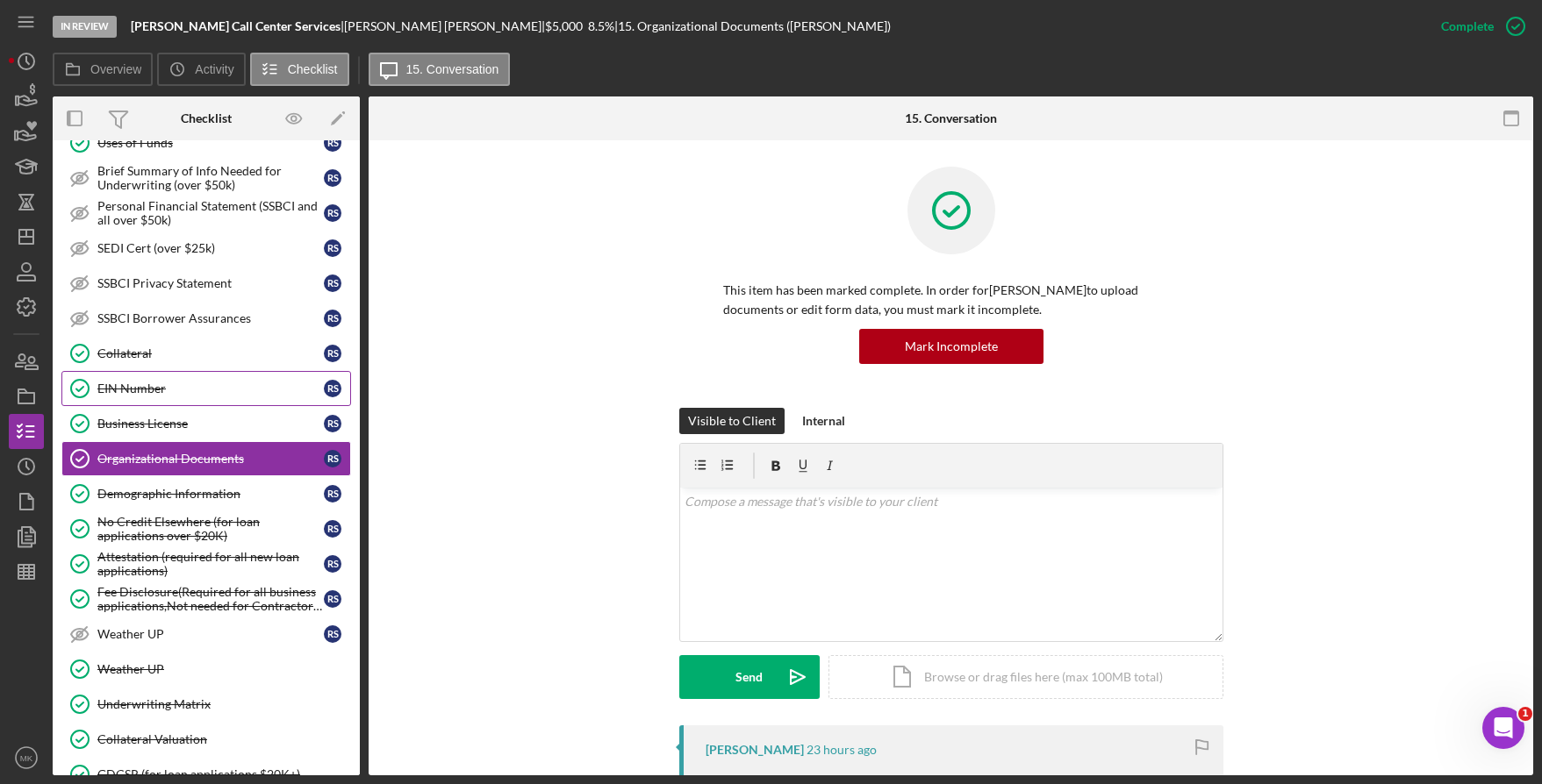
click at [219, 396] on div "EIN Number" at bounding box center [210, 388] width 227 height 14
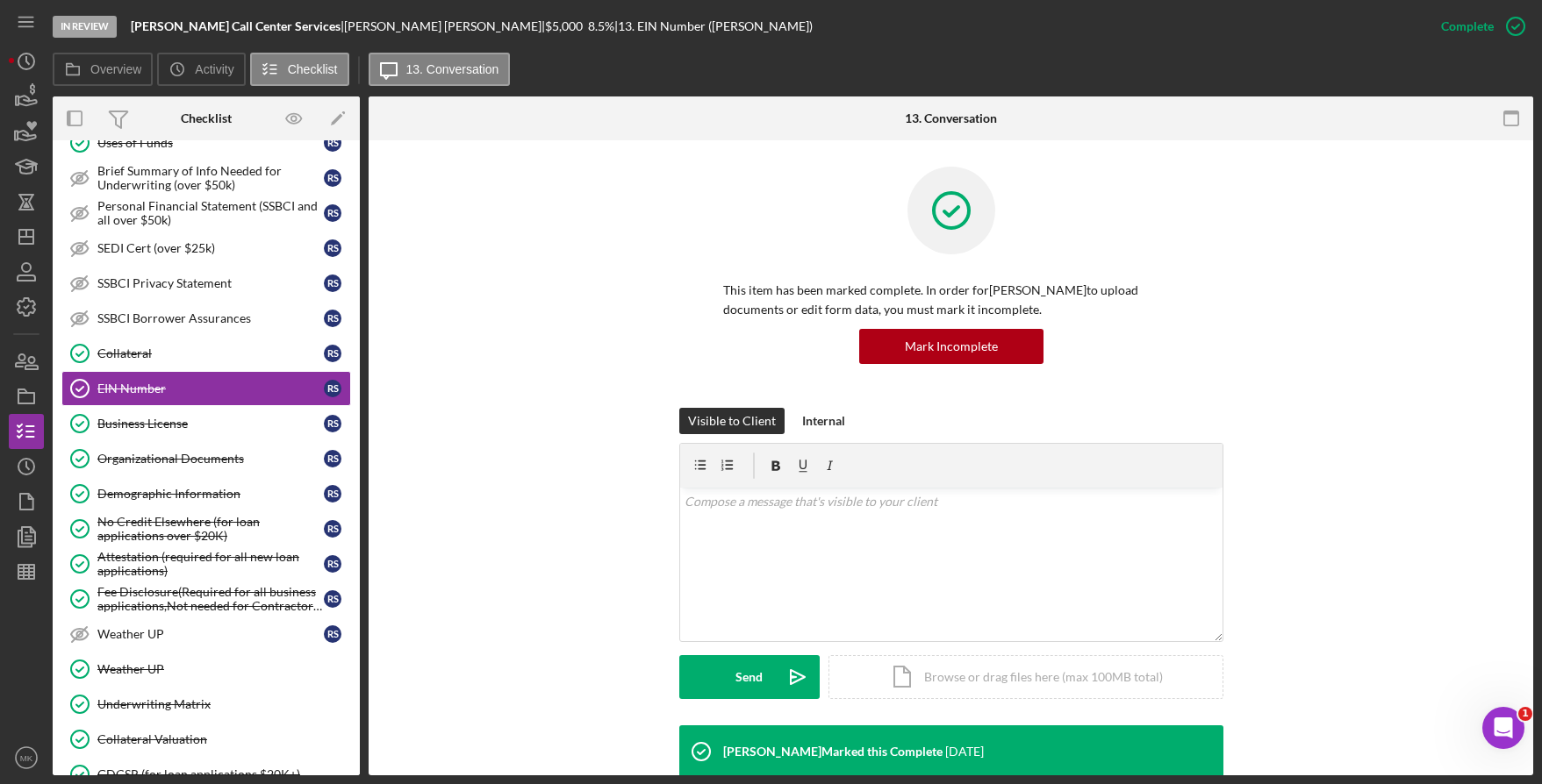
scroll to position [439, 0]
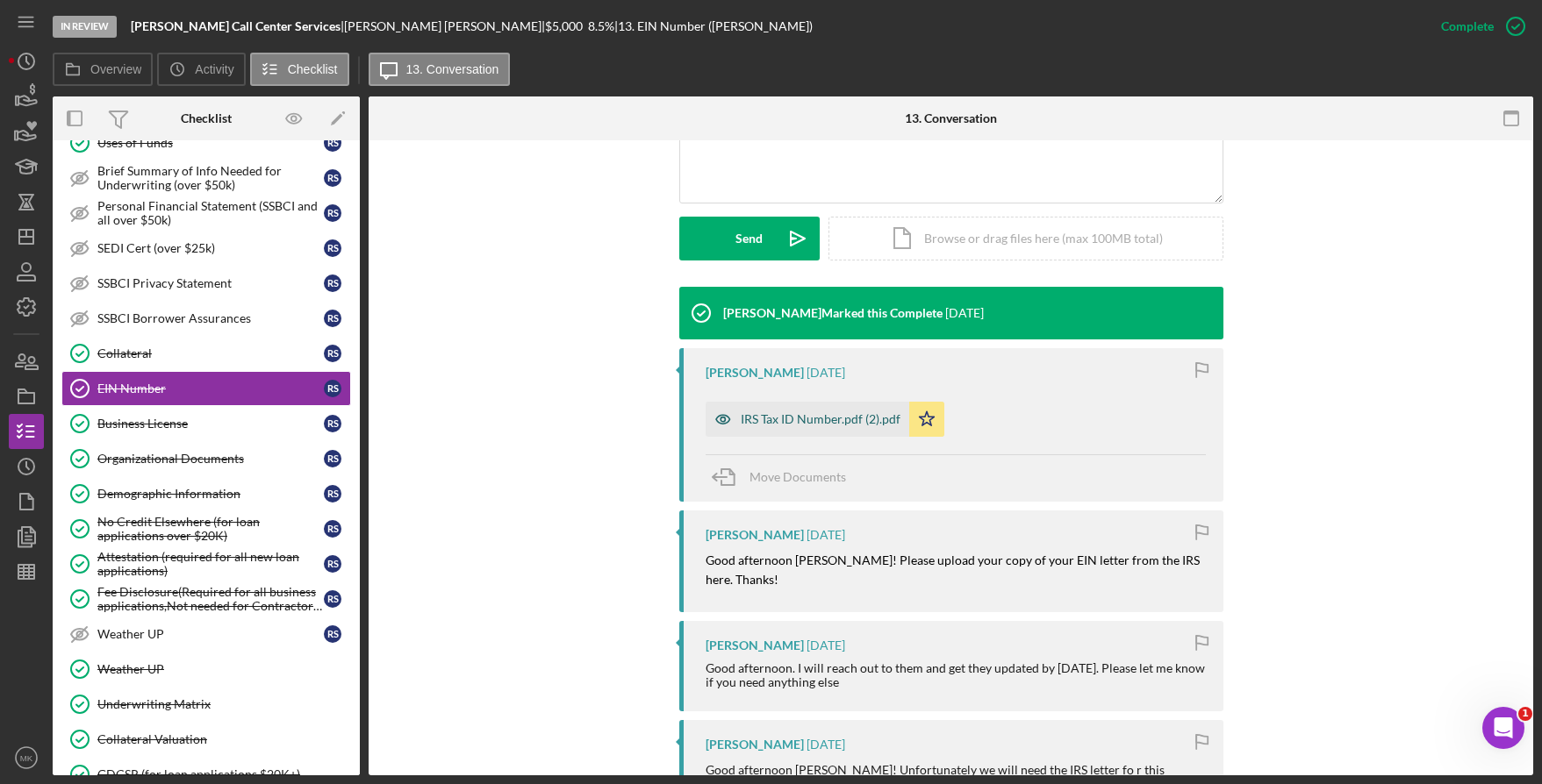
click at [795, 405] on div "IRS Tax ID Number.pdf (2).pdf" at bounding box center [807, 420] width 204 height 35
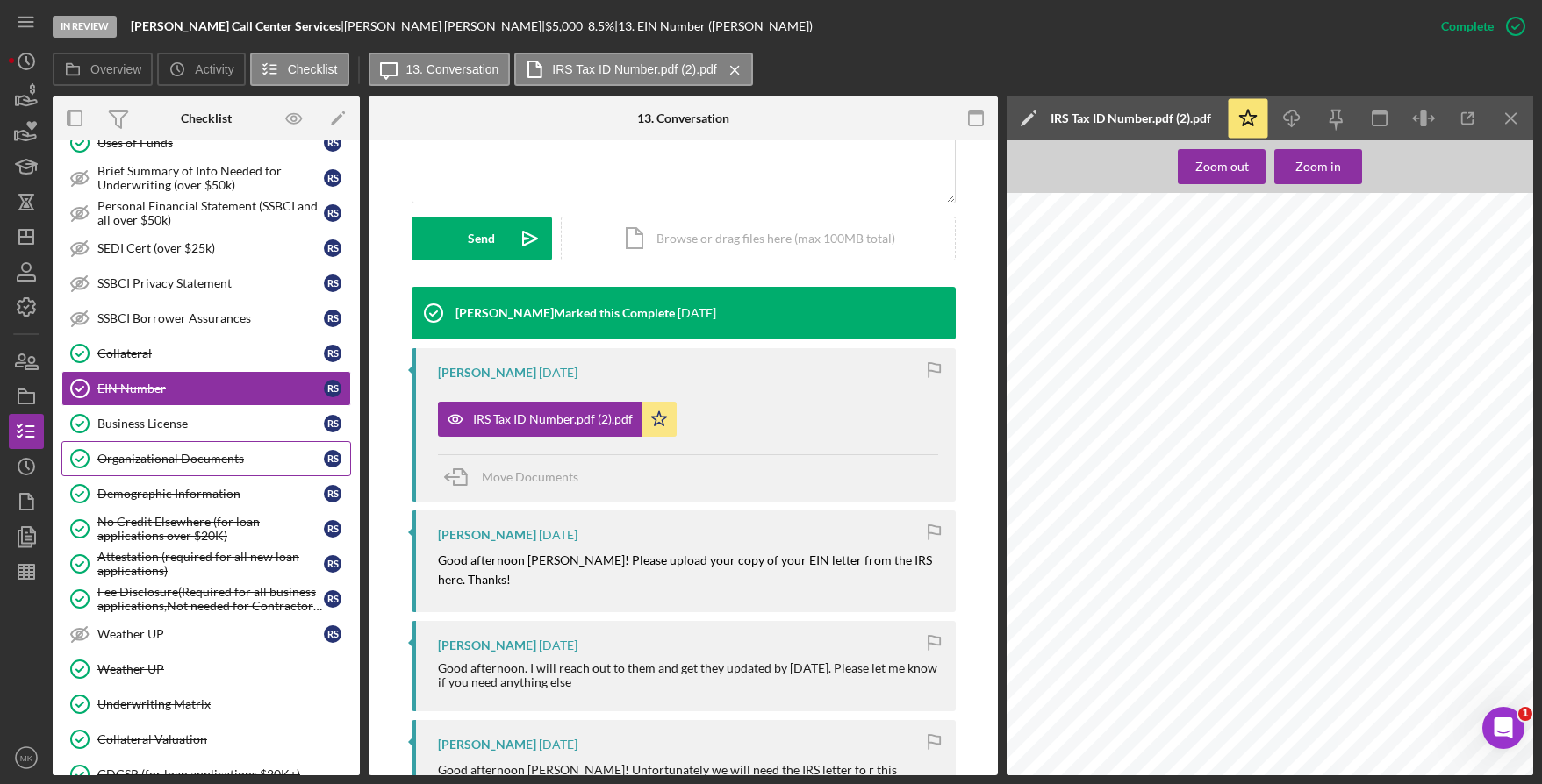
click at [163, 462] on div "Organizational Documents" at bounding box center [210, 458] width 227 height 14
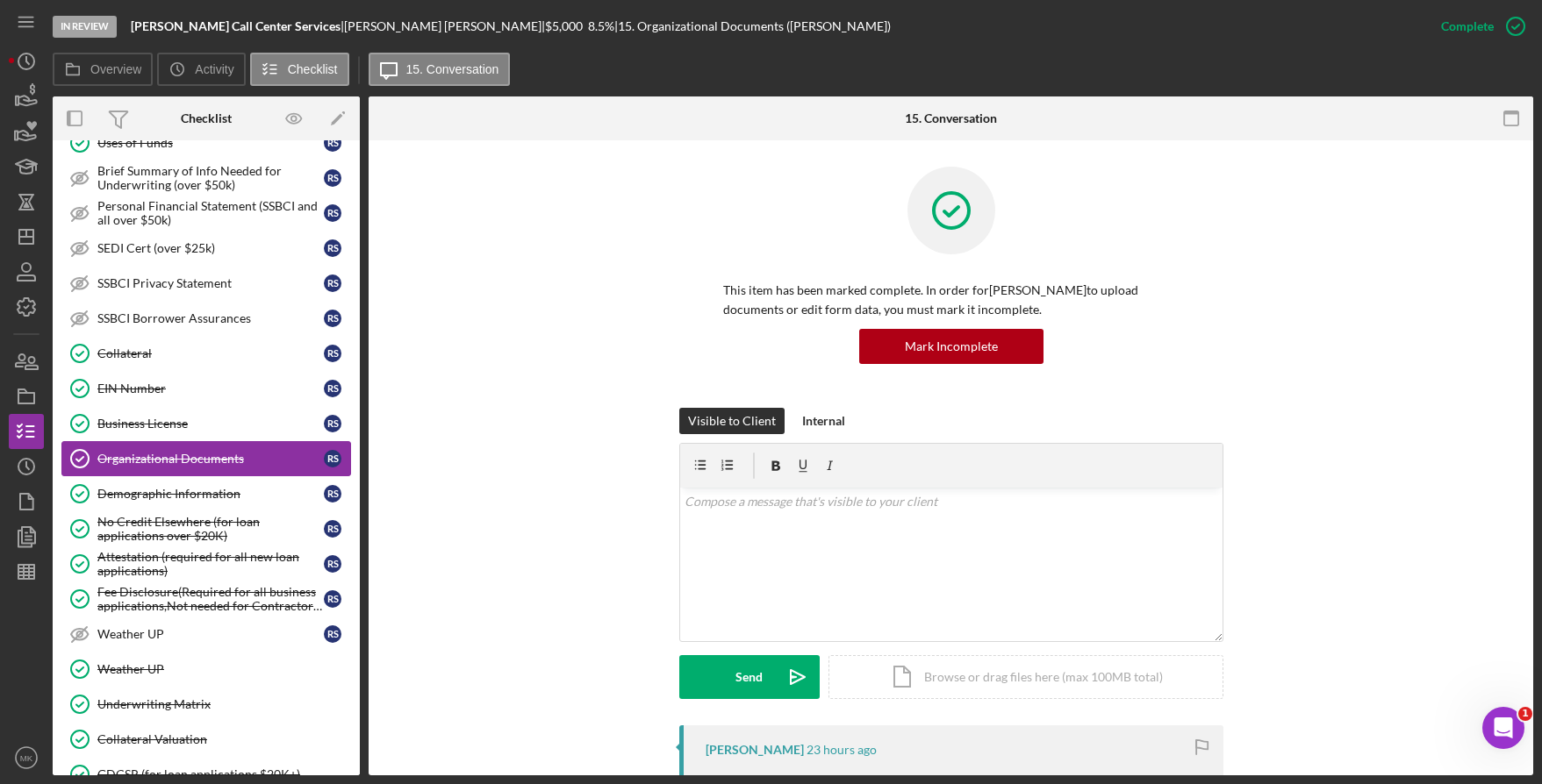
click at [163, 462] on div "Organizational Documents" at bounding box center [210, 458] width 227 height 14
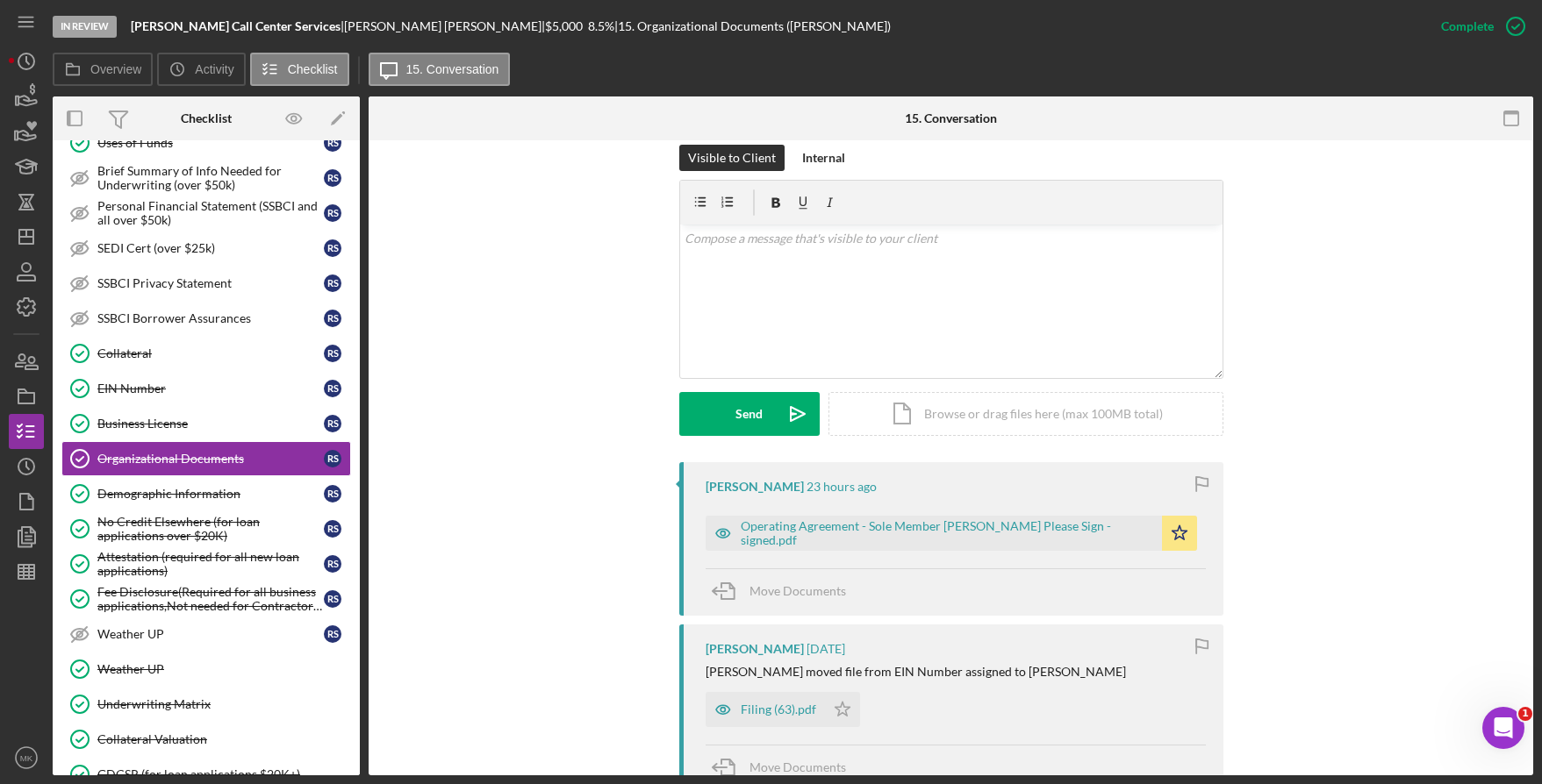
scroll to position [351, 0]
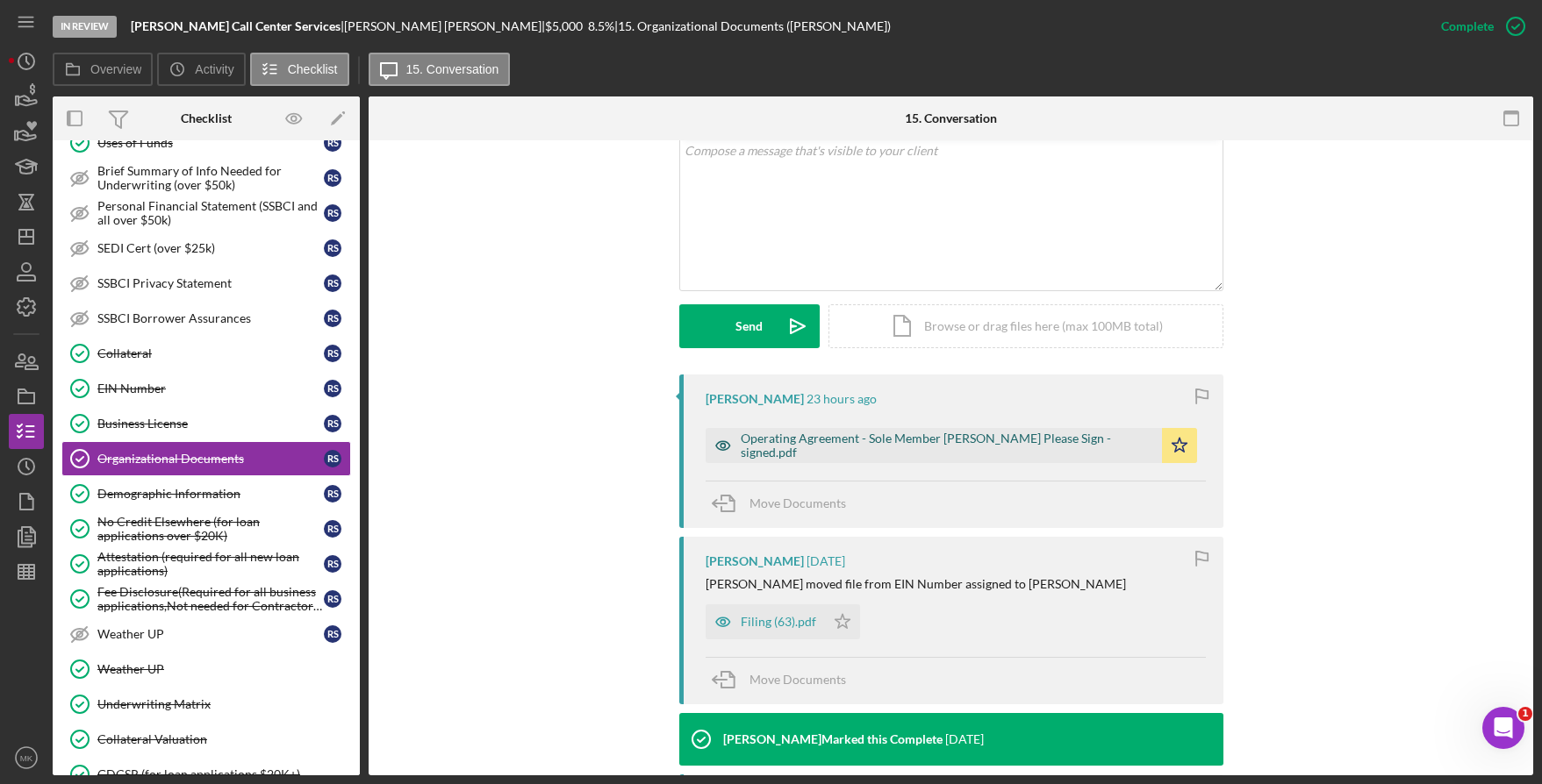
click at [861, 457] on div "Operating Agreement - Sole Member [PERSON_NAME] Please Sign - signed.pdf" at bounding box center [947, 445] width 412 height 28
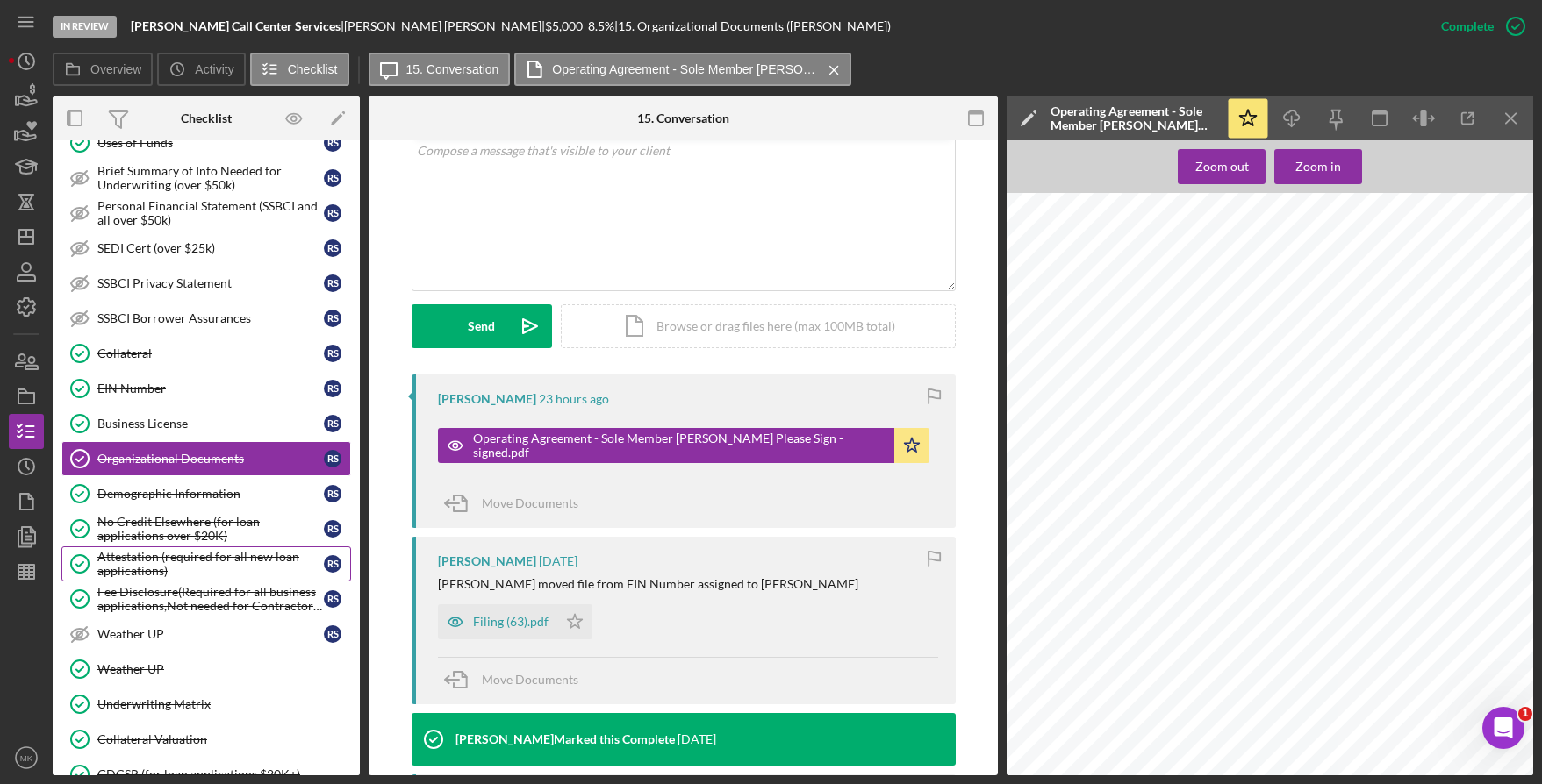
click at [208, 553] on div "Attestation (required for all new loan applications)" at bounding box center [210, 564] width 227 height 28
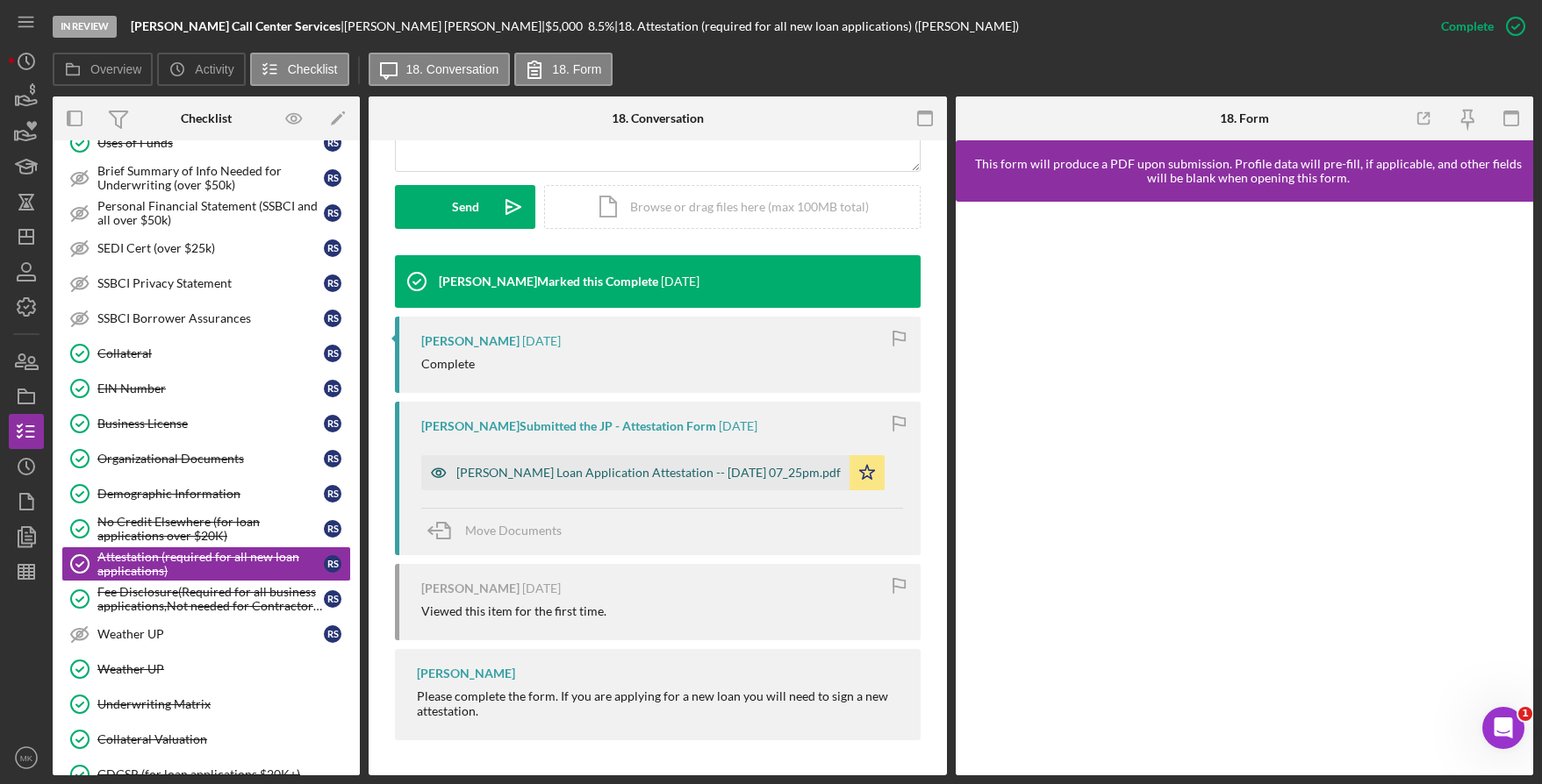
click at [544, 457] on div "[PERSON_NAME] Loan Application Attestation -- [DATE] 07_25pm.pdf" at bounding box center [636, 473] width 428 height 35
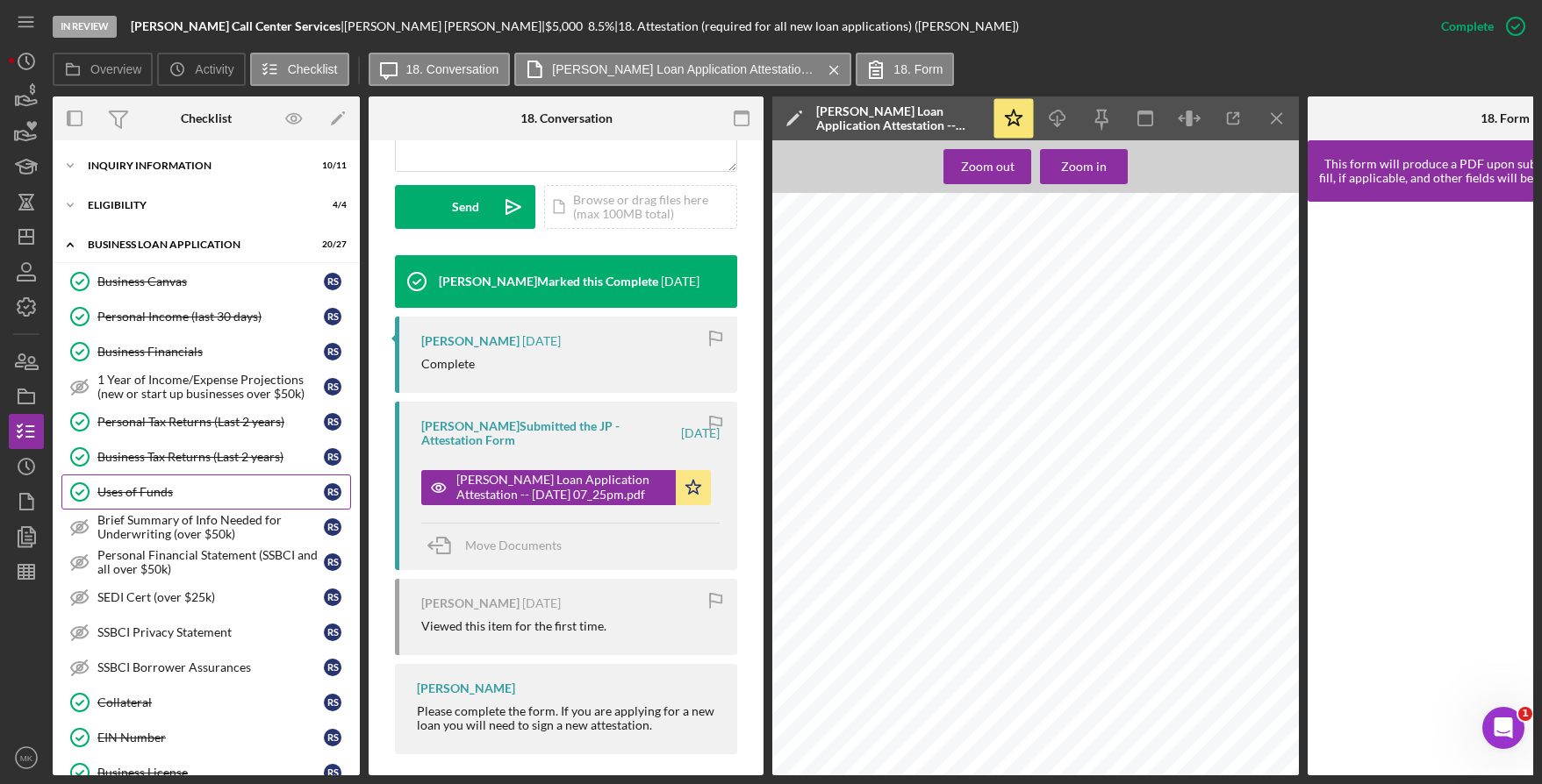
click at [158, 496] on div "Uses of Funds" at bounding box center [210, 491] width 227 height 14
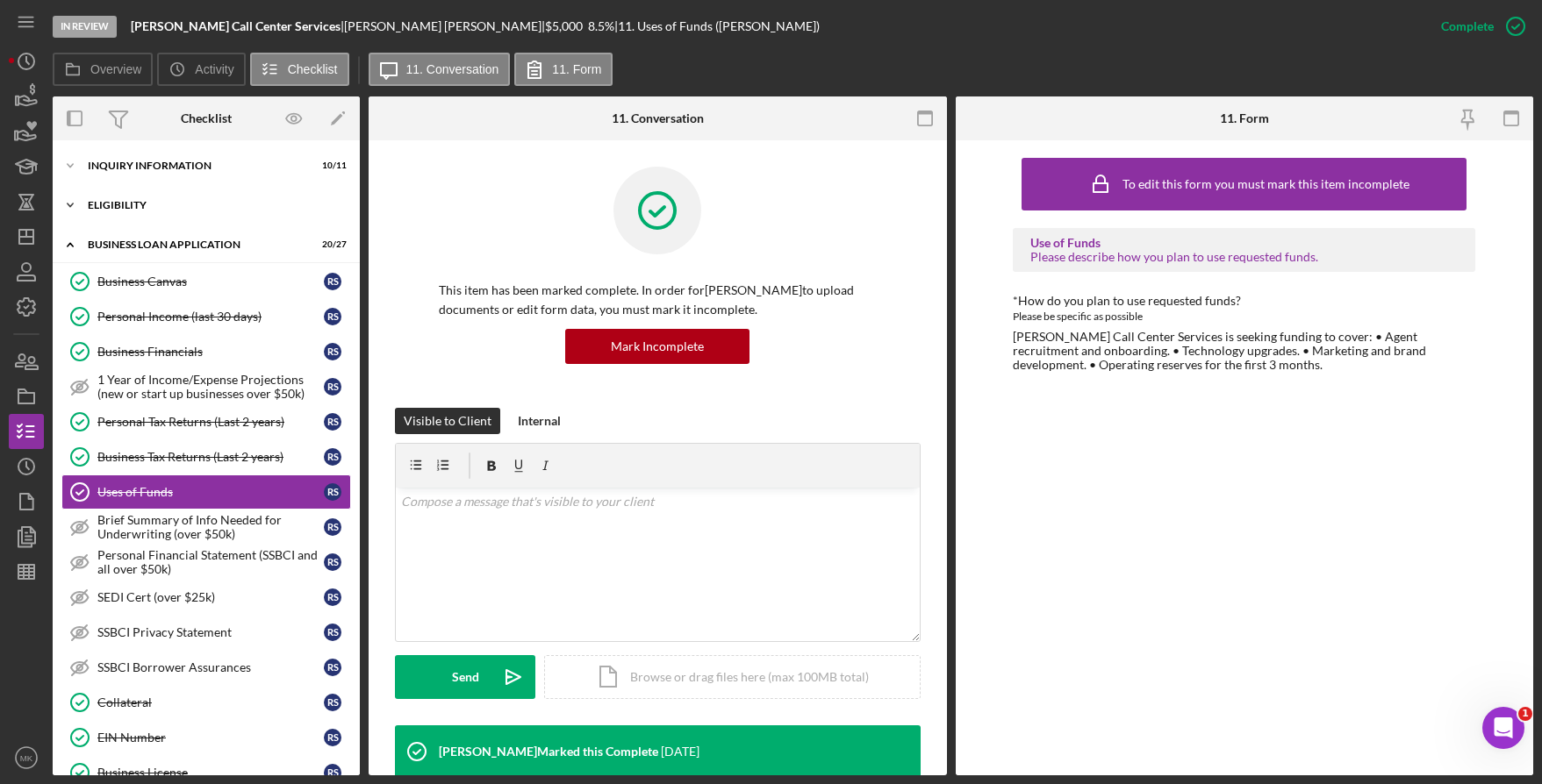
click at [159, 191] on div "Icon/Expander ELIGIBILITY 4 / 4" at bounding box center [206, 206] width 307 height 35
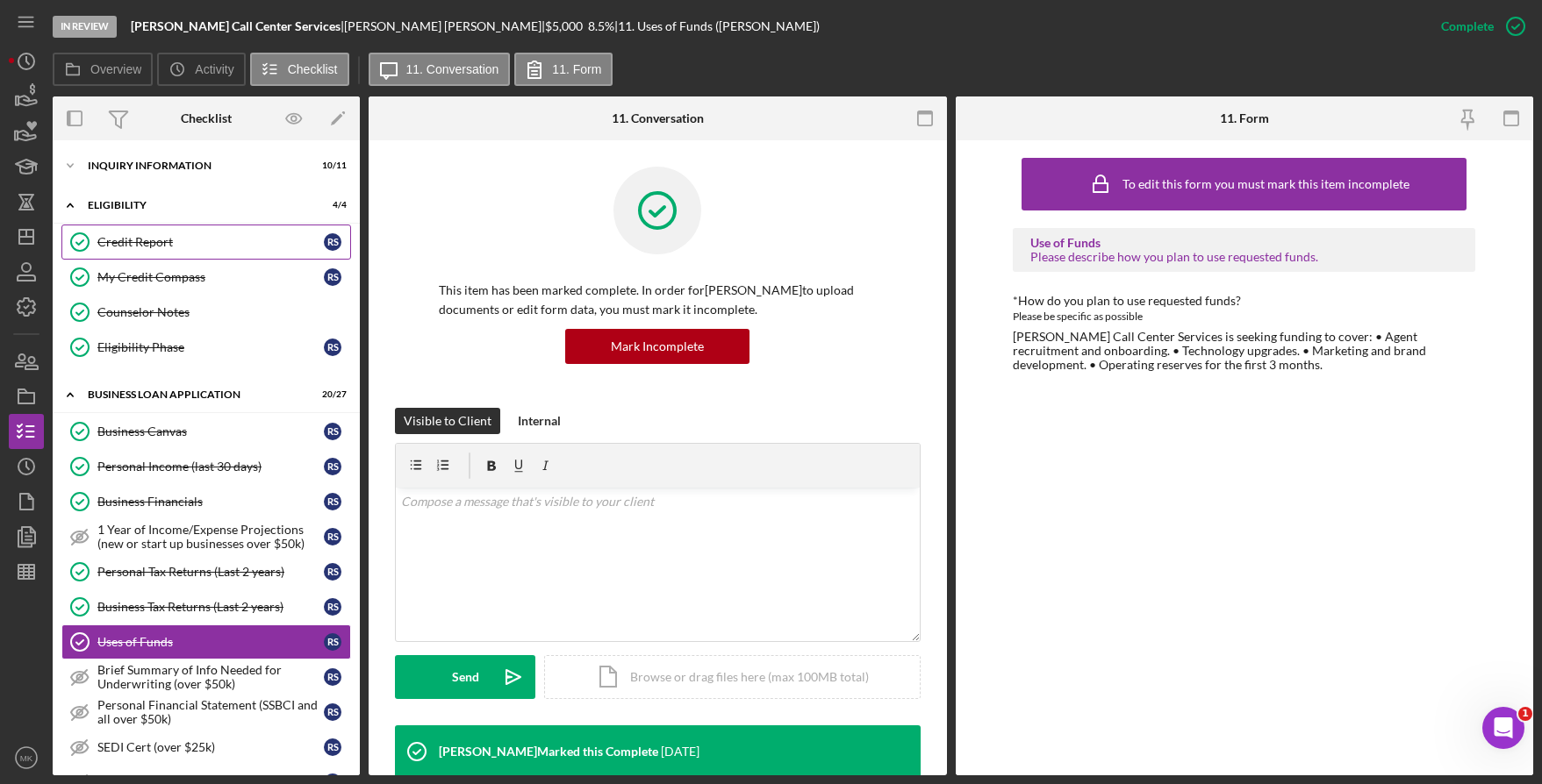
click at [130, 249] on div "Credit Report" at bounding box center [210, 241] width 227 height 14
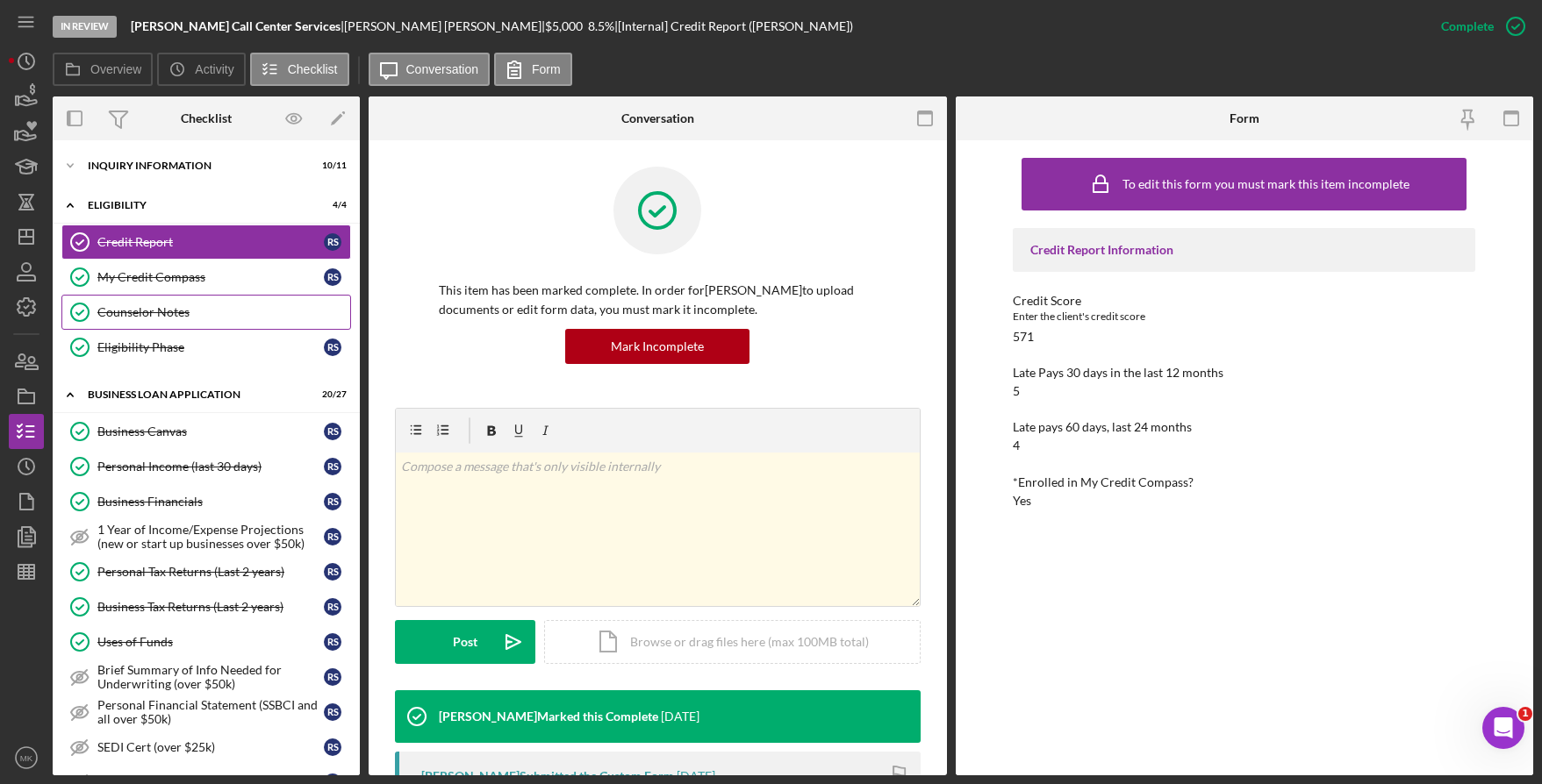
drag, startPoint x: 189, startPoint y: 272, endPoint x: 210, endPoint y: 295, distance: 31.1
click at [189, 272] on div "My Credit Compass" at bounding box center [210, 276] width 227 height 14
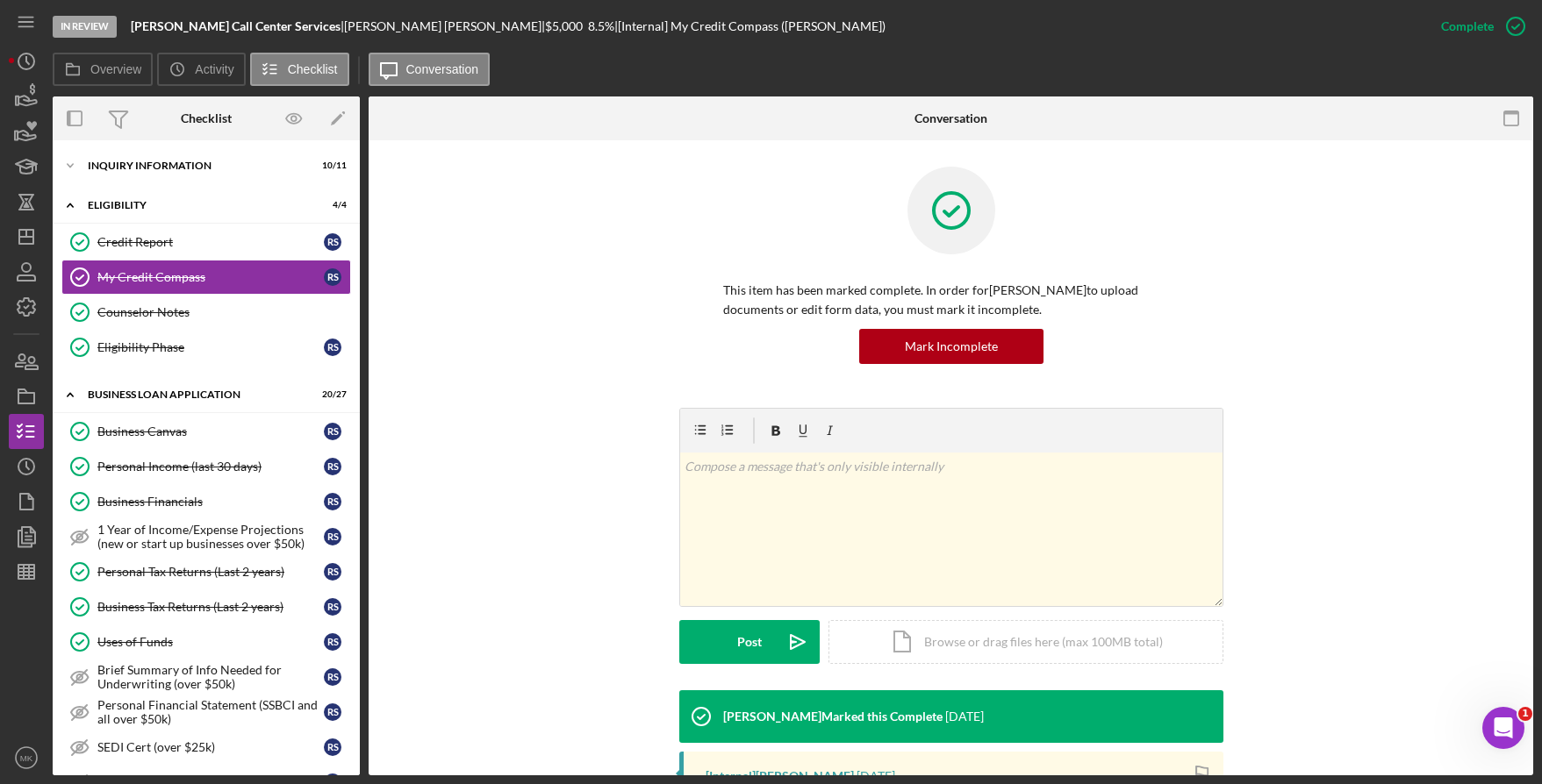
scroll to position [307, 0]
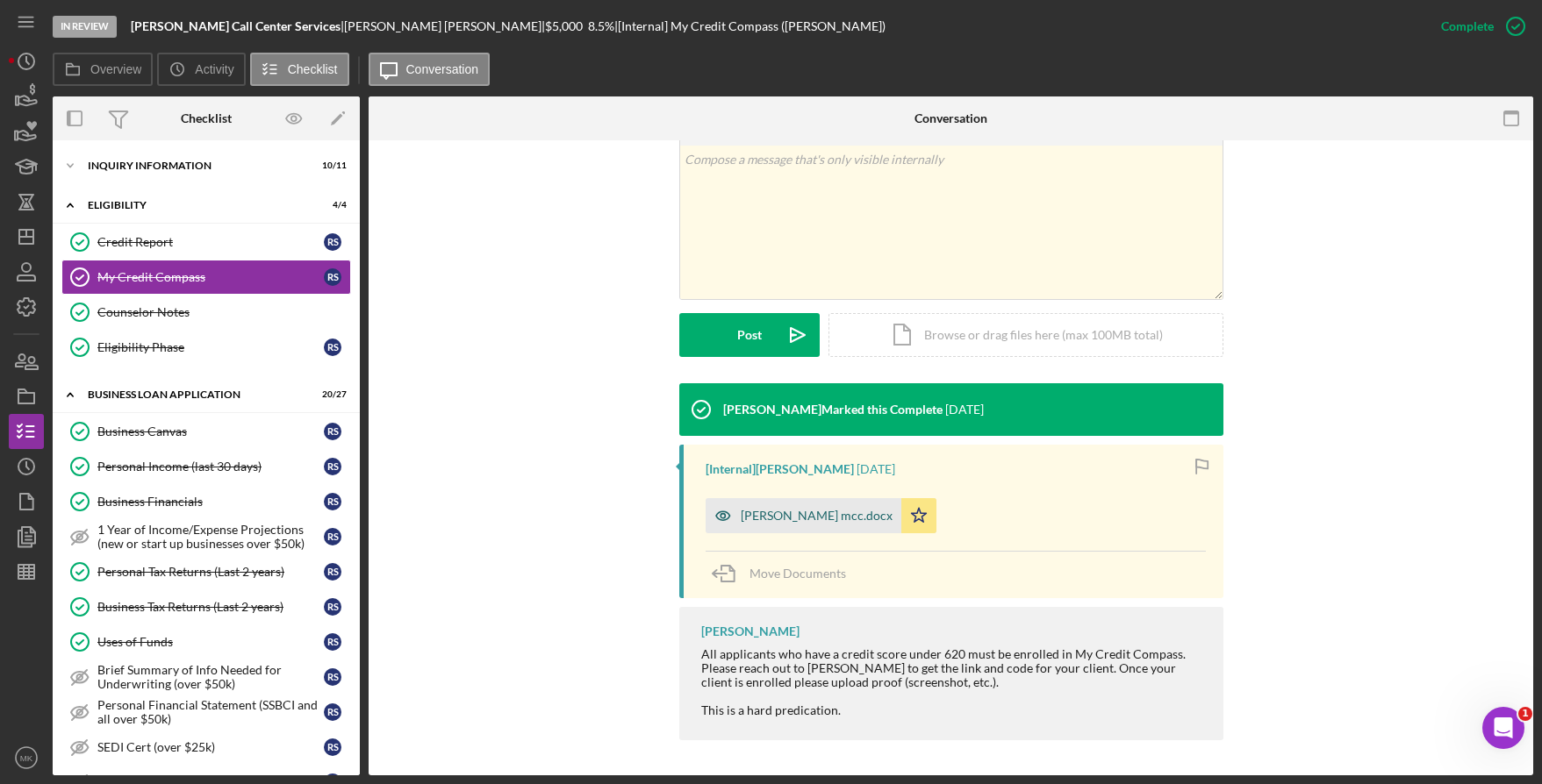
click at [767, 510] on div "[PERSON_NAME] mcc.docx" at bounding box center [816, 515] width 152 height 14
